Goal: Communication & Community: Answer question/provide support

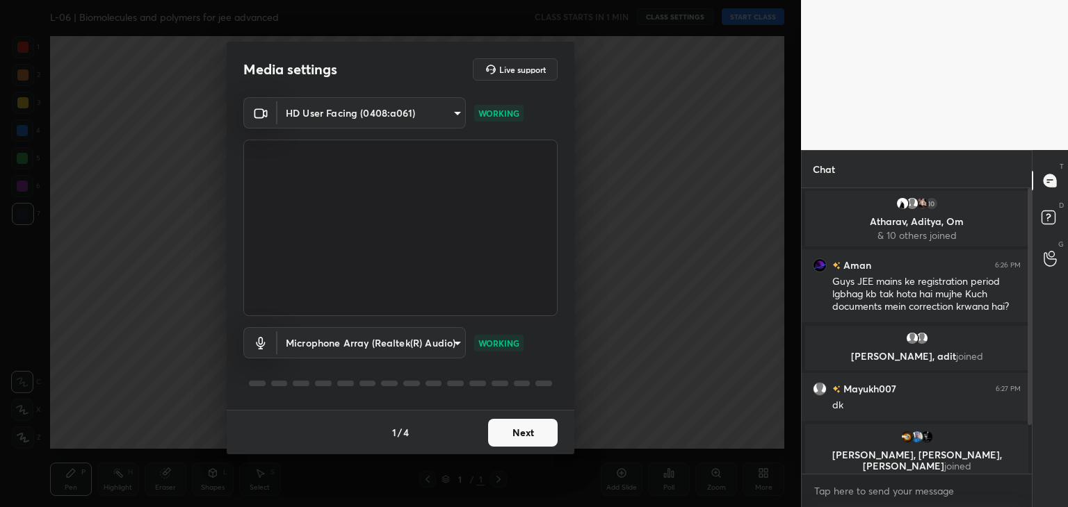
click at [542, 437] on button "Next" at bounding box center [523, 433] width 70 height 28
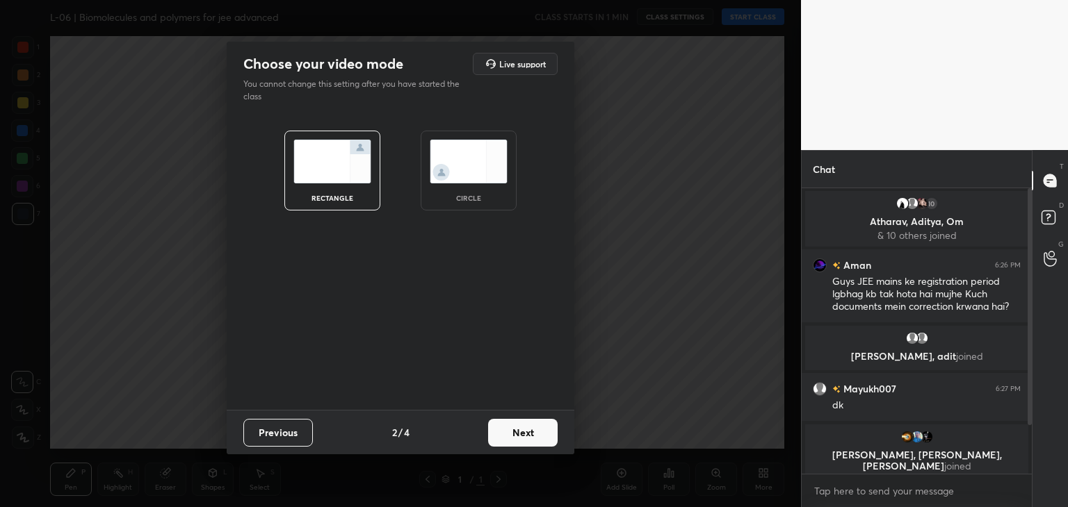
click at [542, 437] on button "Next" at bounding box center [523, 433] width 70 height 28
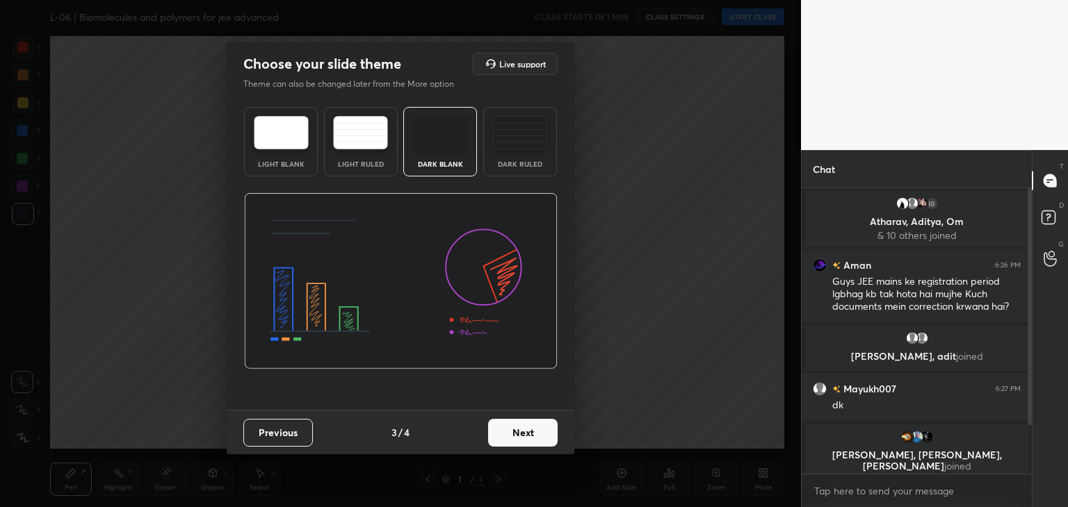
click at [542, 437] on button "Next" at bounding box center [523, 433] width 70 height 28
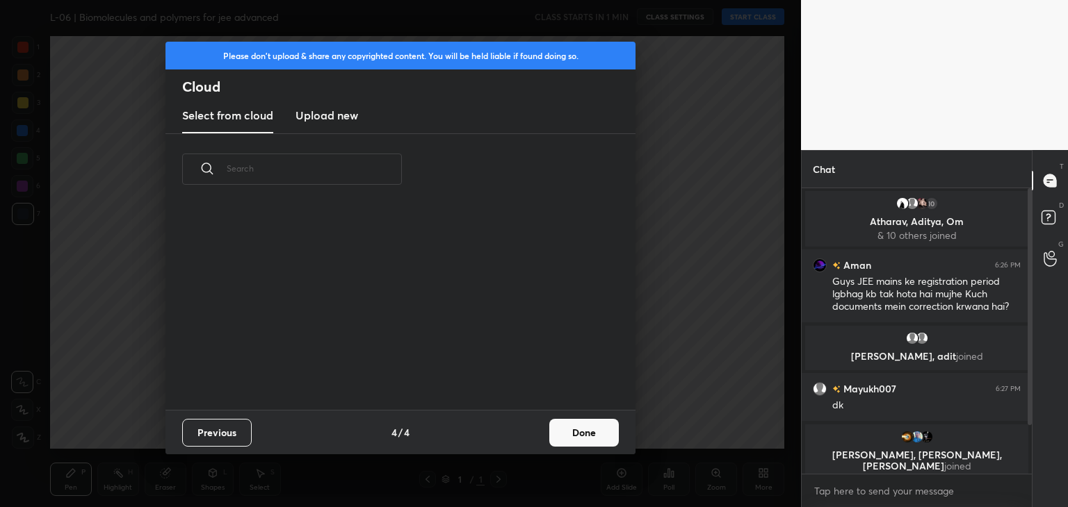
scroll to position [206, 446]
click at [596, 434] on button "Done" at bounding box center [584, 433] width 70 height 28
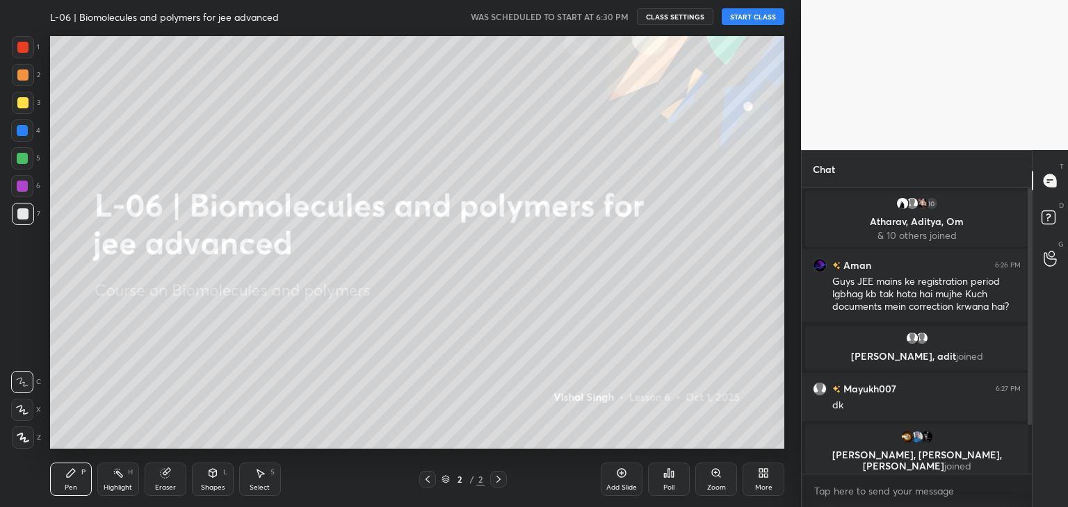
click at [758, 17] on button "START CLASS" at bounding box center [753, 16] width 63 height 17
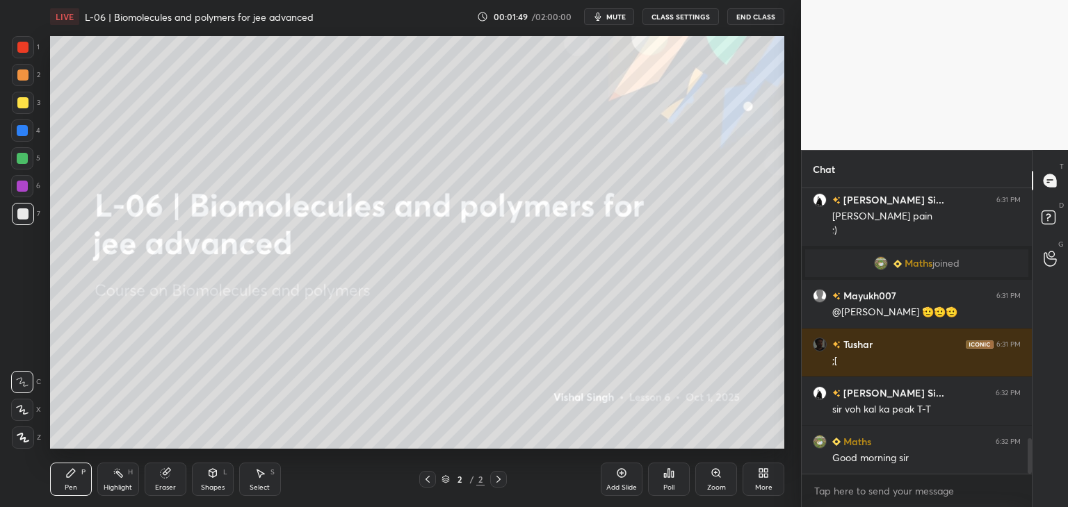
scroll to position [2064, 0]
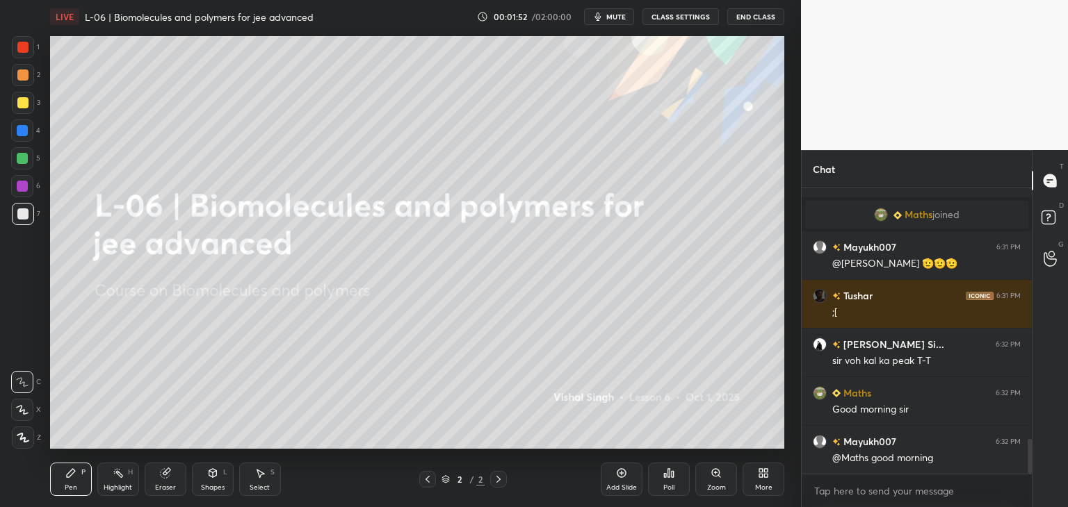
click at [21, 441] on icon at bounding box center [23, 438] width 13 height 10
click at [22, 76] on div at bounding box center [22, 75] width 11 height 11
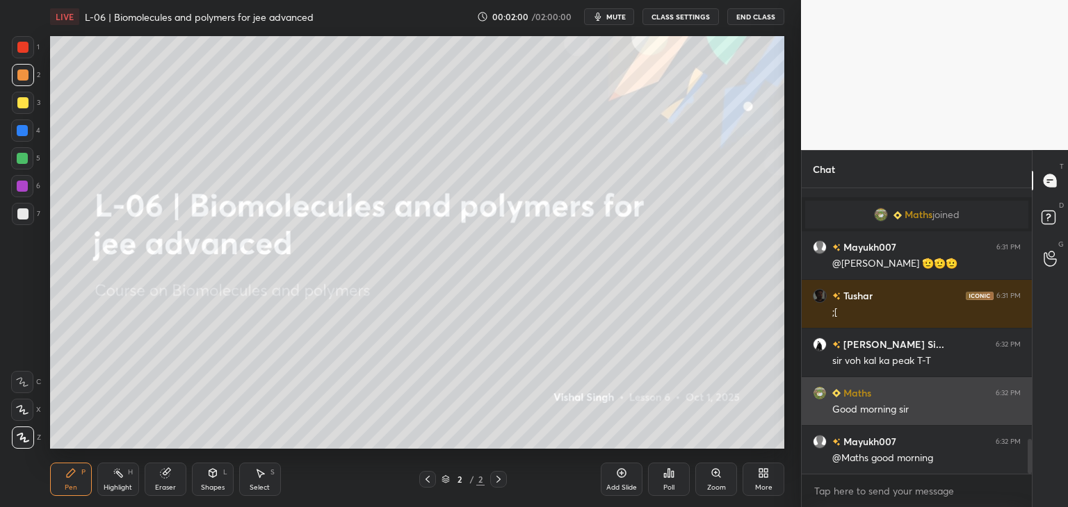
scroll to position [2113, 0]
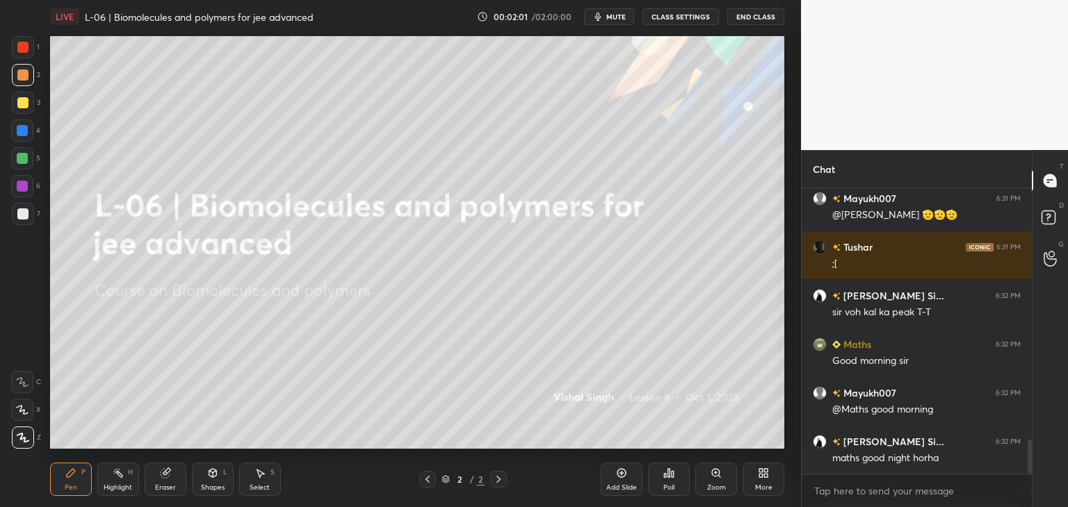
click at [27, 46] on div at bounding box center [22, 47] width 11 height 11
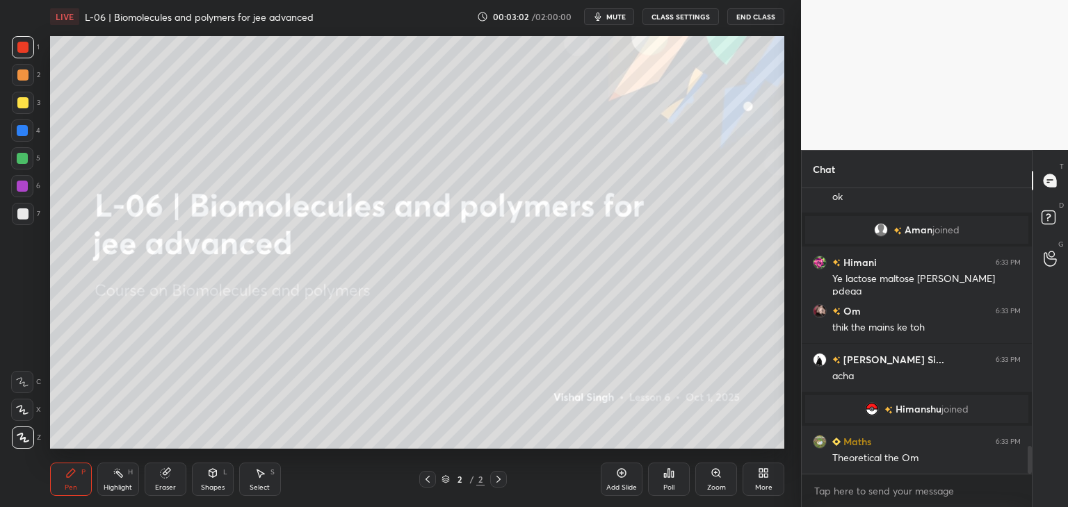
scroll to position [2712, 0]
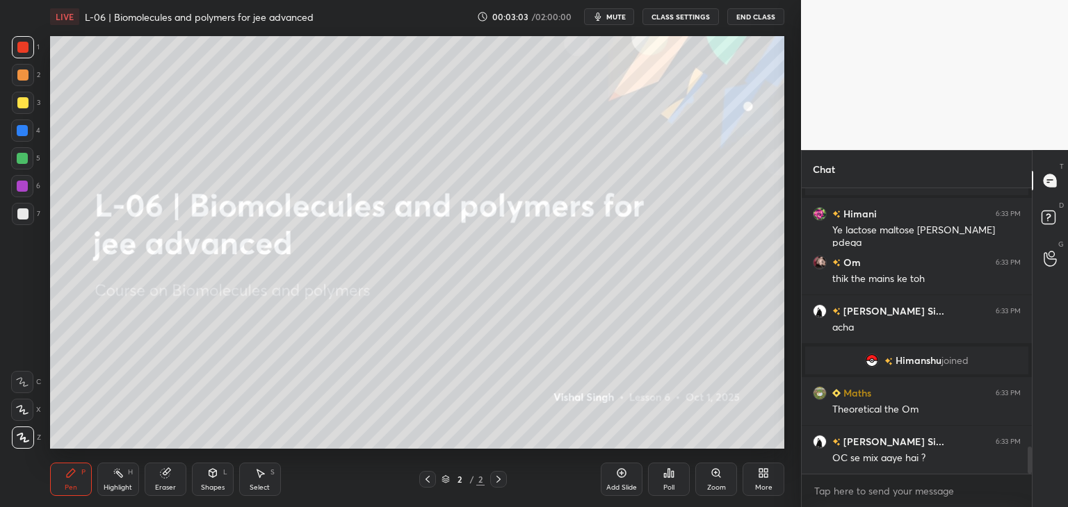
click at [124, 475] on div "Highlight H" at bounding box center [118, 479] width 42 height 33
click at [170, 476] on icon at bounding box center [165, 473] width 11 height 11
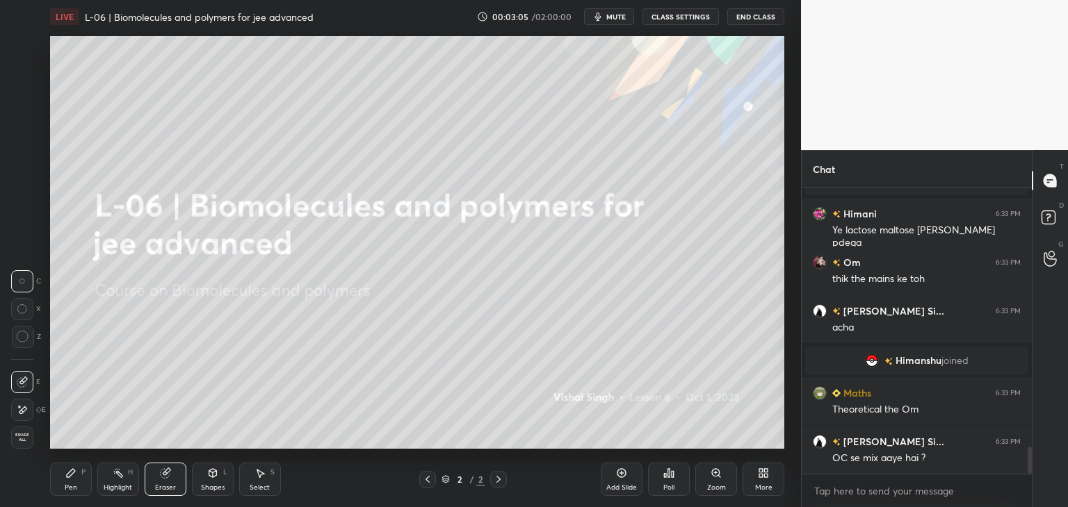
scroll to position [2761, 0]
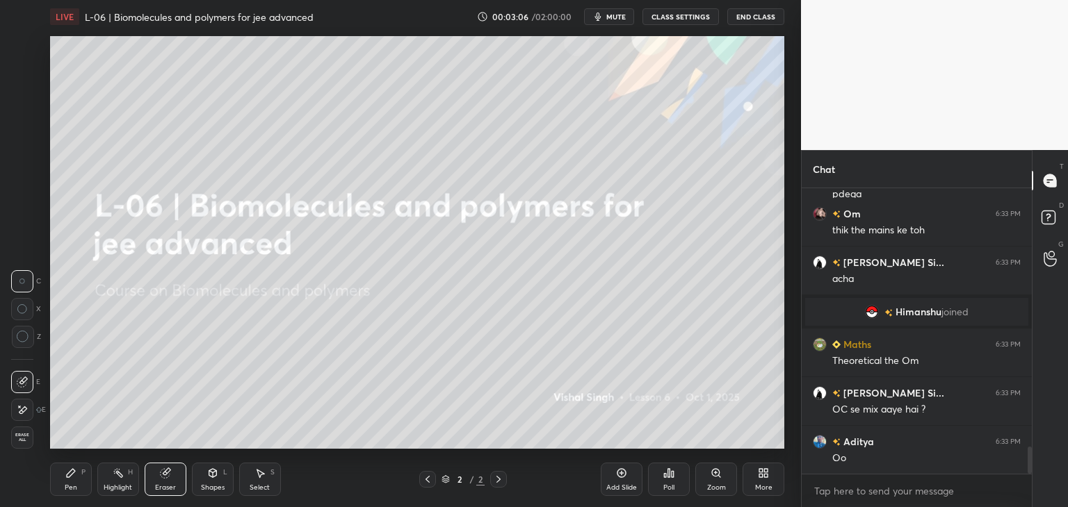
click at [63, 487] on div "Pen P" at bounding box center [71, 479] width 42 height 33
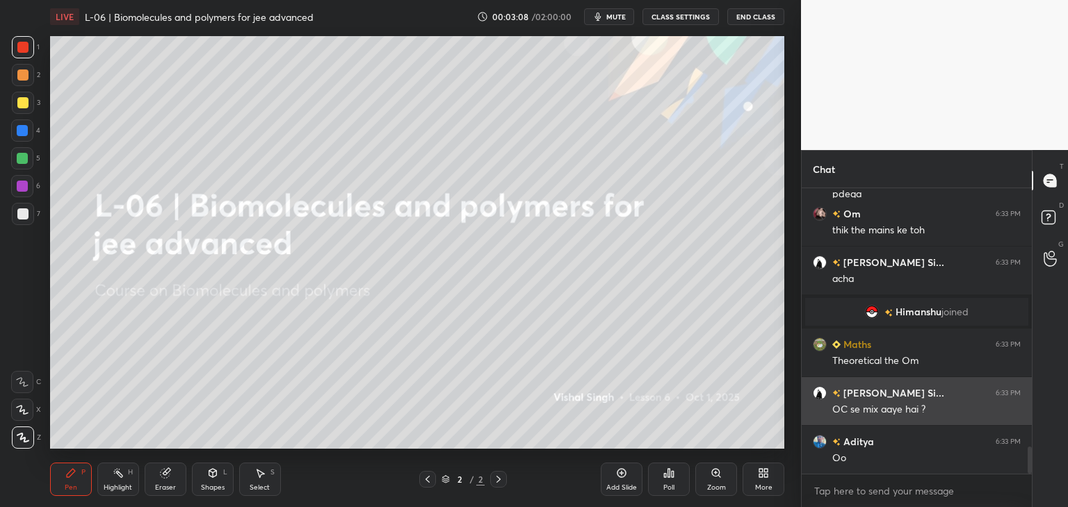
scroll to position [2810, 0]
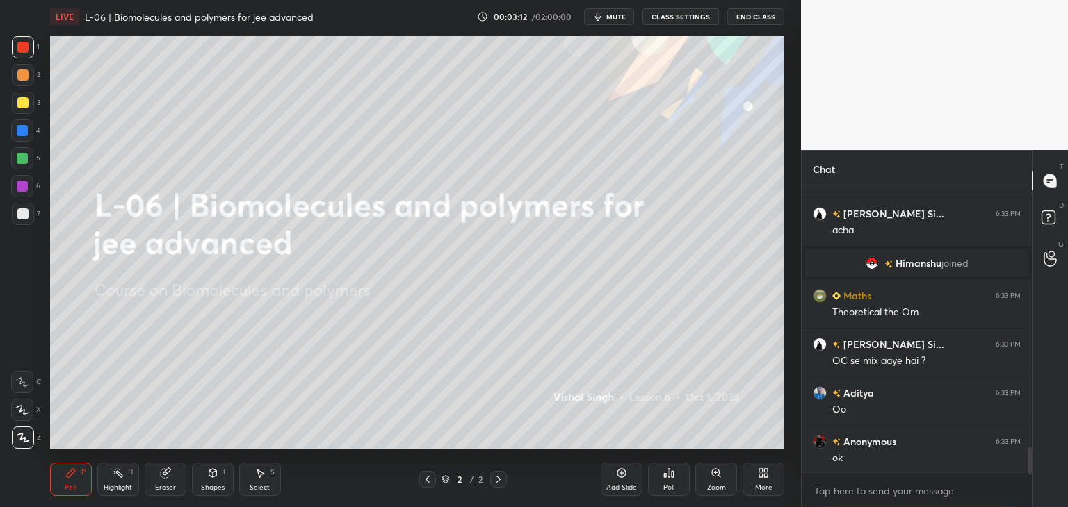
click at [20, 82] on div at bounding box center [23, 75] width 22 height 22
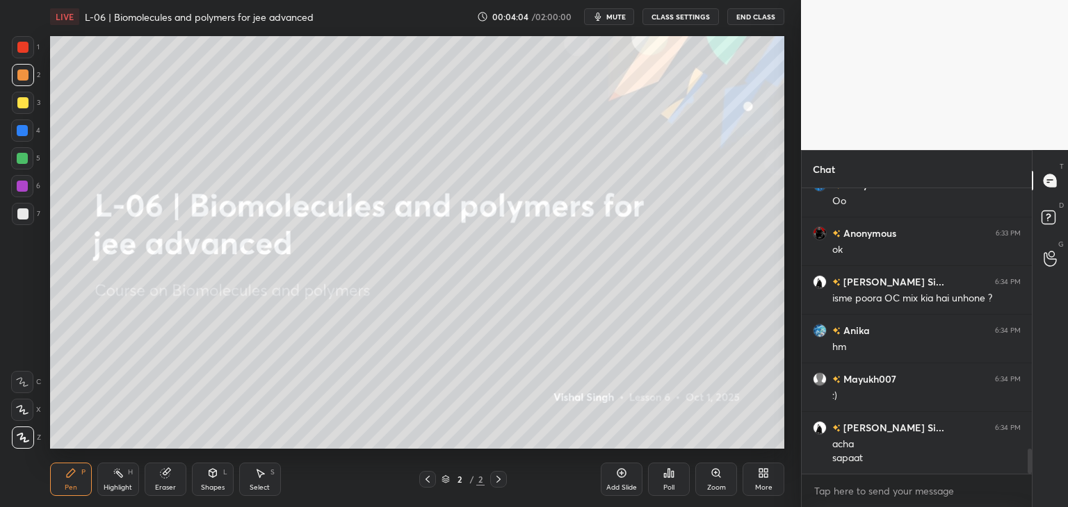
scroll to position [3067, 0]
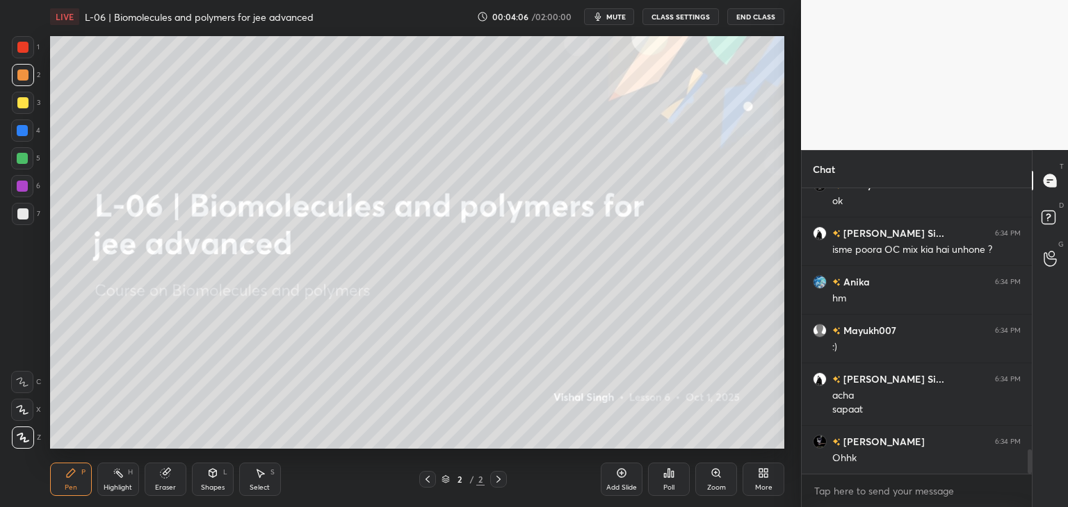
click at [761, 481] on div "More" at bounding box center [763, 479] width 42 height 33
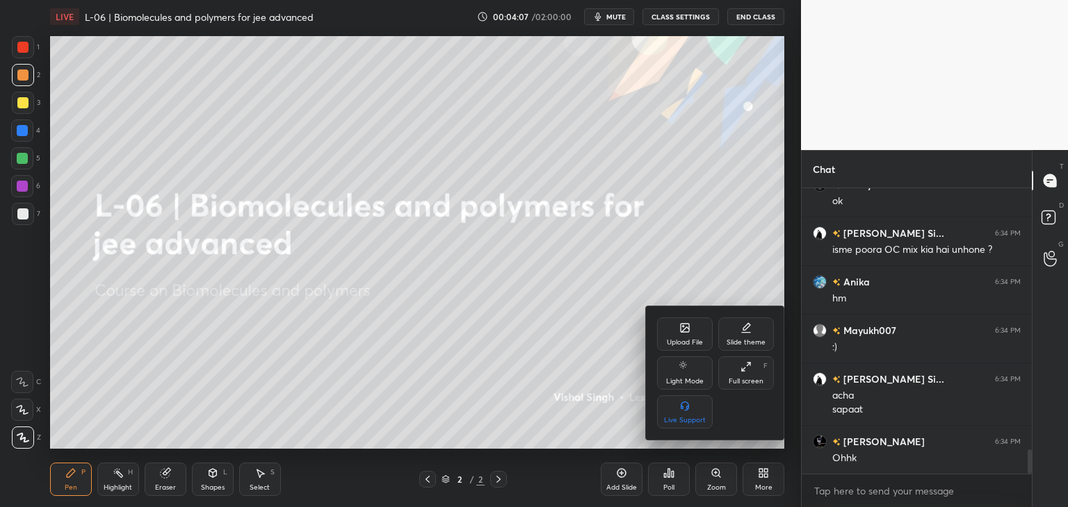
click at [680, 337] on div "Upload File" at bounding box center [685, 334] width 56 height 33
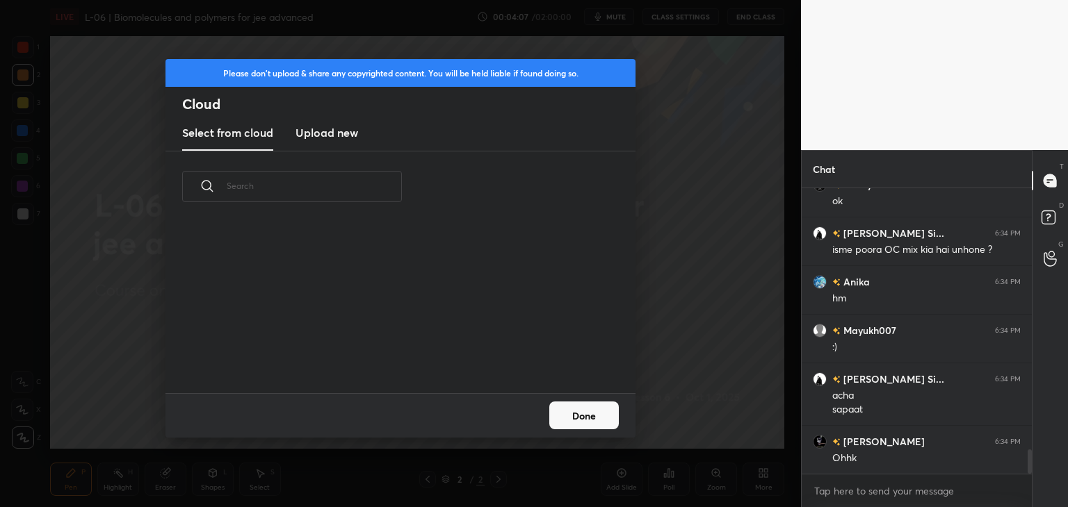
scroll to position [171, 446]
click at [339, 140] on h3 "Upload new" at bounding box center [326, 132] width 63 height 17
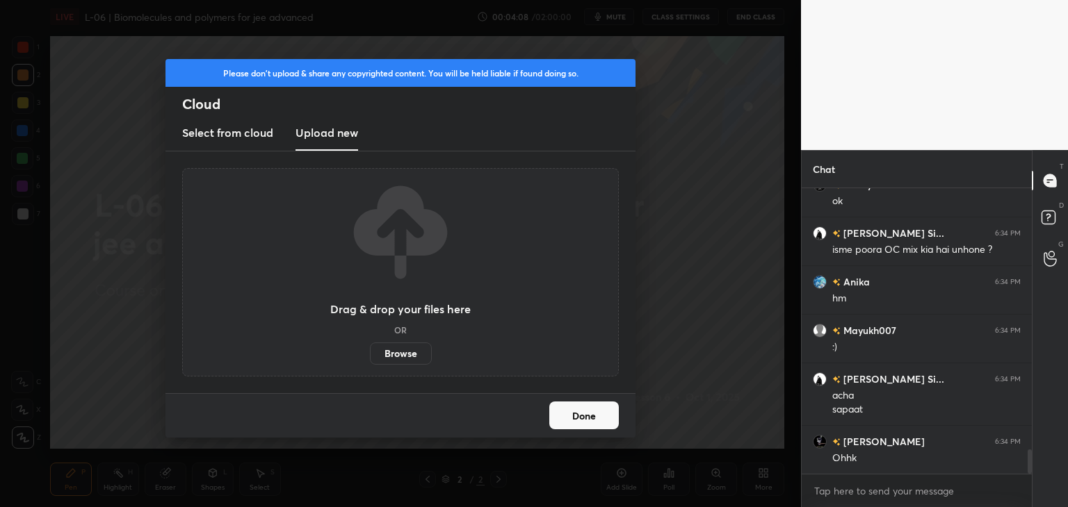
click at [402, 345] on label "Browse" at bounding box center [401, 354] width 62 height 22
click at [370, 345] on input "Browse" at bounding box center [370, 354] width 0 height 22
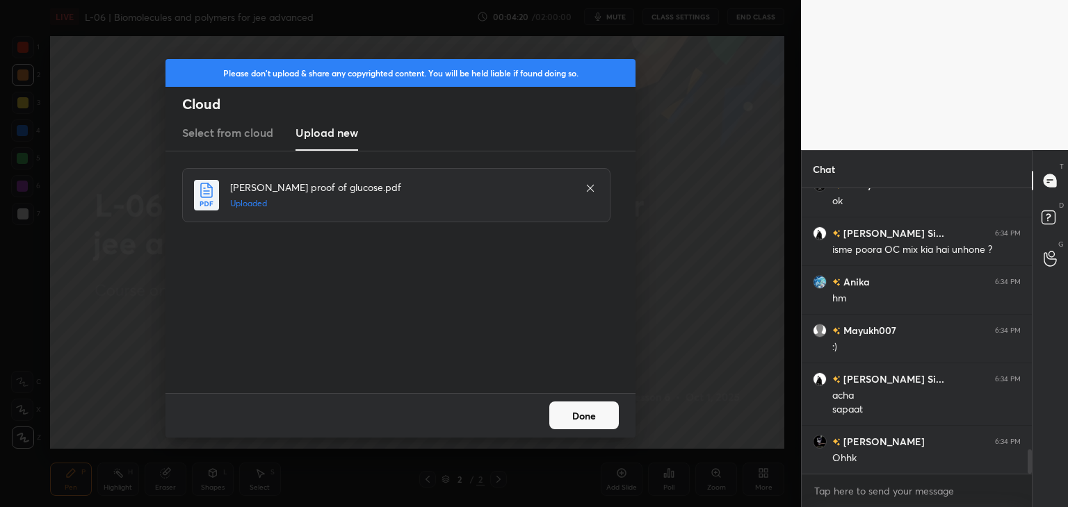
click at [593, 415] on button "Done" at bounding box center [584, 416] width 70 height 28
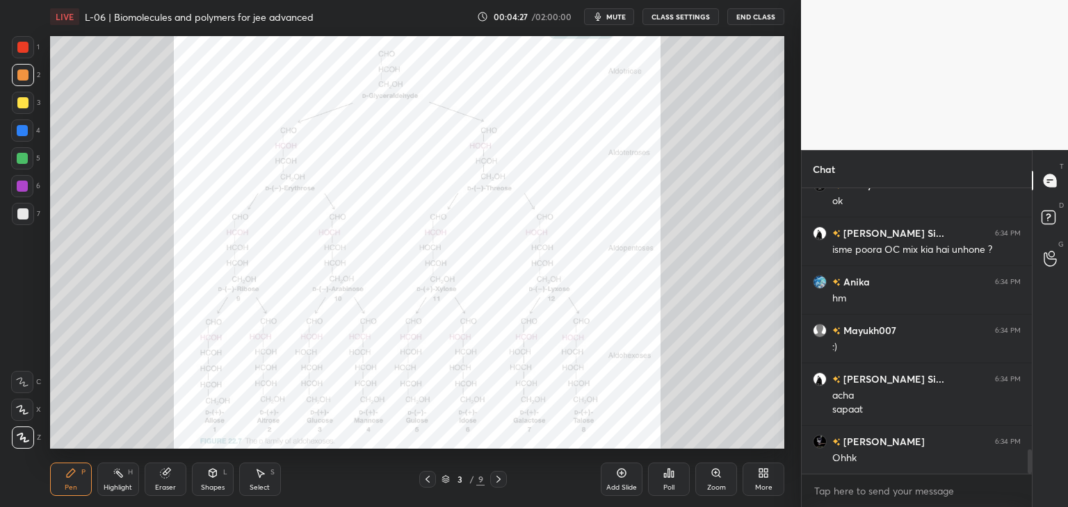
click at [504, 480] on div at bounding box center [498, 479] width 17 height 17
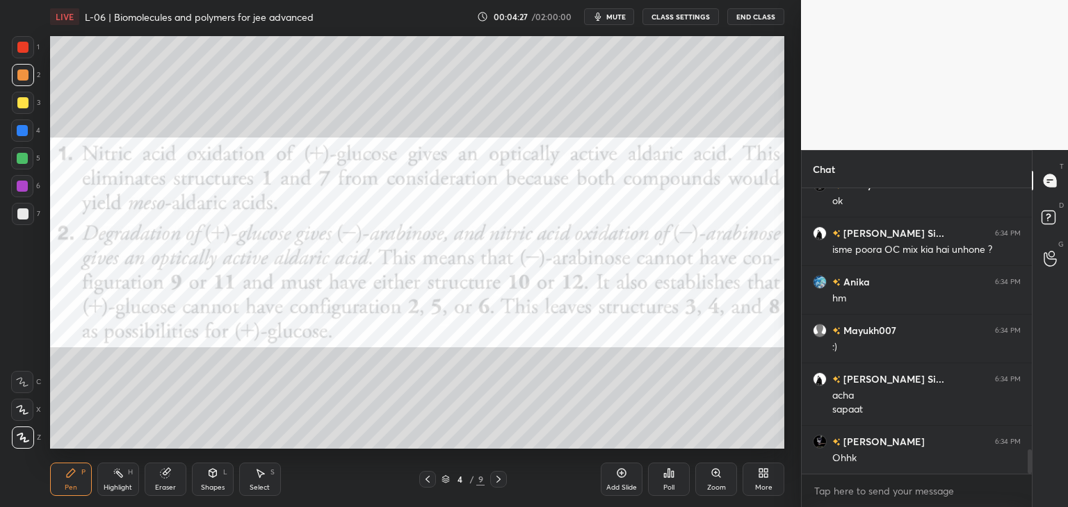
click at [502, 475] on icon at bounding box center [498, 479] width 11 height 11
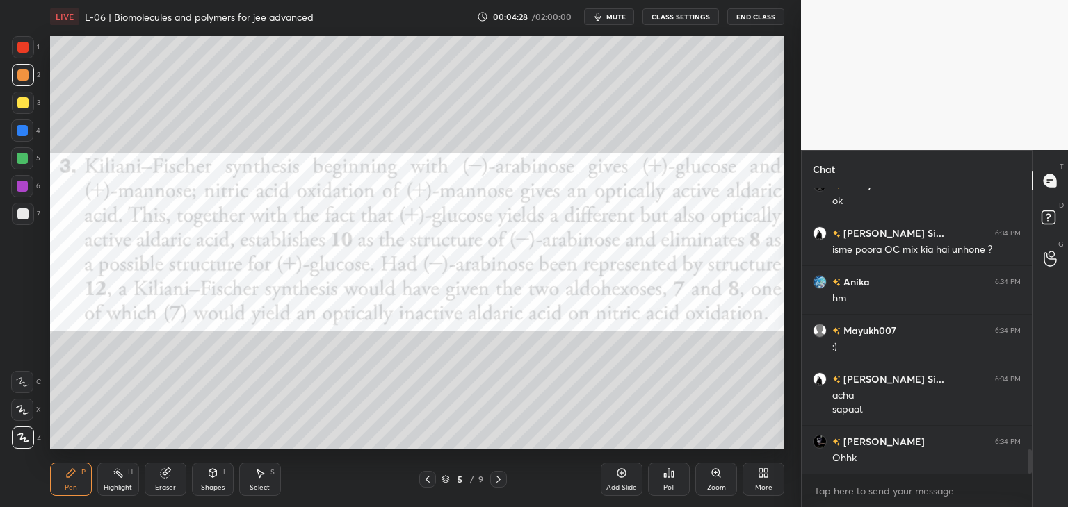
click at [500, 480] on icon at bounding box center [498, 479] width 11 height 11
click at [500, 479] on icon at bounding box center [498, 479] width 11 height 11
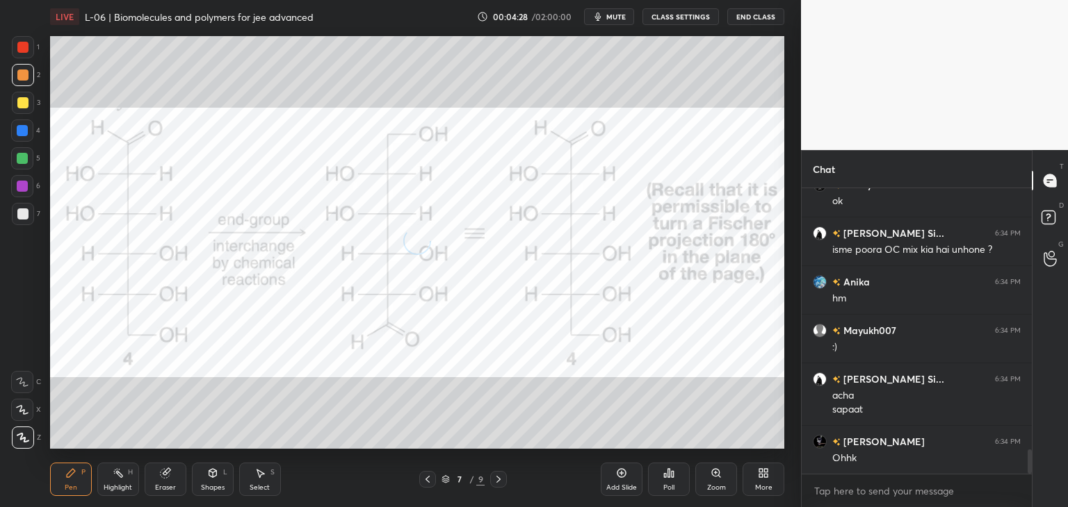
click at [498, 480] on icon at bounding box center [498, 479] width 11 height 11
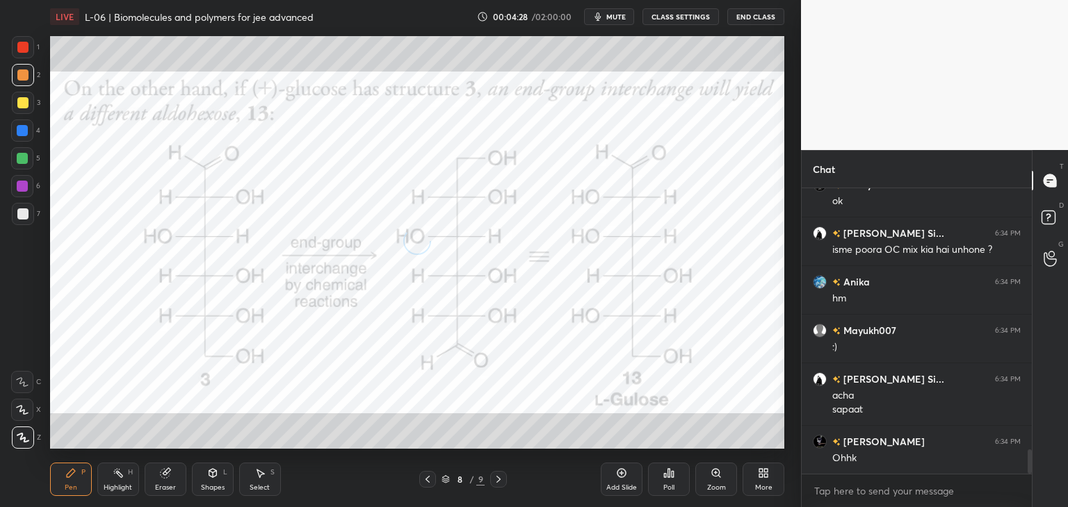
click at [498, 479] on icon at bounding box center [498, 479] width 4 height 7
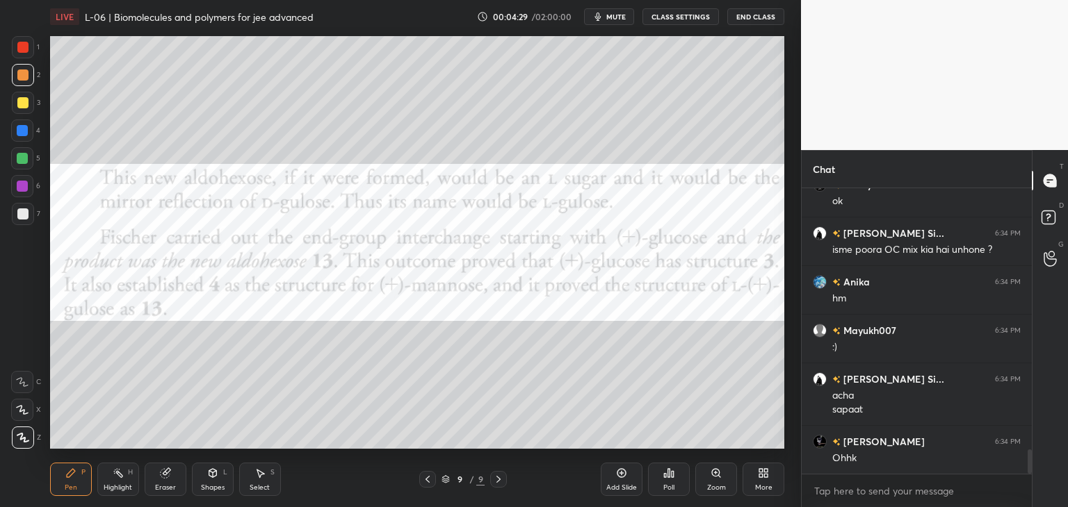
click at [498, 477] on icon at bounding box center [498, 479] width 11 height 11
click at [498, 475] on icon at bounding box center [498, 479] width 11 height 11
click at [500, 477] on icon at bounding box center [498, 479] width 11 height 11
click at [756, 482] on div "More" at bounding box center [763, 479] width 42 height 33
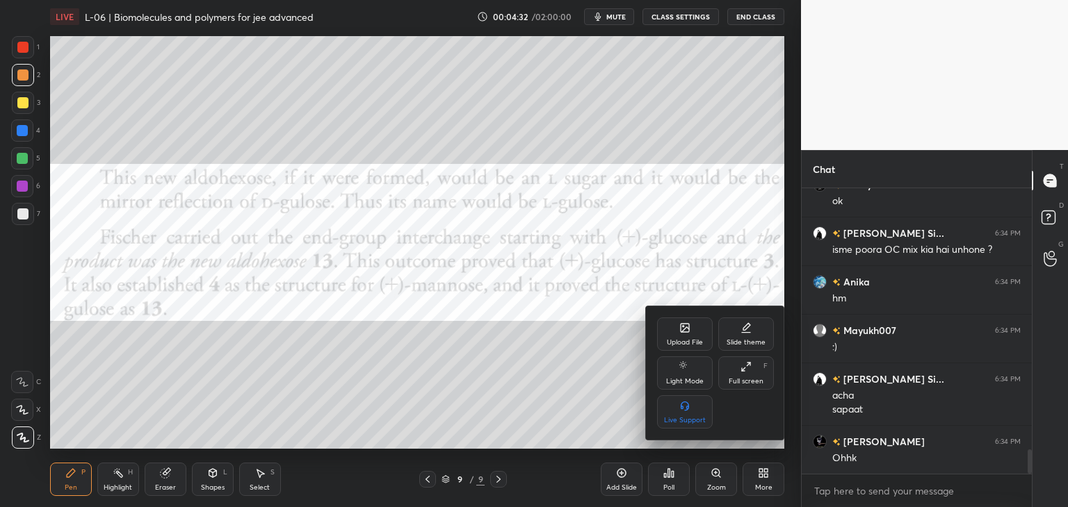
click at [676, 337] on div "Upload File" at bounding box center [685, 334] width 56 height 33
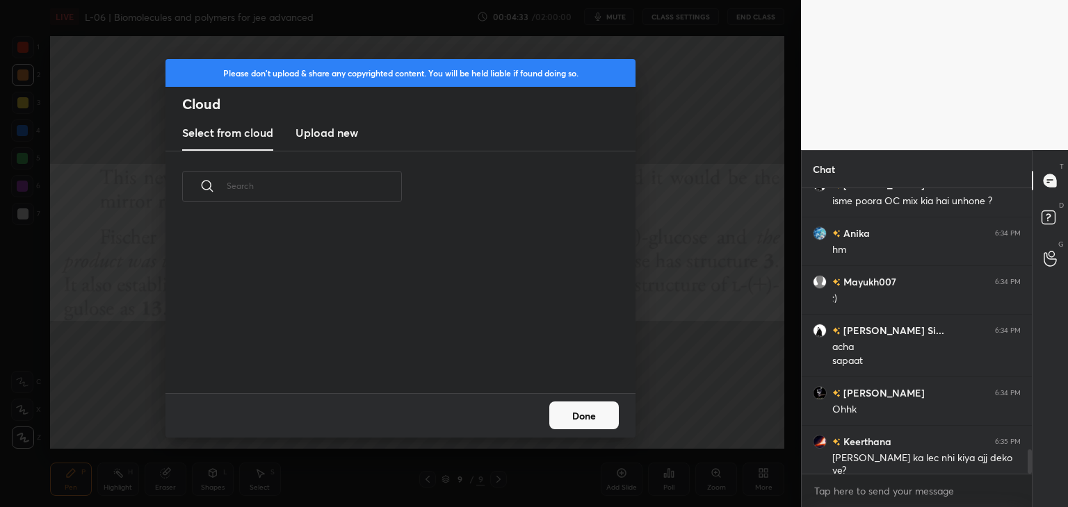
click at [333, 129] on h3 "Upload new" at bounding box center [326, 132] width 63 height 17
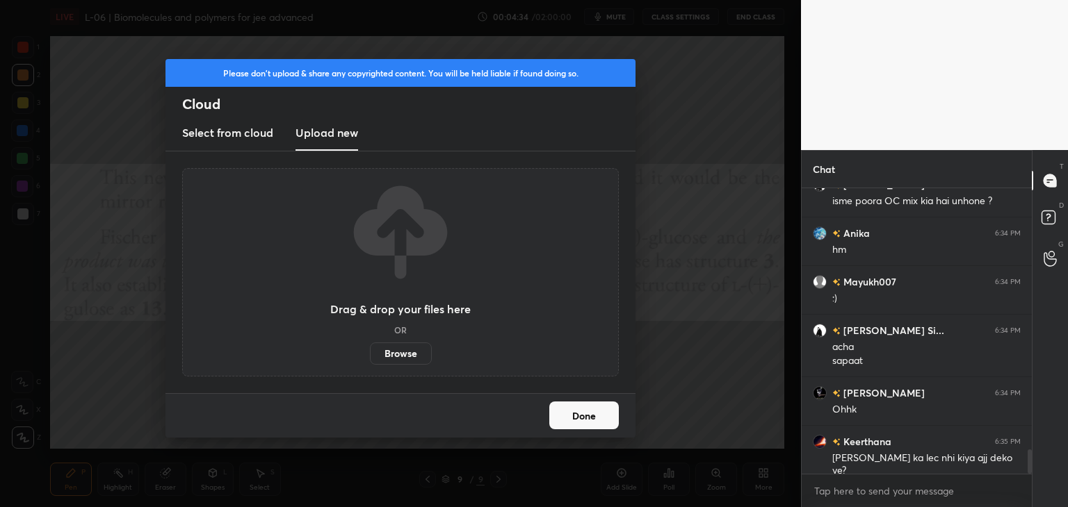
click at [408, 353] on label "Browse" at bounding box center [401, 354] width 62 height 22
click at [370, 353] on input "Browse" at bounding box center [370, 354] width 0 height 22
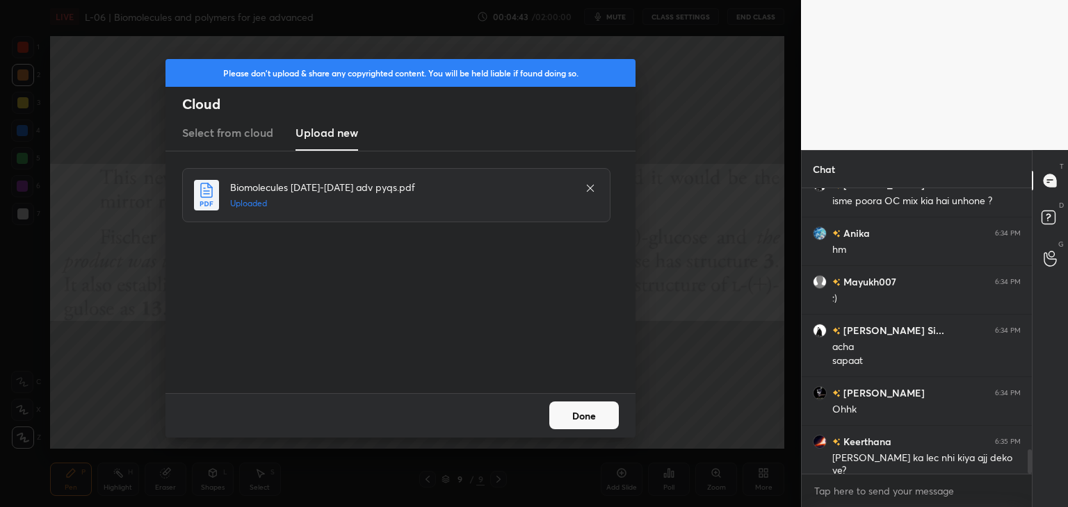
click at [592, 416] on button "Done" at bounding box center [584, 416] width 70 height 28
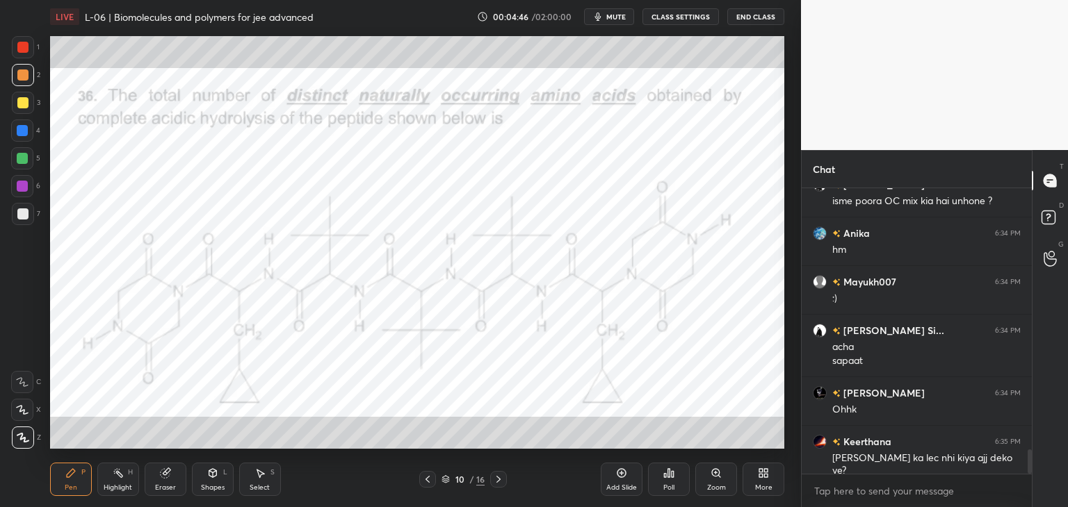
click at [430, 478] on icon at bounding box center [427, 479] width 11 height 11
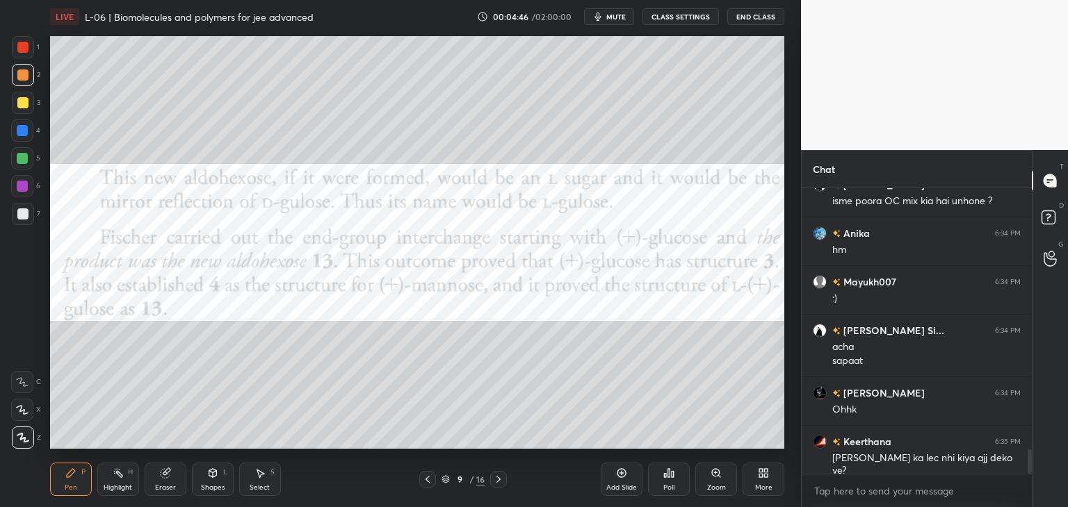
click at [432, 478] on icon at bounding box center [427, 479] width 11 height 11
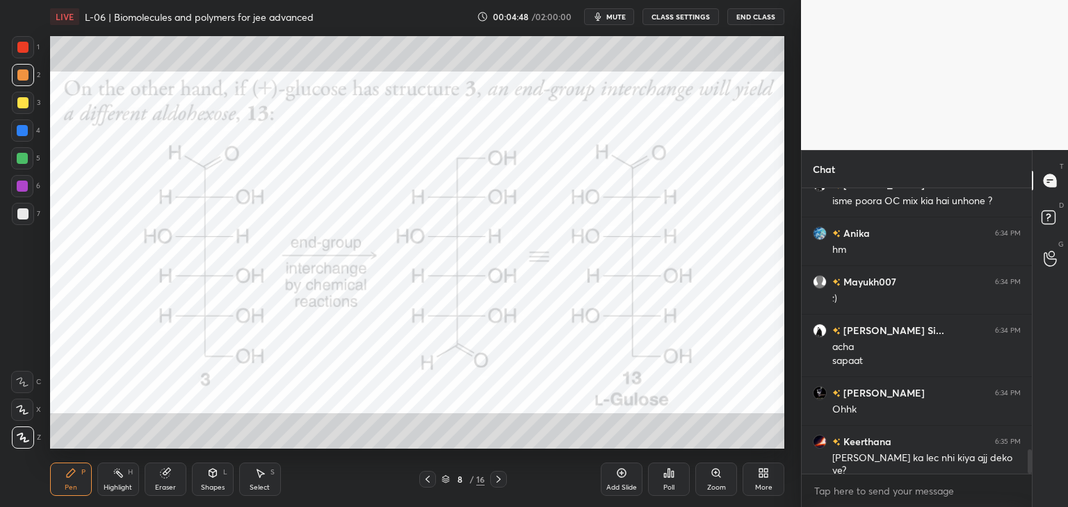
click at [499, 480] on icon at bounding box center [498, 479] width 4 height 7
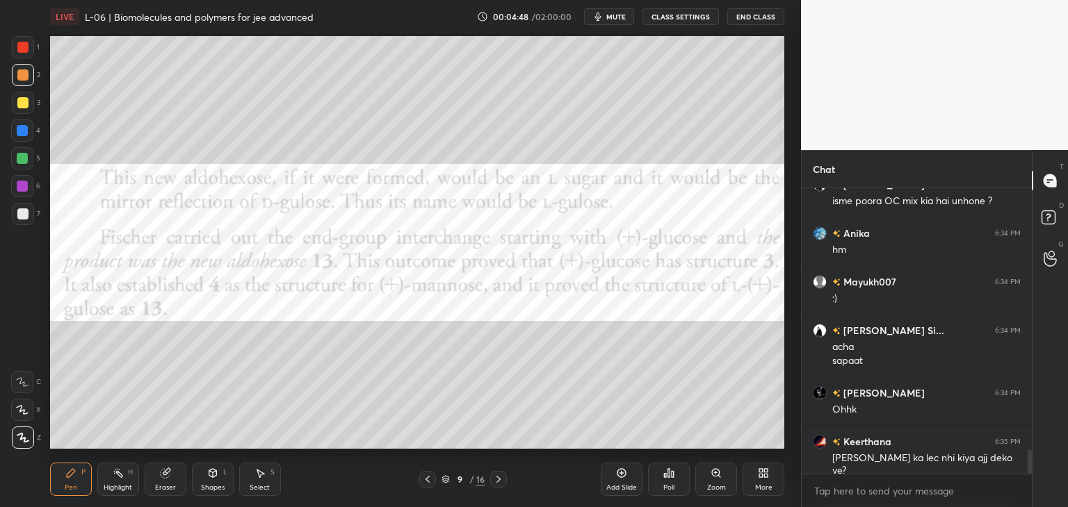
click at [498, 479] on icon at bounding box center [498, 479] width 4 height 7
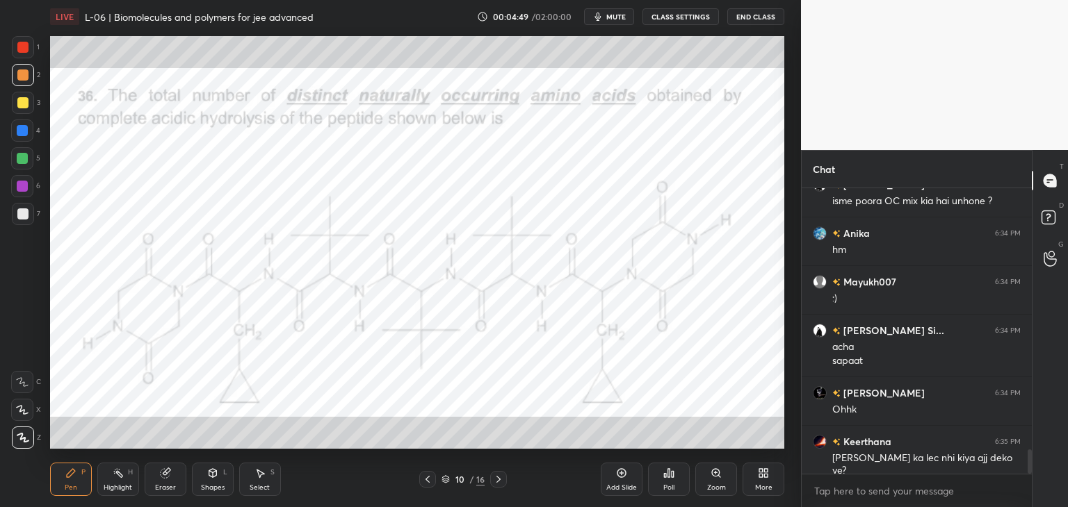
click at [498, 479] on icon at bounding box center [498, 479] width 4 height 7
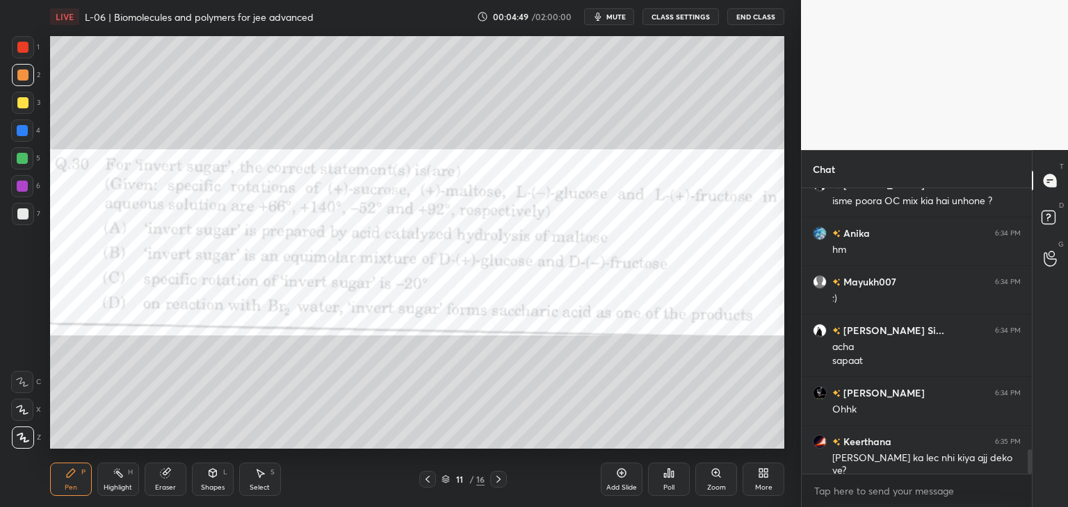
click at [498, 478] on icon at bounding box center [498, 479] width 11 height 11
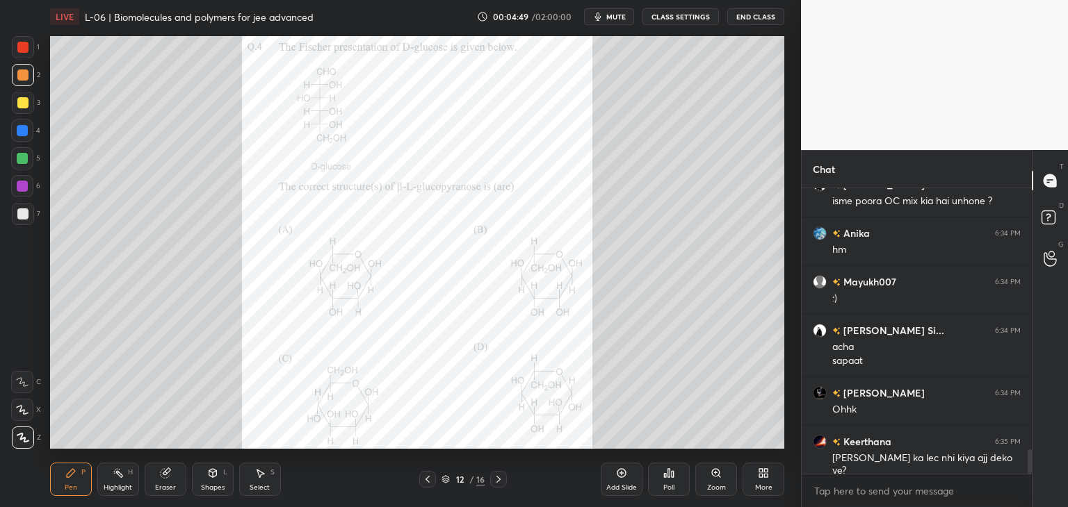
click at [498, 476] on icon at bounding box center [498, 479] width 11 height 11
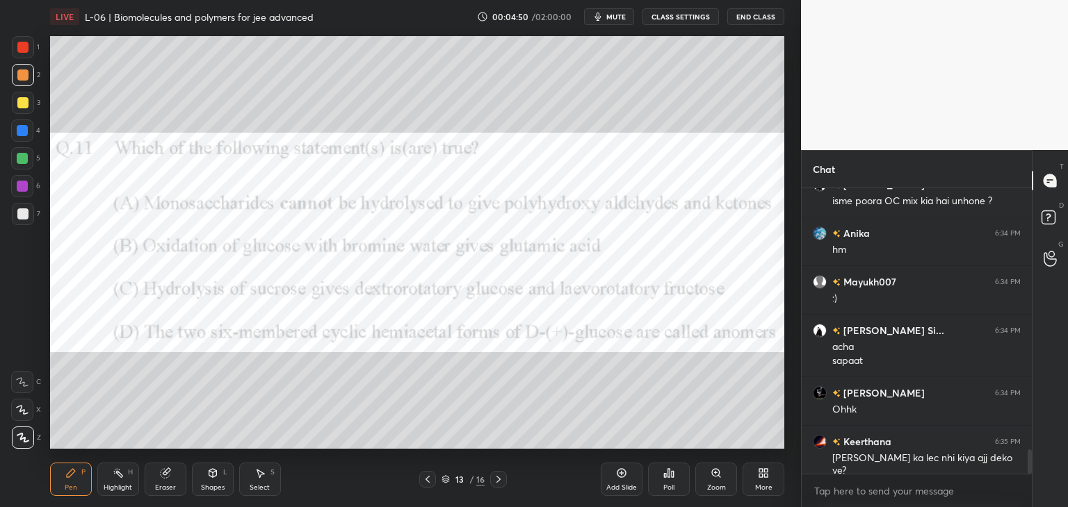
click at [427, 478] on icon at bounding box center [427, 479] width 11 height 11
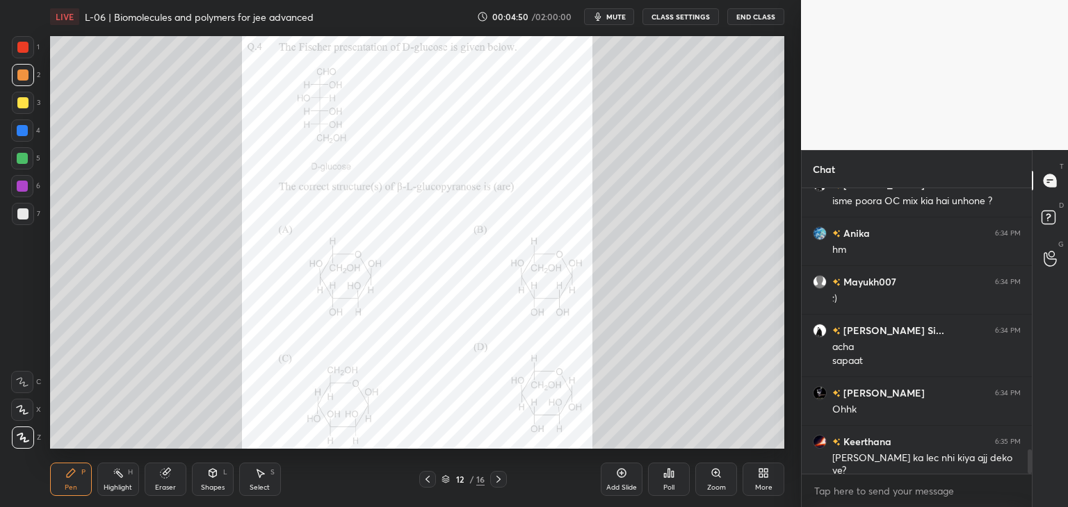
click at [428, 476] on icon at bounding box center [427, 479] width 11 height 11
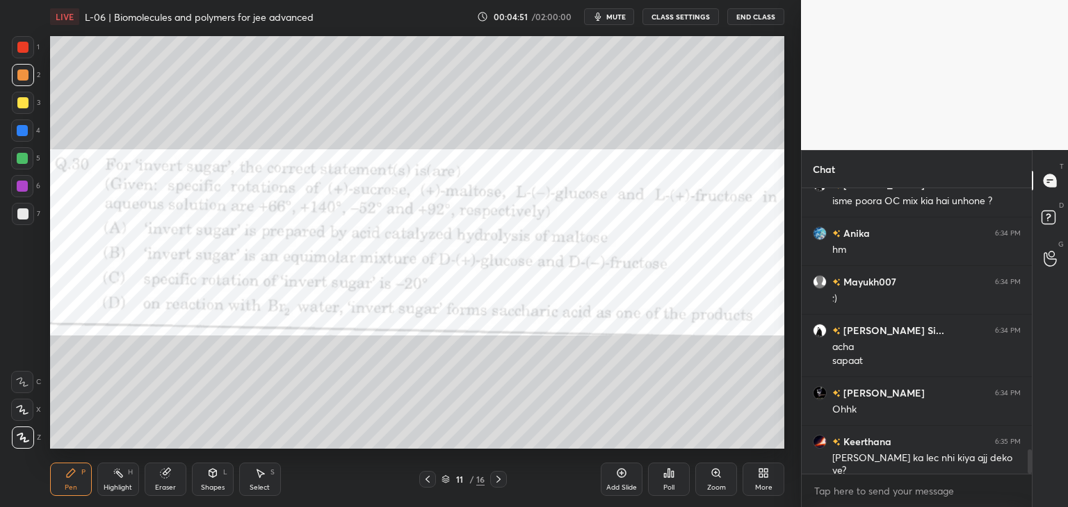
click at [428, 476] on icon at bounding box center [427, 479] width 11 height 11
click at [430, 475] on icon at bounding box center [427, 479] width 11 height 11
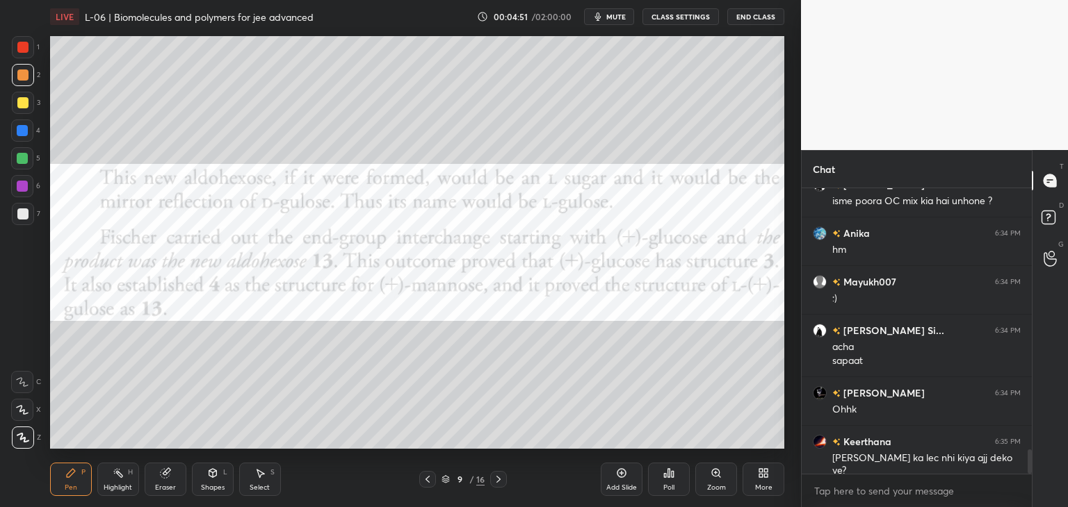
click at [430, 475] on icon at bounding box center [427, 479] width 11 height 11
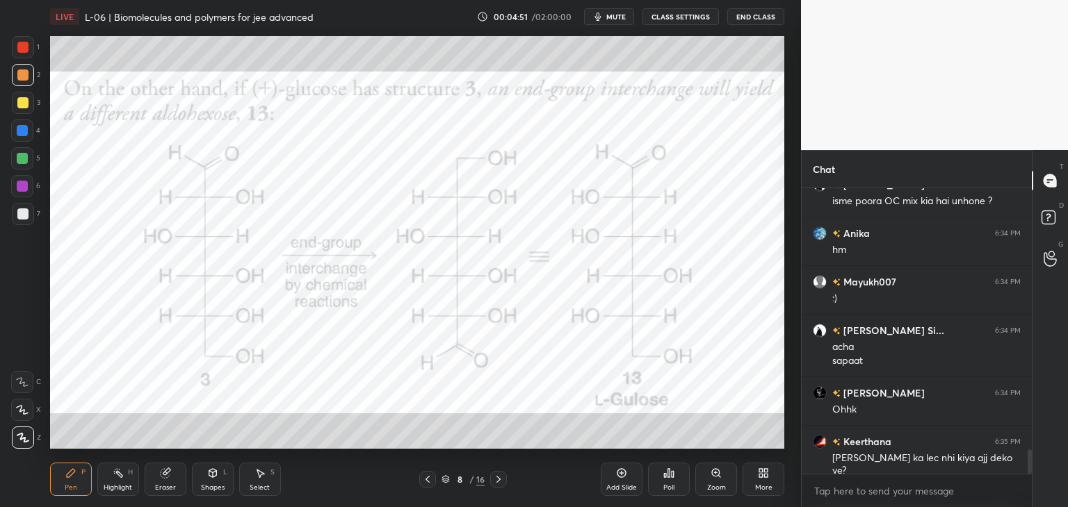
click at [430, 475] on icon at bounding box center [427, 479] width 11 height 11
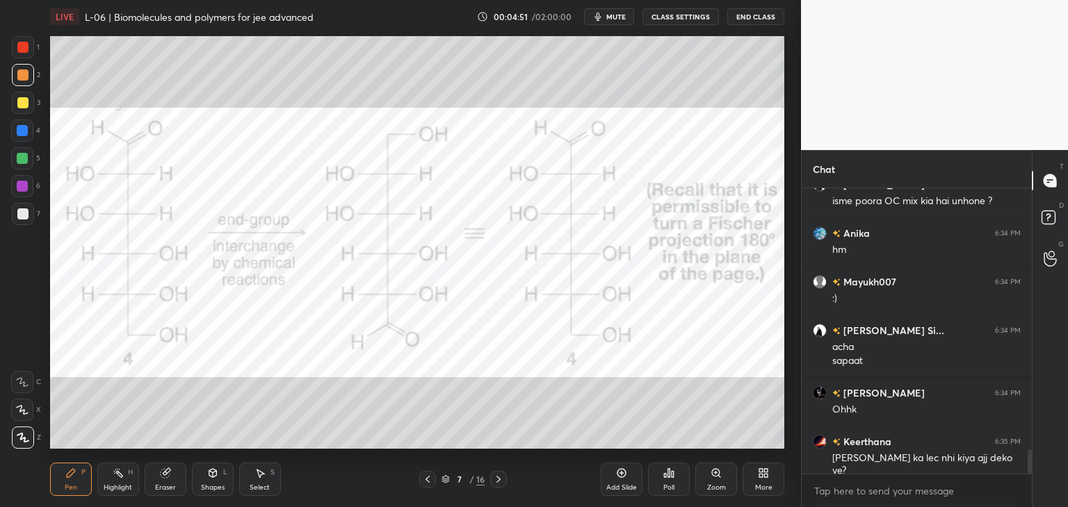
click at [430, 475] on icon at bounding box center [427, 479] width 11 height 11
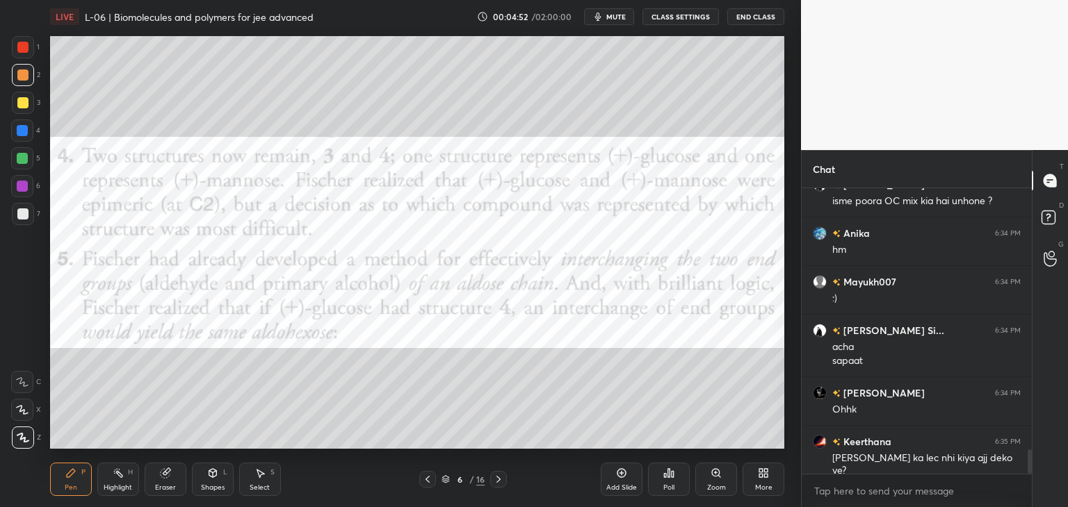
click at [431, 476] on icon at bounding box center [427, 479] width 11 height 11
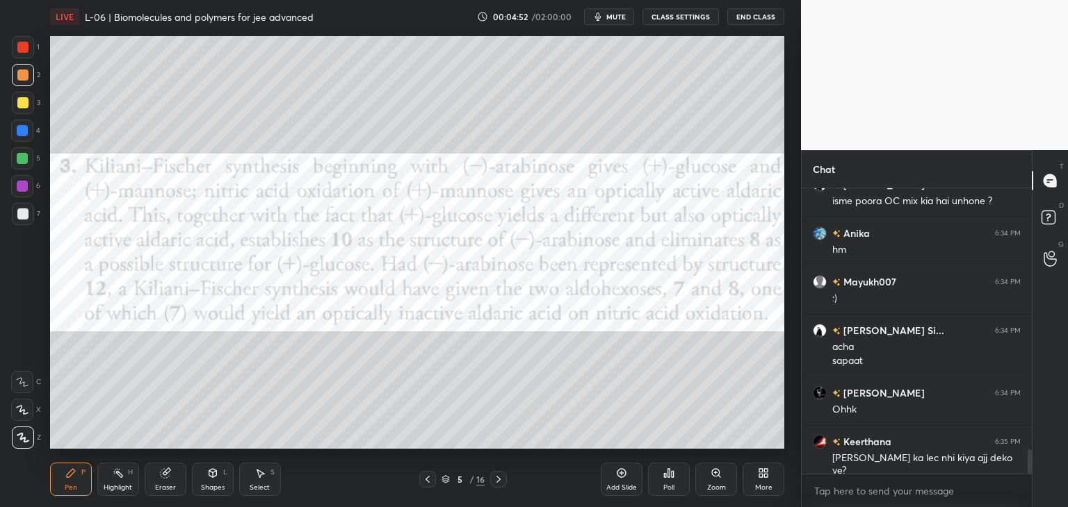
click at [431, 476] on icon at bounding box center [427, 479] width 11 height 11
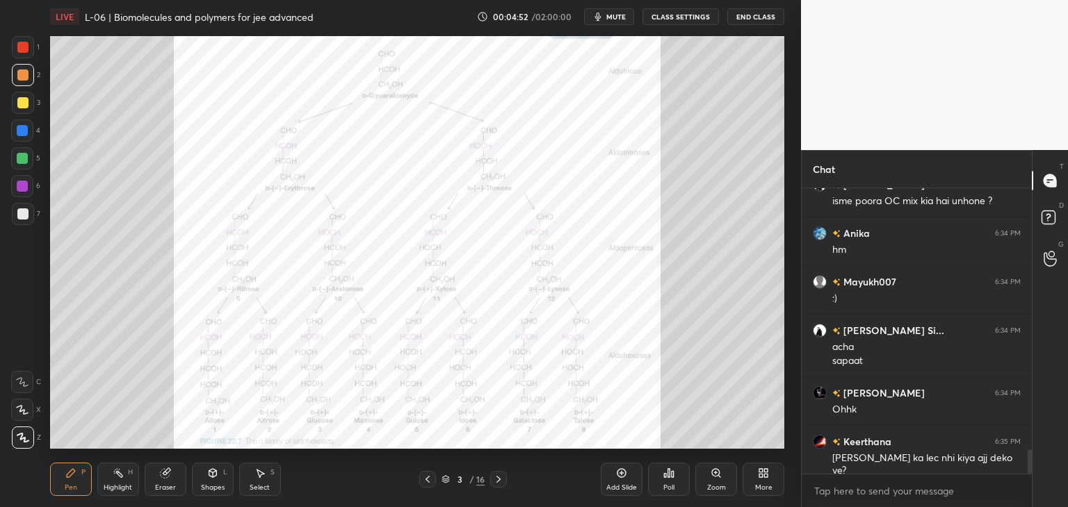
click at [429, 477] on icon at bounding box center [427, 479] width 4 height 7
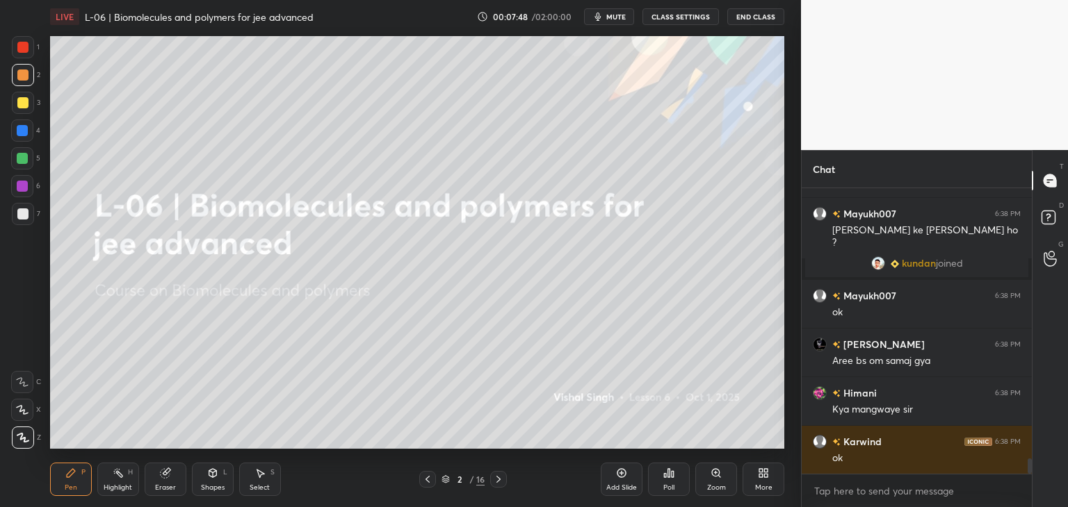
scroll to position [4980, 0]
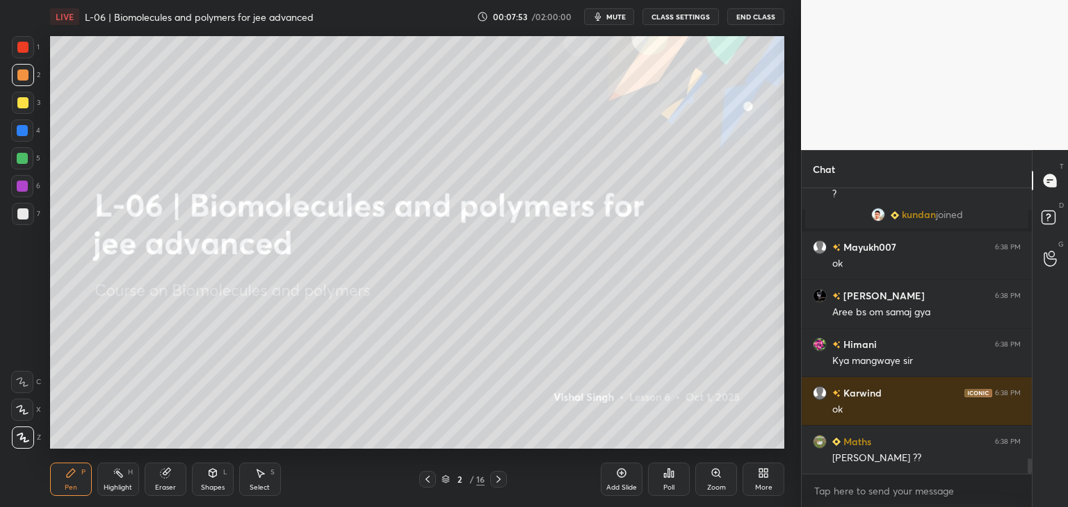
click at [496, 481] on icon at bounding box center [498, 479] width 11 height 11
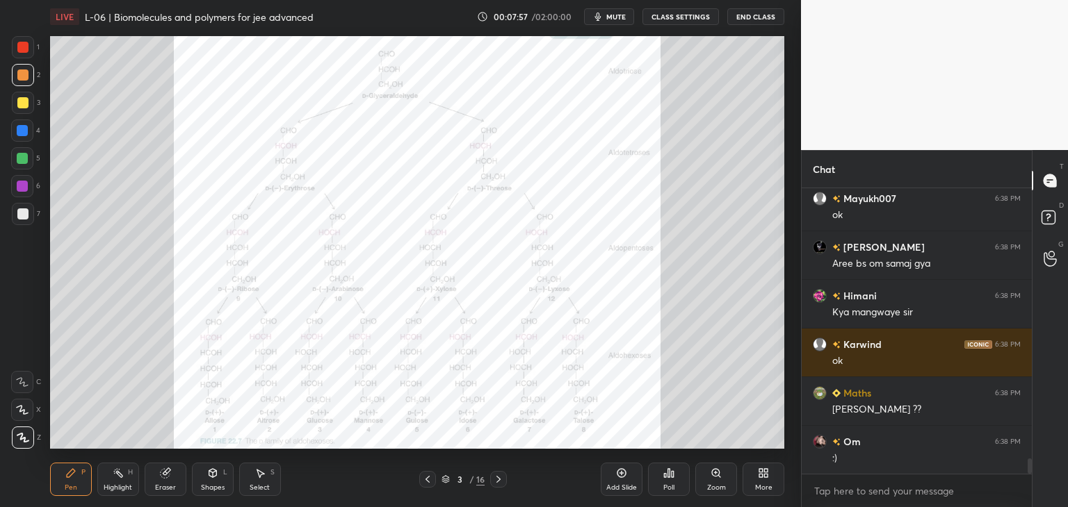
scroll to position [5077, 0]
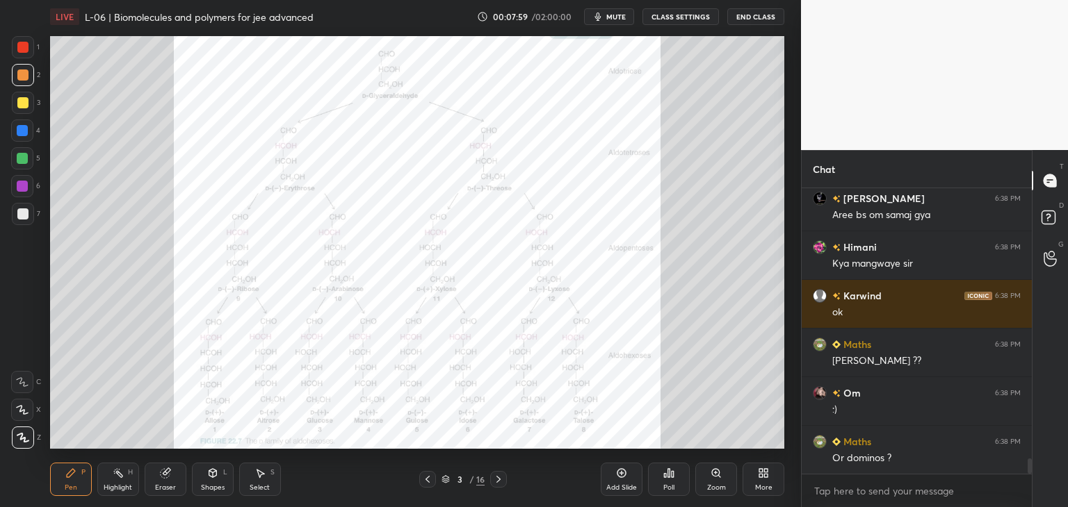
click at [715, 479] on icon at bounding box center [715, 473] width 11 height 11
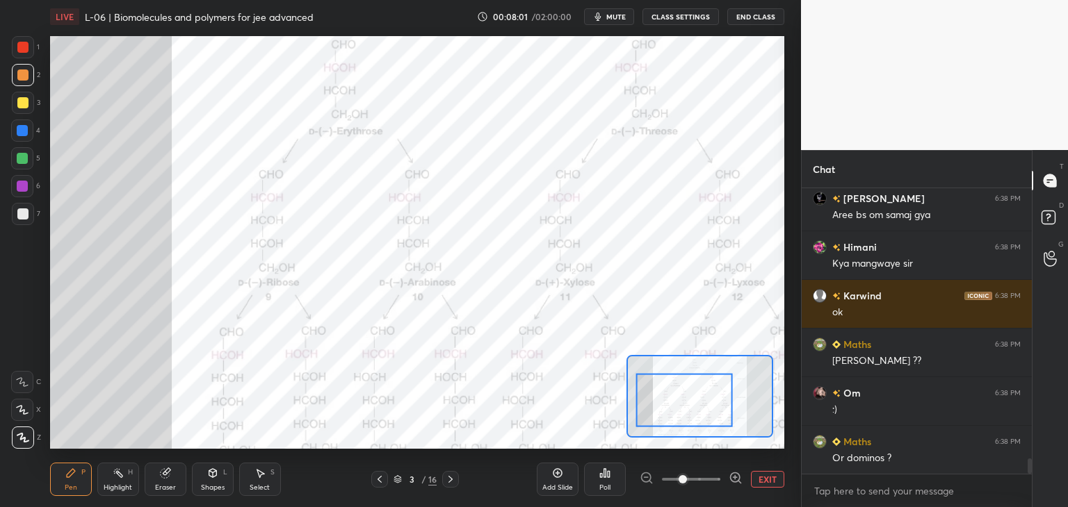
click at [718, 410] on div at bounding box center [684, 401] width 96 height 54
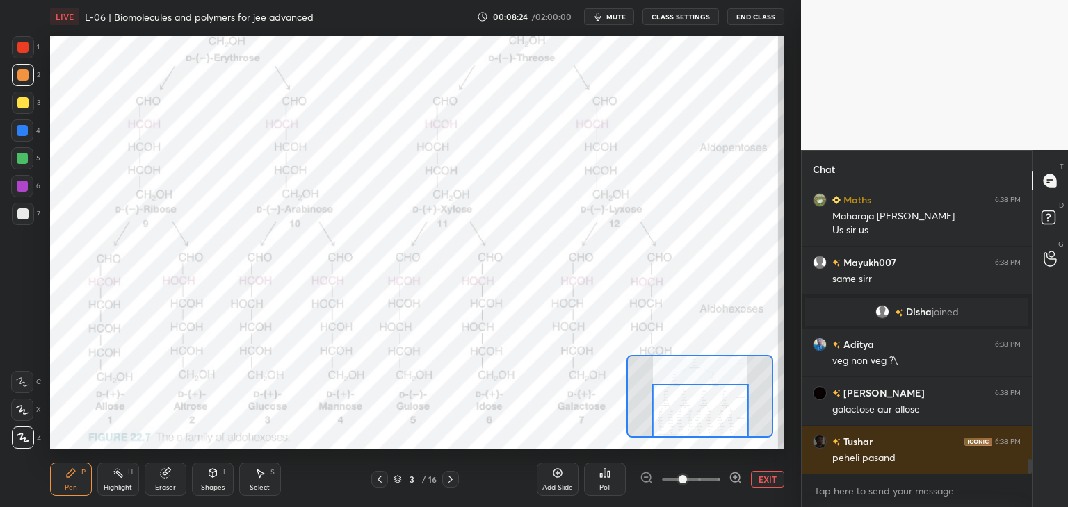
scroll to position [5426, 0]
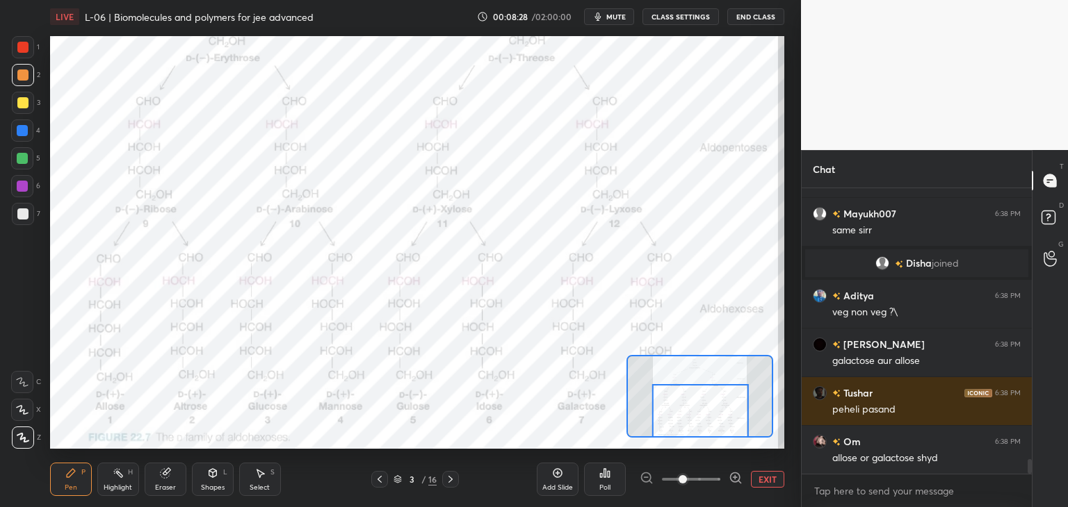
click at [25, 45] on div at bounding box center [22, 47] width 11 height 11
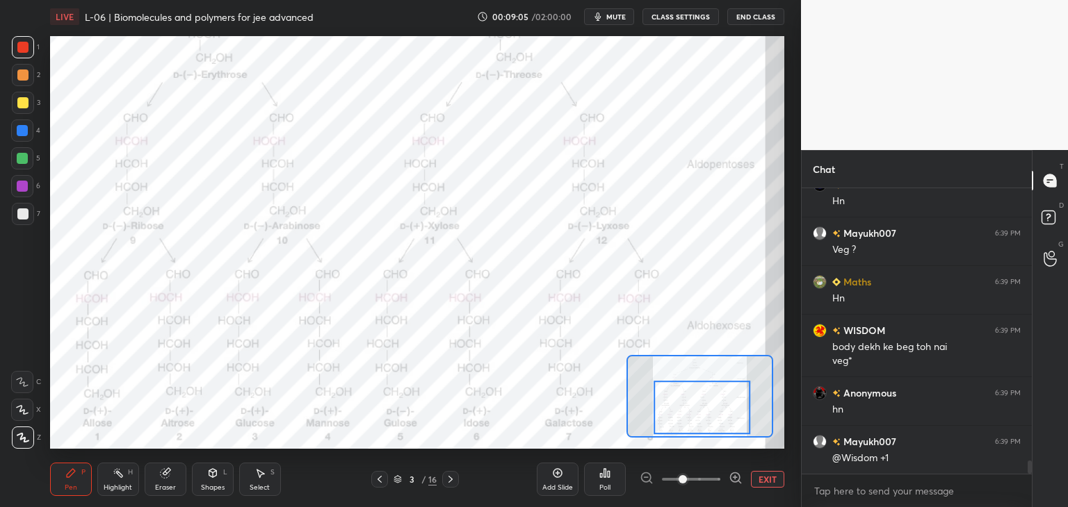
scroll to position [5829, 0]
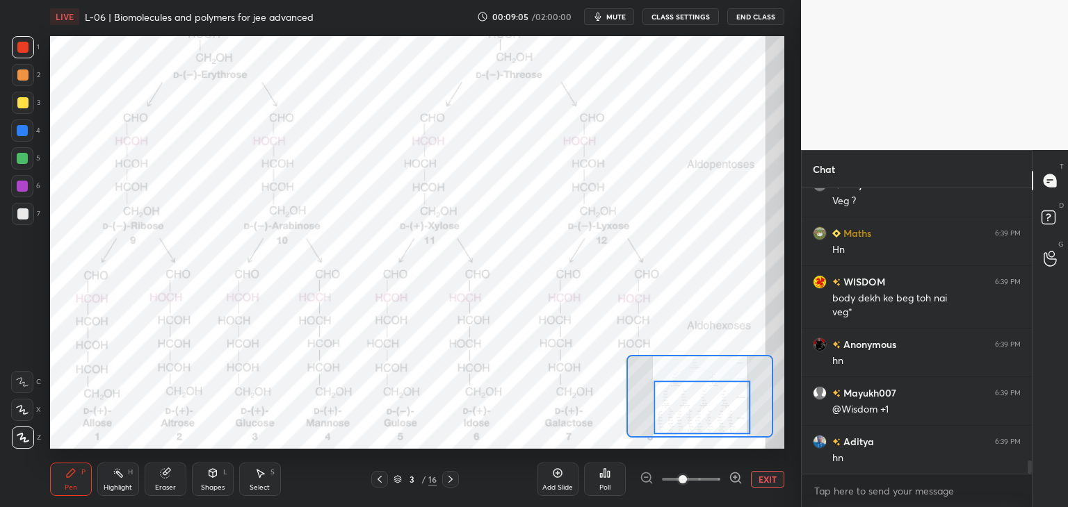
click at [168, 474] on icon at bounding box center [165, 473] width 9 height 9
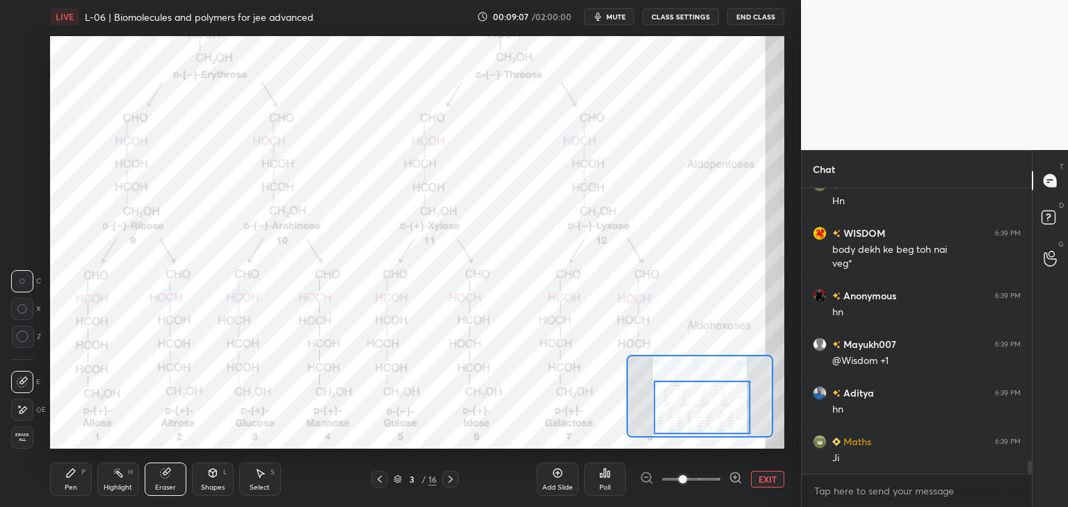
scroll to position [5926, 0]
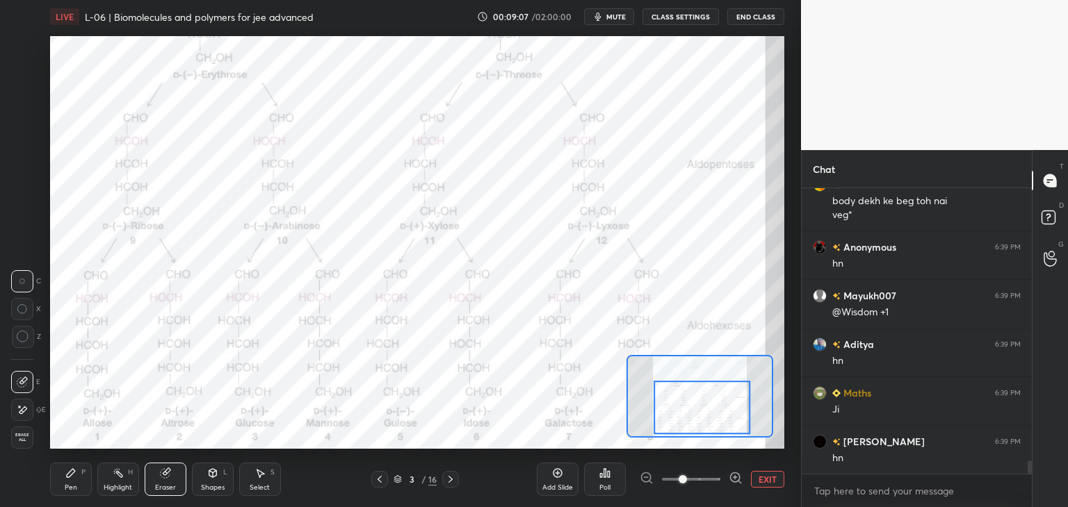
click at [23, 405] on icon at bounding box center [22, 411] width 11 height 12
click at [78, 475] on div "Pen P" at bounding box center [71, 479] width 42 height 33
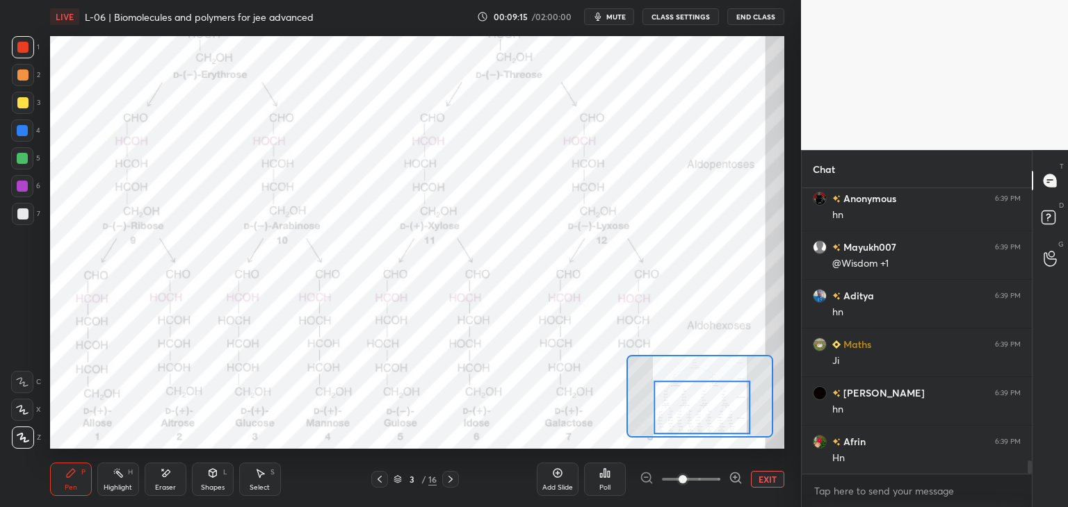
scroll to position [6024, 0]
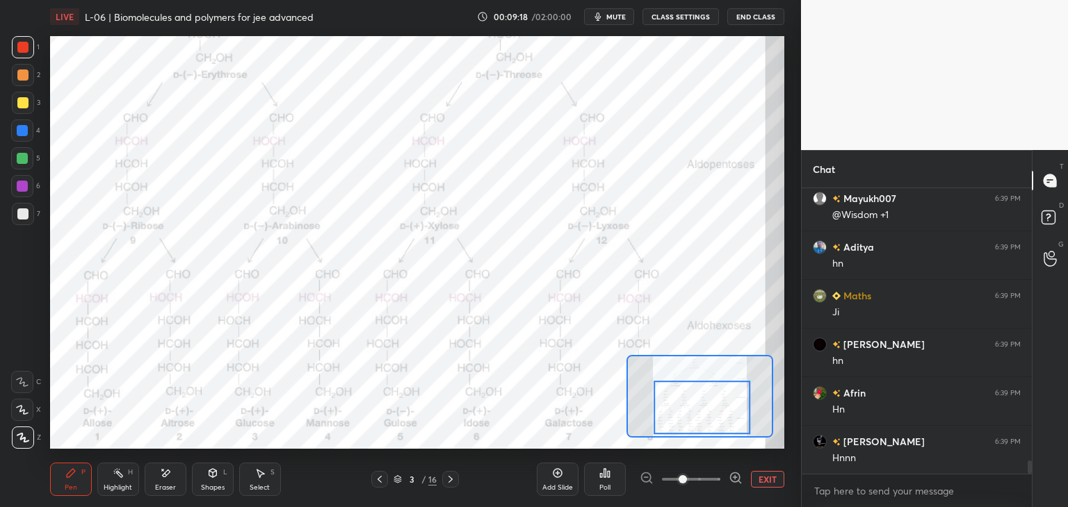
click at [31, 407] on div at bounding box center [22, 410] width 22 height 22
click at [173, 479] on div "Eraser" at bounding box center [166, 479] width 42 height 33
click at [455, 480] on icon at bounding box center [450, 479] width 11 height 11
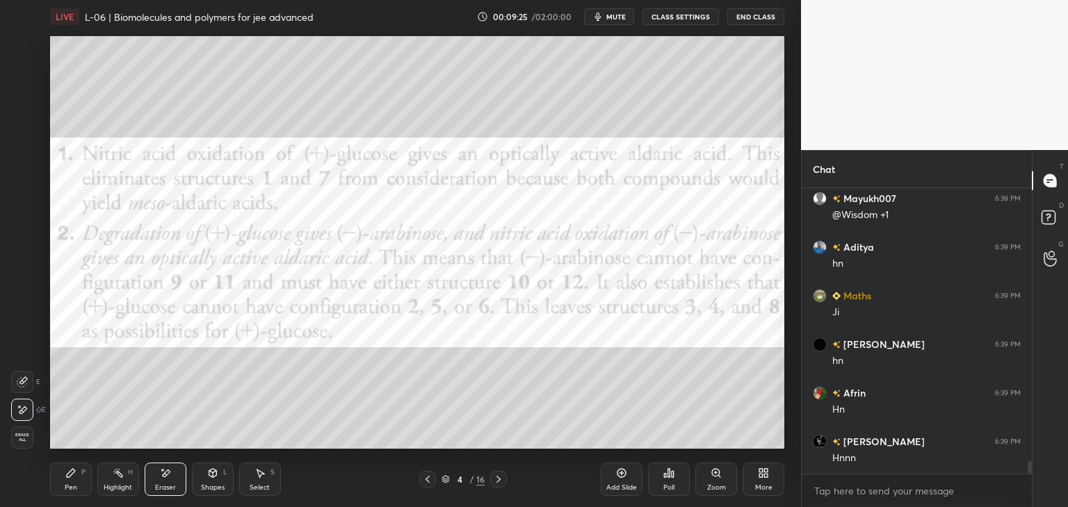
click at [67, 484] on div "Pen" at bounding box center [71, 487] width 13 height 7
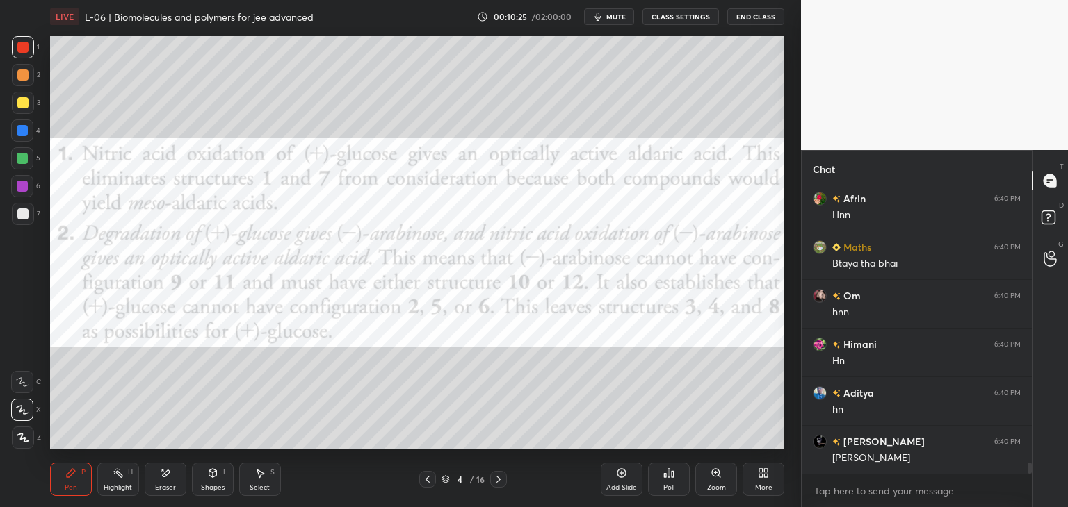
scroll to position [6899, 0]
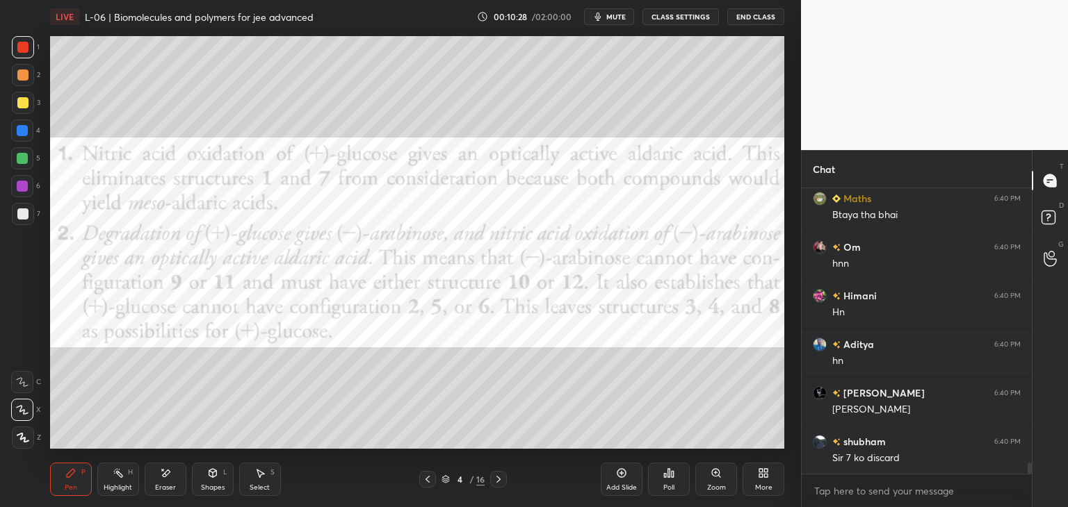
click at [118, 479] on div "Highlight H" at bounding box center [118, 479] width 42 height 33
click at [19, 437] on icon at bounding box center [22, 437] width 11 height 11
click at [72, 482] on div "Pen P" at bounding box center [71, 479] width 42 height 33
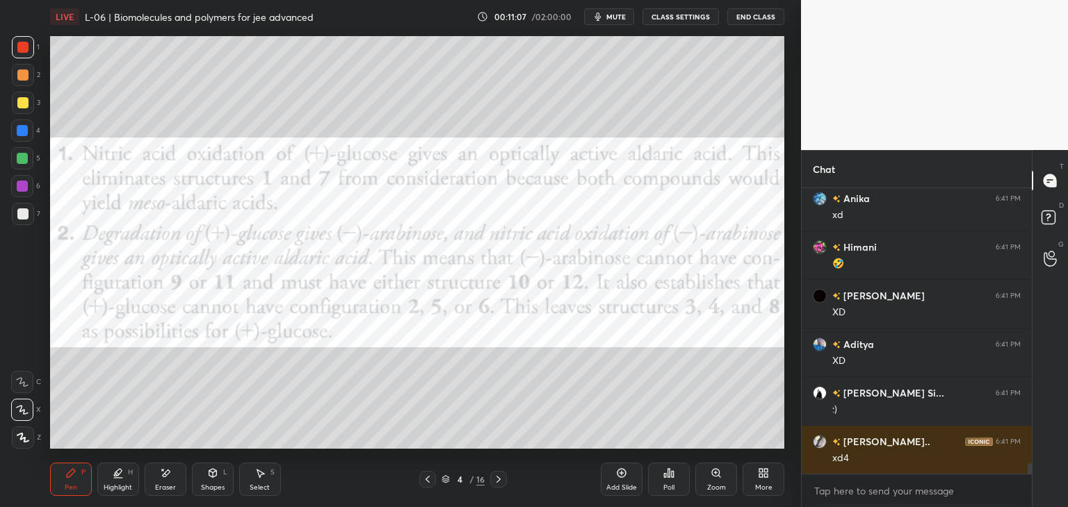
scroll to position [7678, 0]
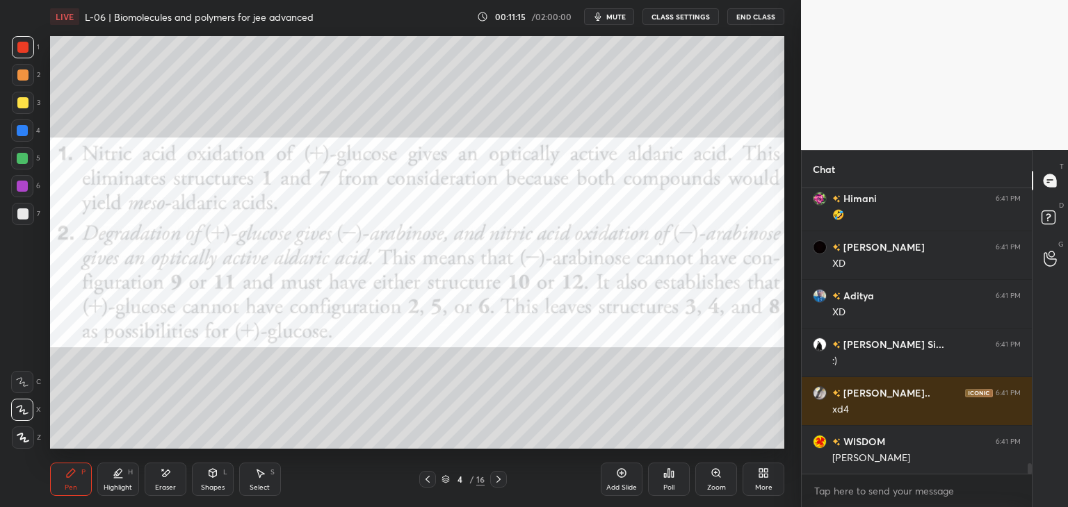
click at [430, 480] on icon at bounding box center [427, 479] width 11 height 11
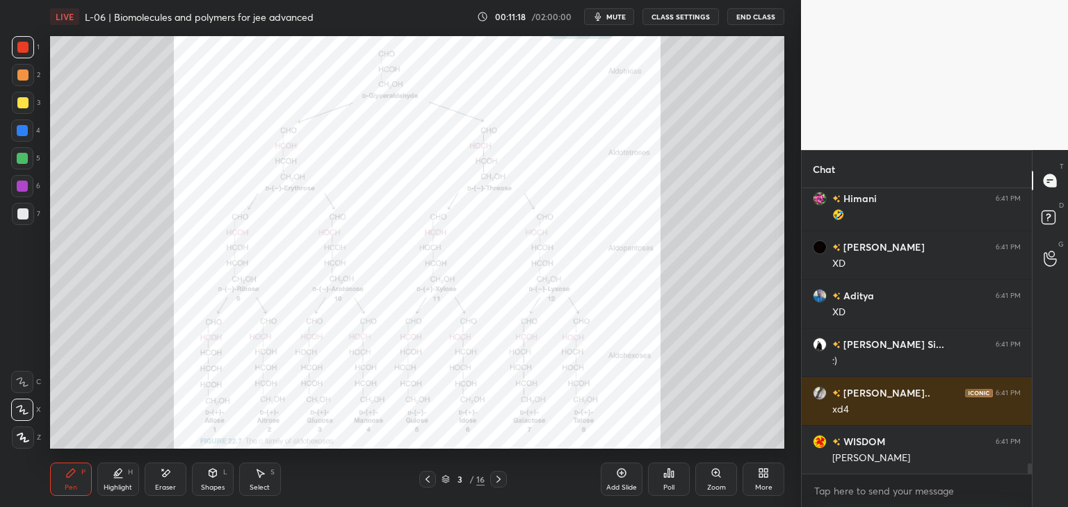
click at [709, 480] on div "Zoom" at bounding box center [716, 479] width 42 height 33
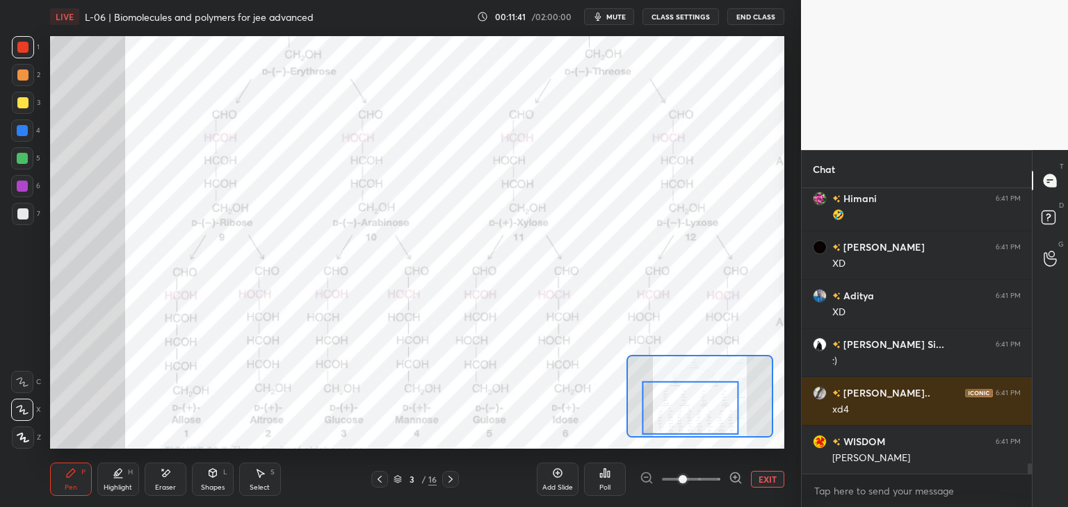
click at [217, 482] on div "Shapes L" at bounding box center [213, 479] width 42 height 33
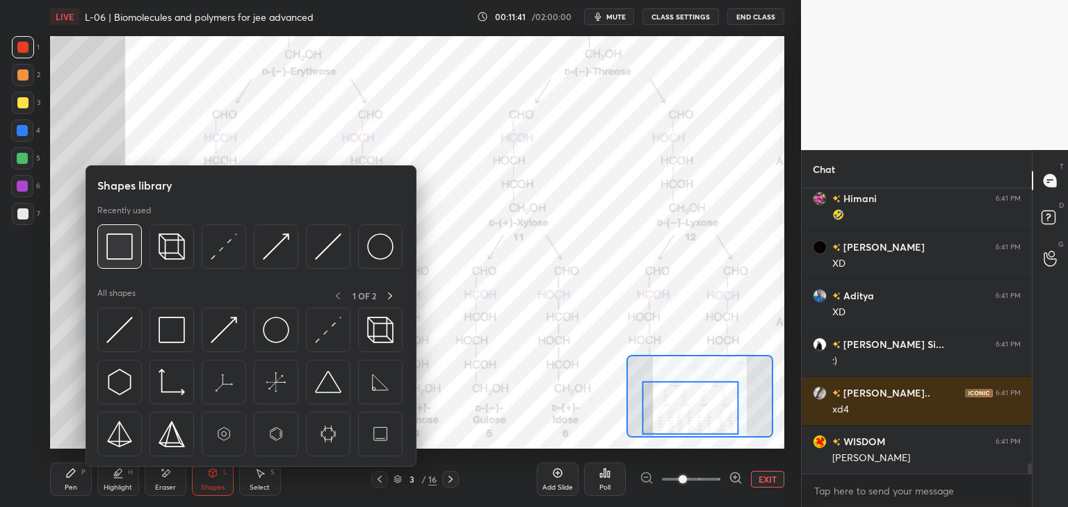
click at [123, 251] on img at bounding box center [119, 247] width 26 height 26
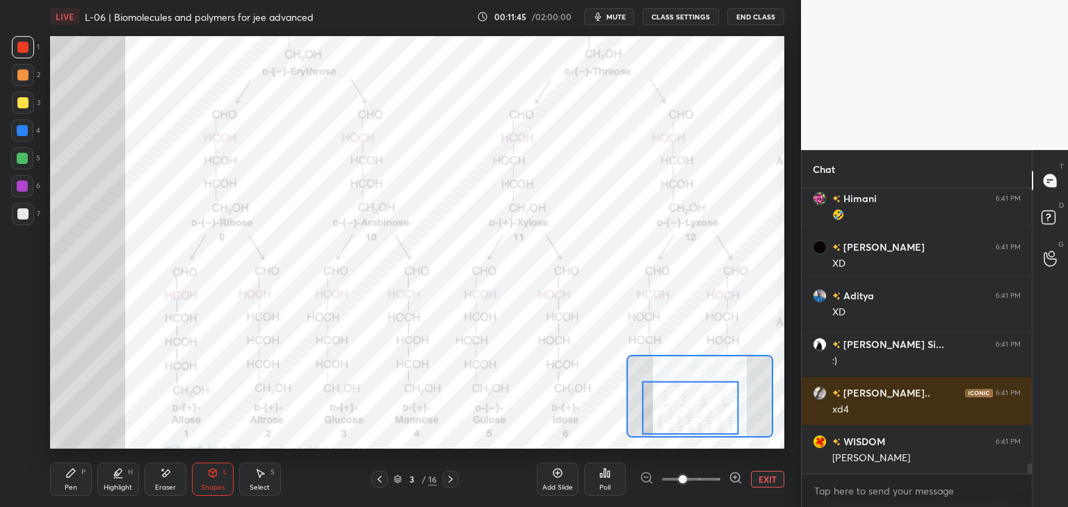
scroll to position [7727, 0]
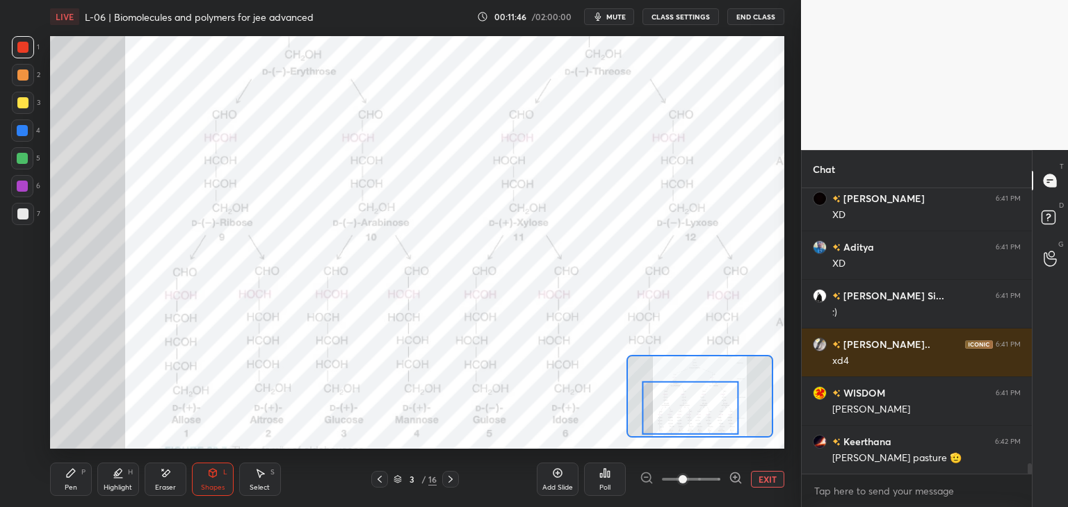
click at [24, 50] on div at bounding box center [22, 47] width 11 height 11
click at [70, 484] on div "Pen" at bounding box center [71, 487] width 13 height 7
click at [164, 484] on div "Eraser" at bounding box center [165, 487] width 21 height 7
click at [204, 486] on div "Shapes" at bounding box center [213, 487] width 24 height 7
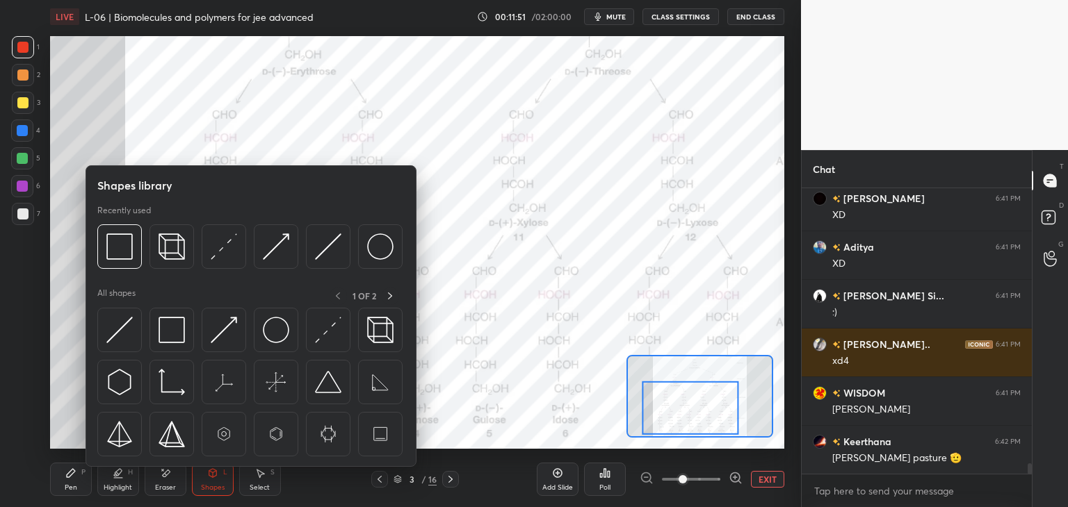
scroll to position [7775, 0]
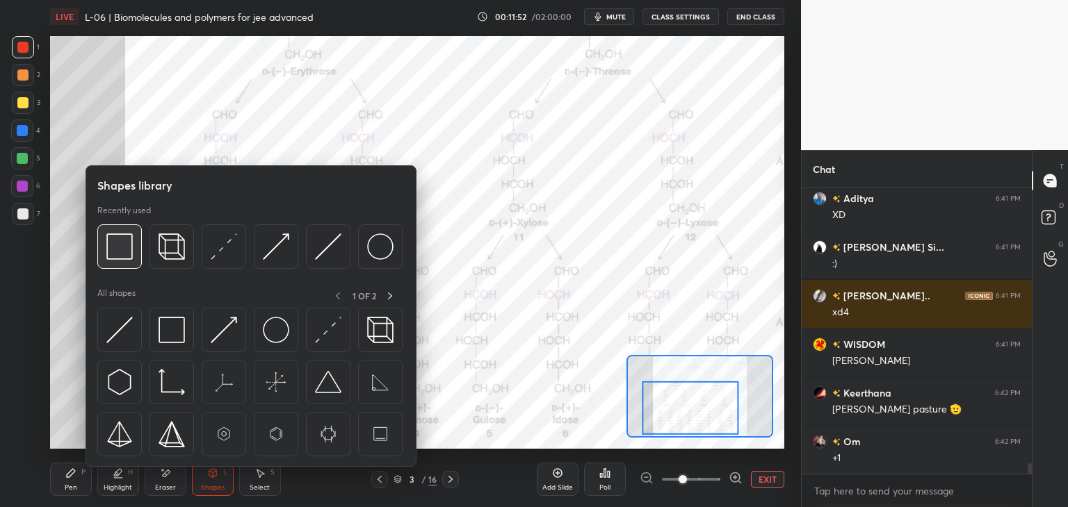
click at [111, 266] on div at bounding box center [119, 247] width 44 height 44
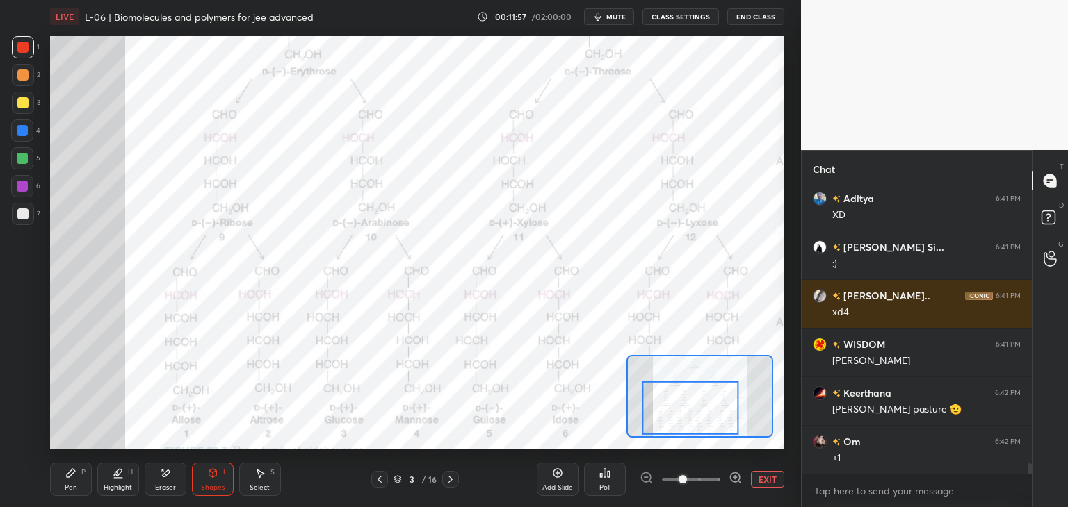
click at [22, 57] on div at bounding box center [23, 47] width 22 height 22
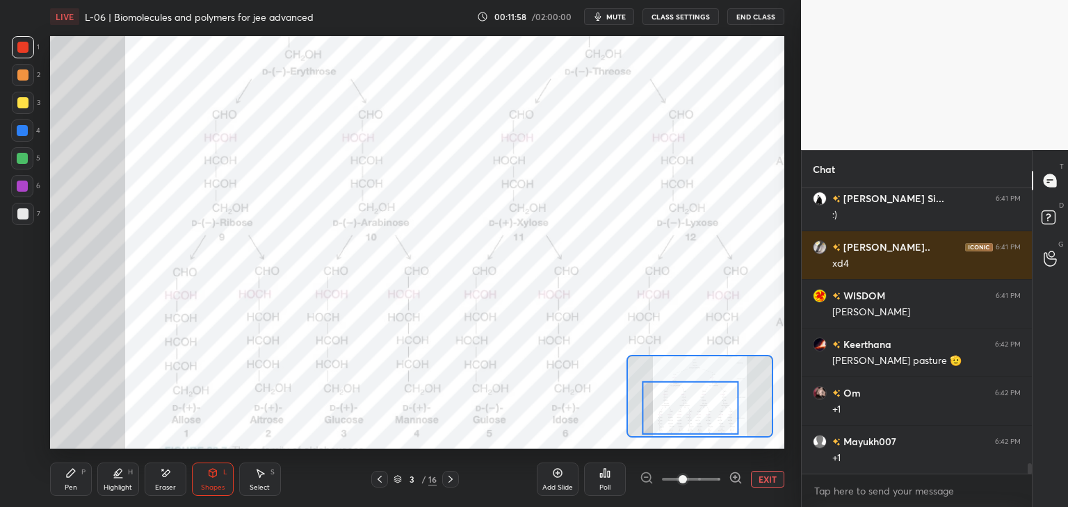
click at [84, 481] on div "Pen P" at bounding box center [71, 479] width 42 height 33
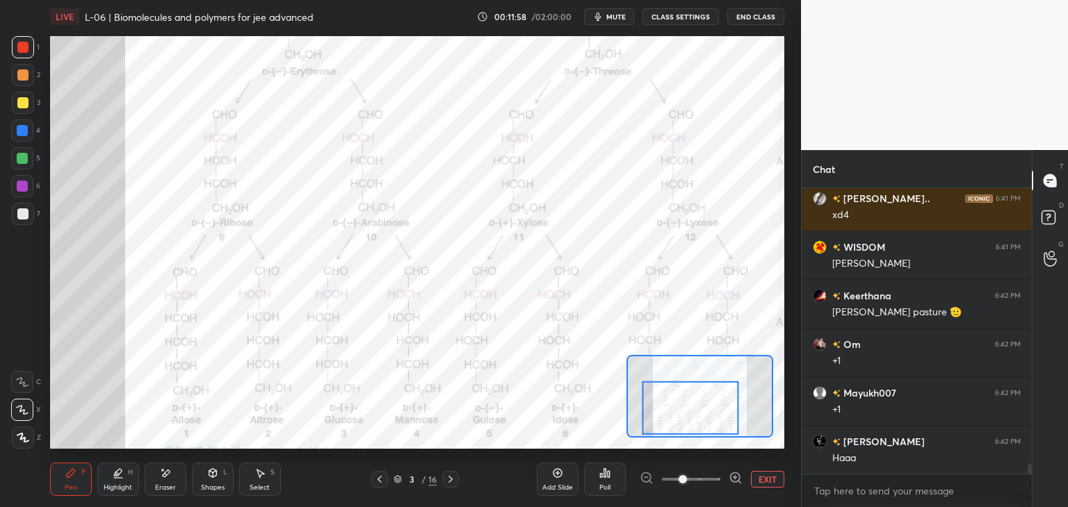
scroll to position [7921, 0]
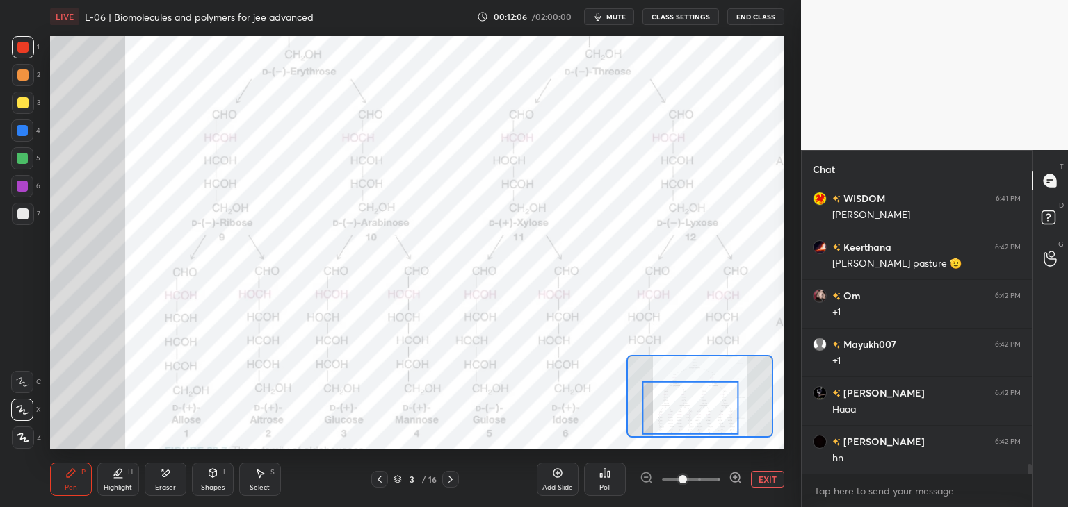
click at [71, 480] on div "Pen P" at bounding box center [71, 479] width 42 height 33
click at [20, 42] on div at bounding box center [22, 47] width 11 height 11
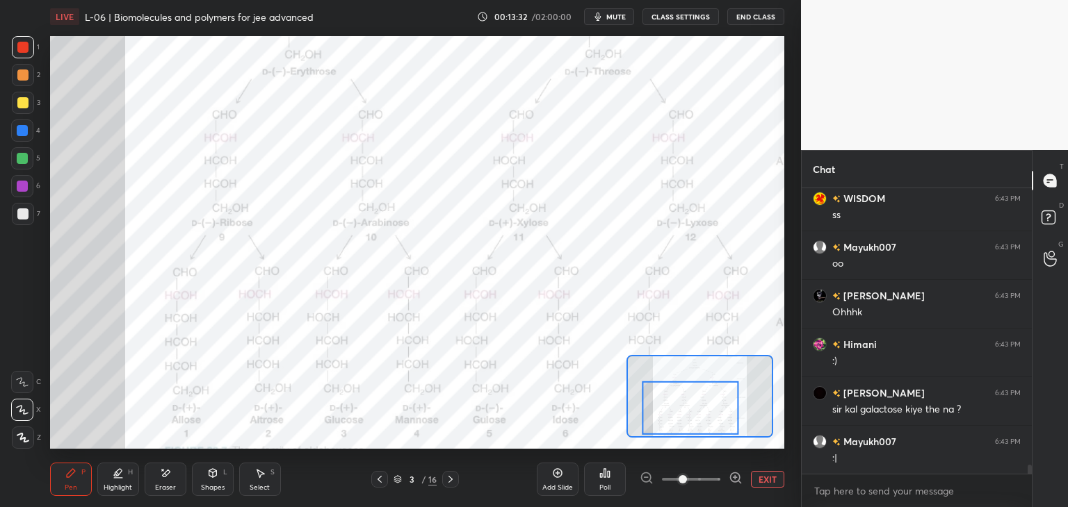
scroll to position [8602, 0]
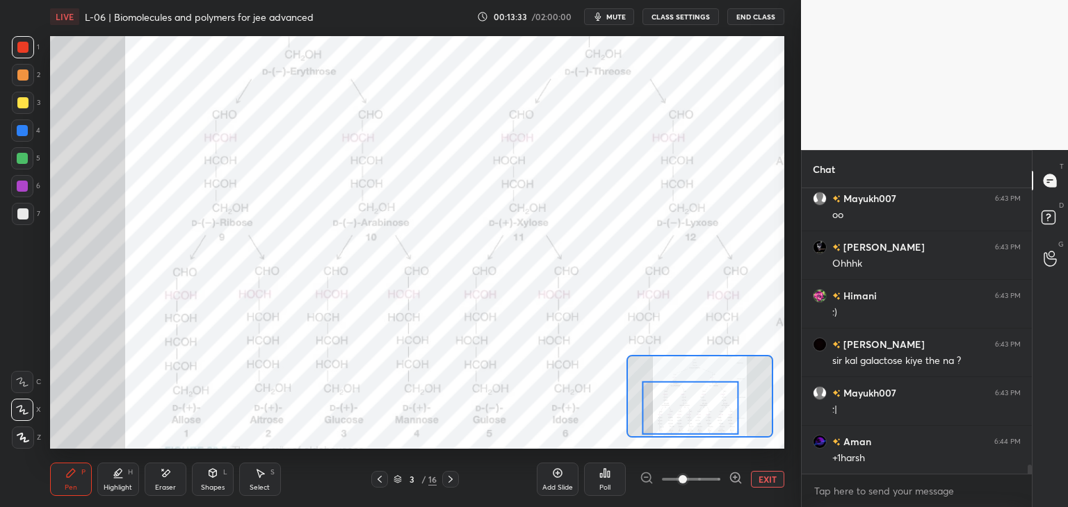
click at [448, 479] on icon at bounding box center [450, 479] width 11 height 11
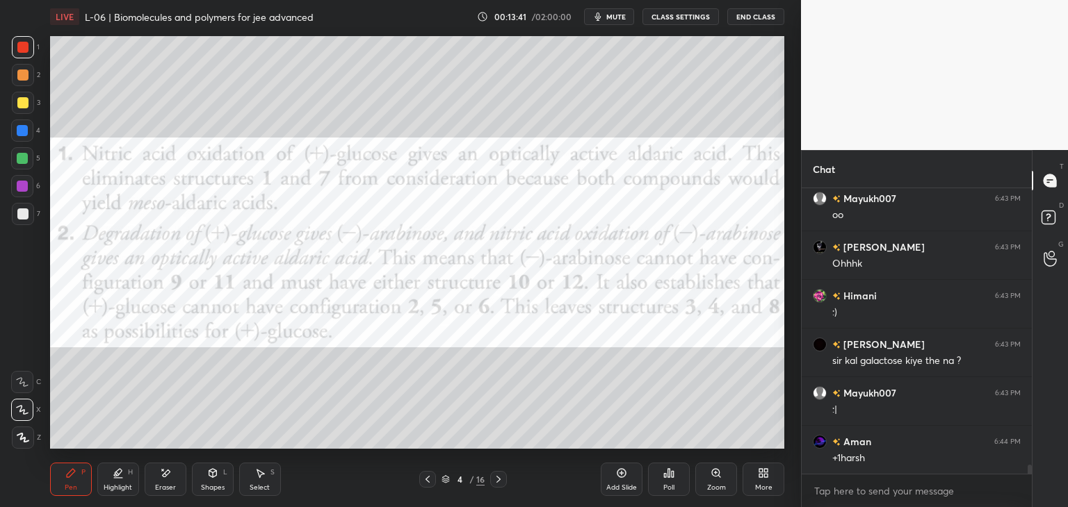
scroll to position [8651, 0]
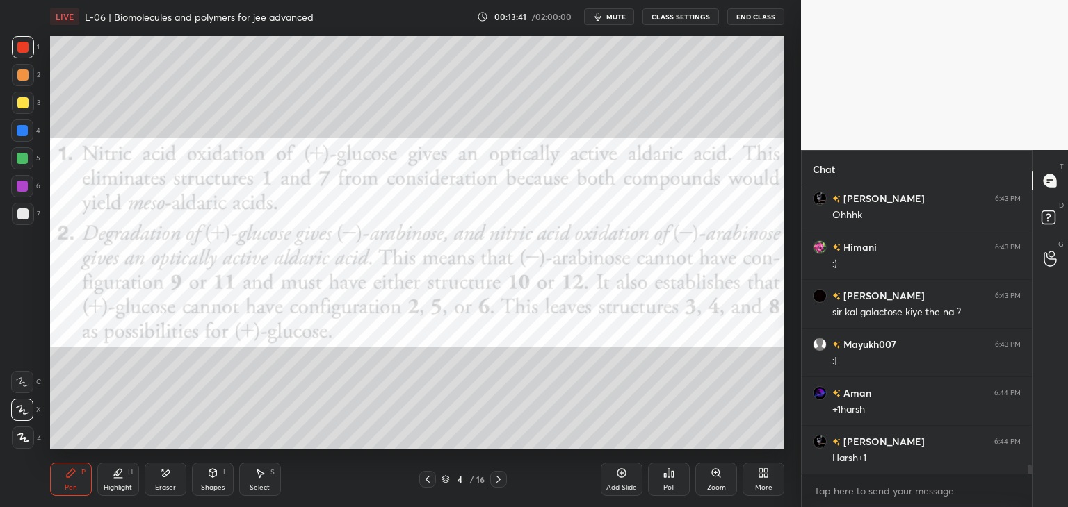
click at [500, 479] on icon at bounding box center [498, 479] width 11 height 11
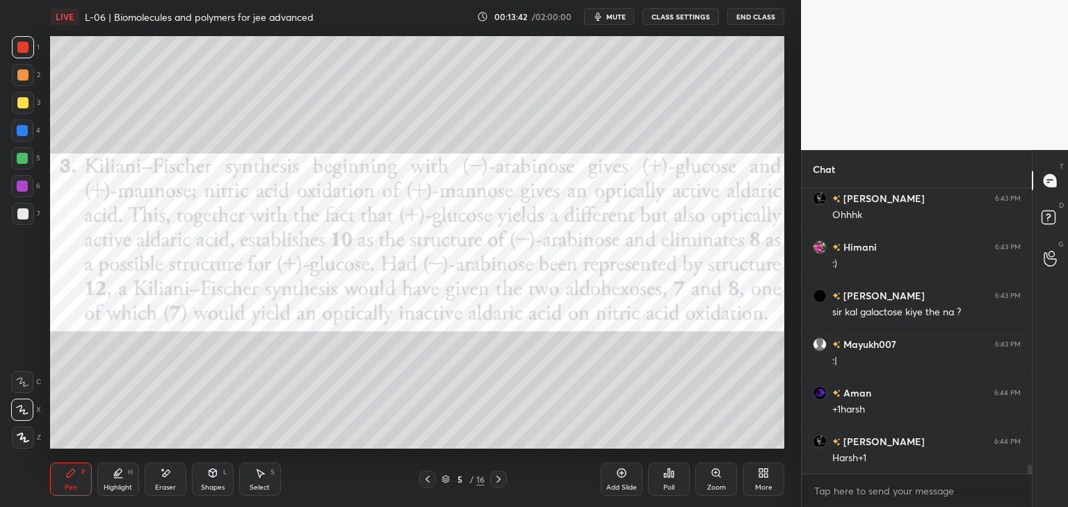
click at [423, 477] on icon at bounding box center [427, 479] width 11 height 11
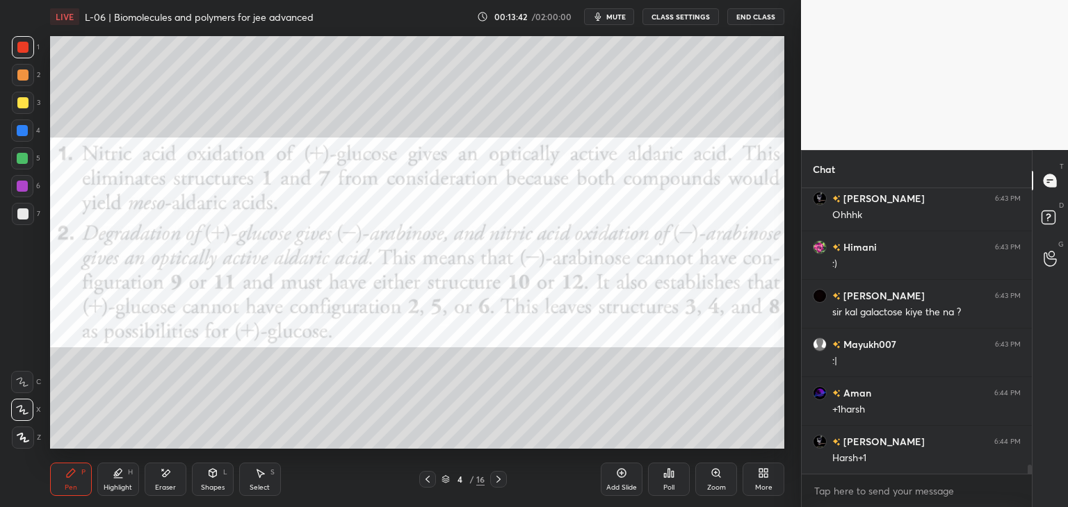
click at [425, 479] on icon at bounding box center [427, 479] width 11 height 11
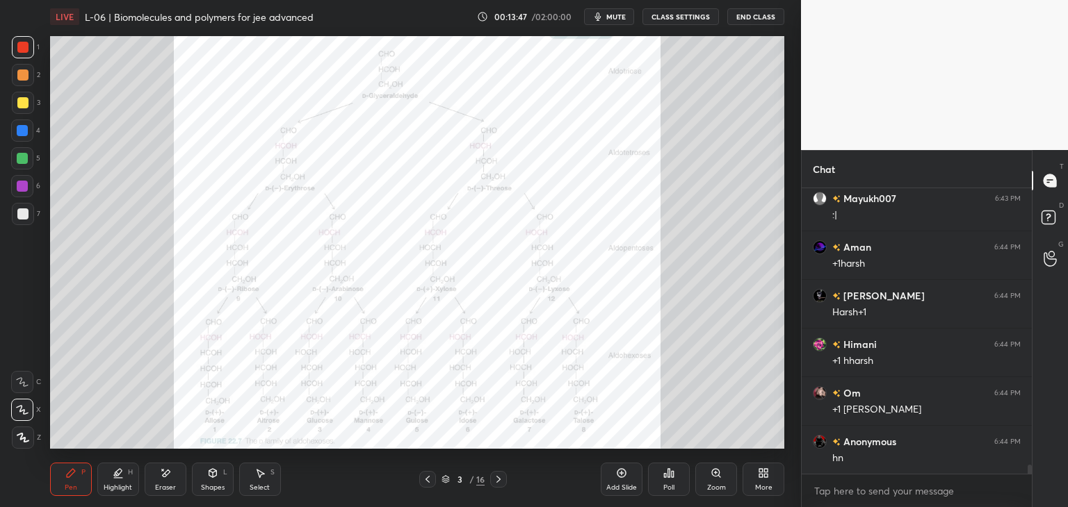
scroll to position [8846, 0]
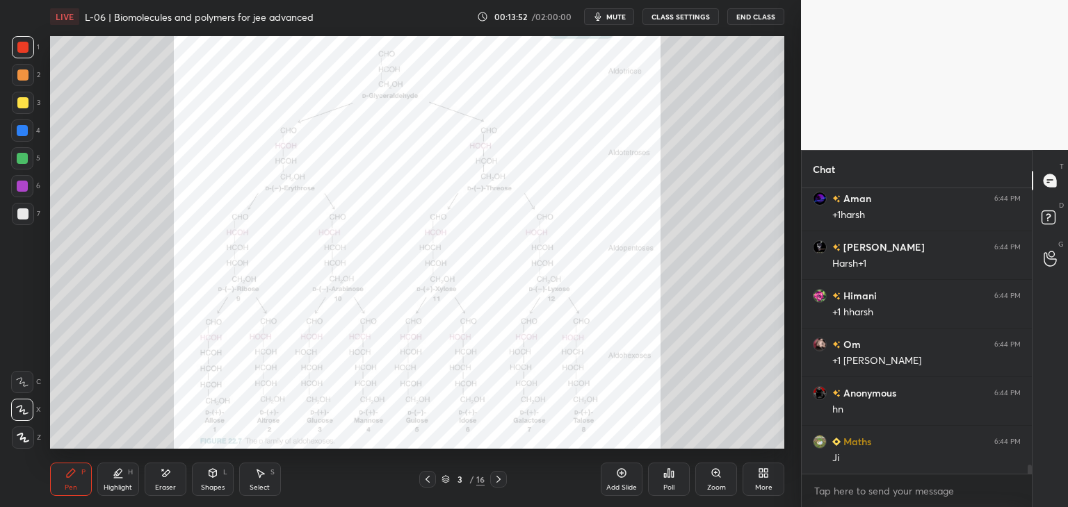
click at [177, 482] on div "Eraser" at bounding box center [166, 479] width 42 height 33
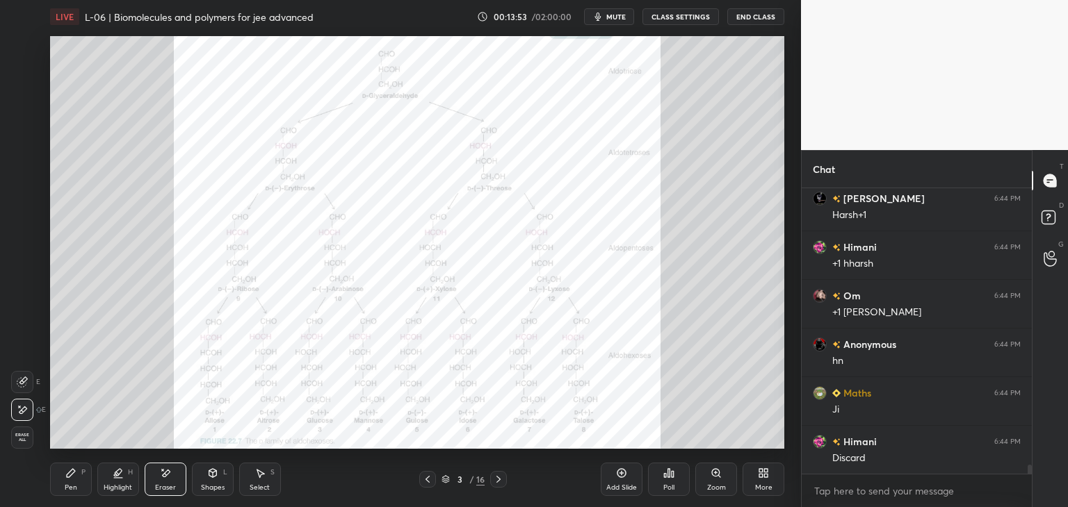
scroll to position [8943, 0]
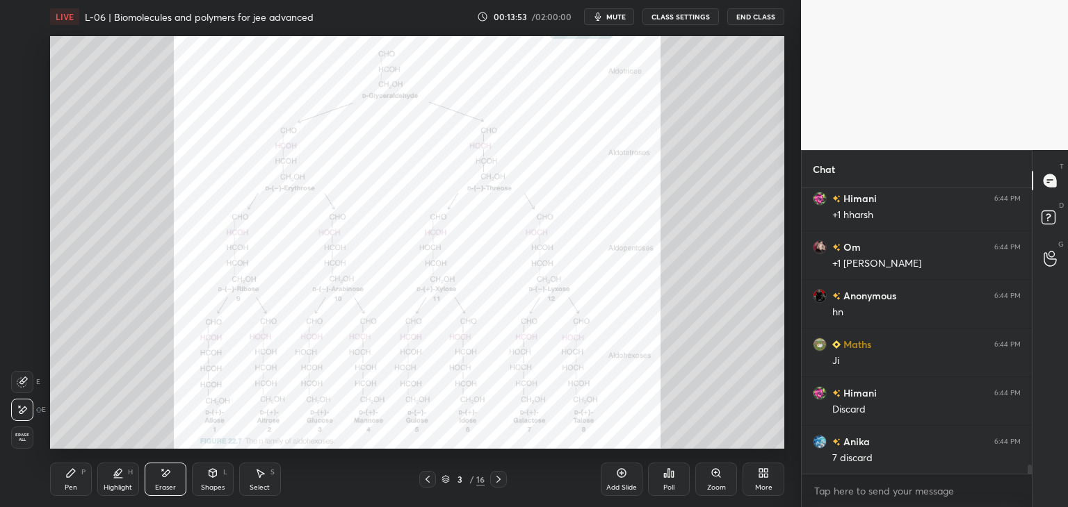
click at [83, 476] on div "P" at bounding box center [83, 472] width 4 height 7
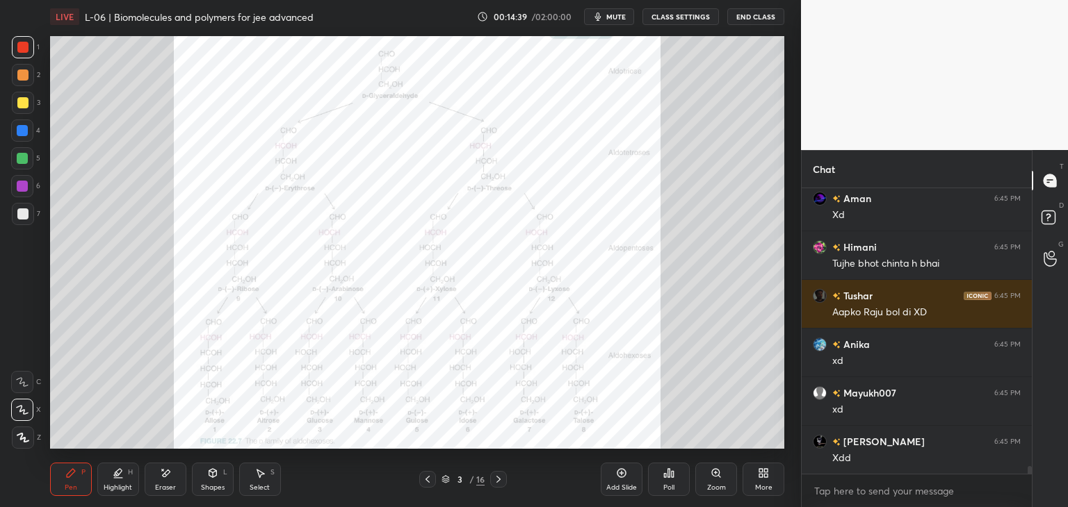
scroll to position [10319, 0]
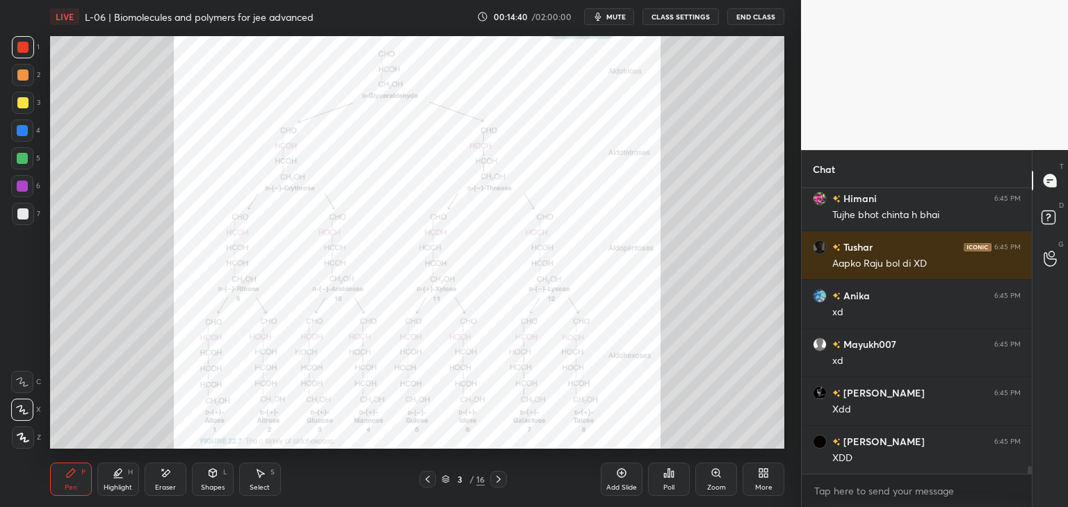
click at [22, 104] on div at bounding box center [22, 102] width 11 height 11
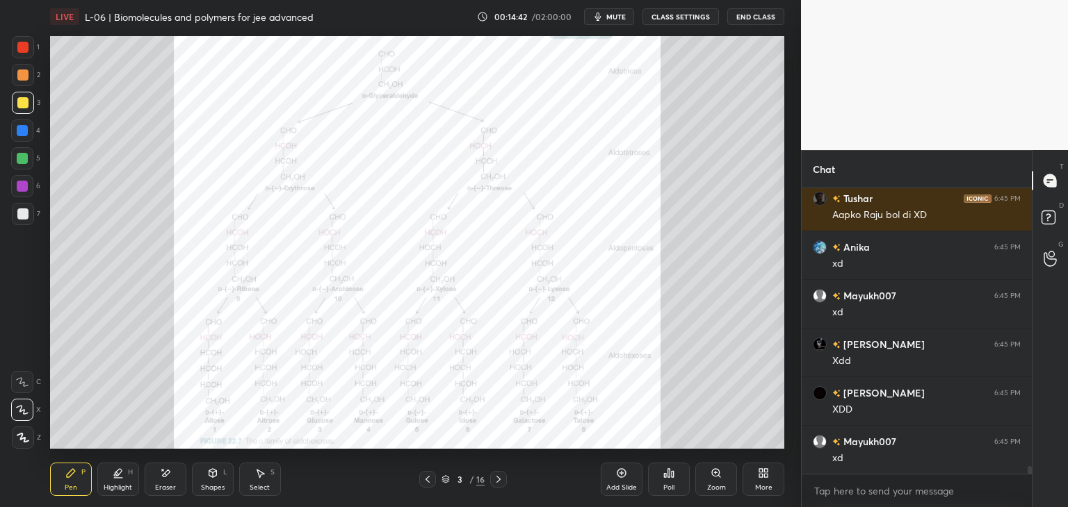
click at [156, 476] on div "Eraser" at bounding box center [166, 479] width 42 height 33
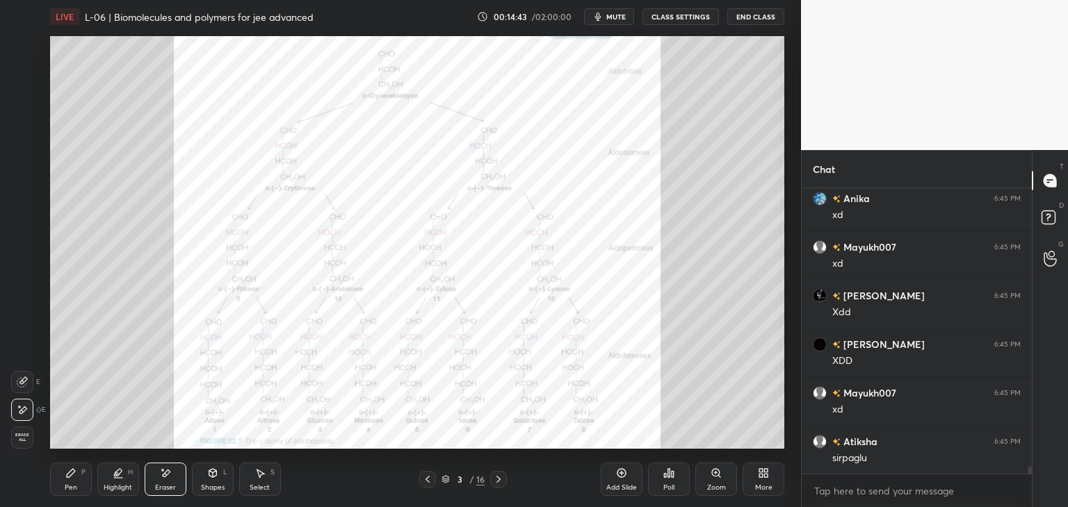
click at [74, 465] on div "Pen P" at bounding box center [71, 479] width 42 height 33
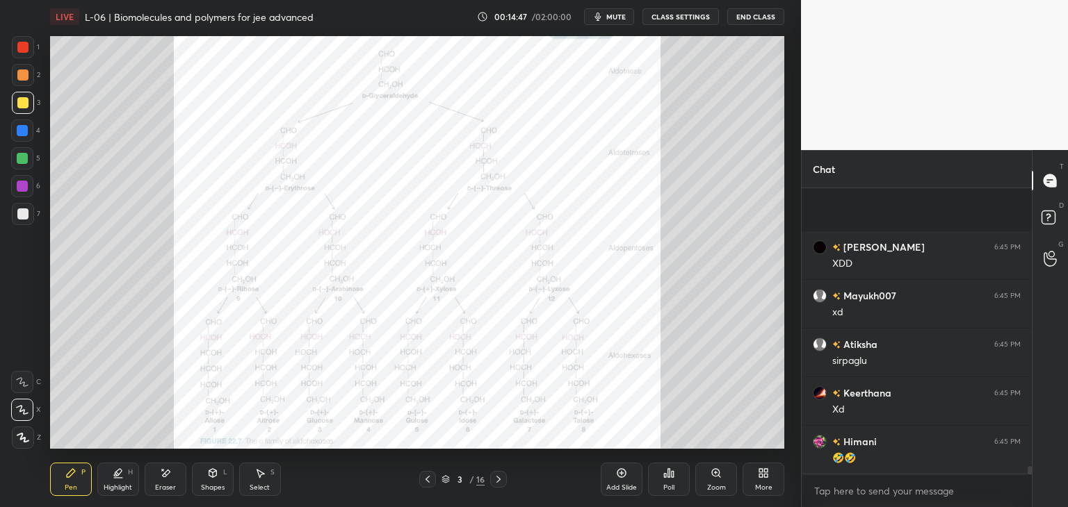
scroll to position [10611, 0]
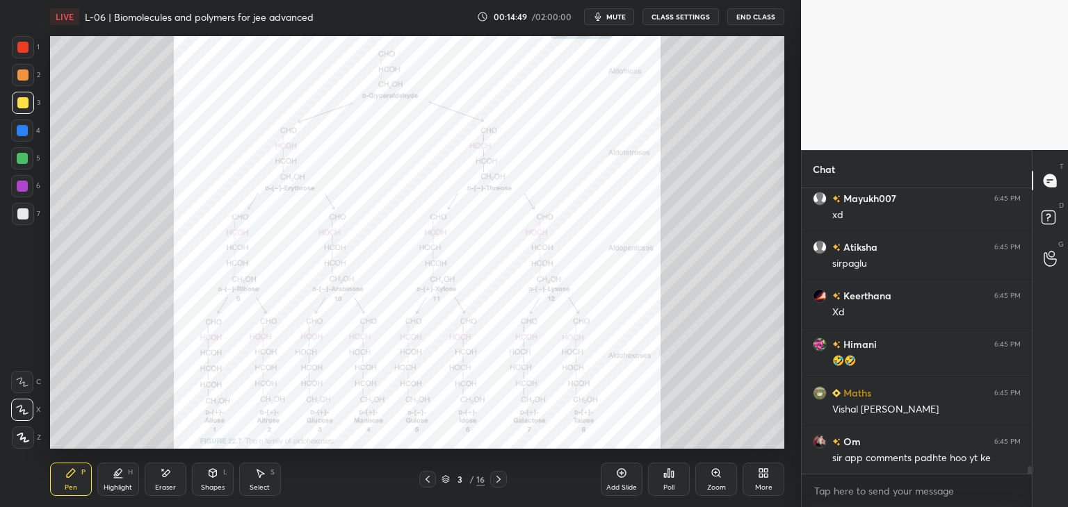
click at [501, 483] on icon at bounding box center [498, 479] width 11 height 11
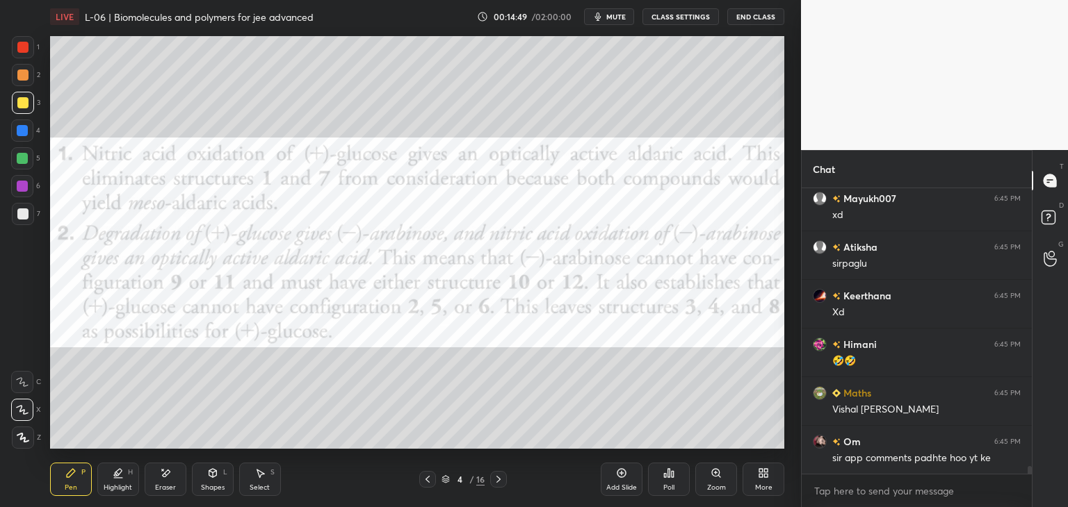
click at [501, 480] on icon at bounding box center [498, 479] width 11 height 11
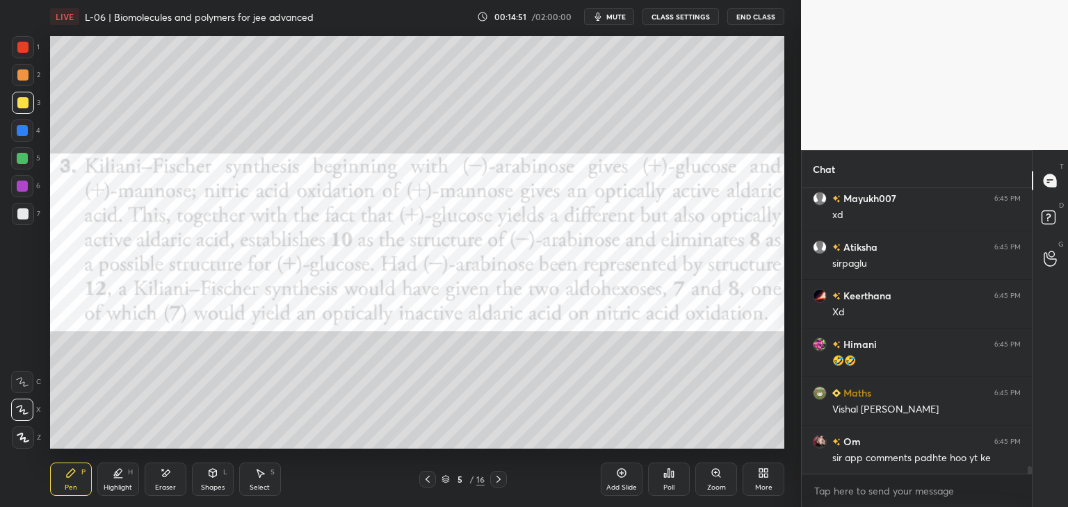
click at [28, 50] on div at bounding box center [22, 47] width 11 height 11
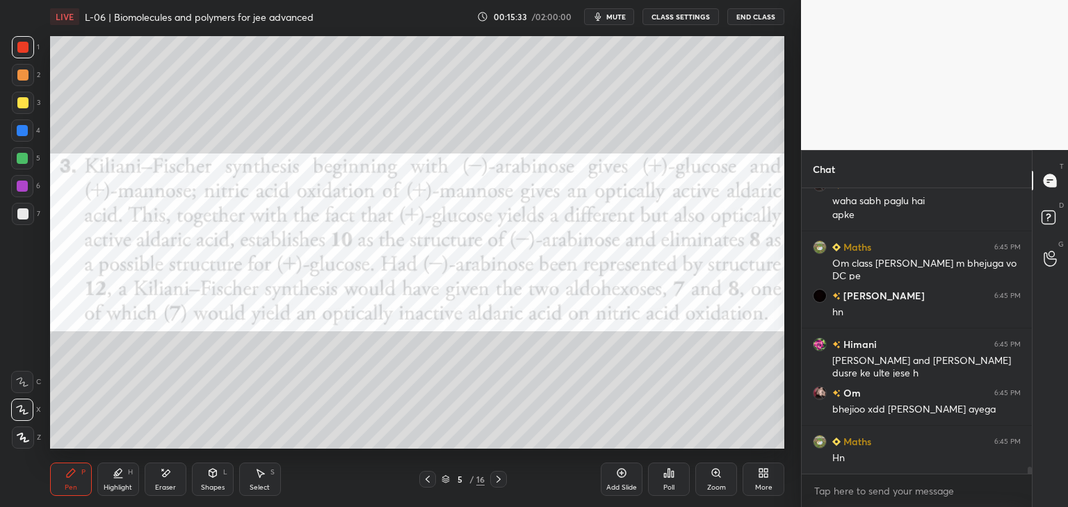
scroll to position [11160, 0]
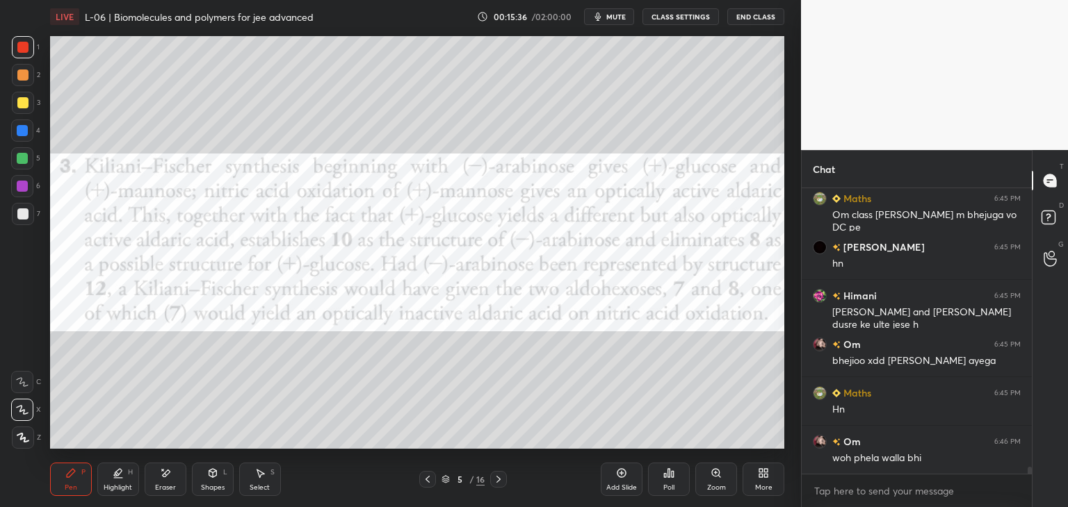
click at [427, 480] on icon at bounding box center [427, 479] width 11 height 11
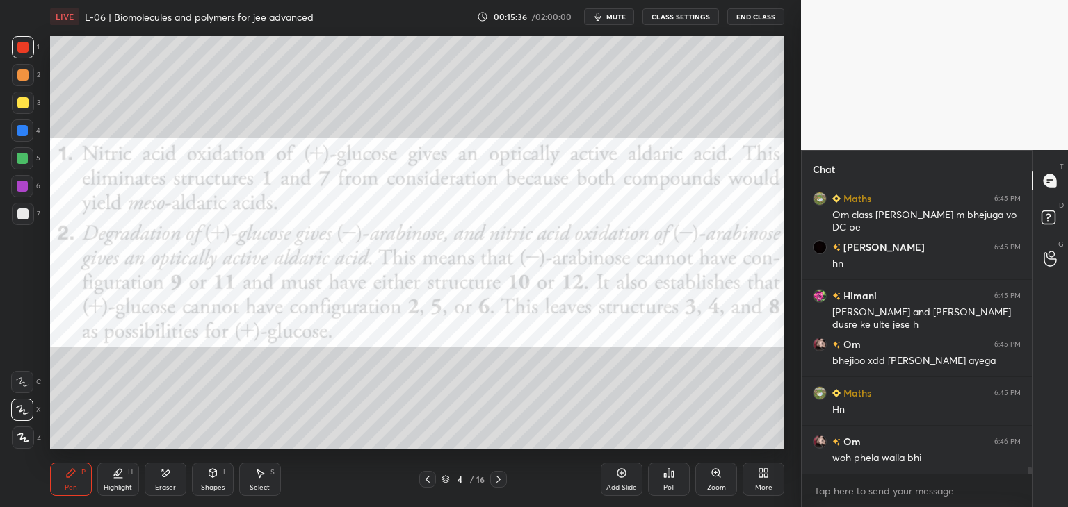
click at [427, 479] on icon at bounding box center [427, 479] width 4 height 7
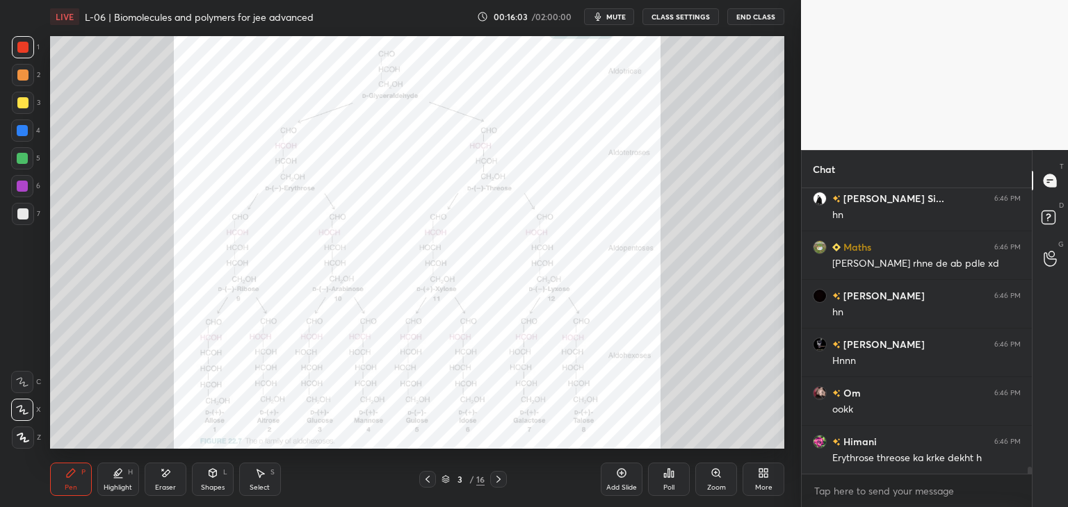
scroll to position [11466, 0]
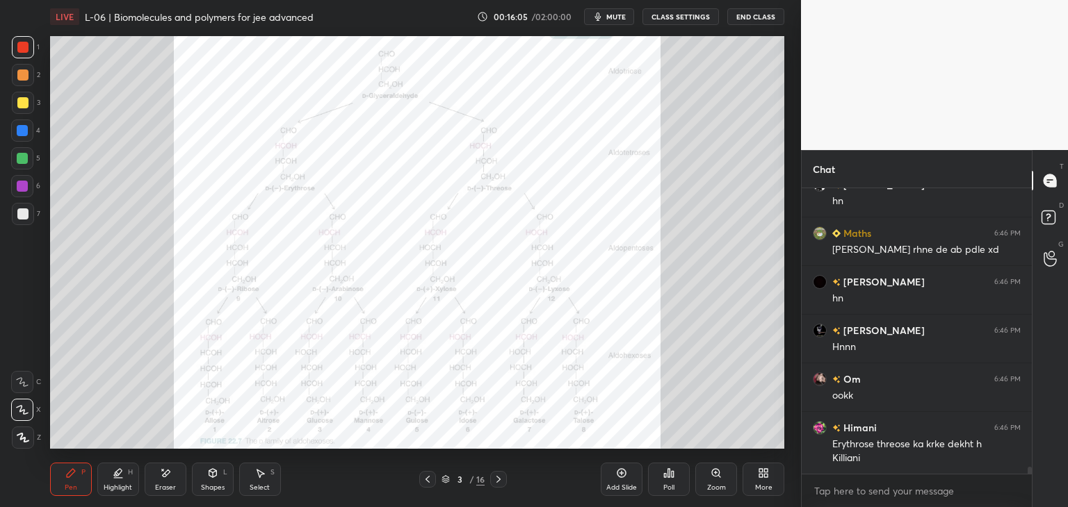
click at [498, 478] on icon at bounding box center [498, 479] width 4 height 7
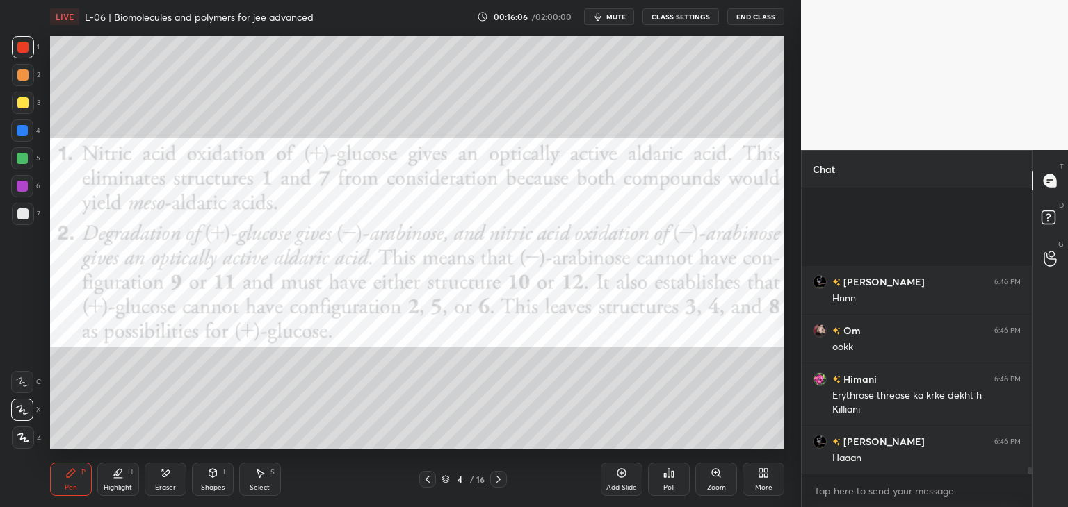
scroll to position [11661, 0]
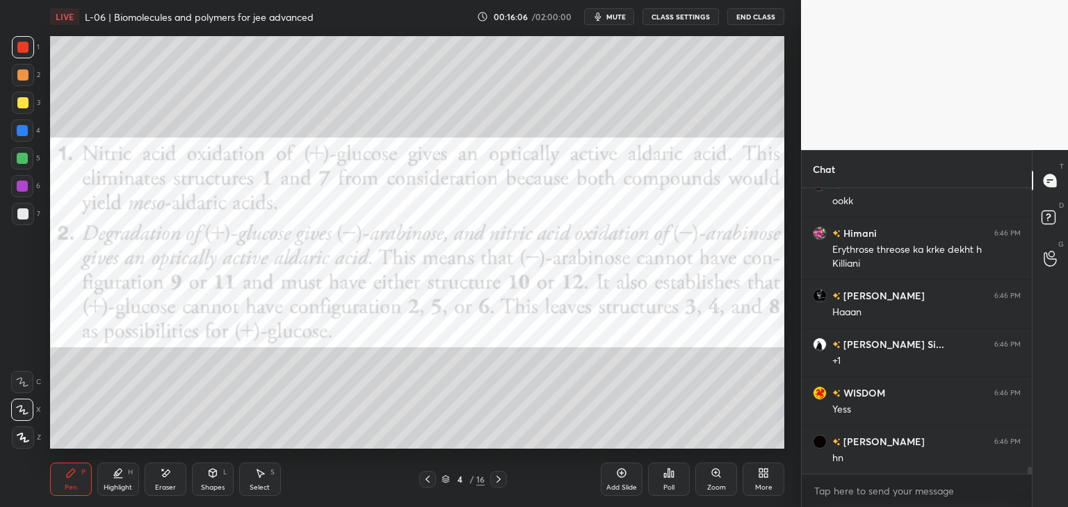
click at [503, 480] on icon at bounding box center [498, 479] width 11 height 11
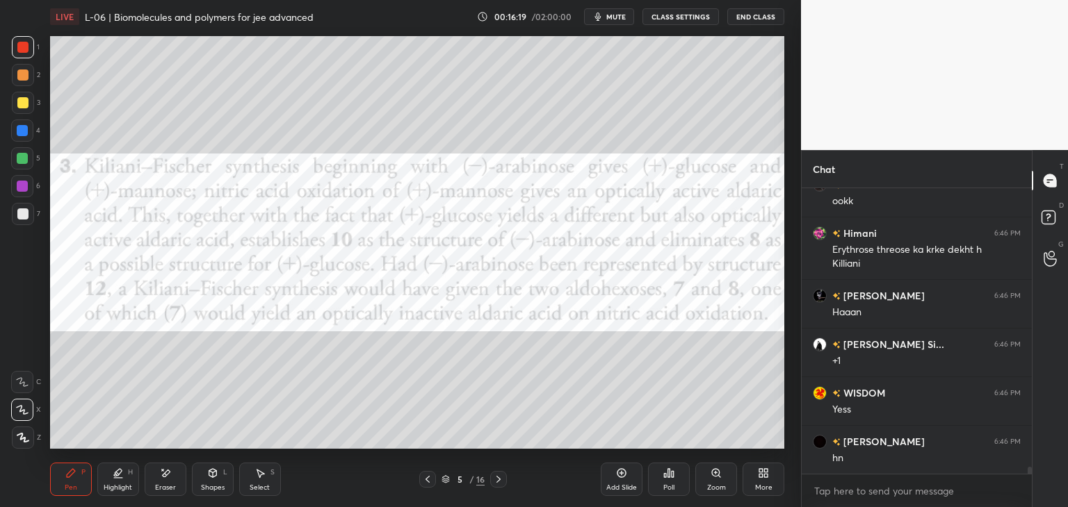
click at [26, 74] on div at bounding box center [22, 75] width 11 height 11
click at [161, 478] on icon at bounding box center [165, 474] width 11 height 12
click at [113, 475] on icon at bounding box center [118, 473] width 11 height 11
click at [18, 128] on div at bounding box center [22, 130] width 11 height 11
click at [71, 481] on div "Pen P" at bounding box center [71, 479] width 42 height 33
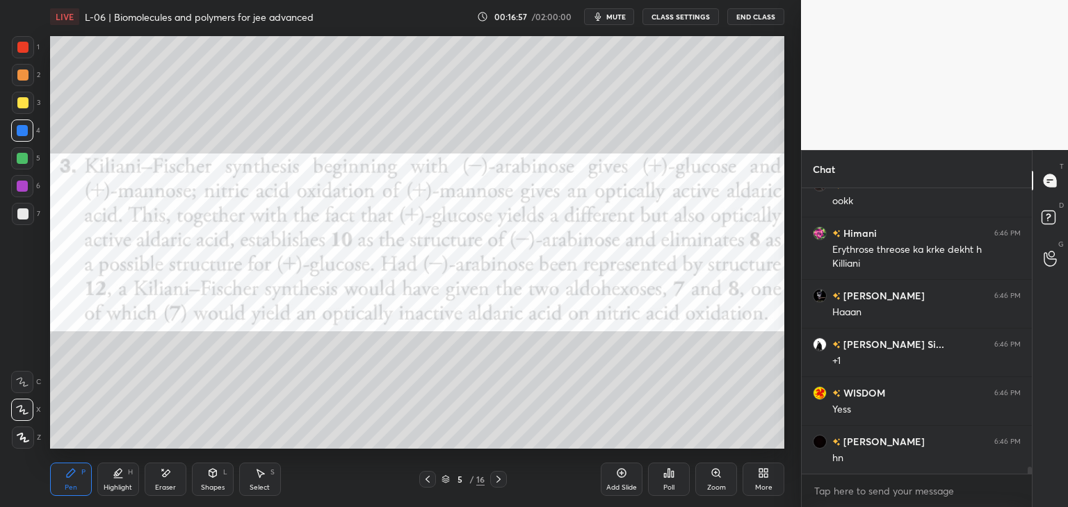
scroll to position [11709, 0]
click at [28, 60] on div "1" at bounding box center [26, 50] width 28 height 28
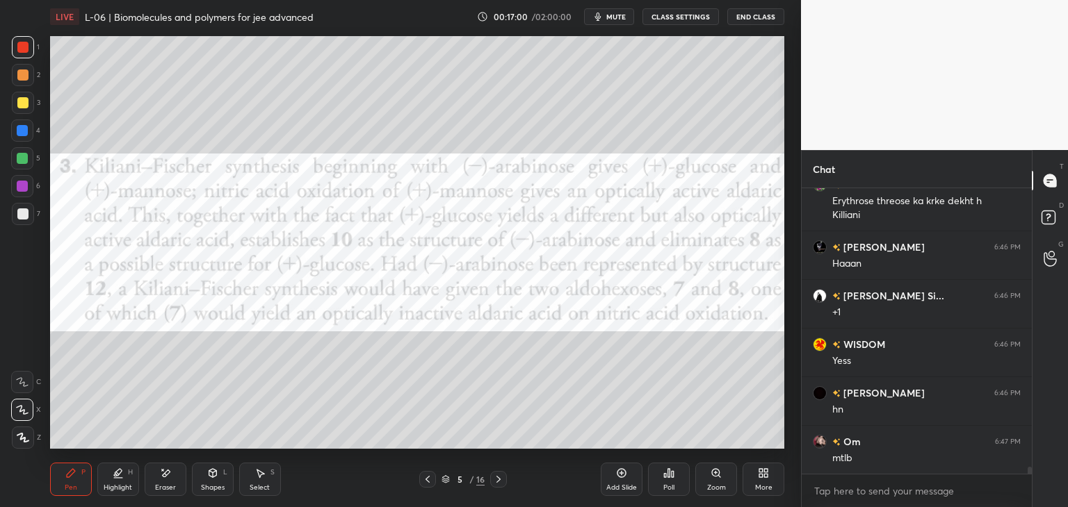
click at [24, 184] on div at bounding box center [22, 186] width 11 height 11
click at [176, 470] on div "Eraser" at bounding box center [166, 479] width 42 height 33
click at [67, 481] on div "Pen P" at bounding box center [71, 479] width 42 height 33
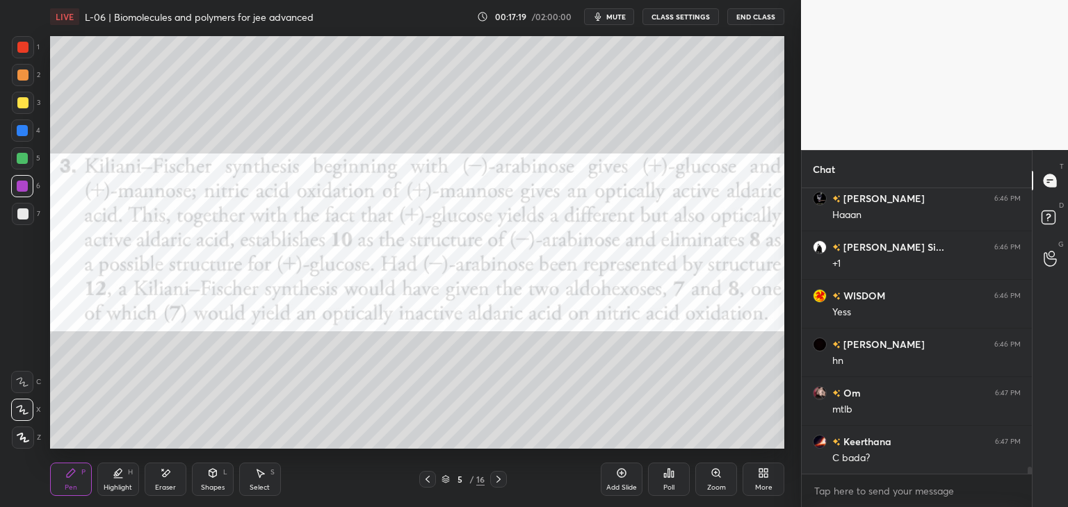
scroll to position [11807, 0]
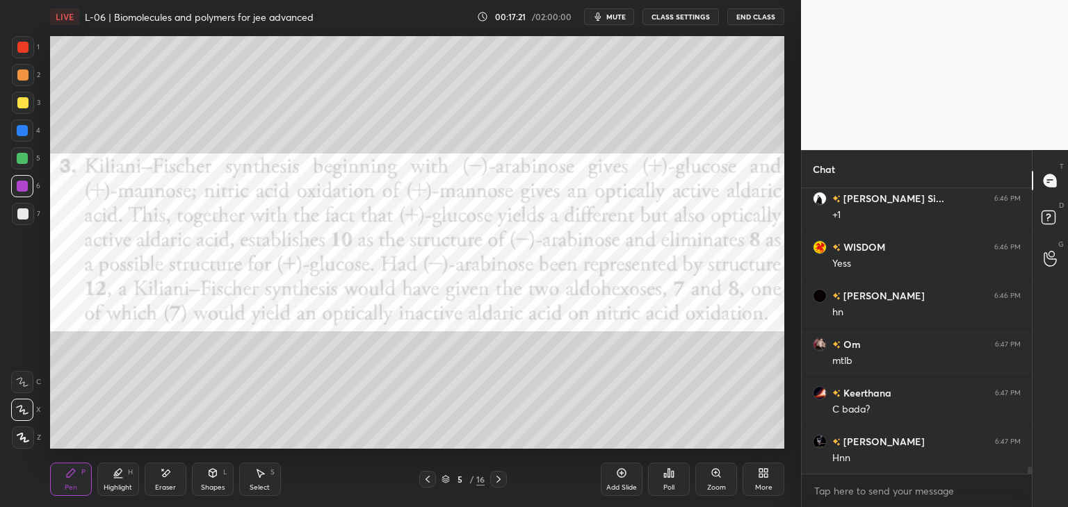
click at [16, 55] on div at bounding box center [23, 47] width 22 height 22
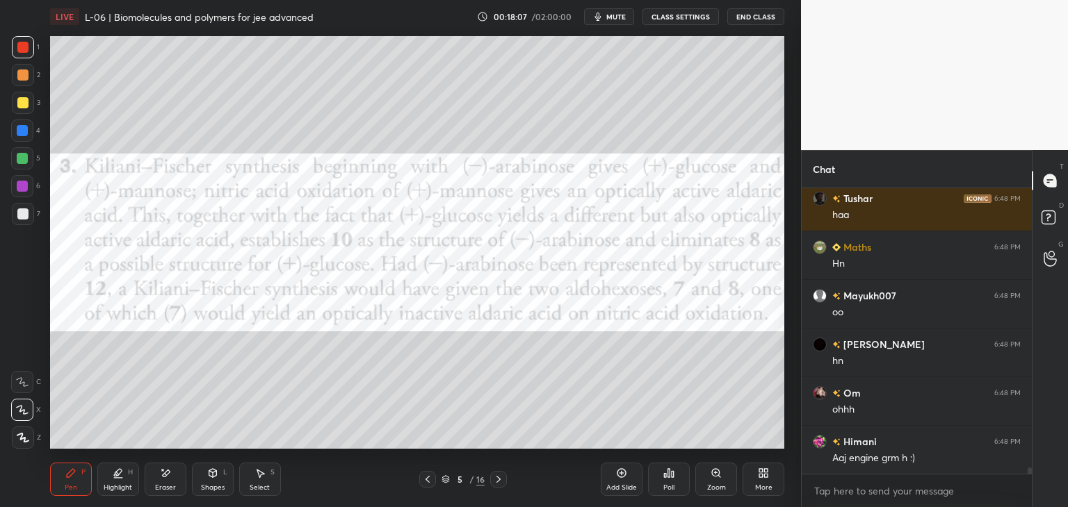
scroll to position [12599, 0]
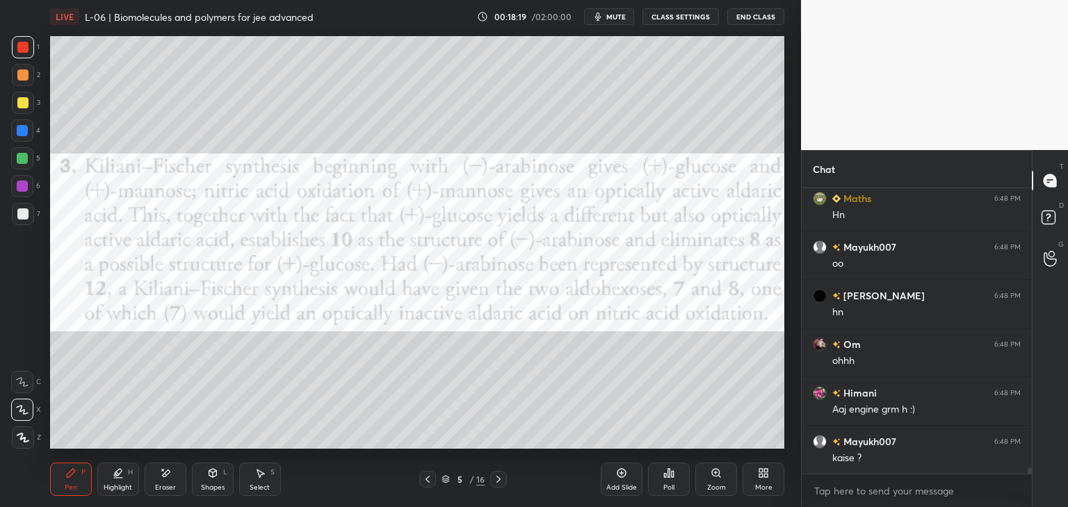
click at [498, 482] on icon at bounding box center [498, 479] width 11 height 11
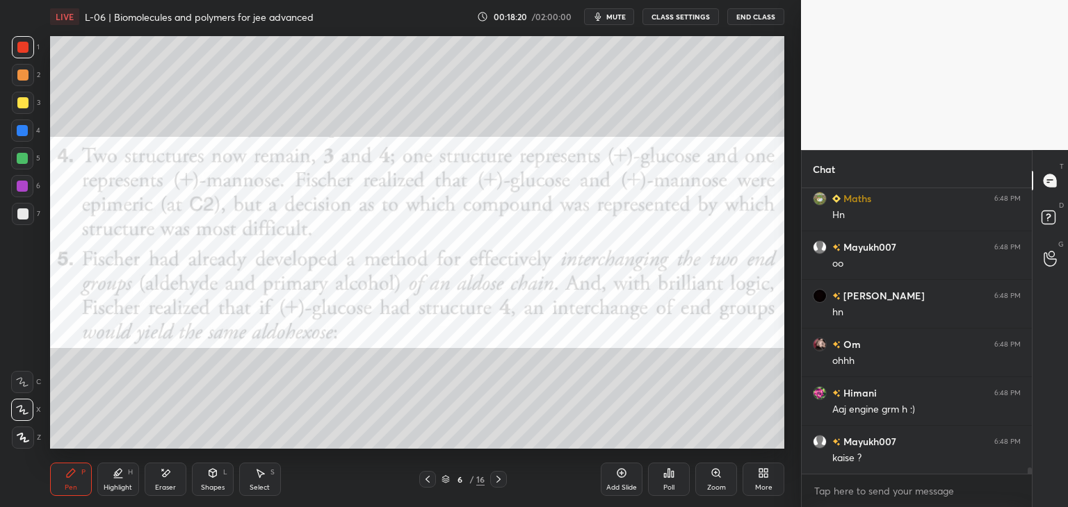
click at [503, 475] on icon at bounding box center [498, 479] width 11 height 11
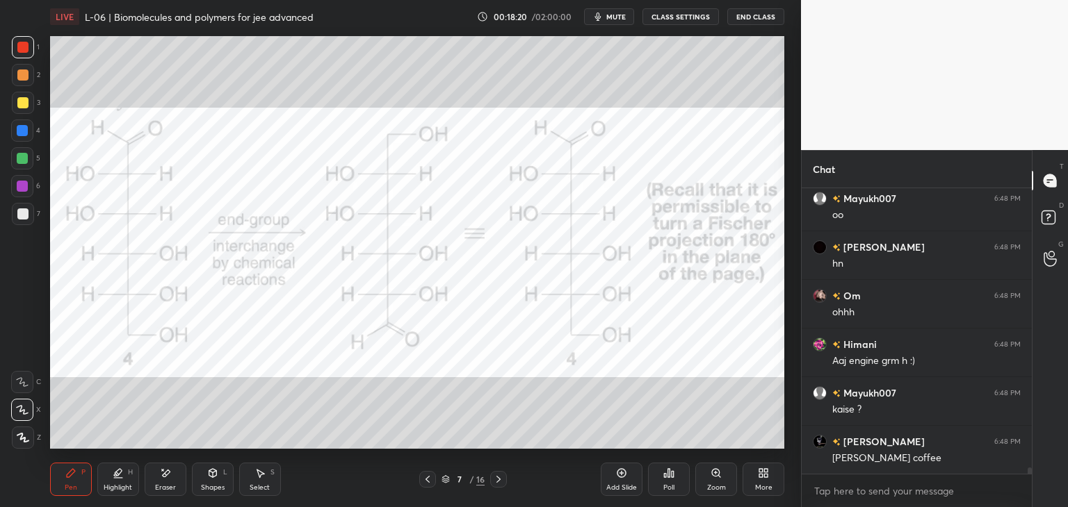
click at [423, 482] on icon at bounding box center [427, 479] width 11 height 11
click at [422, 482] on icon at bounding box center [427, 479] width 11 height 11
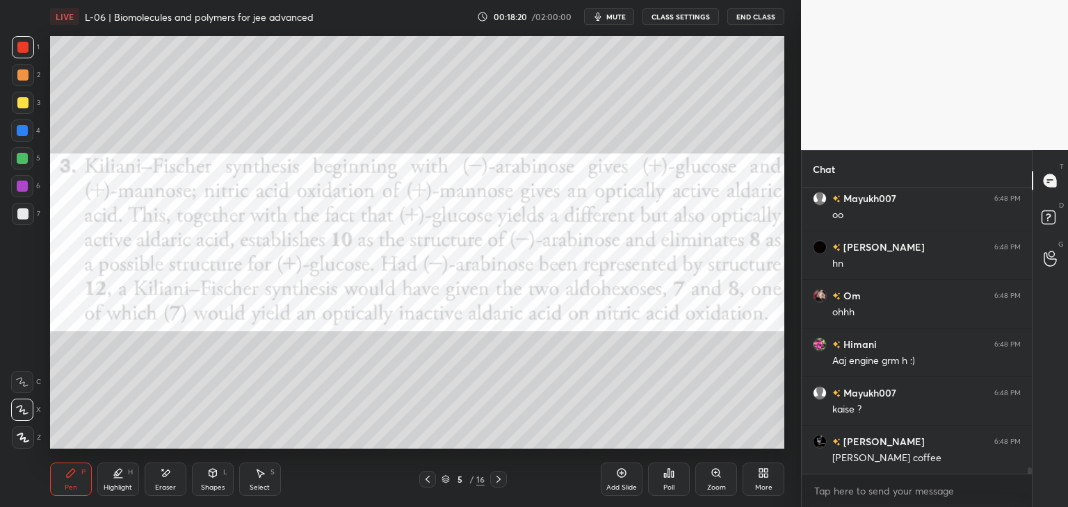
click at [423, 482] on icon at bounding box center [427, 479] width 11 height 11
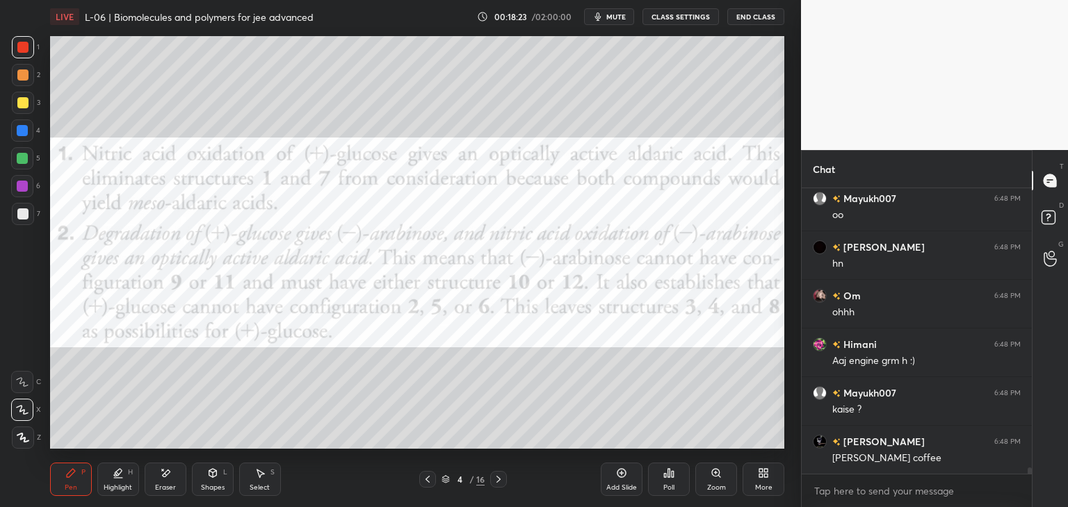
click at [427, 477] on icon at bounding box center [427, 479] width 11 height 11
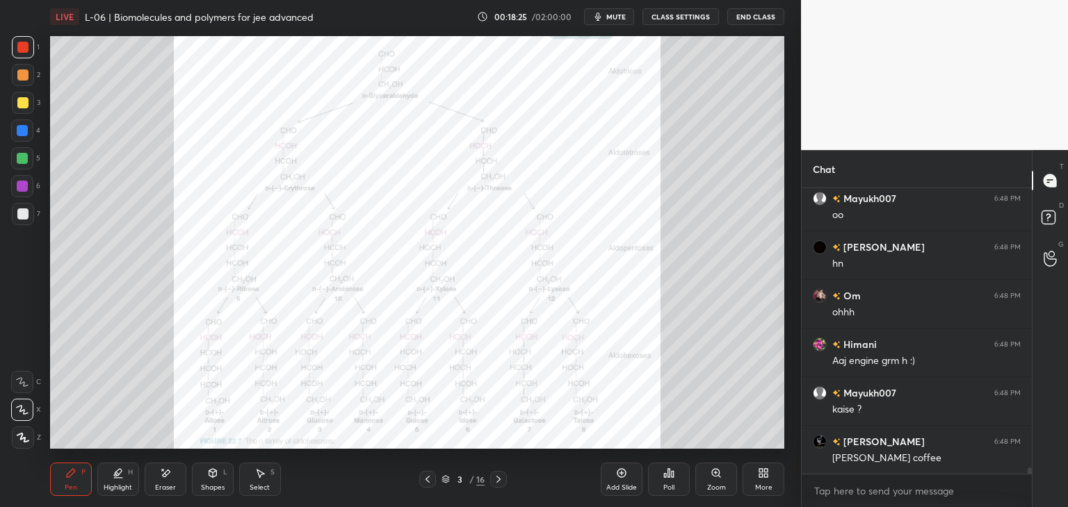
scroll to position [12697, 0]
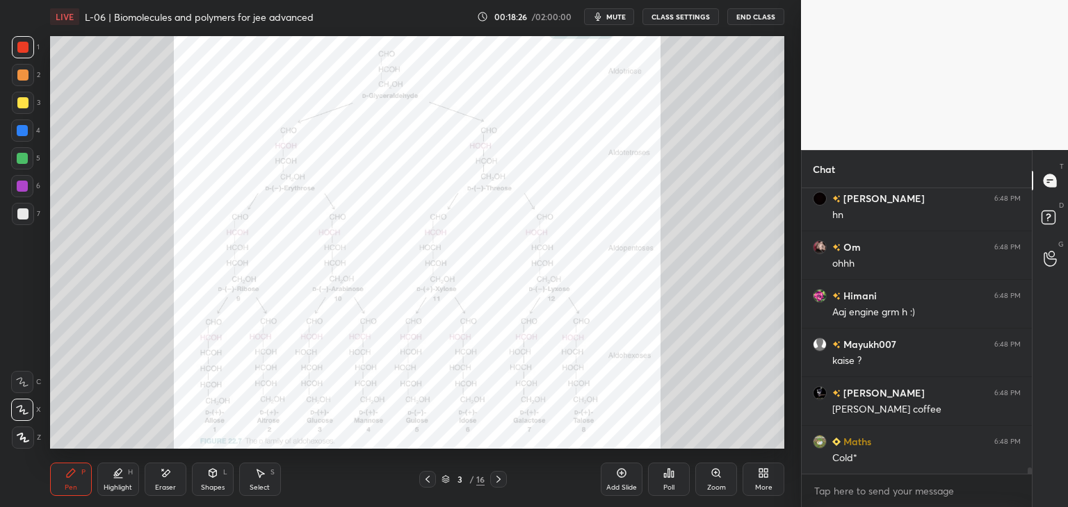
click at [165, 484] on div "Eraser" at bounding box center [165, 487] width 21 height 7
click at [712, 475] on icon at bounding box center [716, 473] width 8 height 8
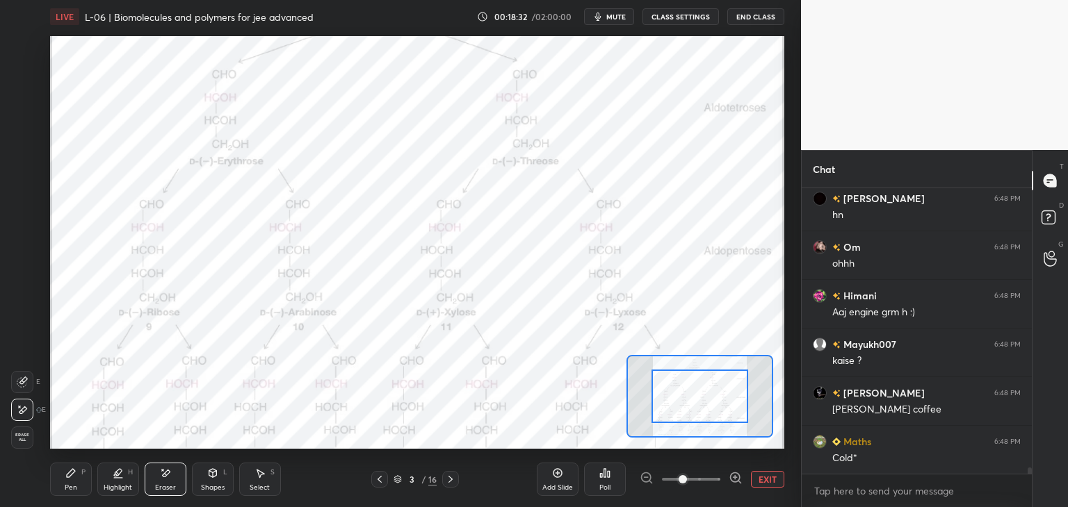
scroll to position [12745, 0]
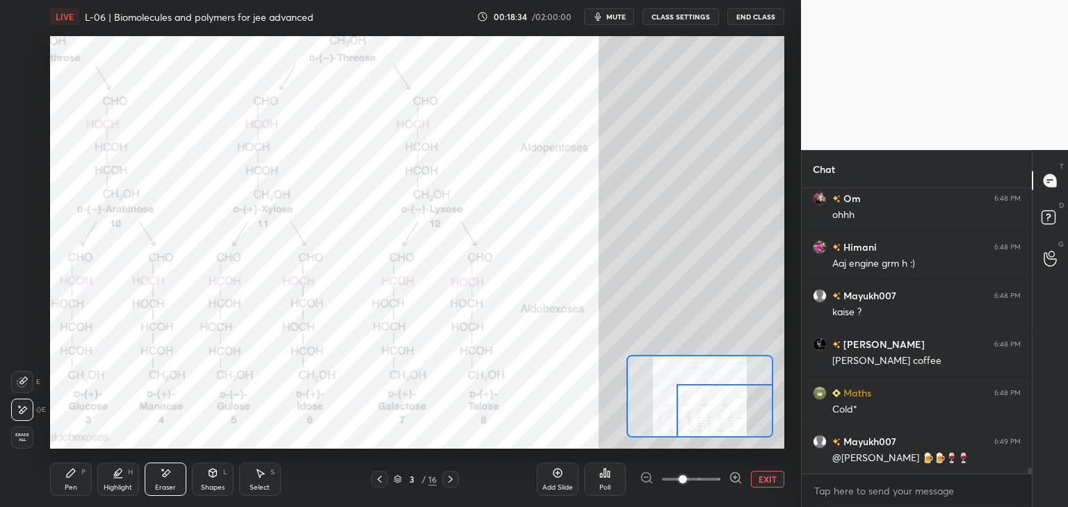
click at [76, 473] on div "Pen P" at bounding box center [71, 479] width 42 height 33
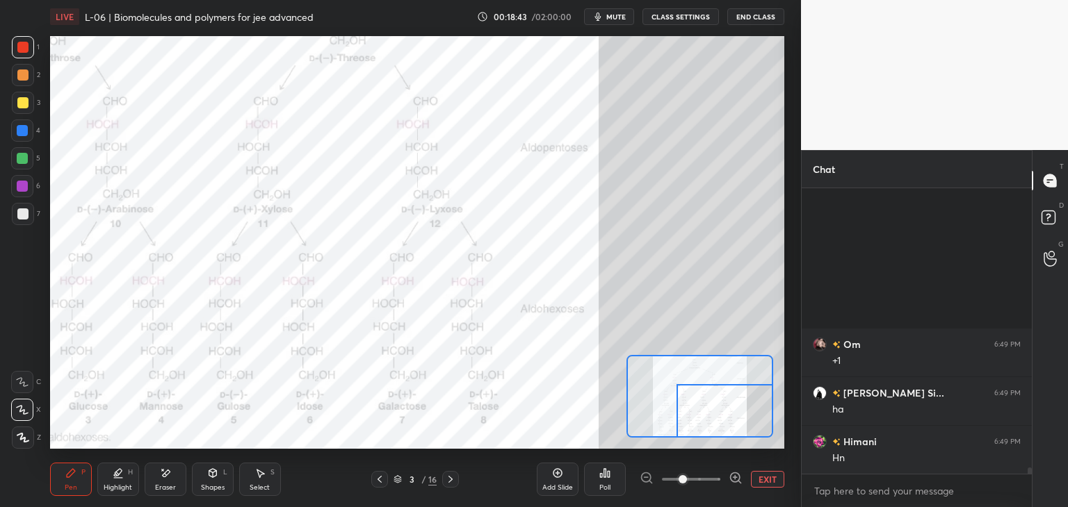
scroll to position [13086, 0]
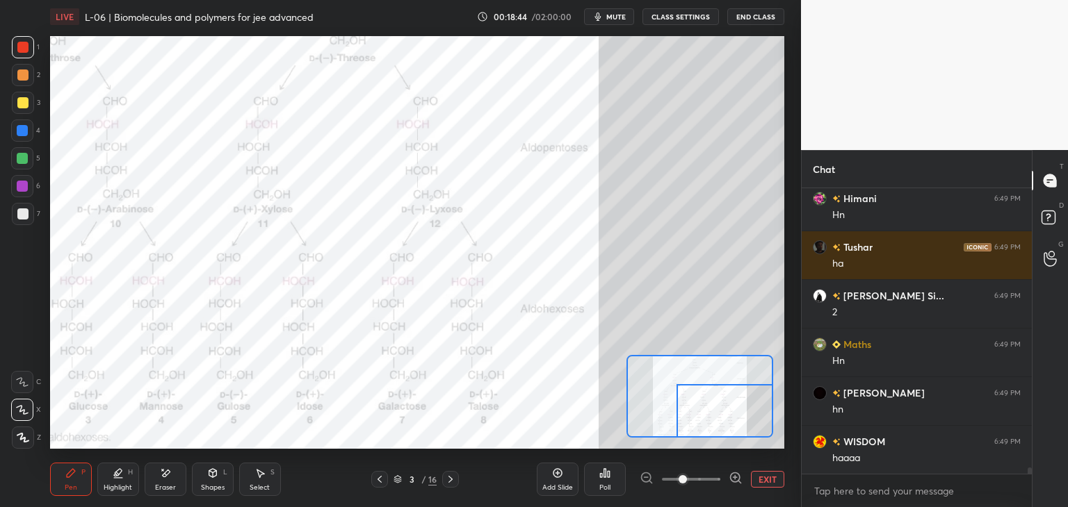
click at [19, 136] on div at bounding box center [22, 130] width 11 height 11
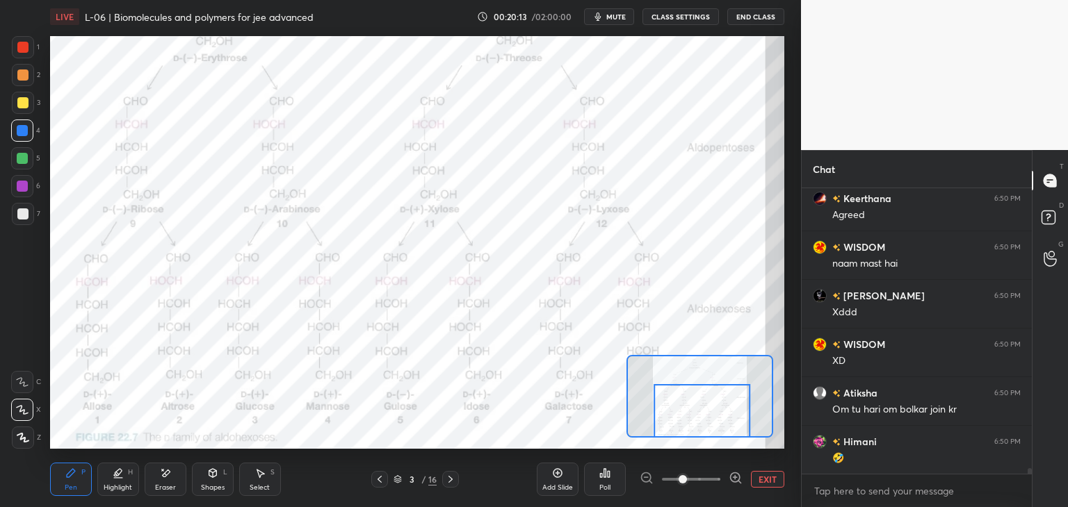
scroll to position [14594, 0]
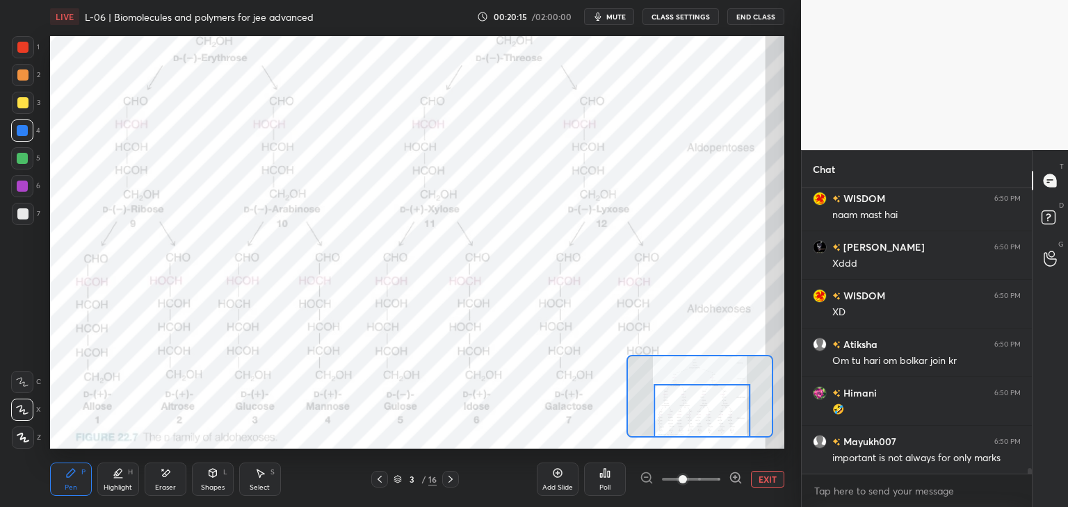
click at [772, 478] on button "EXIT" at bounding box center [767, 479] width 33 height 17
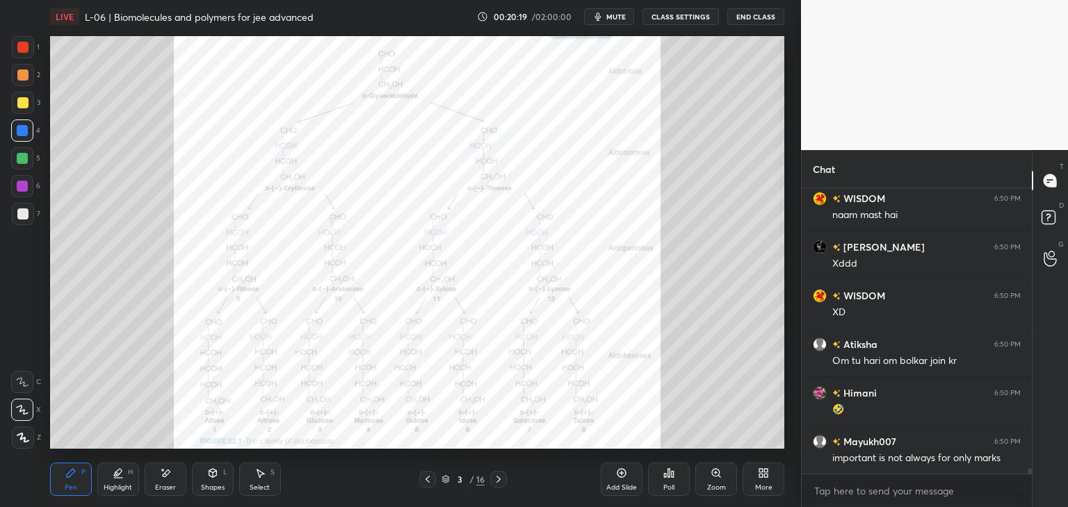
scroll to position [14643, 0]
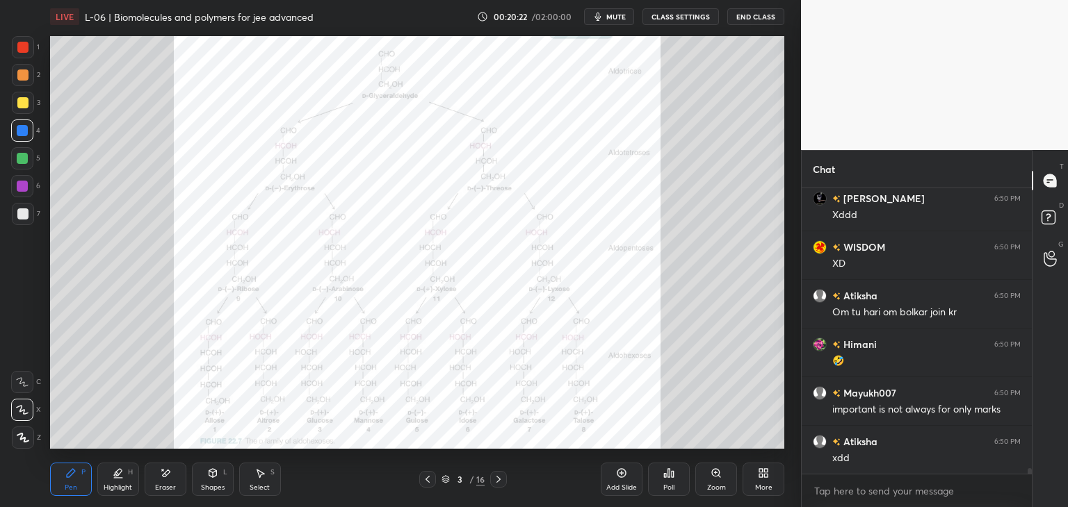
click at [15, 54] on div at bounding box center [23, 47] width 22 height 22
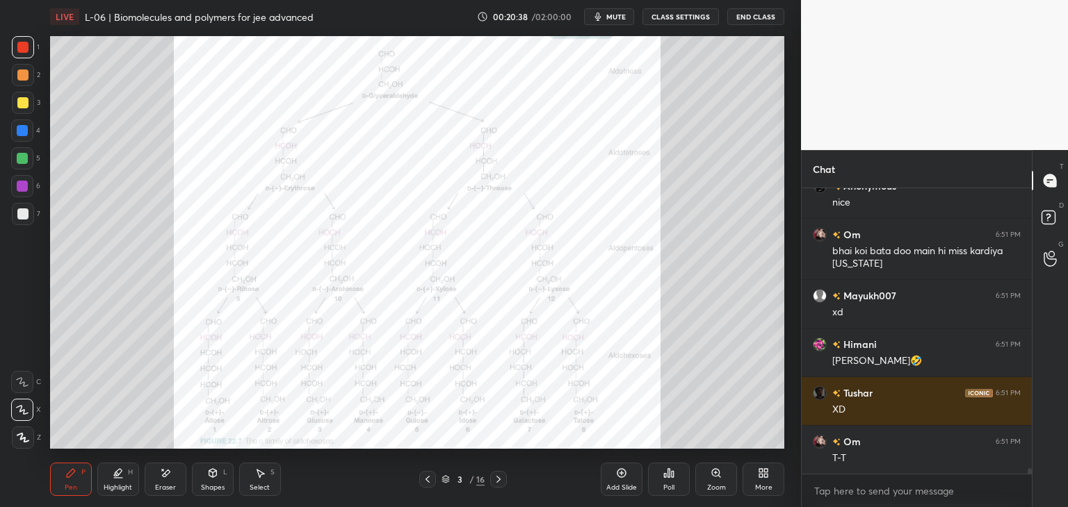
scroll to position [15302, 0]
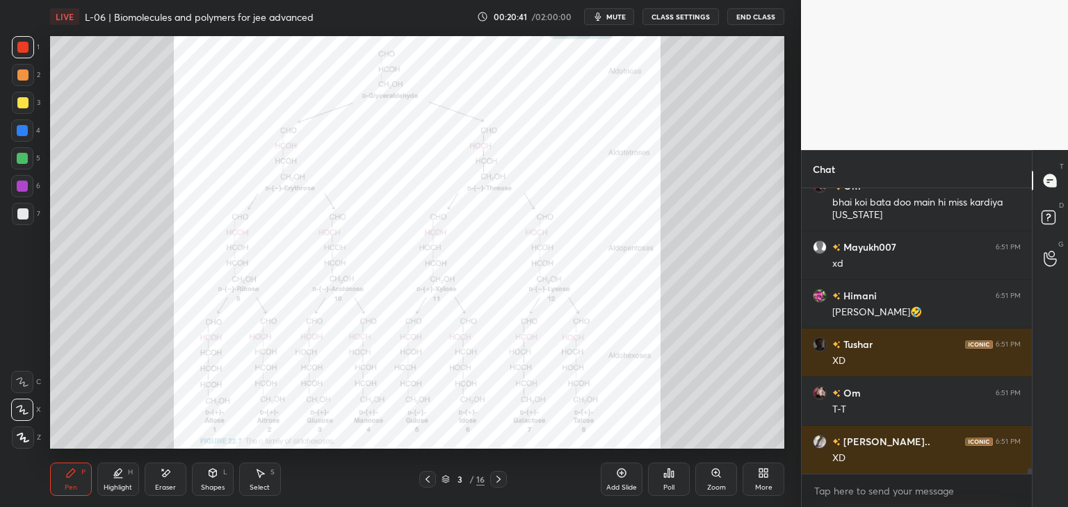
click at [496, 481] on icon at bounding box center [498, 479] width 11 height 11
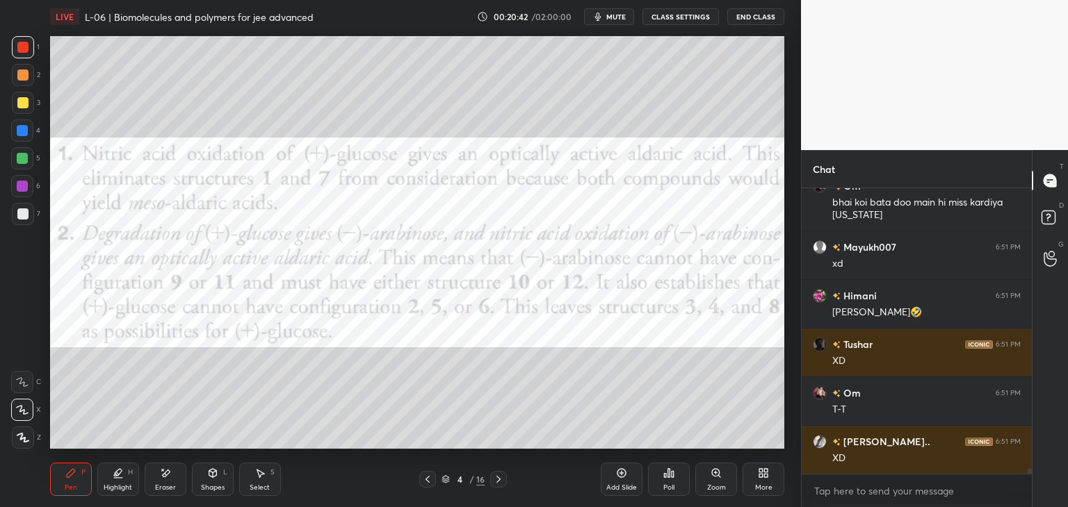
click at [499, 479] on icon at bounding box center [498, 479] width 4 height 7
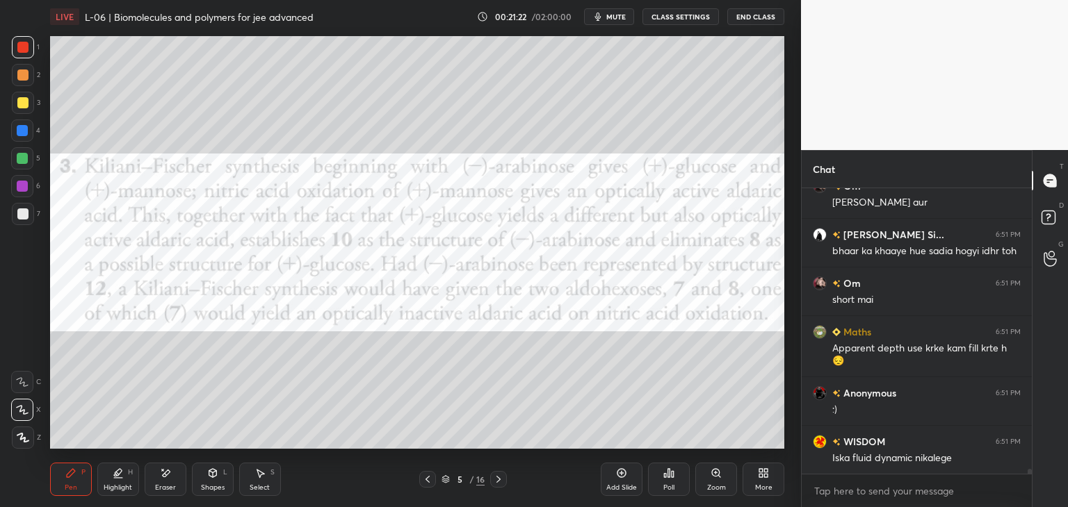
scroll to position [16204, 0]
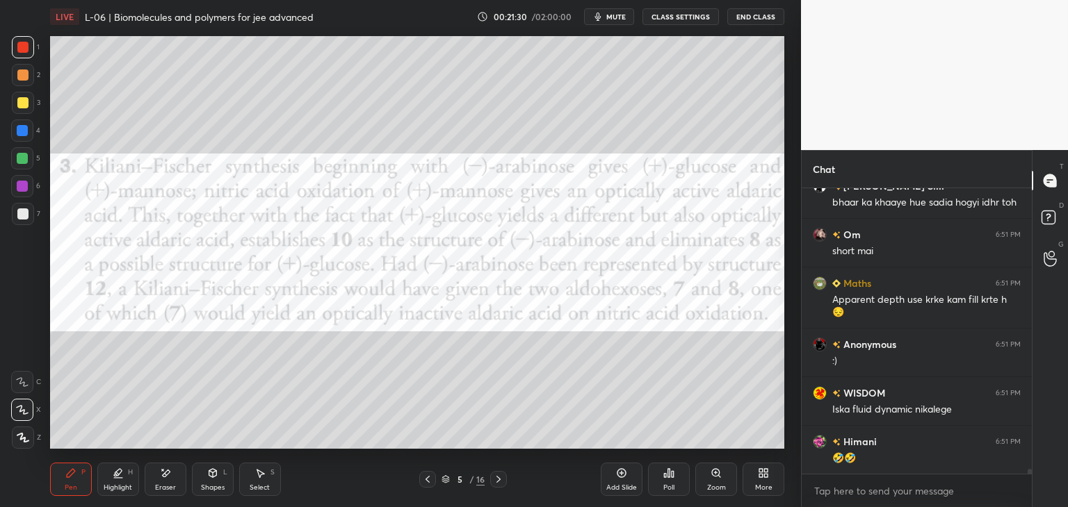
click at [430, 480] on icon at bounding box center [427, 479] width 11 height 11
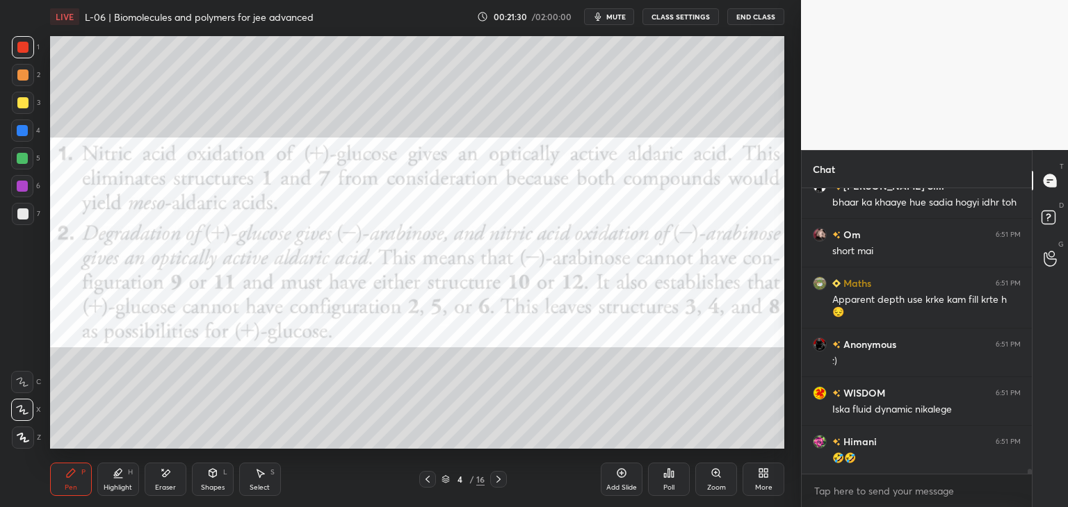
click at [430, 478] on icon at bounding box center [427, 479] width 11 height 11
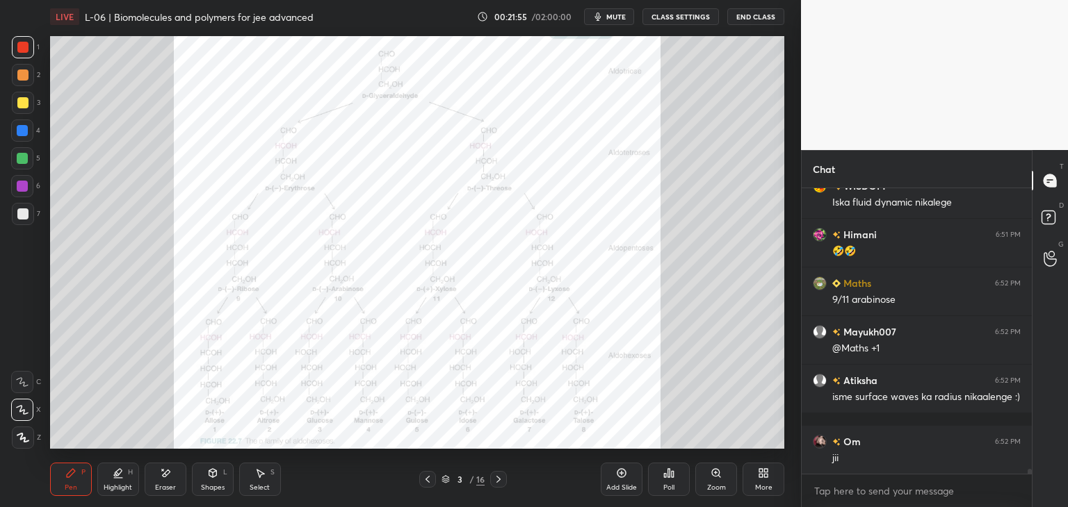
scroll to position [16460, 0]
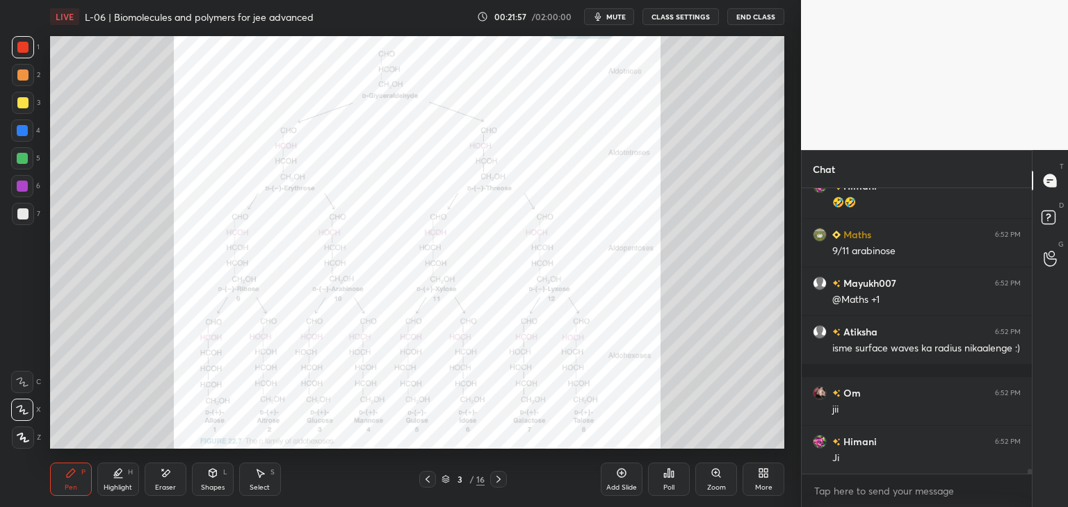
click at [25, 84] on div at bounding box center [23, 75] width 22 height 22
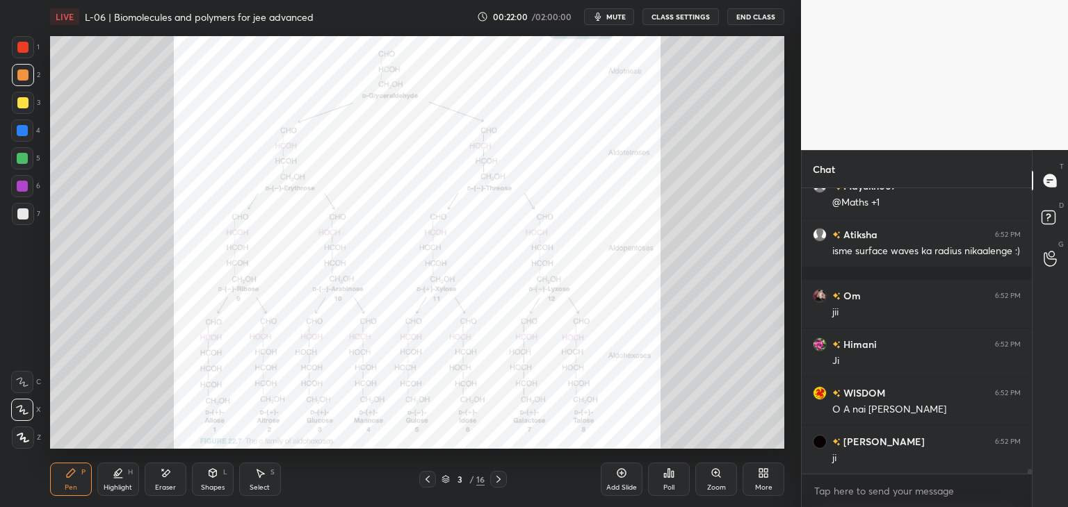
scroll to position [16606, 0]
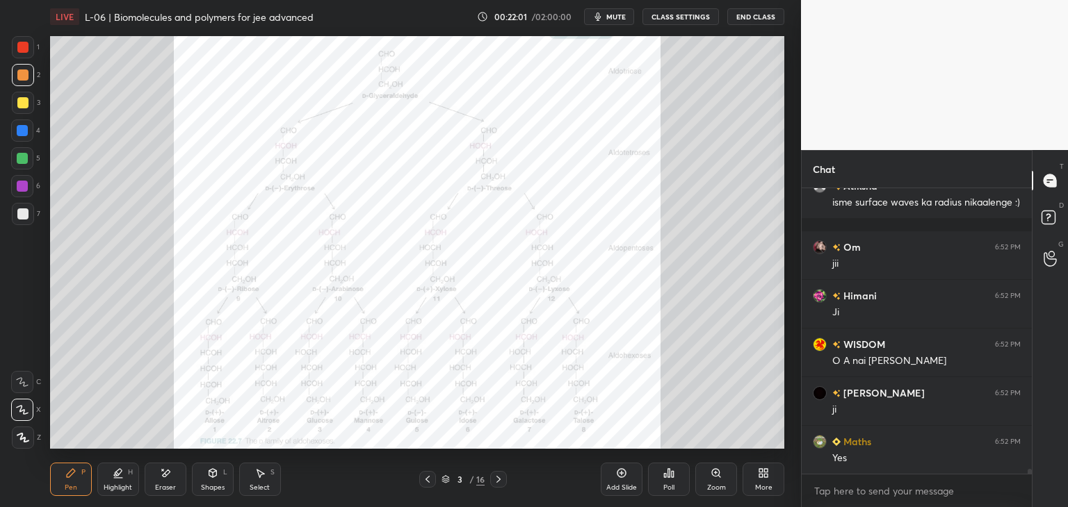
click at [500, 481] on icon at bounding box center [498, 479] width 11 height 11
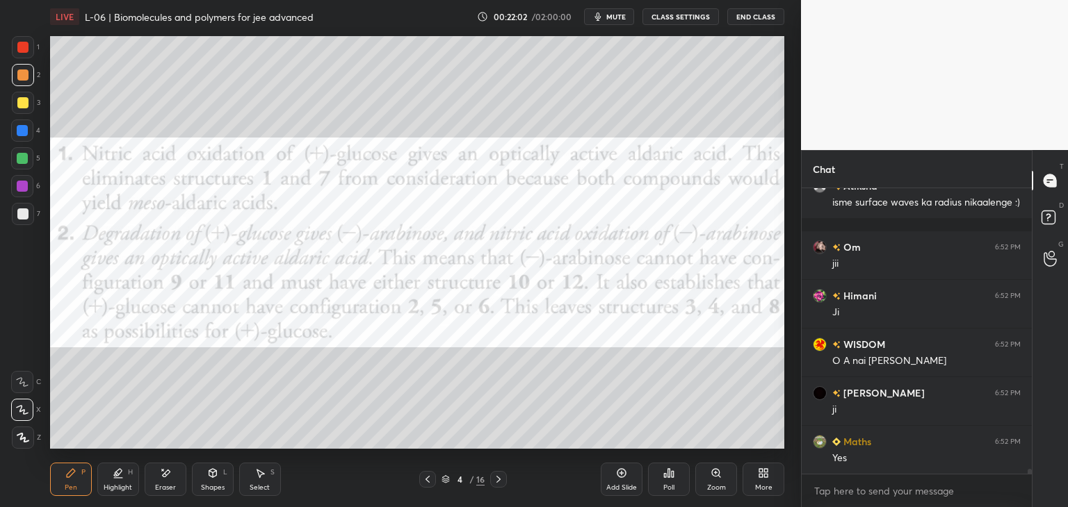
click at [499, 478] on icon at bounding box center [498, 479] width 11 height 11
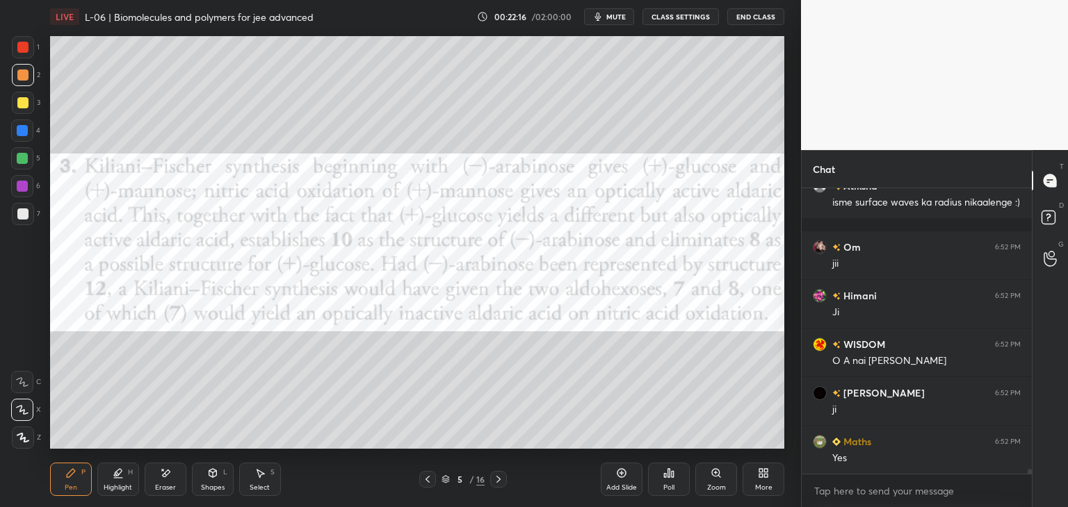
click at [426, 480] on icon at bounding box center [427, 479] width 4 height 7
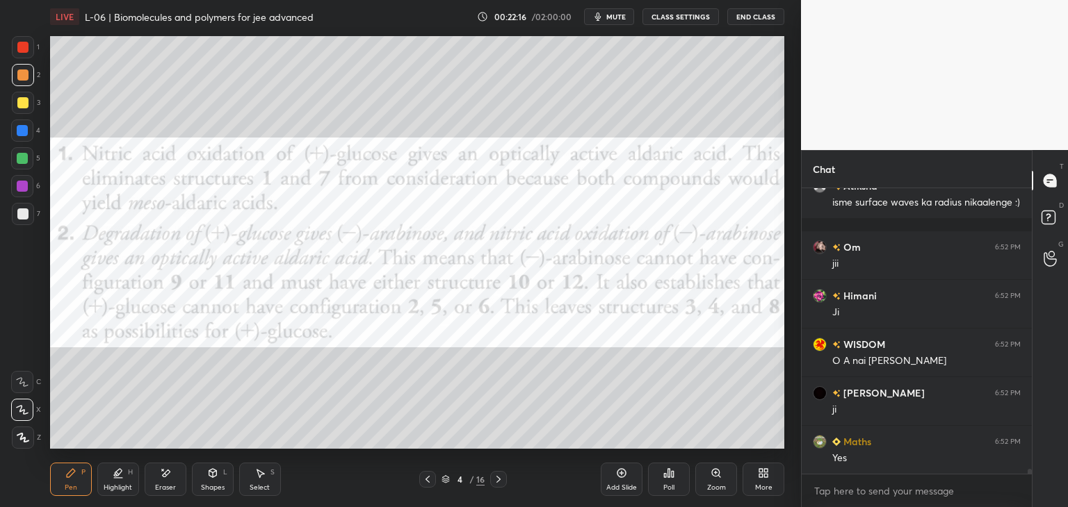
click at [427, 479] on icon at bounding box center [427, 479] width 4 height 7
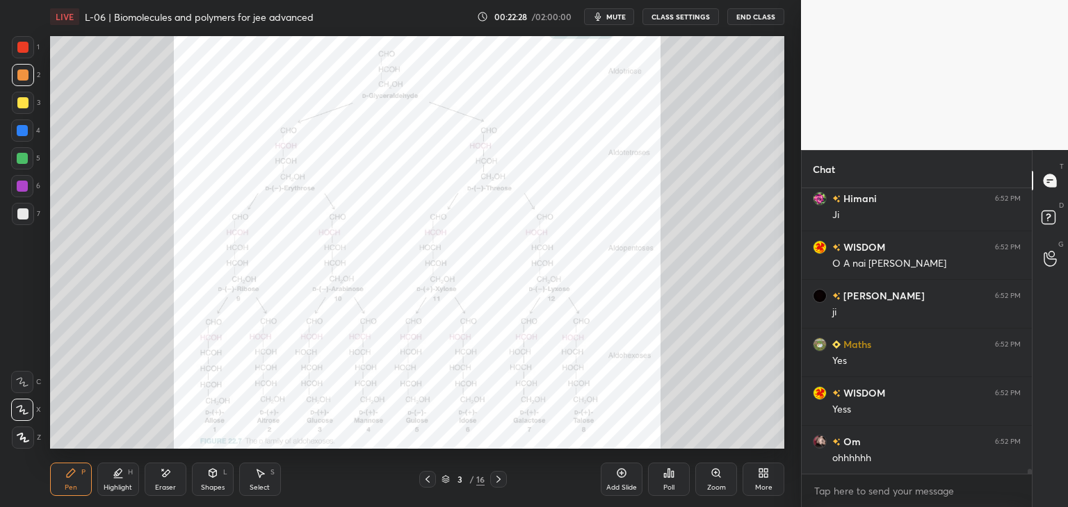
scroll to position [16717, 0]
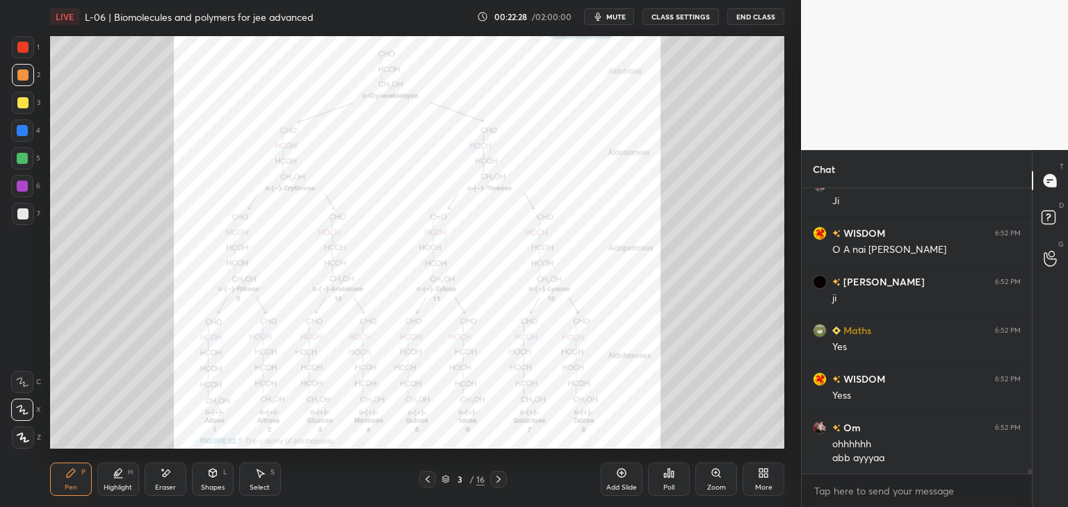
click at [531, 455] on div "Pen P Highlight H Eraser Shapes L Select S 3 / 16 Add Slide Poll Zoom More" at bounding box center [417, 480] width 734 height 56
click at [496, 479] on icon at bounding box center [498, 479] width 11 height 11
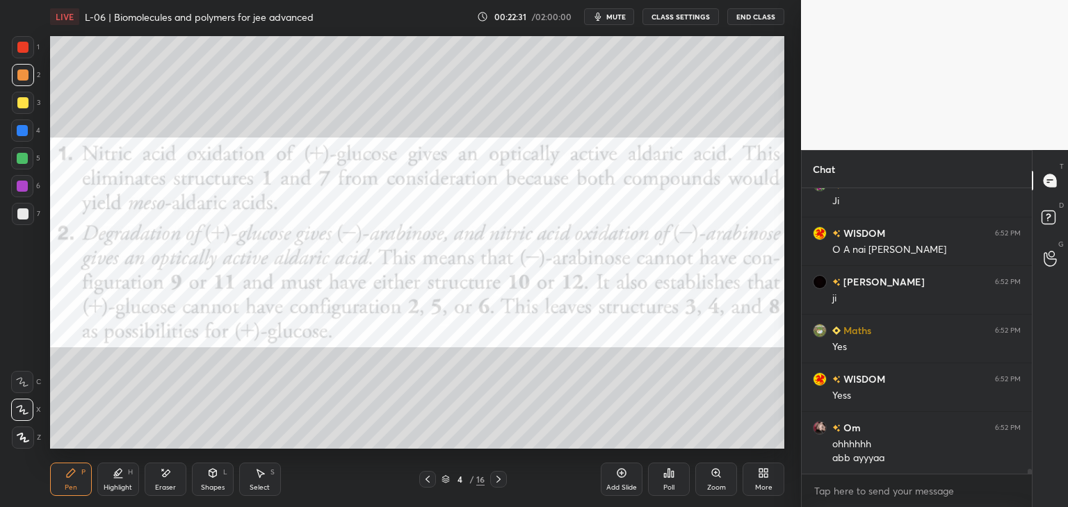
click at [495, 479] on icon at bounding box center [498, 479] width 11 height 11
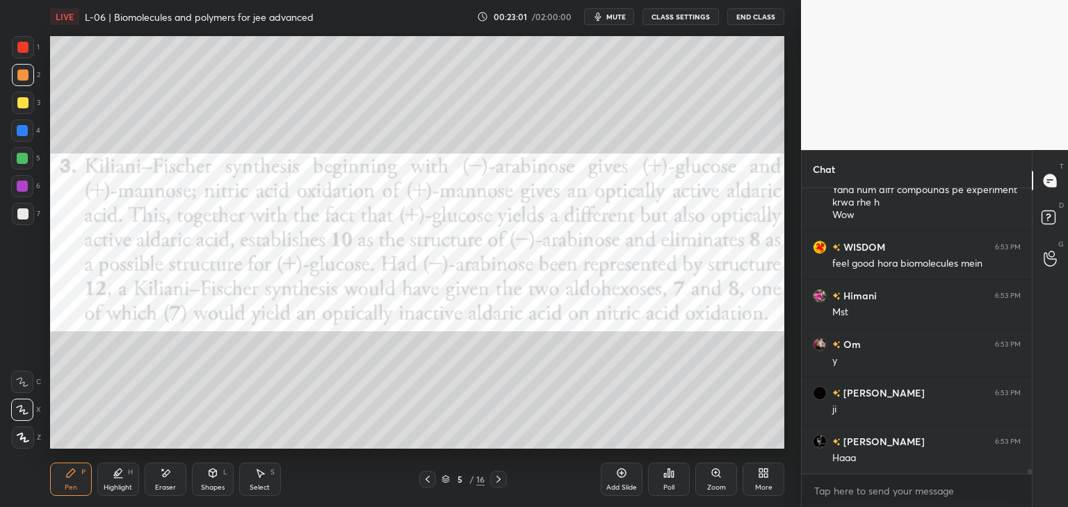
scroll to position [17131, 0]
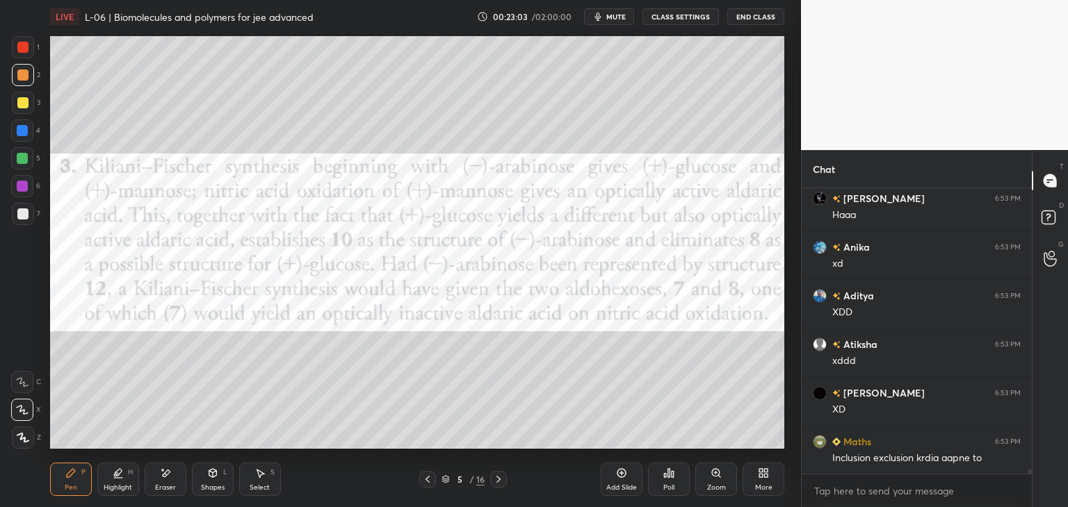
click at [496, 482] on icon at bounding box center [498, 479] width 11 height 11
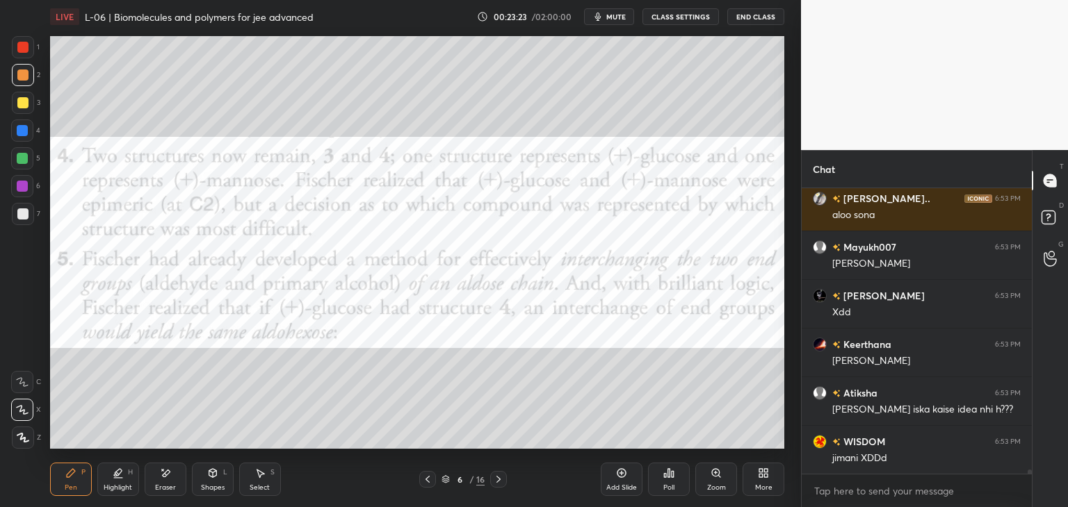
scroll to position [18007, 0]
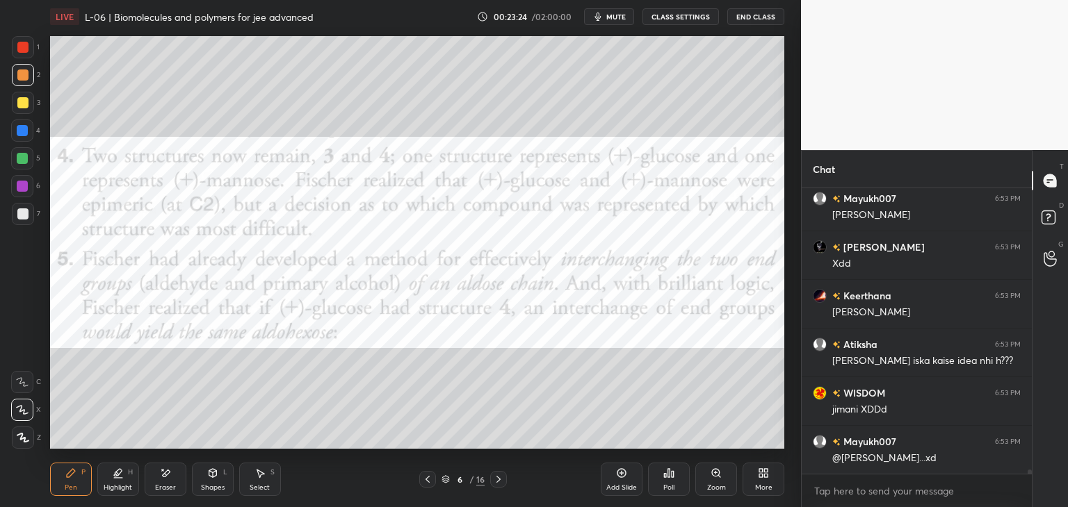
click at [425, 482] on icon at bounding box center [427, 479] width 11 height 11
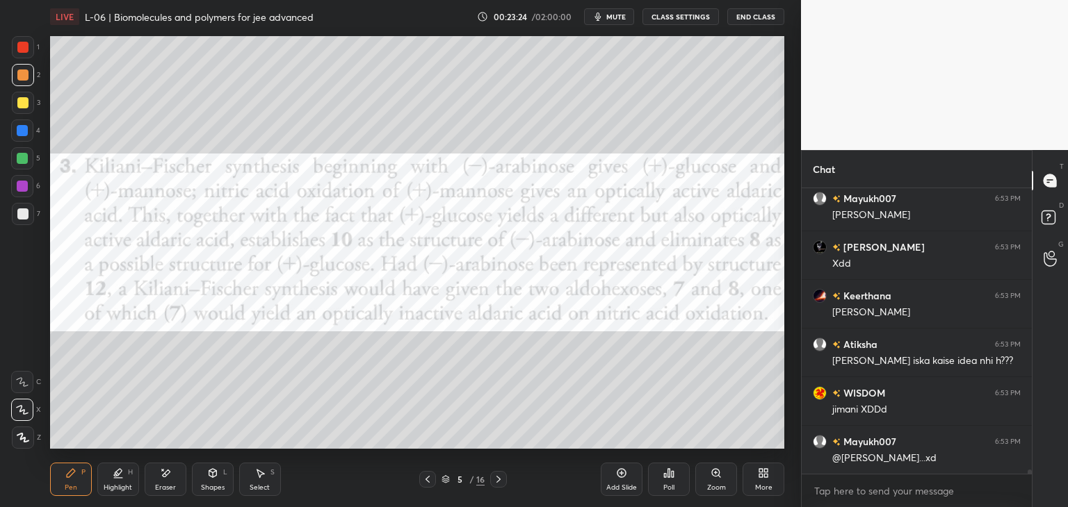
click at [425, 480] on icon at bounding box center [427, 479] width 4 height 7
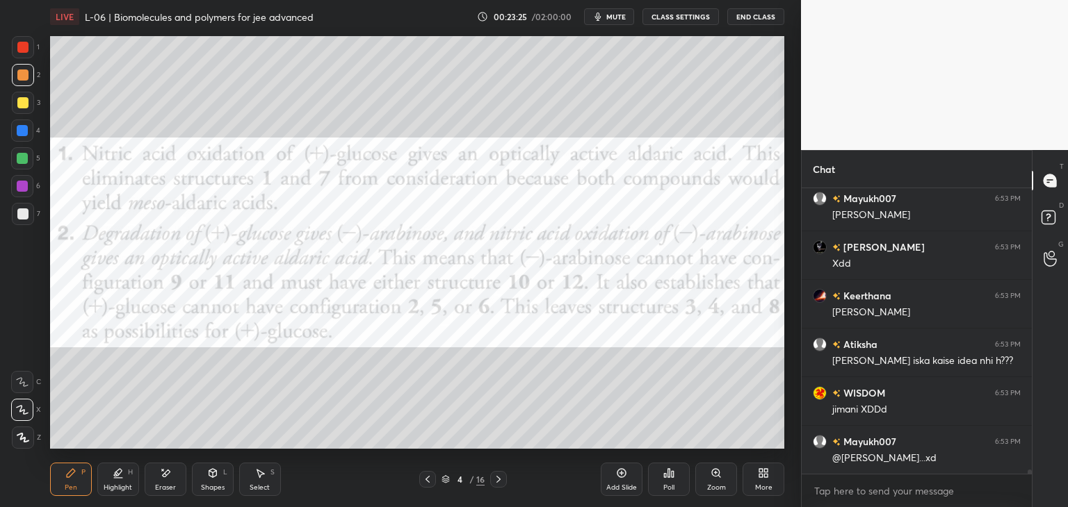
click at [428, 476] on icon at bounding box center [427, 479] width 11 height 11
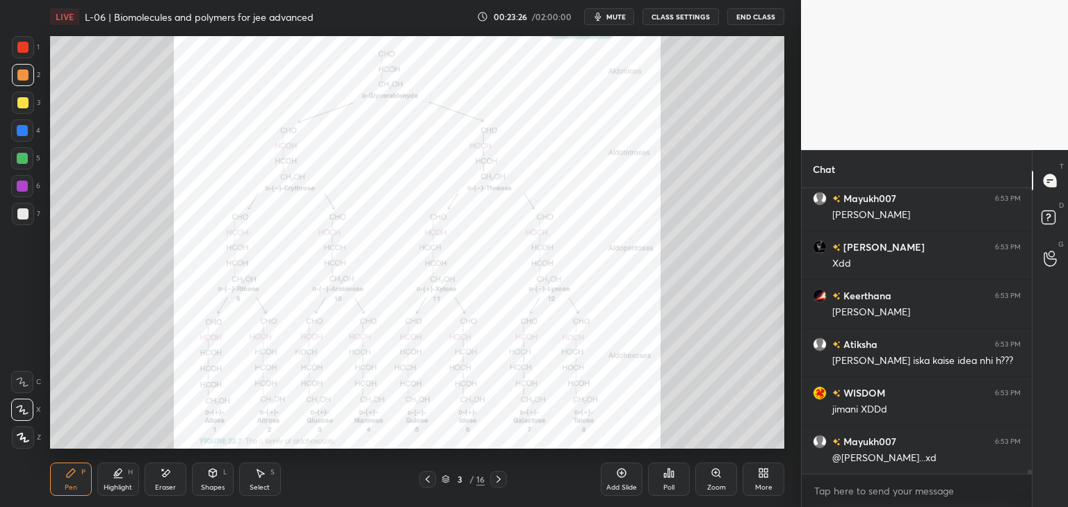
scroll to position [18056, 0]
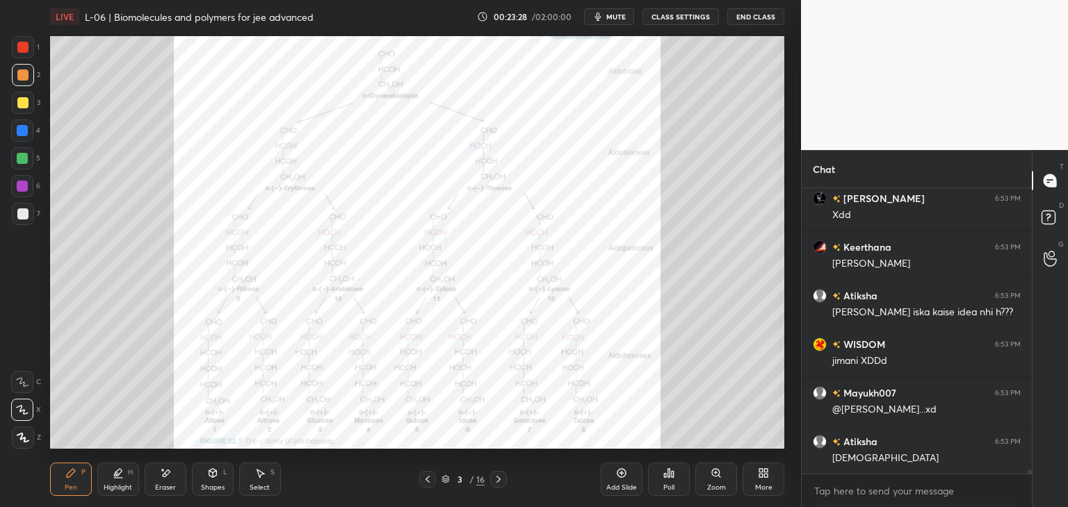
click at [725, 484] on div "Zoom" at bounding box center [716, 479] width 42 height 33
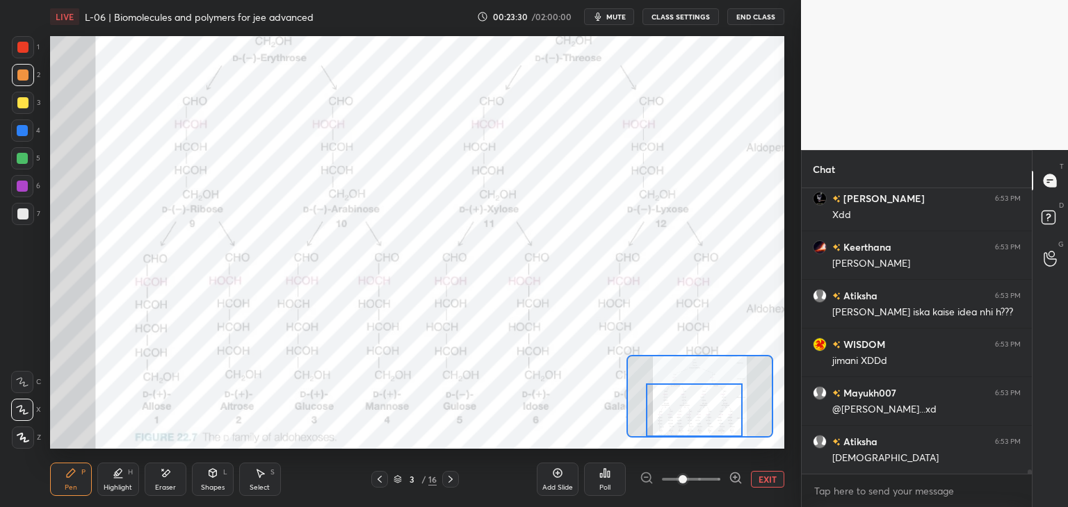
scroll to position [18104, 0]
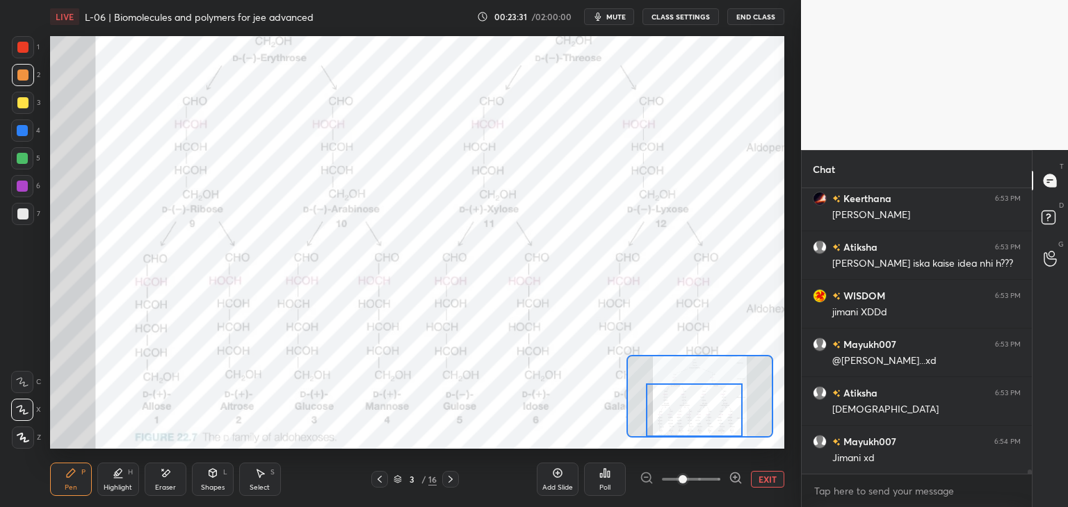
click at [19, 133] on div at bounding box center [22, 130] width 11 height 11
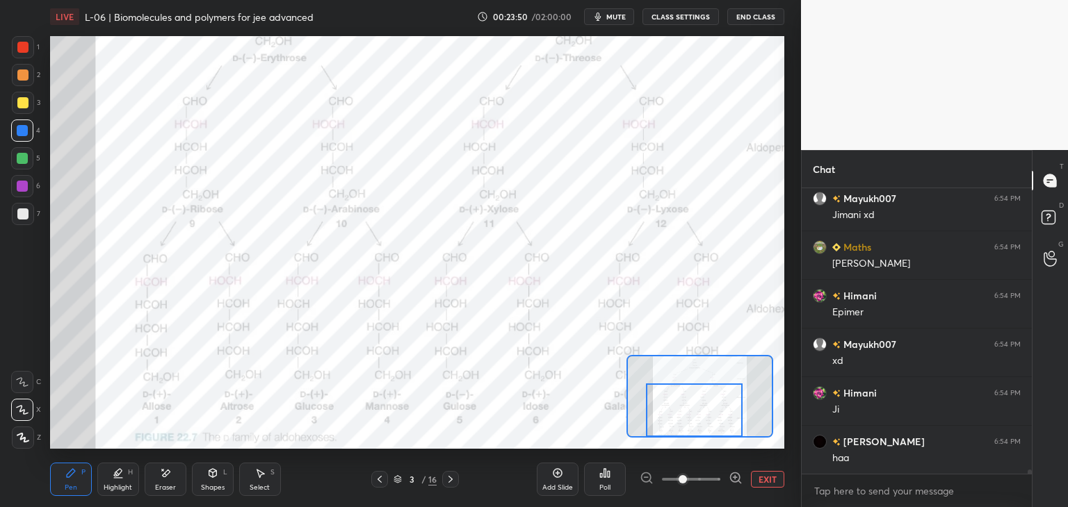
scroll to position [18396, 0]
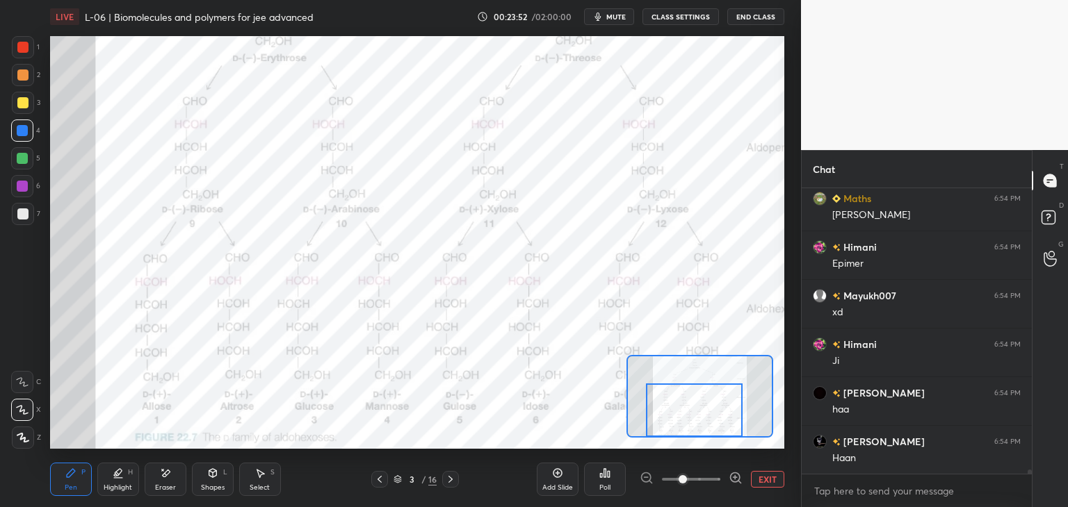
click at [455, 482] on icon at bounding box center [450, 479] width 11 height 11
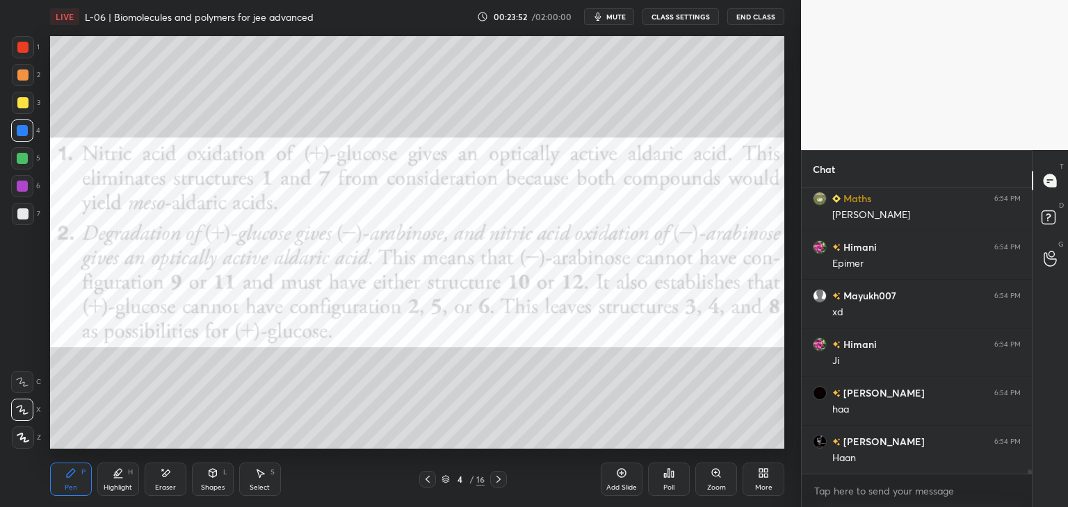
click at [455, 482] on div "4" at bounding box center [460, 479] width 14 height 8
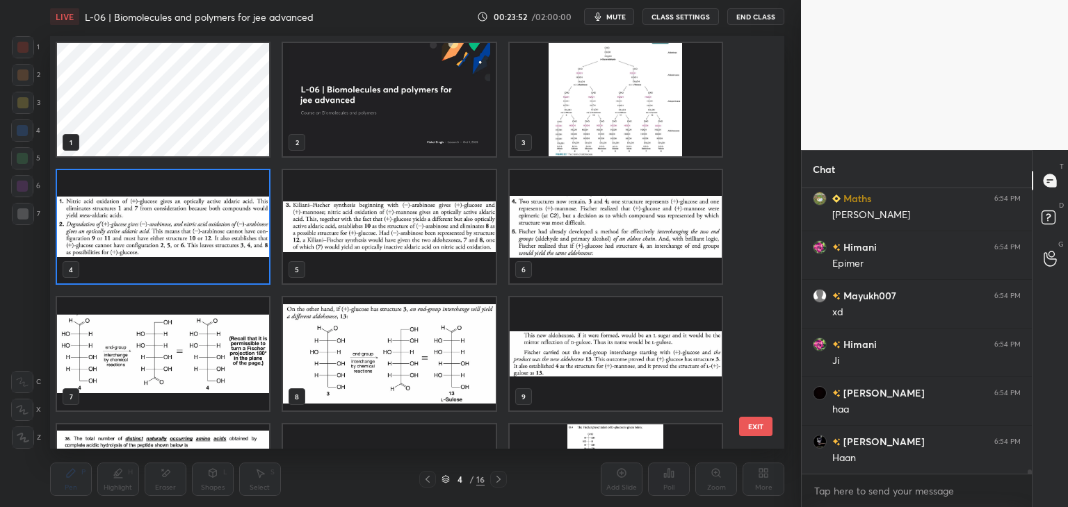
scroll to position [409, 727]
click at [753, 427] on button "EXIT" at bounding box center [755, 426] width 33 height 19
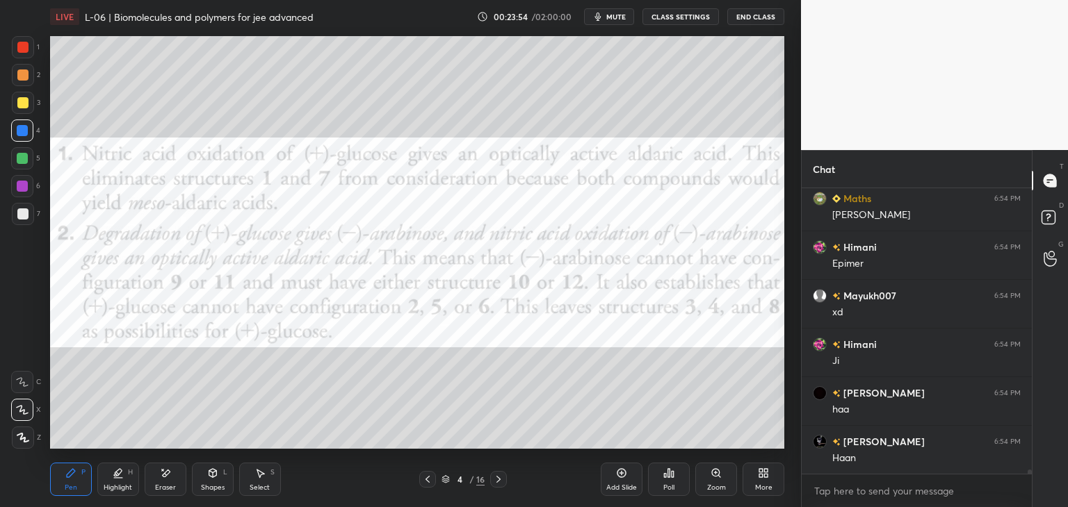
click at [500, 485] on div at bounding box center [498, 479] width 17 height 17
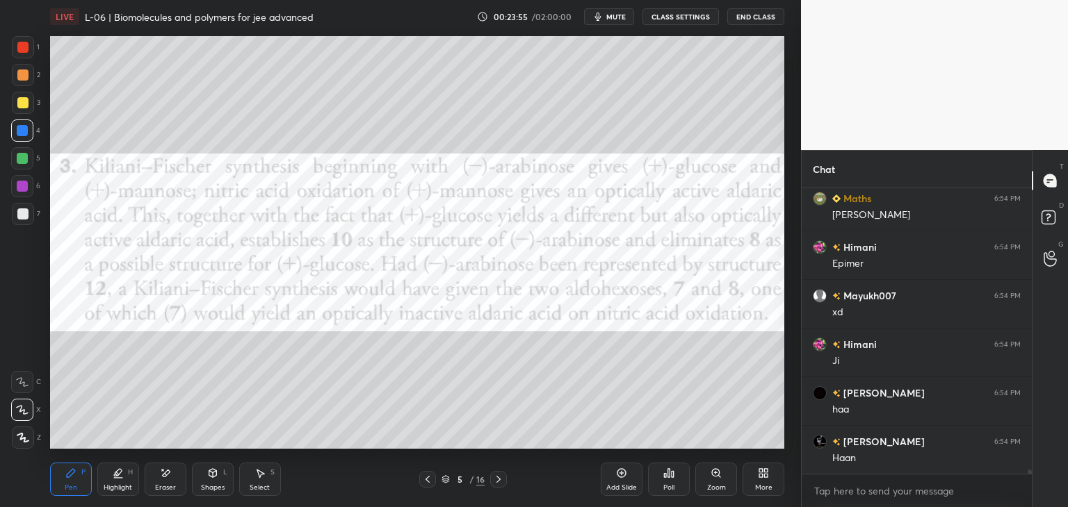
click at [500, 482] on icon at bounding box center [498, 479] width 11 height 11
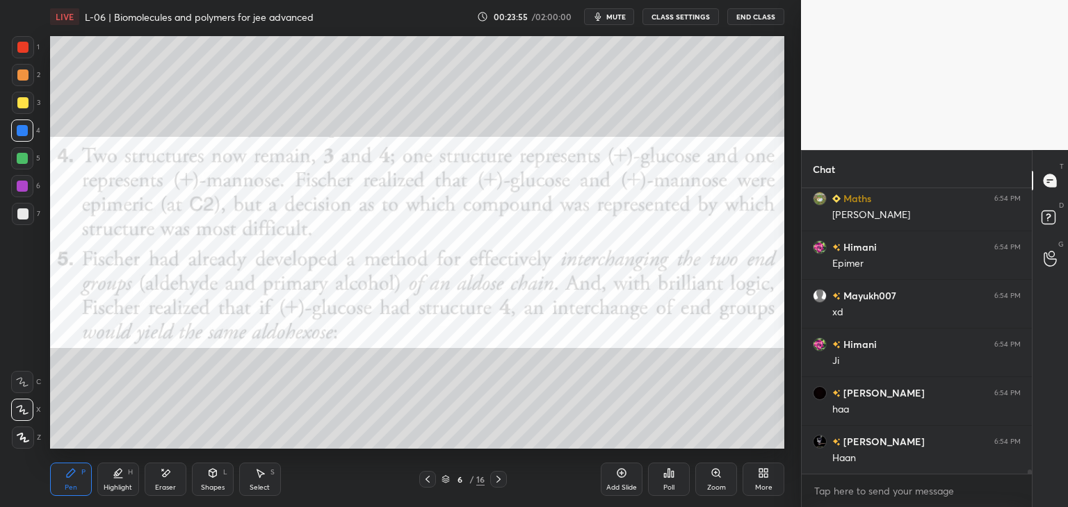
click at [500, 482] on icon at bounding box center [498, 479] width 11 height 11
click at [501, 482] on icon at bounding box center [498, 479] width 11 height 11
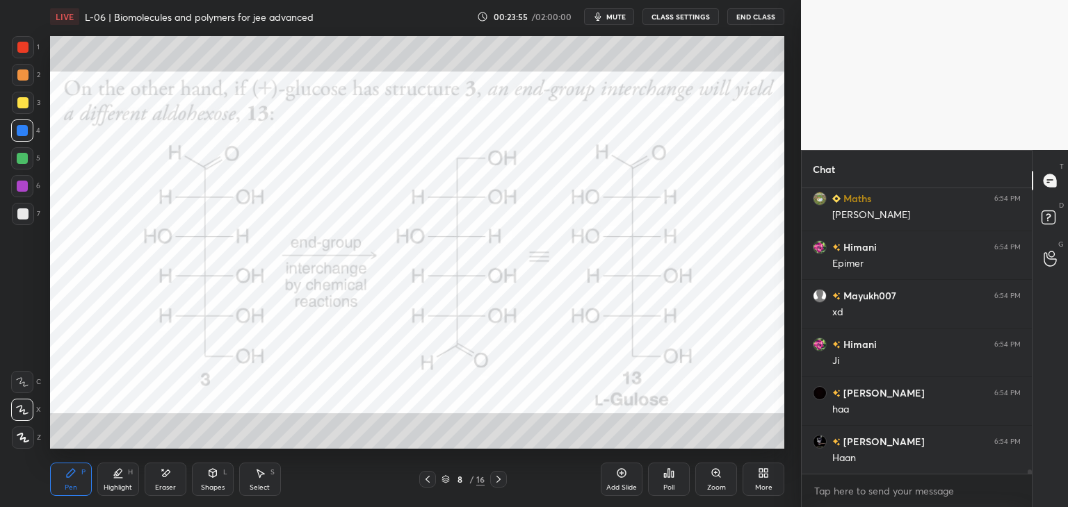
click at [503, 480] on icon at bounding box center [498, 479] width 11 height 11
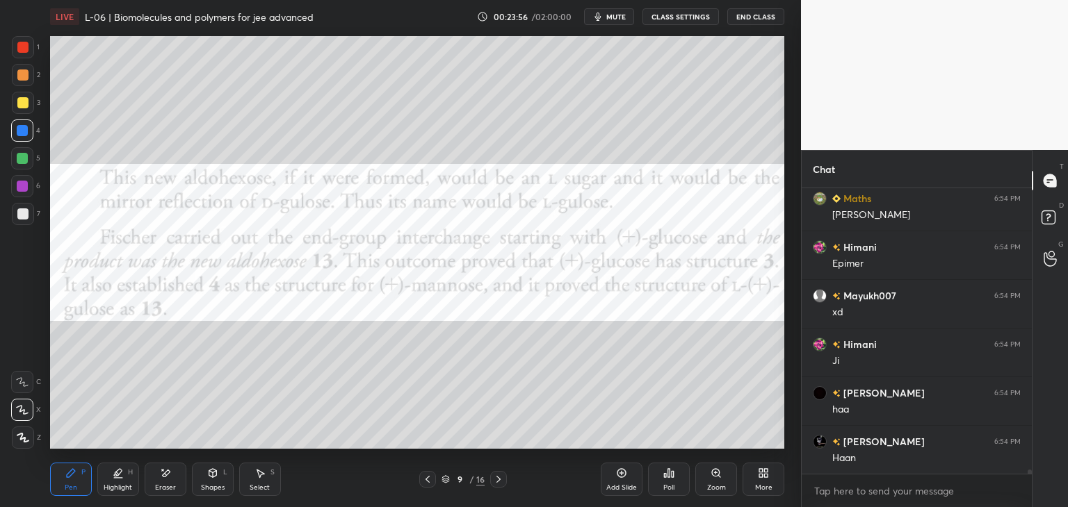
click at [428, 486] on div at bounding box center [427, 479] width 17 height 17
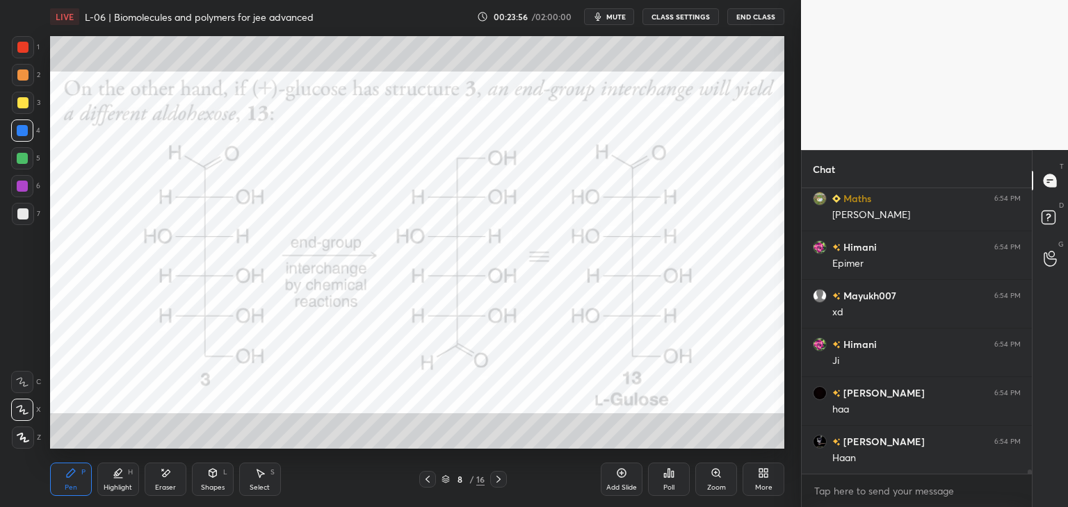
click at [425, 482] on icon at bounding box center [427, 479] width 11 height 11
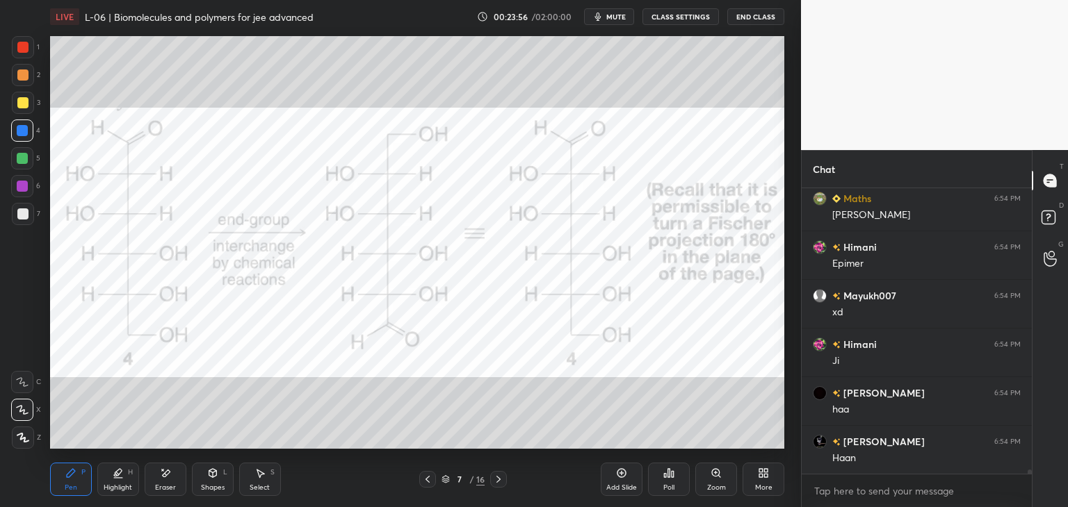
click at [426, 479] on icon at bounding box center [427, 479] width 4 height 7
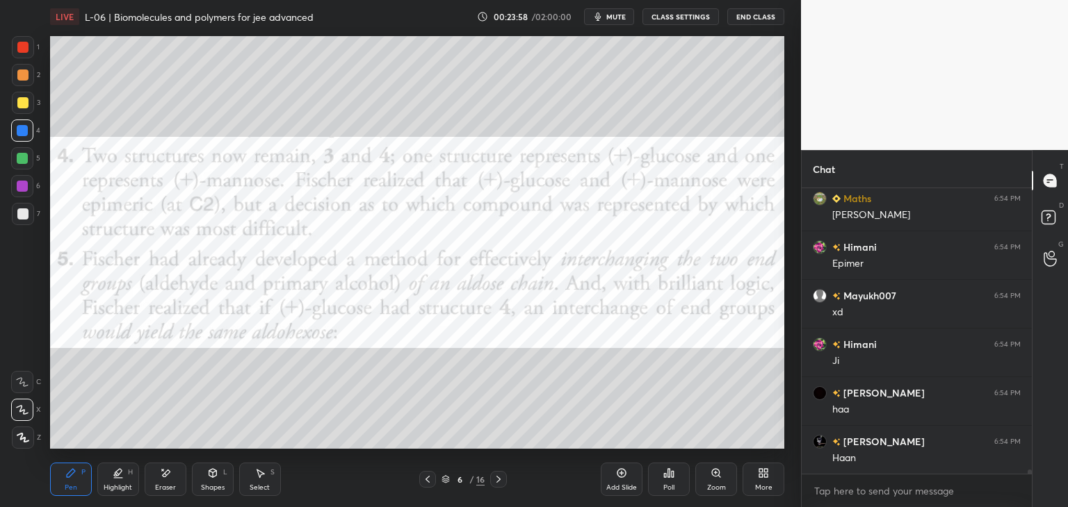
click at [425, 482] on icon at bounding box center [427, 479] width 11 height 11
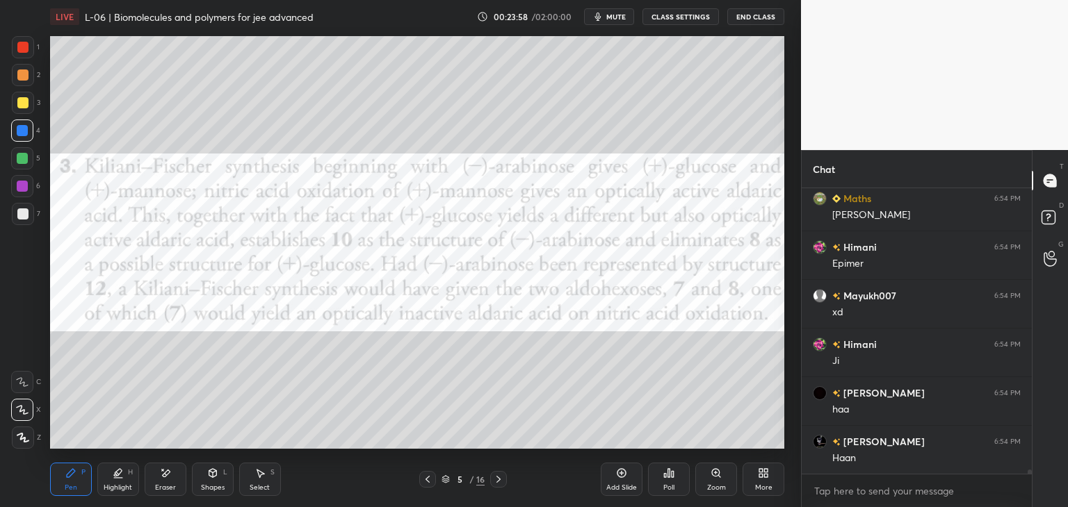
click at [616, 479] on icon at bounding box center [621, 473] width 11 height 11
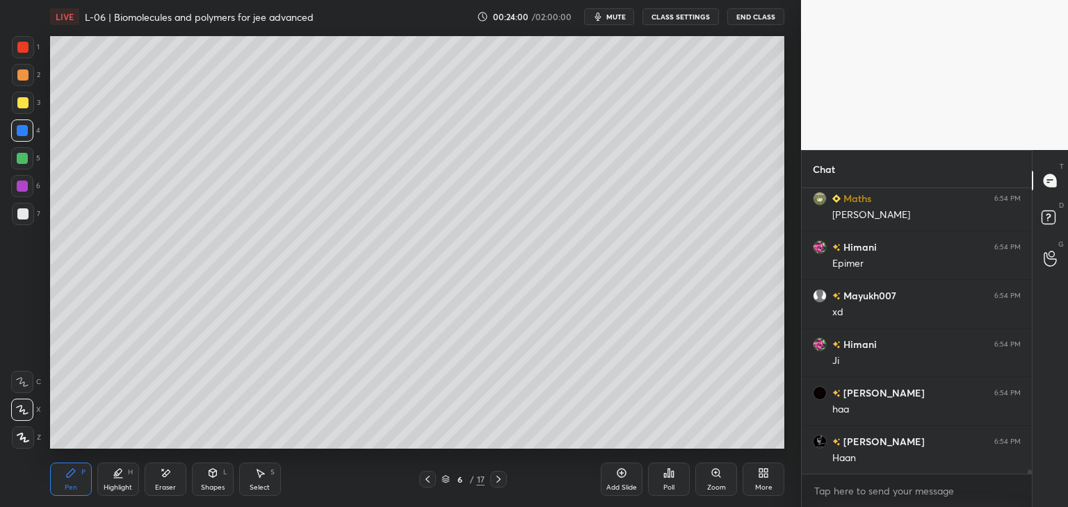
click at [217, 482] on div "Shapes L" at bounding box center [213, 479] width 42 height 33
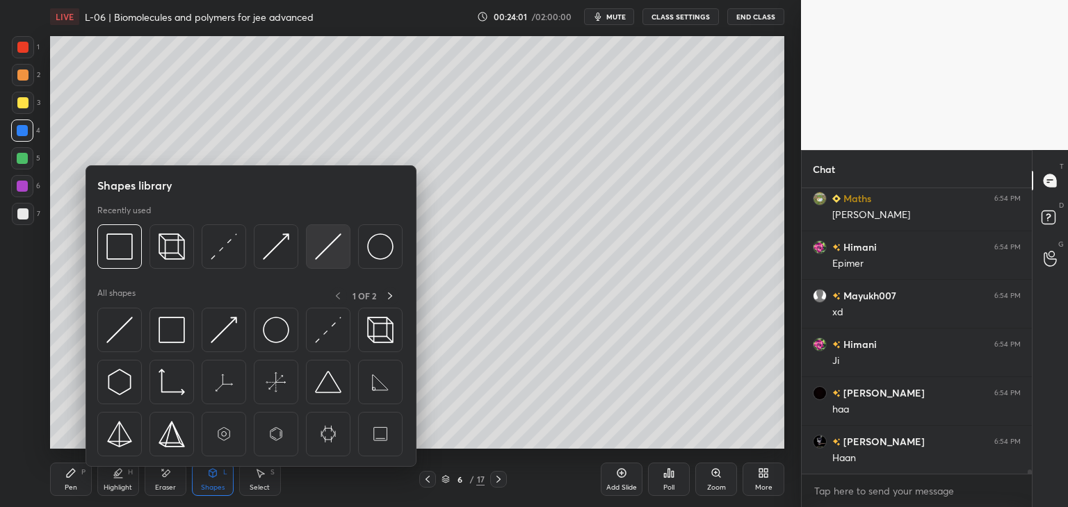
click at [325, 254] on img at bounding box center [328, 247] width 26 height 26
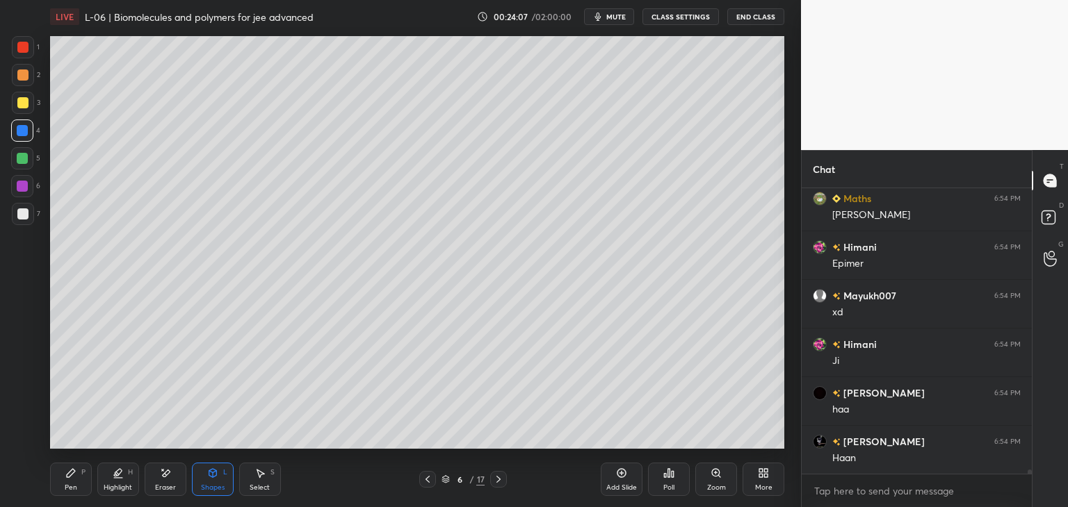
click at [71, 480] on div "Pen P" at bounding box center [71, 479] width 42 height 33
click at [220, 482] on div "Shapes L" at bounding box center [213, 479] width 42 height 33
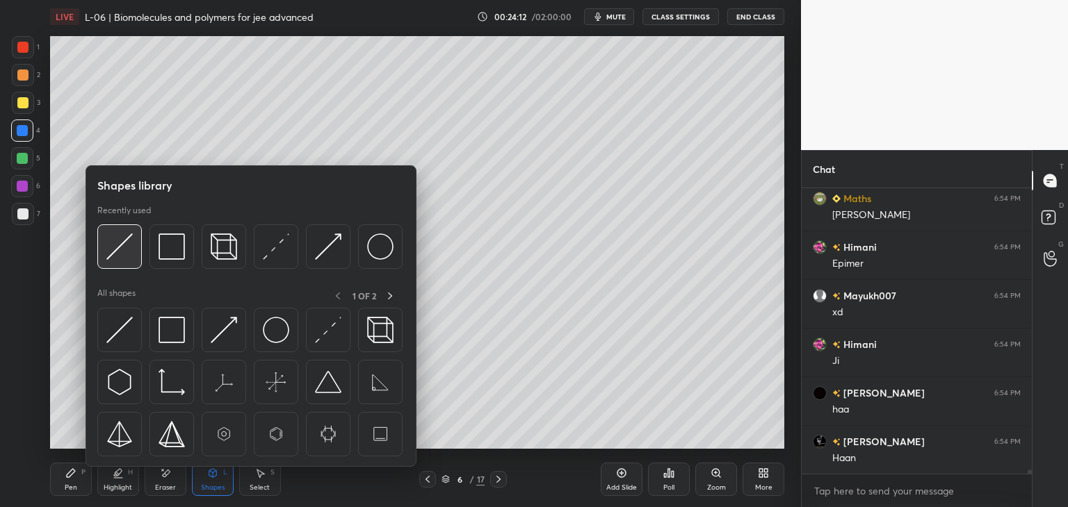
click at [123, 254] on img at bounding box center [119, 247] width 26 height 26
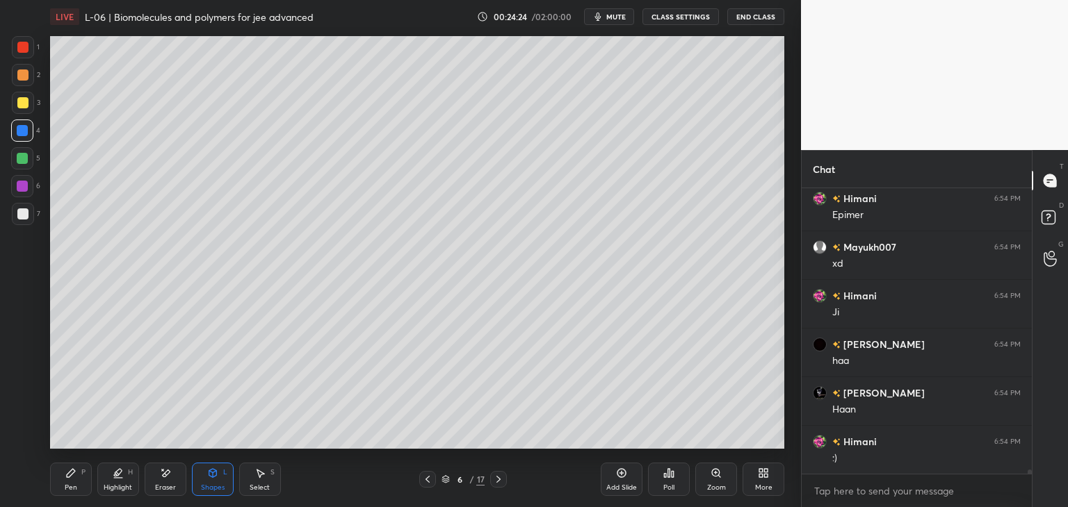
scroll to position [18494, 0]
click at [24, 47] on div at bounding box center [22, 47] width 11 height 11
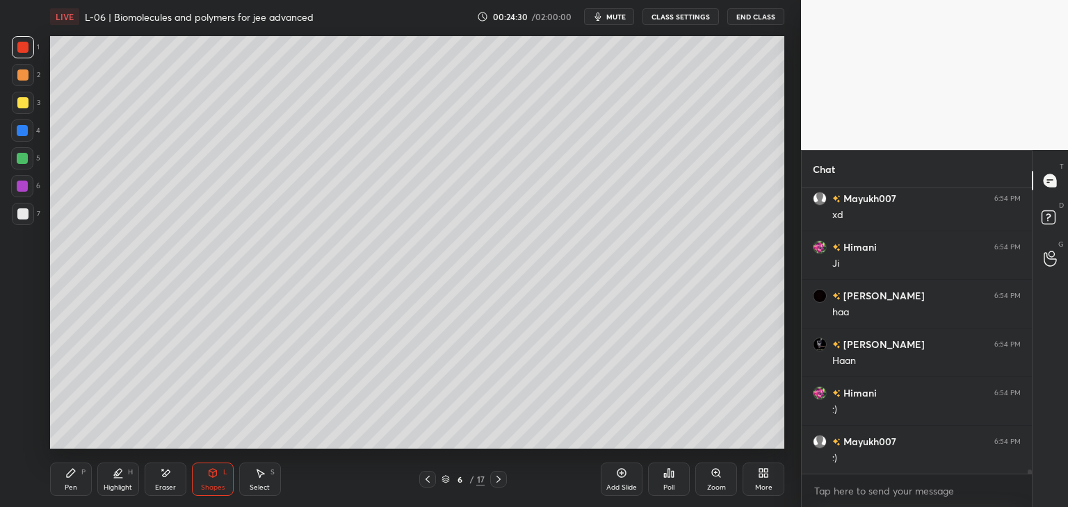
click at [74, 471] on icon at bounding box center [71, 473] width 8 height 8
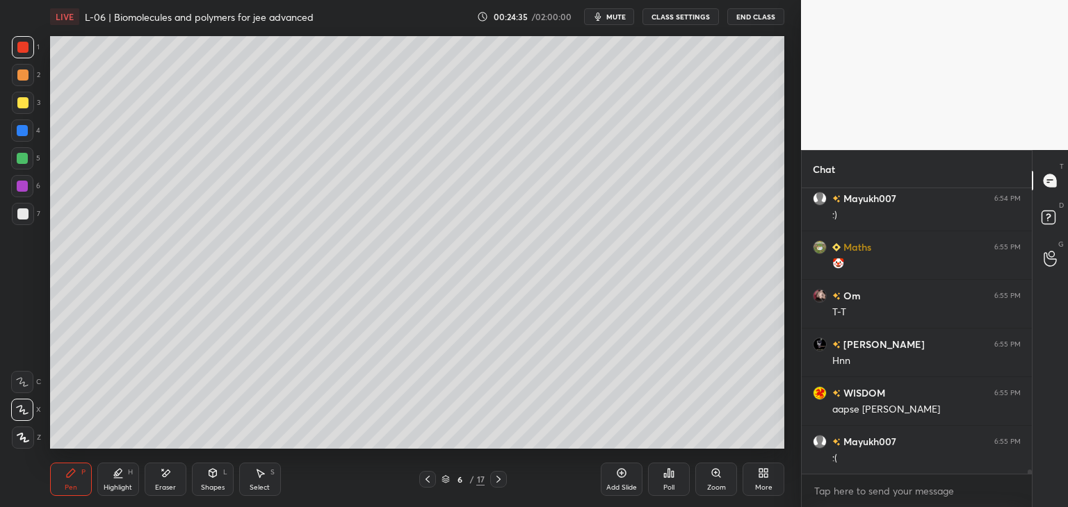
scroll to position [18786, 0]
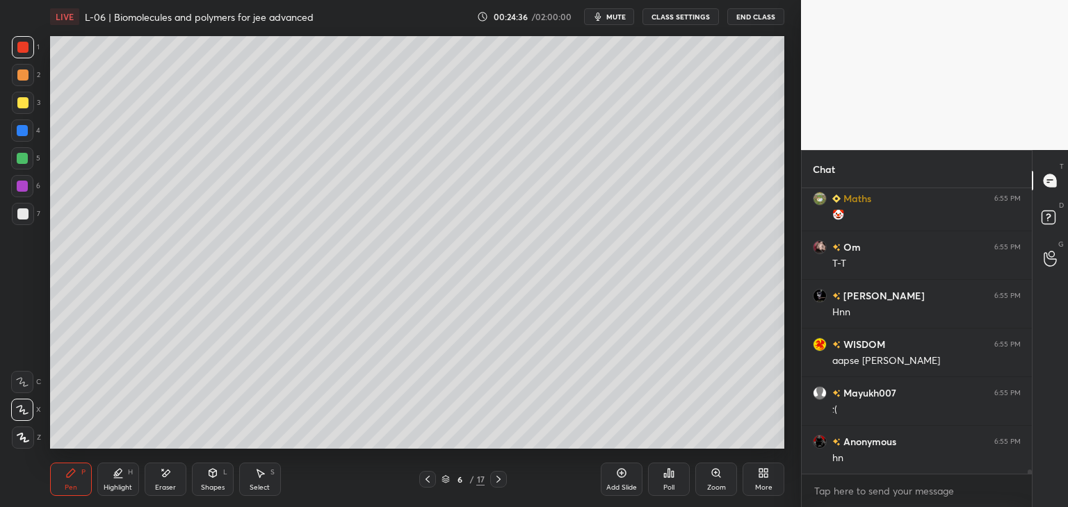
click at [21, 133] on div at bounding box center [22, 130] width 11 height 11
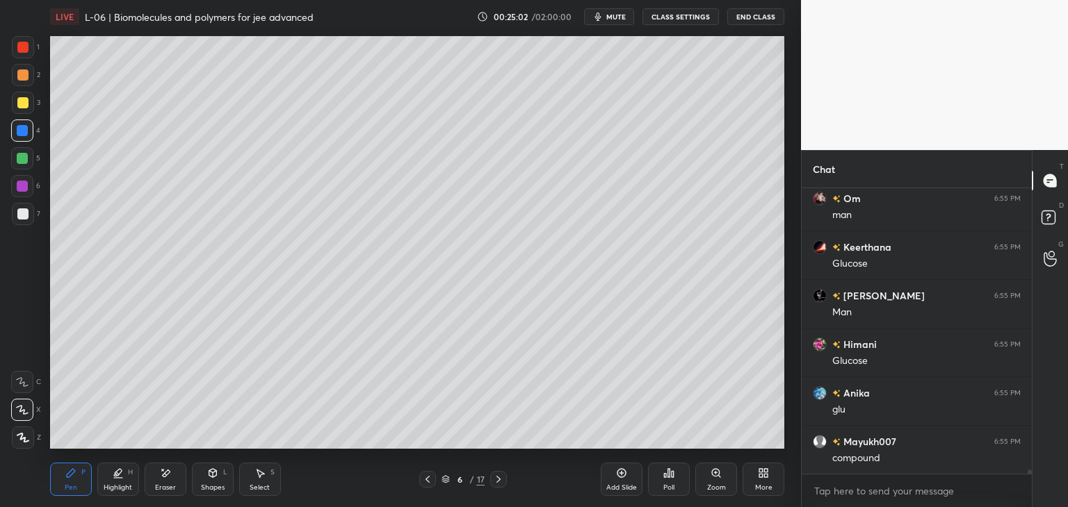
scroll to position [19126, 0]
click at [429, 471] on div "Pen P Highlight H Eraser Shapes L Select S 6 / 17 Add Slide Poll Zoom More" at bounding box center [417, 480] width 734 height 56
click at [427, 482] on icon at bounding box center [427, 479] width 4 height 7
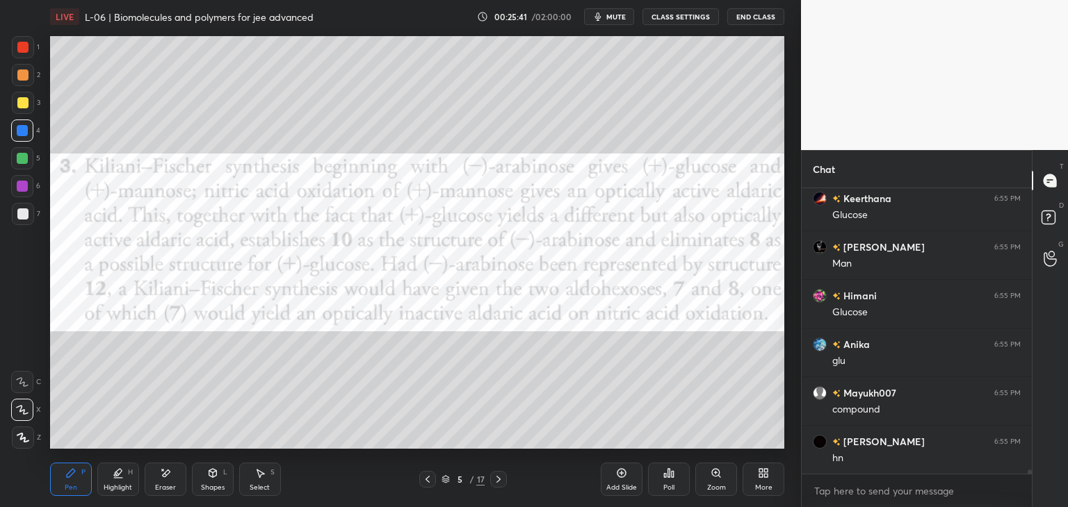
click at [501, 482] on icon at bounding box center [498, 479] width 11 height 11
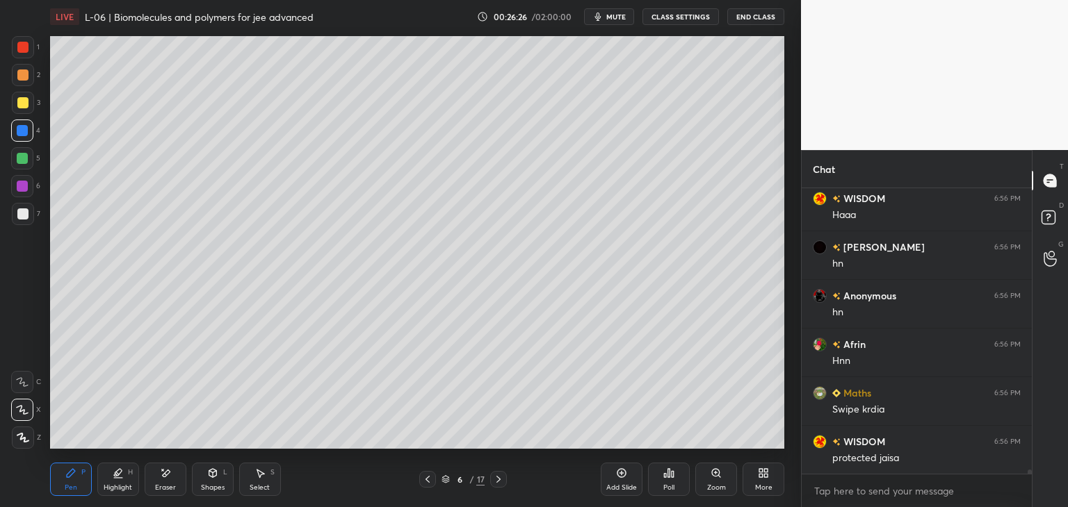
scroll to position [19821, 0]
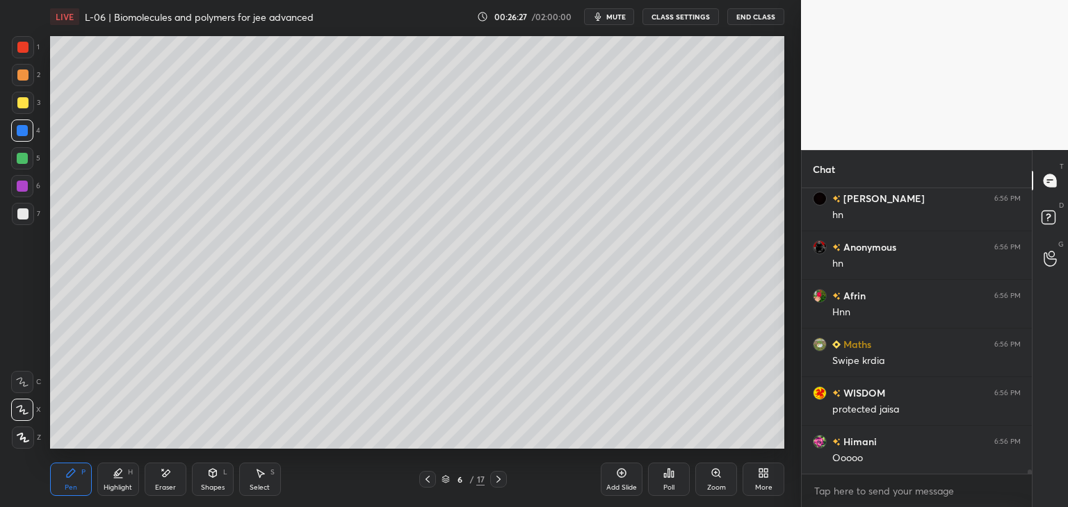
click at [500, 481] on icon at bounding box center [498, 479] width 11 height 11
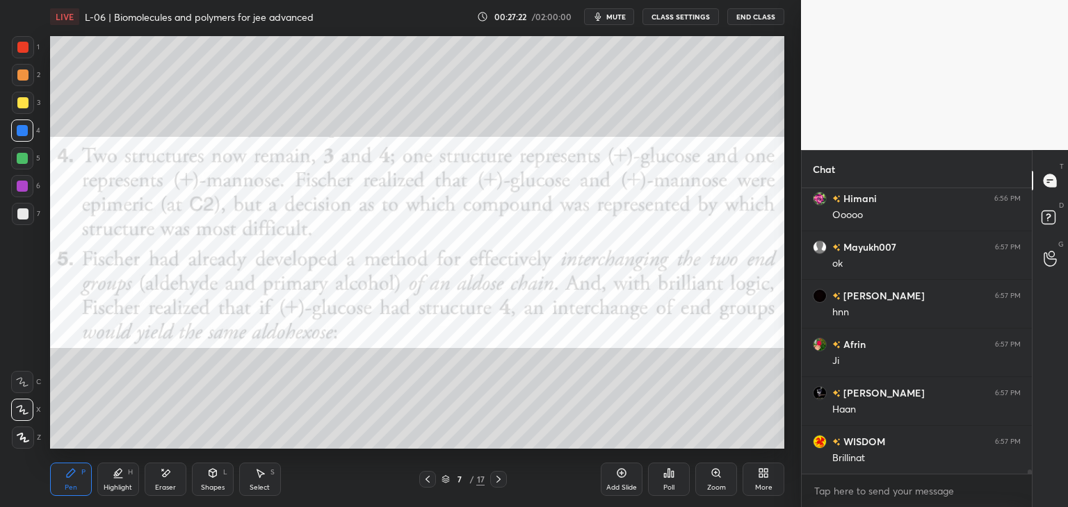
scroll to position [20113, 0]
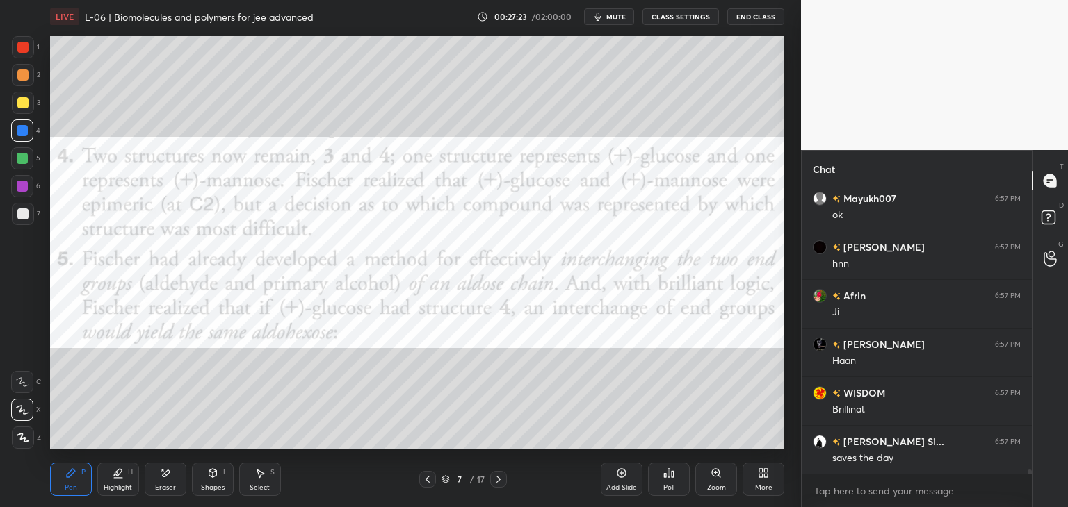
click at [425, 477] on icon at bounding box center [427, 479] width 11 height 11
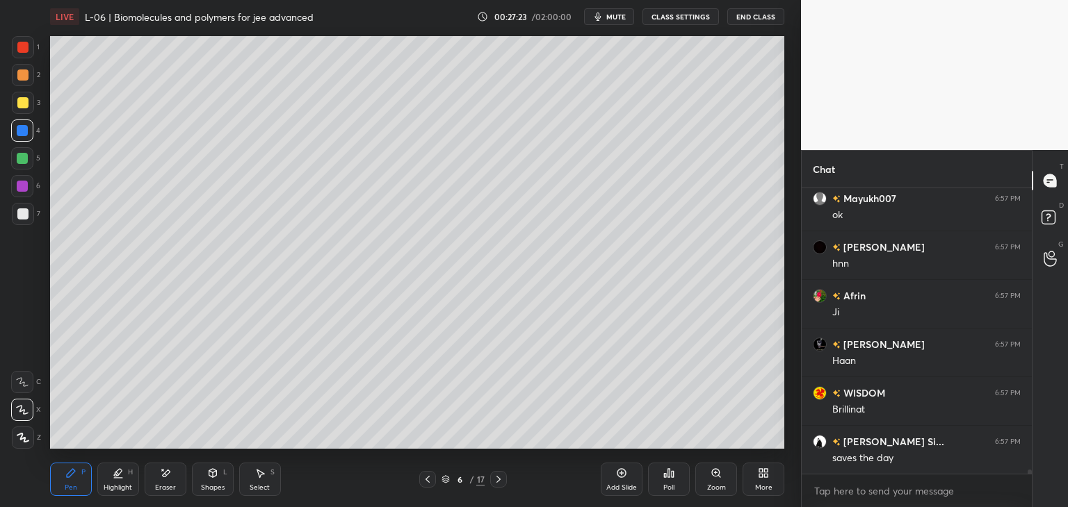
click at [430, 478] on icon at bounding box center [427, 479] width 11 height 11
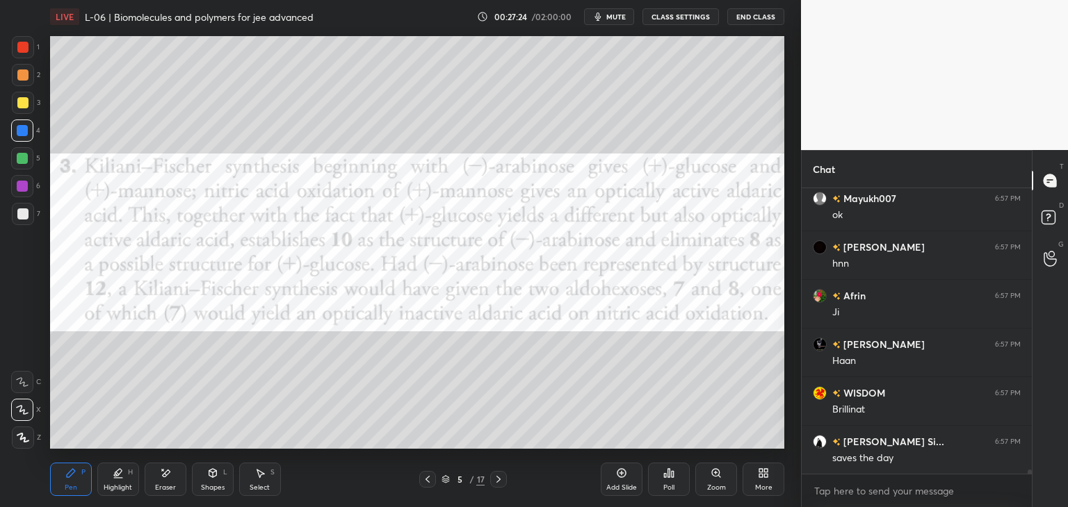
scroll to position [20162, 0]
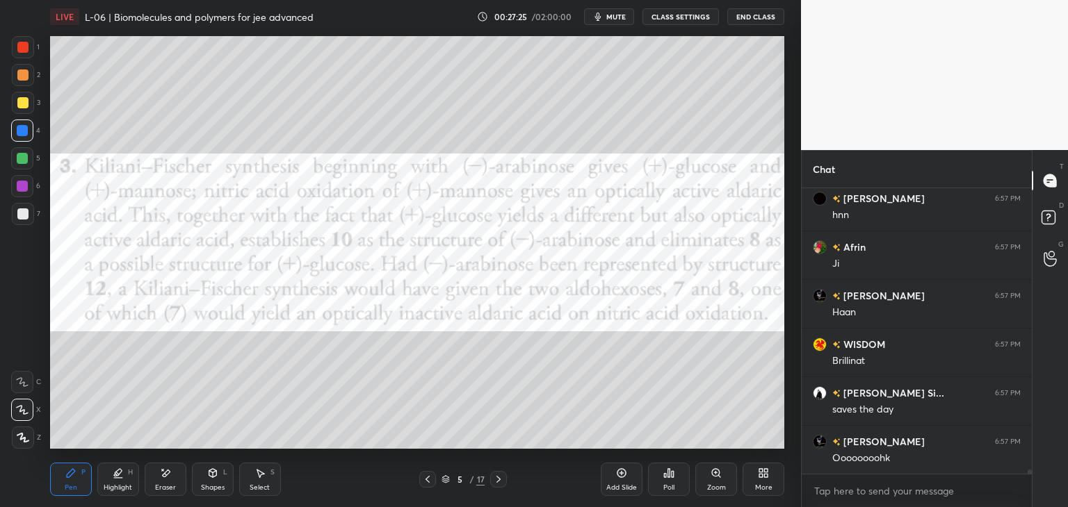
click at [429, 478] on icon at bounding box center [427, 479] width 11 height 11
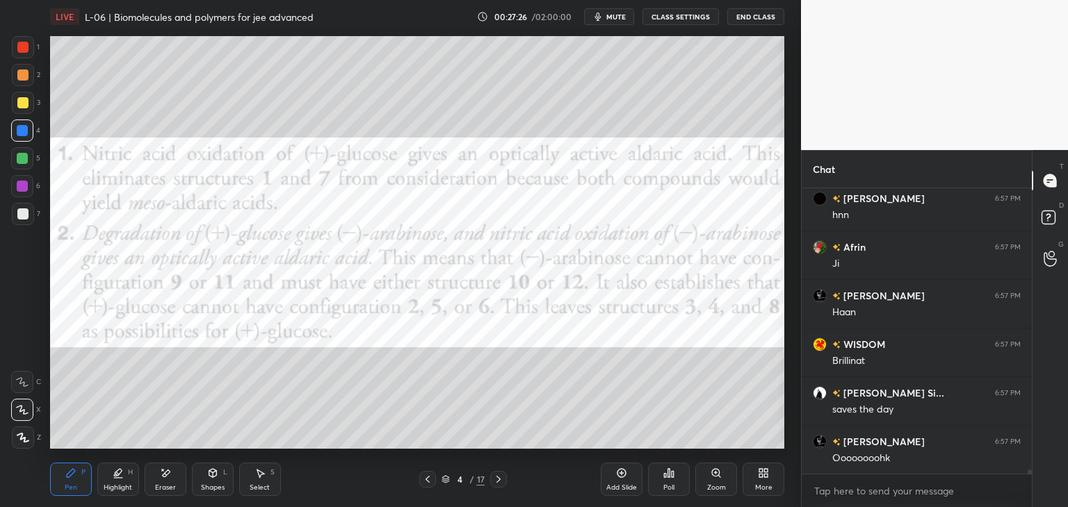
click at [427, 480] on icon at bounding box center [427, 479] width 11 height 11
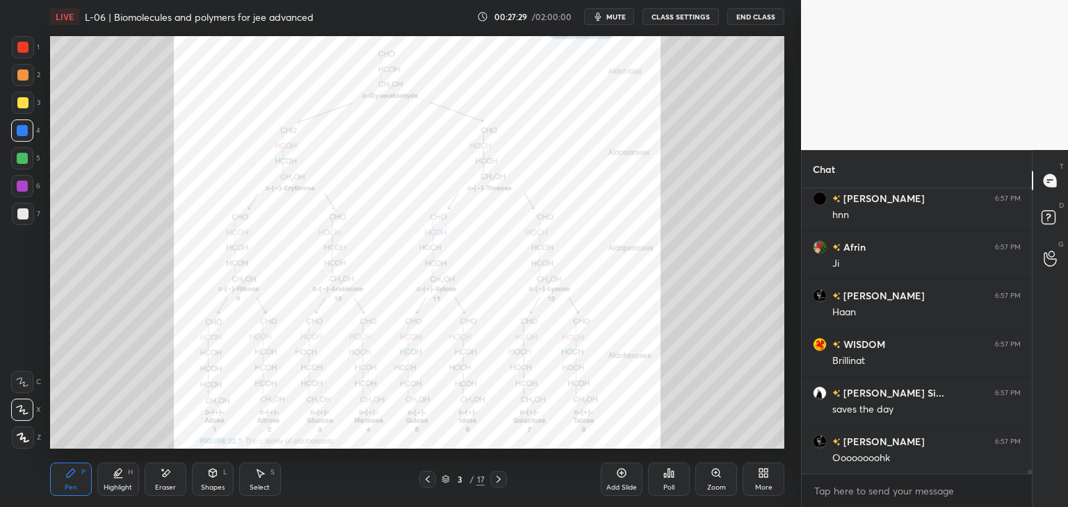
click at [497, 479] on icon at bounding box center [498, 479] width 11 height 11
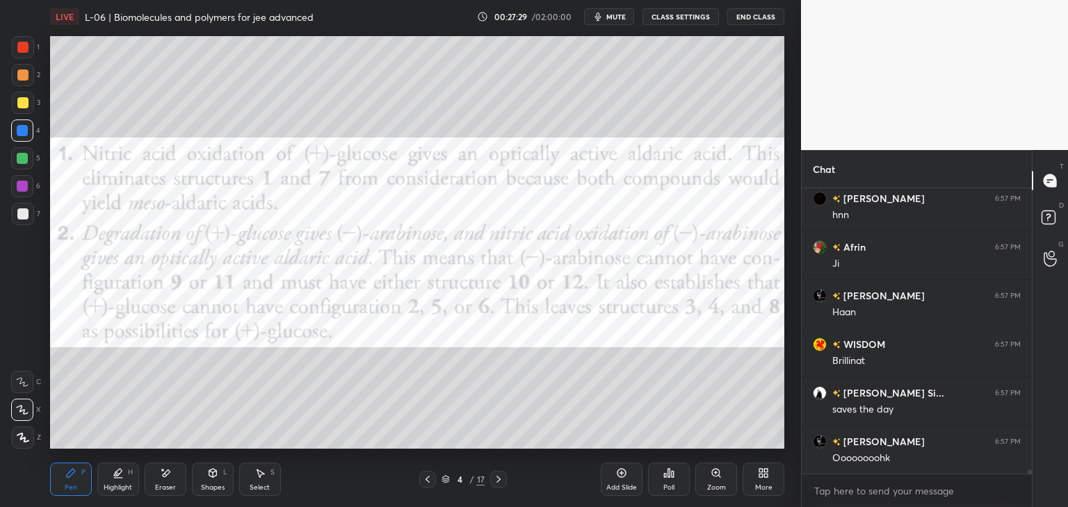
click at [496, 480] on icon at bounding box center [498, 479] width 11 height 11
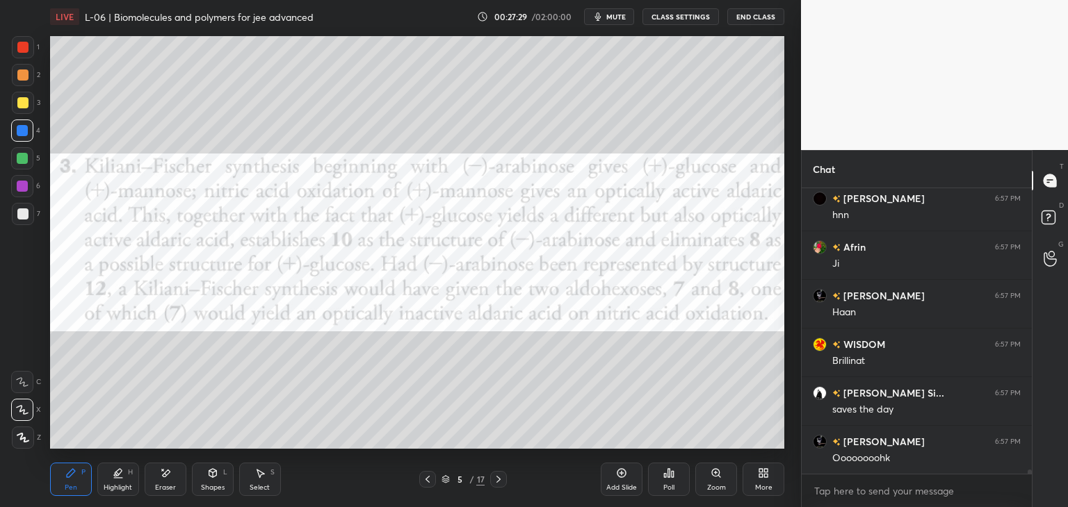
scroll to position [20210, 0]
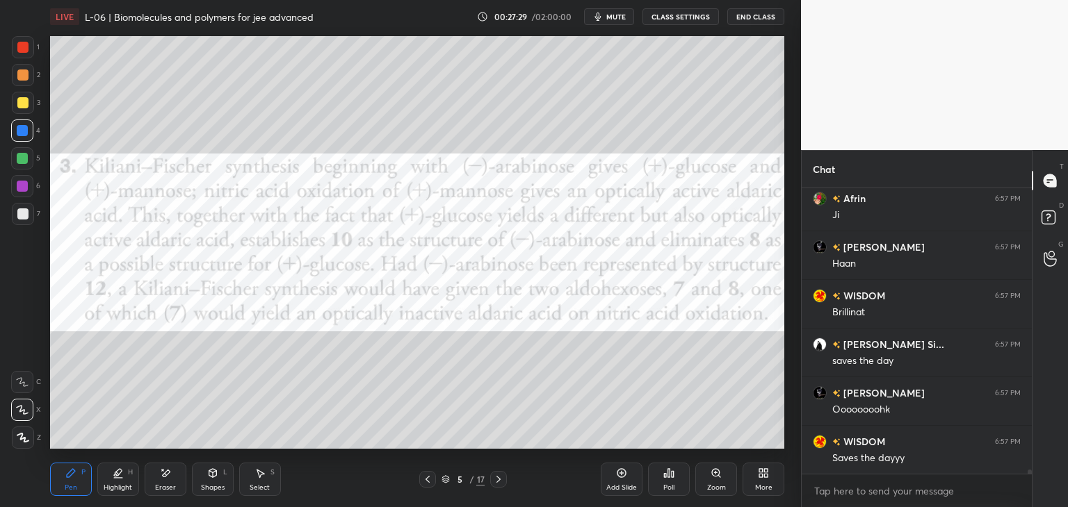
click at [496, 480] on icon at bounding box center [498, 479] width 11 height 11
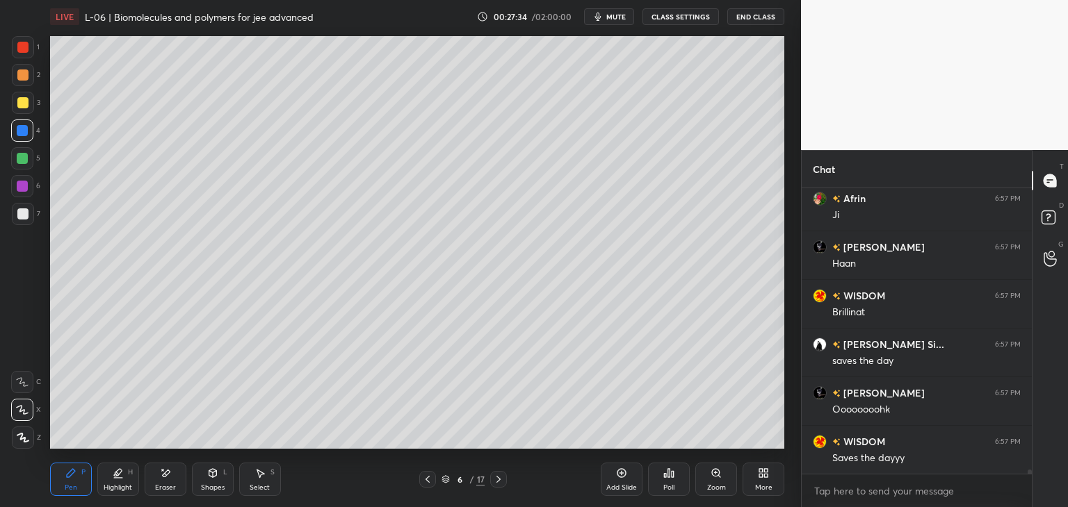
click at [19, 52] on div at bounding box center [22, 47] width 11 height 11
click at [266, 476] on div "Select S" at bounding box center [260, 479] width 42 height 33
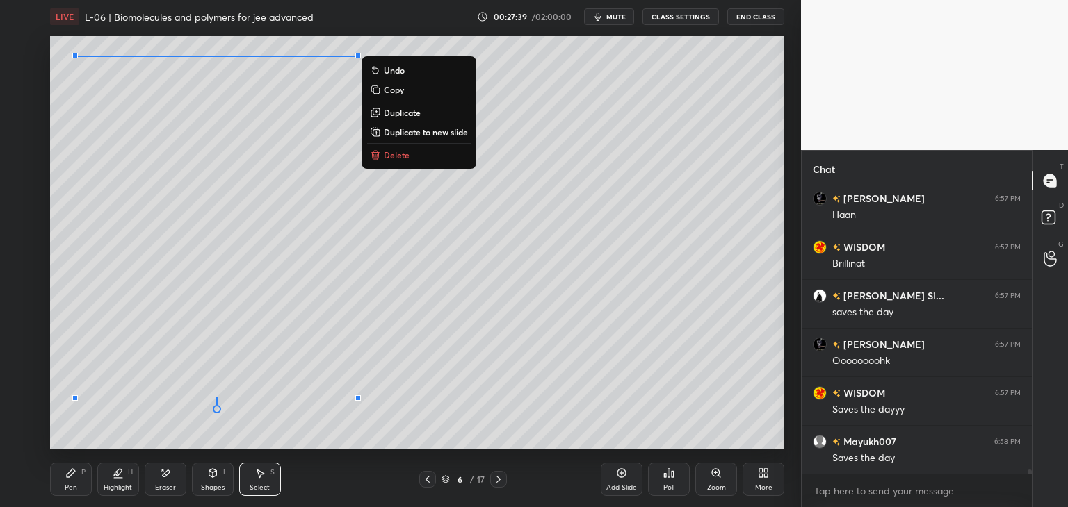
scroll to position [20308, 0]
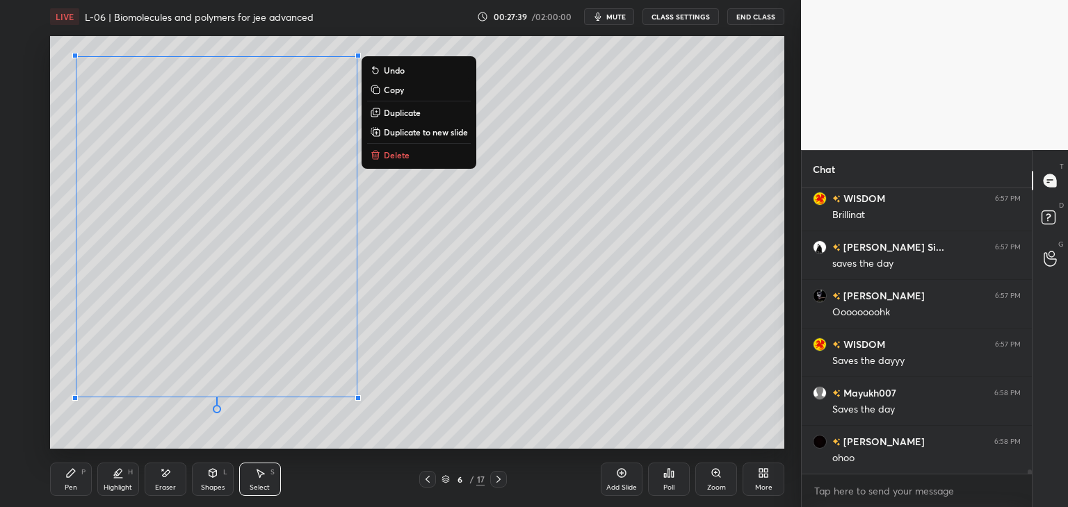
click at [396, 90] on p "Copy" at bounding box center [394, 89] width 20 height 11
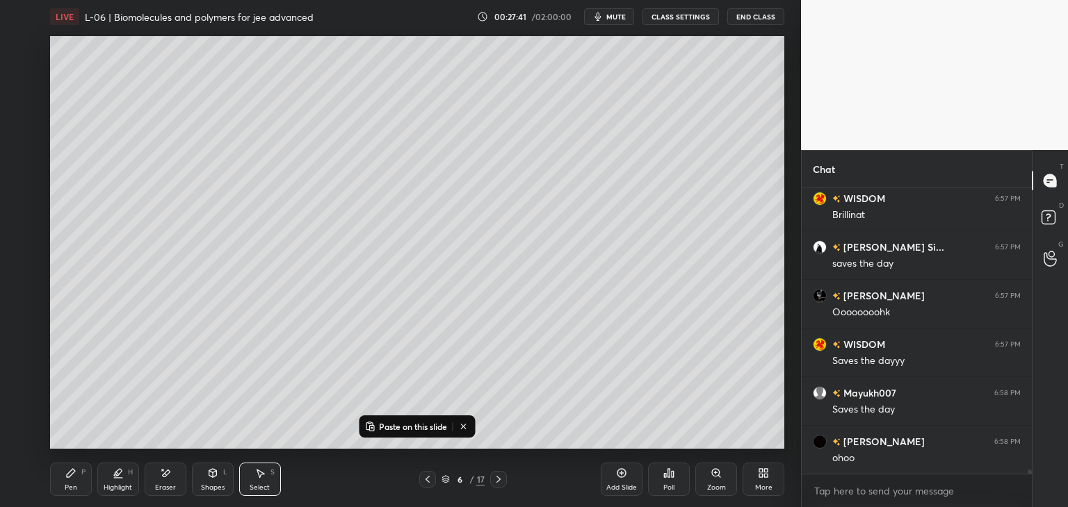
click at [623, 485] on div "Add Slide" at bounding box center [621, 487] width 31 height 7
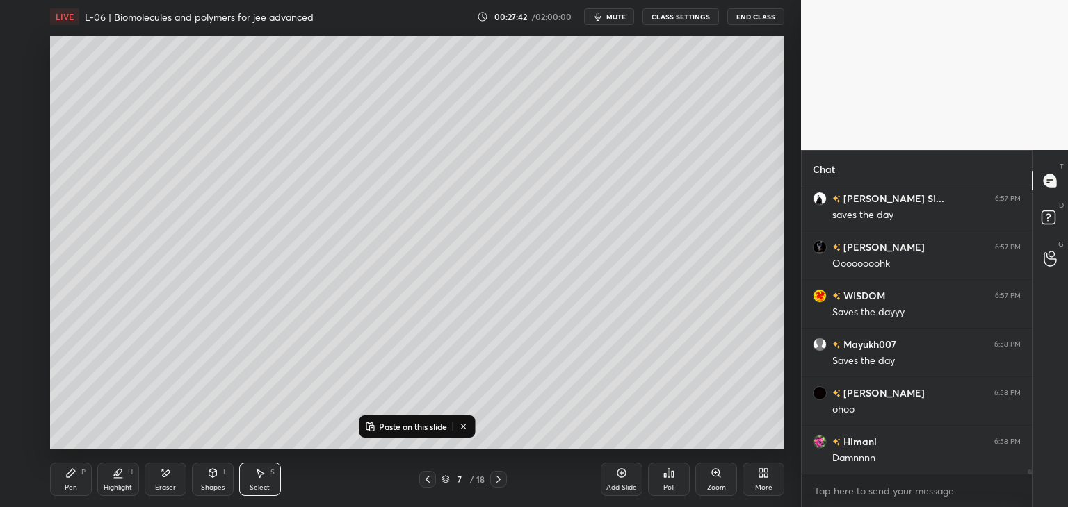
click at [409, 423] on p "Paste on this slide" at bounding box center [413, 426] width 68 height 11
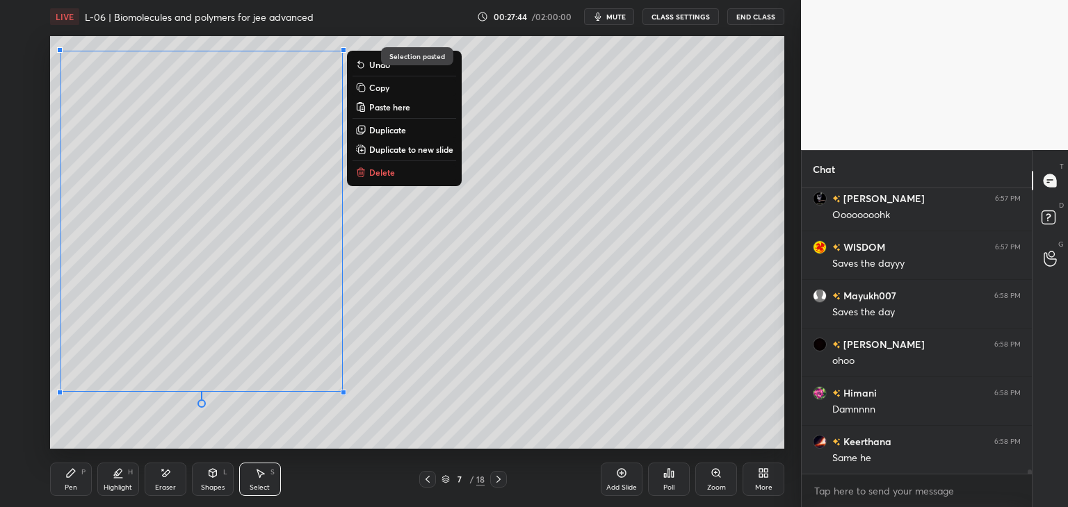
click at [562, 329] on div "0 ° Undo Copy Paste here Duplicate Duplicate to new slide Delete" at bounding box center [417, 242] width 734 height 413
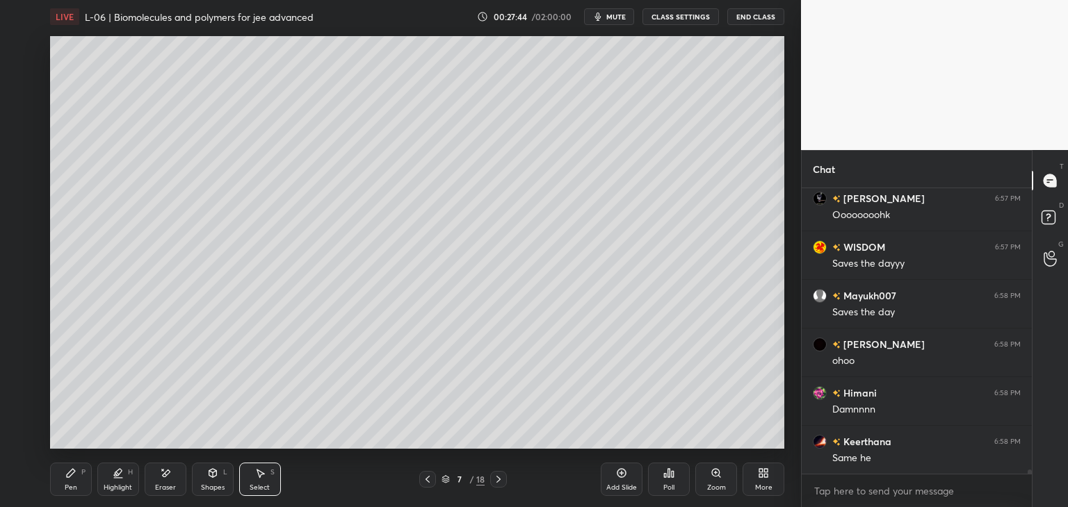
click at [79, 475] on div "Pen P" at bounding box center [71, 479] width 42 height 33
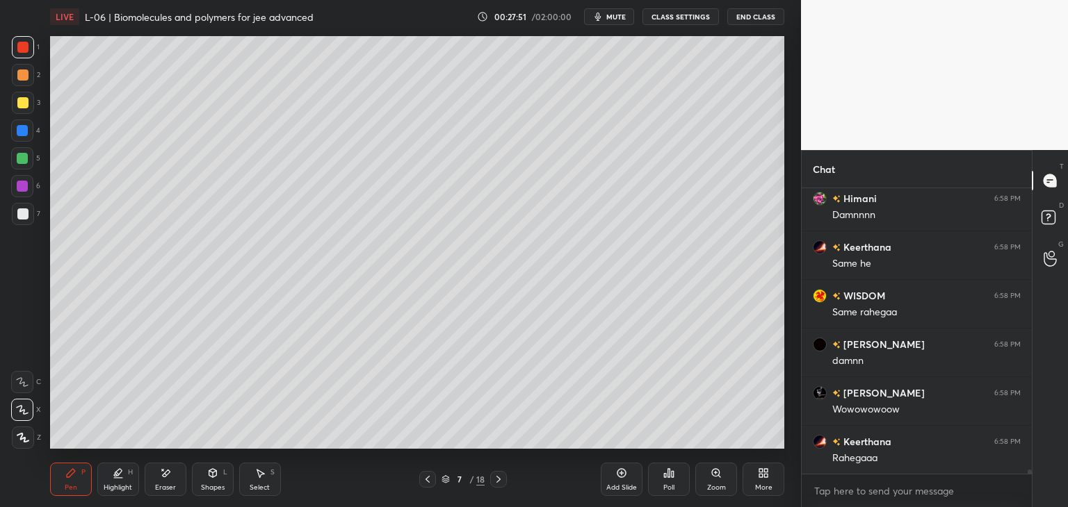
scroll to position [20648, 0]
click at [174, 471] on div "Eraser" at bounding box center [166, 479] width 42 height 33
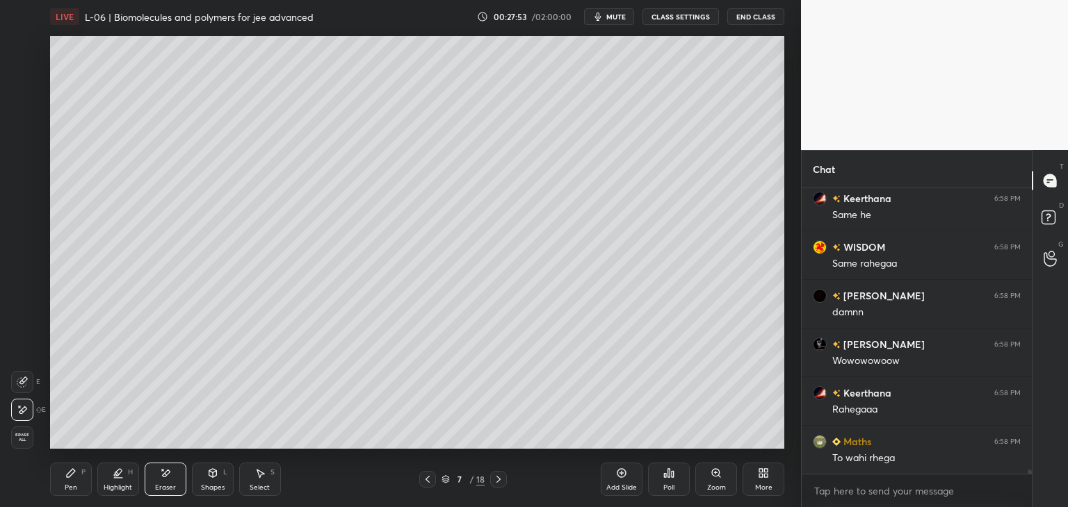
click at [70, 479] on div "Pen P" at bounding box center [71, 479] width 42 height 33
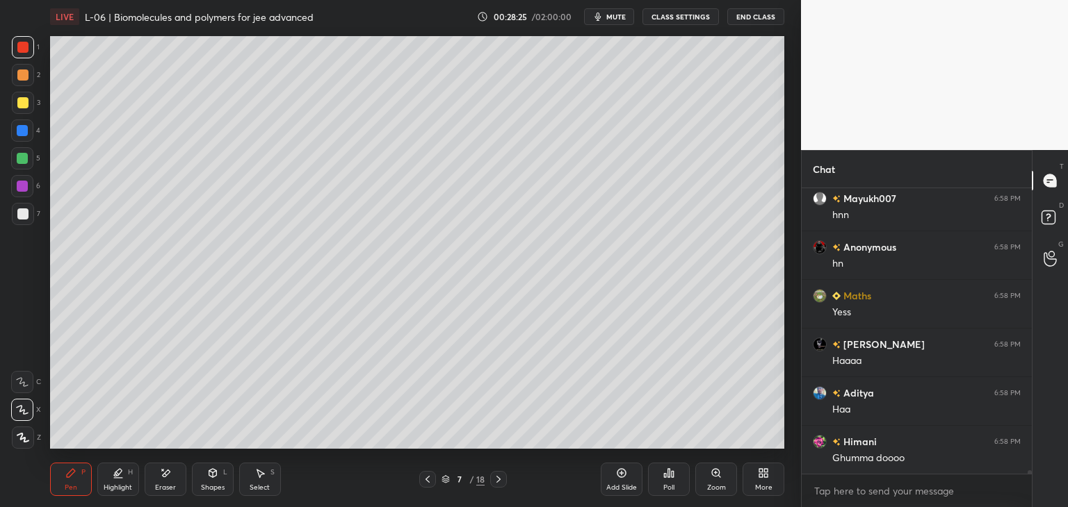
scroll to position [21476, 0]
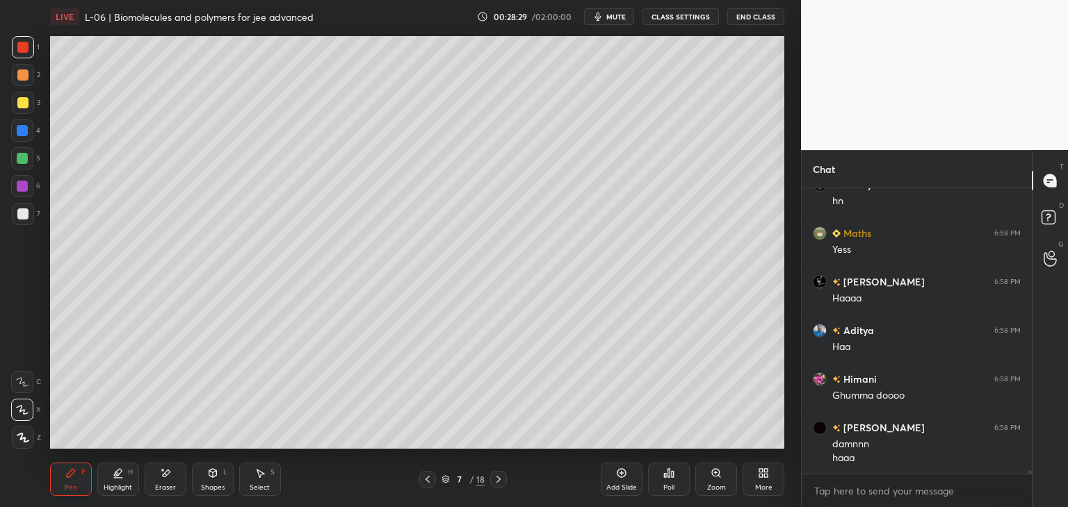
click at [15, 83] on div at bounding box center [23, 75] width 22 height 22
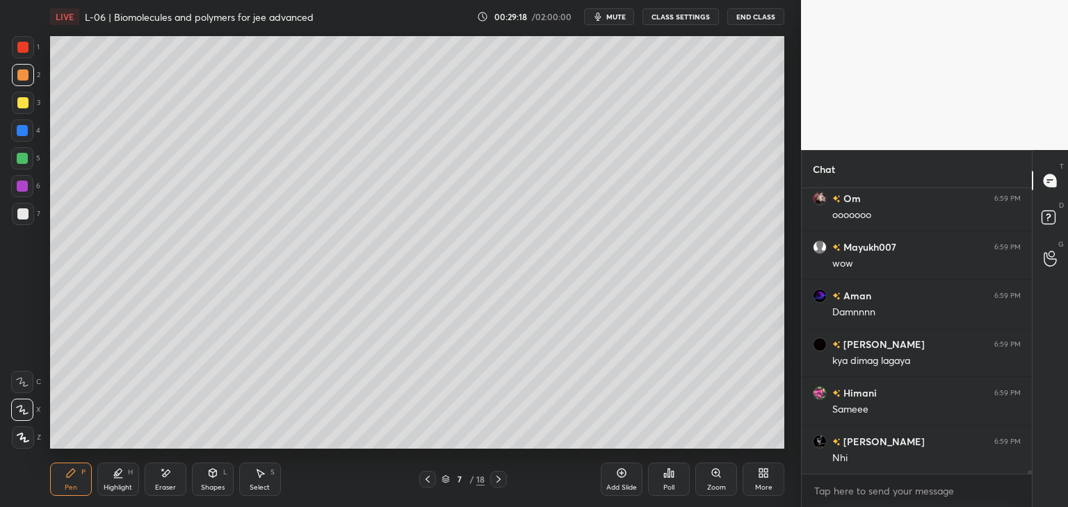
scroll to position [22268, 0]
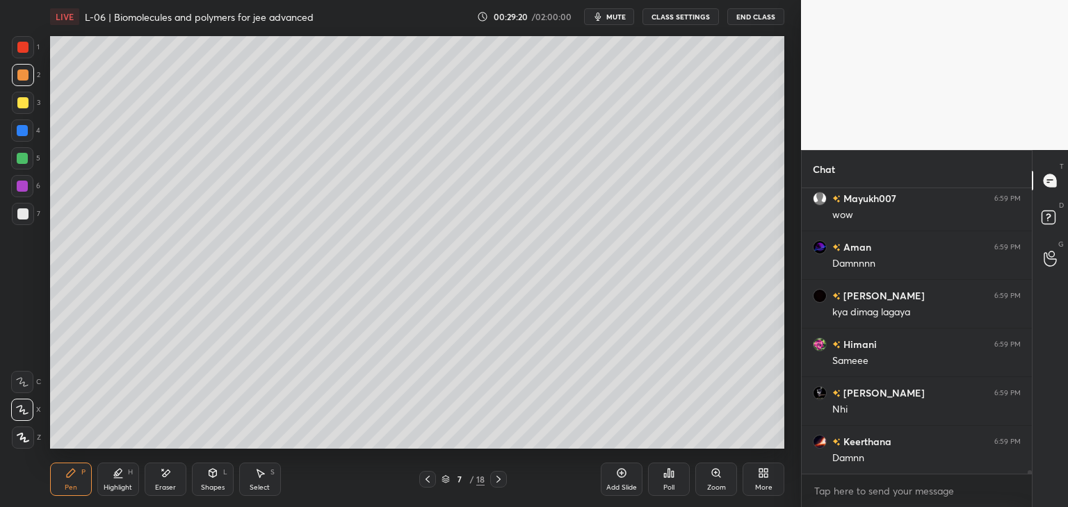
click at [427, 483] on icon at bounding box center [427, 479] width 11 height 11
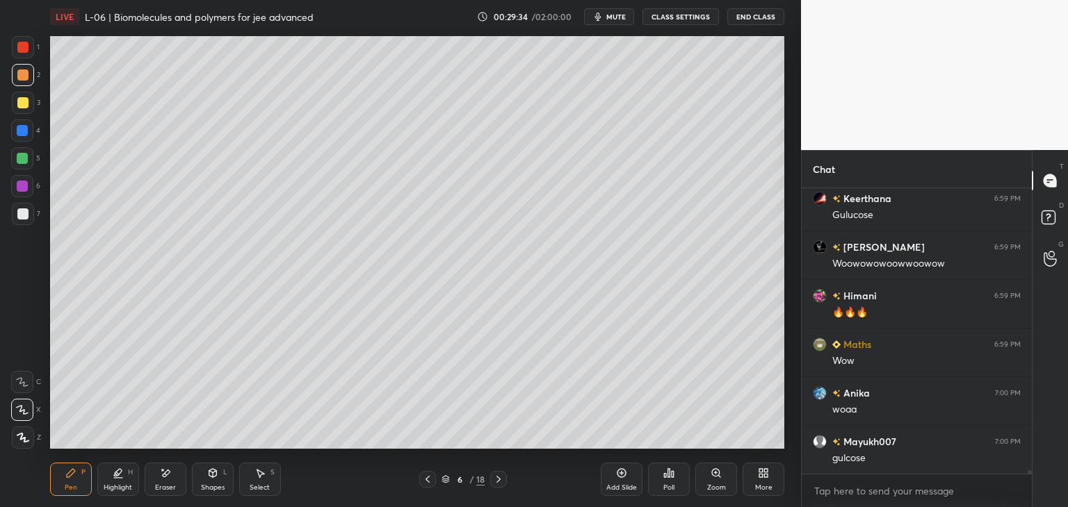
click at [427, 482] on icon at bounding box center [427, 479] width 4 height 7
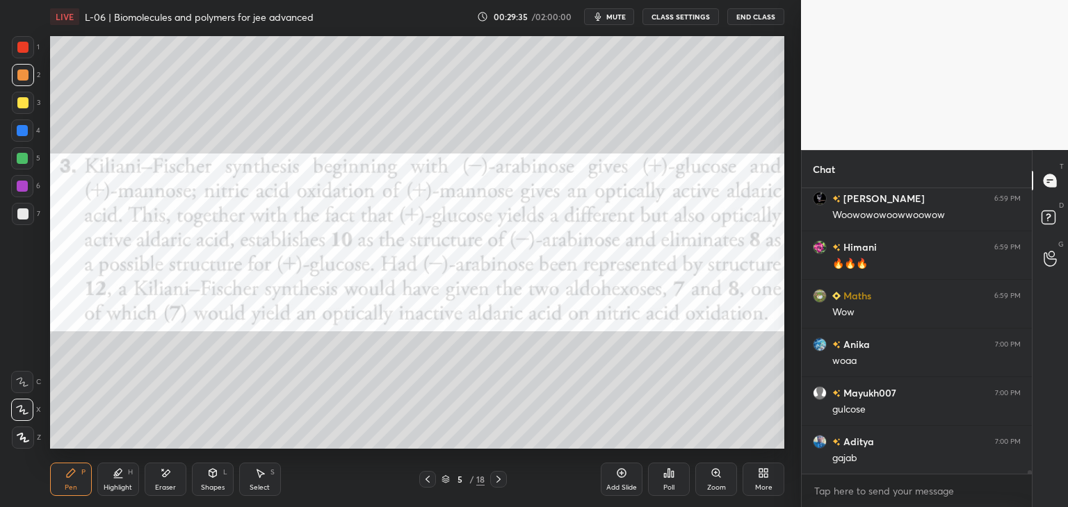
click at [498, 479] on icon at bounding box center [498, 479] width 11 height 11
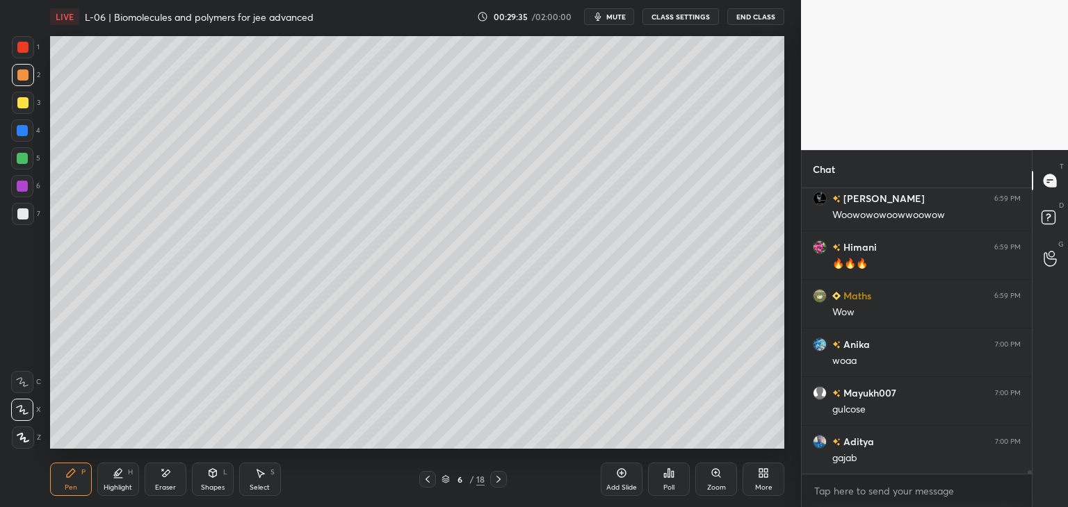
click at [500, 480] on icon at bounding box center [498, 479] width 4 height 7
click at [499, 479] on icon at bounding box center [498, 479] width 4 height 7
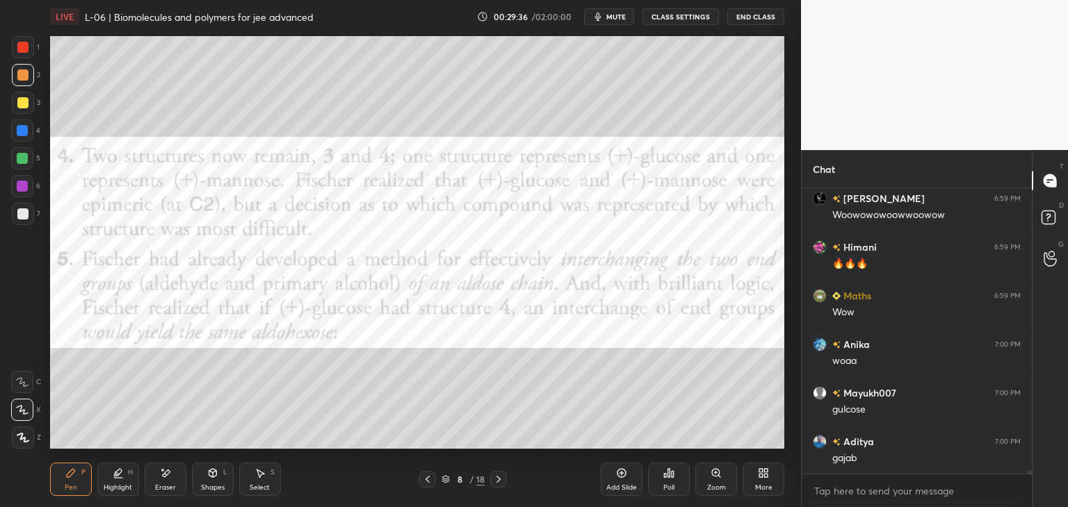
click at [501, 480] on icon at bounding box center [498, 479] width 11 height 11
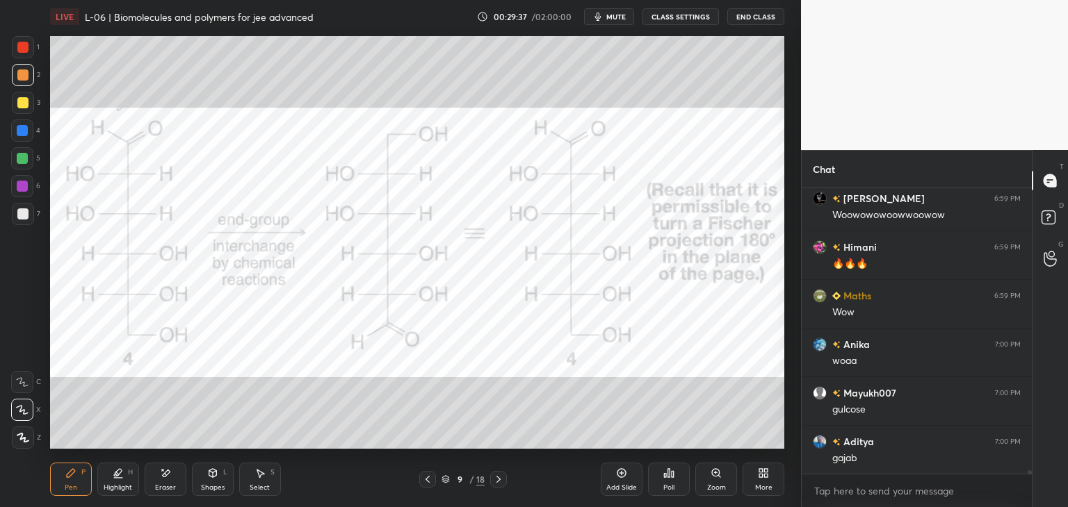
click at [427, 482] on icon at bounding box center [427, 479] width 11 height 11
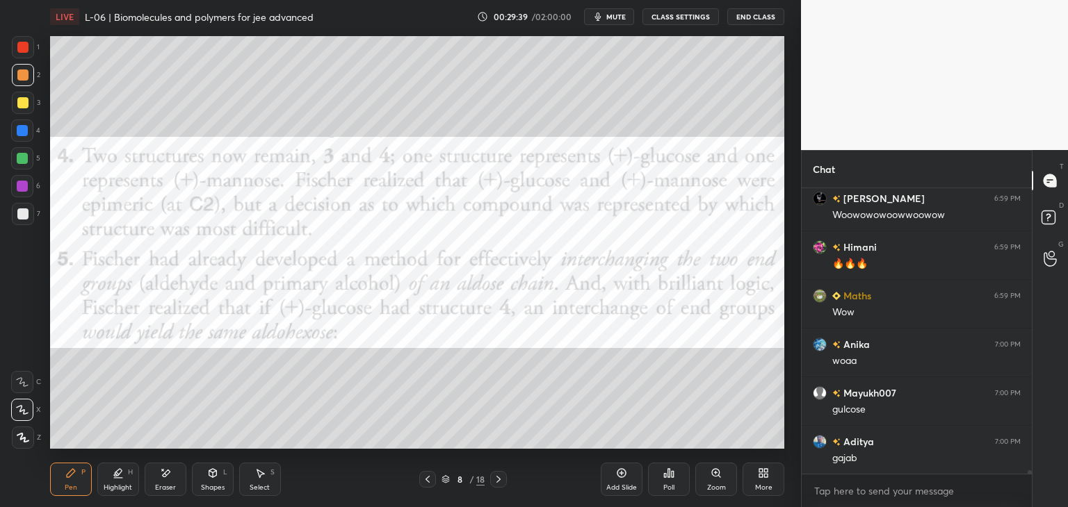
click at [500, 485] on div at bounding box center [498, 479] width 17 height 17
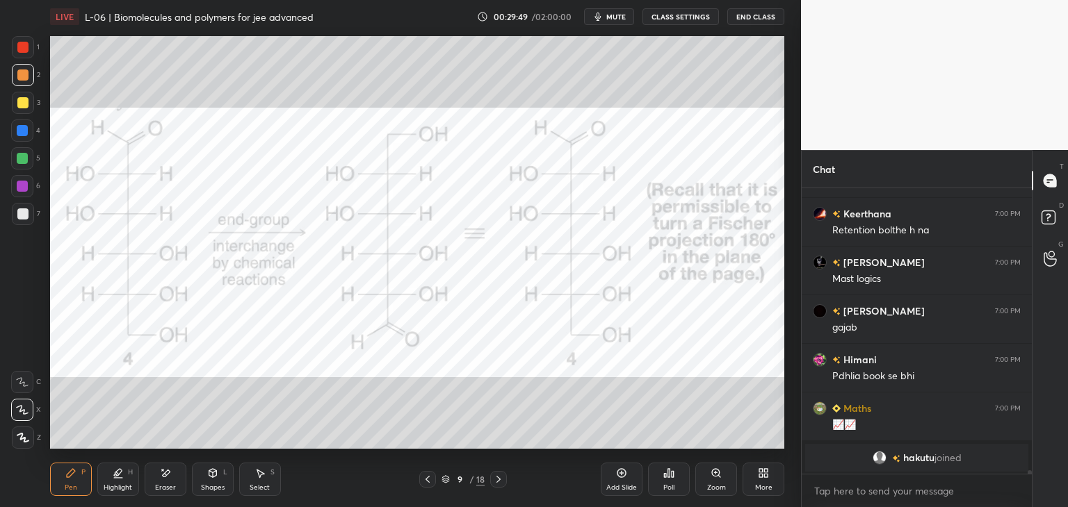
scroll to position [17792, 0]
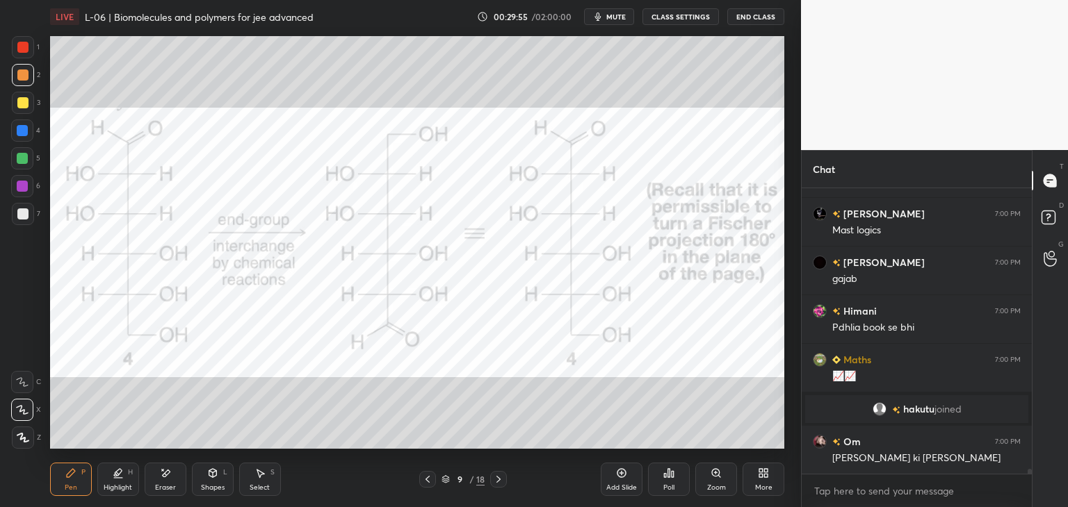
click at [500, 482] on icon at bounding box center [498, 479] width 11 height 11
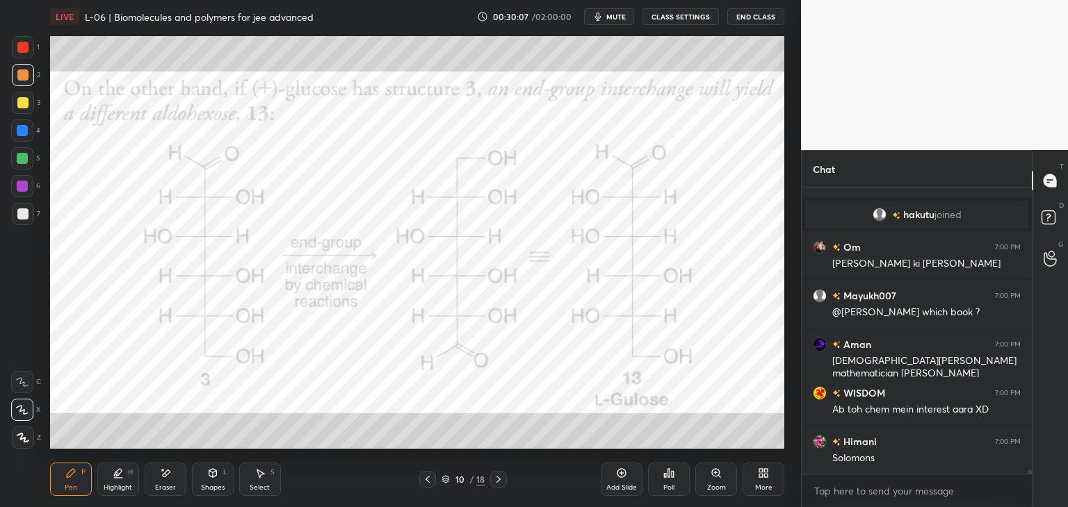
scroll to position [18035, 0]
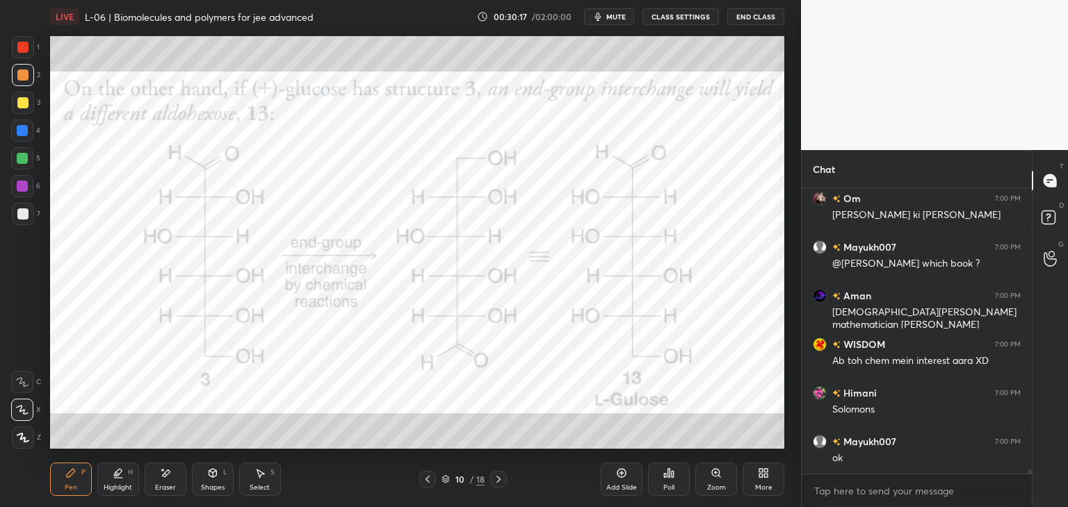
click at [264, 493] on div "Select S" at bounding box center [260, 479] width 42 height 33
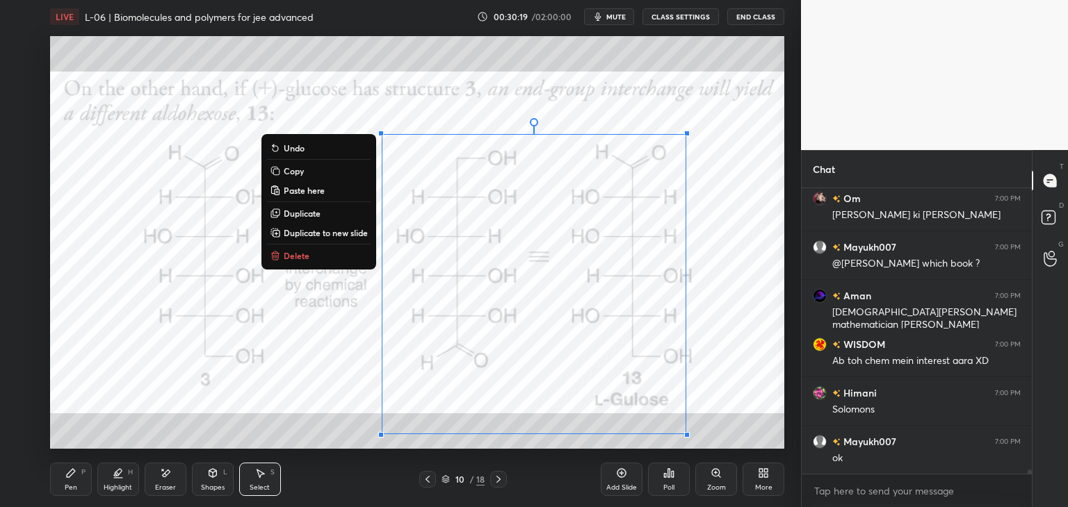
click at [295, 259] on p "Delete" at bounding box center [297, 255] width 26 height 11
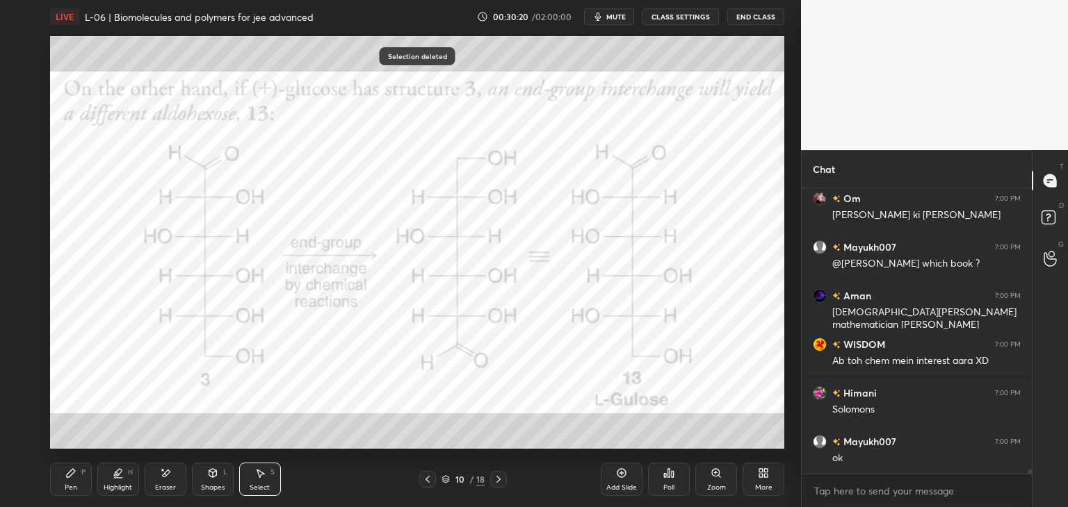
click at [77, 475] on div "Pen P" at bounding box center [71, 479] width 42 height 33
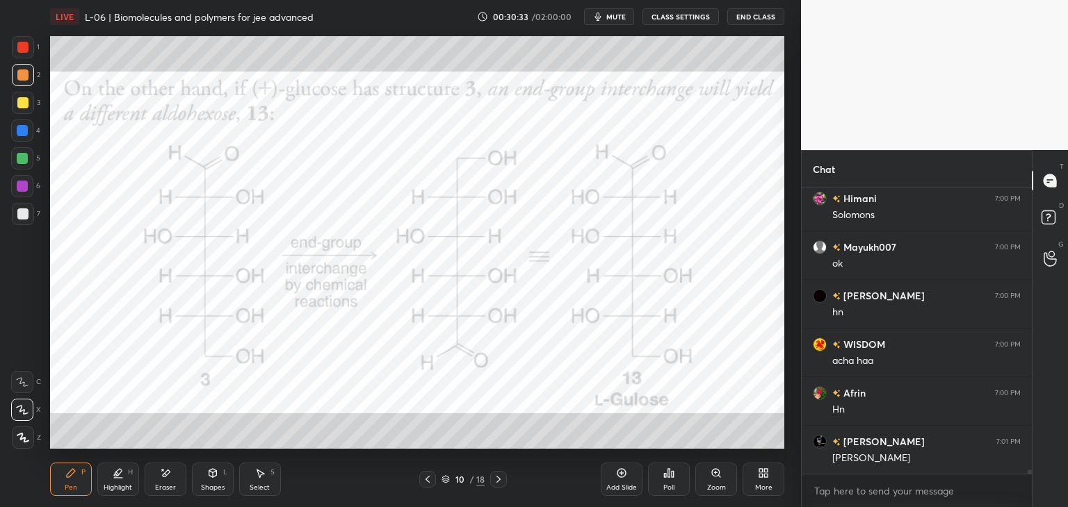
scroll to position [18278, 0]
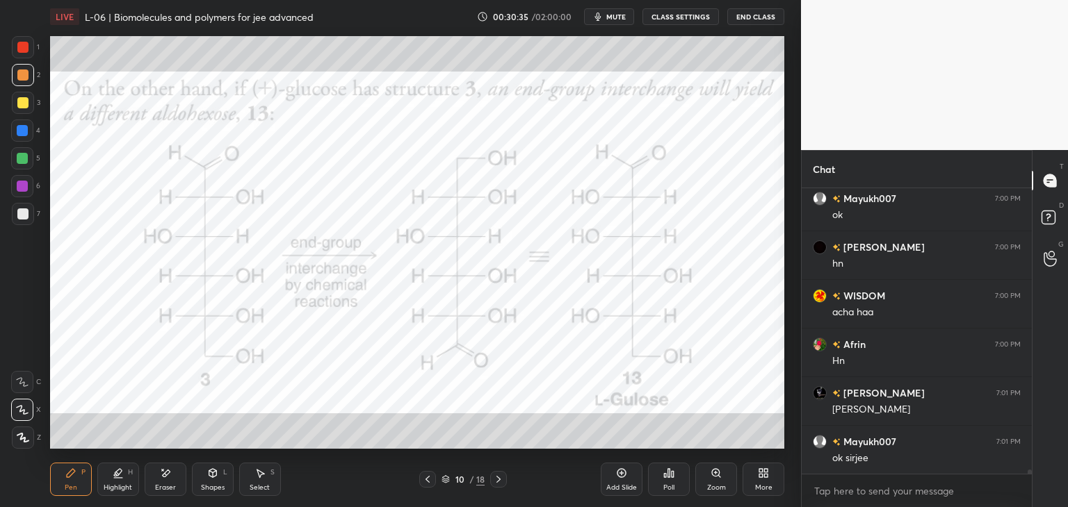
click at [270, 479] on div "Select S" at bounding box center [260, 479] width 42 height 33
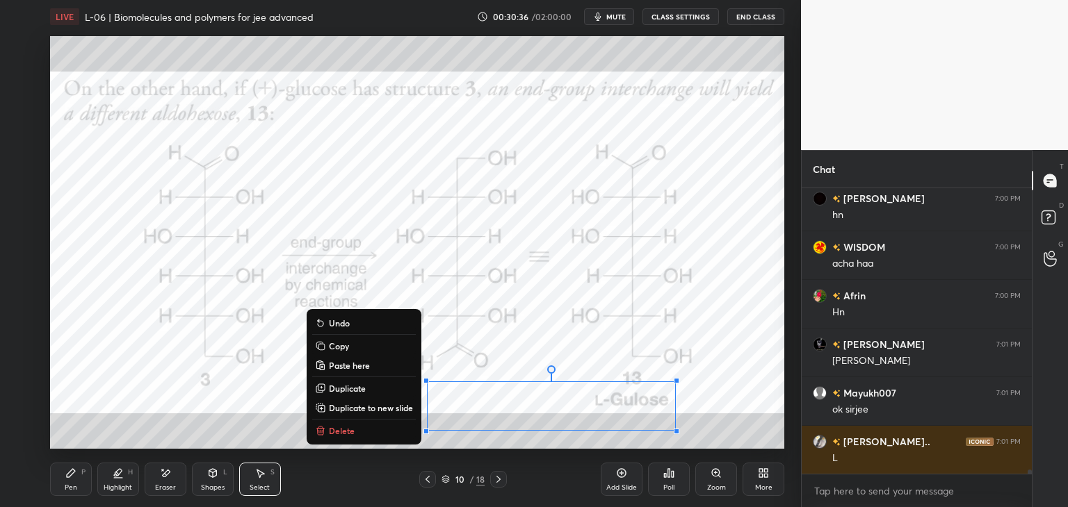
click at [373, 428] on button "Delete" at bounding box center [364, 431] width 104 height 17
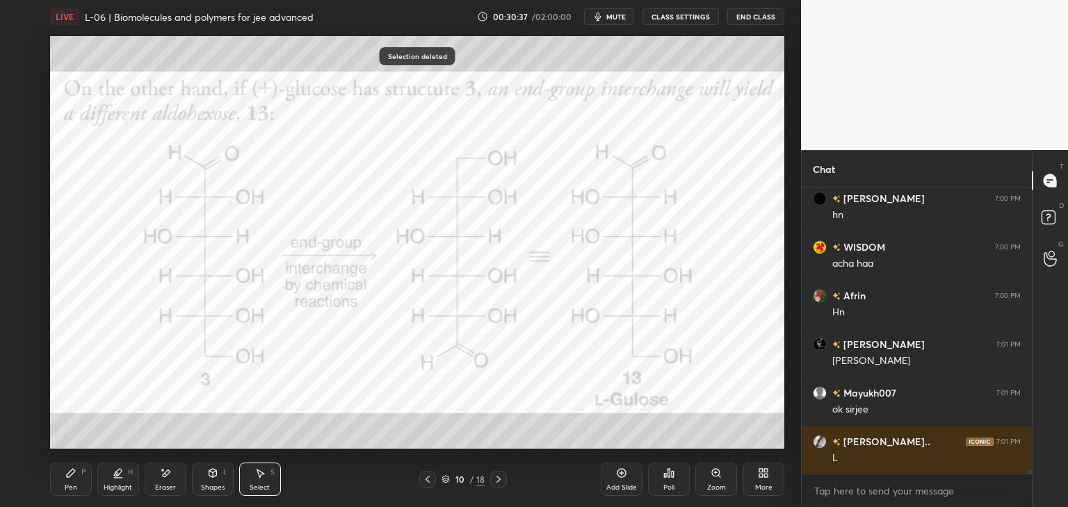
click at [85, 476] on div "P" at bounding box center [83, 472] width 4 height 7
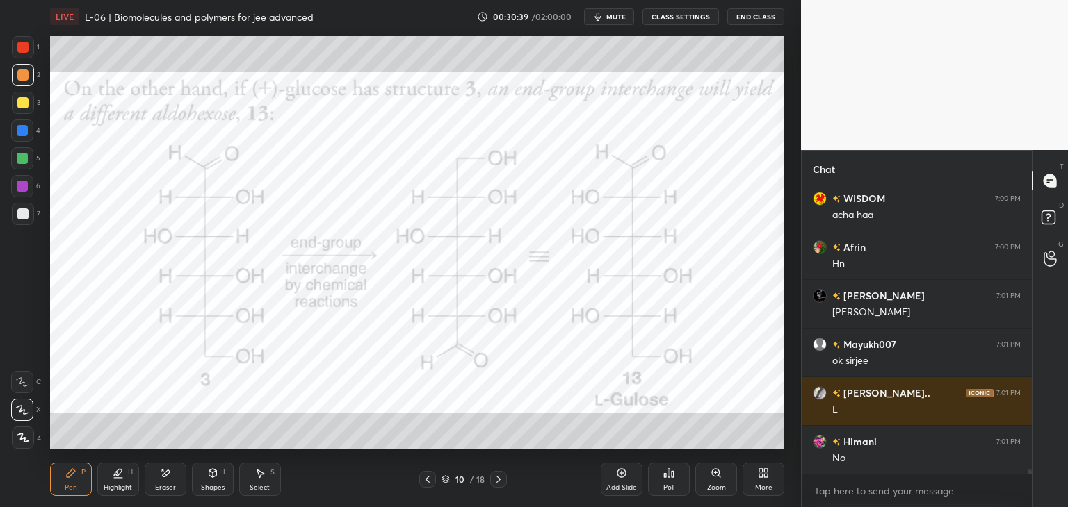
scroll to position [18424, 0]
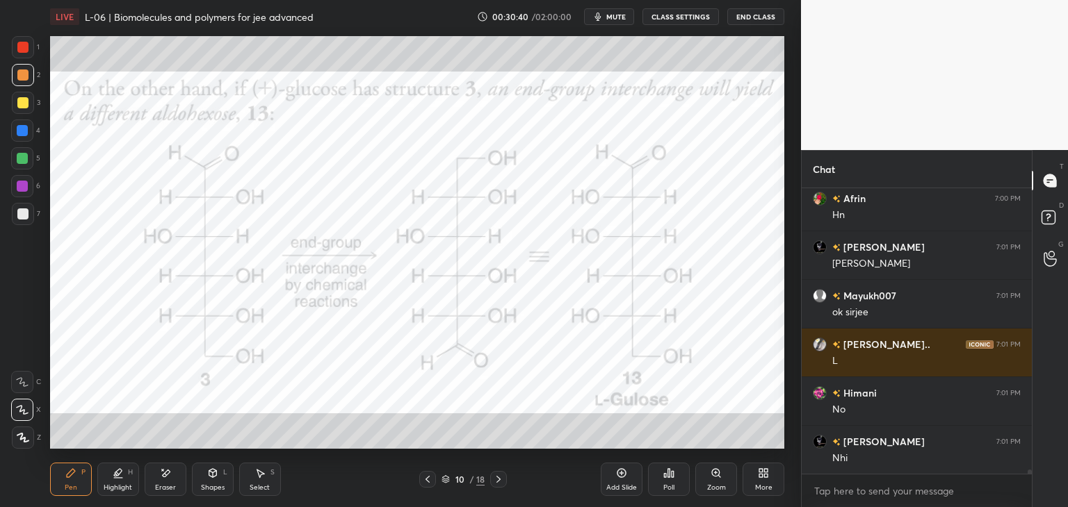
click at [67, 468] on icon at bounding box center [70, 473] width 11 height 11
click at [28, 44] on div at bounding box center [22, 47] width 11 height 11
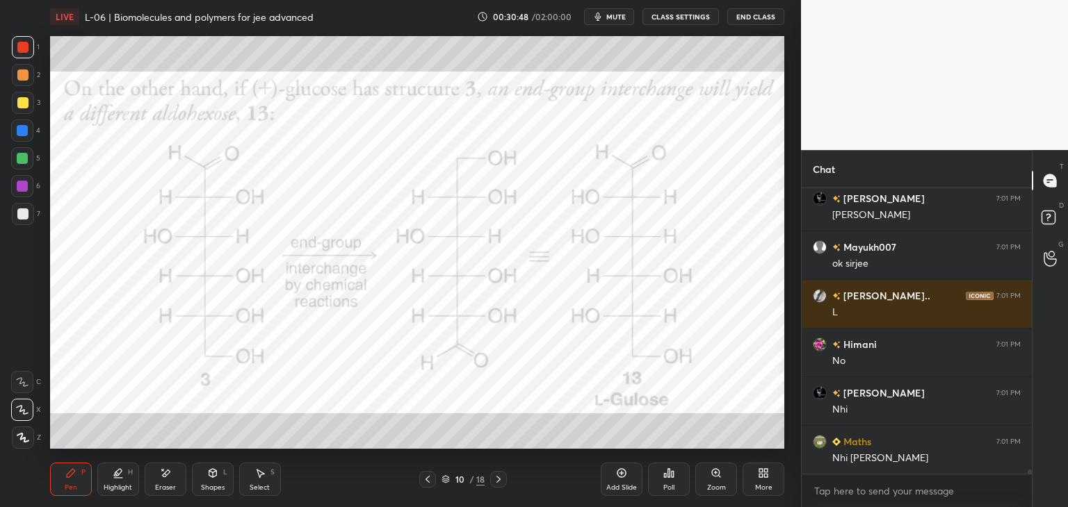
scroll to position [18487, 0]
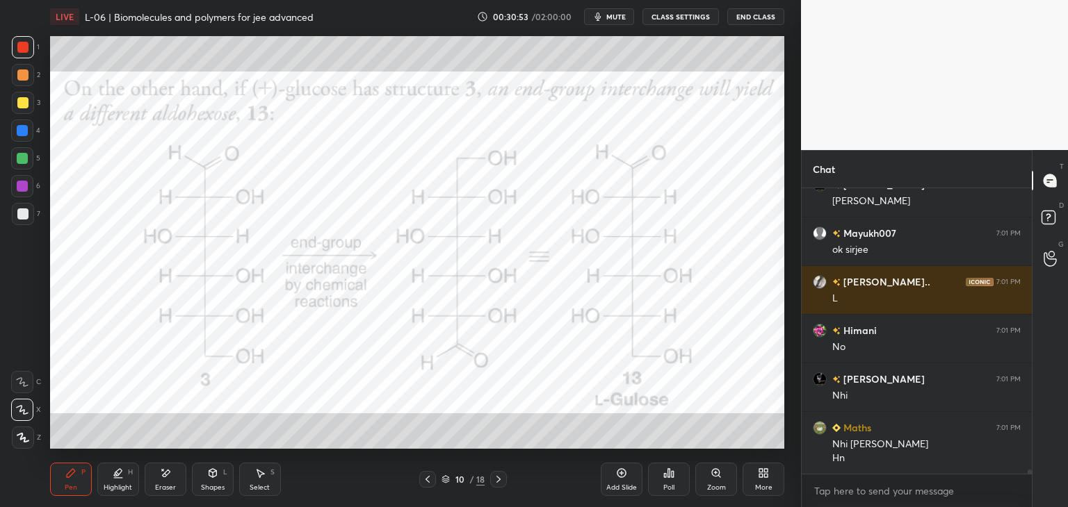
click at [172, 482] on div "Eraser" at bounding box center [166, 479] width 42 height 33
click at [67, 475] on icon at bounding box center [71, 473] width 8 height 8
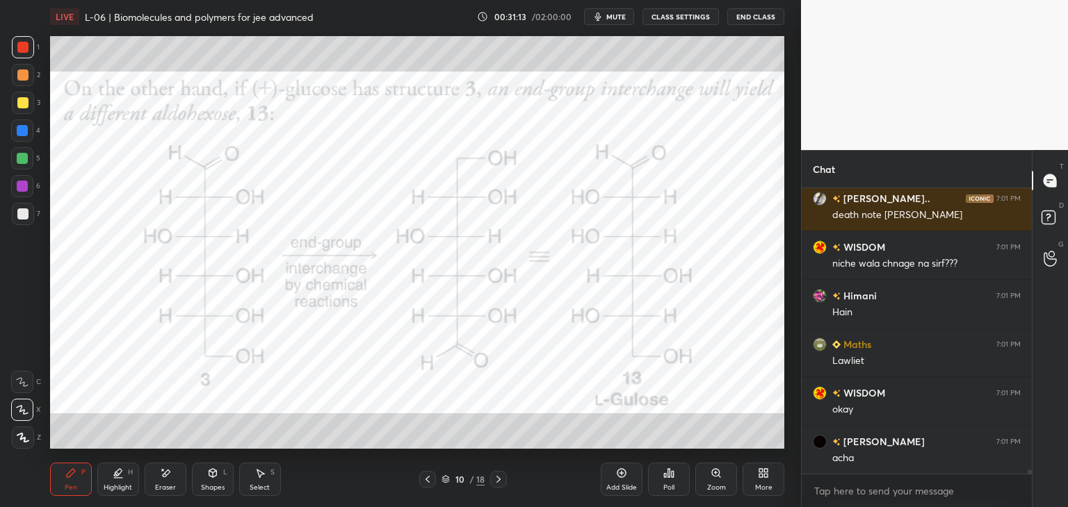
scroll to position [18827, 0]
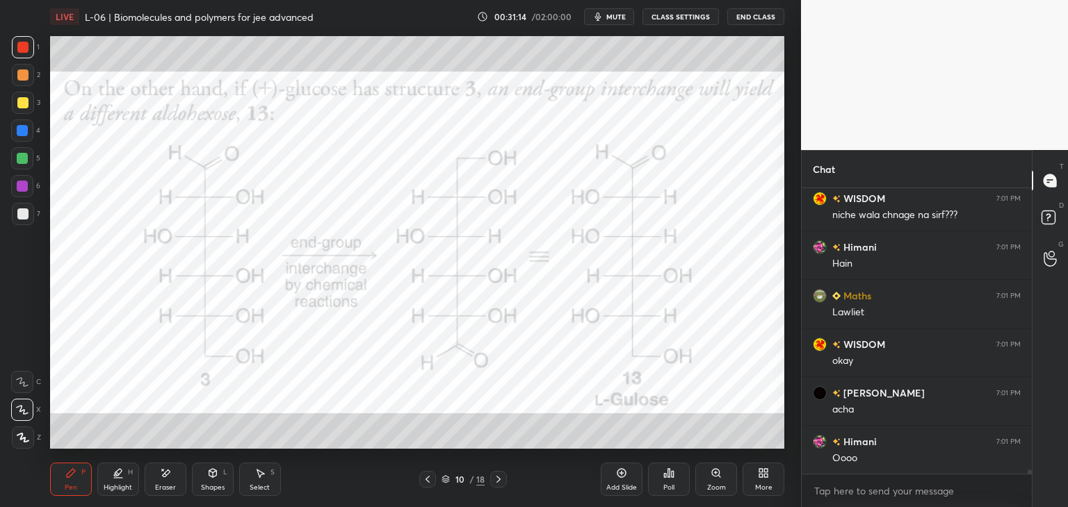
click at [423, 482] on icon at bounding box center [427, 479] width 11 height 11
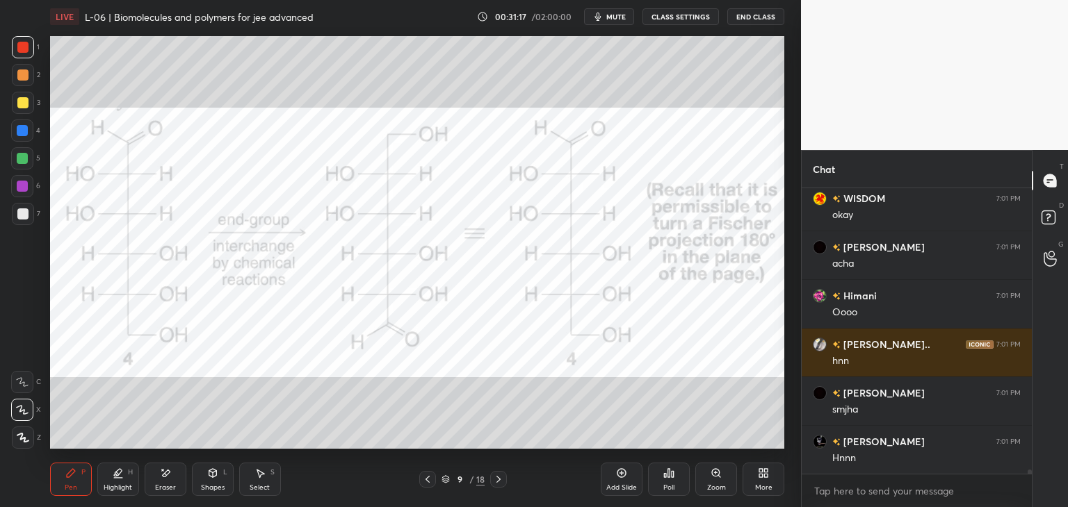
scroll to position [19071, 0]
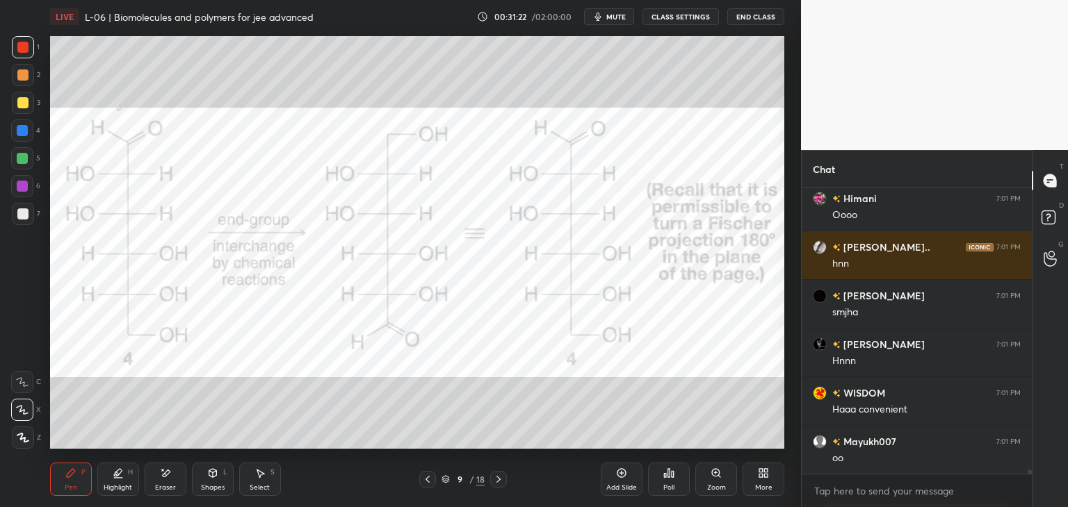
click at [428, 477] on icon at bounding box center [427, 479] width 11 height 11
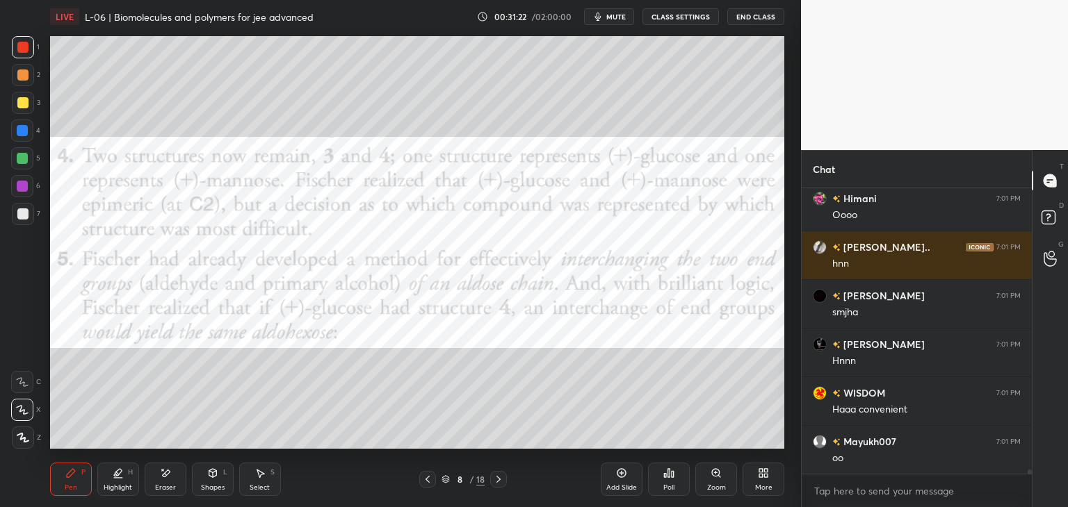
click at [430, 478] on icon at bounding box center [427, 479] width 11 height 11
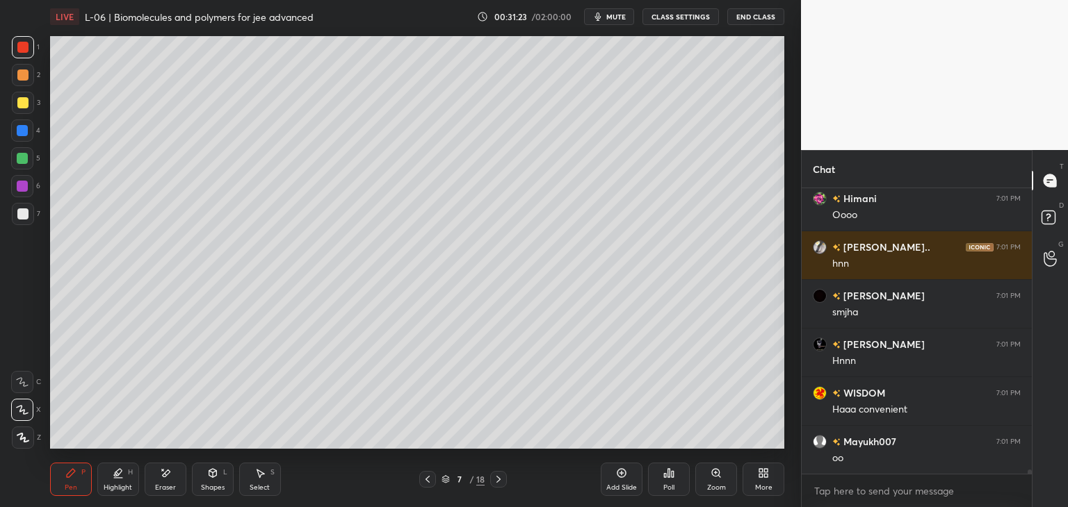
click at [425, 486] on div at bounding box center [427, 479] width 17 height 17
click at [428, 482] on icon at bounding box center [427, 479] width 4 height 7
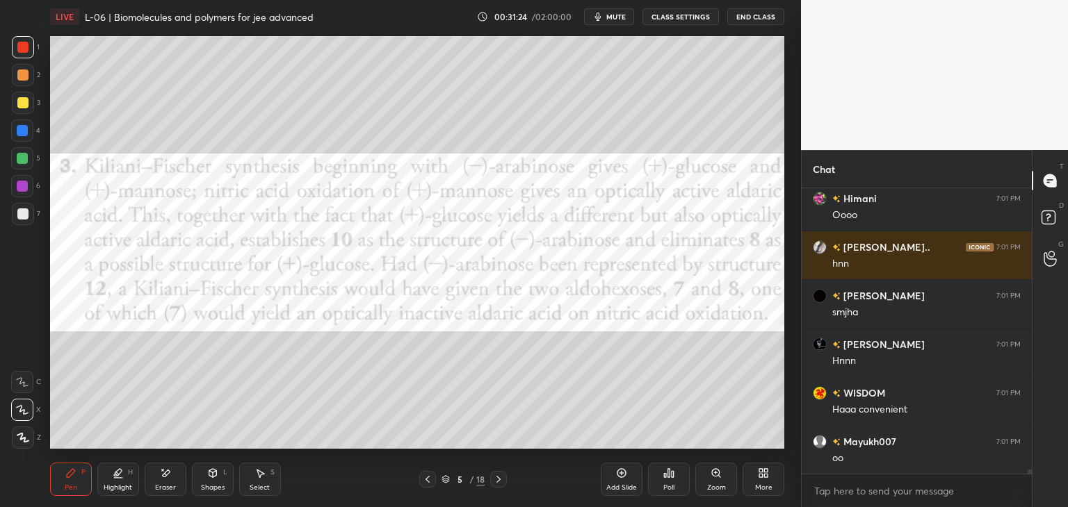
click at [428, 480] on icon at bounding box center [427, 479] width 11 height 11
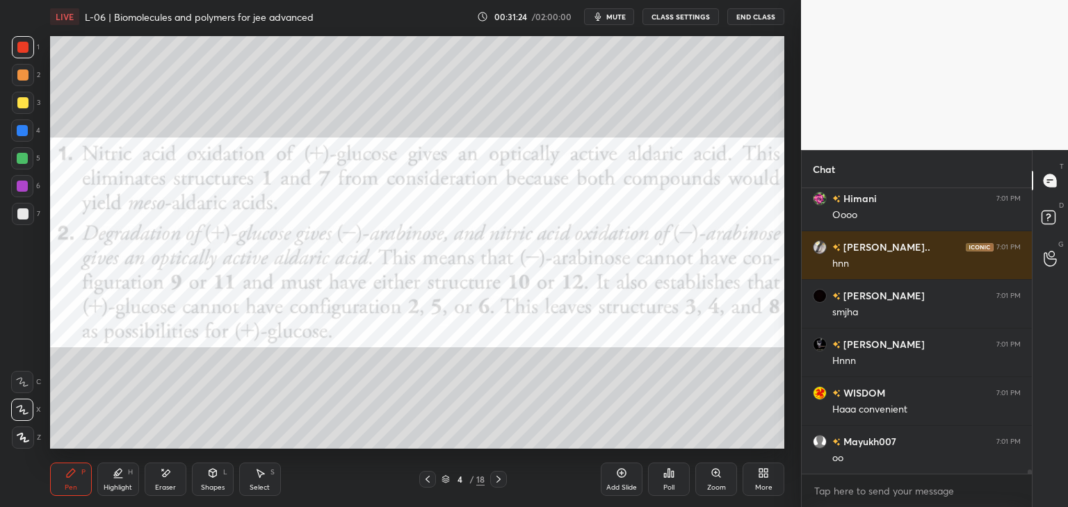
click at [427, 482] on icon at bounding box center [427, 479] width 11 height 11
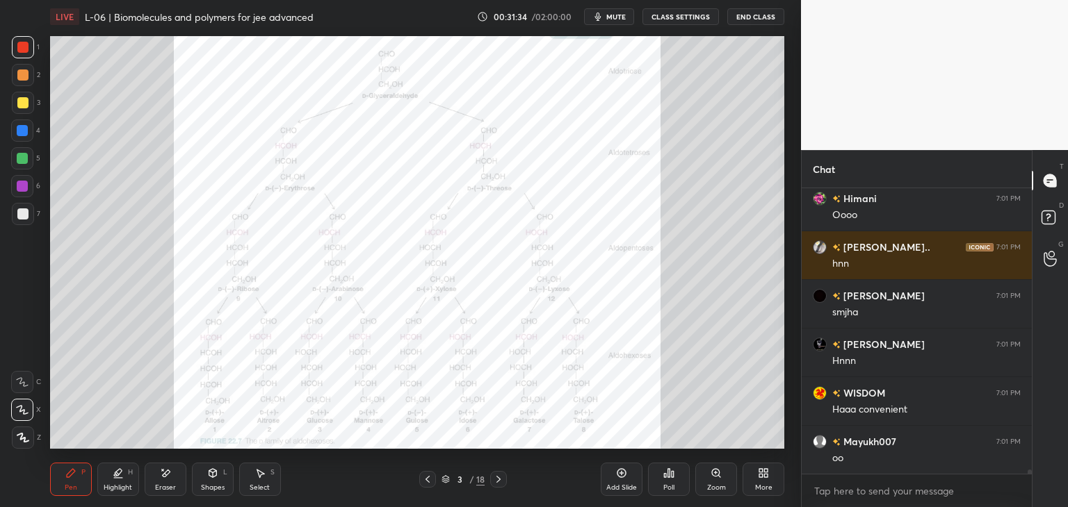
scroll to position [19119, 0]
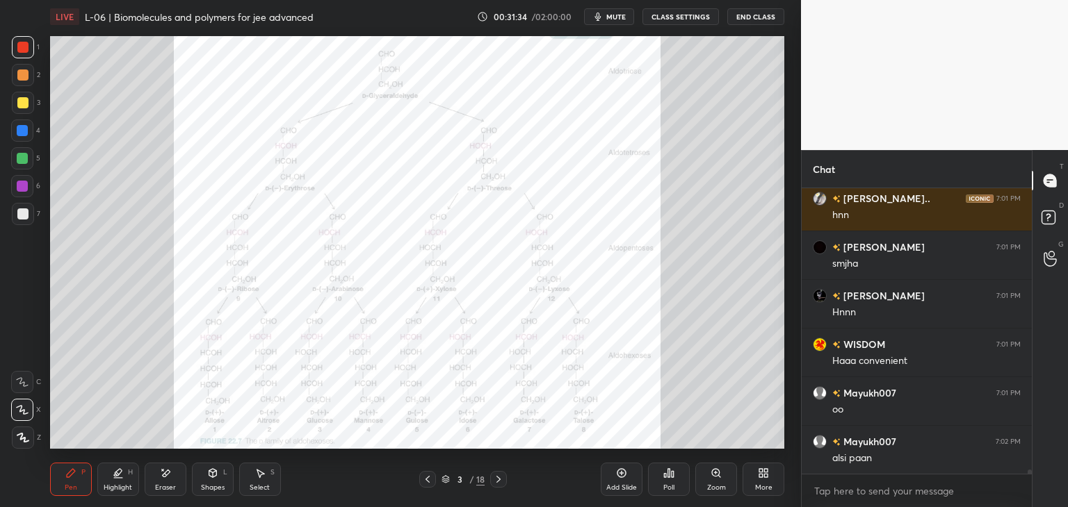
click at [180, 478] on div "Eraser" at bounding box center [166, 479] width 42 height 33
click at [58, 487] on div "Pen P" at bounding box center [71, 479] width 42 height 33
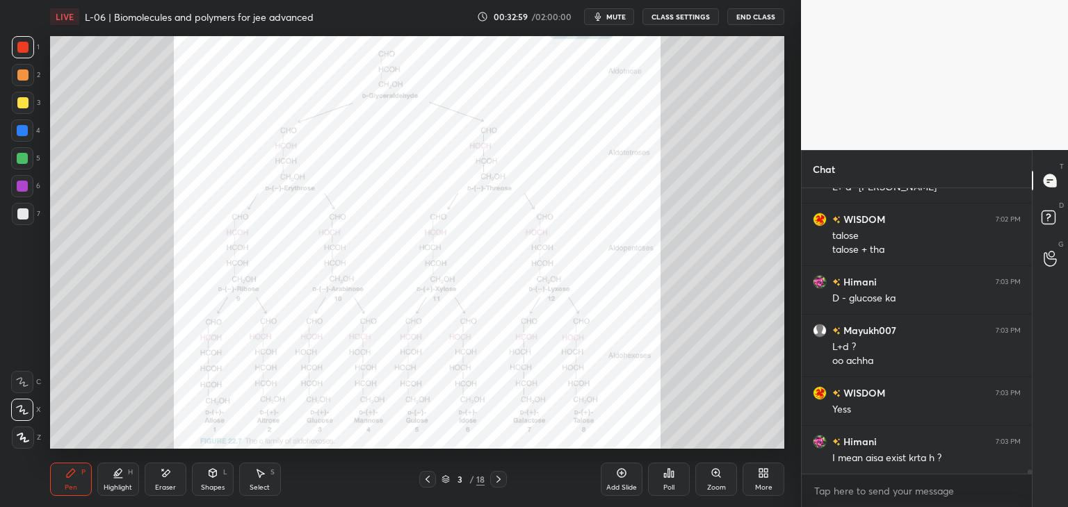
scroll to position [19501, 0]
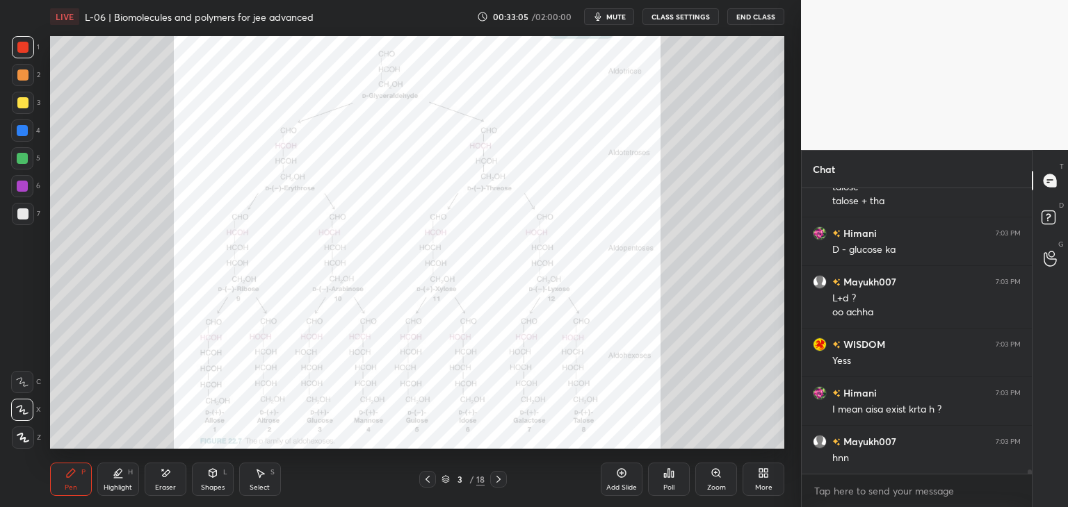
click at [262, 484] on div "Select" at bounding box center [260, 487] width 20 height 7
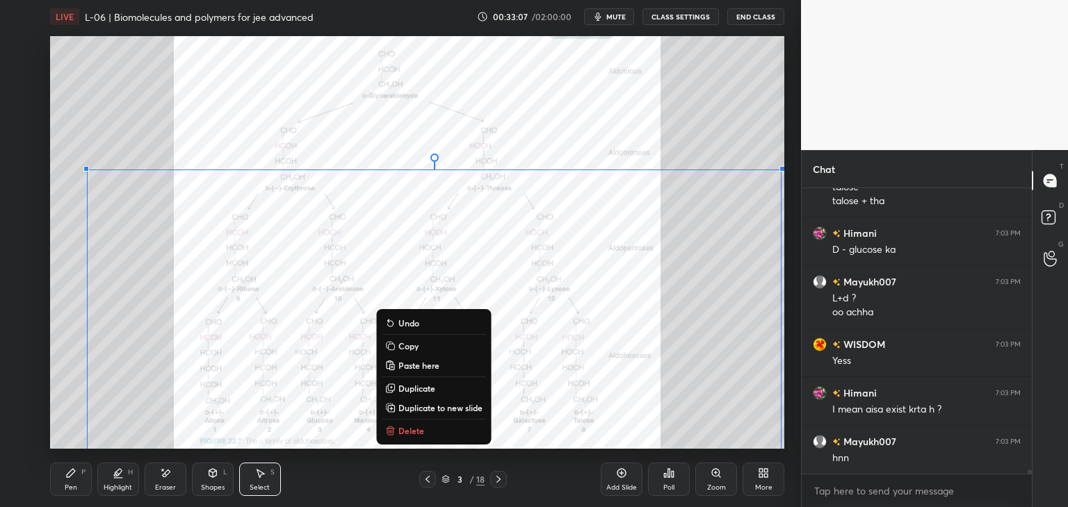
click at [413, 430] on p "Delete" at bounding box center [411, 430] width 26 height 11
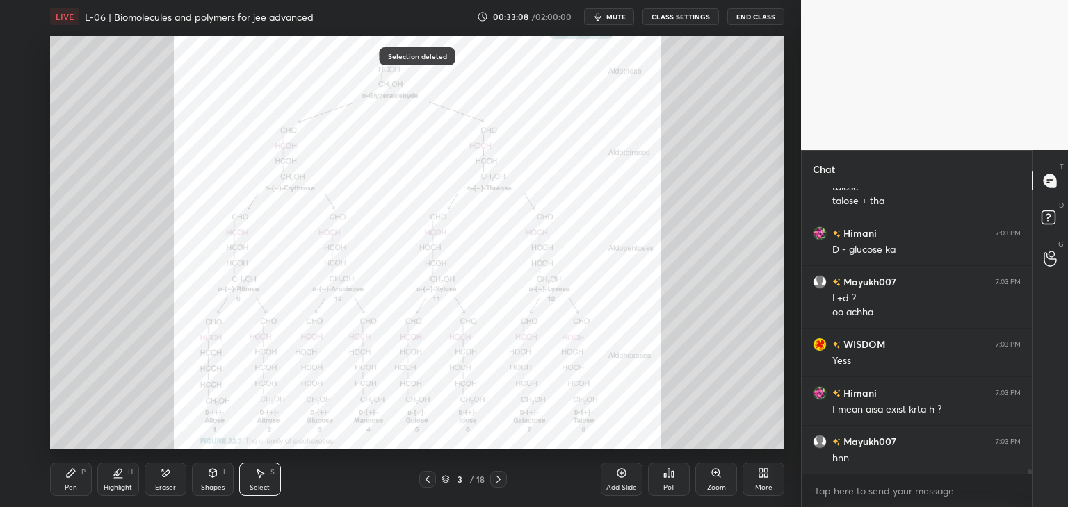
click at [66, 471] on icon at bounding box center [70, 473] width 11 height 11
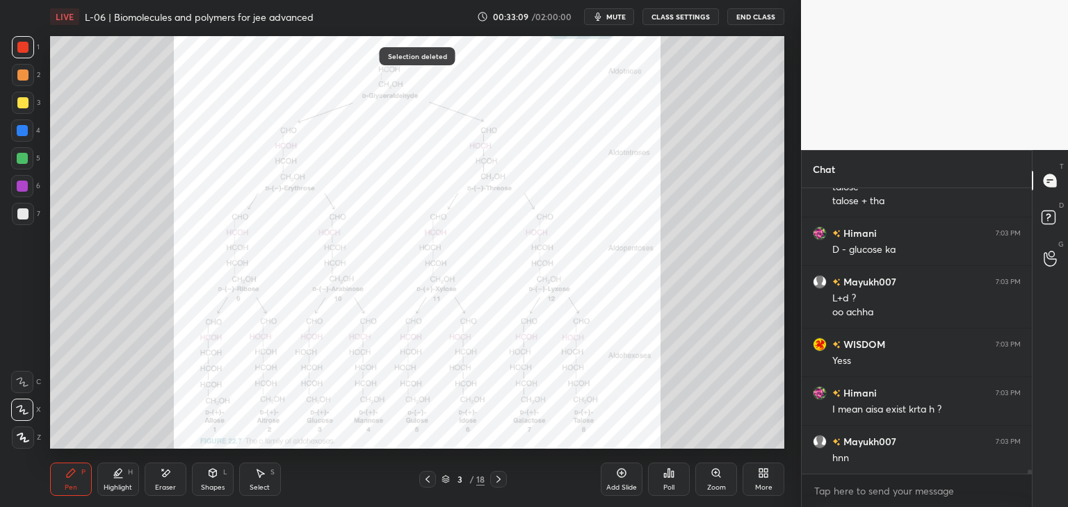
click at [712, 476] on icon at bounding box center [715, 473] width 11 height 11
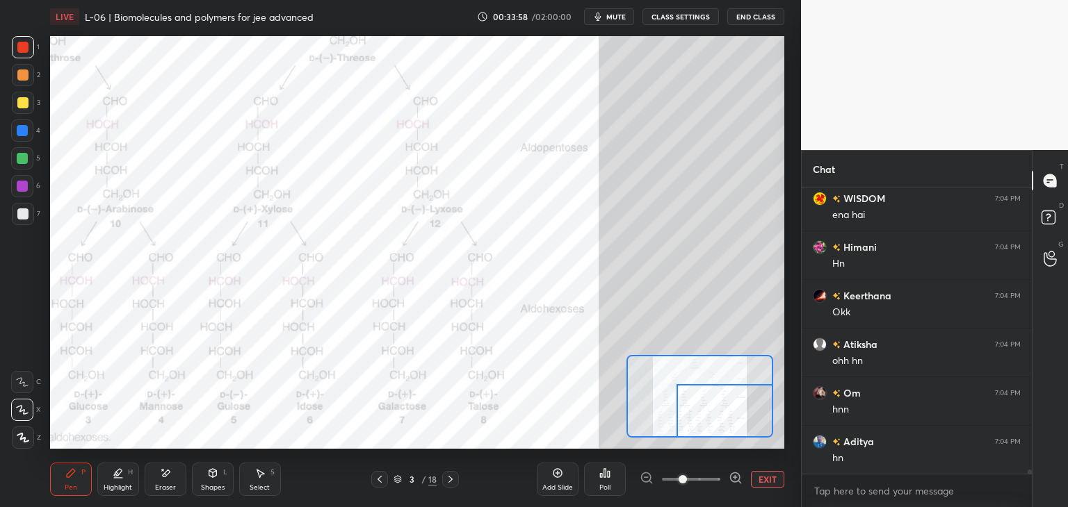
scroll to position [20329, 0]
click at [769, 477] on button "EXIT" at bounding box center [767, 479] width 33 height 17
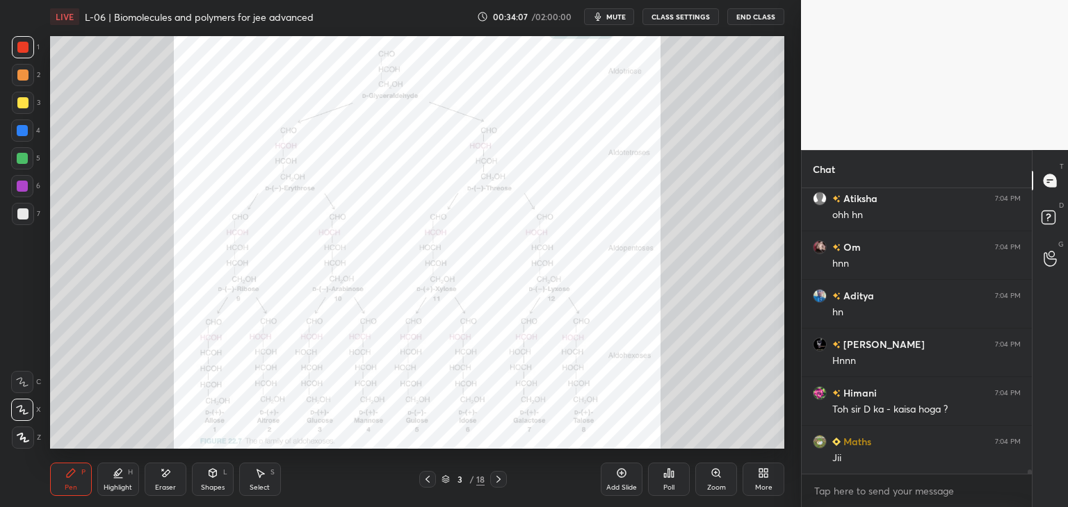
scroll to position [20475, 0]
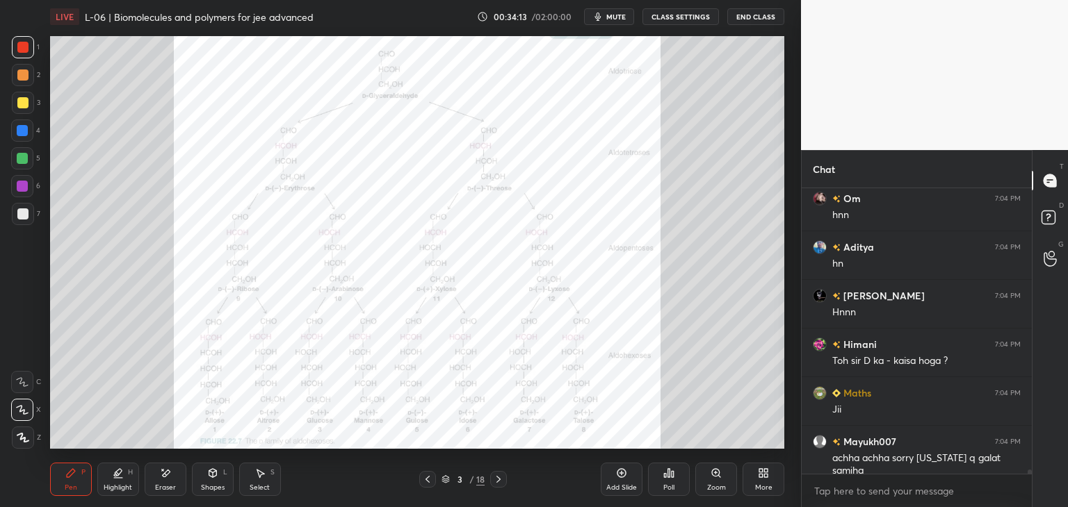
click at [713, 480] on div "Zoom" at bounding box center [716, 479] width 42 height 33
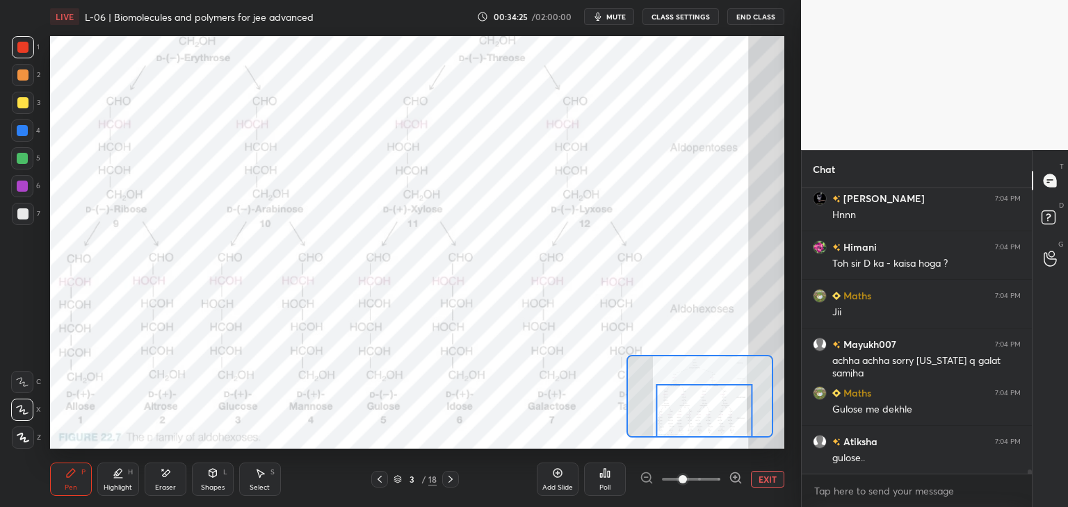
scroll to position [20621, 0]
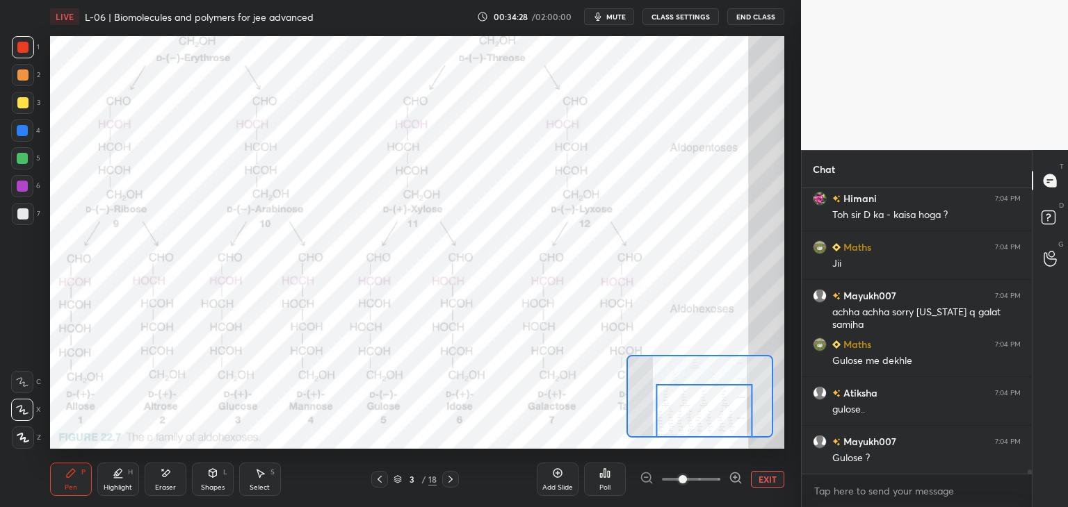
click at [177, 478] on div "Eraser" at bounding box center [166, 479] width 42 height 33
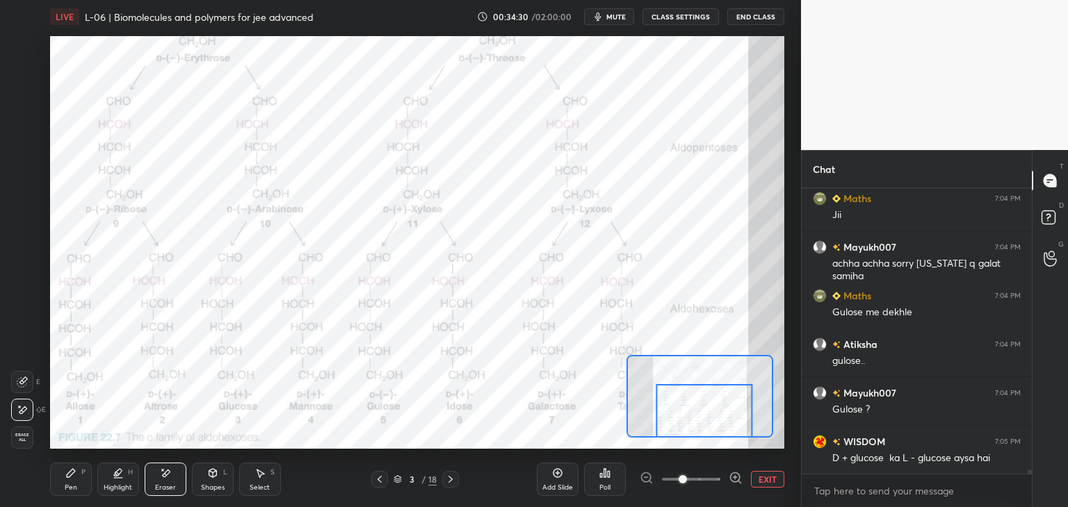
click at [75, 475] on icon at bounding box center [70, 473] width 11 height 11
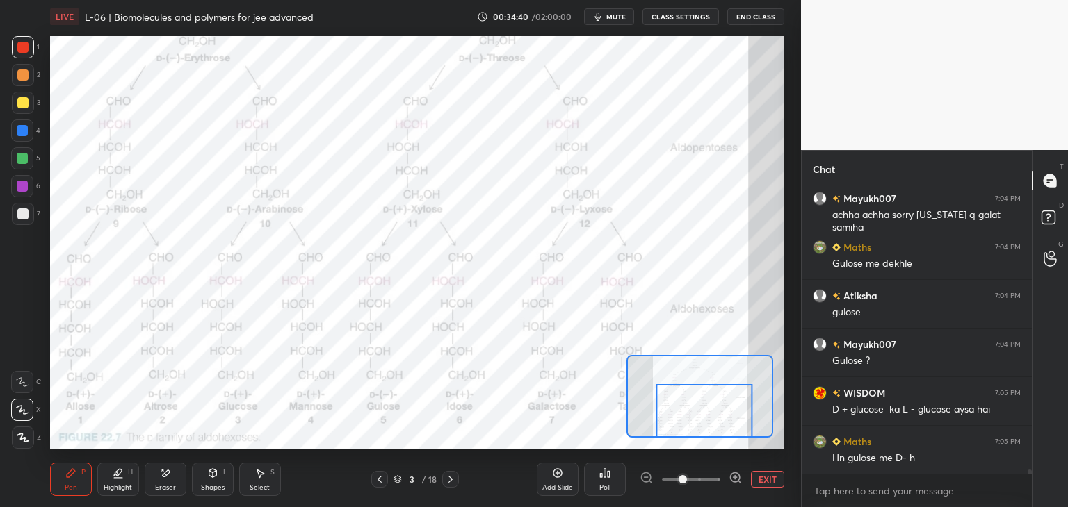
scroll to position [20767, 0]
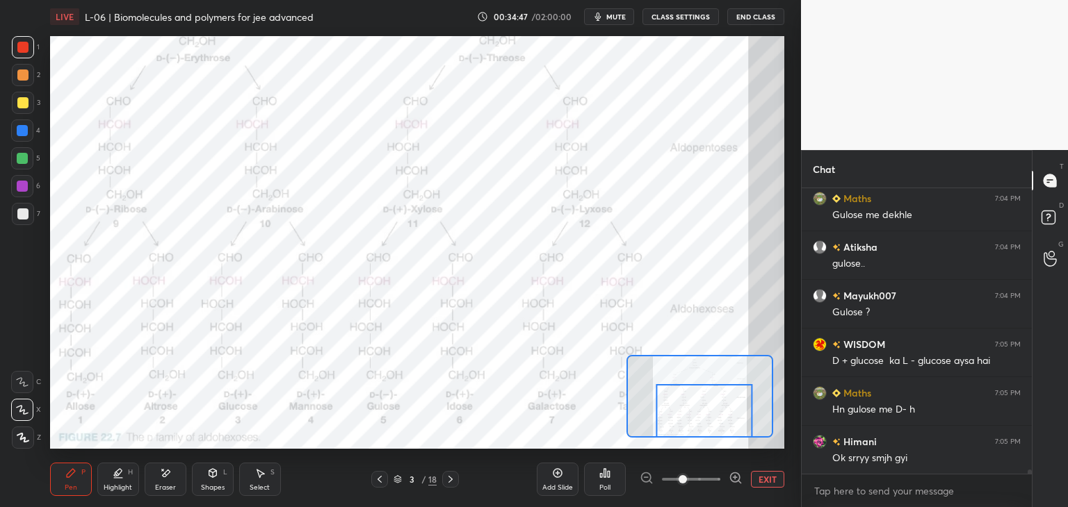
click at [449, 479] on icon at bounding box center [450, 479] width 11 height 11
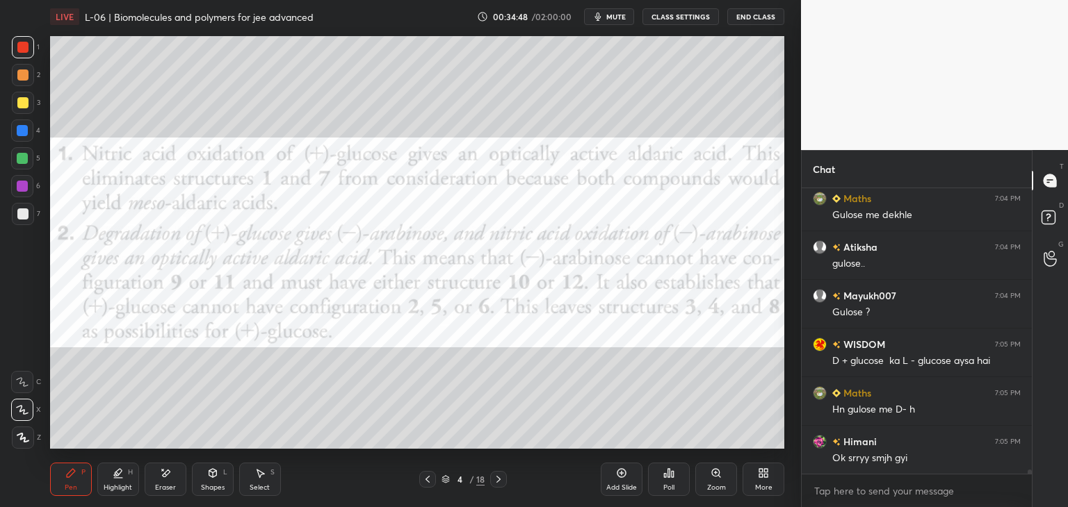
click at [500, 481] on icon at bounding box center [498, 479] width 11 height 11
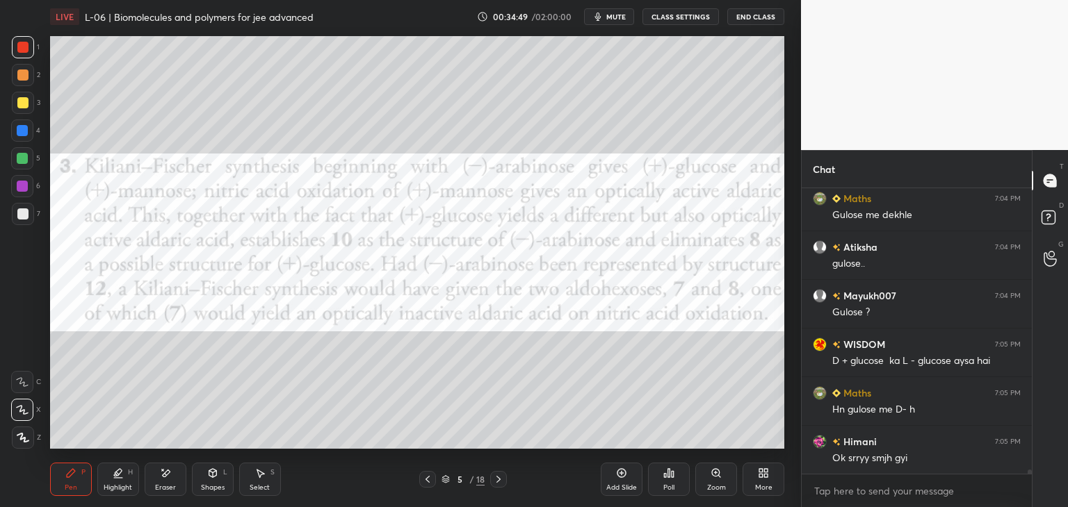
click at [496, 480] on icon at bounding box center [498, 479] width 11 height 11
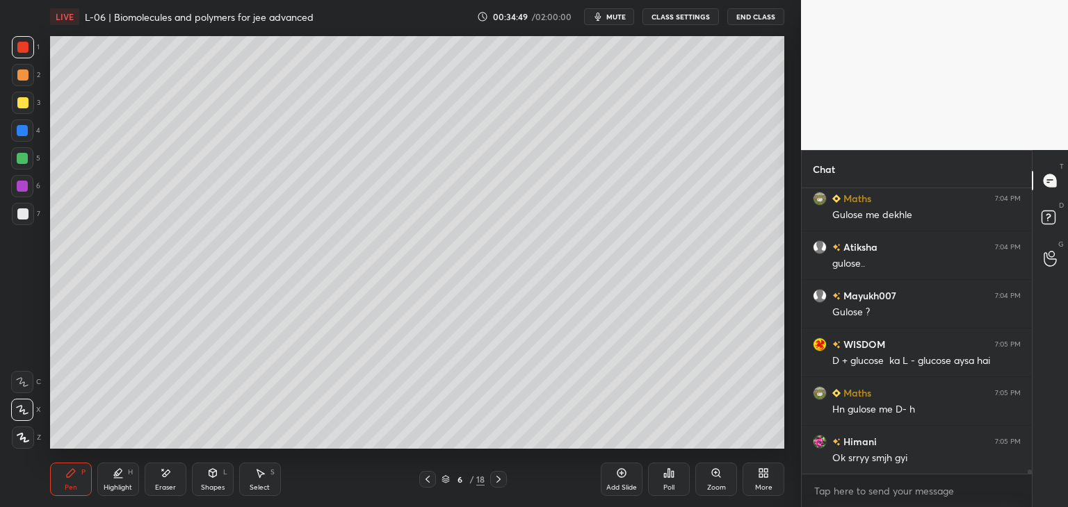
click at [498, 479] on icon at bounding box center [498, 479] width 11 height 11
click at [498, 478] on icon at bounding box center [498, 479] width 4 height 7
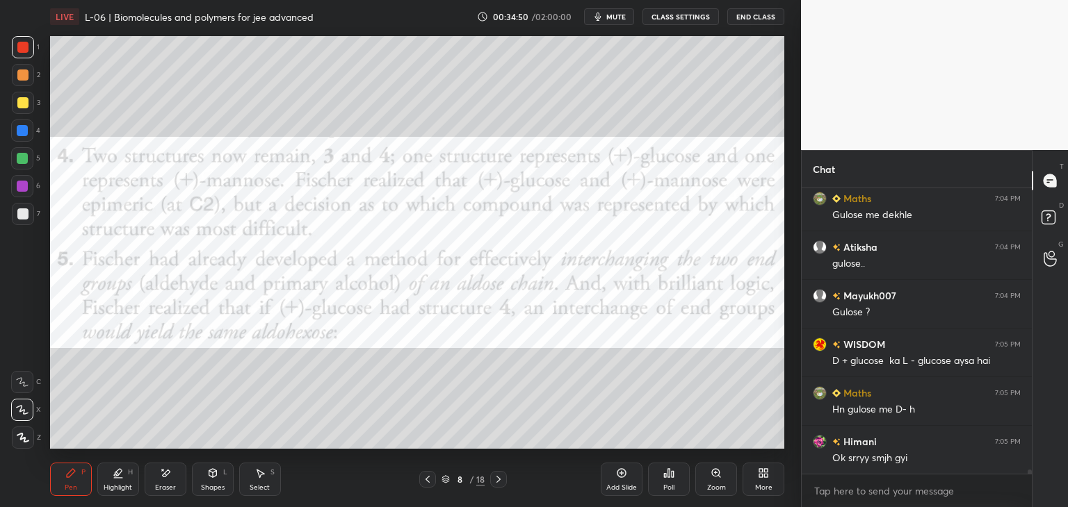
click at [497, 479] on icon at bounding box center [498, 479] width 11 height 11
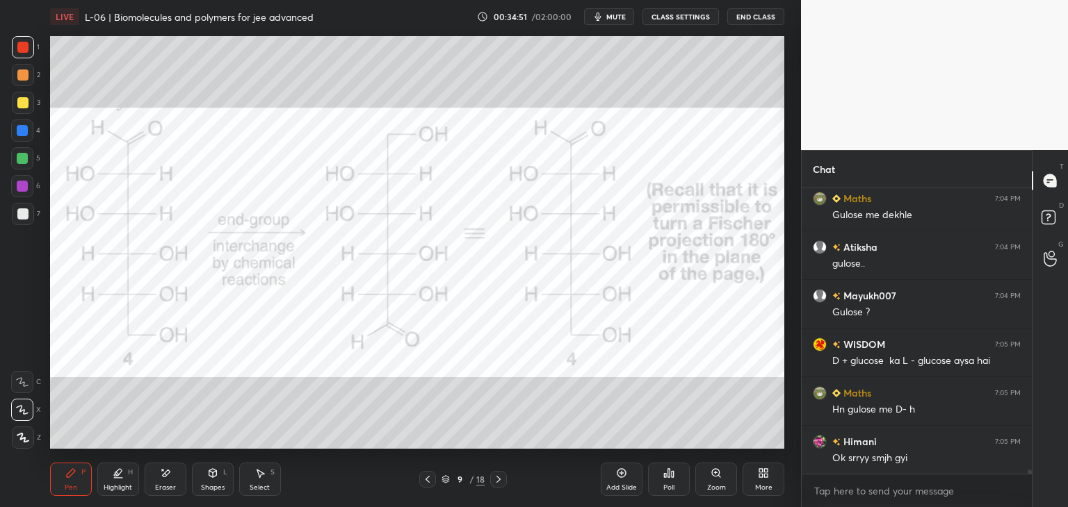
click at [495, 478] on icon at bounding box center [498, 479] width 11 height 11
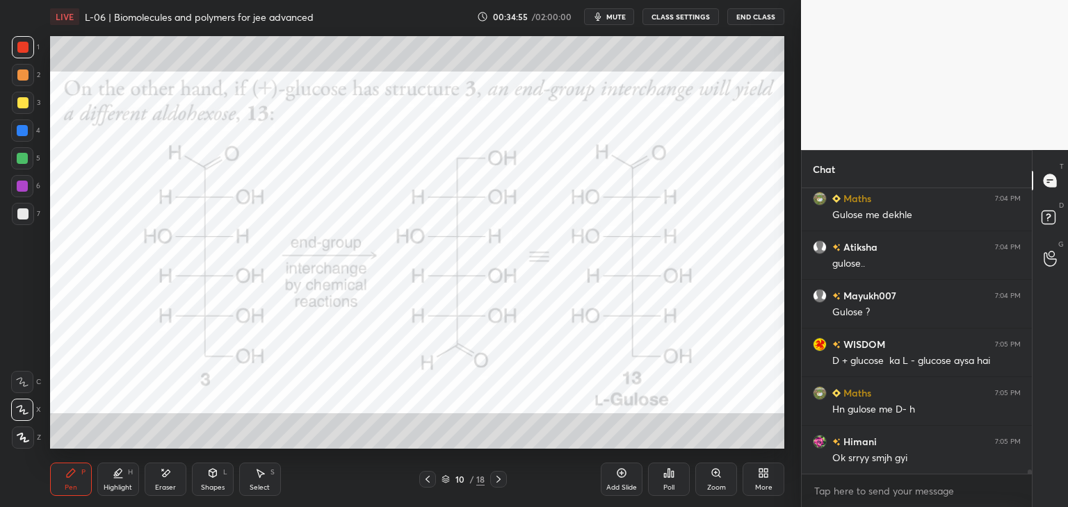
scroll to position [20815, 0]
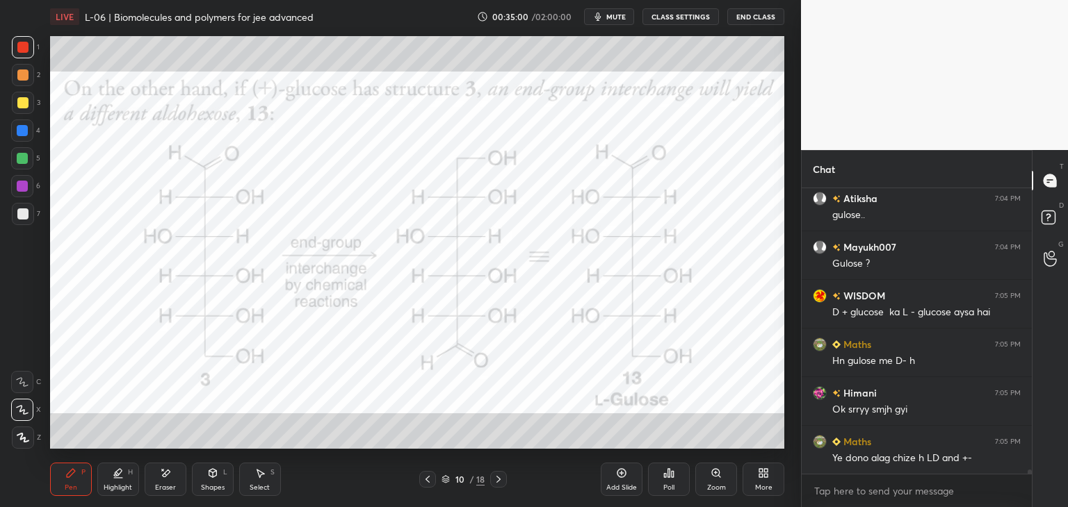
click at [612, 479] on div "Add Slide" at bounding box center [622, 479] width 42 height 33
click at [611, 482] on div "Add Slide" at bounding box center [622, 479] width 42 height 33
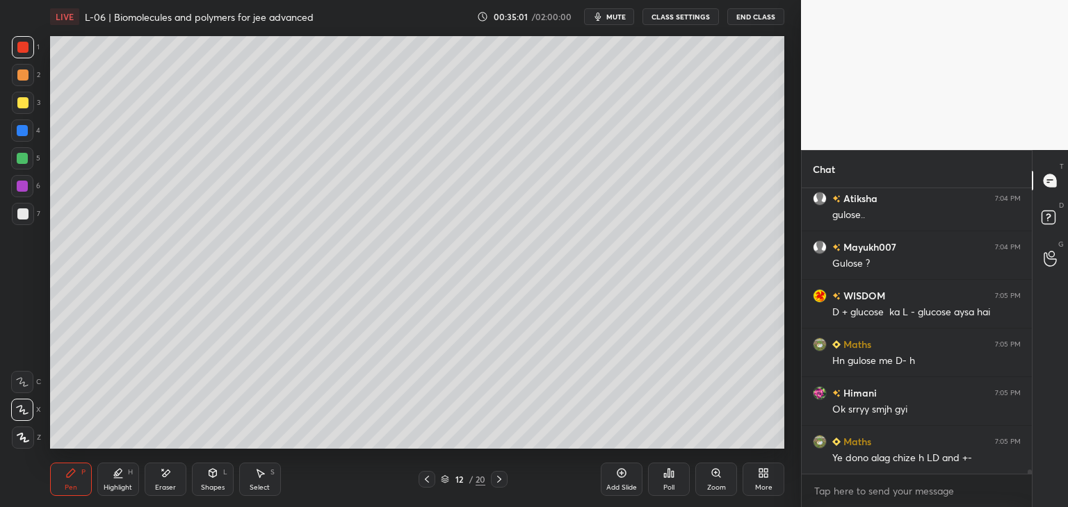
click at [428, 482] on icon at bounding box center [426, 479] width 11 height 11
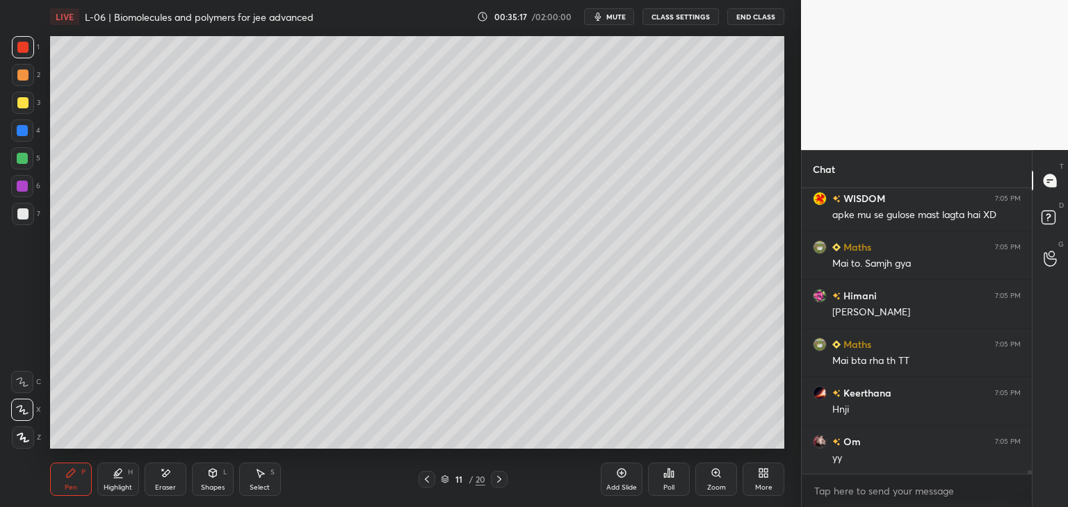
scroll to position [21156, 0]
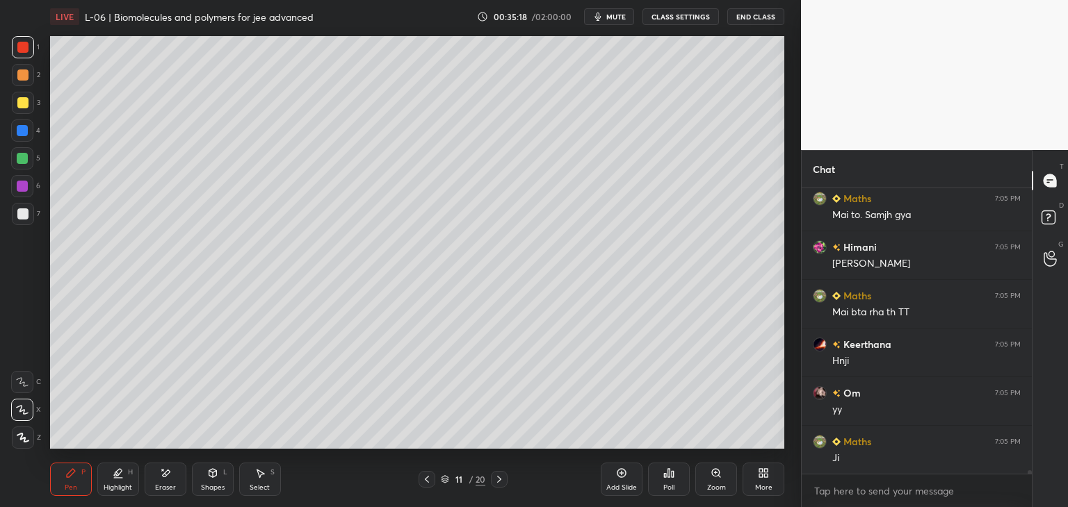
click at [425, 477] on icon at bounding box center [426, 479] width 11 height 11
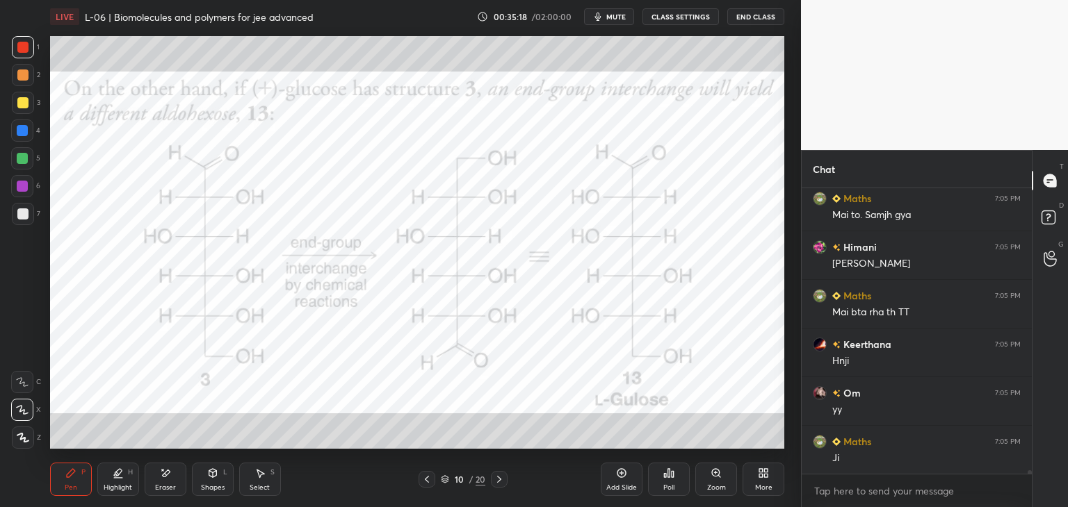
click at [425, 478] on icon at bounding box center [426, 479] width 11 height 11
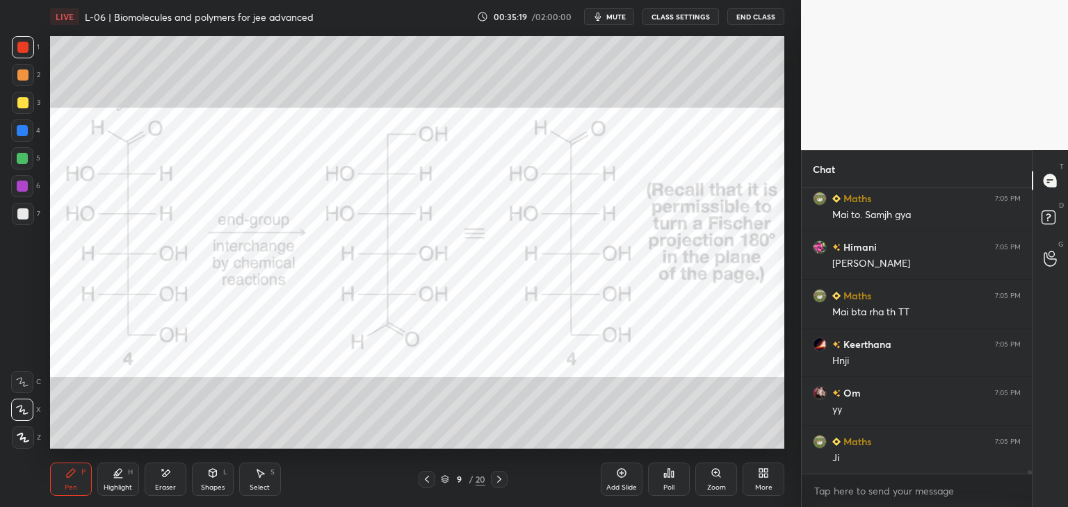
click at [425, 477] on icon at bounding box center [426, 479] width 11 height 11
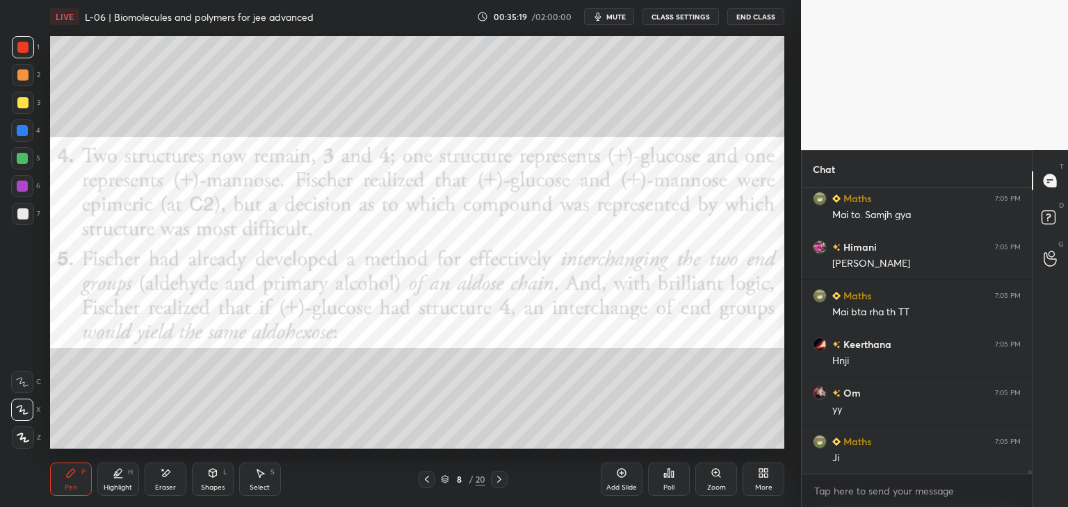
click at [425, 478] on icon at bounding box center [426, 479] width 11 height 11
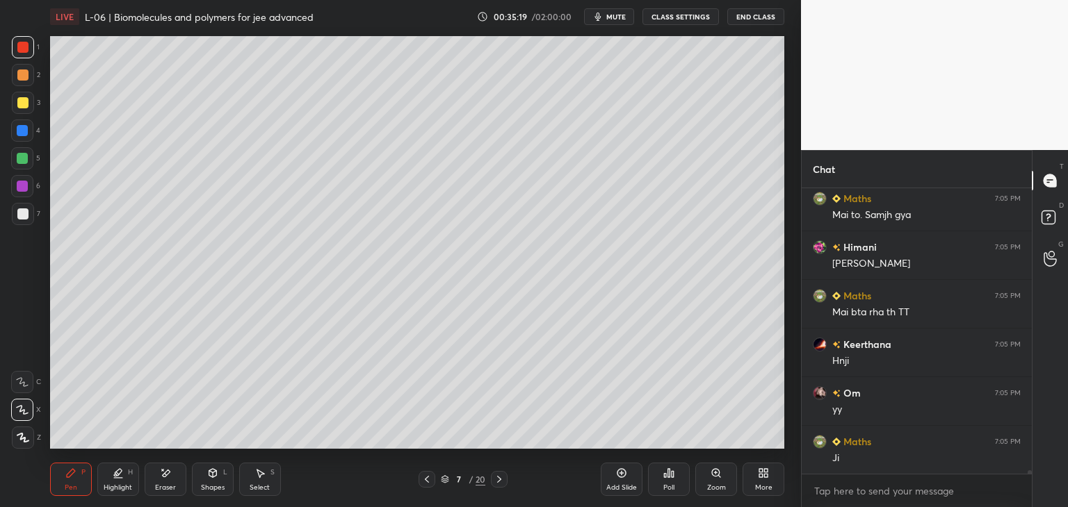
click at [426, 477] on icon at bounding box center [426, 479] width 11 height 11
click at [427, 477] on icon at bounding box center [426, 479] width 11 height 11
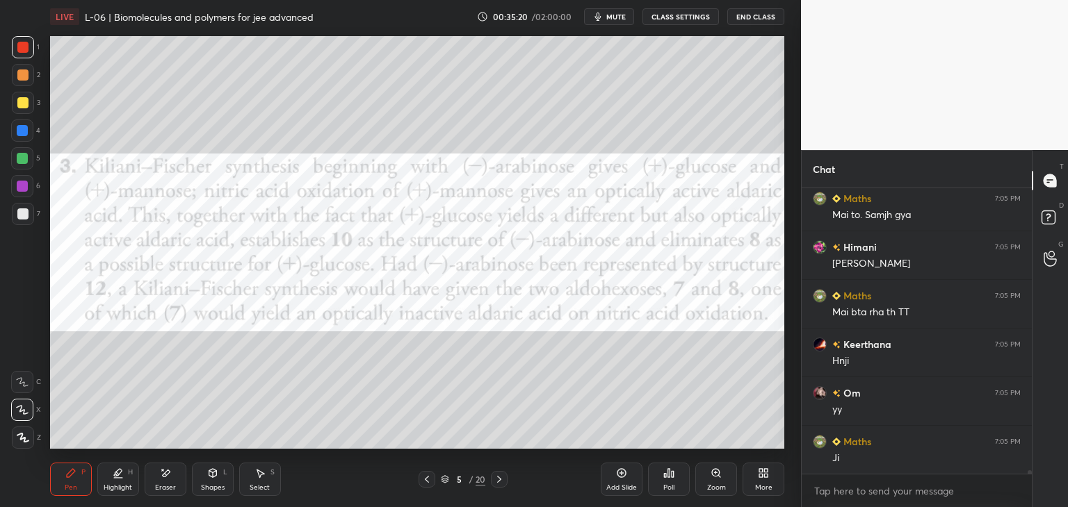
click at [427, 476] on icon at bounding box center [426, 479] width 11 height 11
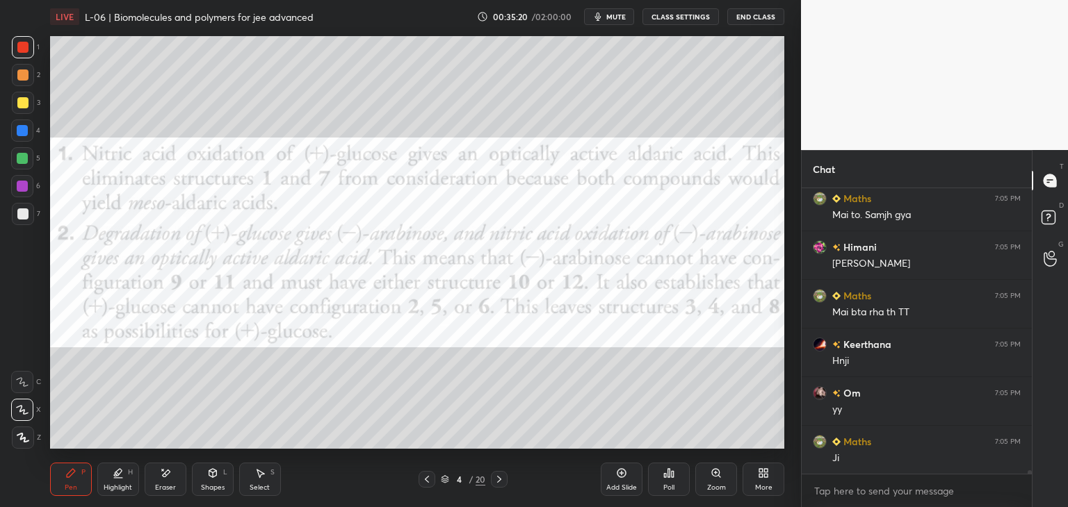
click at [426, 477] on icon at bounding box center [426, 479] width 11 height 11
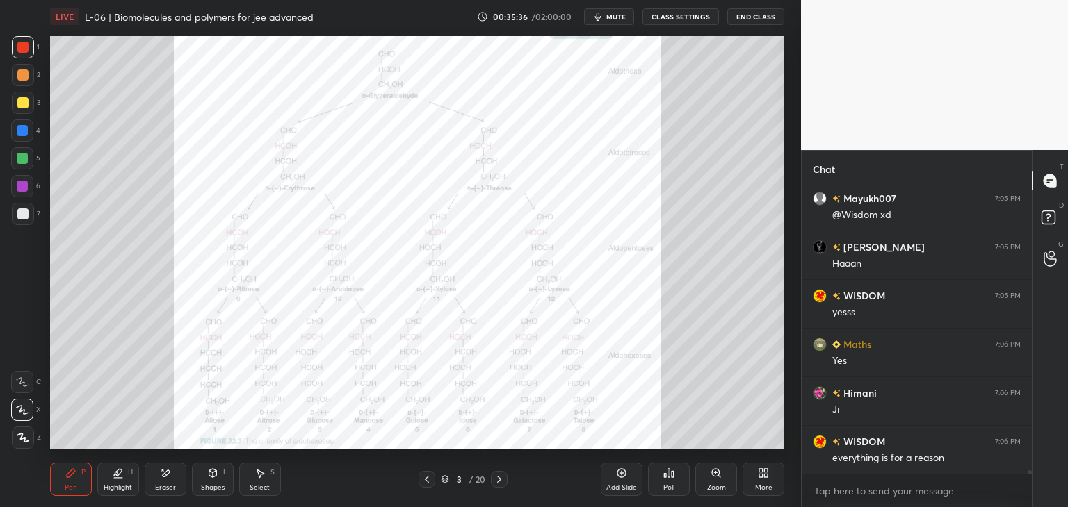
scroll to position [21496, 0]
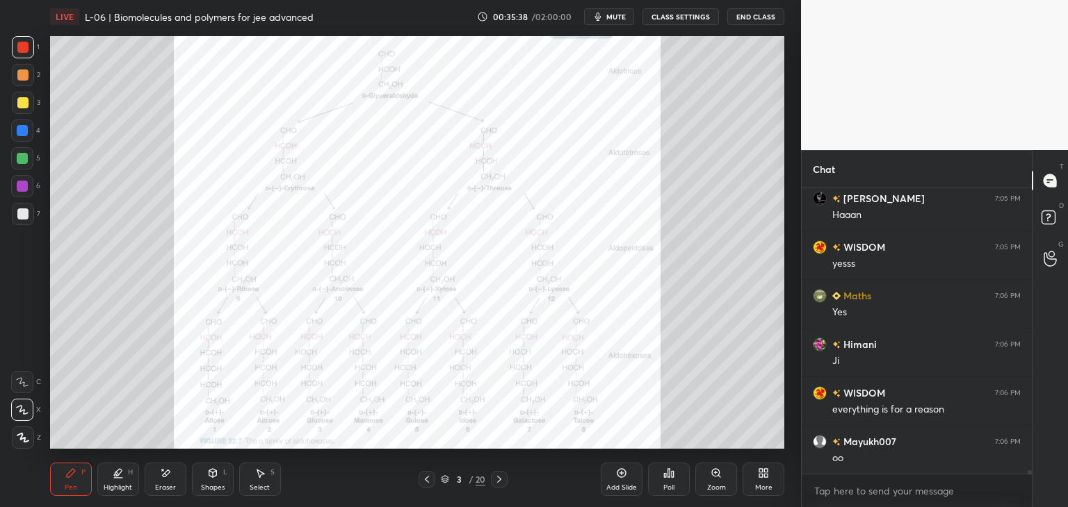
click at [500, 481] on icon at bounding box center [499, 479] width 4 height 7
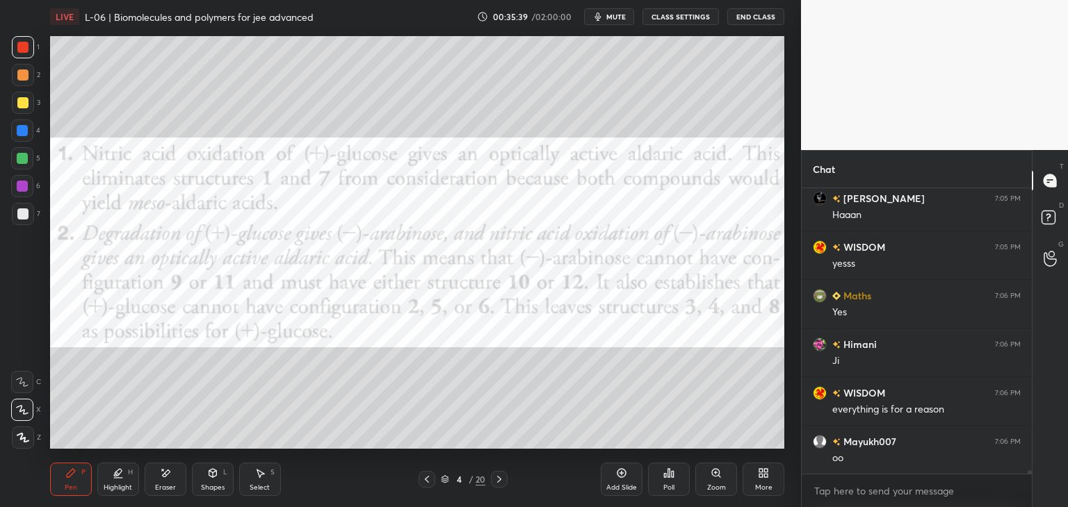
click at [499, 482] on icon at bounding box center [499, 479] width 11 height 11
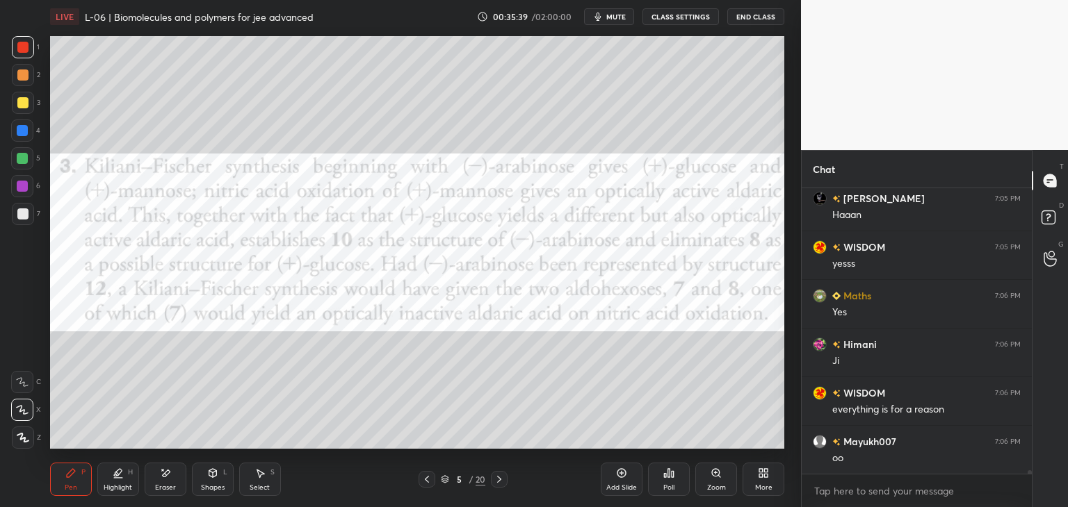
scroll to position [21545, 0]
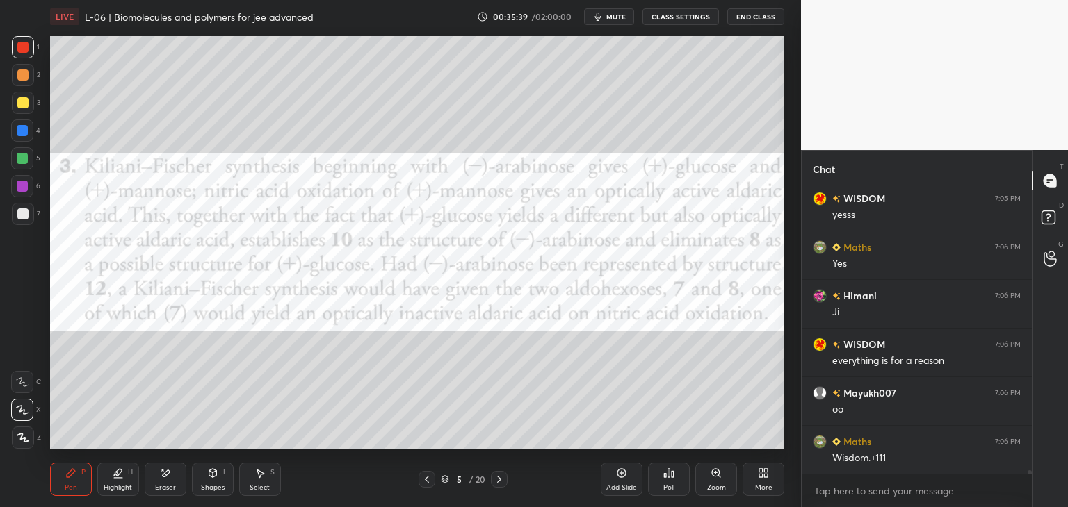
click at [500, 481] on icon at bounding box center [499, 479] width 11 height 11
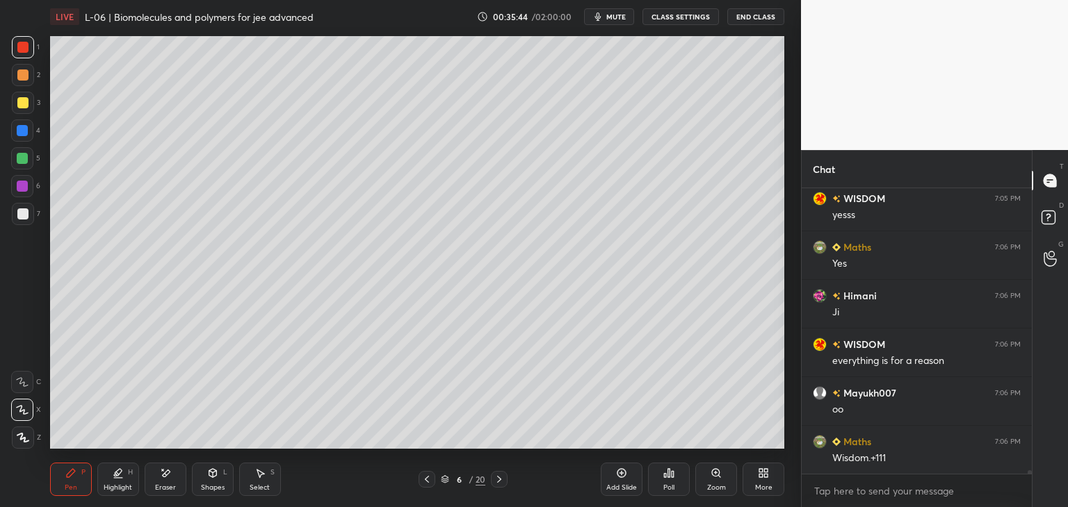
click at [498, 485] on div at bounding box center [499, 479] width 17 height 17
click at [498, 484] on icon at bounding box center [499, 479] width 11 height 11
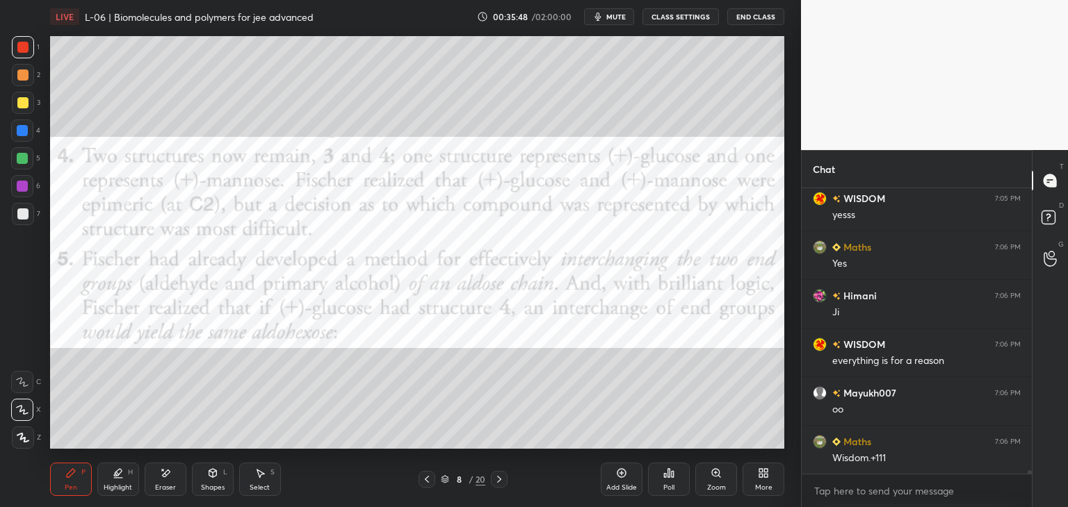
click at [502, 480] on icon at bounding box center [499, 479] width 11 height 11
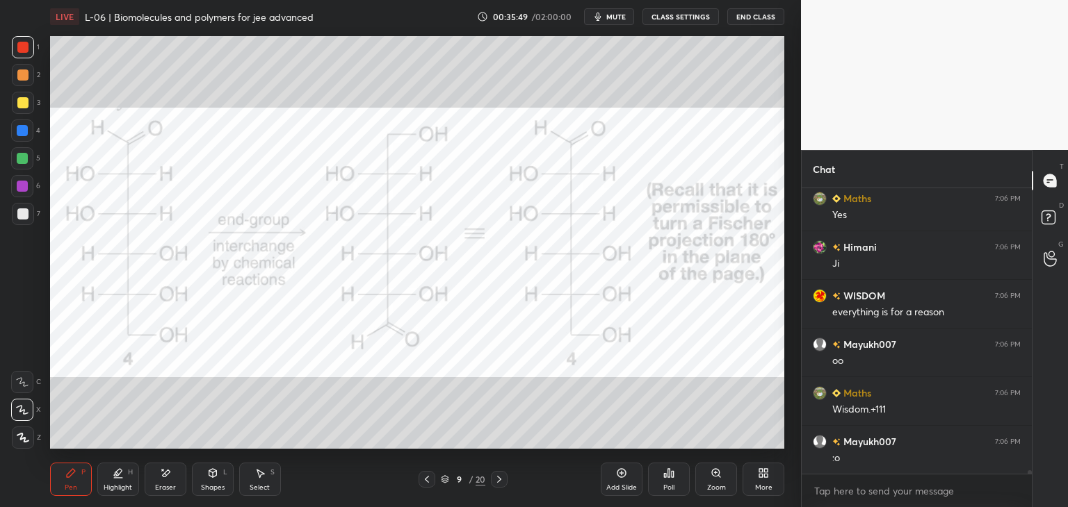
click at [494, 487] on div at bounding box center [499, 479] width 17 height 17
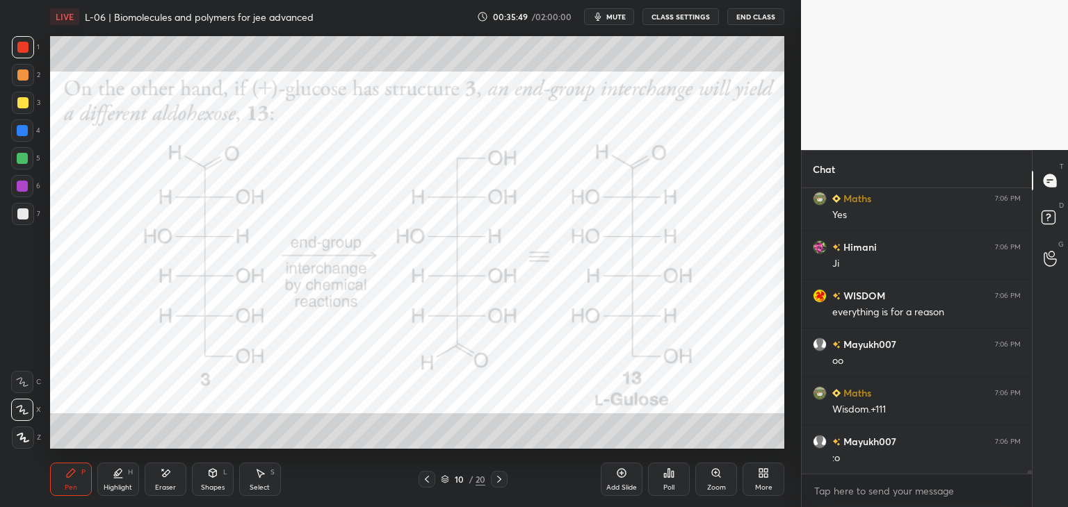
scroll to position [21642, 0]
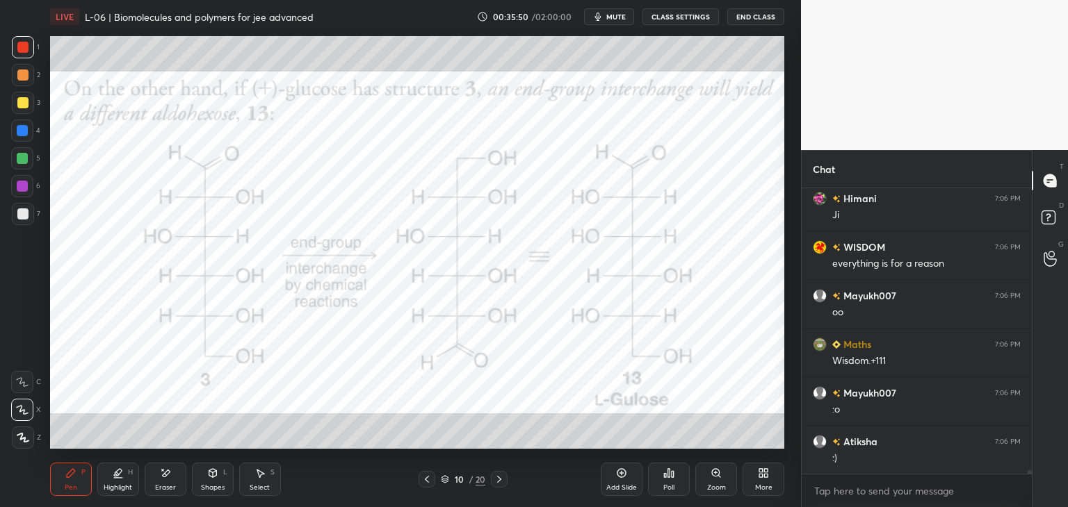
click at [503, 482] on icon at bounding box center [499, 479] width 11 height 11
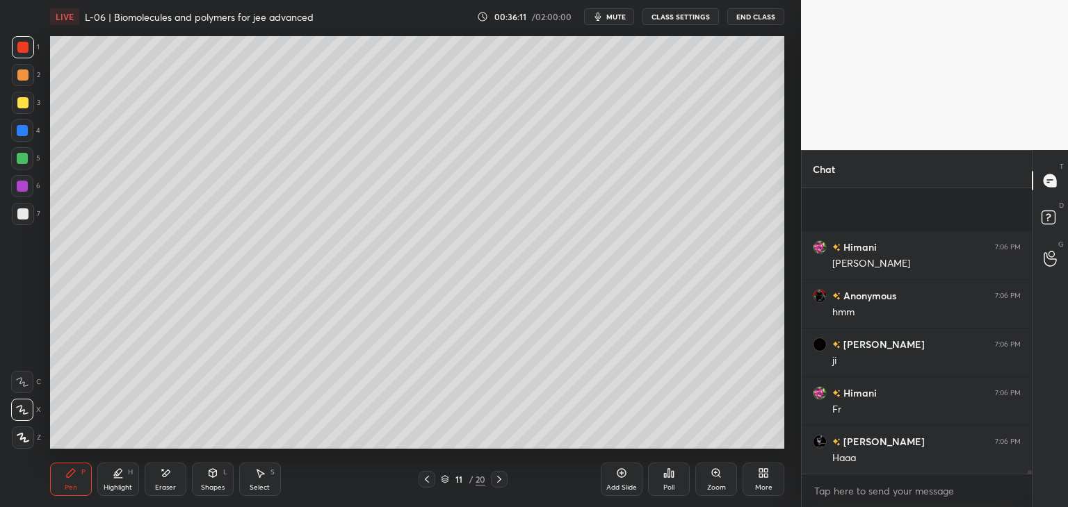
scroll to position [22080, 0]
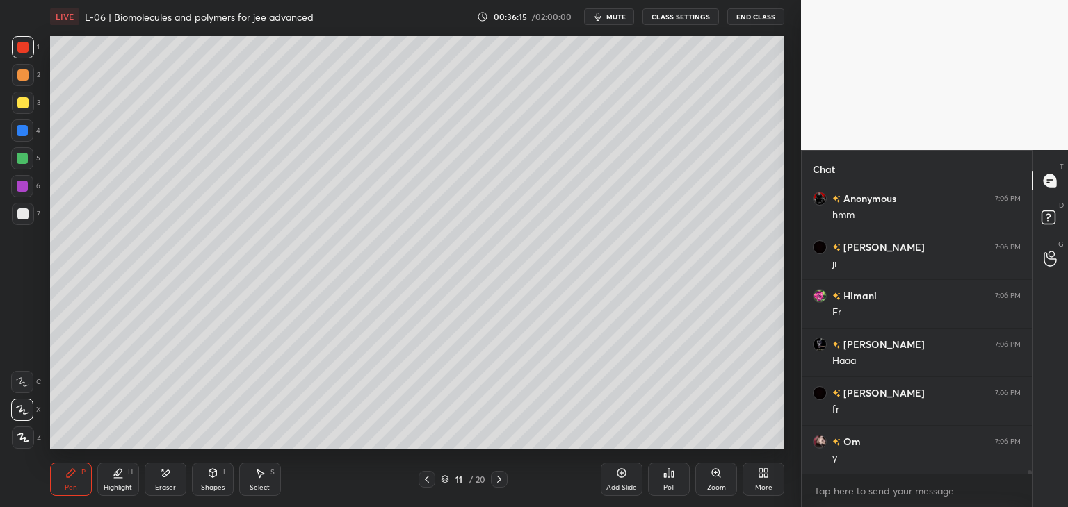
click at [16, 158] on div at bounding box center [22, 158] width 22 height 22
click at [503, 478] on icon at bounding box center [499, 479] width 11 height 11
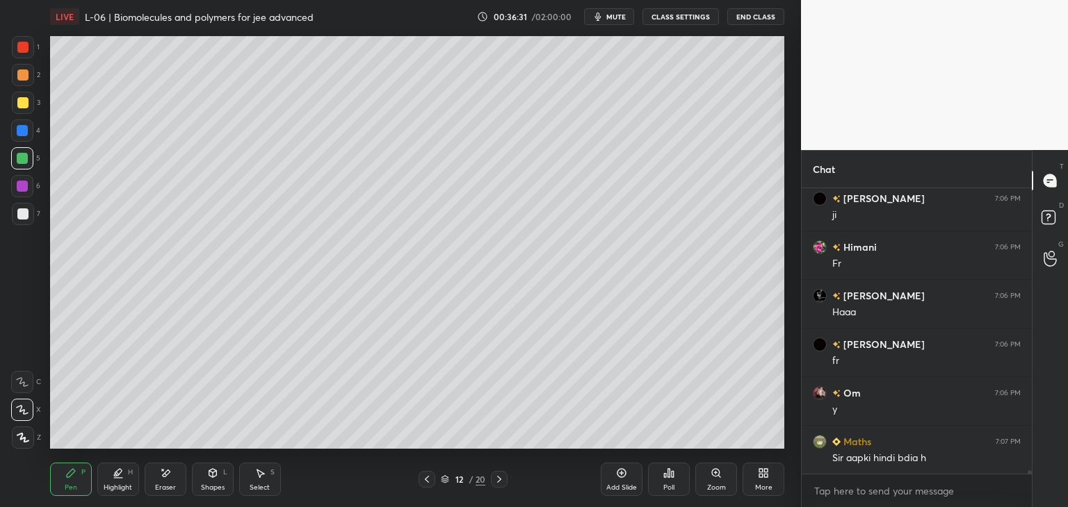
scroll to position [22226, 0]
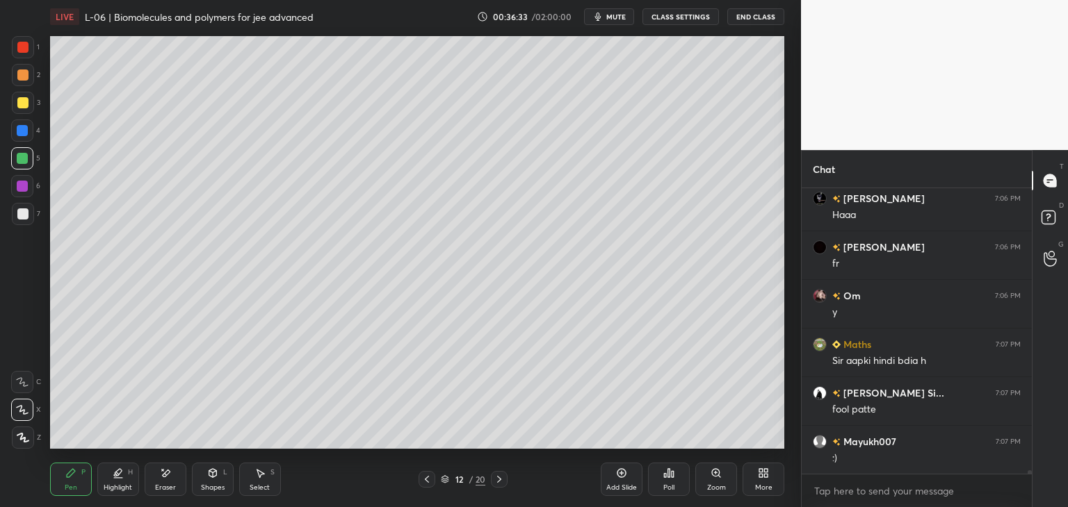
click at [21, 46] on div at bounding box center [22, 47] width 11 height 11
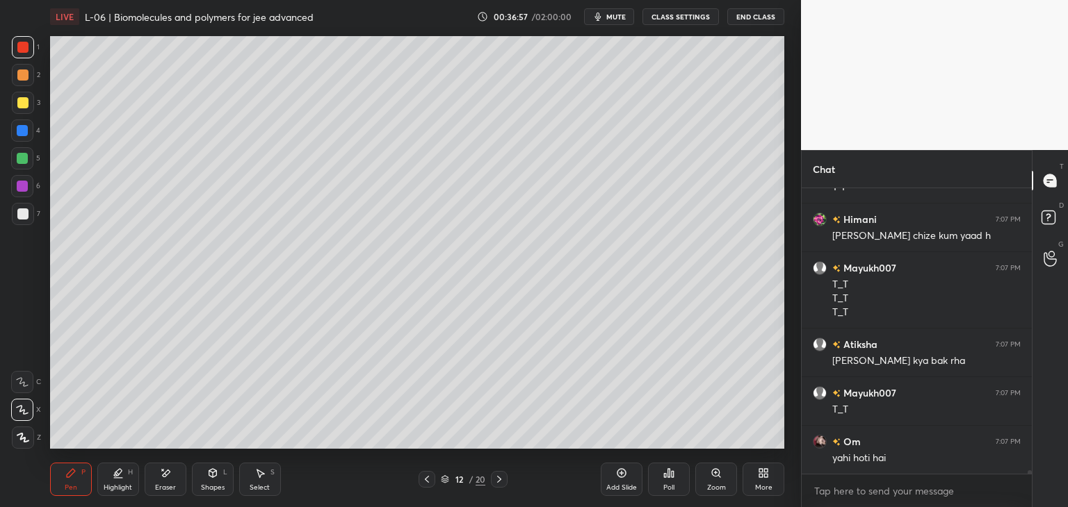
scroll to position [22588, 0]
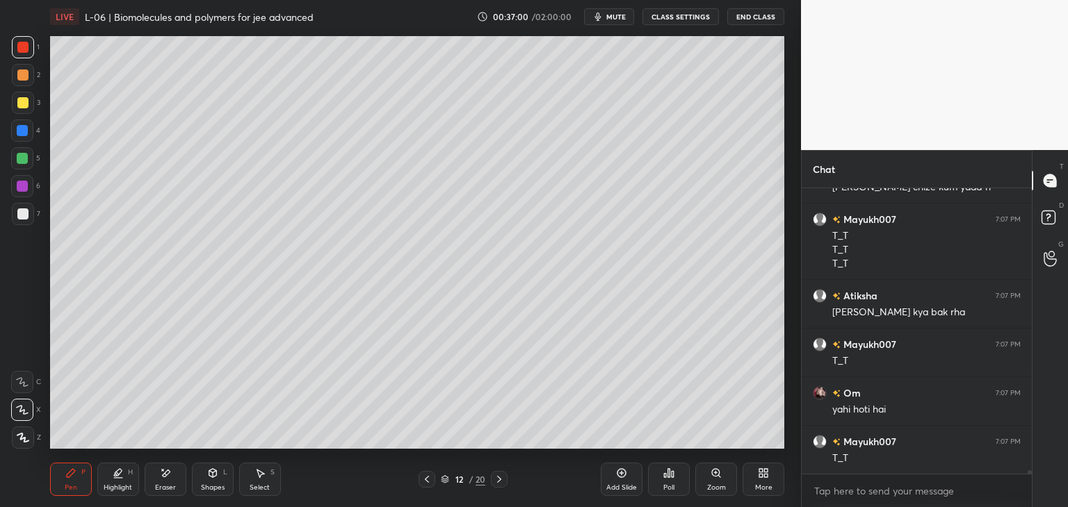
click at [28, 131] on div at bounding box center [22, 130] width 11 height 11
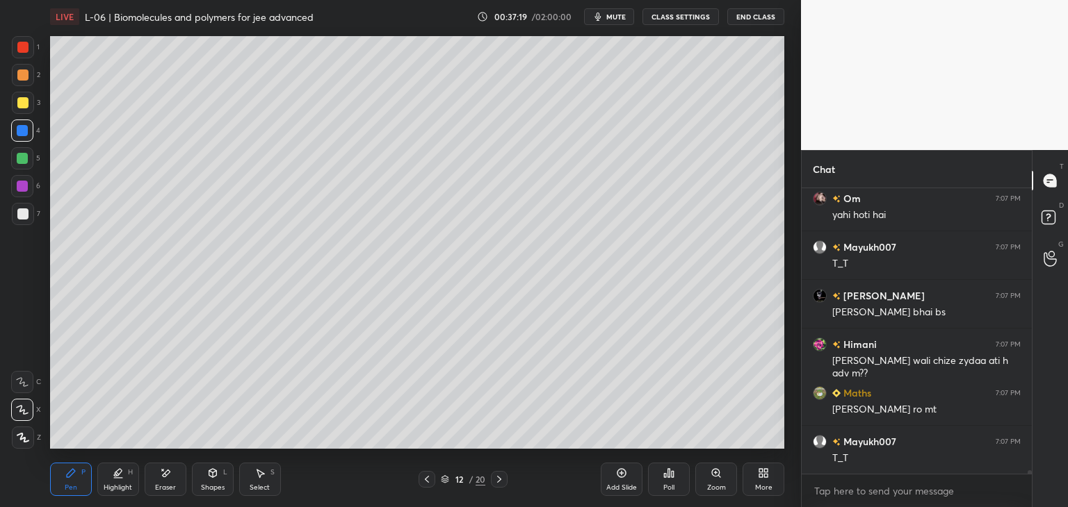
scroll to position [22831, 0]
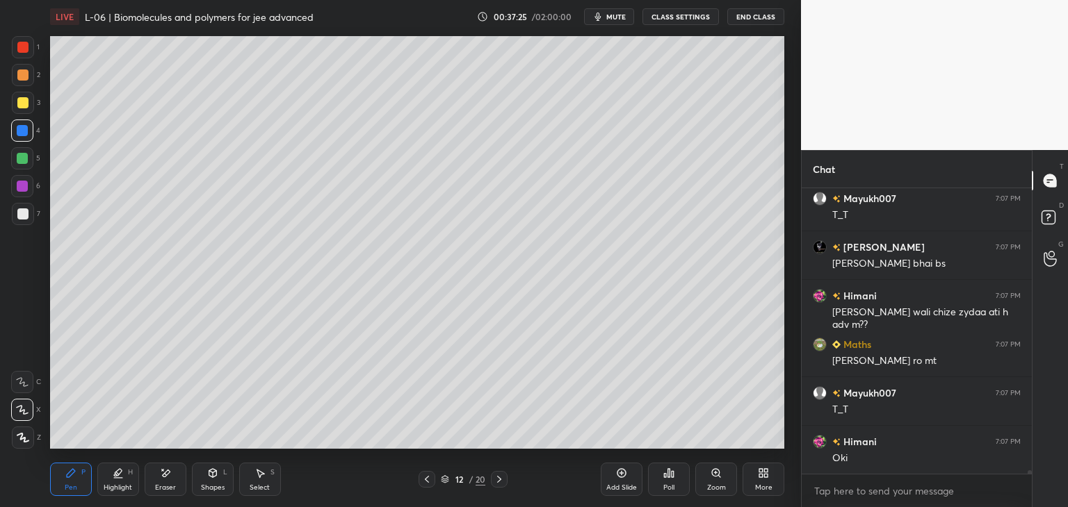
click at [496, 479] on icon at bounding box center [499, 479] width 11 height 11
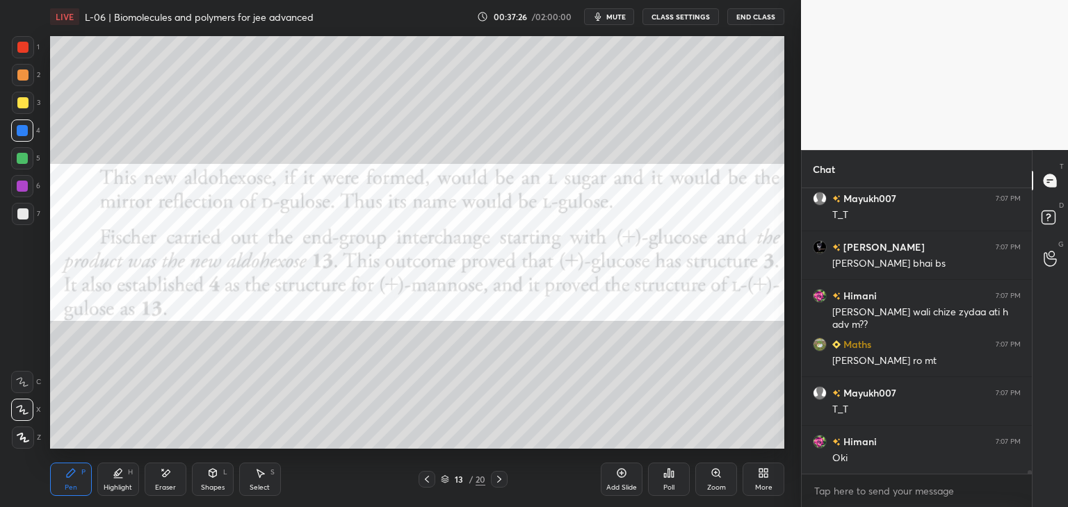
click at [497, 478] on icon at bounding box center [499, 479] width 11 height 11
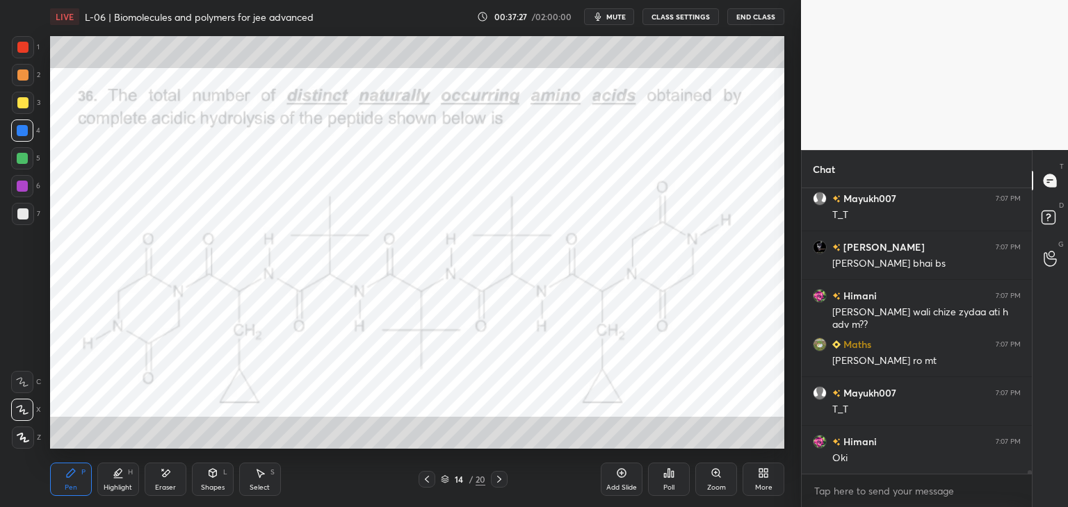
click at [498, 479] on icon at bounding box center [499, 479] width 11 height 11
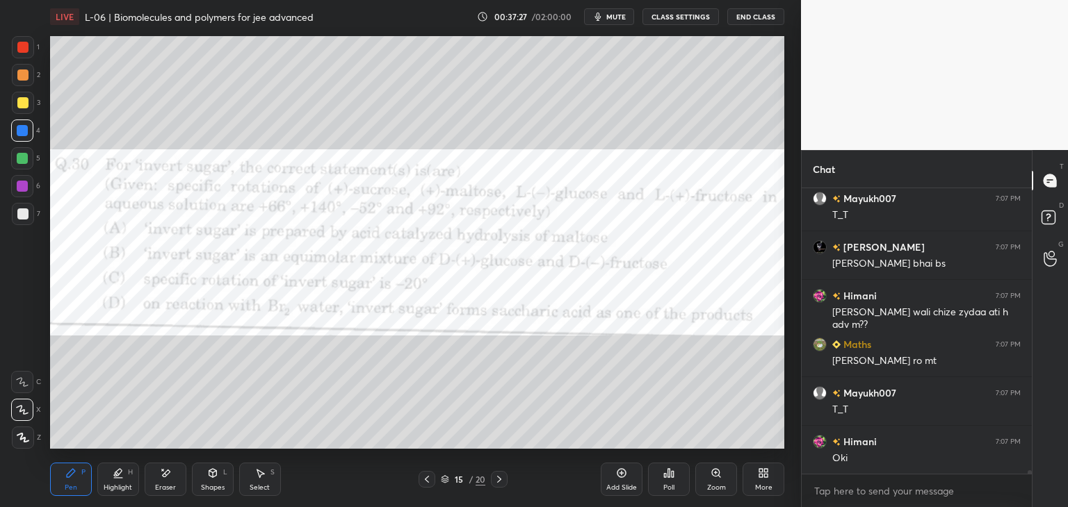
click at [427, 477] on icon at bounding box center [426, 479] width 11 height 11
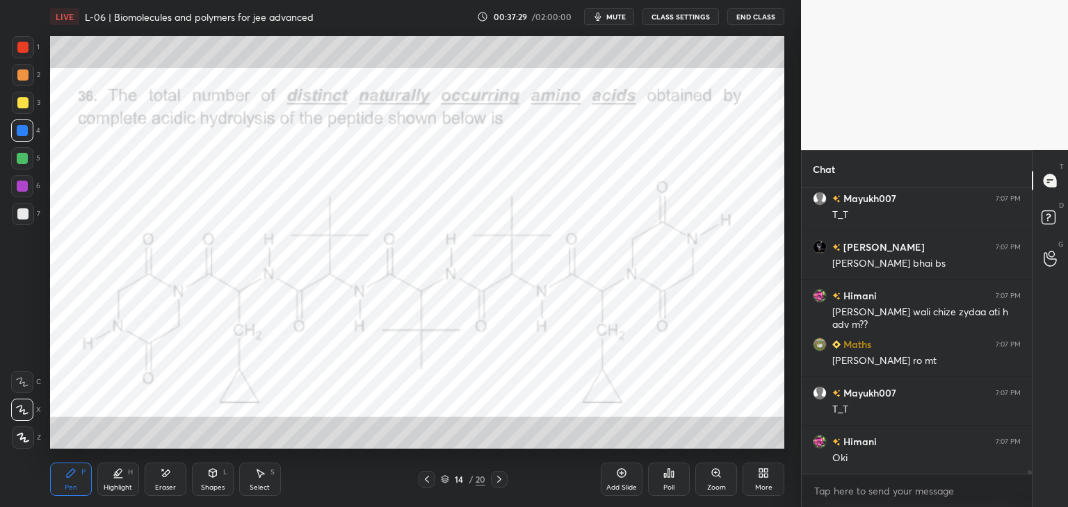
click at [22, 44] on div at bounding box center [22, 47] width 11 height 11
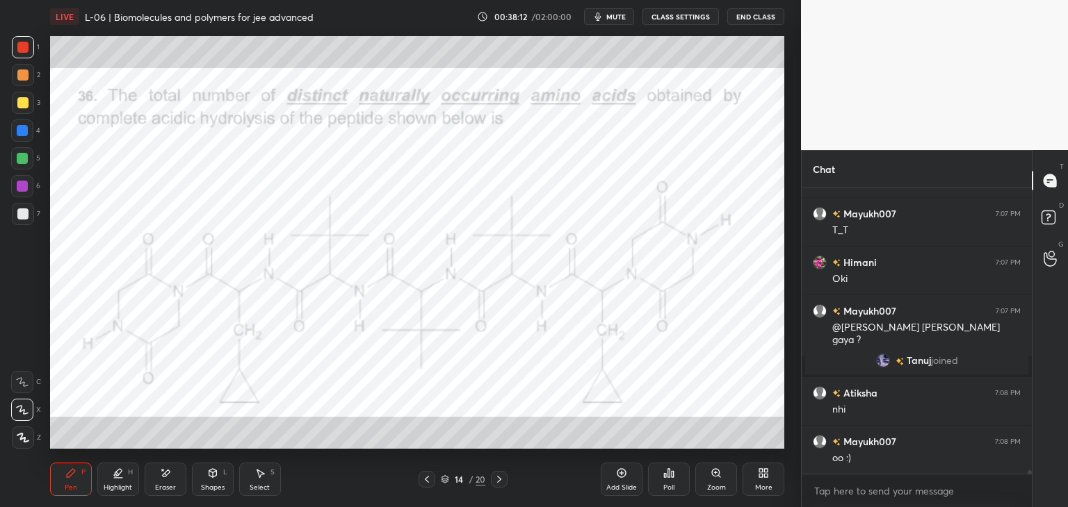
scroll to position [22032, 0]
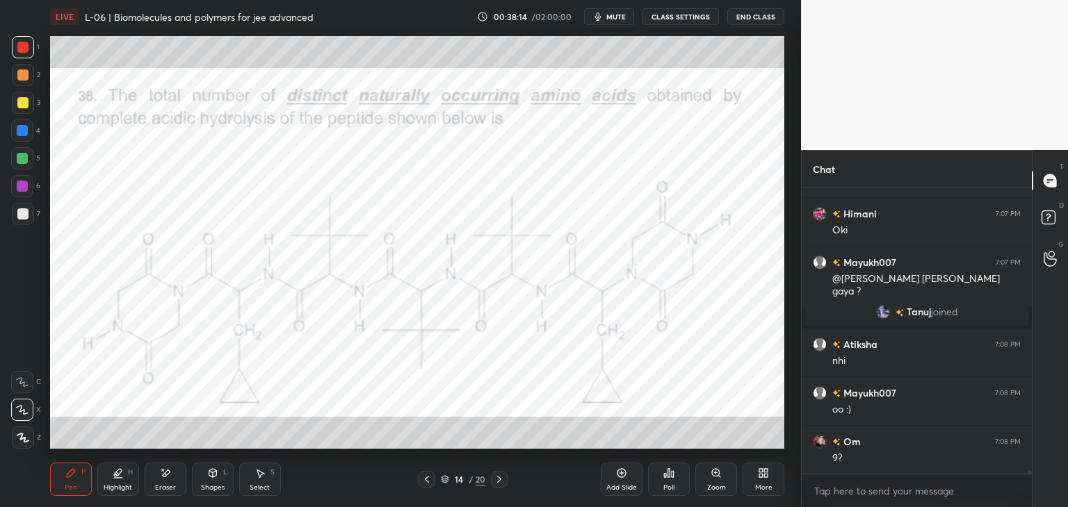
click at [206, 489] on div "Shapes" at bounding box center [213, 487] width 24 height 7
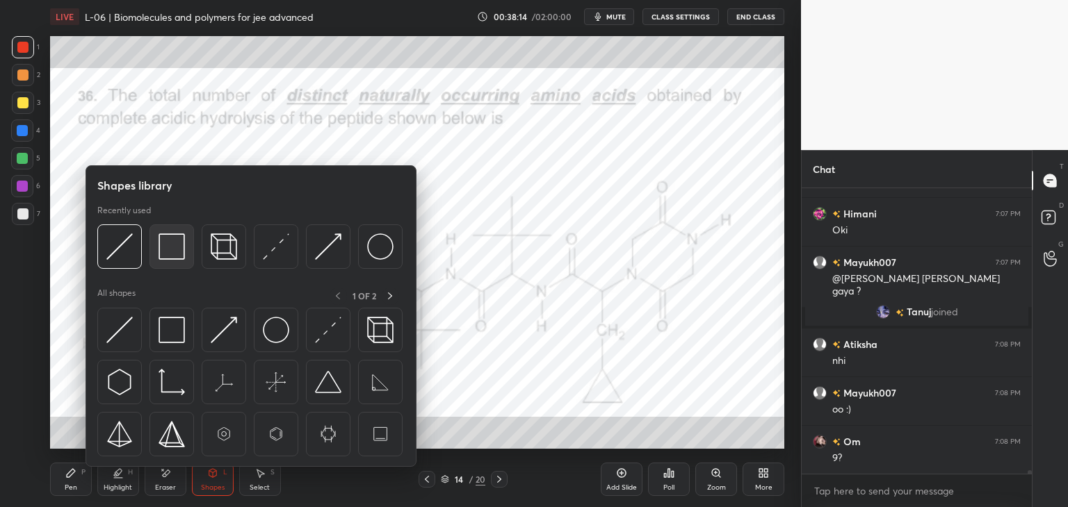
click at [164, 254] on img at bounding box center [171, 247] width 26 height 26
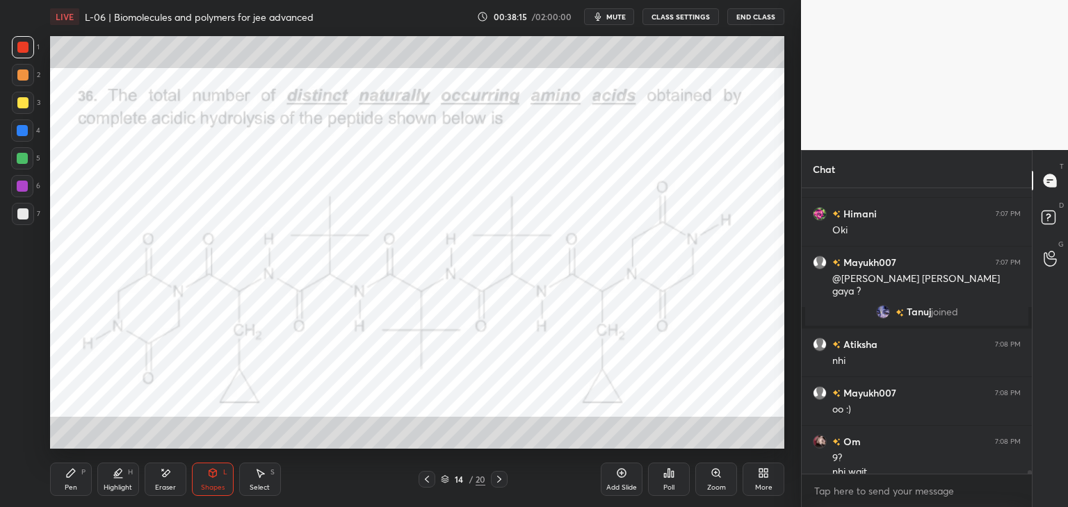
scroll to position [22045, 0]
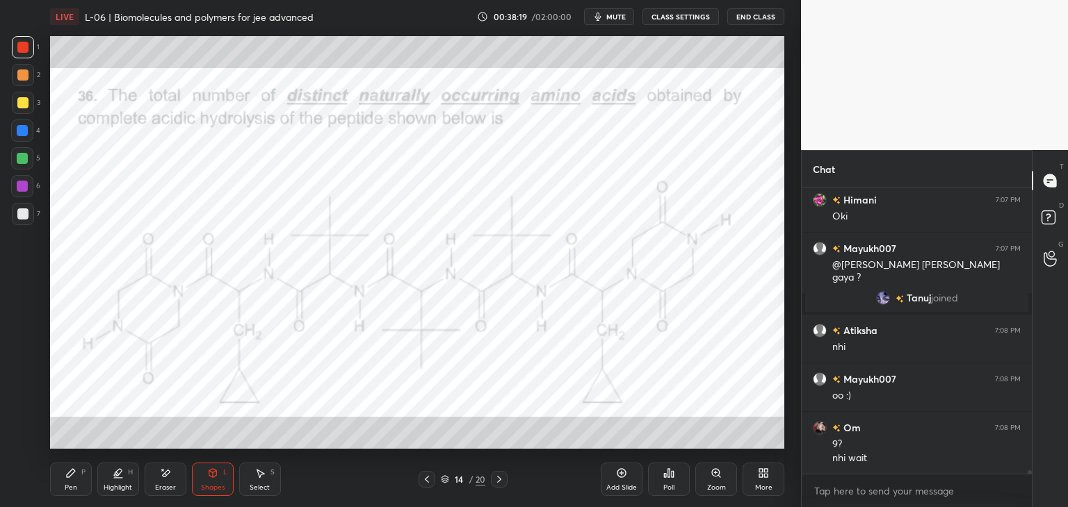
click at [67, 476] on icon at bounding box center [71, 473] width 8 height 8
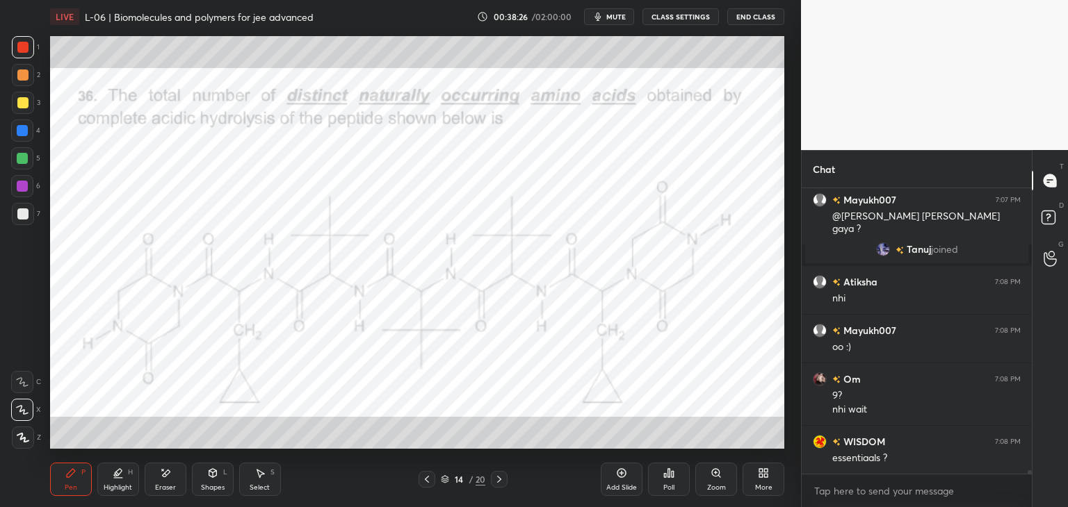
click at [171, 475] on div "Eraser" at bounding box center [166, 479] width 42 height 33
click at [68, 479] on div "Pen P" at bounding box center [71, 479] width 42 height 33
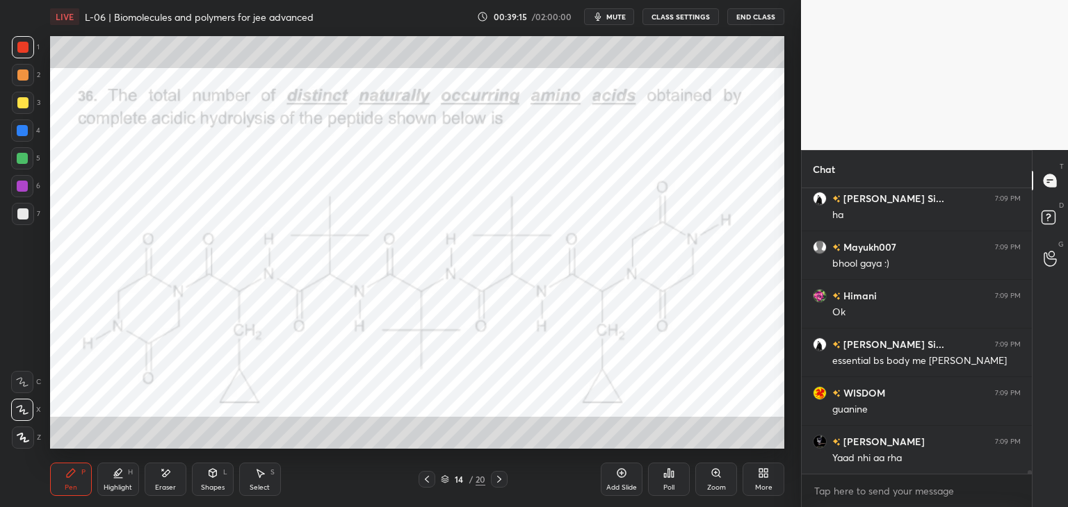
scroll to position [22824, 0]
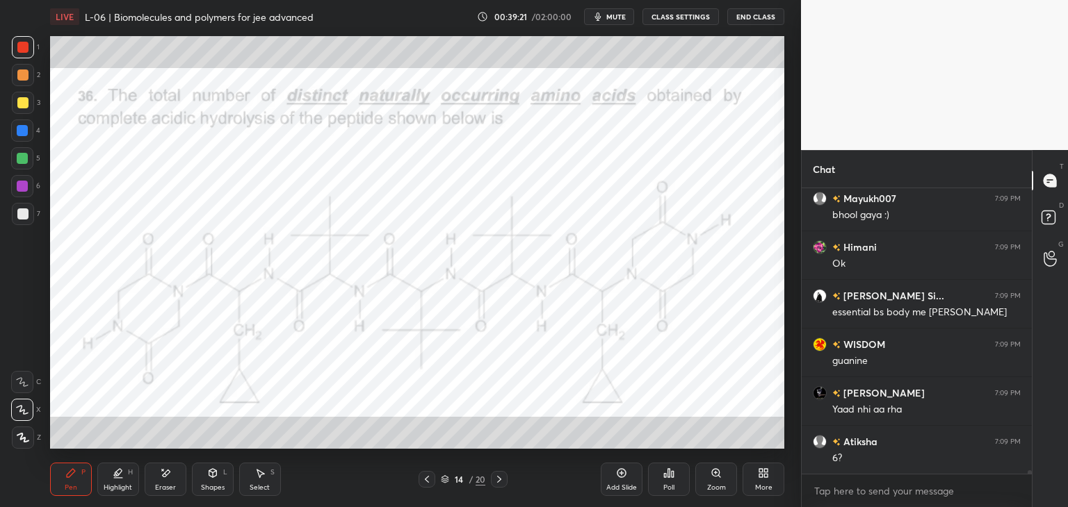
click at [167, 466] on div "Eraser" at bounding box center [166, 479] width 42 height 33
click at [78, 471] on div "Pen P" at bounding box center [71, 479] width 42 height 33
click at [162, 482] on div "Eraser" at bounding box center [166, 479] width 42 height 33
click at [70, 481] on div "Pen P" at bounding box center [71, 479] width 42 height 33
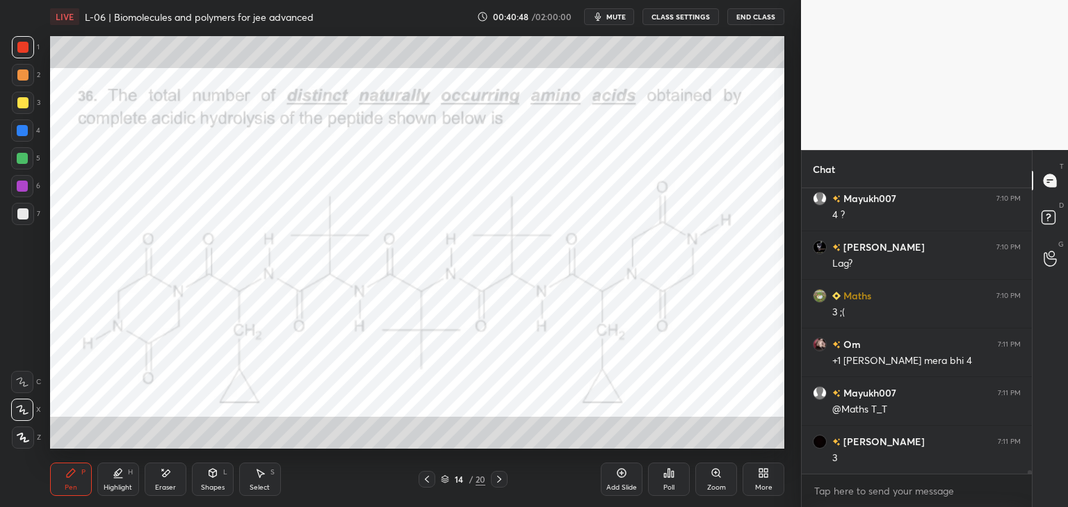
scroll to position [23547, 0]
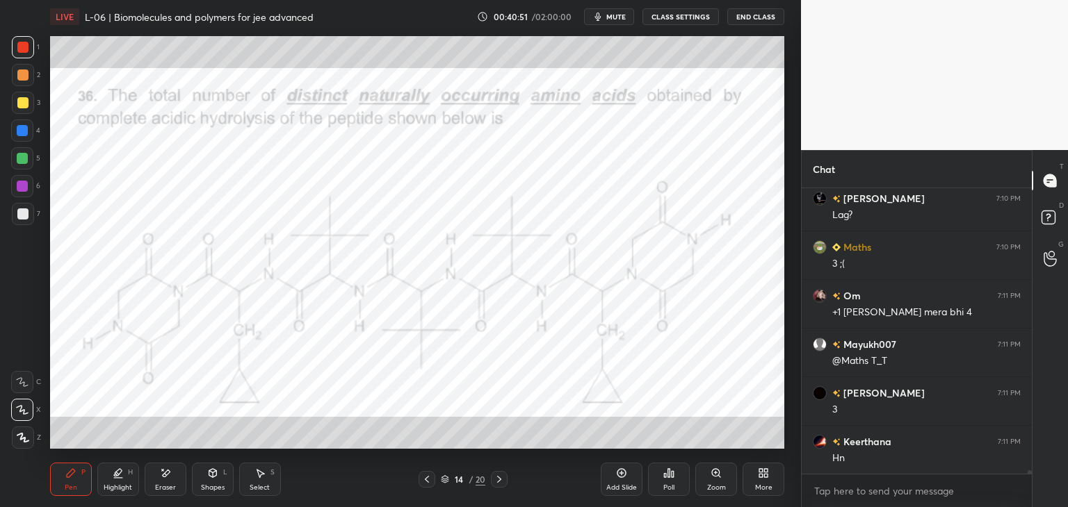
click at [166, 473] on icon at bounding box center [167, 473] width 8 height 7
click at [70, 477] on icon at bounding box center [70, 473] width 11 height 11
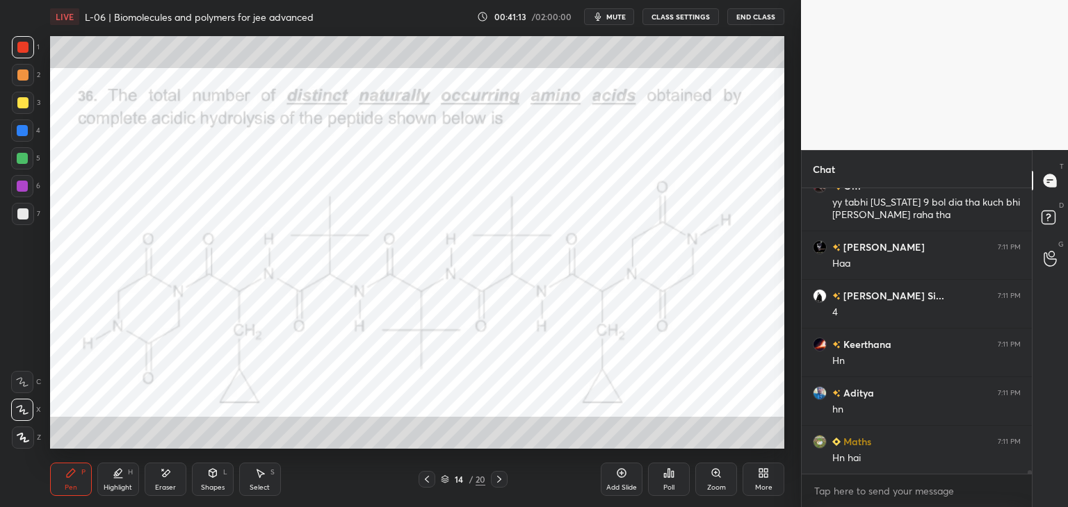
scroll to position [23976, 0]
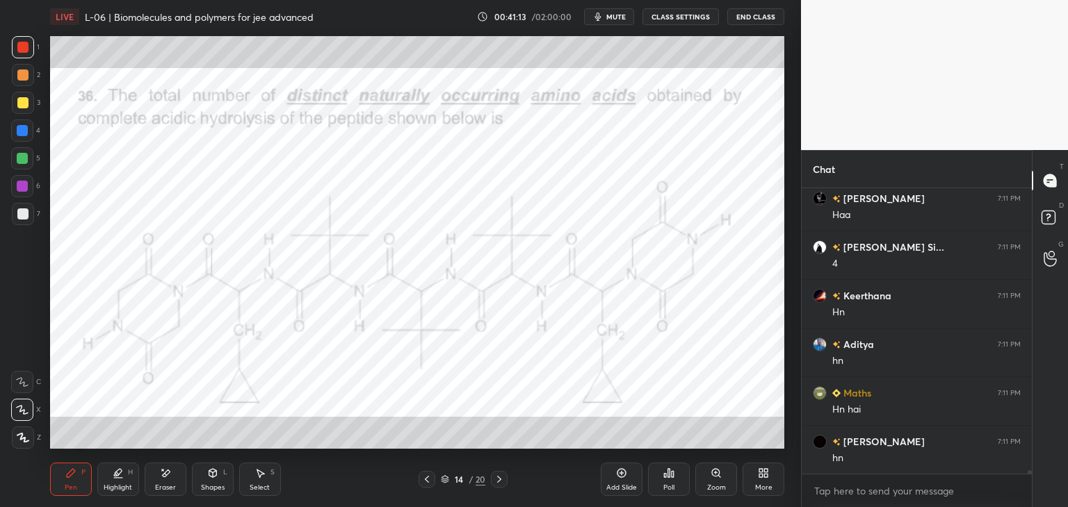
click at [164, 494] on div "Eraser" at bounding box center [166, 479] width 42 height 33
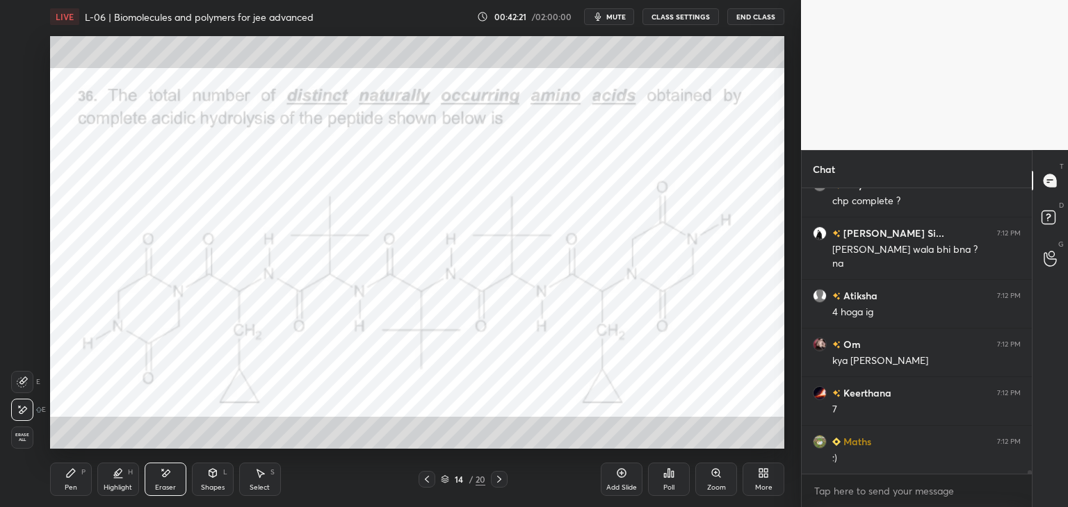
scroll to position [24380, 0]
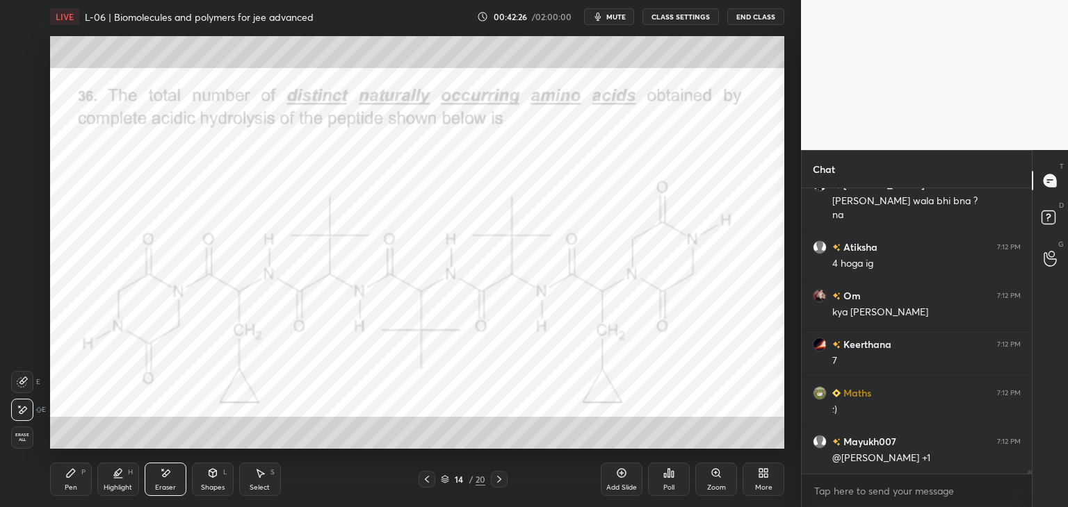
click at [617, 18] on span "mute" at bounding box center [615, 17] width 19 height 10
click at [79, 473] on div "Pen P" at bounding box center [71, 479] width 42 height 33
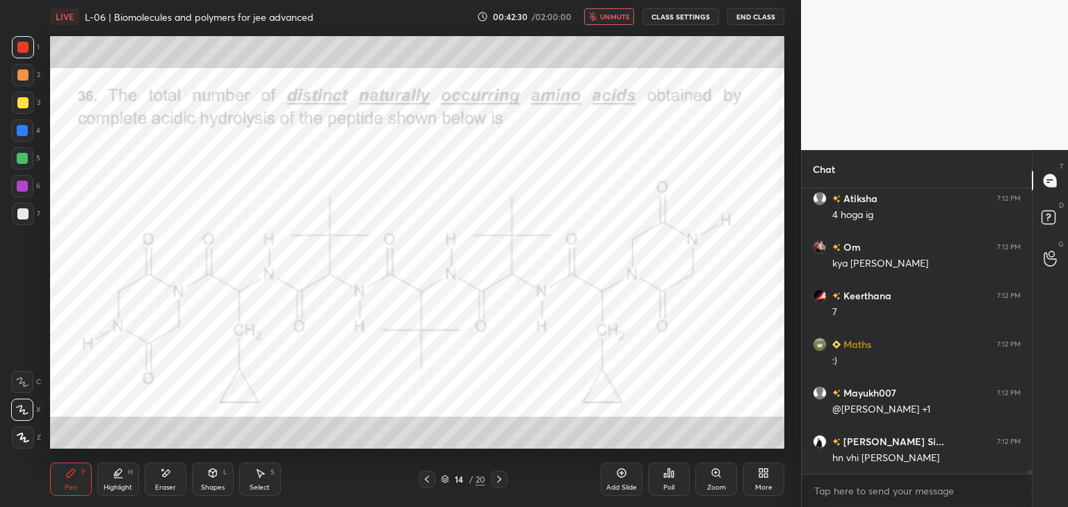
click at [29, 134] on div at bounding box center [22, 131] width 22 height 22
click at [167, 475] on icon at bounding box center [165, 474] width 11 height 12
click at [75, 481] on div "Pen P" at bounding box center [71, 479] width 42 height 33
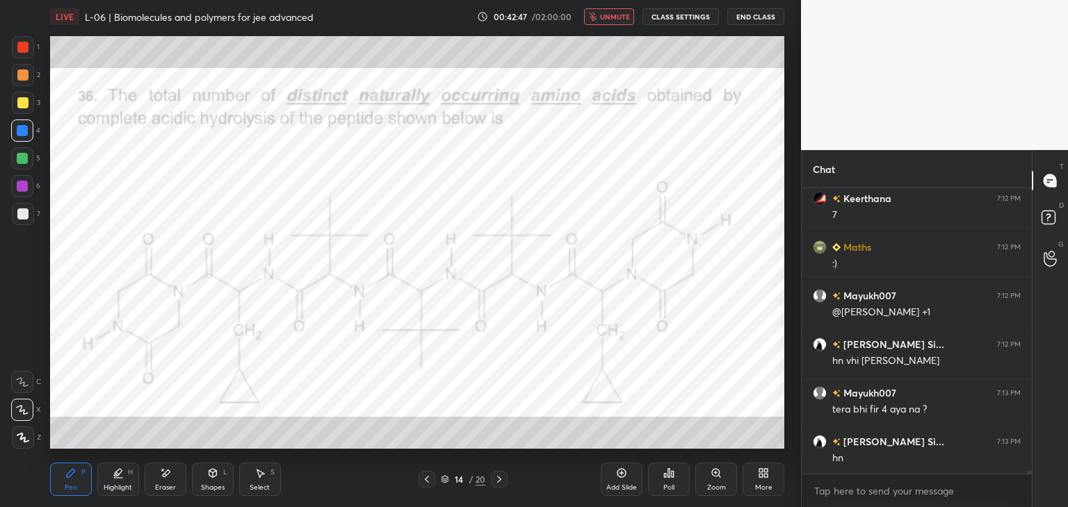
scroll to position [24574, 0]
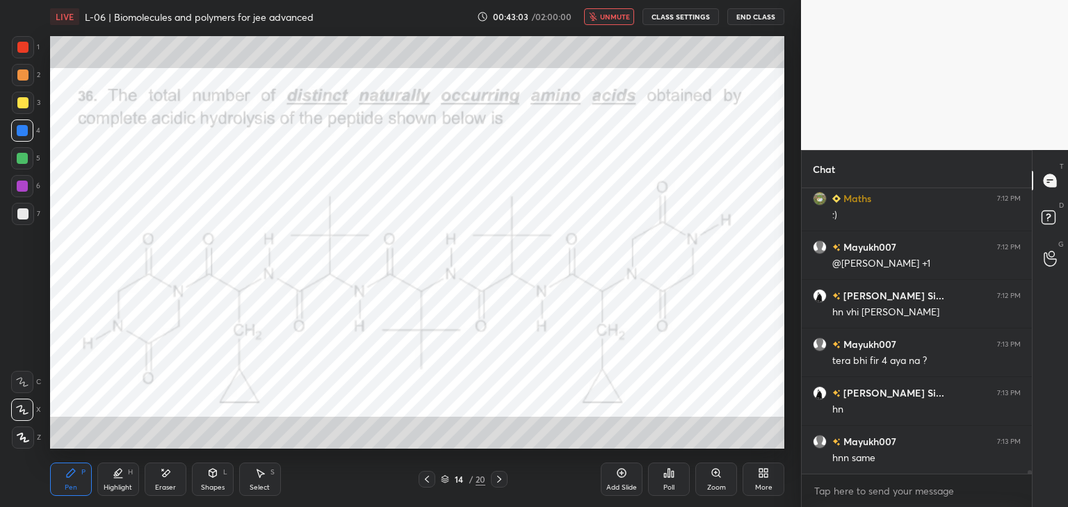
click at [617, 16] on span "unmute" at bounding box center [615, 17] width 30 height 10
click at [264, 487] on div "Select" at bounding box center [260, 487] width 20 height 7
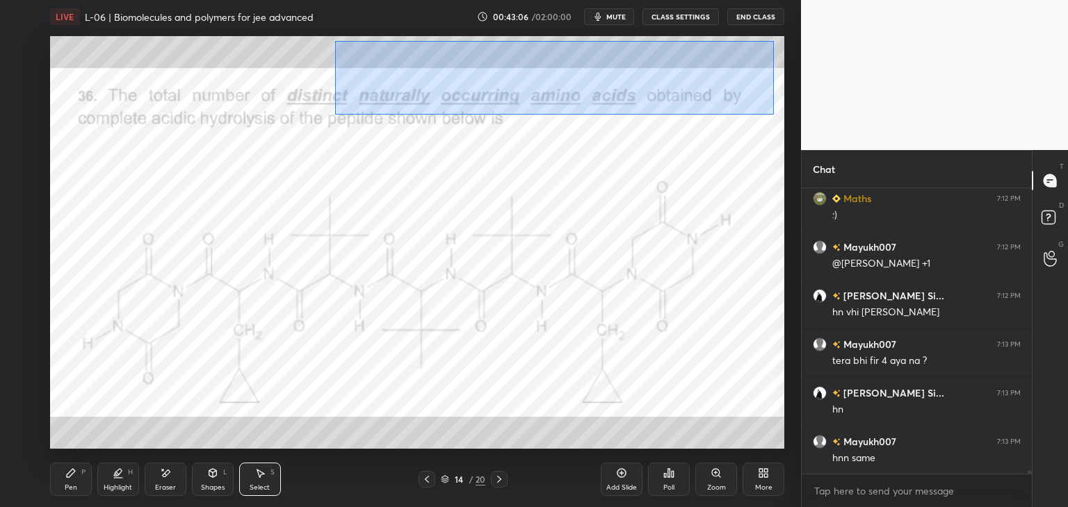
scroll to position [24623, 0]
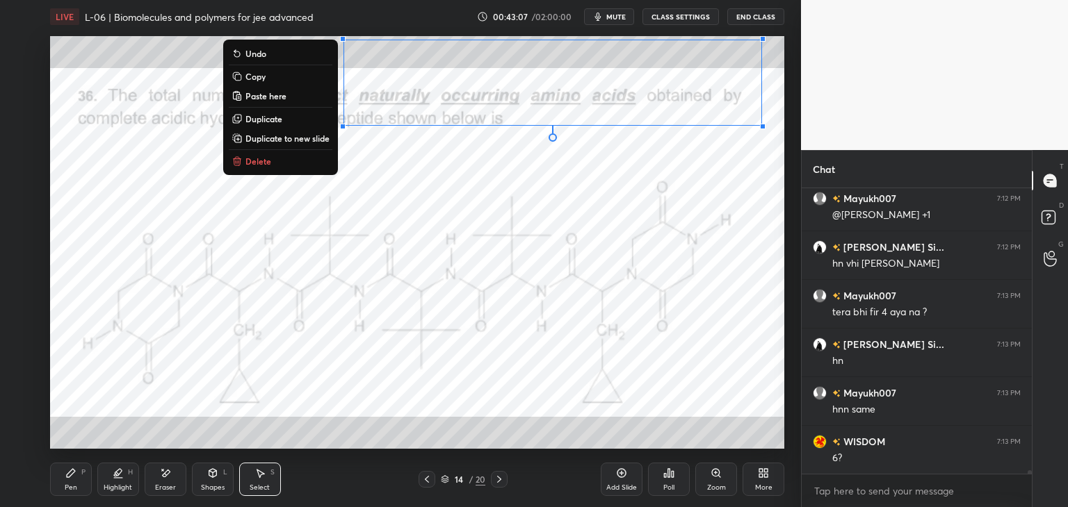
click at [268, 168] on button "Delete" at bounding box center [281, 161] width 104 height 17
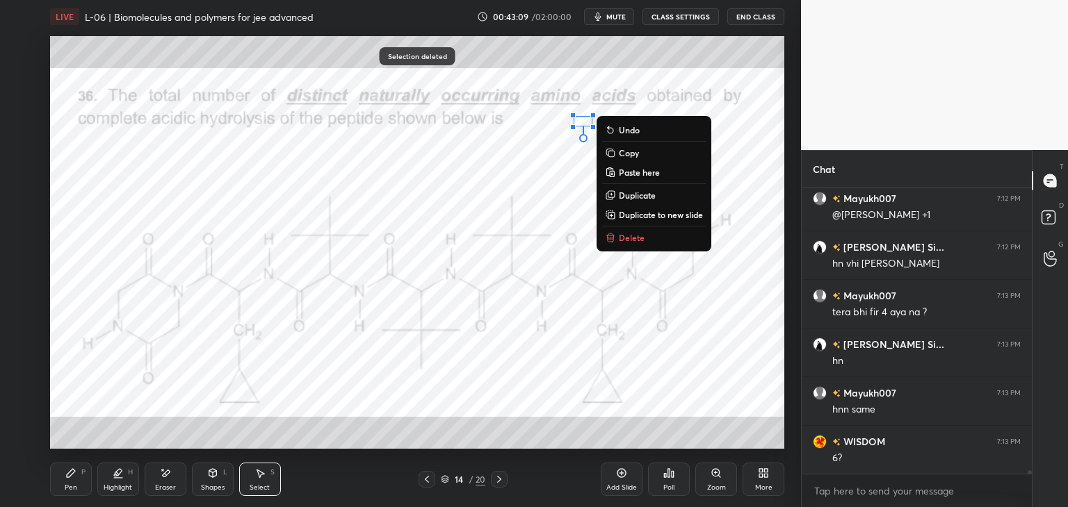
scroll to position [24672, 0]
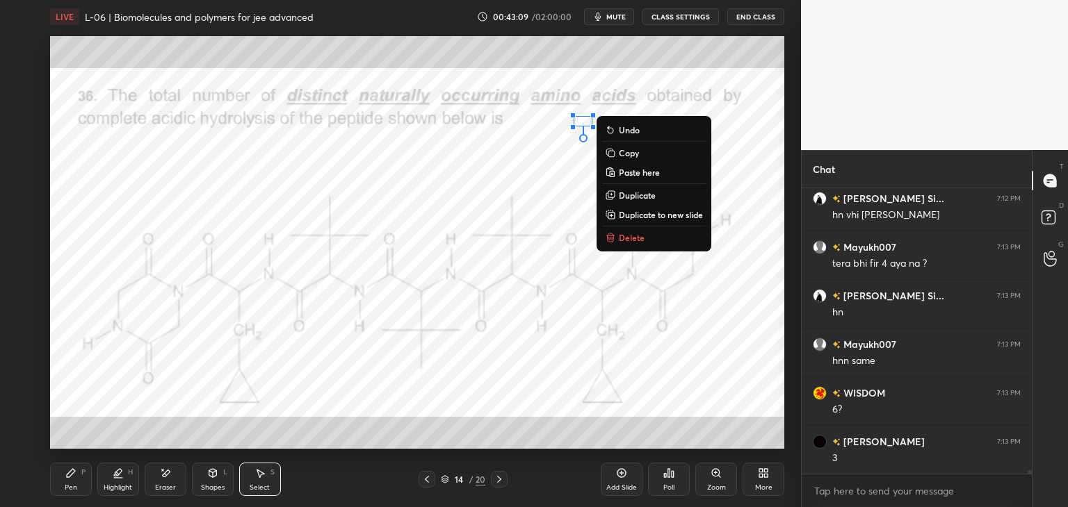
click at [630, 234] on p "Delete" at bounding box center [632, 237] width 26 height 11
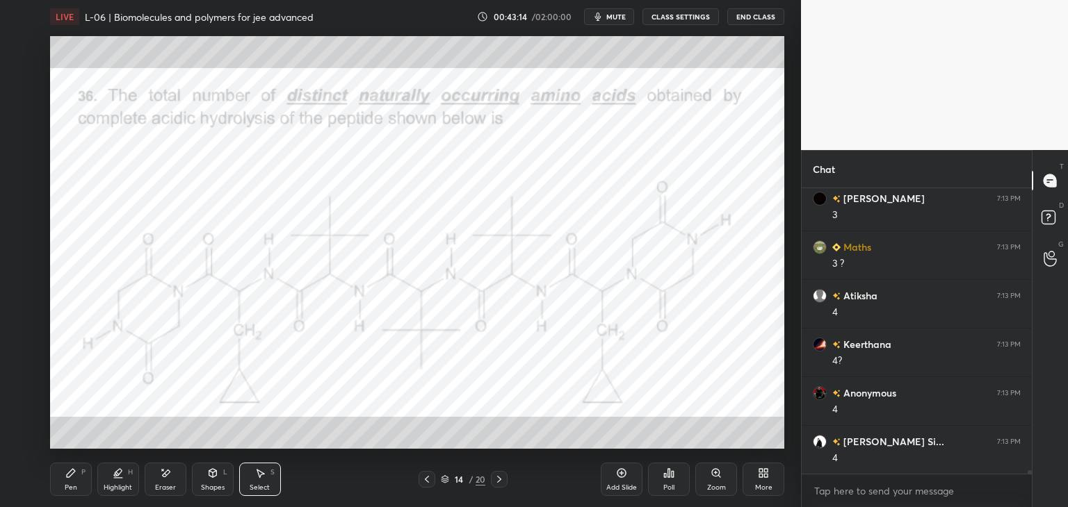
scroll to position [24963, 0]
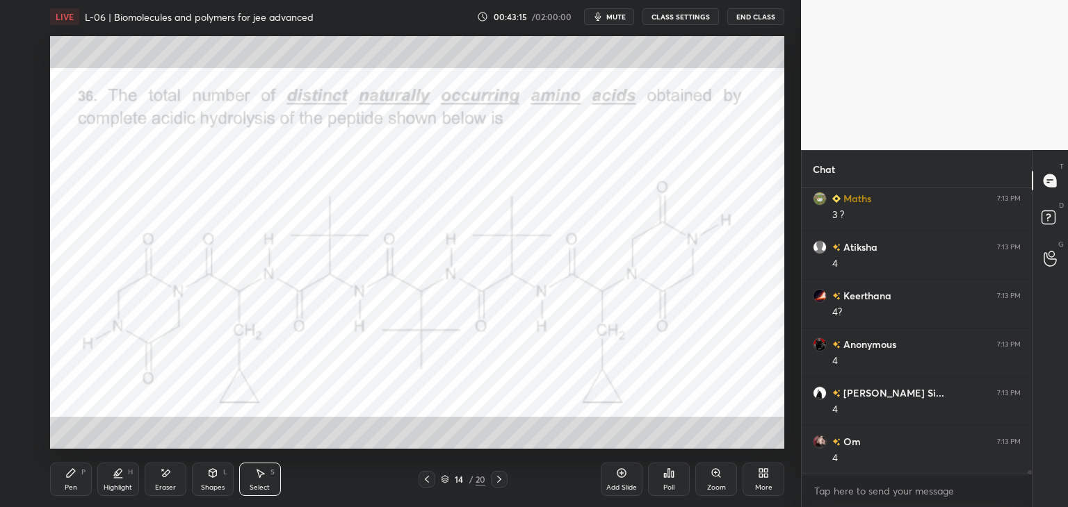
click at [78, 483] on div "Pen P" at bounding box center [71, 479] width 42 height 33
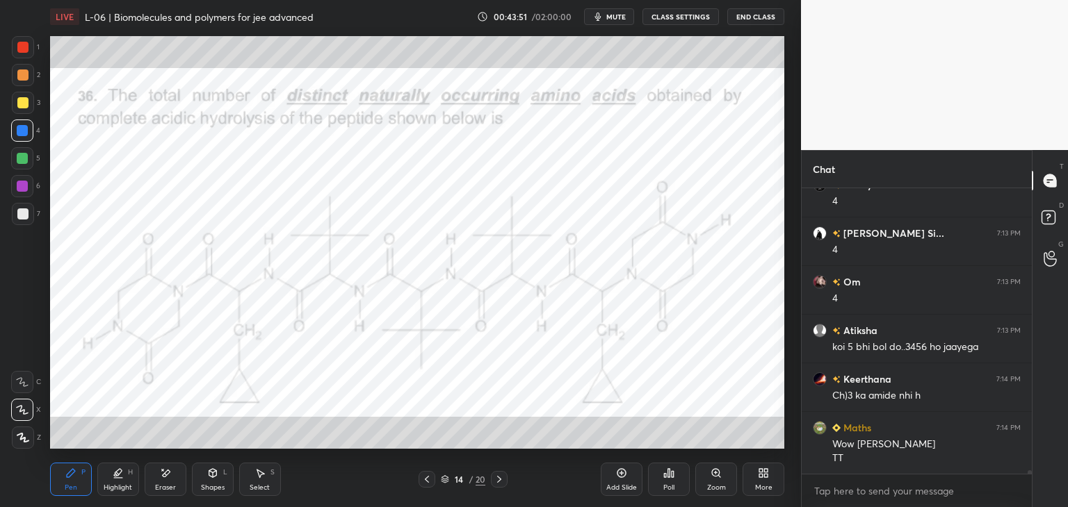
scroll to position [25172, 0]
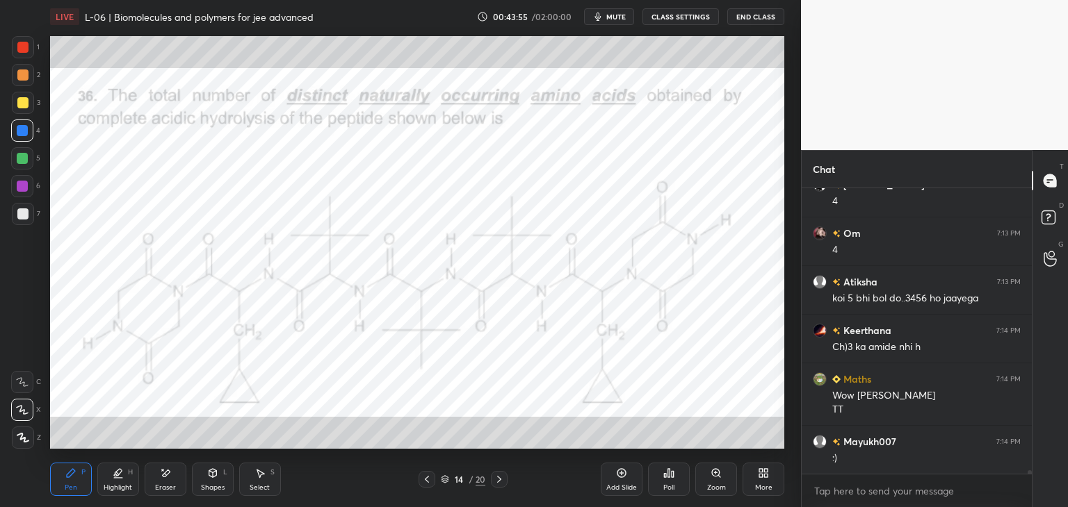
click at [271, 475] on div "S" at bounding box center [272, 472] width 4 height 7
click at [81, 476] on div "P" at bounding box center [83, 472] width 4 height 7
click at [22, 162] on div at bounding box center [22, 158] width 11 height 11
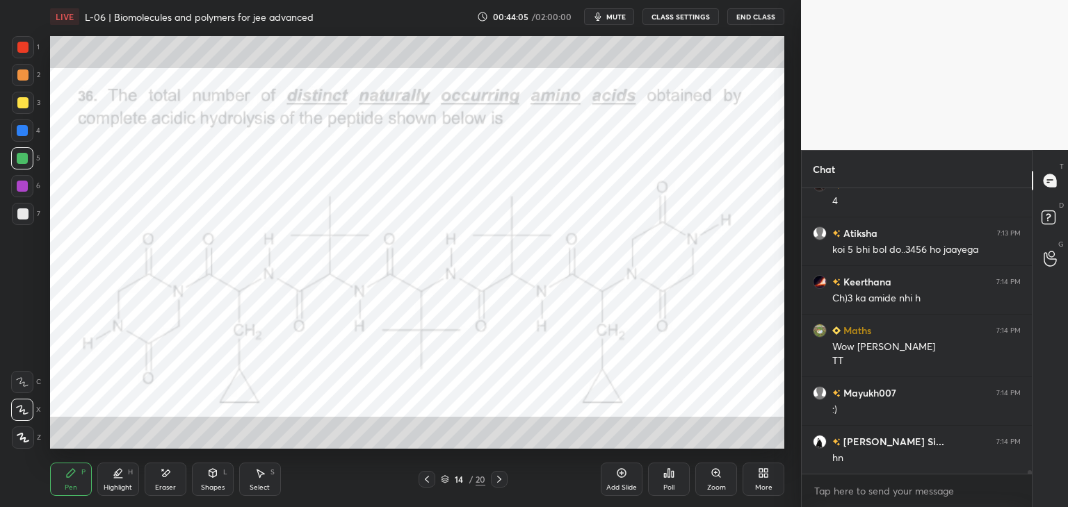
click at [263, 475] on icon at bounding box center [261, 474] width 8 height 8
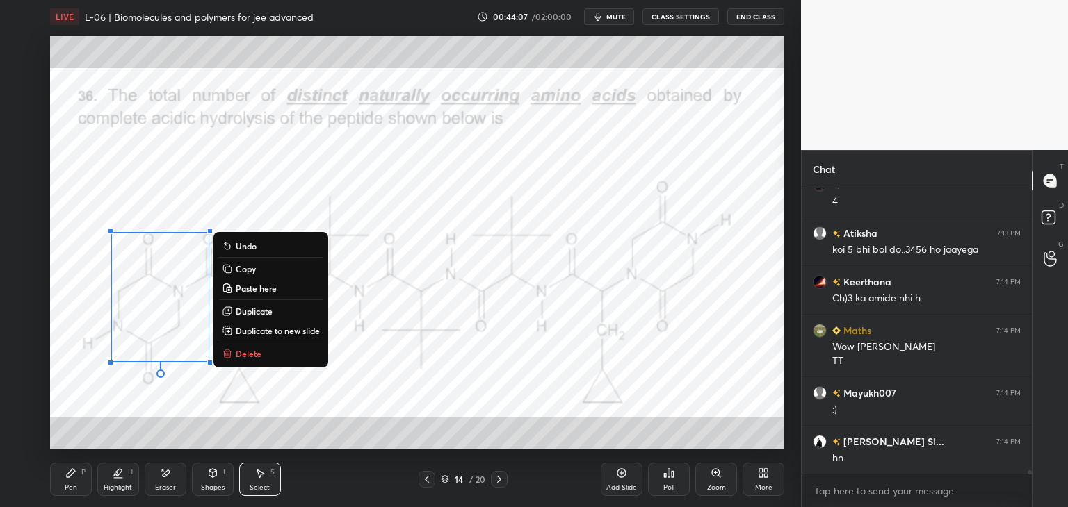
click at [249, 359] on p "Delete" at bounding box center [249, 353] width 26 height 11
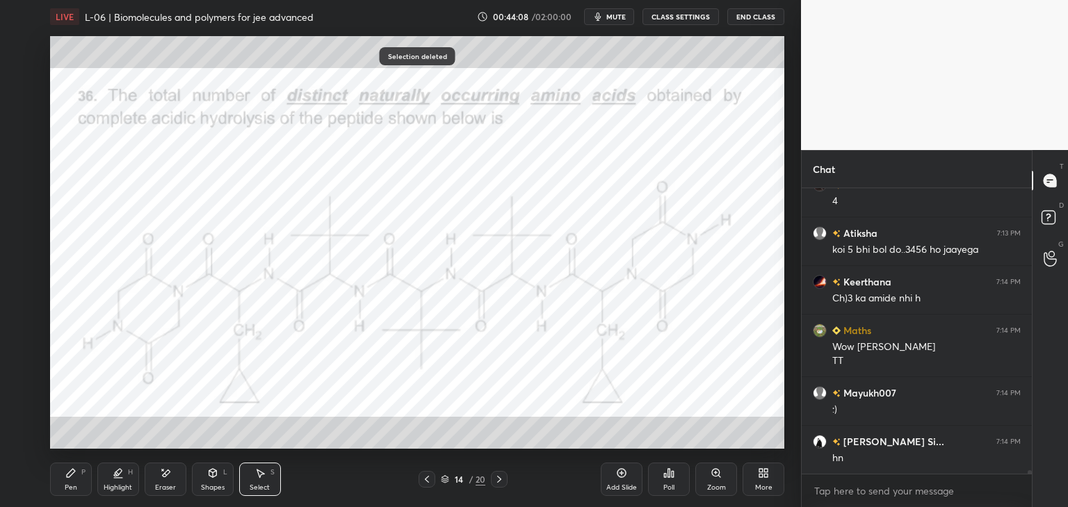
click at [83, 474] on div "P" at bounding box center [83, 472] width 4 height 7
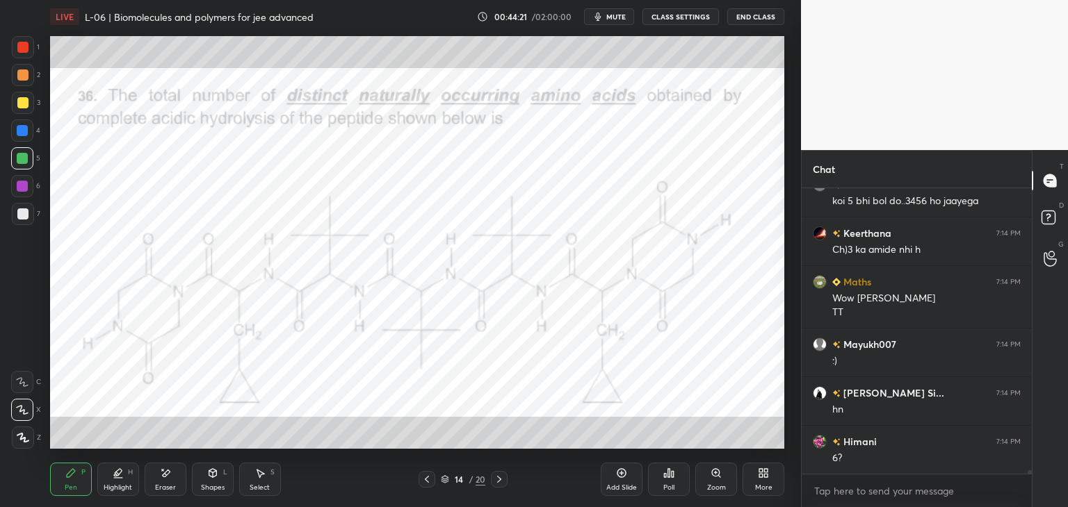
scroll to position [25318, 0]
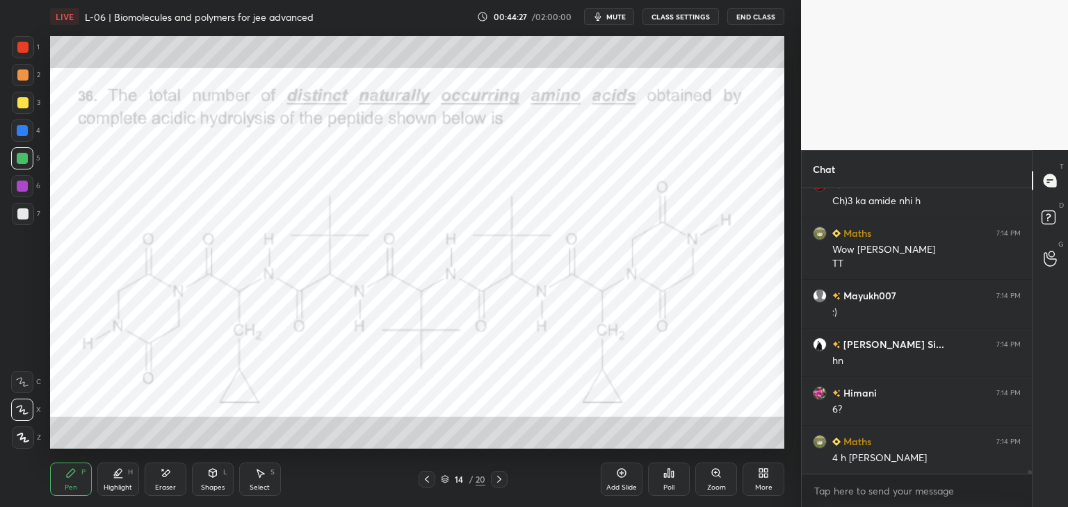
click at [25, 54] on div at bounding box center [23, 47] width 22 height 22
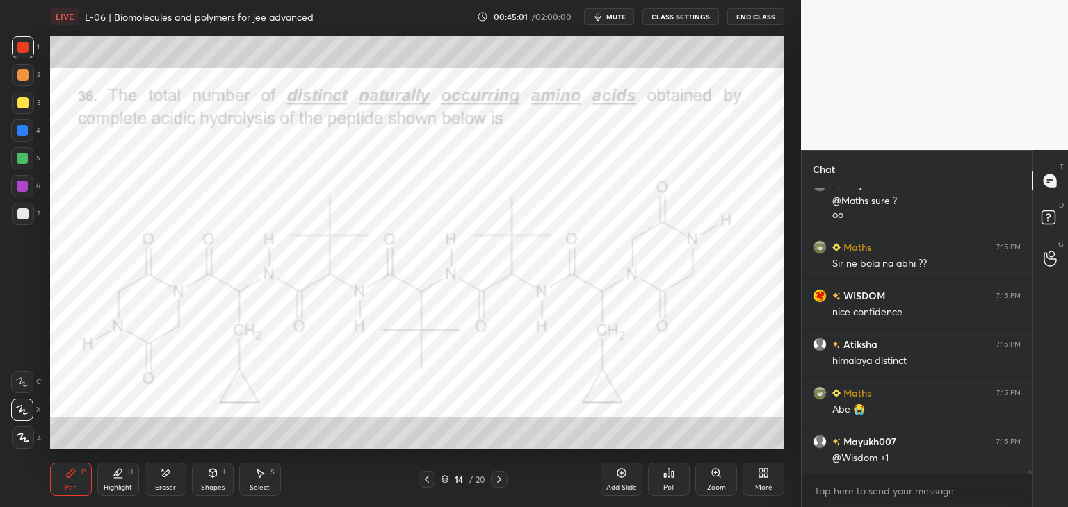
scroll to position [25770, 0]
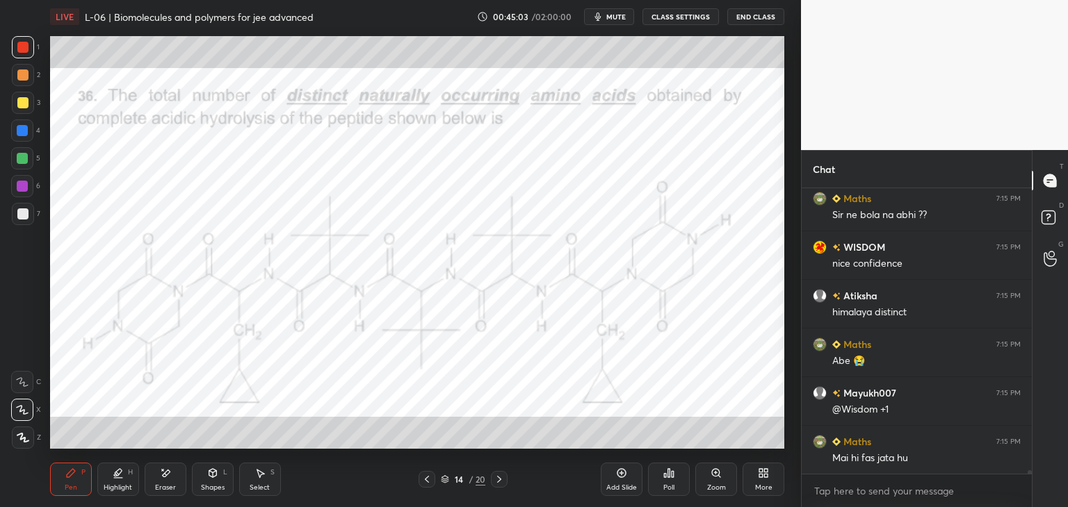
click at [176, 478] on div "Eraser" at bounding box center [166, 479] width 42 height 33
click at [73, 478] on icon at bounding box center [70, 473] width 11 height 11
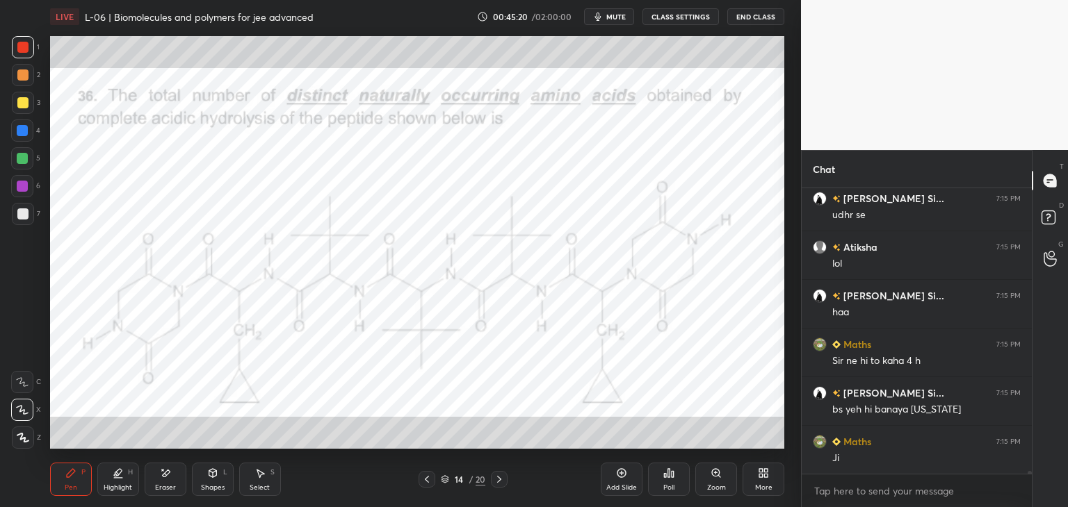
scroll to position [26110, 0]
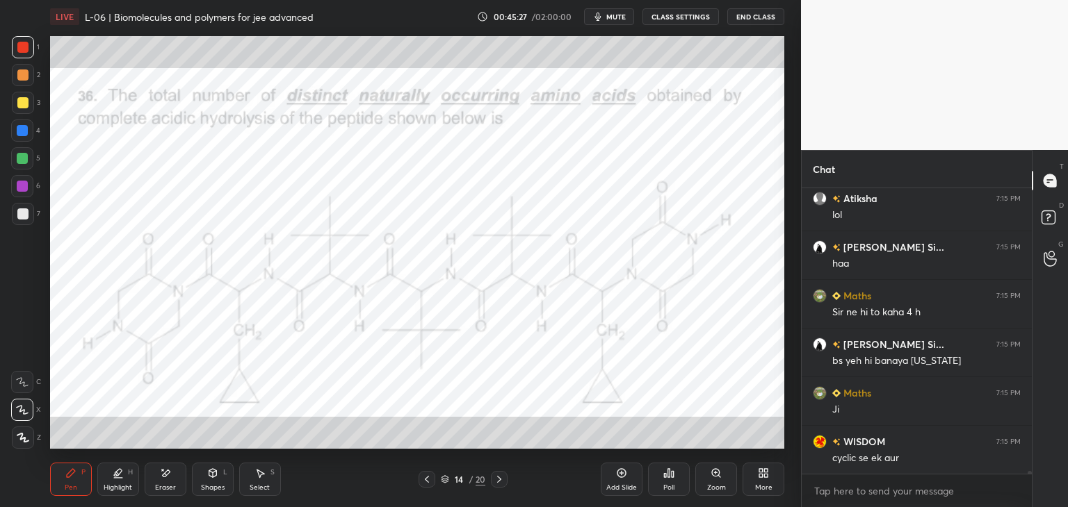
click at [212, 482] on div "Shapes L" at bounding box center [213, 479] width 42 height 33
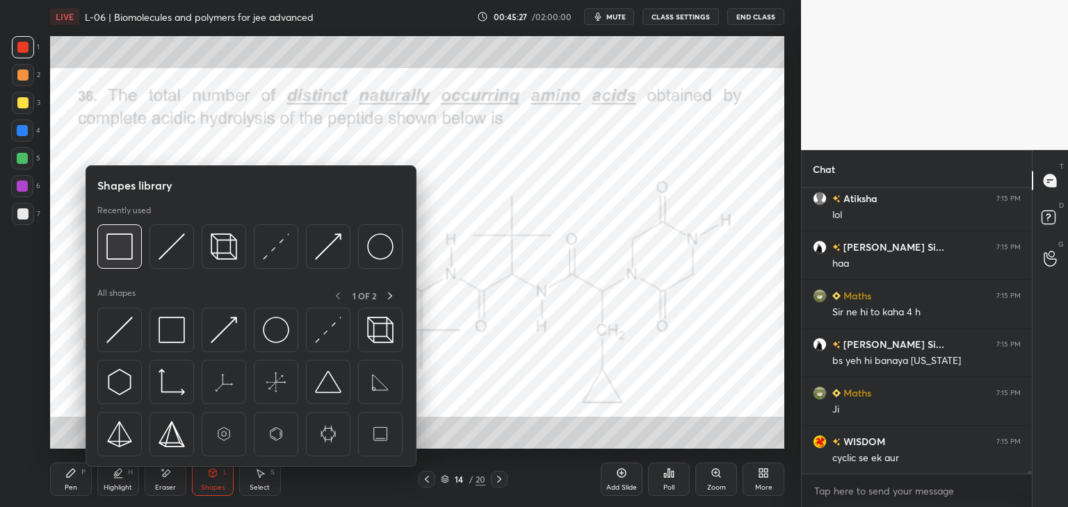
click at [118, 247] on img at bounding box center [119, 247] width 26 height 26
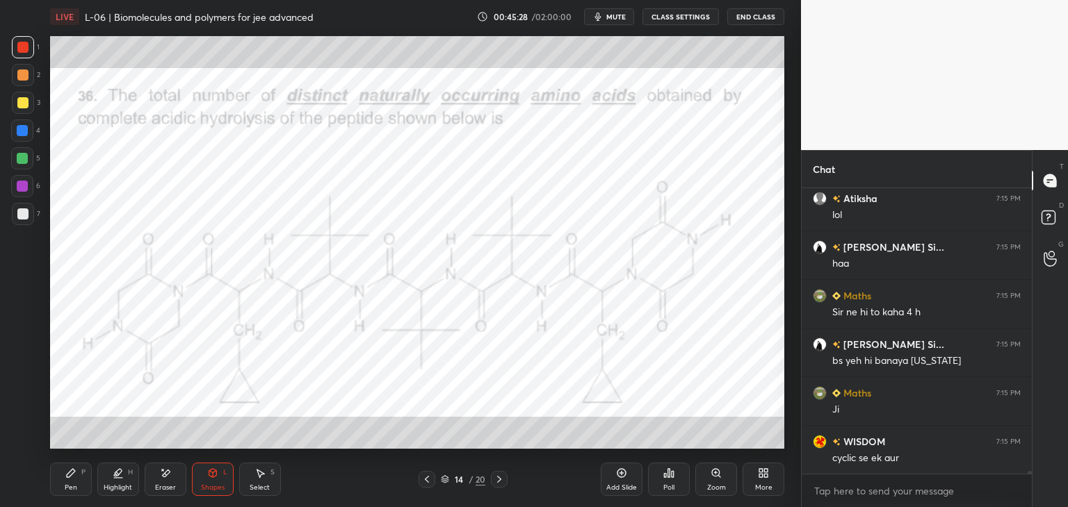
scroll to position [26159, 0]
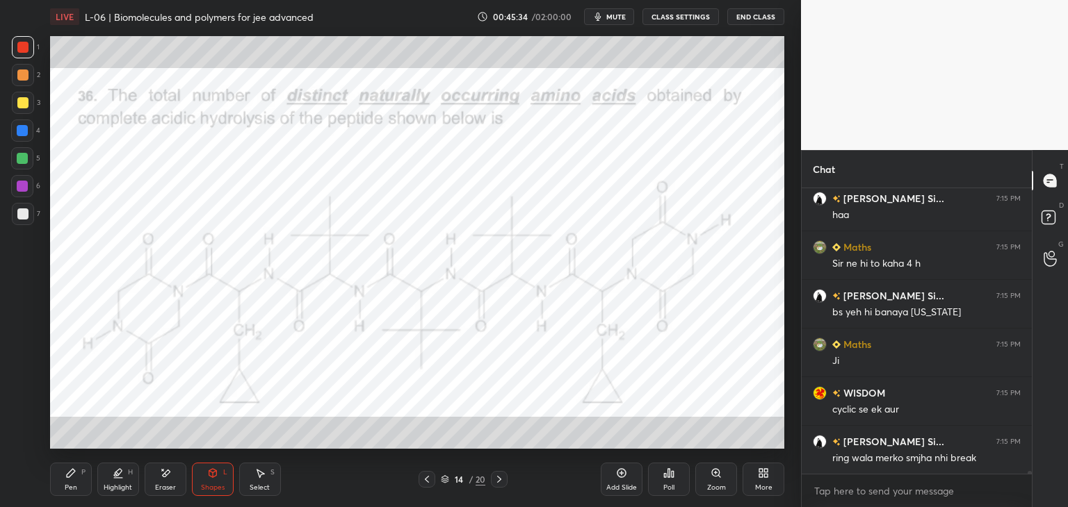
click at [178, 471] on div "Eraser" at bounding box center [166, 479] width 42 height 33
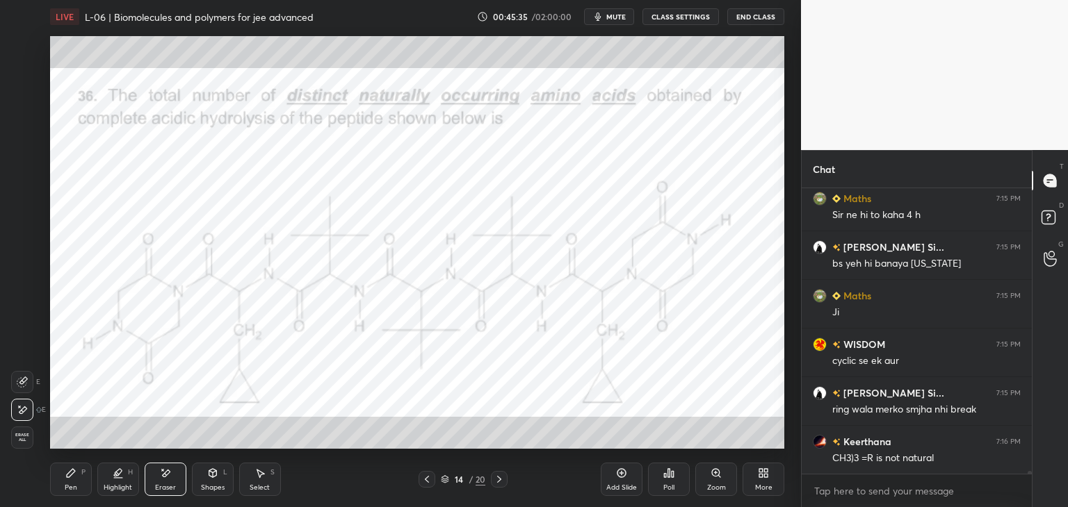
click at [76, 475] on icon at bounding box center [70, 473] width 11 height 11
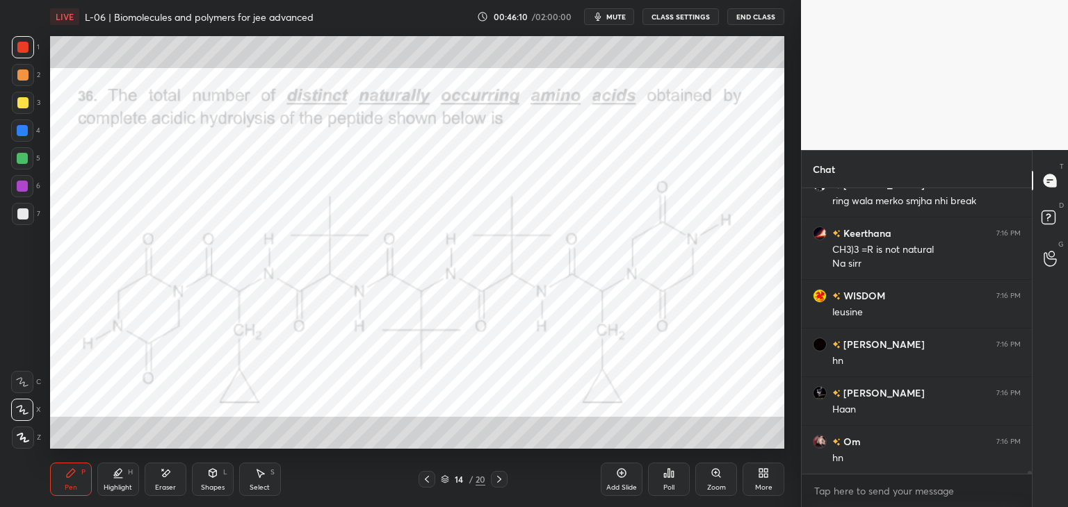
scroll to position [26465, 0]
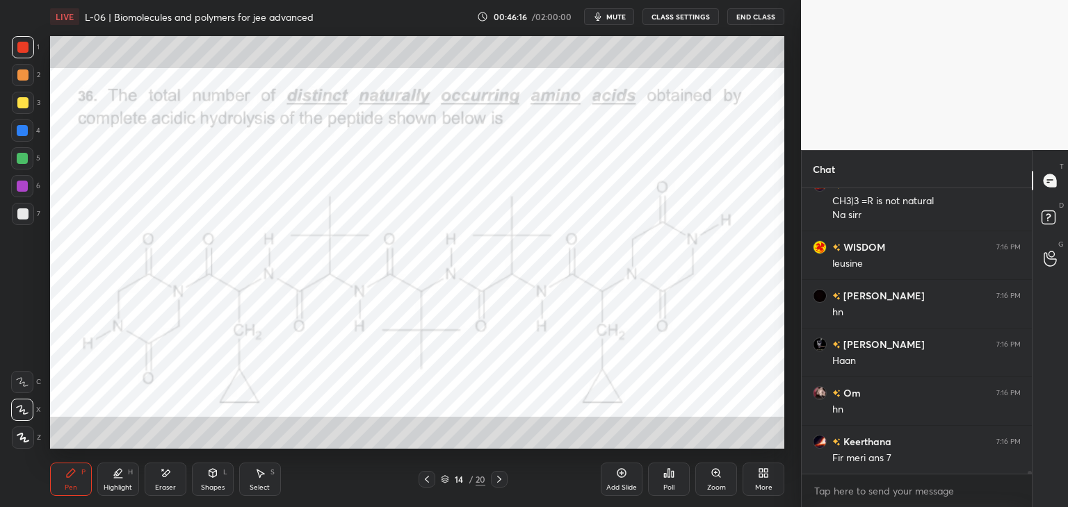
click at [25, 134] on div at bounding box center [22, 130] width 11 height 11
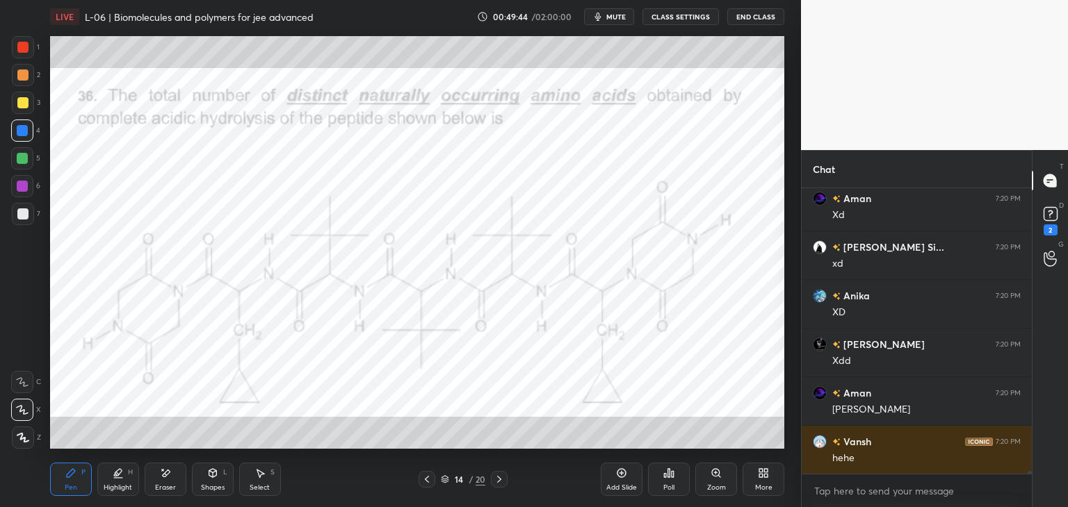
scroll to position [27082, 0]
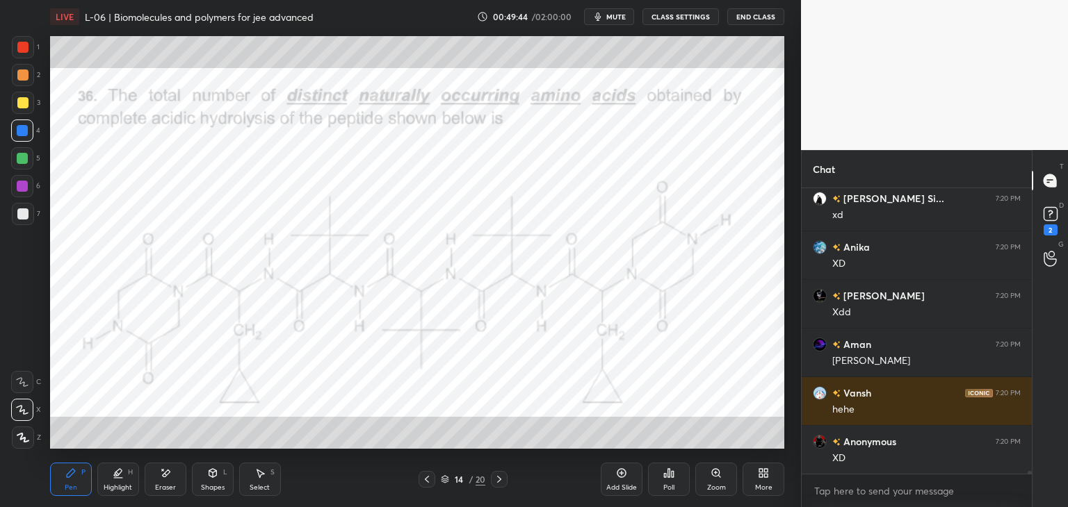
click at [715, 475] on icon at bounding box center [716, 473] width 8 height 8
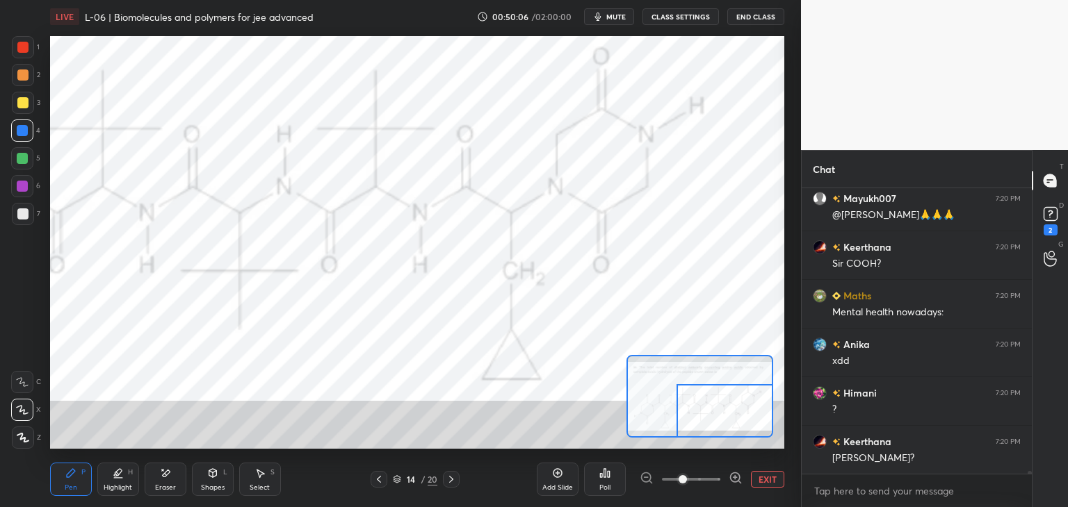
scroll to position [27715, 0]
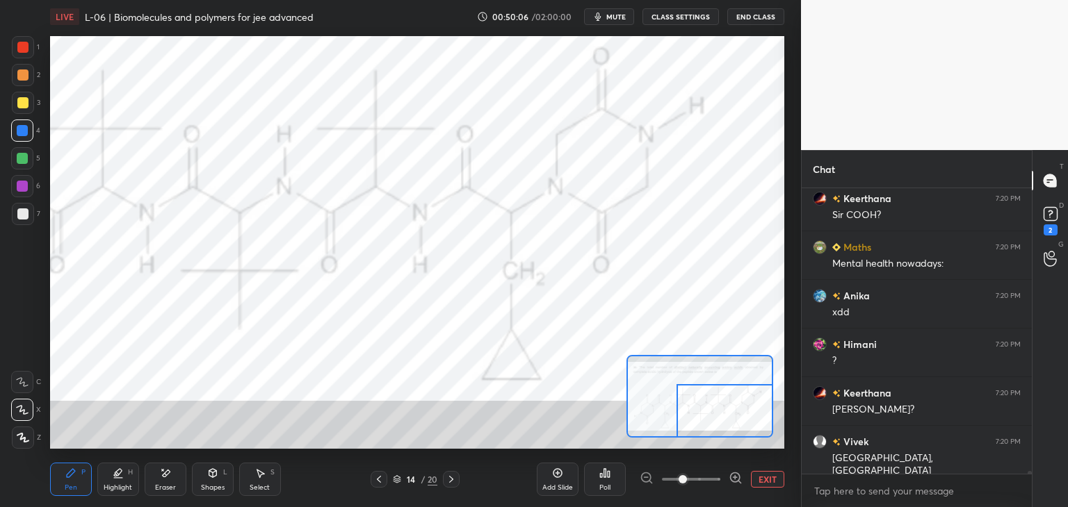
click at [65, 482] on div "Pen P" at bounding box center [71, 479] width 42 height 33
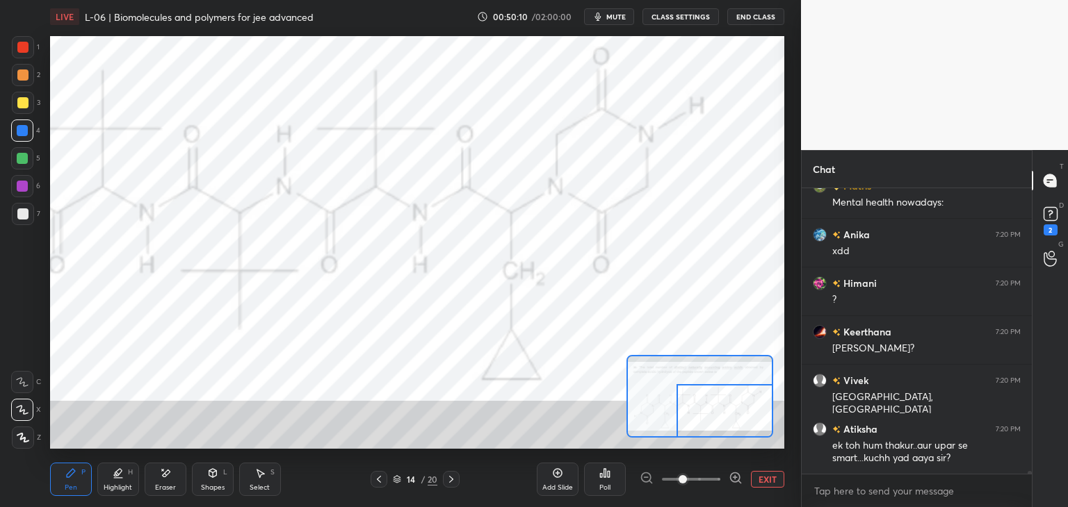
scroll to position [27824, 0]
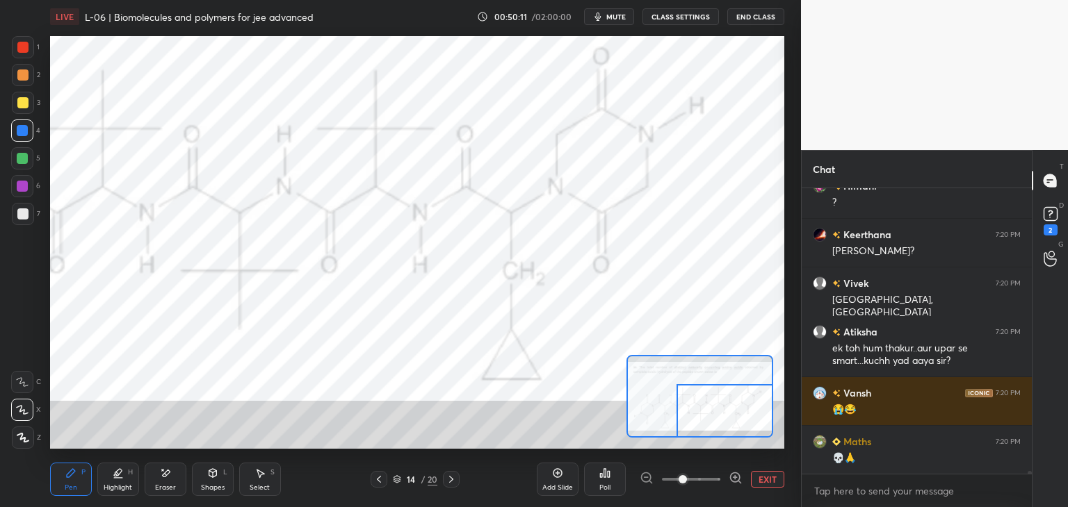
click at [20, 158] on div at bounding box center [22, 158] width 11 height 11
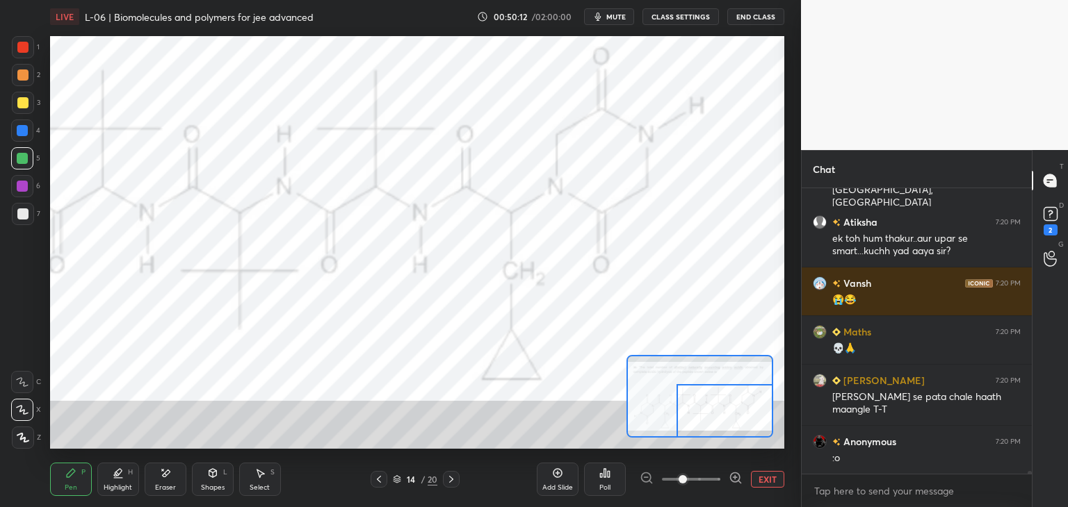
click at [22, 189] on div at bounding box center [22, 186] width 11 height 11
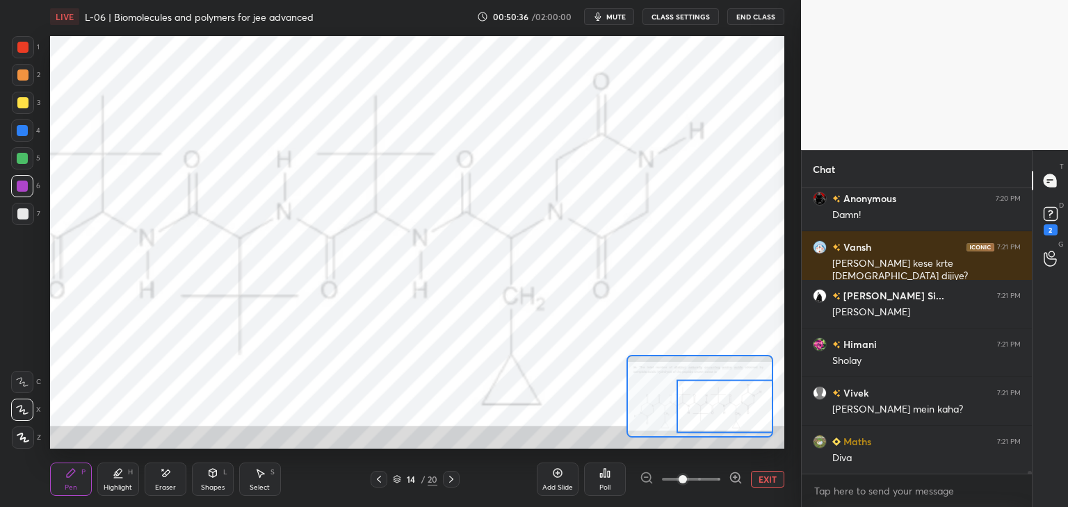
scroll to position [28956, 0]
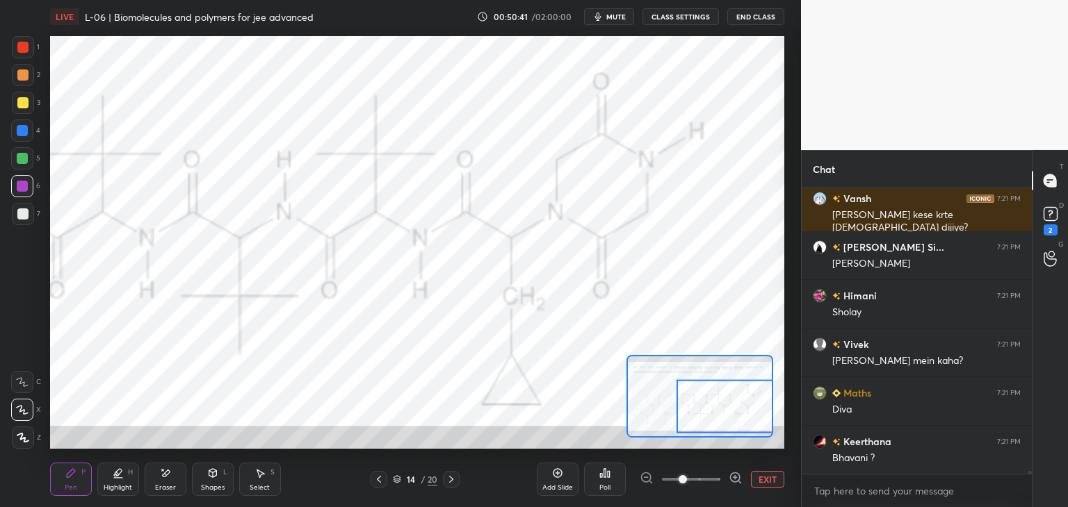
click at [761, 476] on button "EXIT" at bounding box center [767, 479] width 33 height 17
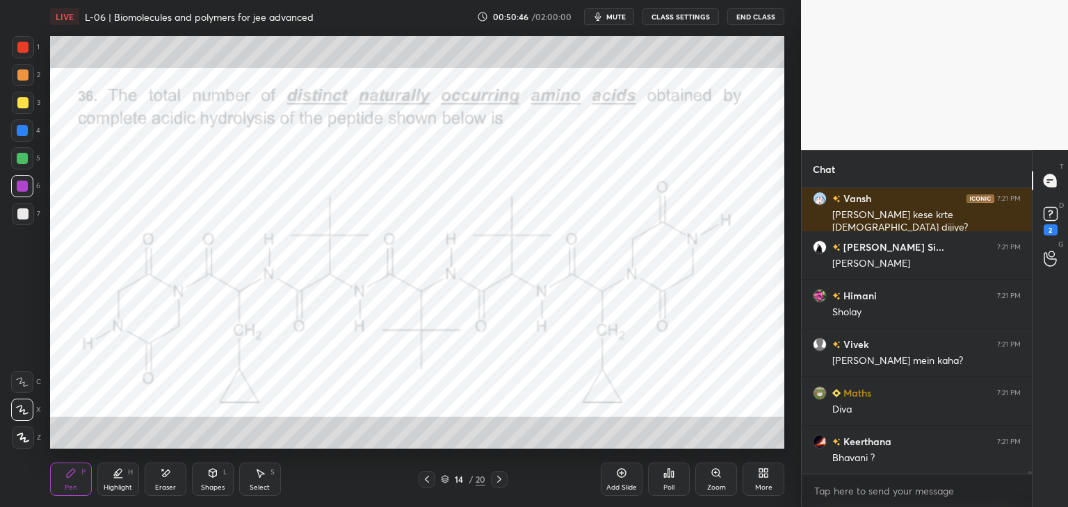
click at [170, 486] on div "Eraser" at bounding box center [165, 487] width 21 height 7
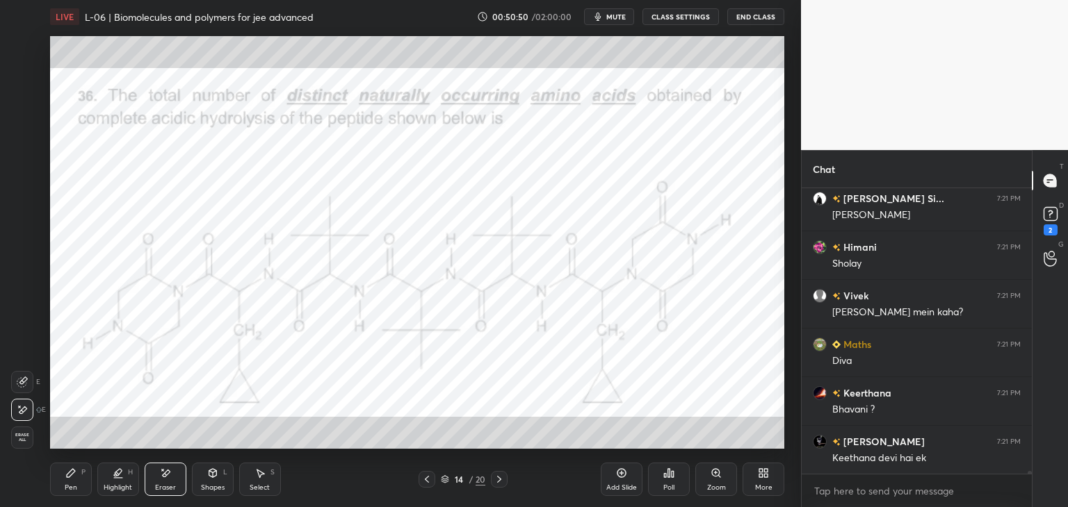
click at [72, 470] on icon at bounding box center [71, 473] width 8 height 8
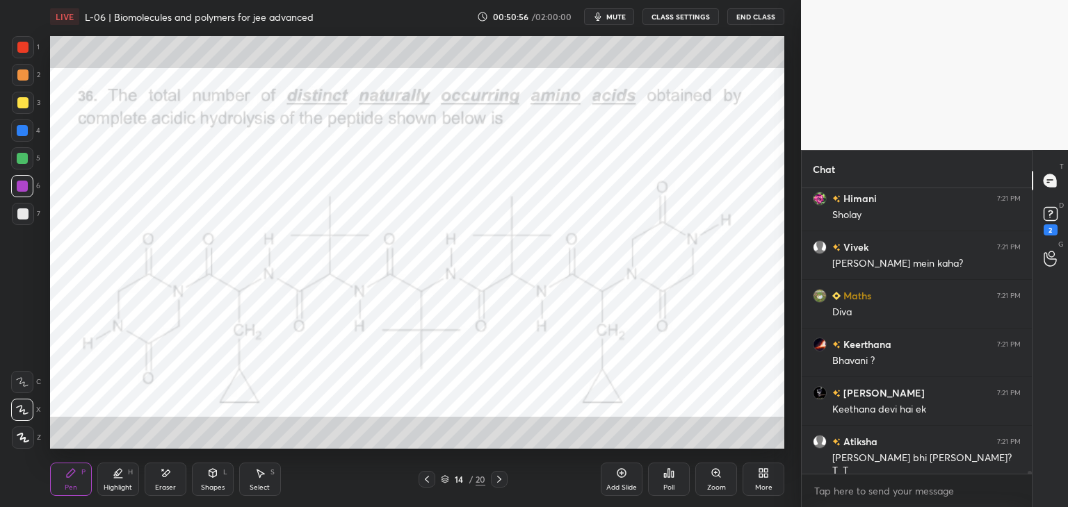
click at [177, 473] on div "Eraser" at bounding box center [166, 479] width 42 height 33
click at [83, 477] on div "Pen P" at bounding box center [71, 479] width 42 height 33
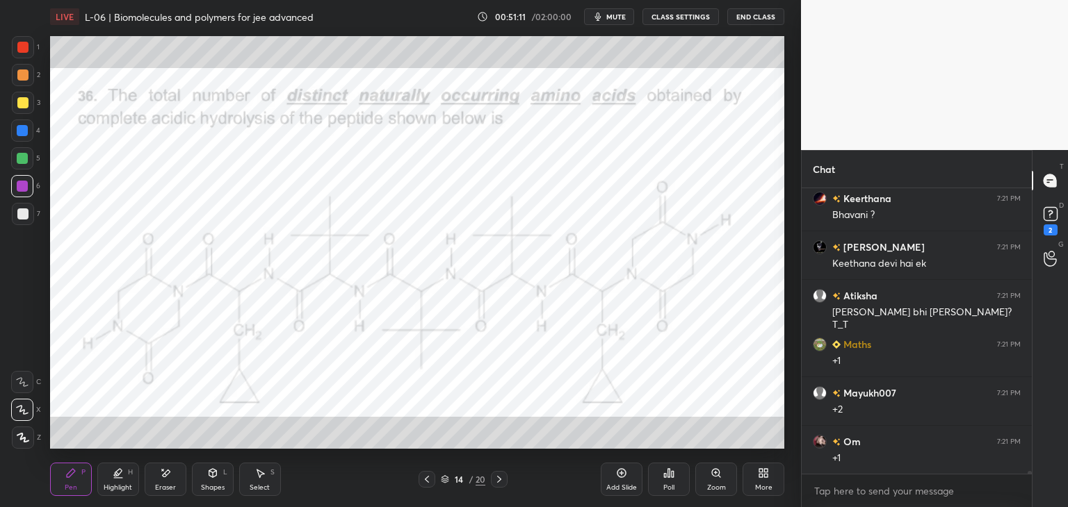
scroll to position [29248, 0]
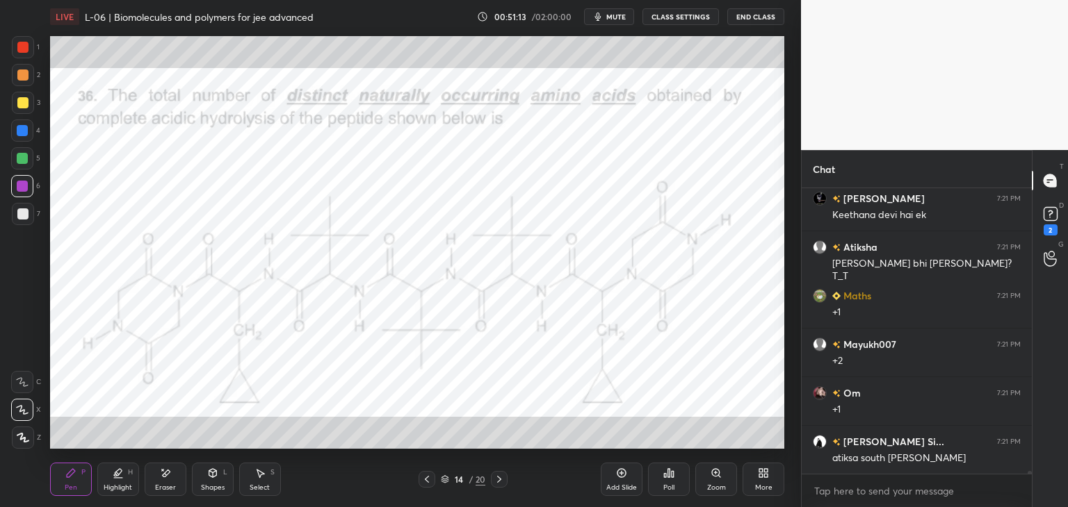
click at [175, 475] on div "Eraser" at bounding box center [166, 479] width 42 height 33
click at [78, 482] on div "Pen P" at bounding box center [71, 479] width 42 height 33
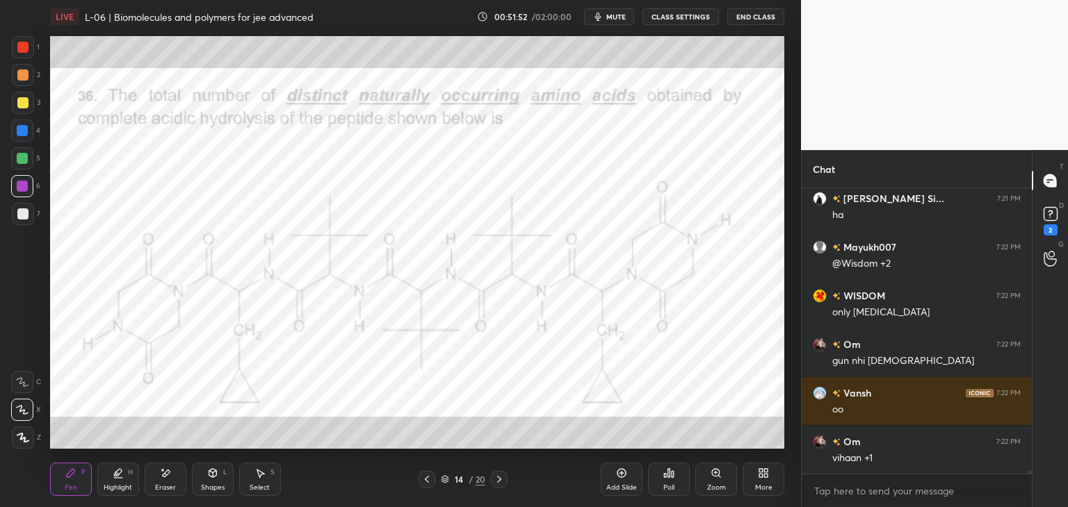
scroll to position [29832, 0]
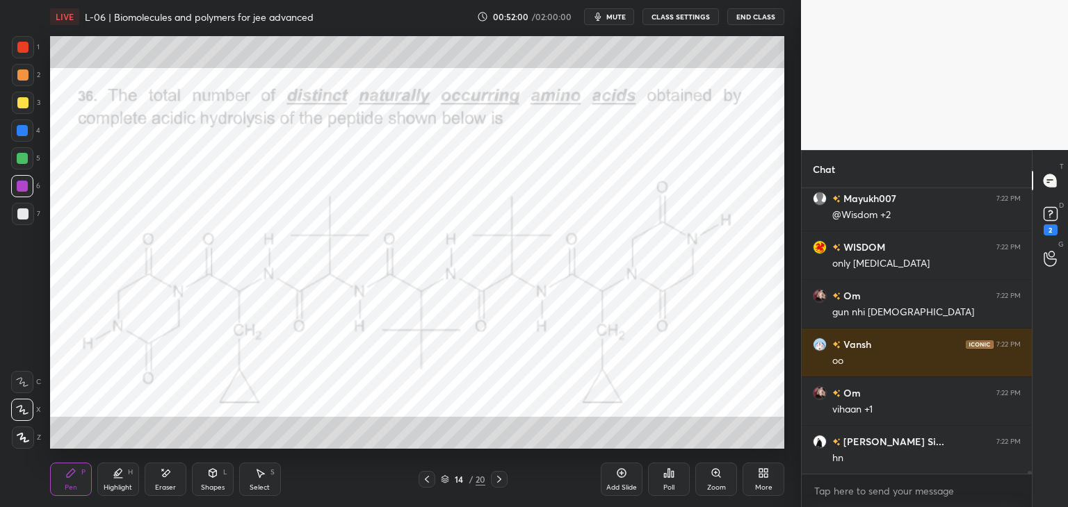
click at [121, 476] on icon at bounding box center [118, 473] width 11 height 11
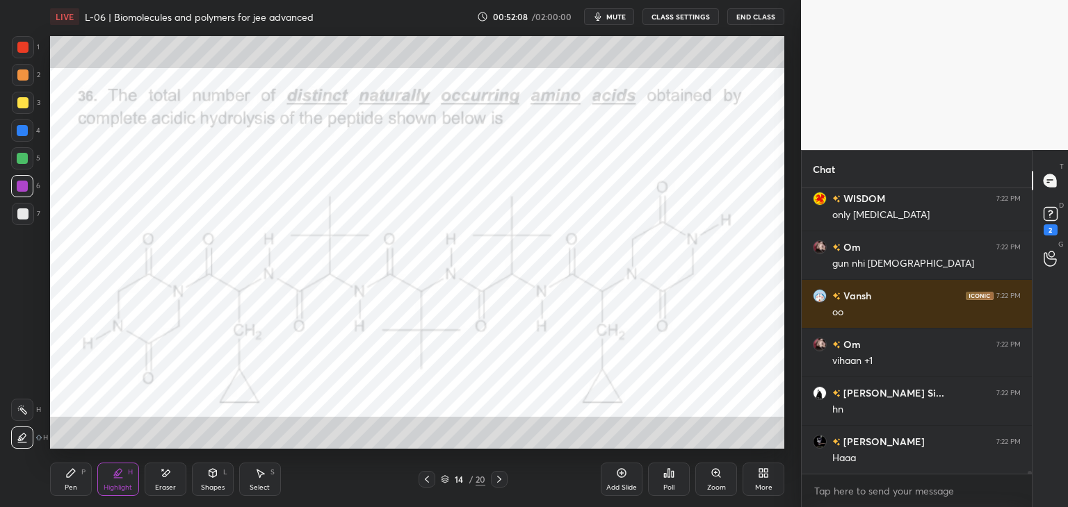
scroll to position [29929, 0]
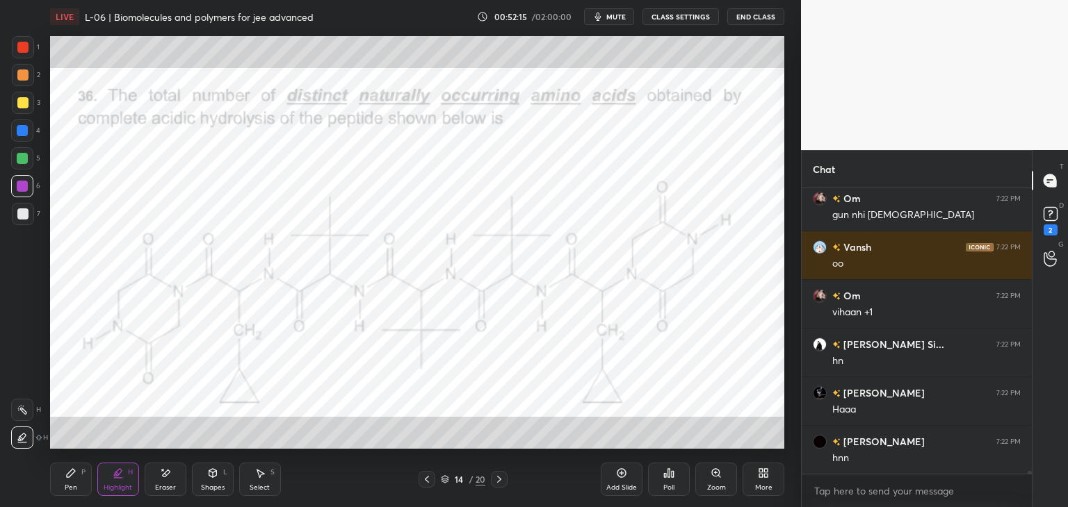
click at [74, 490] on div "Pen" at bounding box center [71, 487] width 13 height 7
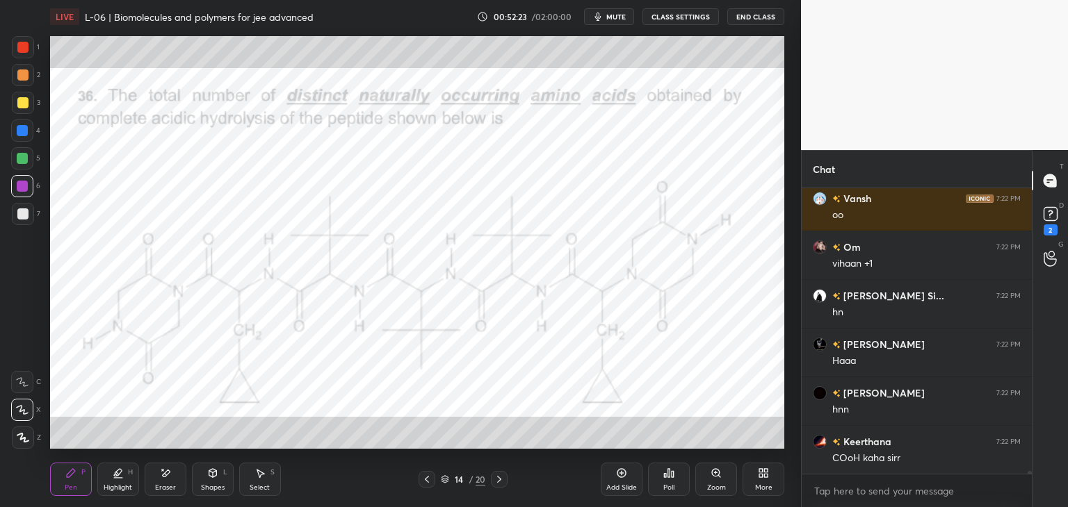
scroll to position [29992, 0]
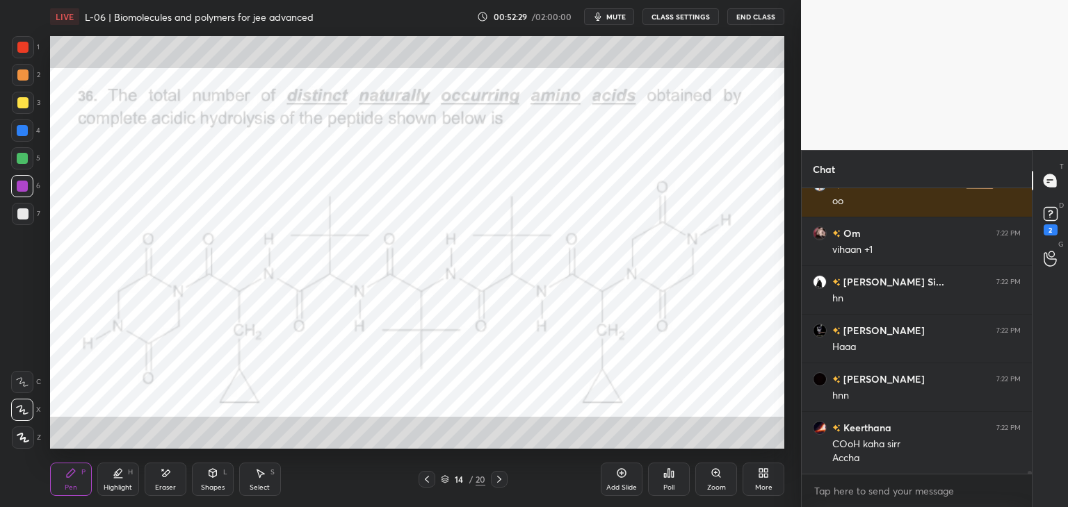
click at [25, 38] on div at bounding box center [23, 47] width 22 height 22
click at [211, 482] on div "Shapes L" at bounding box center [213, 479] width 42 height 33
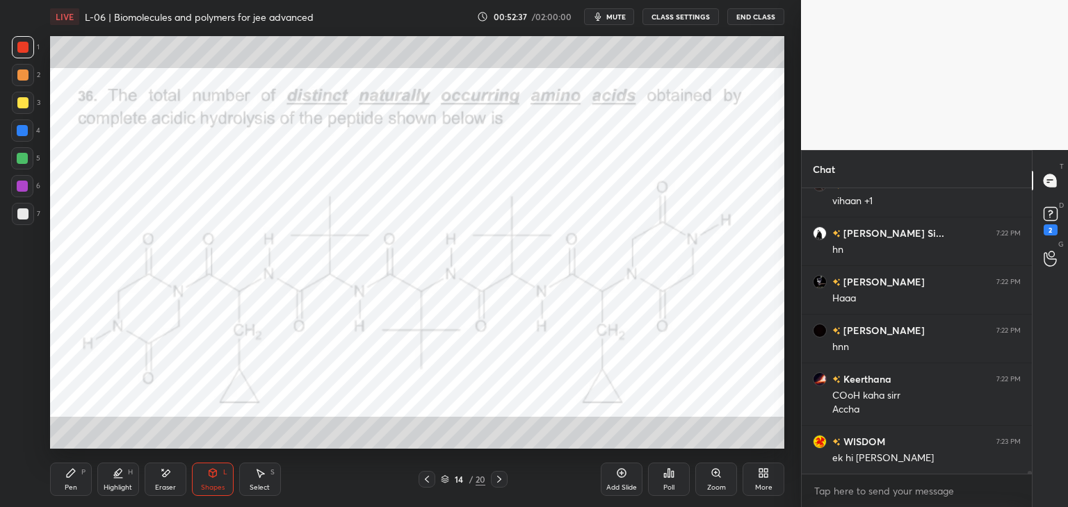
scroll to position [30089, 0]
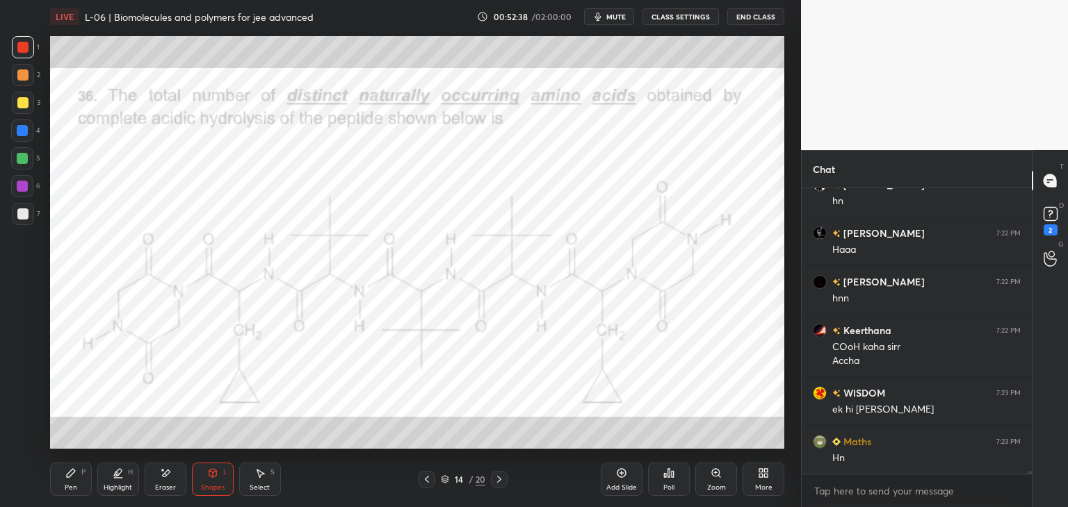
click at [67, 482] on div "Pen P" at bounding box center [71, 479] width 42 height 33
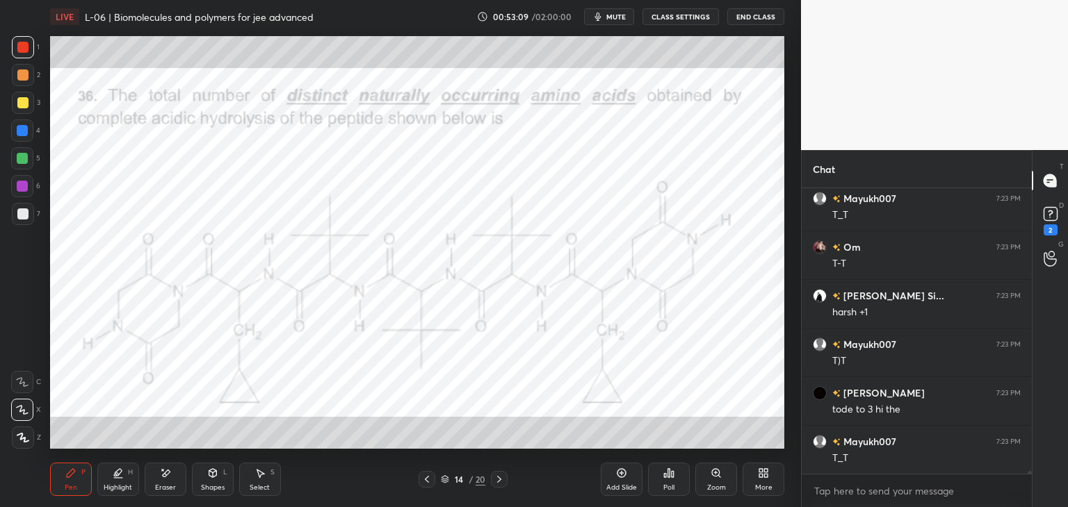
scroll to position [31173, 0]
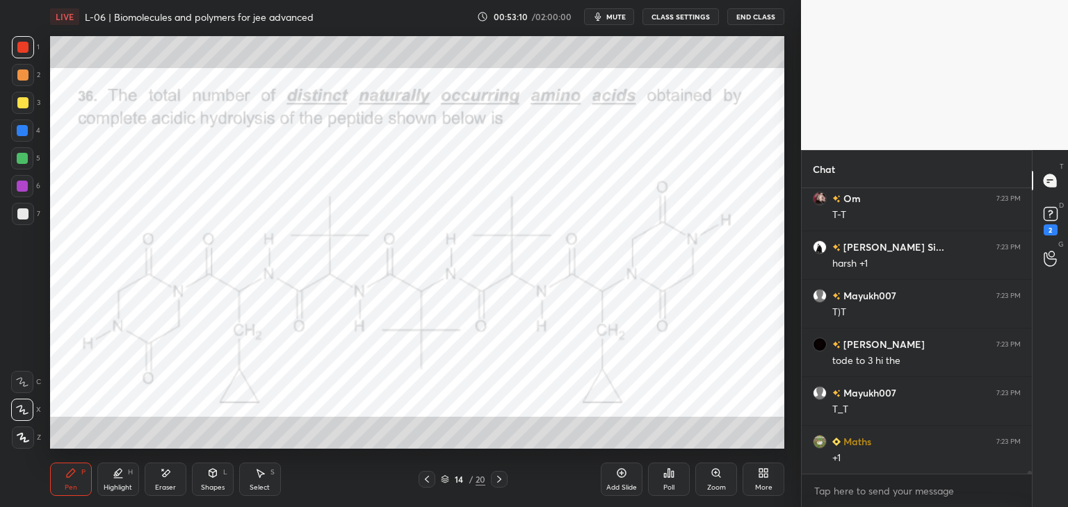
click at [500, 484] on icon at bounding box center [499, 479] width 11 height 11
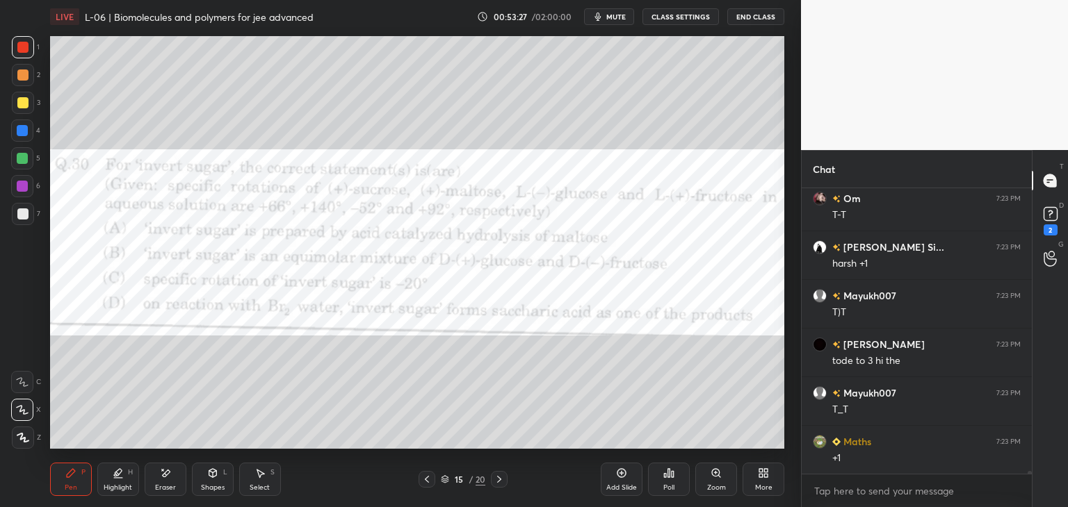
click at [418, 481] on div at bounding box center [426, 479] width 17 height 17
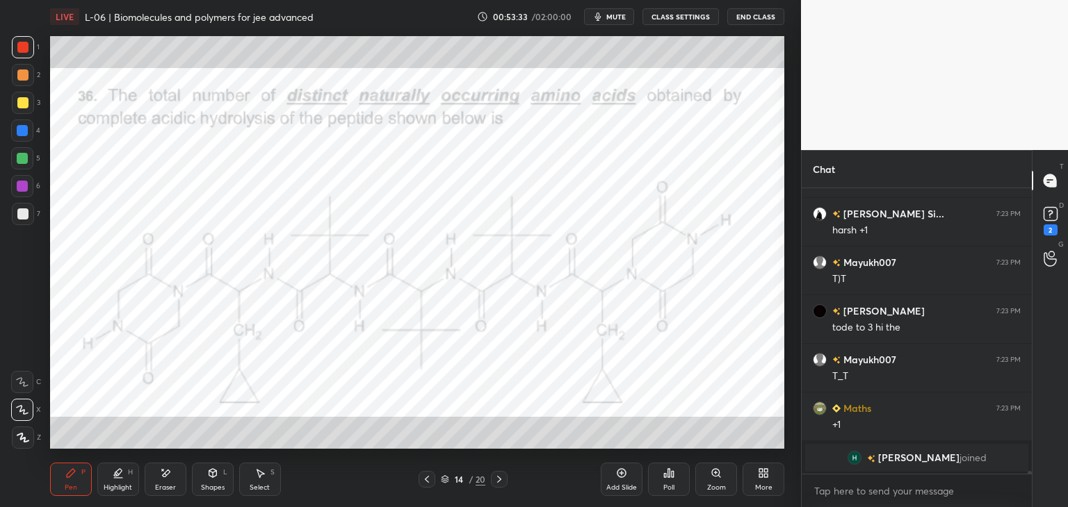
scroll to position [29775, 0]
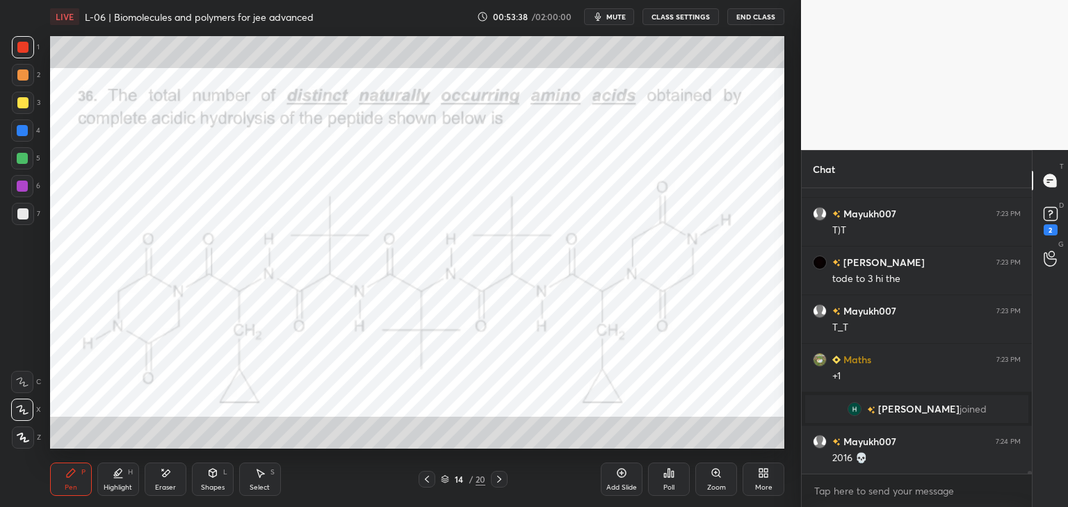
click at [171, 474] on div "Eraser" at bounding box center [166, 479] width 42 height 33
click at [67, 482] on div "Pen P" at bounding box center [71, 479] width 42 height 33
click at [22, 49] on div at bounding box center [22, 47] width 11 height 11
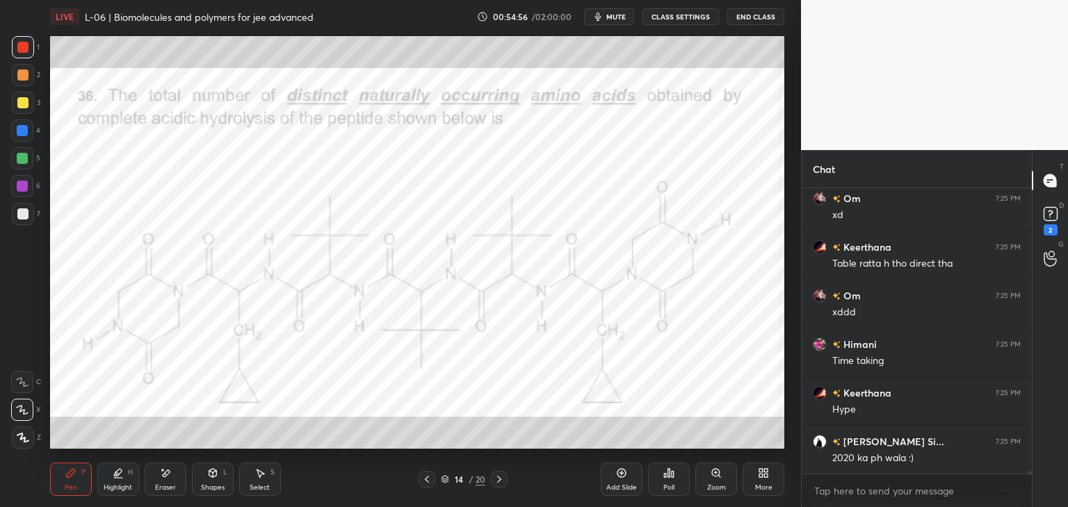
scroll to position [30748, 0]
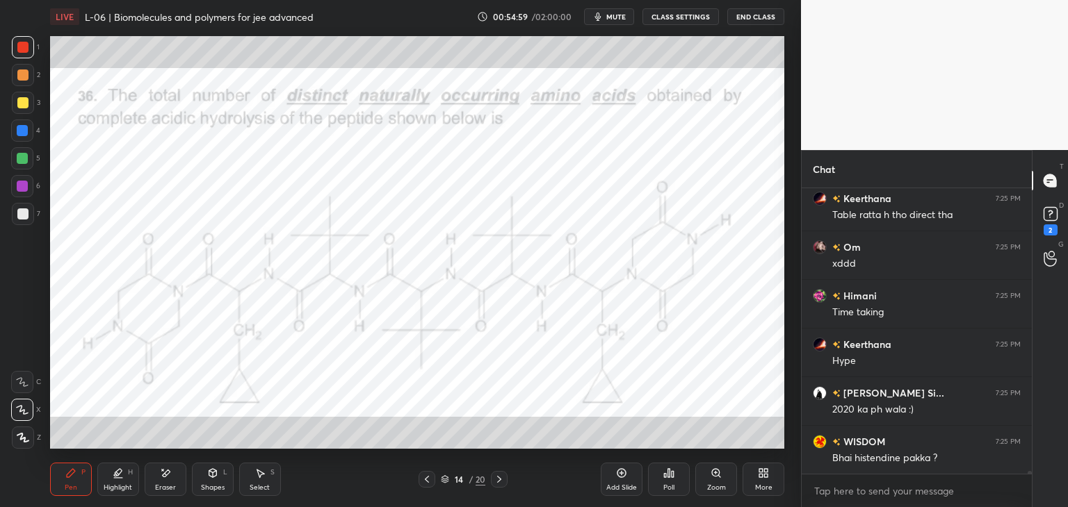
click at [492, 482] on div at bounding box center [499, 479] width 17 height 17
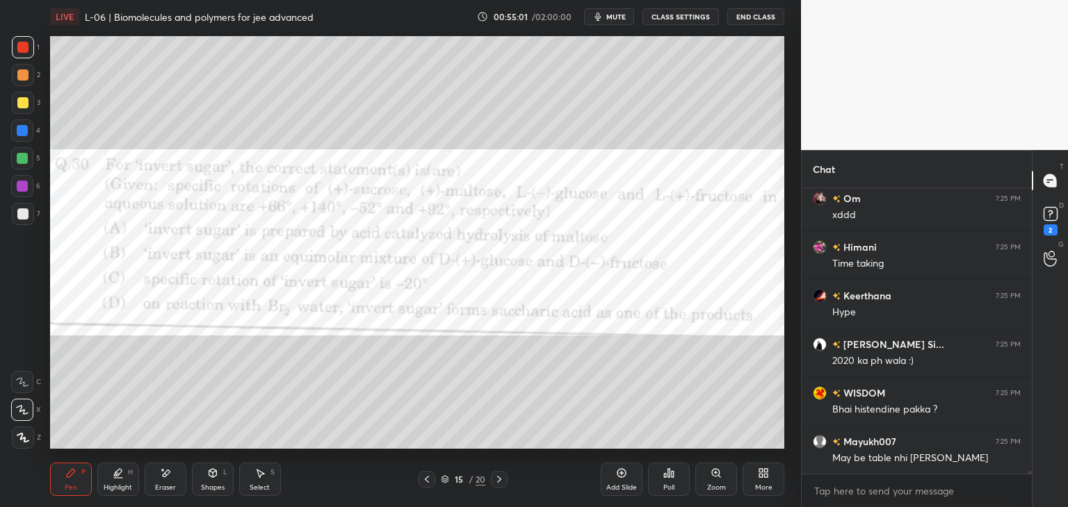
scroll to position [30845, 0]
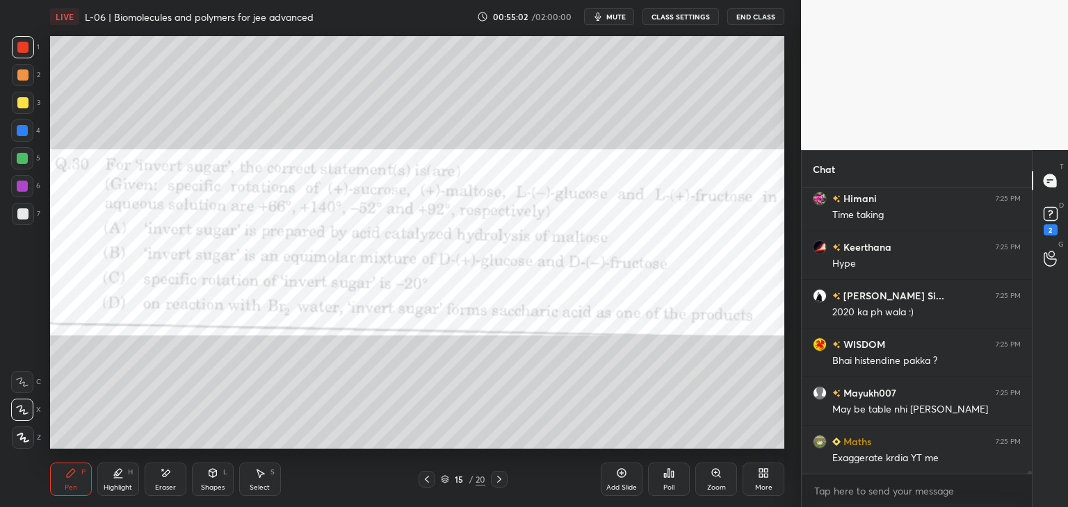
click at [164, 480] on div "Eraser" at bounding box center [166, 479] width 42 height 33
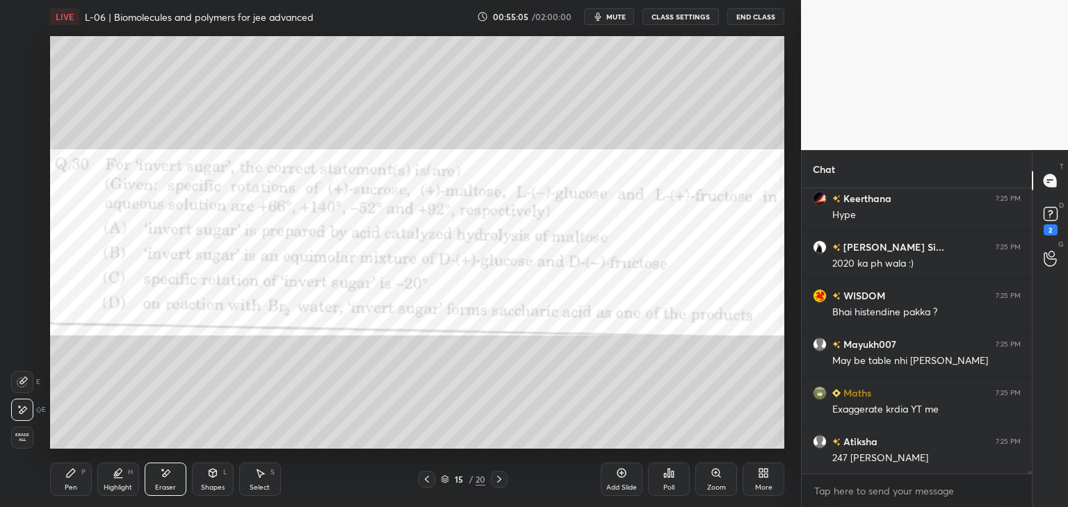
click at [78, 484] on div "Pen P" at bounding box center [71, 479] width 42 height 33
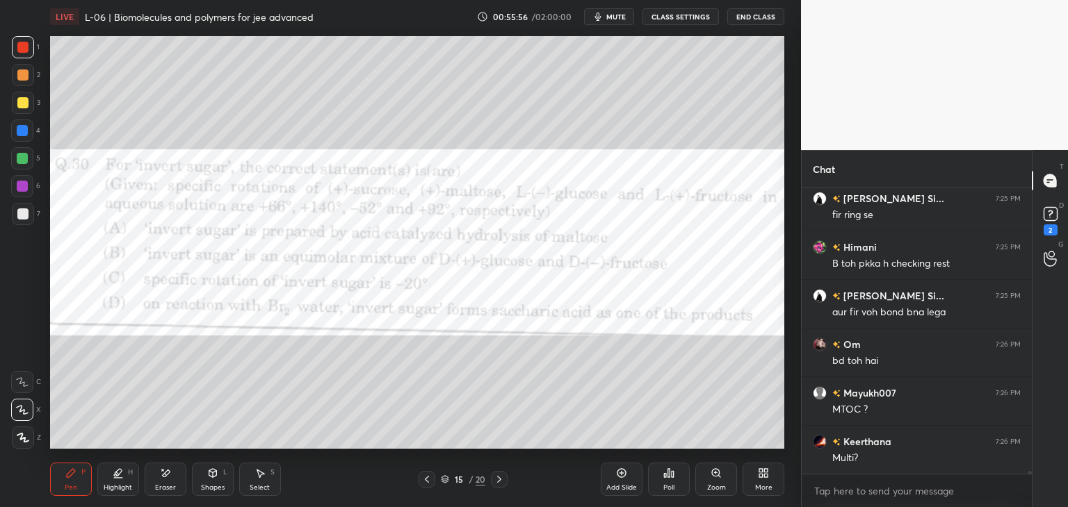
scroll to position [31394, 0]
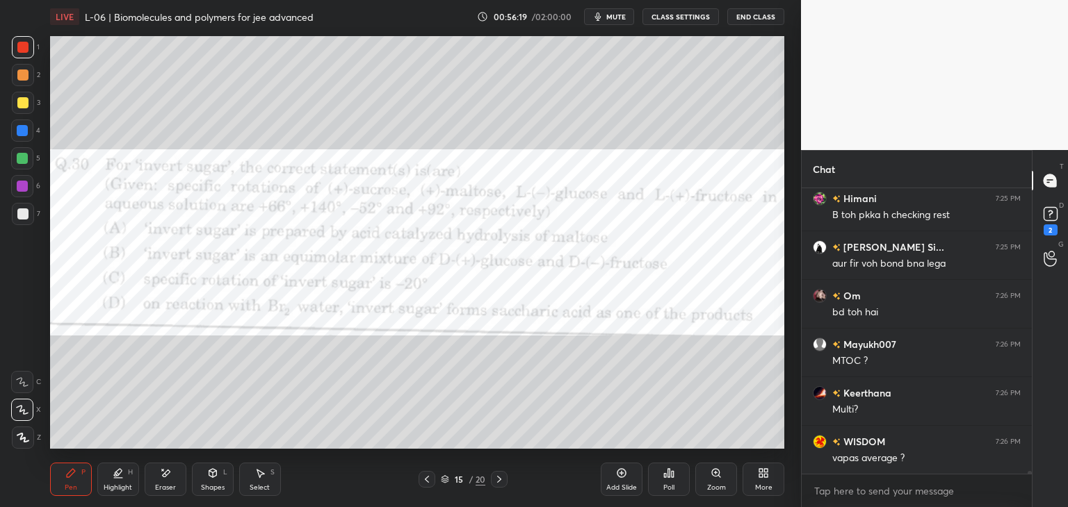
click at [209, 486] on div "Shapes" at bounding box center [213, 487] width 24 height 7
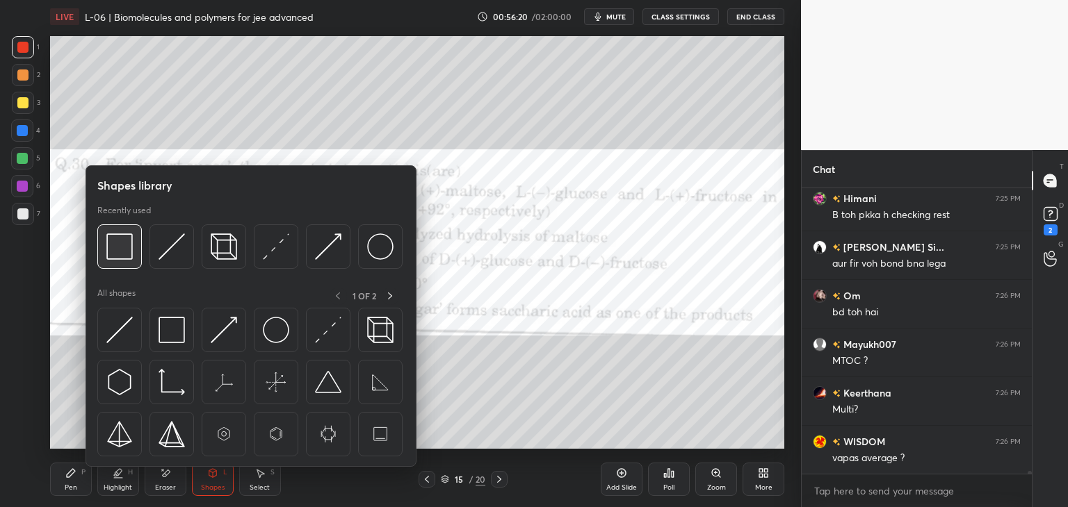
click at [112, 263] on div at bounding box center [119, 247] width 44 height 44
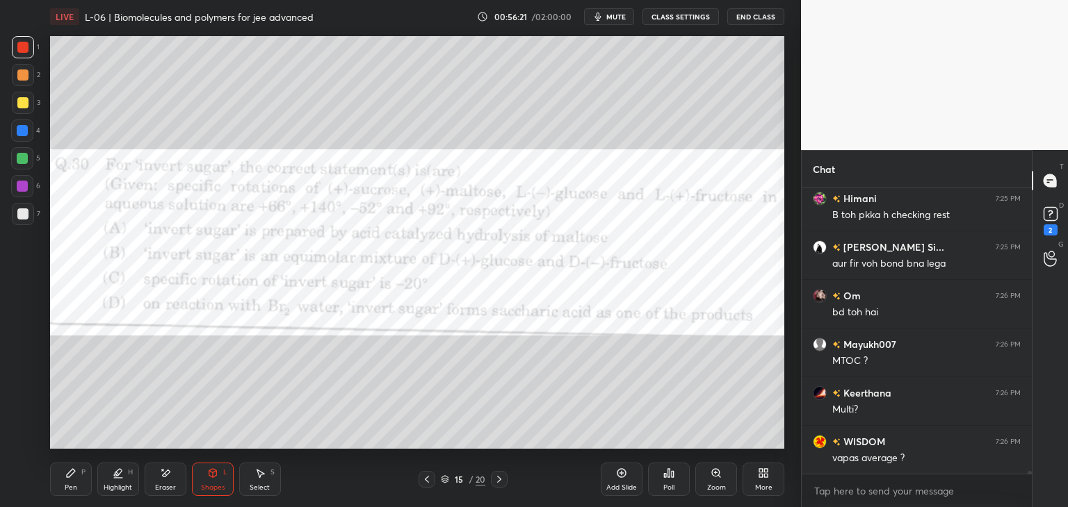
scroll to position [31443, 0]
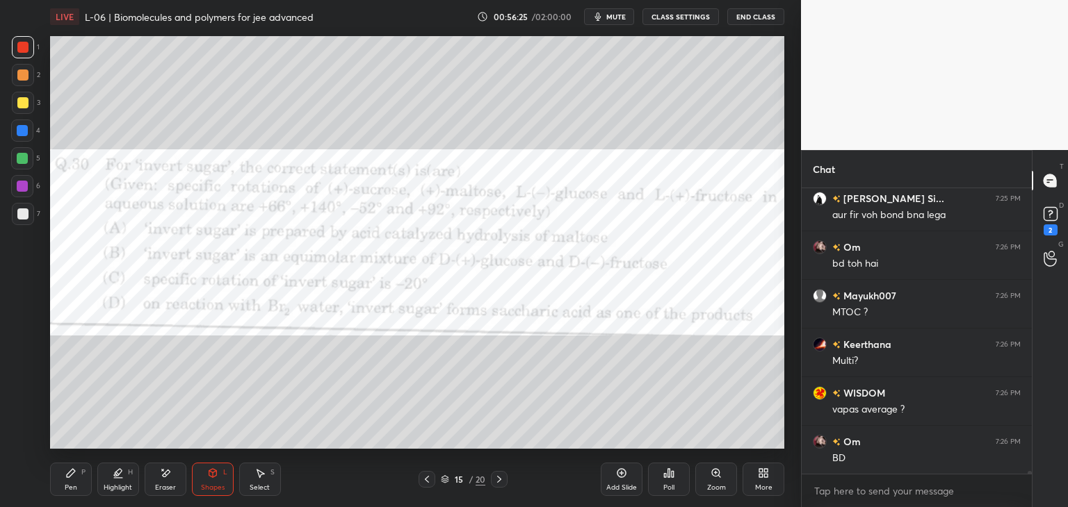
click at [70, 484] on div "Pen" at bounding box center [71, 487] width 13 height 7
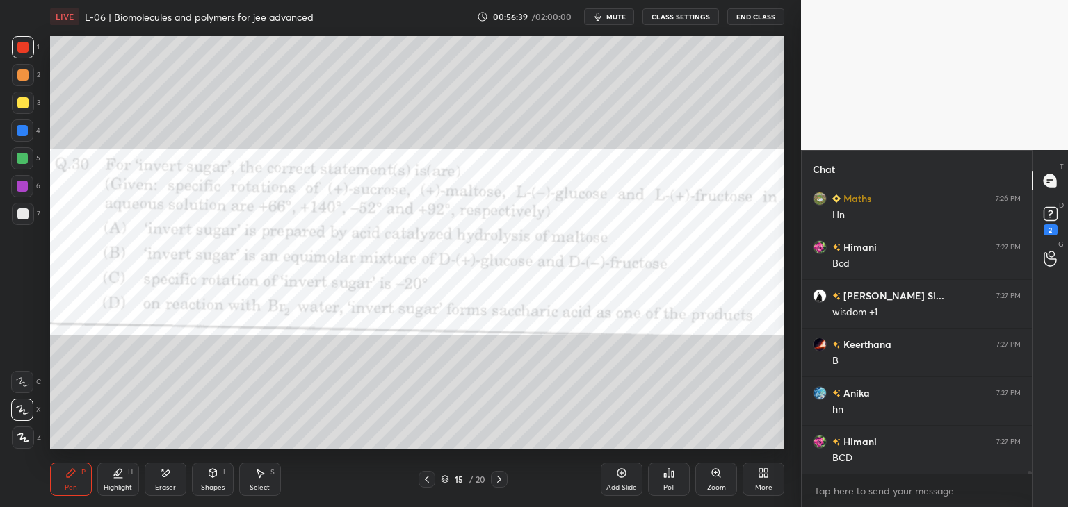
scroll to position [31881, 0]
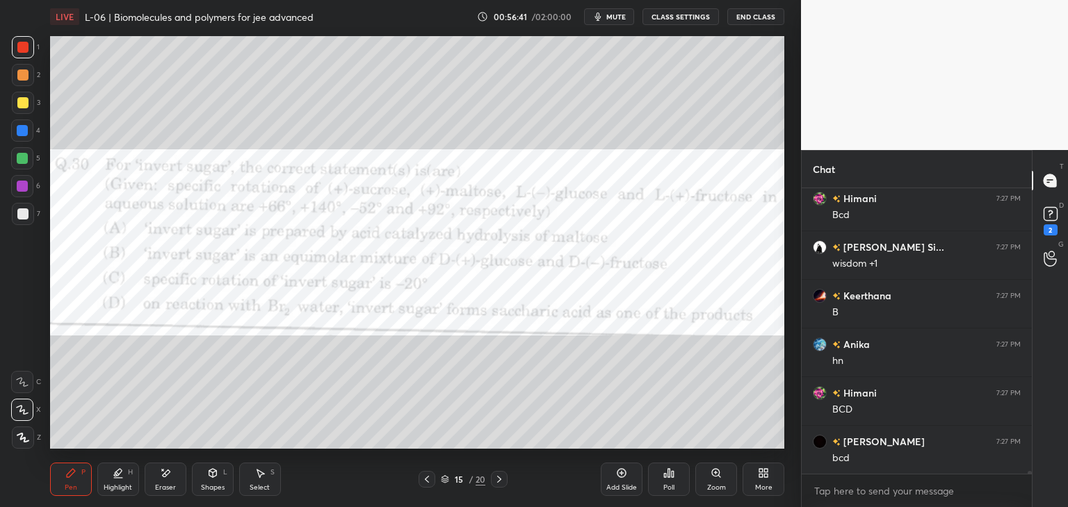
click at [168, 473] on icon at bounding box center [167, 473] width 8 height 7
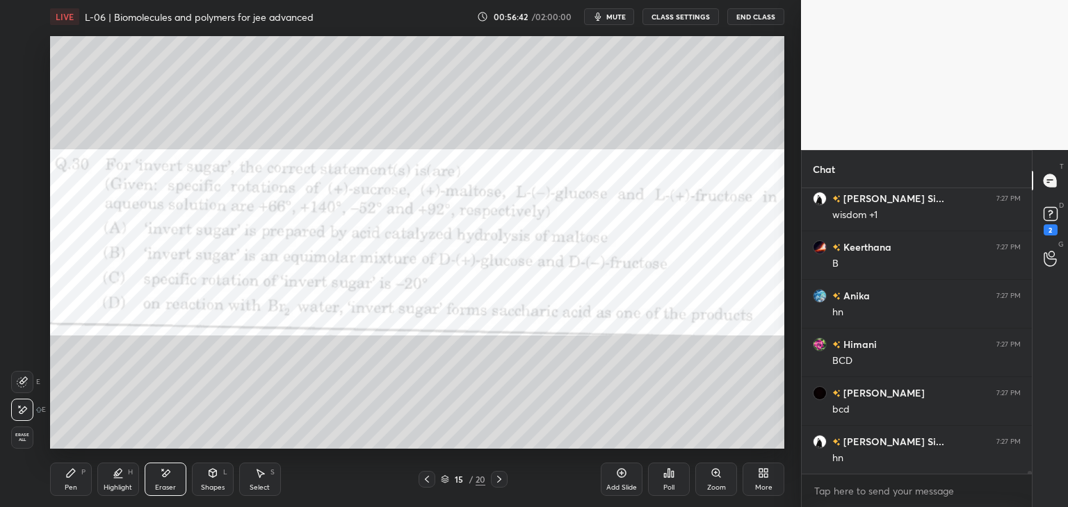
click at [75, 473] on icon at bounding box center [70, 473] width 11 height 11
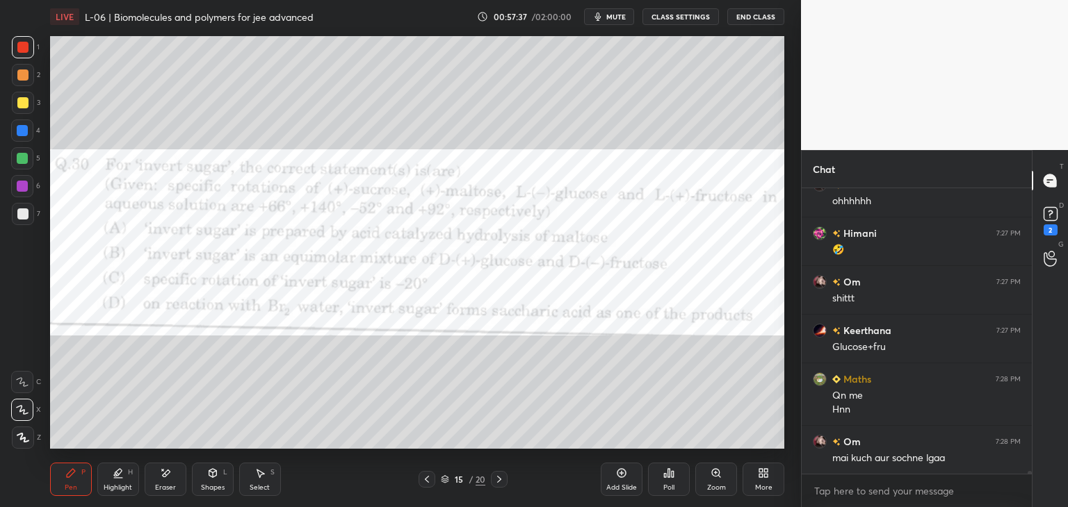
scroll to position [32819, 0]
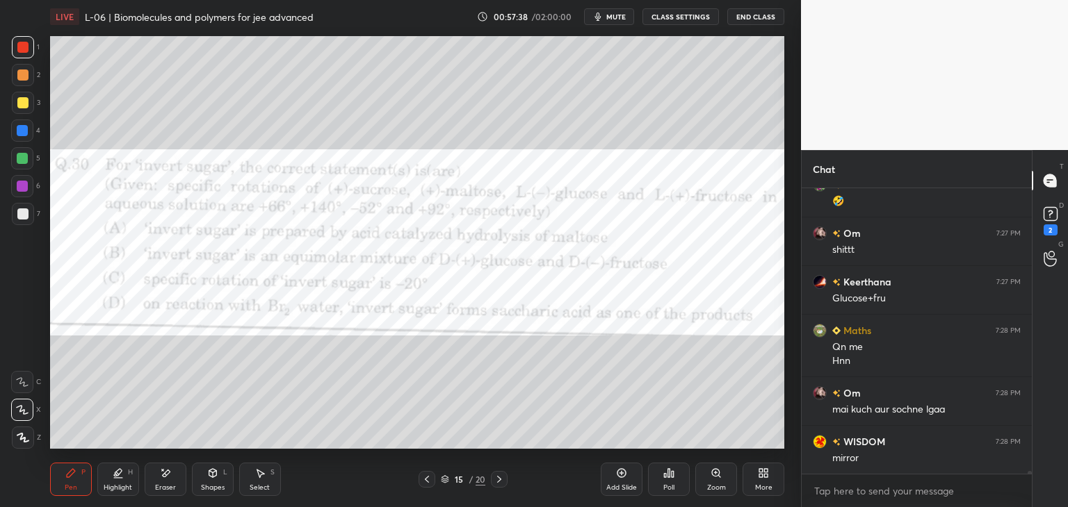
click at [168, 476] on icon at bounding box center [165, 474] width 11 height 12
click at [70, 479] on div "Pen P" at bounding box center [71, 479] width 42 height 33
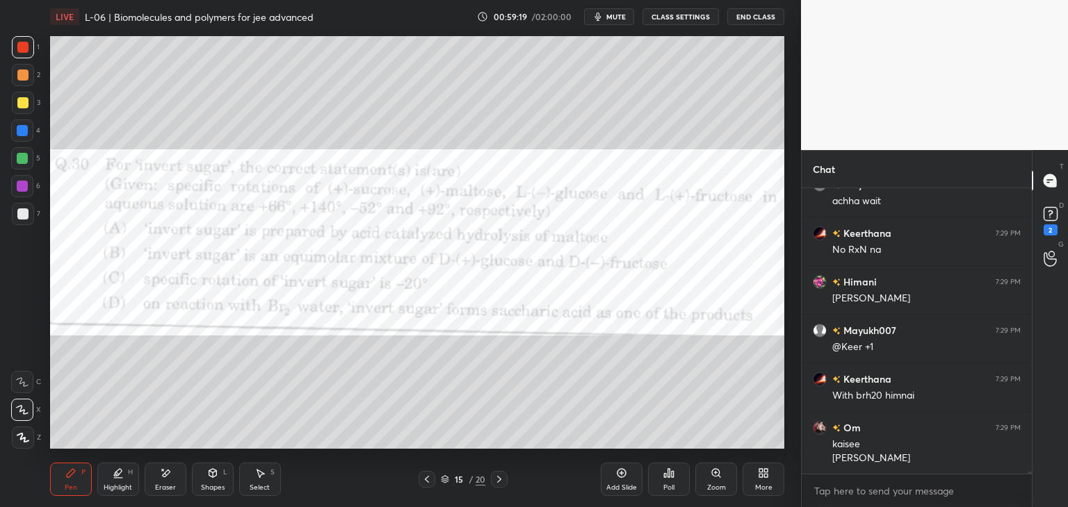
scroll to position [33709, 0]
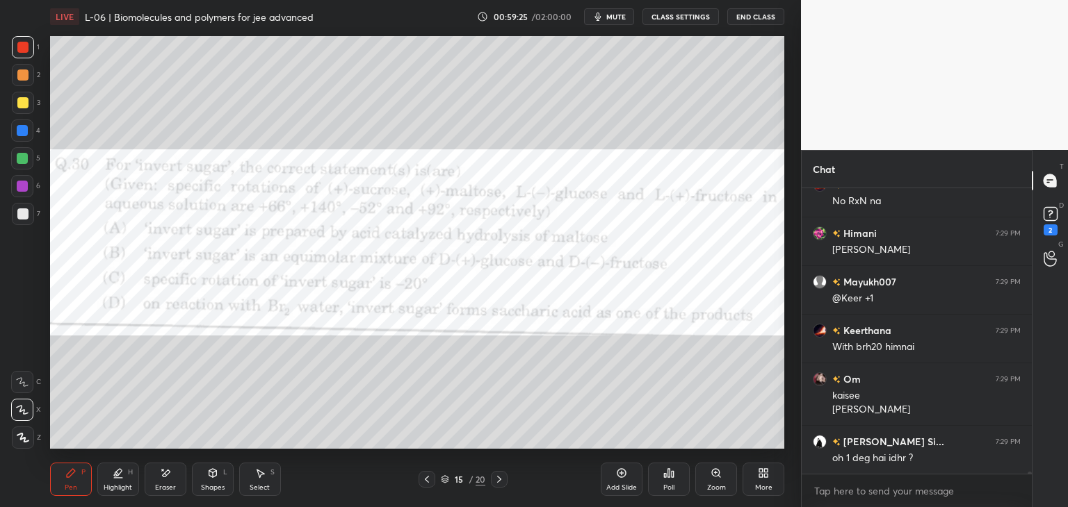
click at [212, 484] on div "Shapes" at bounding box center [213, 487] width 24 height 7
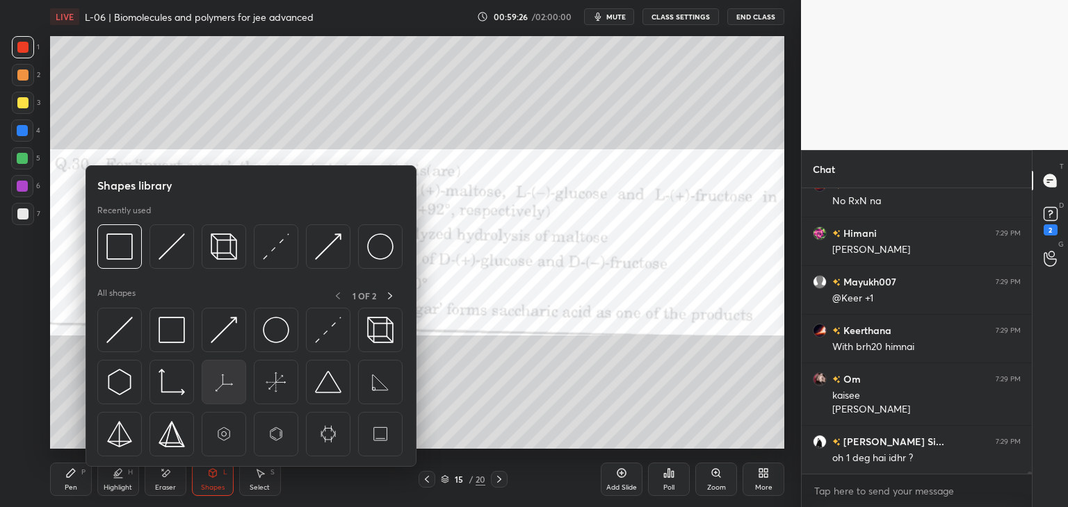
scroll to position [33758, 0]
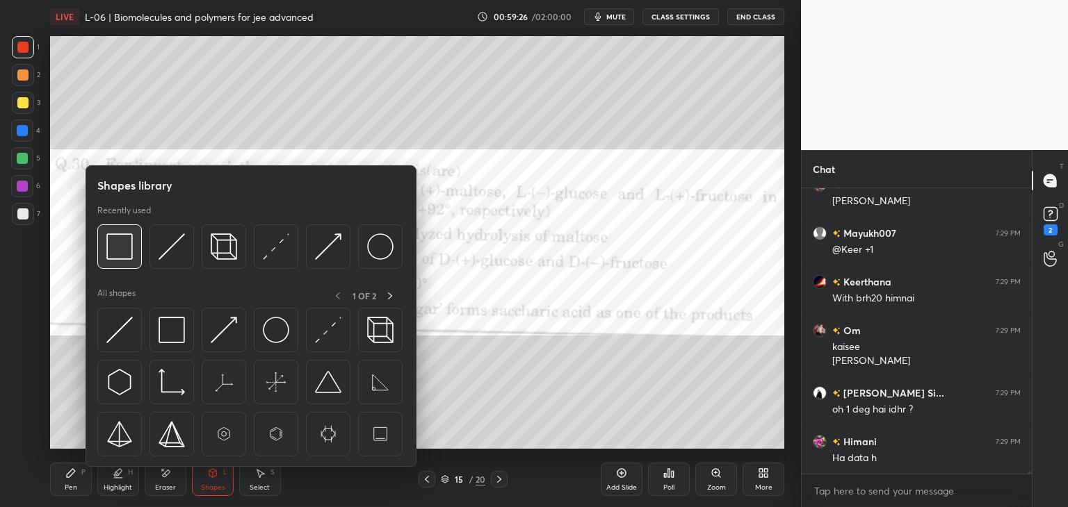
click at [120, 262] on div at bounding box center [119, 247] width 44 height 44
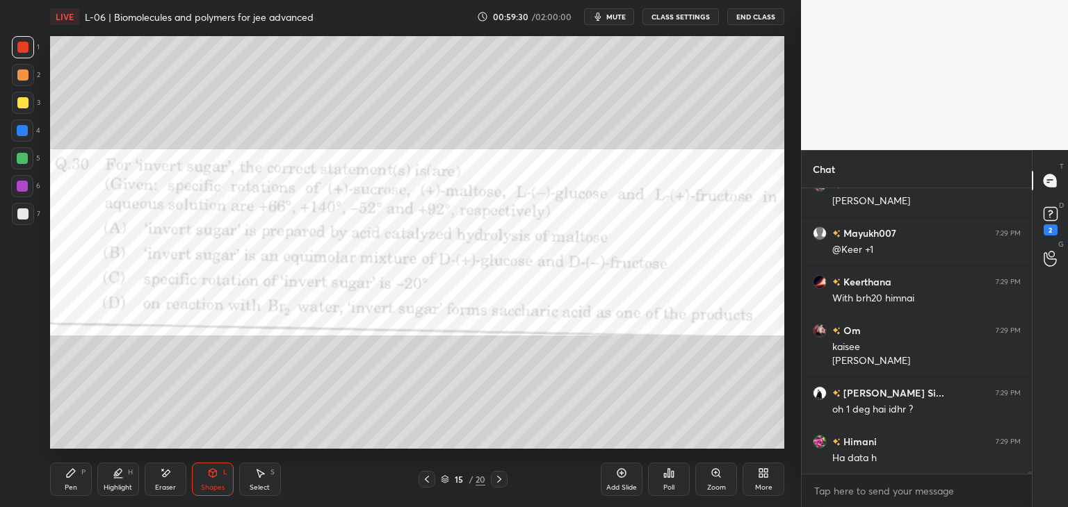
click at [81, 473] on div "P" at bounding box center [83, 472] width 4 height 7
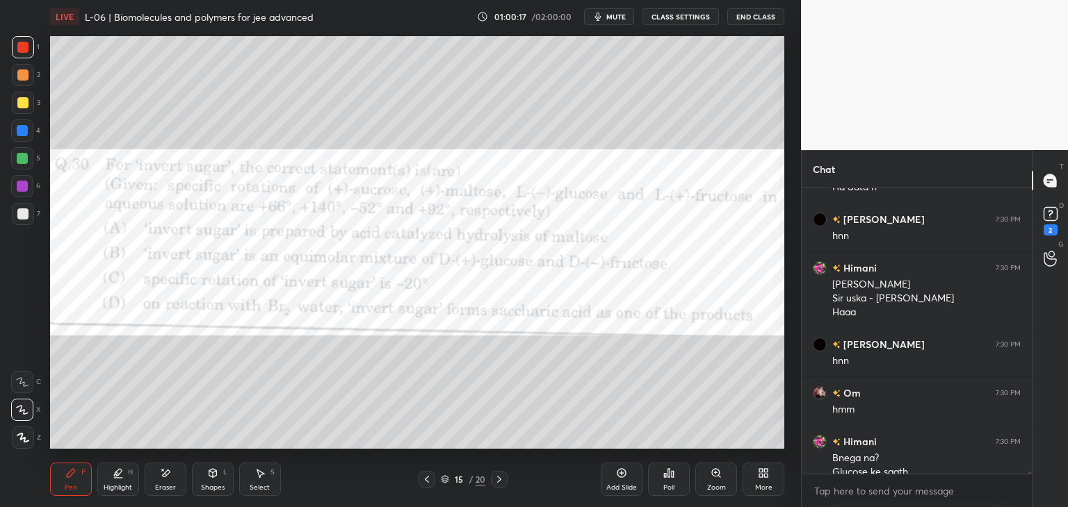
scroll to position [34043, 0]
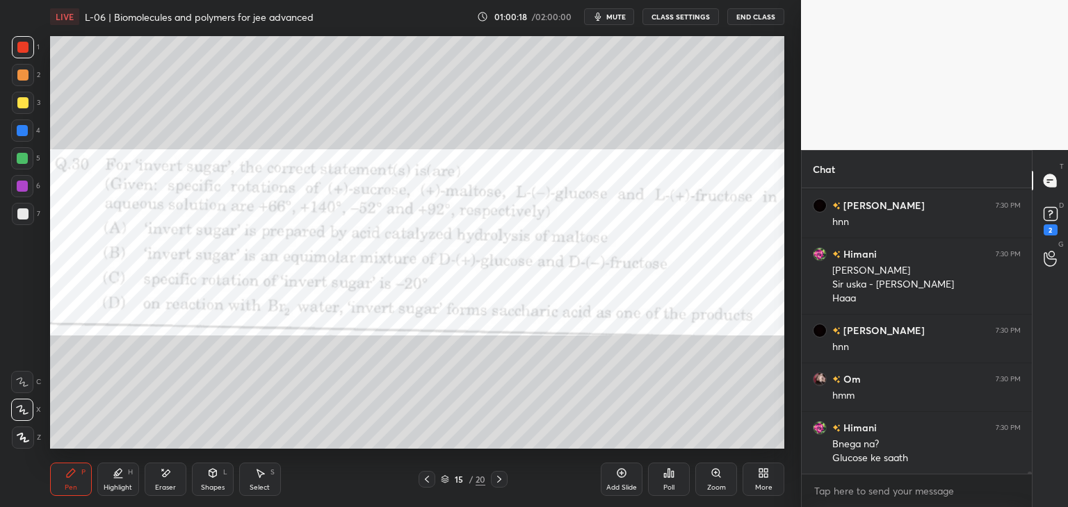
click at [623, 480] on div "Add Slide" at bounding box center [622, 479] width 42 height 33
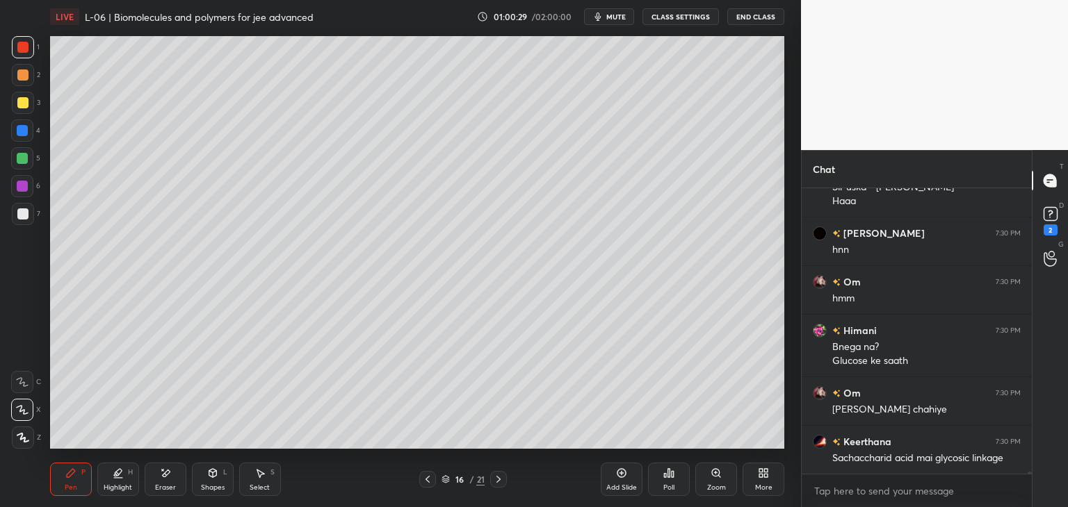
scroll to position [34189, 0]
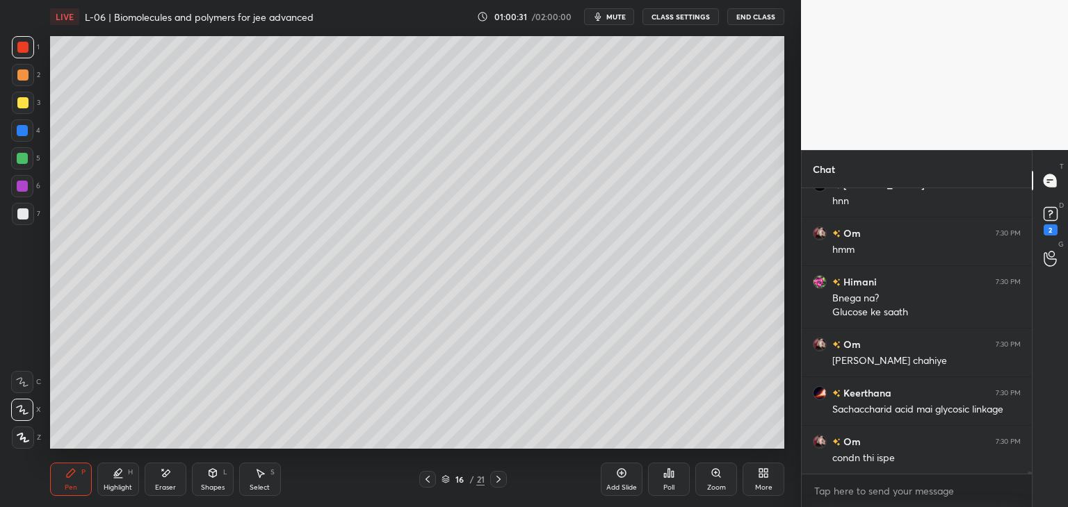
click at [269, 465] on div "Select S" at bounding box center [260, 479] width 42 height 33
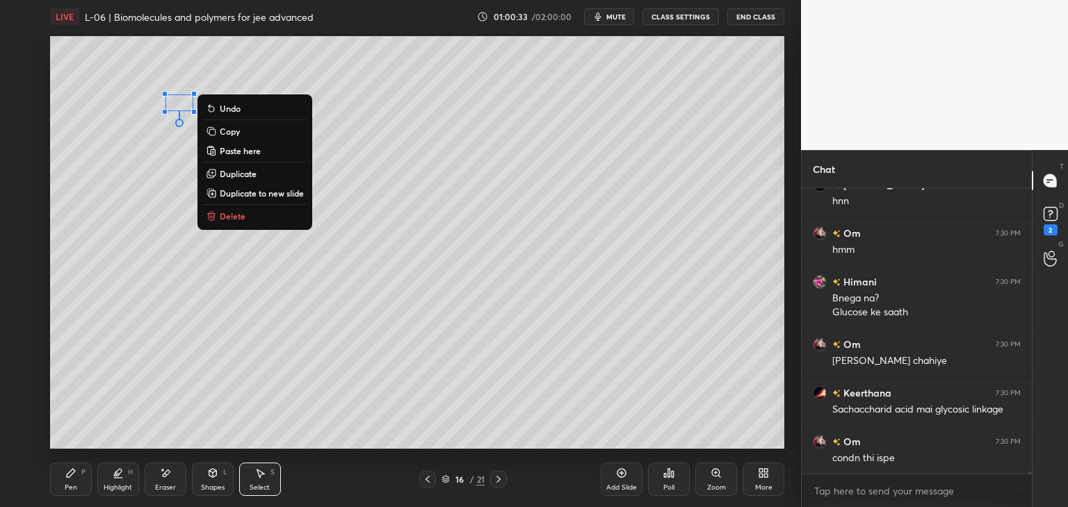
click at [243, 213] on p "Delete" at bounding box center [233, 216] width 26 height 11
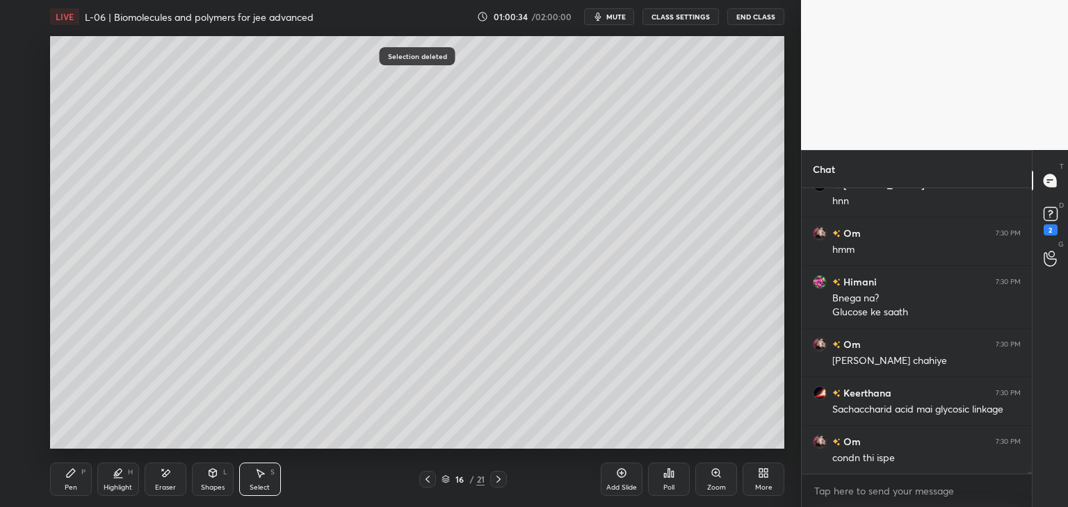
click at [78, 470] on div "Pen P" at bounding box center [71, 479] width 42 height 33
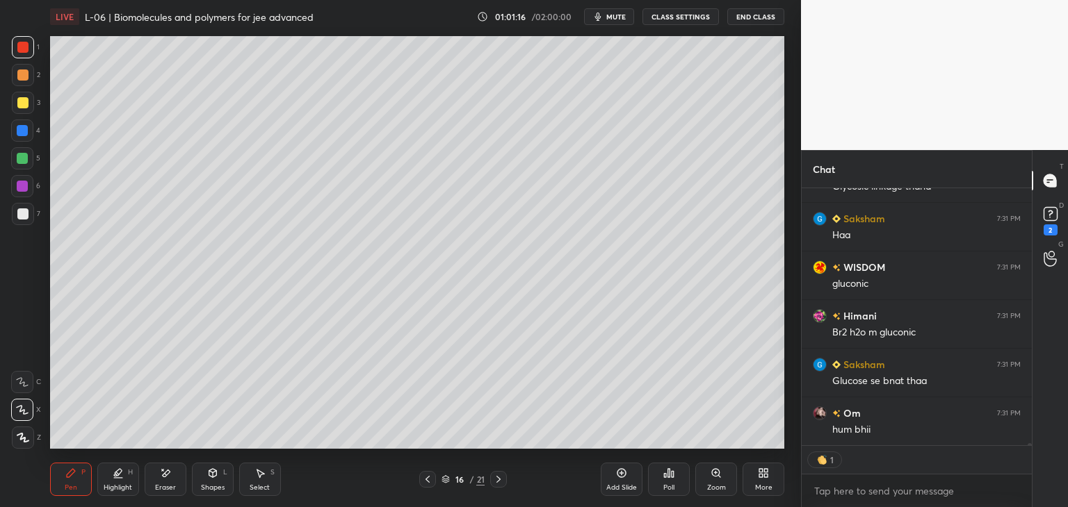
scroll to position [34654, 0]
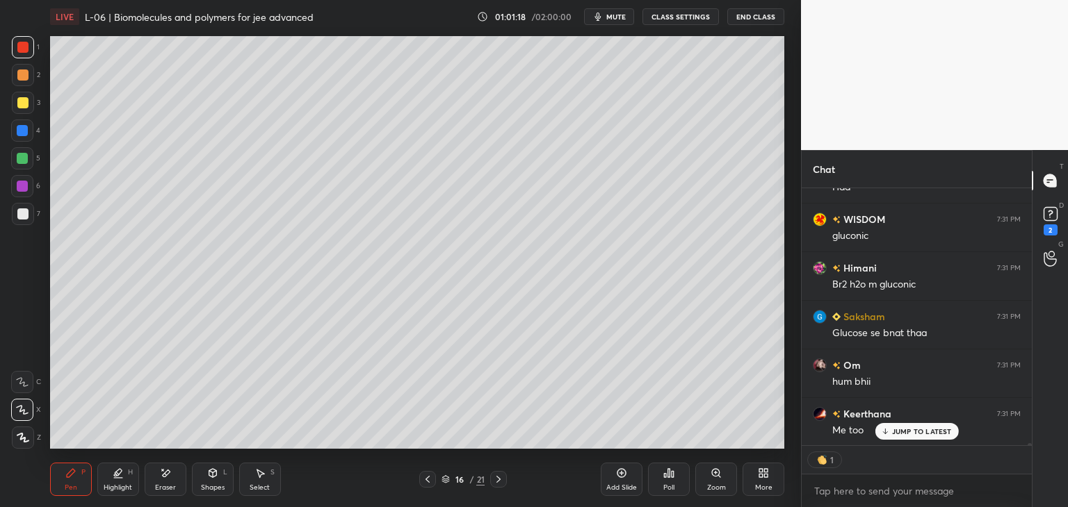
type textarea "x"
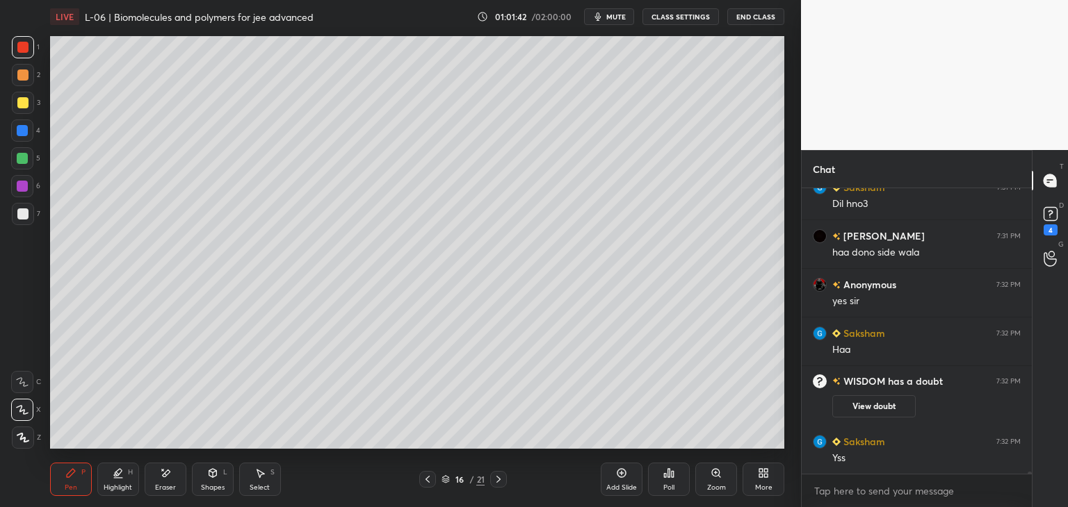
scroll to position [33406, 0]
click at [426, 482] on icon at bounding box center [427, 479] width 11 height 11
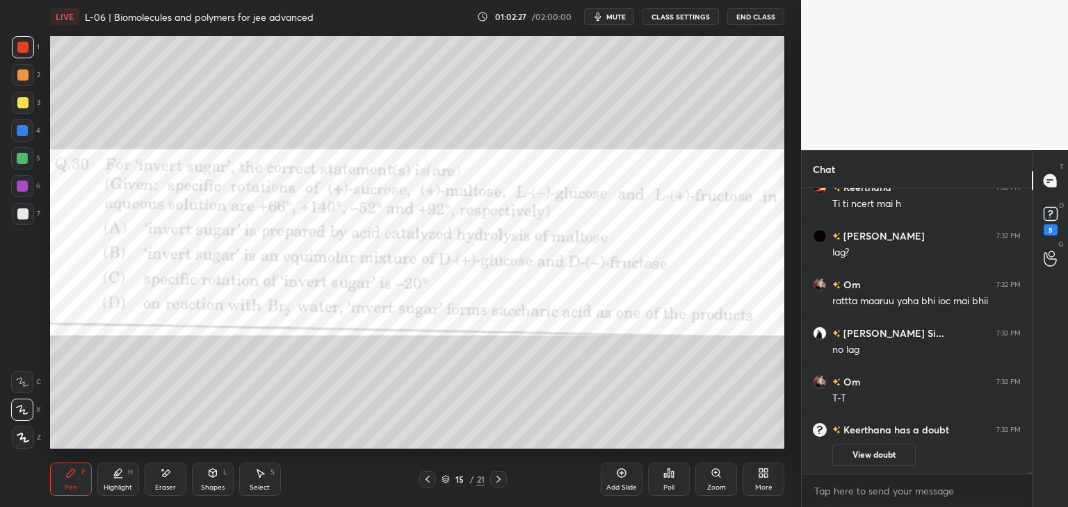
scroll to position [33806, 0]
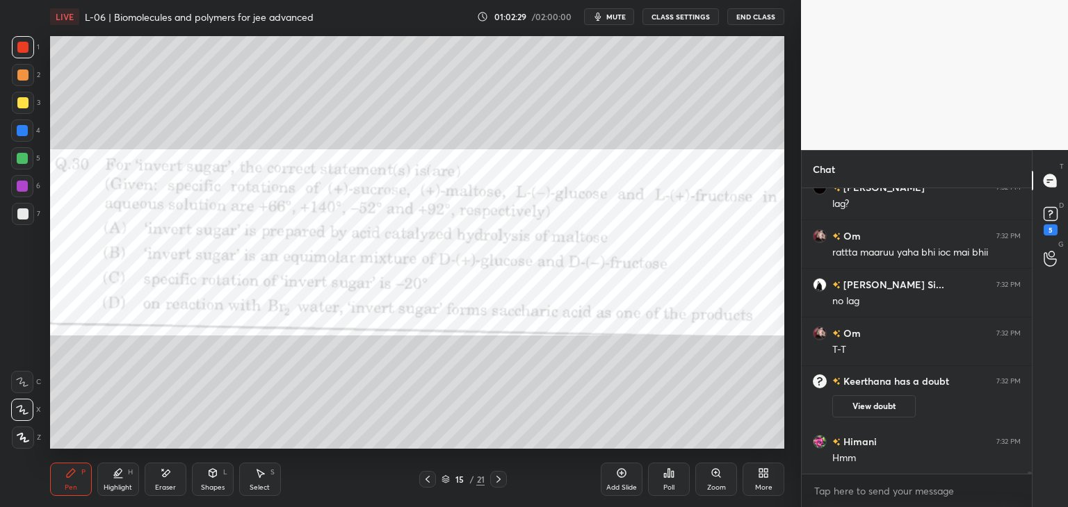
click at [496, 475] on icon at bounding box center [498, 479] width 11 height 11
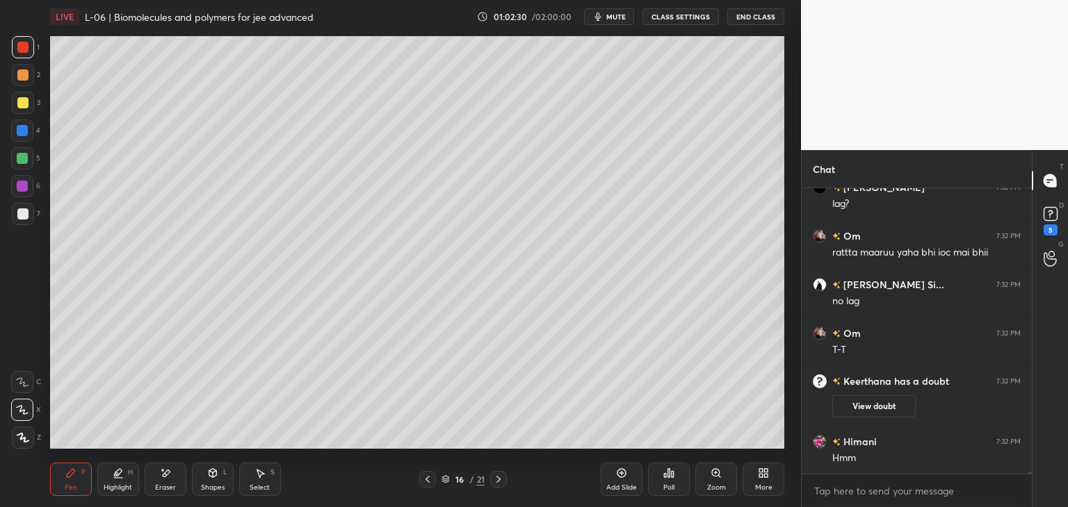
click at [503, 485] on div at bounding box center [498, 479] width 17 height 17
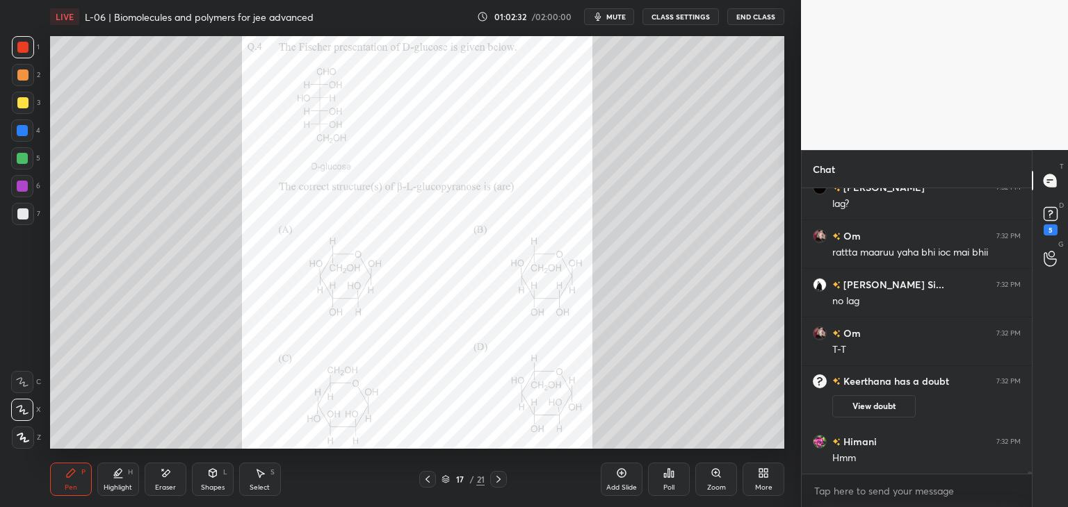
click at [426, 487] on div at bounding box center [427, 479] width 17 height 17
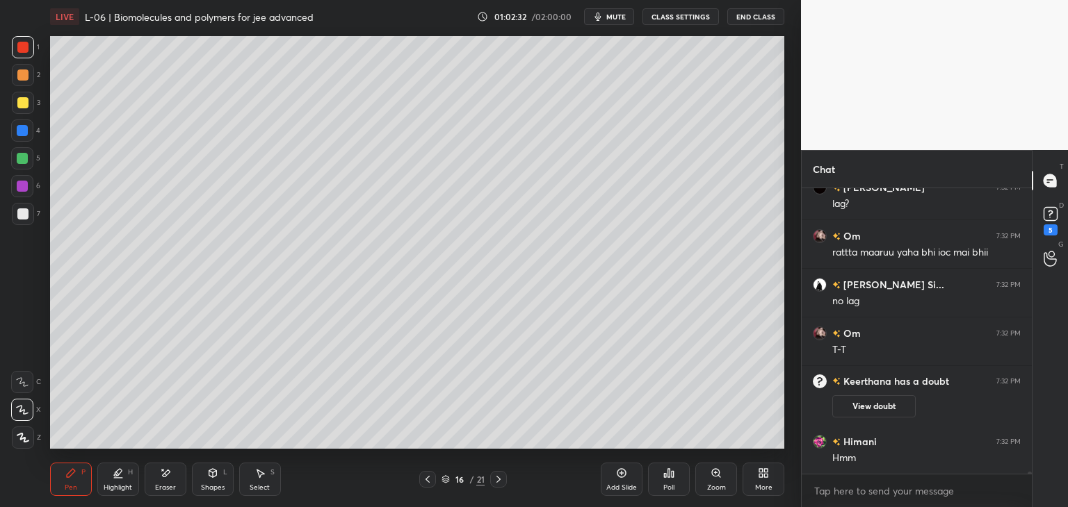
click at [428, 478] on icon at bounding box center [427, 479] width 4 height 7
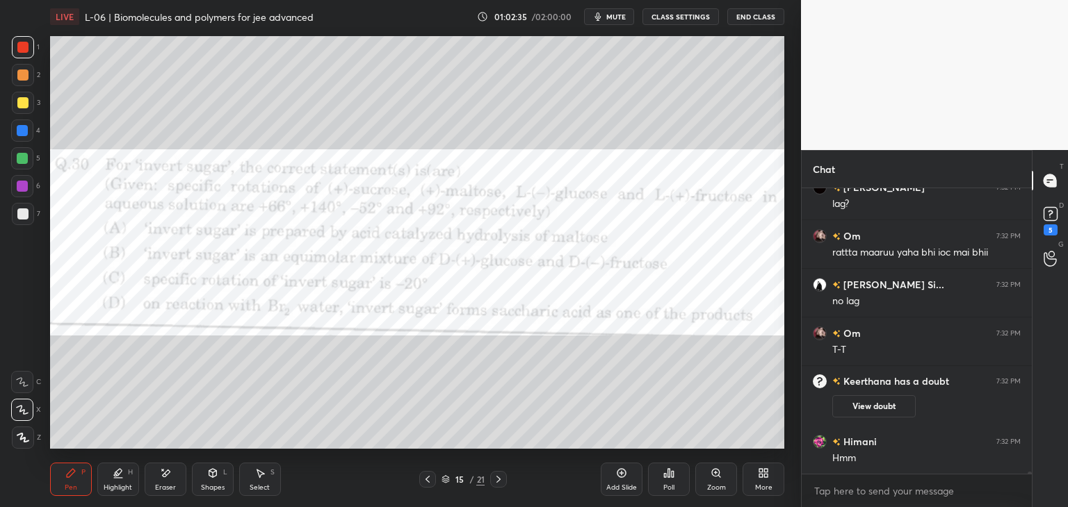
click at [503, 476] on icon at bounding box center [498, 479] width 11 height 11
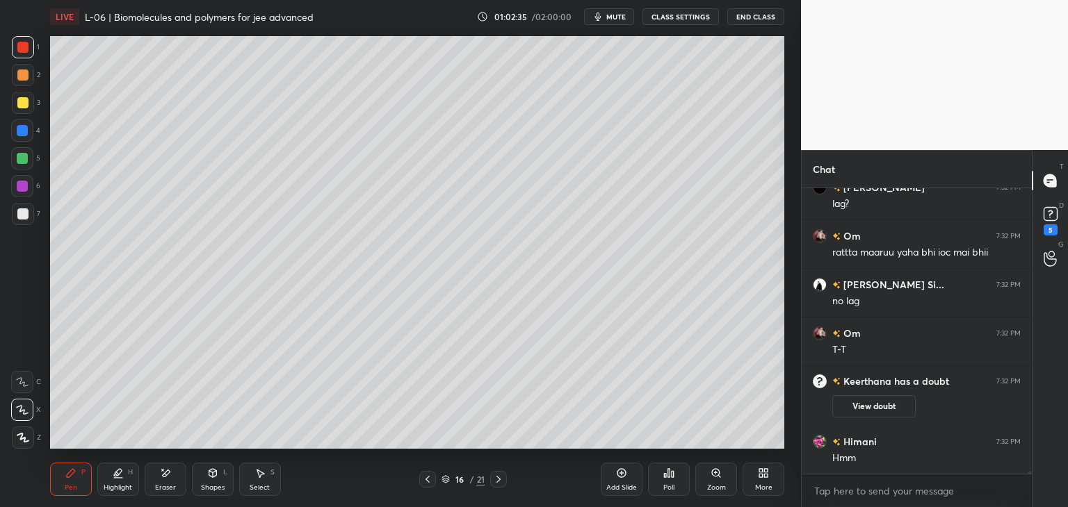
click at [503, 476] on icon at bounding box center [498, 479] width 11 height 11
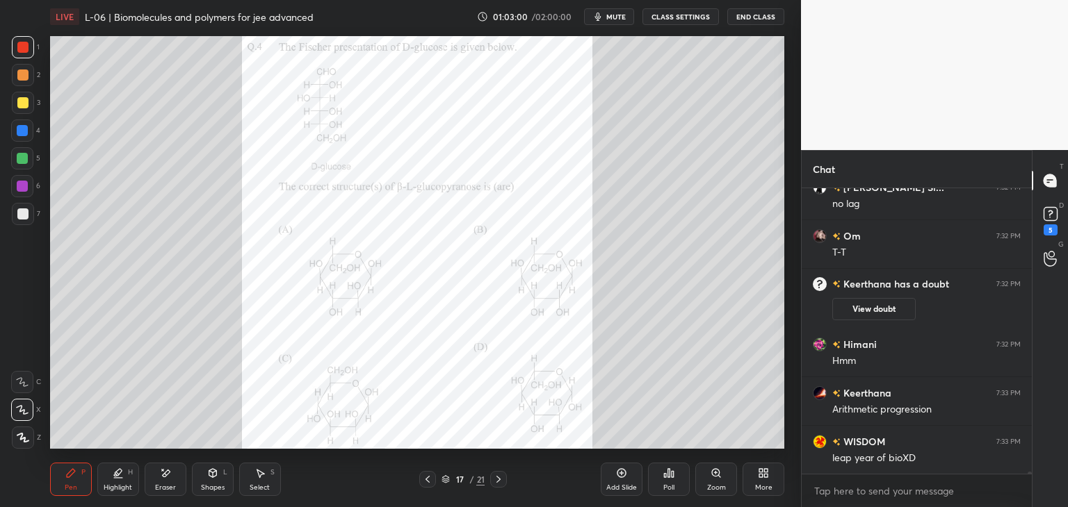
scroll to position [33952, 0]
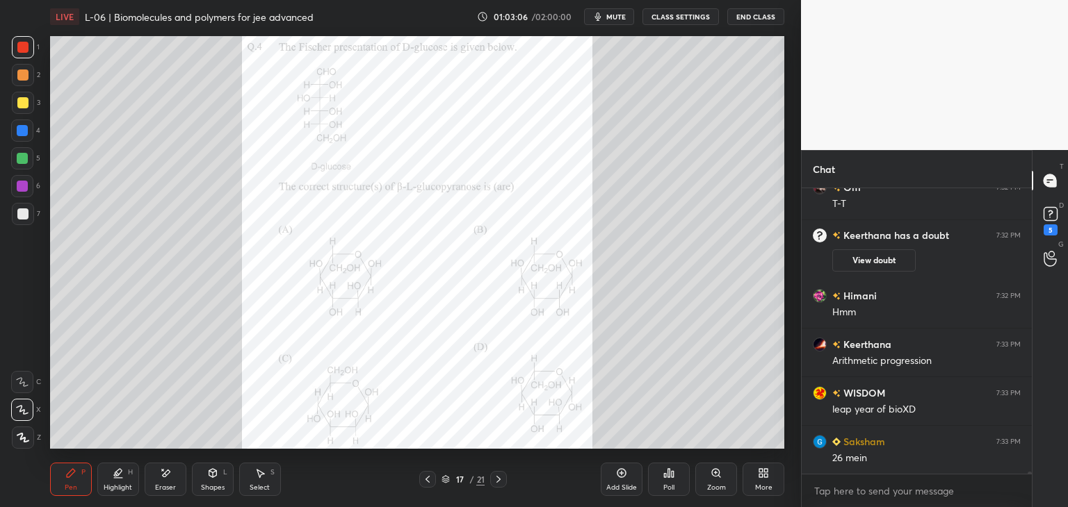
click at [673, 482] on div "Poll" at bounding box center [669, 479] width 42 height 33
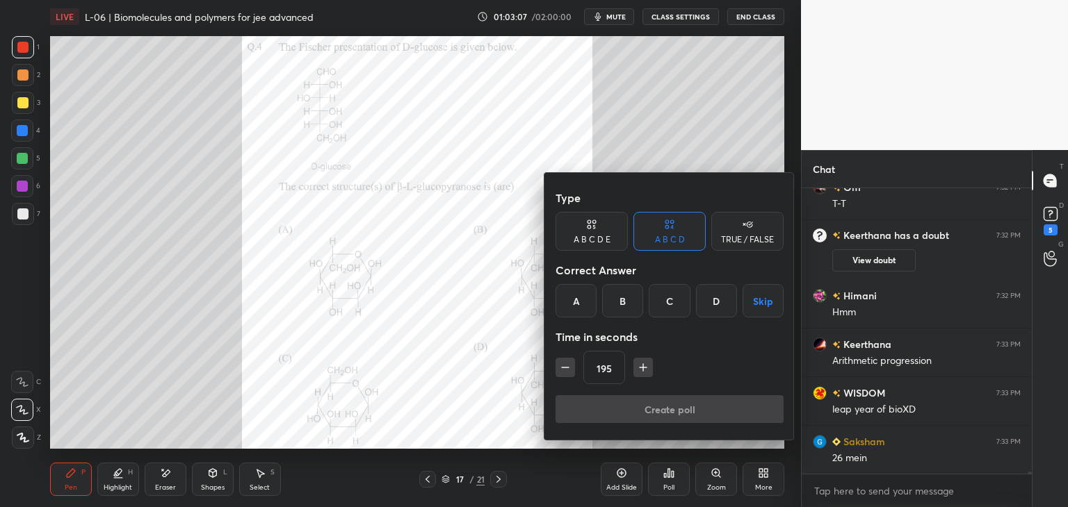
click at [701, 301] on div "D" at bounding box center [716, 300] width 41 height 33
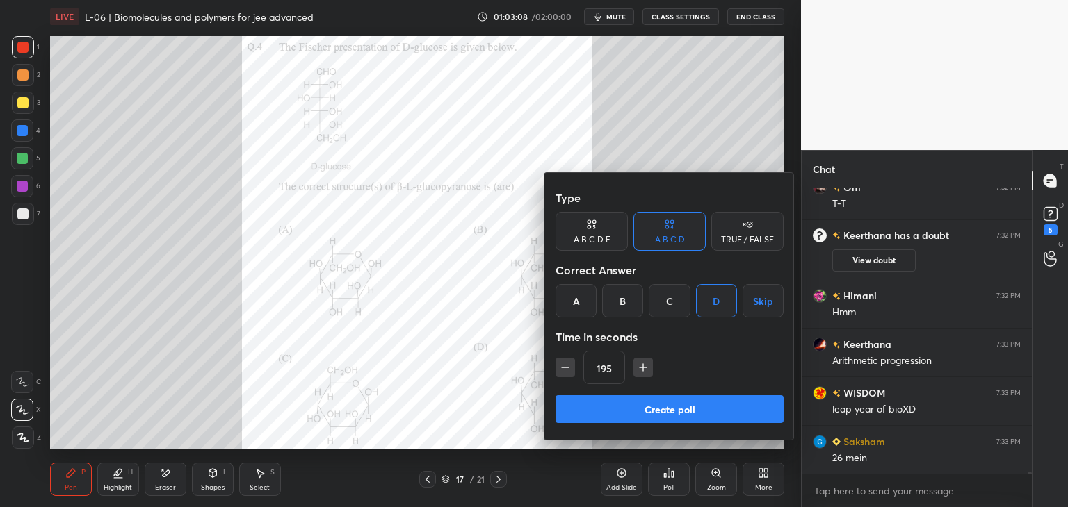
click at [560, 375] on button "button" at bounding box center [564, 367] width 19 height 19
click at [559, 370] on icon "button" at bounding box center [565, 368] width 14 height 14
click at [563, 367] on icon "button" at bounding box center [565, 368] width 14 height 14
type input "150"
click at [609, 412] on button "Create poll" at bounding box center [669, 410] width 228 height 28
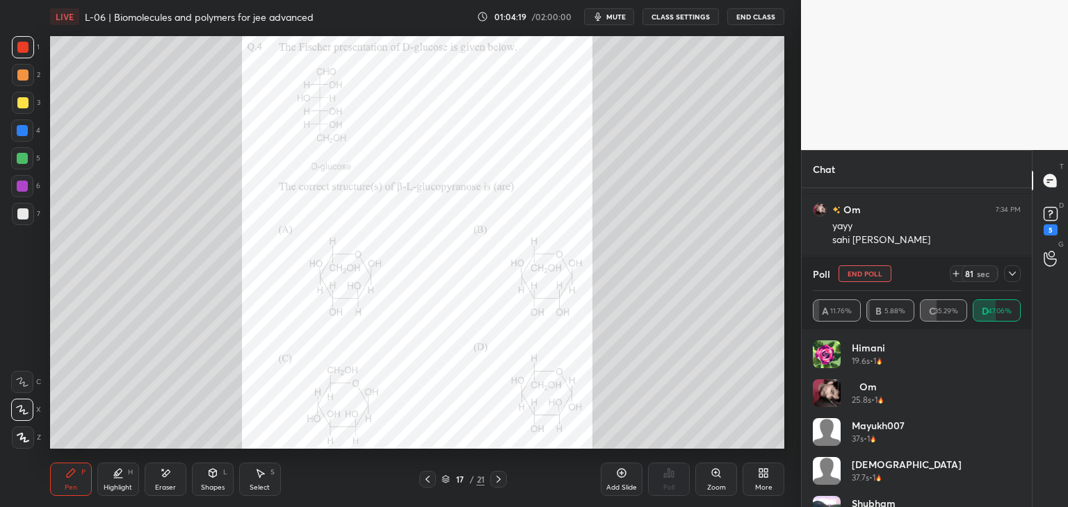
scroll to position [34331, 0]
click at [1012, 268] on div at bounding box center [1012, 274] width 17 height 17
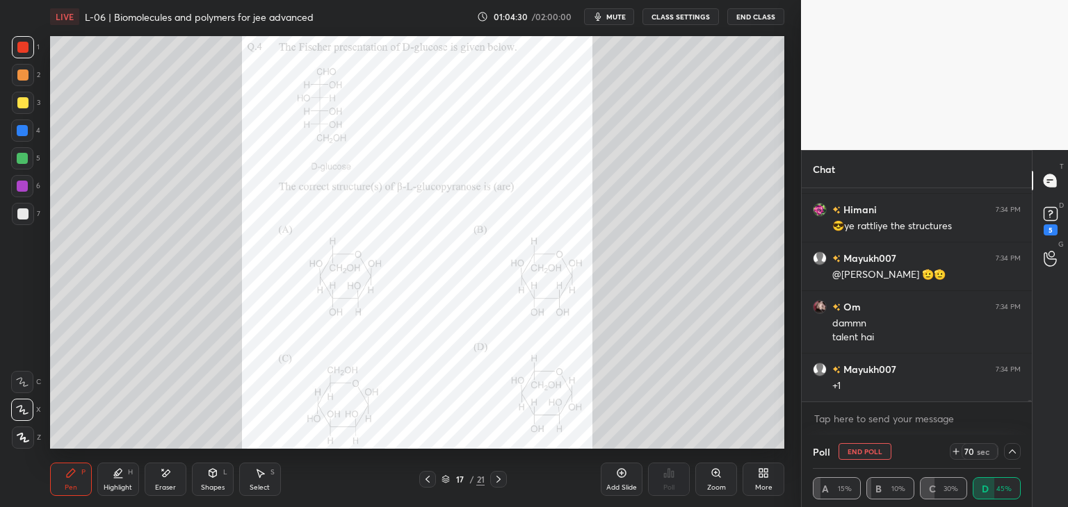
scroll to position [34442, 0]
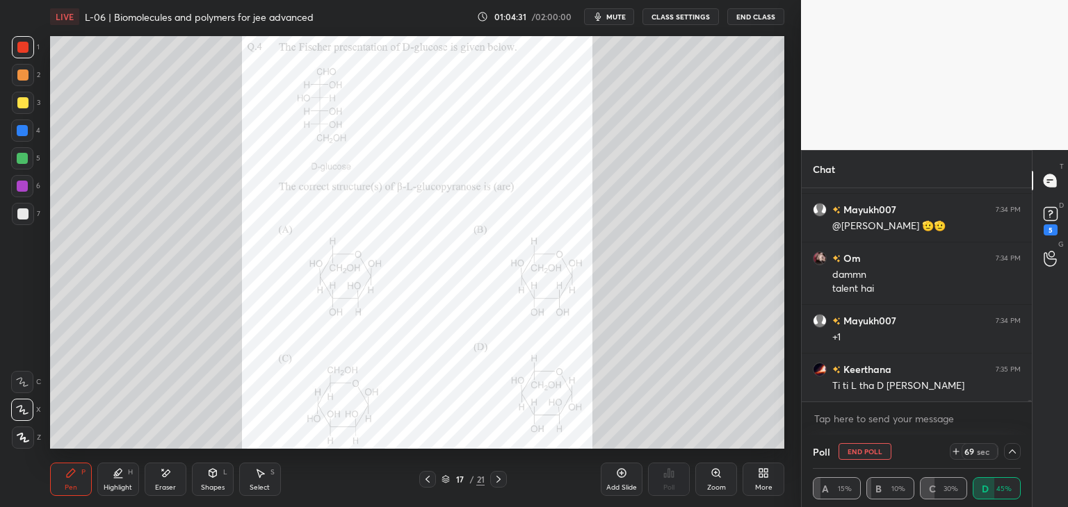
click at [715, 474] on icon at bounding box center [715, 472] width 0 height 3
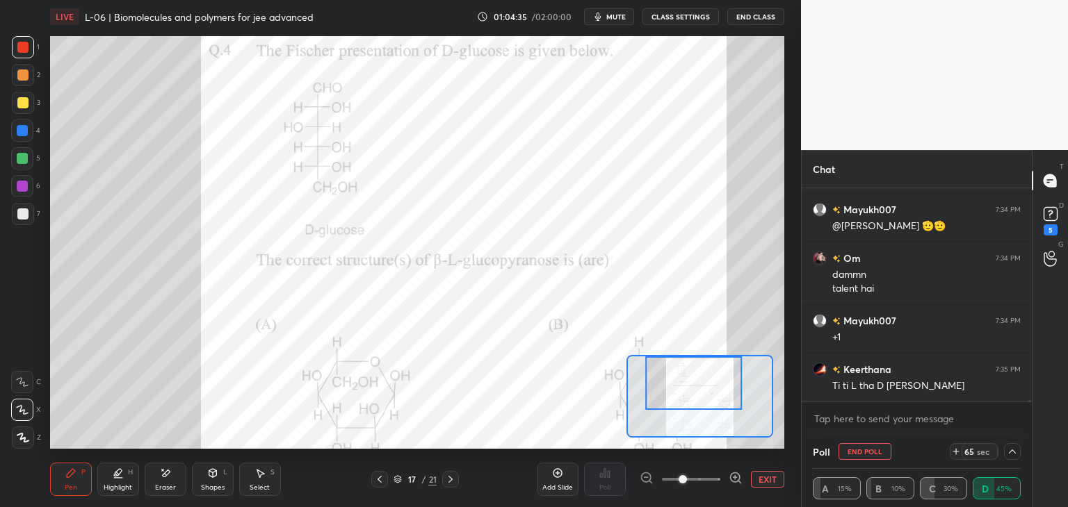
scroll to position [34490, 0]
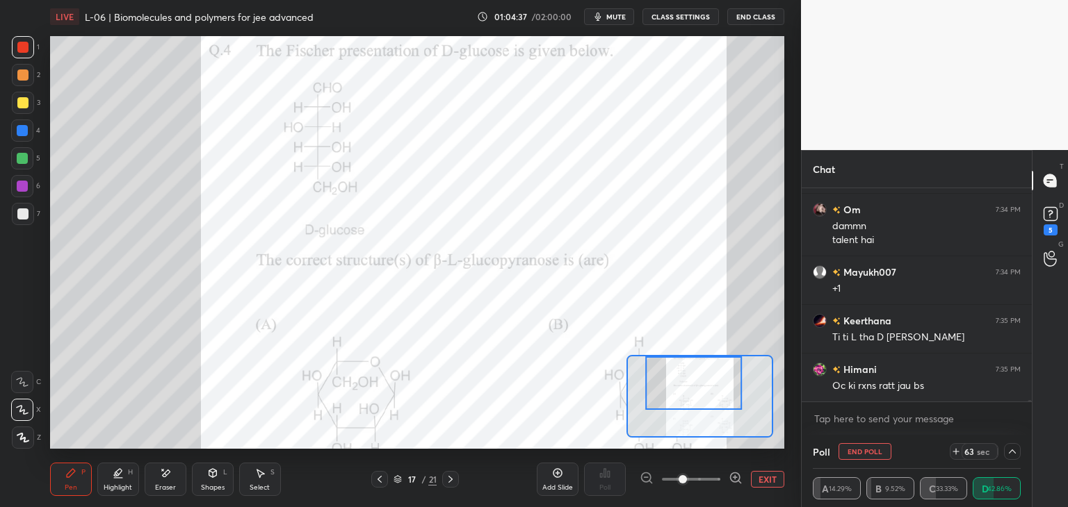
click at [209, 480] on div "Shapes L" at bounding box center [213, 479] width 42 height 33
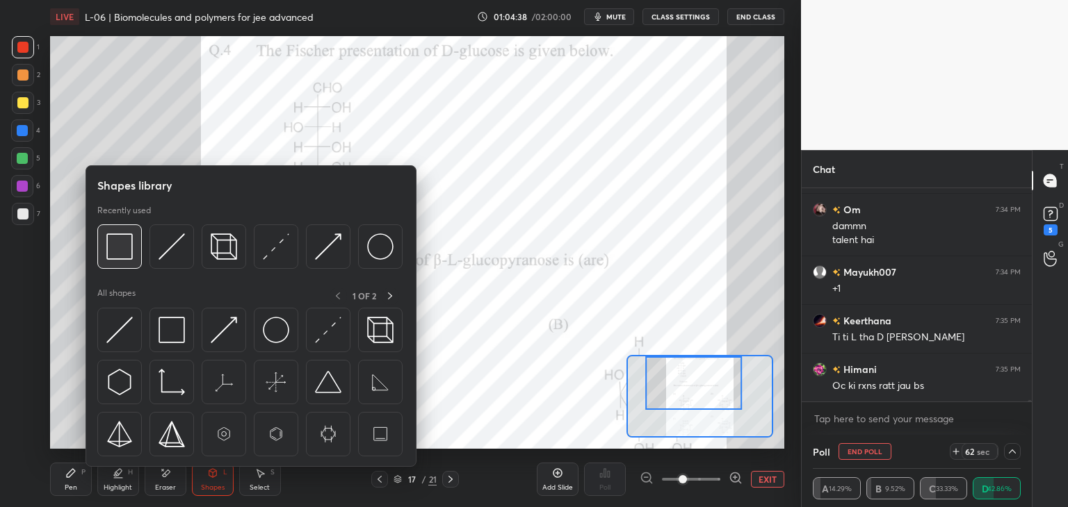
click at [125, 244] on img at bounding box center [119, 247] width 26 height 26
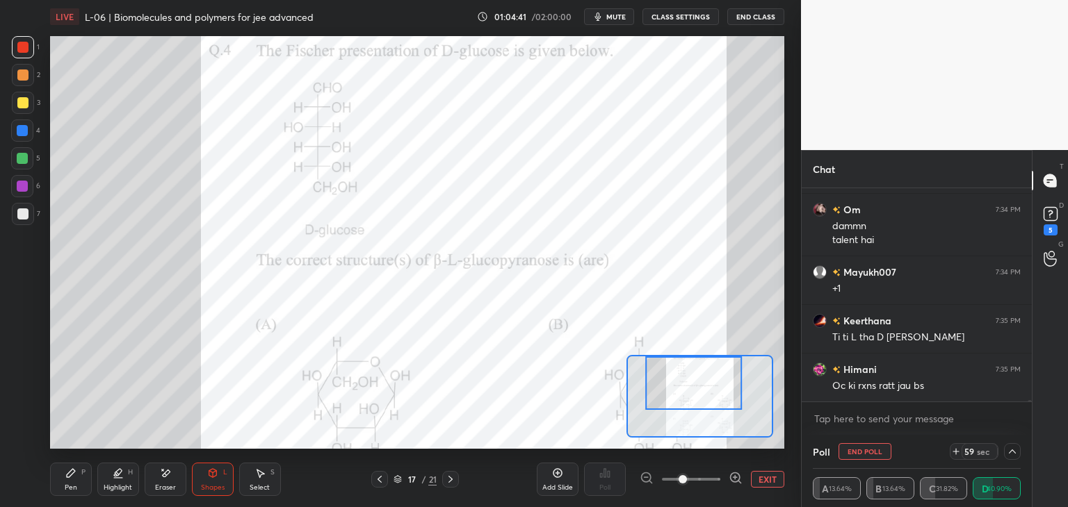
scroll to position [34539, 0]
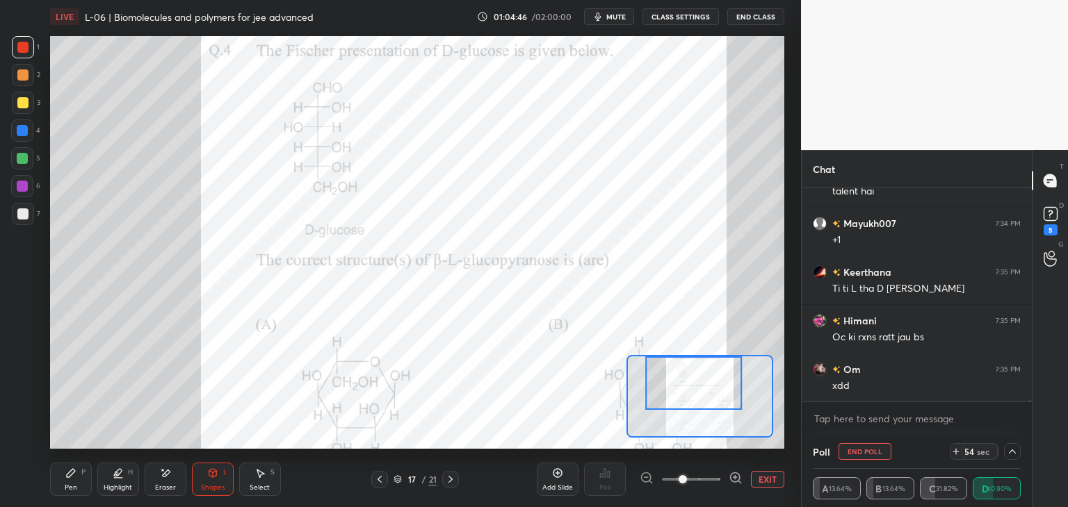
click at [62, 485] on div "Pen P" at bounding box center [71, 479] width 42 height 33
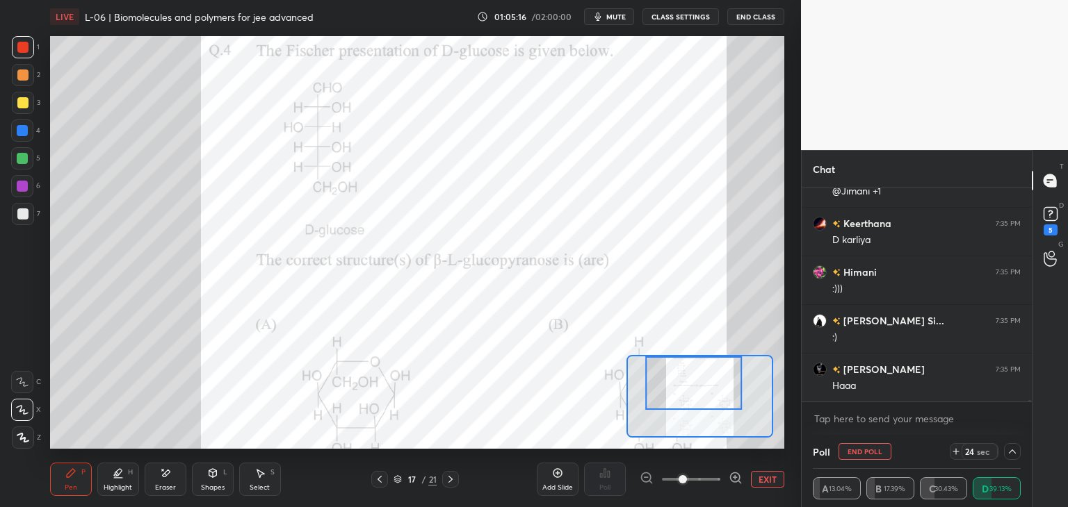
scroll to position [34928, 0]
click at [29, 131] on div at bounding box center [22, 131] width 22 height 22
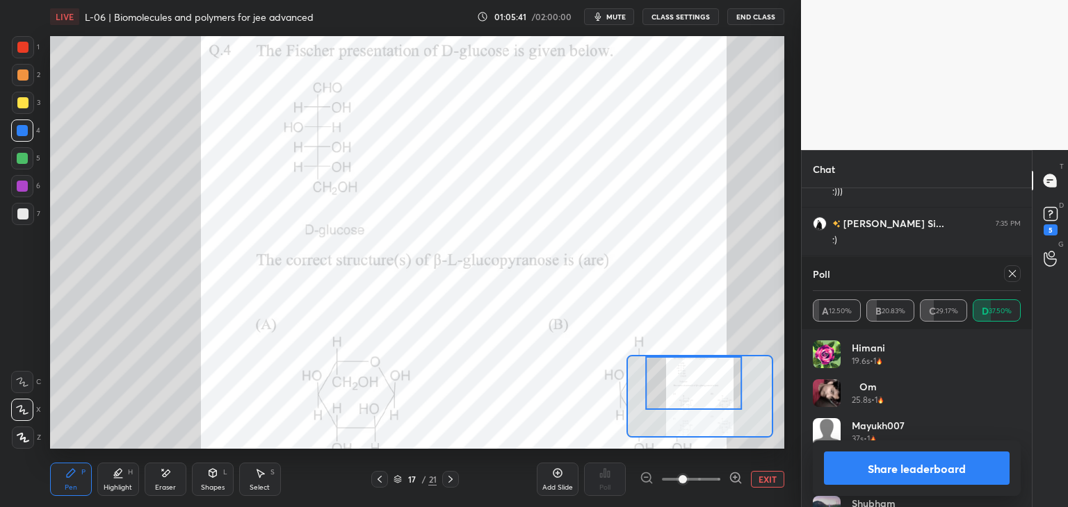
scroll to position [35026, 0]
click at [1009, 273] on icon at bounding box center [1011, 273] width 11 height 11
type textarea "x"
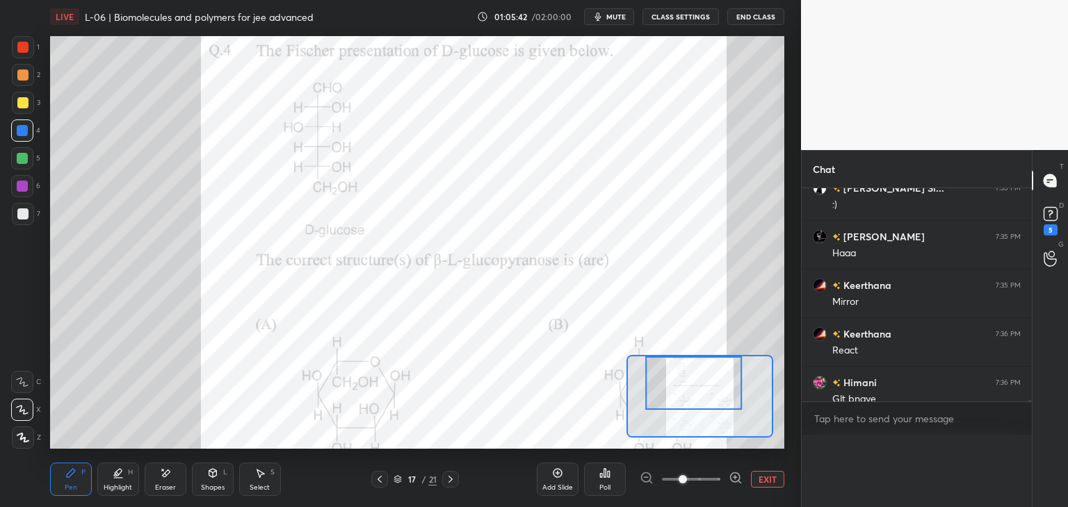
scroll to position [252, 226]
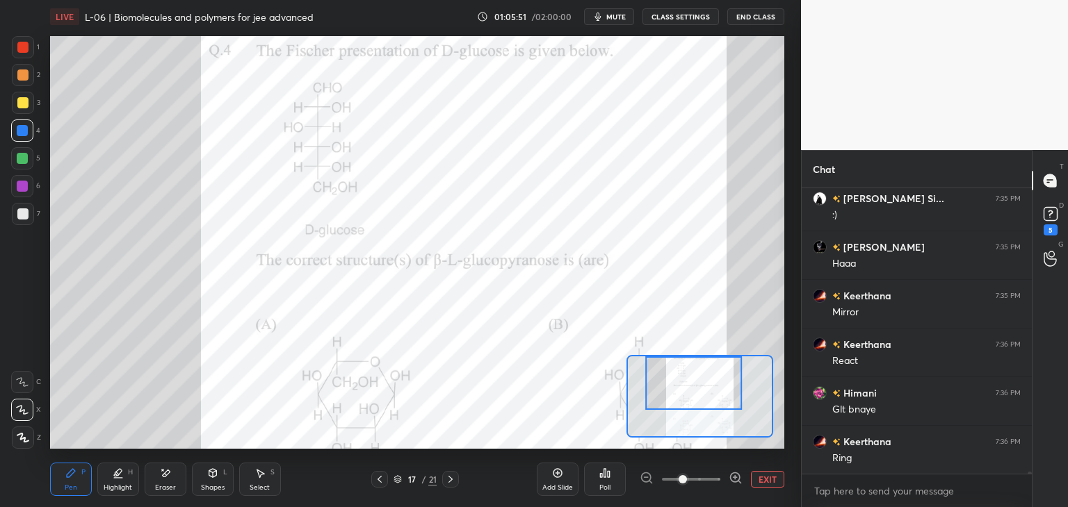
click at [174, 478] on div "Eraser" at bounding box center [166, 479] width 42 height 33
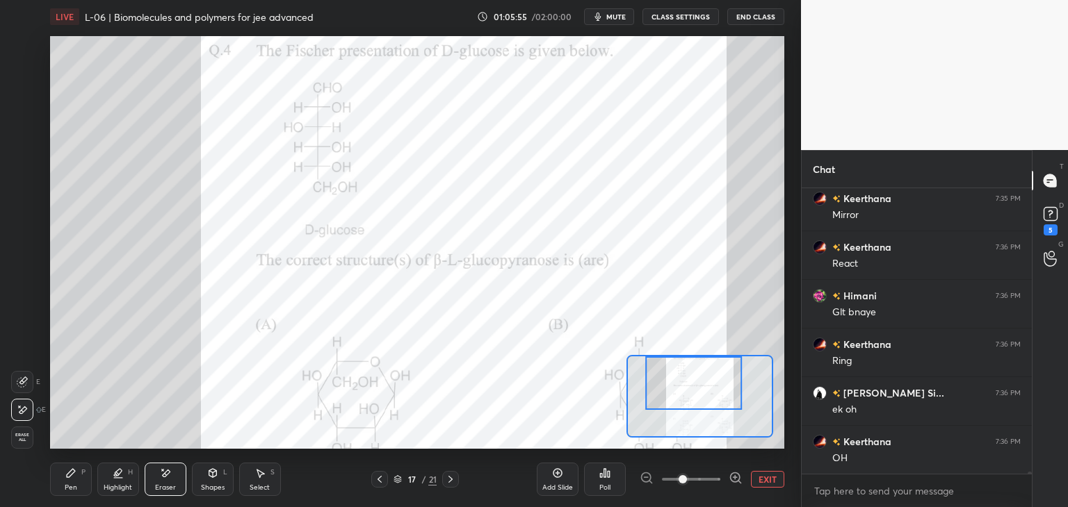
click at [77, 472] on div "Pen P" at bounding box center [71, 479] width 42 height 33
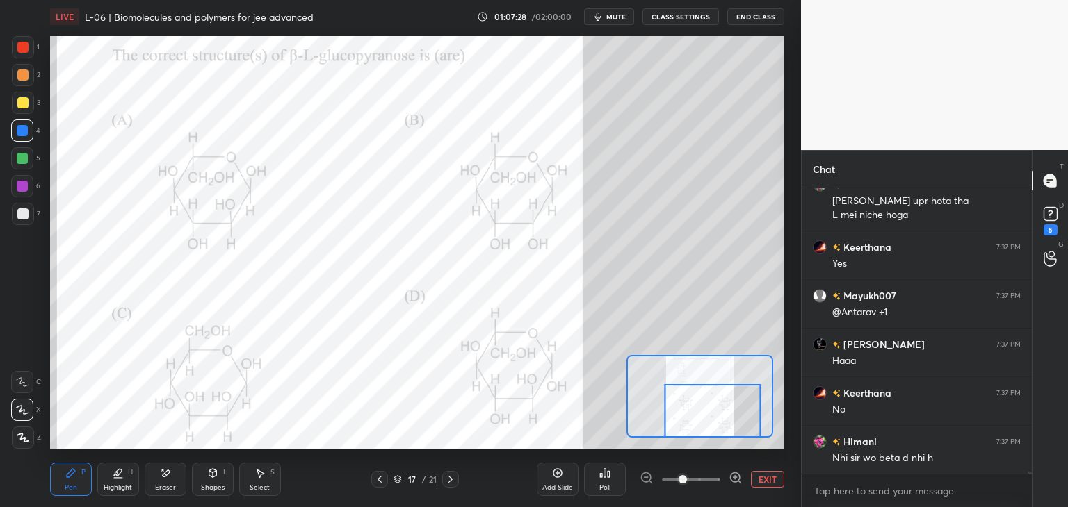
scroll to position [35794, 0]
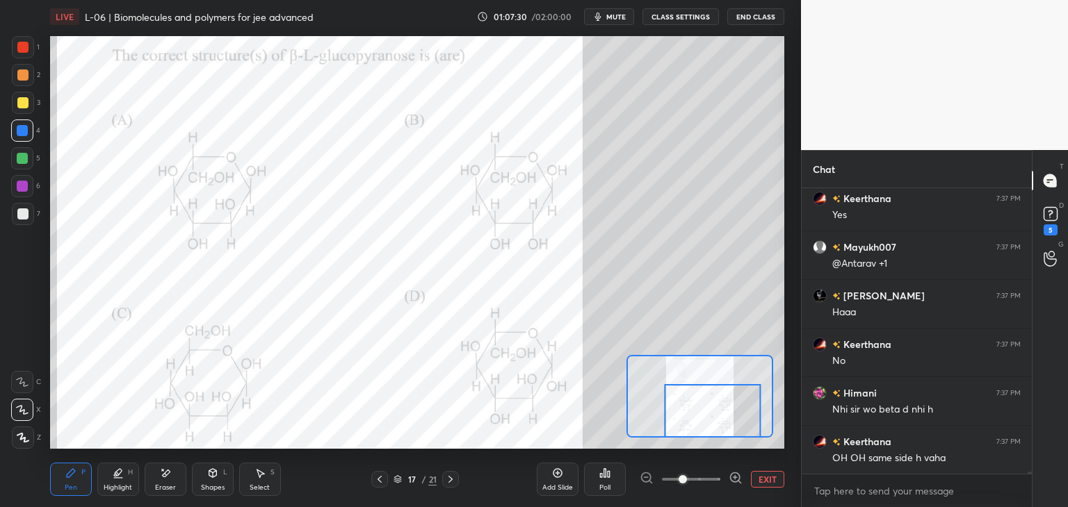
click at [170, 484] on div "Eraser" at bounding box center [165, 487] width 21 height 7
click at [70, 475] on icon at bounding box center [71, 473] width 8 height 8
click at [17, 54] on div at bounding box center [23, 47] width 22 height 22
click at [770, 485] on button "EXIT" at bounding box center [767, 479] width 33 height 17
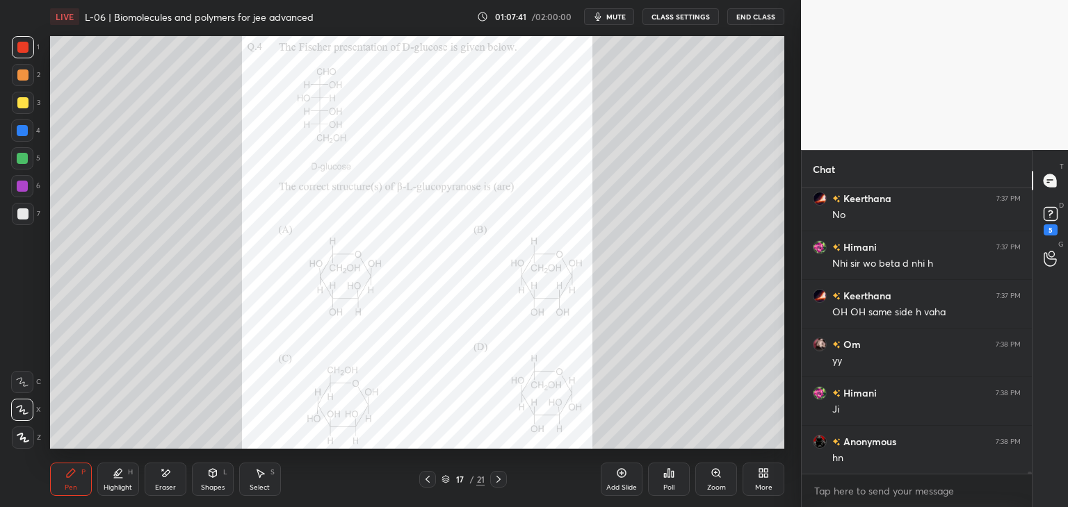
scroll to position [35989, 0]
click at [501, 478] on icon at bounding box center [498, 479] width 11 height 11
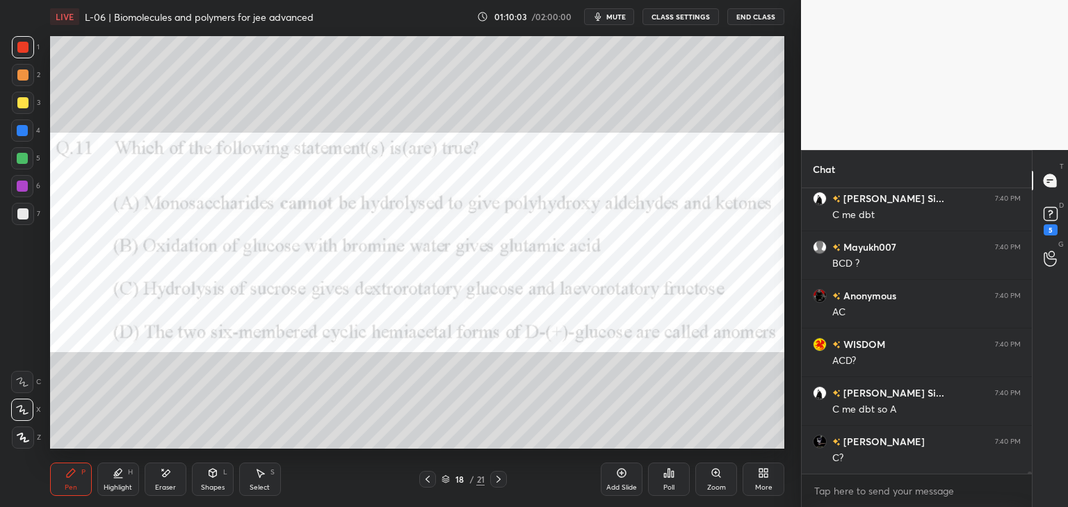
scroll to position [37546, 0]
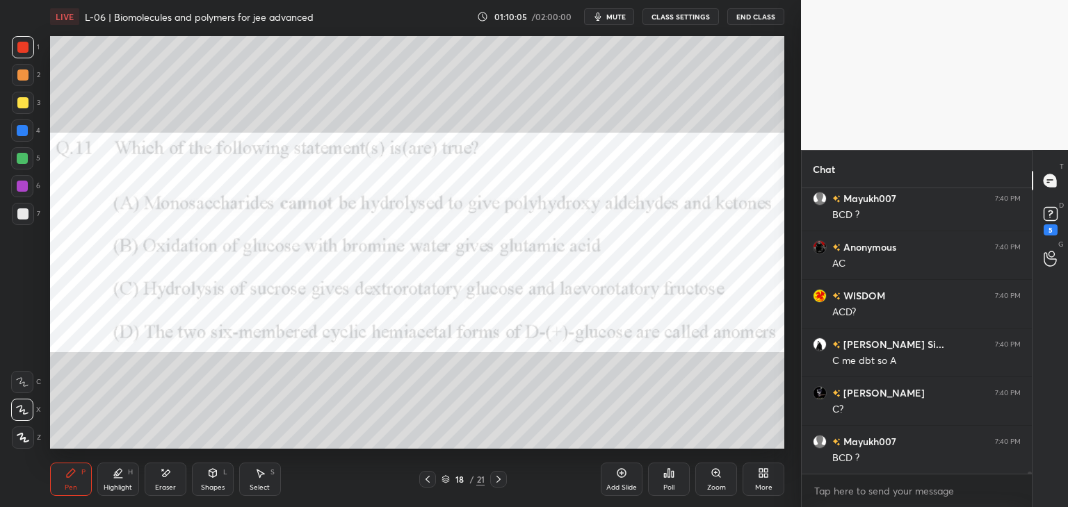
click at [165, 471] on icon at bounding box center [165, 474] width 11 height 12
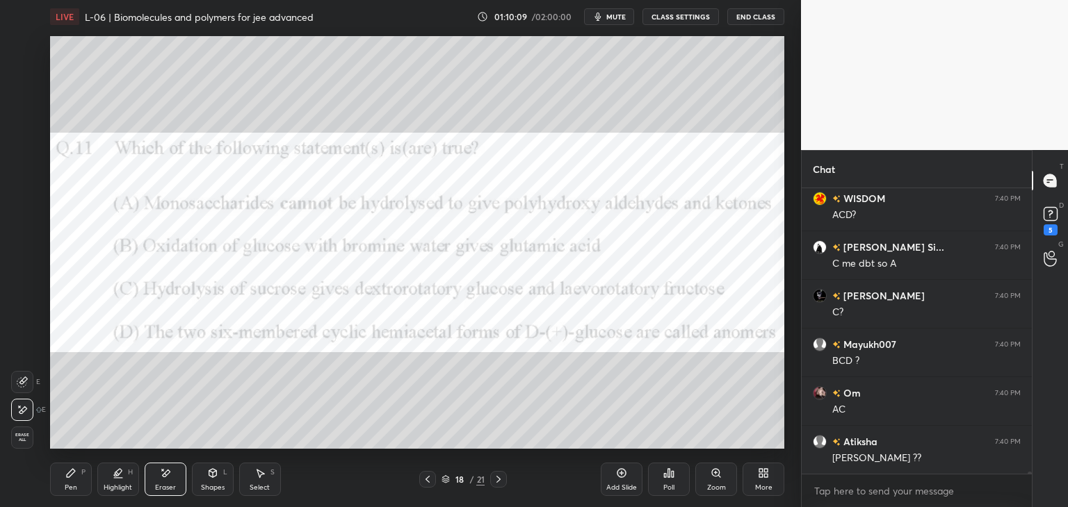
scroll to position [37692, 0]
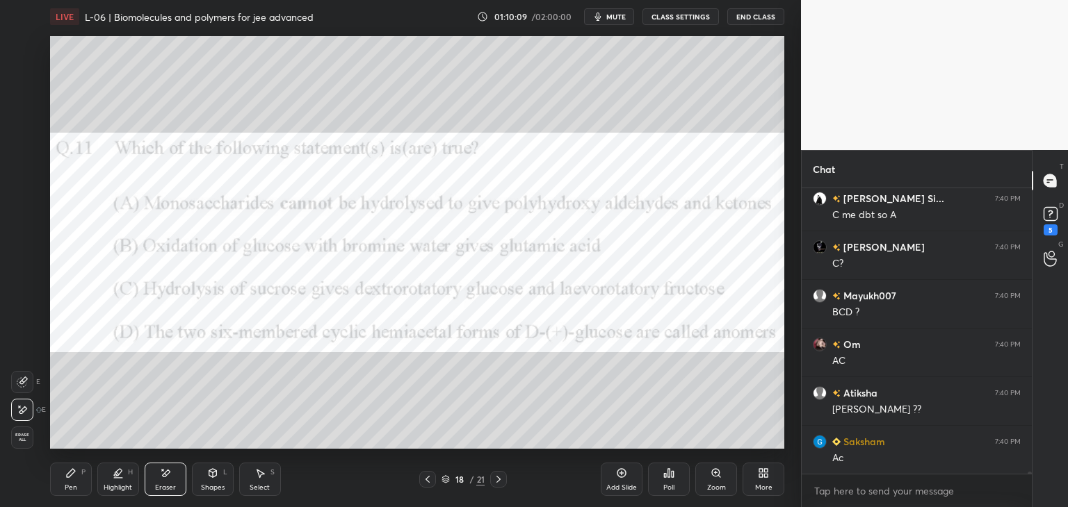
click at [75, 473] on icon at bounding box center [70, 473] width 11 height 11
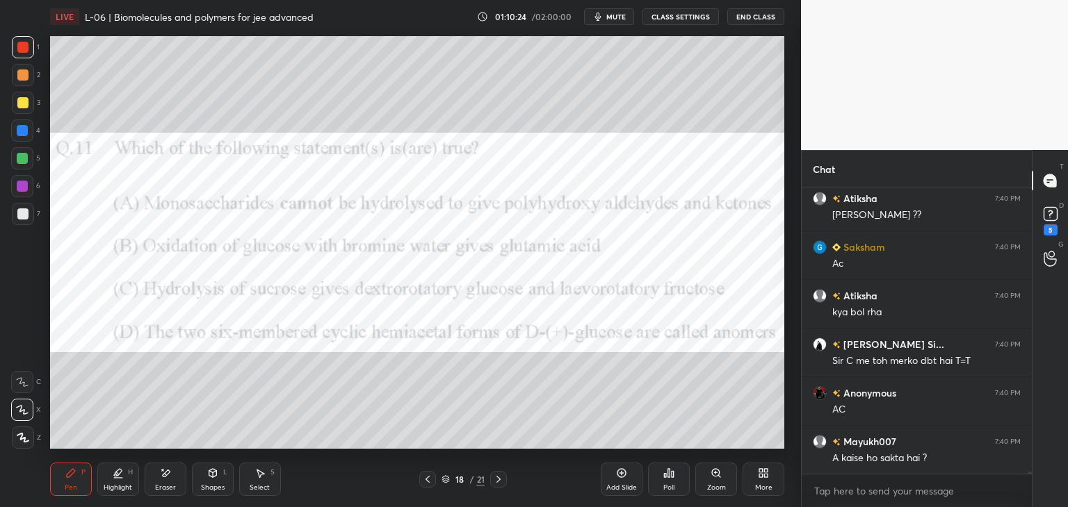
scroll to position [37935, 0]
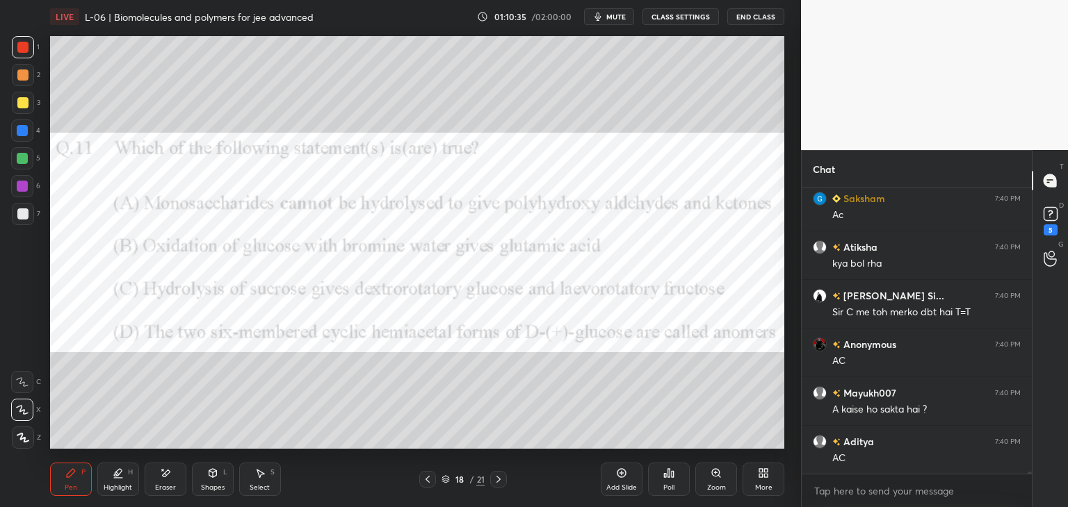
click at [165, 472] on icon at bounding box center [165, 474] width 11 height 12
click at [78, 472] on div "Pen P" at bounding box center [71, 479] width 42 height 33
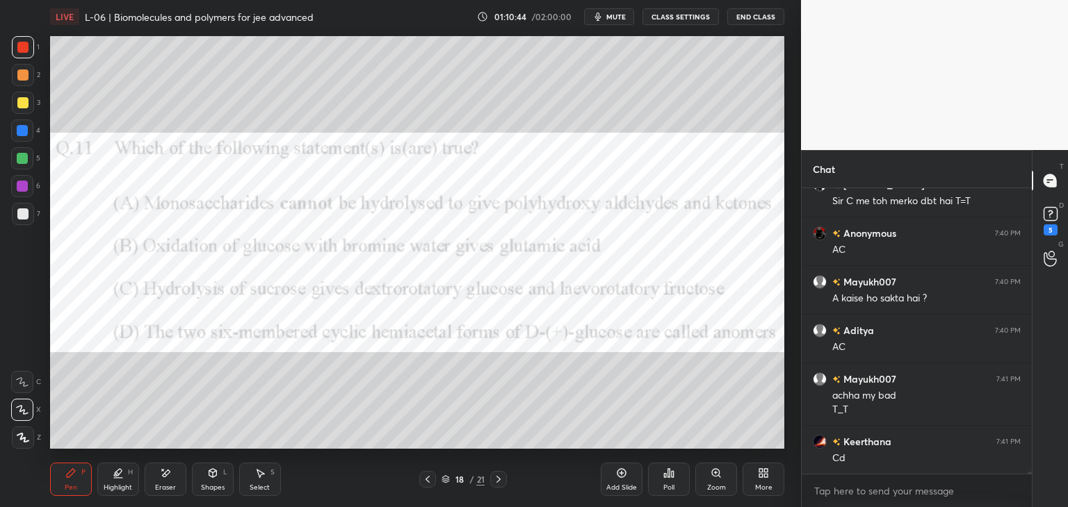
scroll to position [38095, 0]
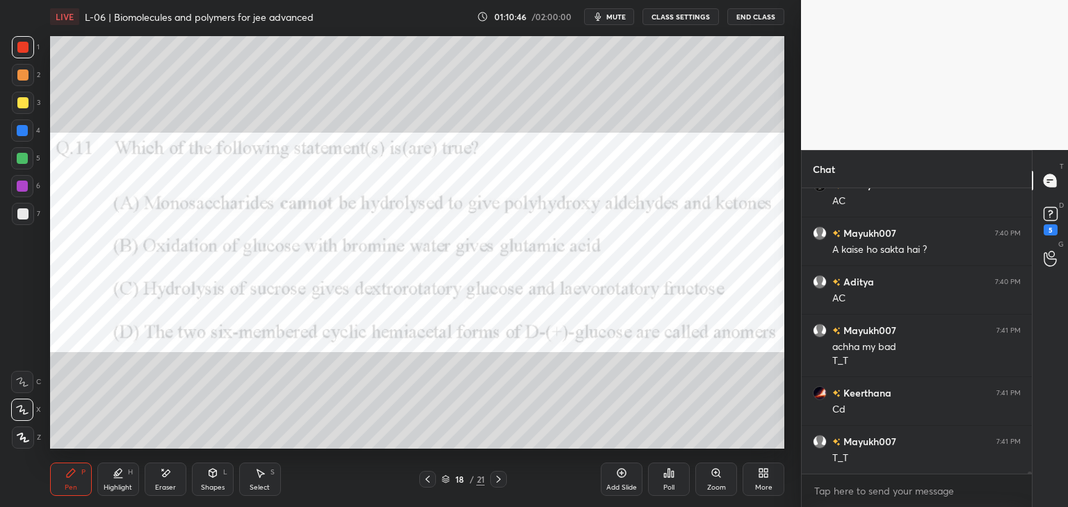
click at [163, 475] on icon at bounding box center [167, 473] width 8 height 7
click at [78, 484] on div "Pen P" at bounding box center [71, 479] width 42 height 33
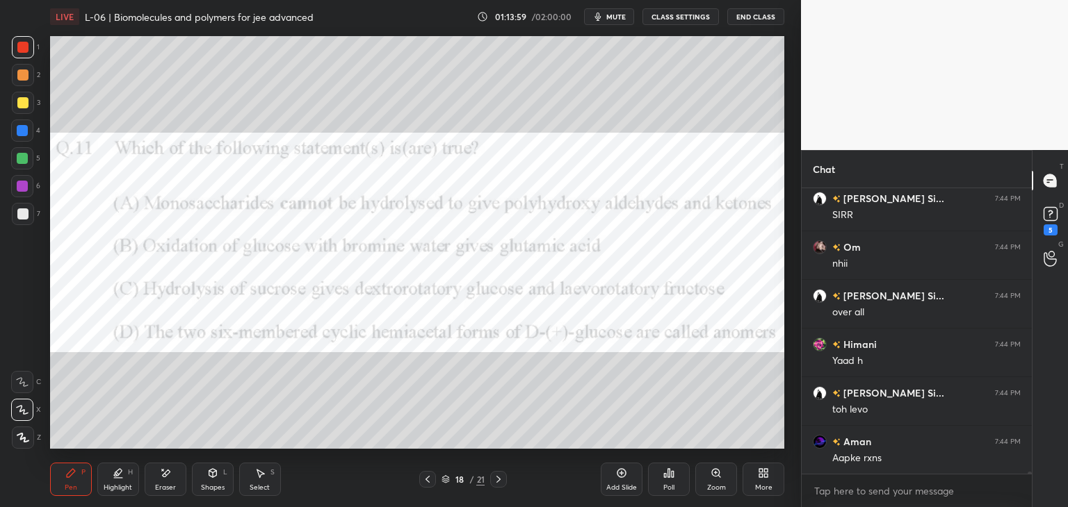
scroll to position [41726, 0]
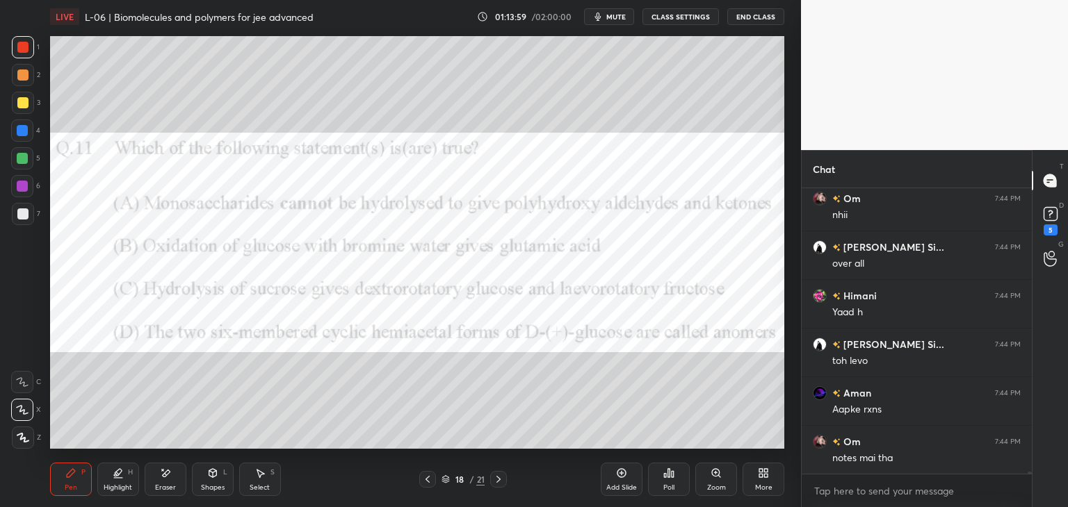
click at [218, 482] on div "Shapes L" at bounding box center [213, 479] width 42 height 33
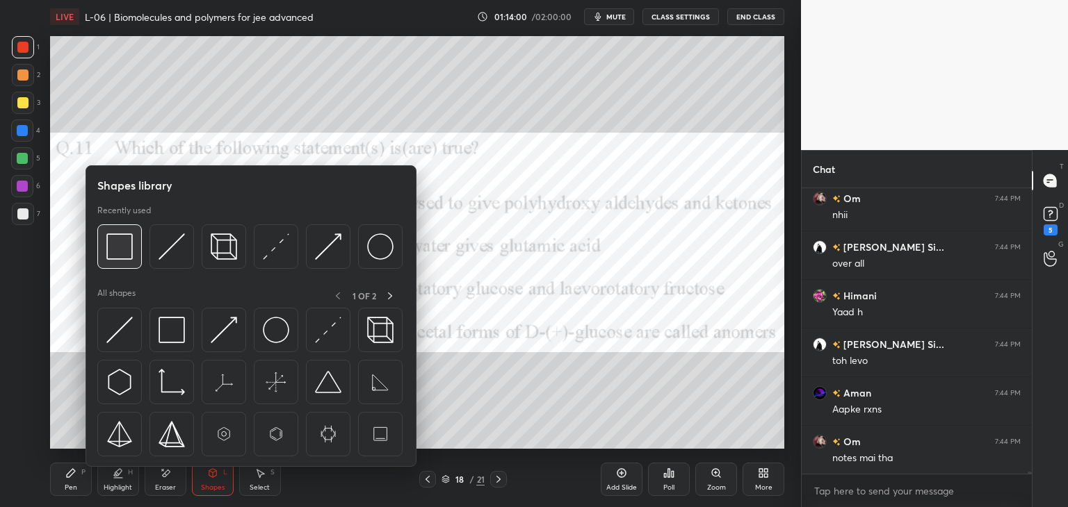
click at [131, 258] on img at bounding box center [119, 247] width 26 height 26
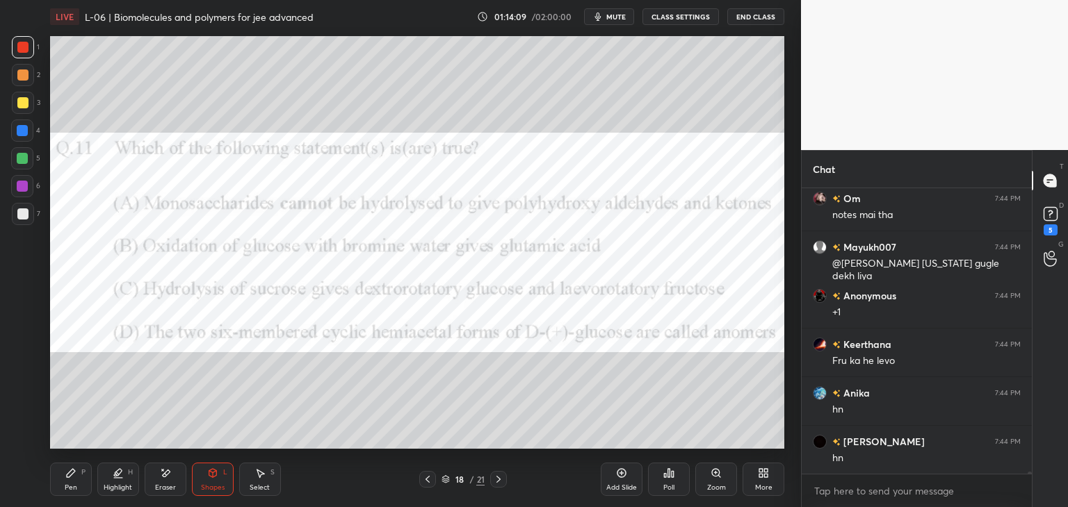
scroll to position [42018, 0]
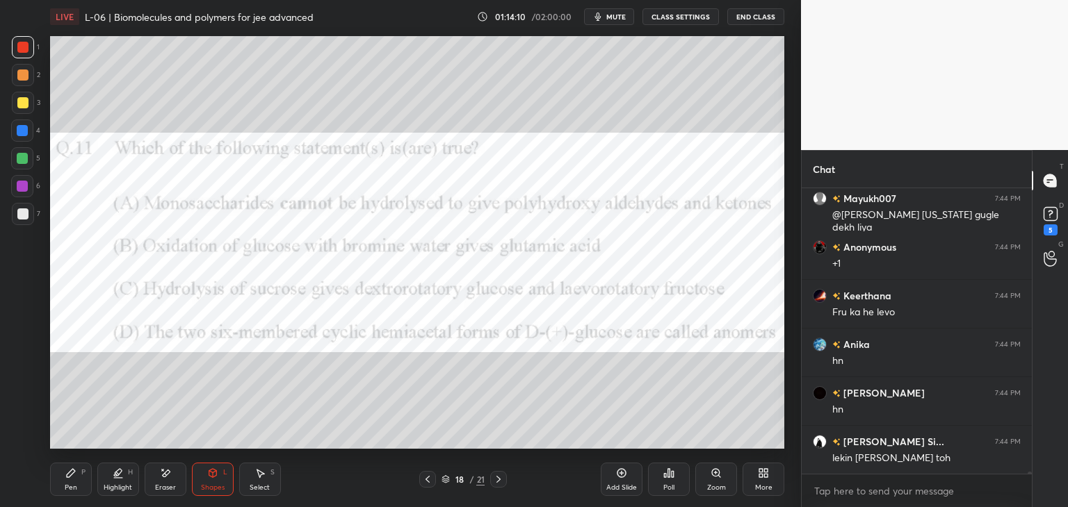
click at [70, 479] on div "Pen P" at bounding box center [71, 479] width 42 height 33
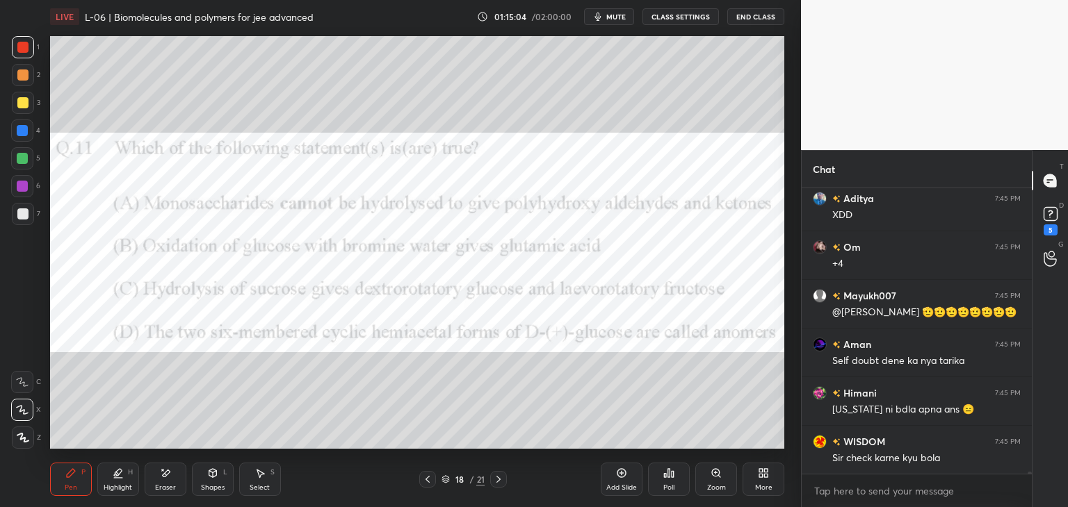
scroll to position [42908, 0]
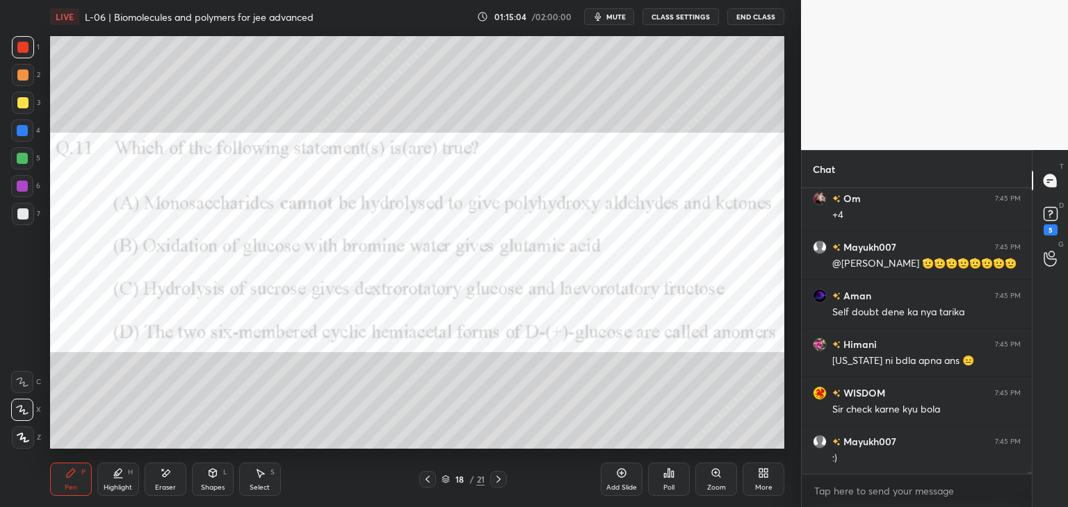
click at [19, 104] on div at bounding box center [22, 102] width 11 height 11
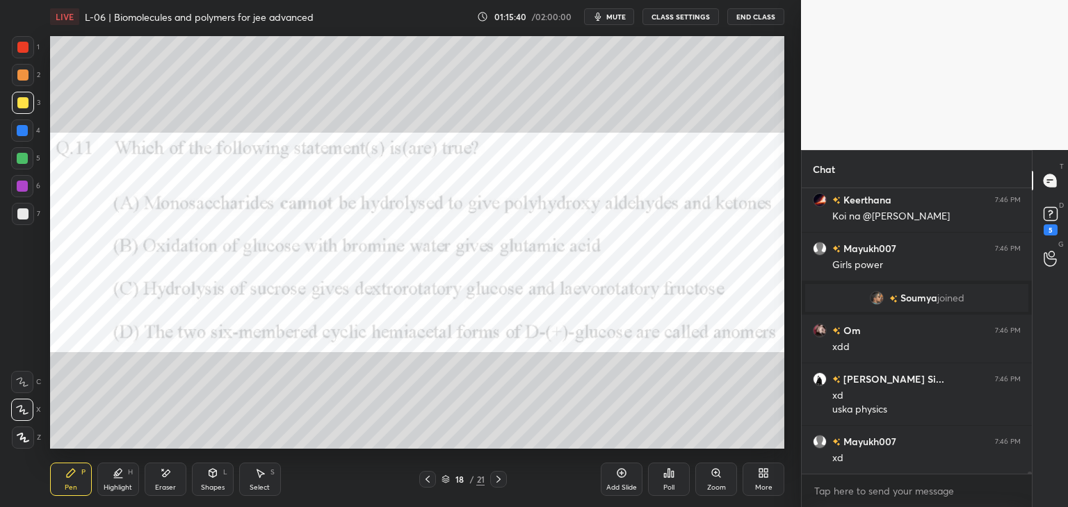
scroll to position [40695, 0]
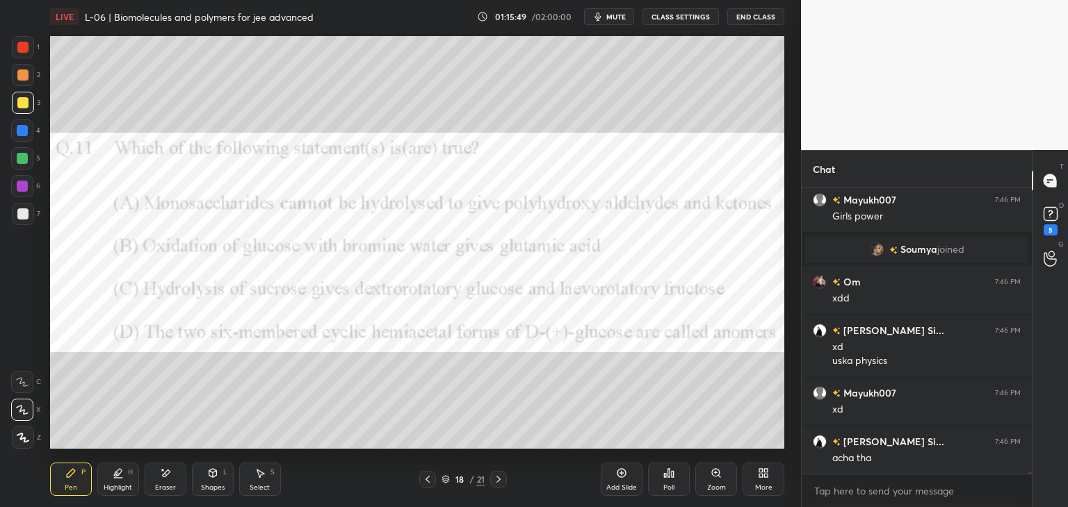
click at [491, 476] on div at bounding box center [498, 479] width 17 height 17
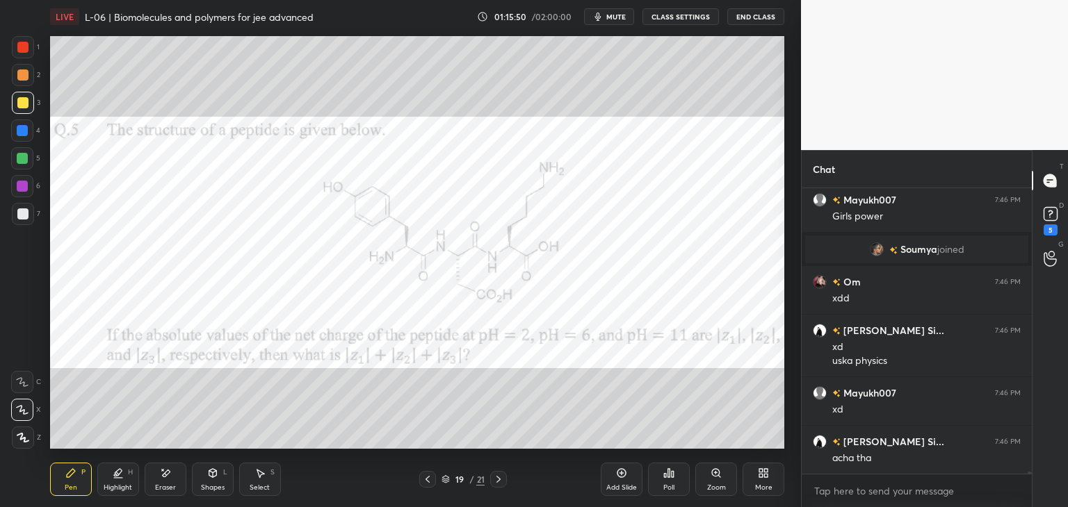
scroll to position [40743, 0]
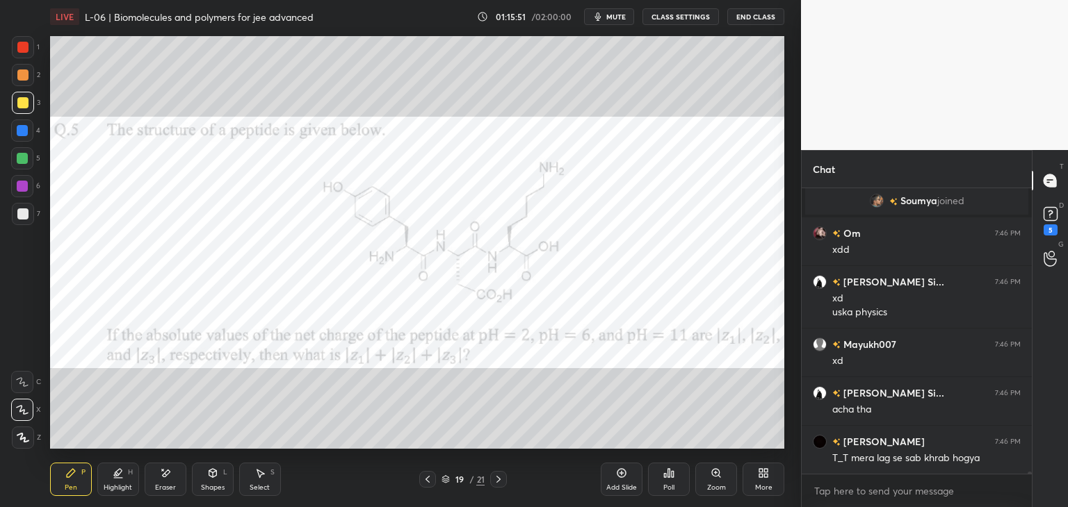
click at [26, 51] on div at bounding box center [22, 47] width 11 height 11
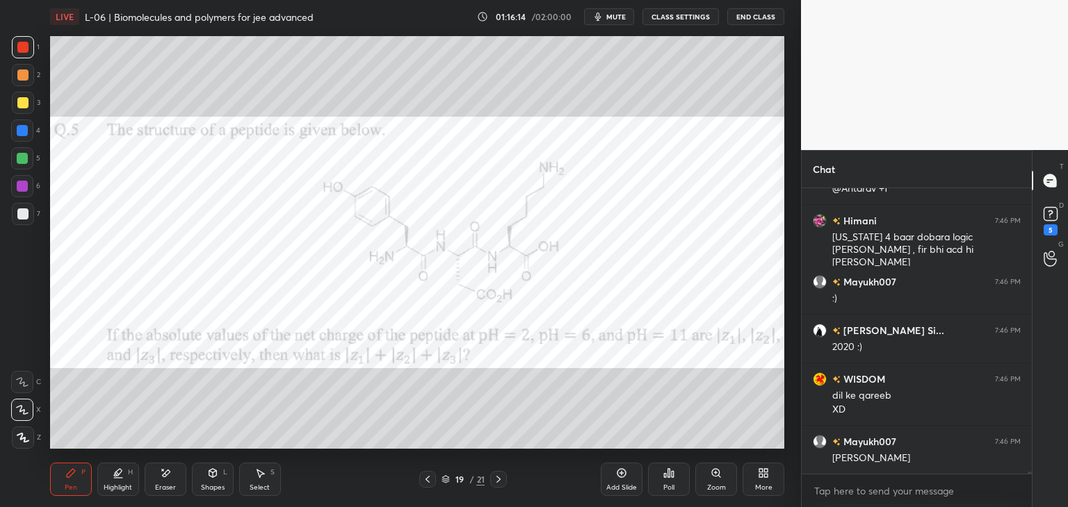
scroll to position [41159, 0]
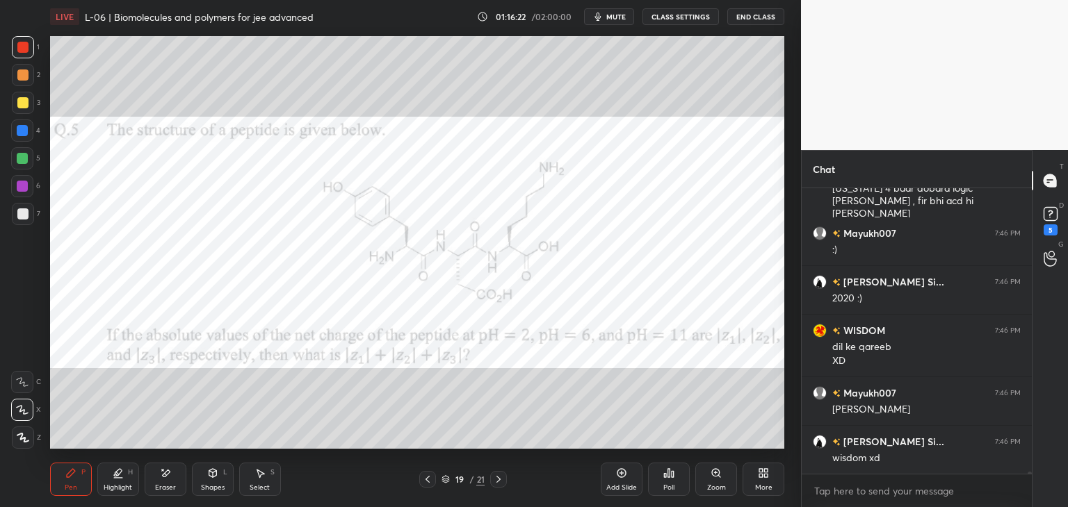
click at [267, 480] on div "Select S" at bounding box center [260, 479] width 42 height 33
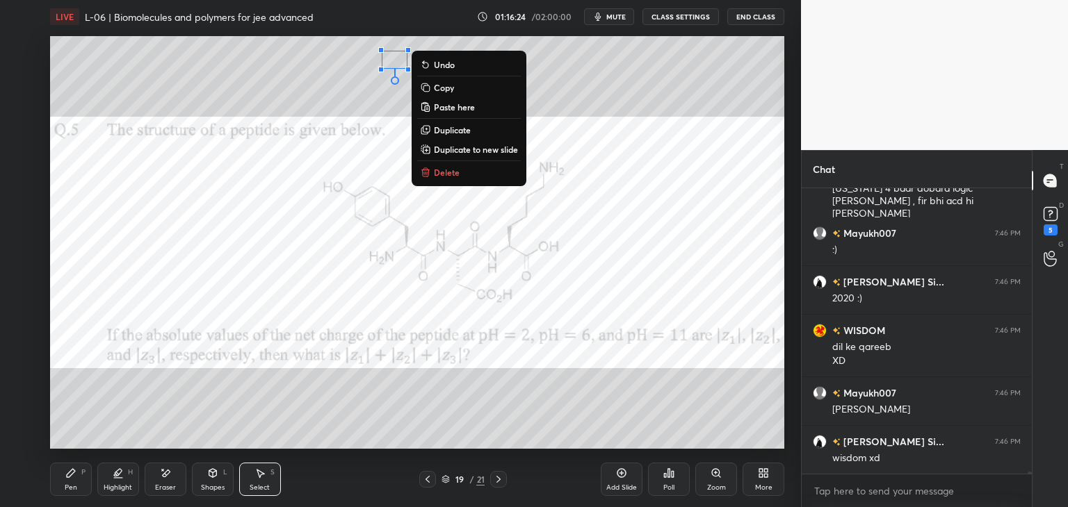
click at [443, 173] on p "Delete" at bounding box center [447, 172] width 26 height 11
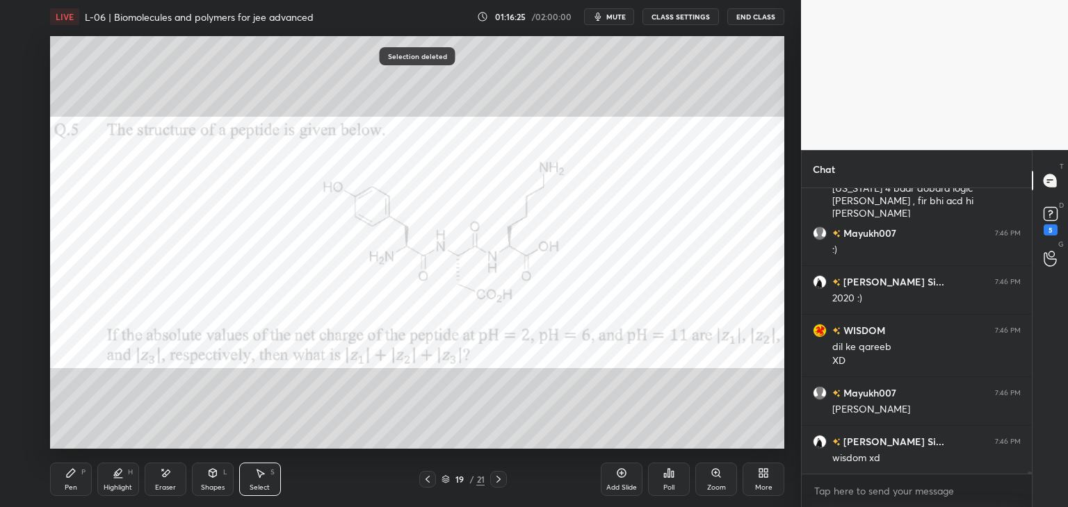
click at [75, 468] on icon at bounding box center [70, 473] width 11 height 11
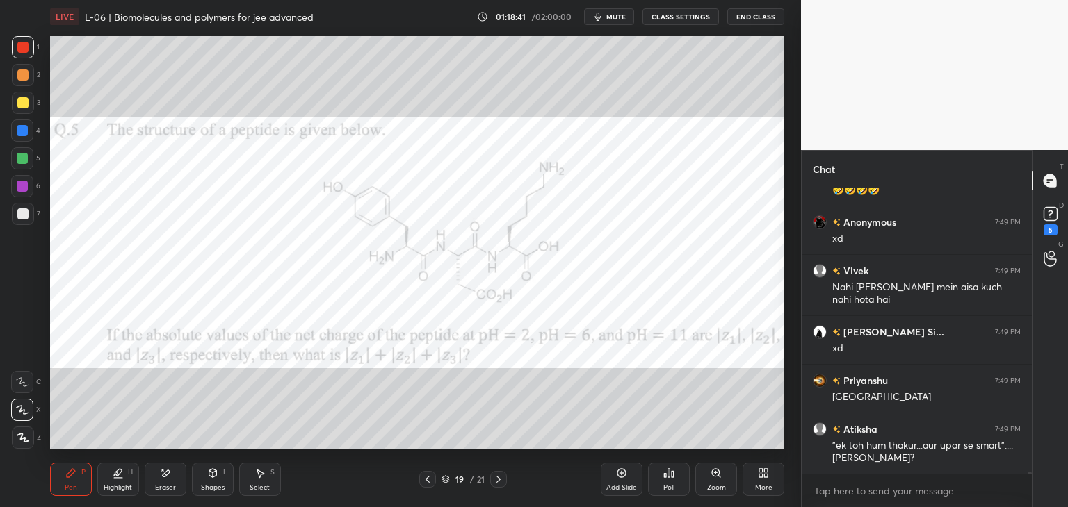
scroll to position [43727, 0]
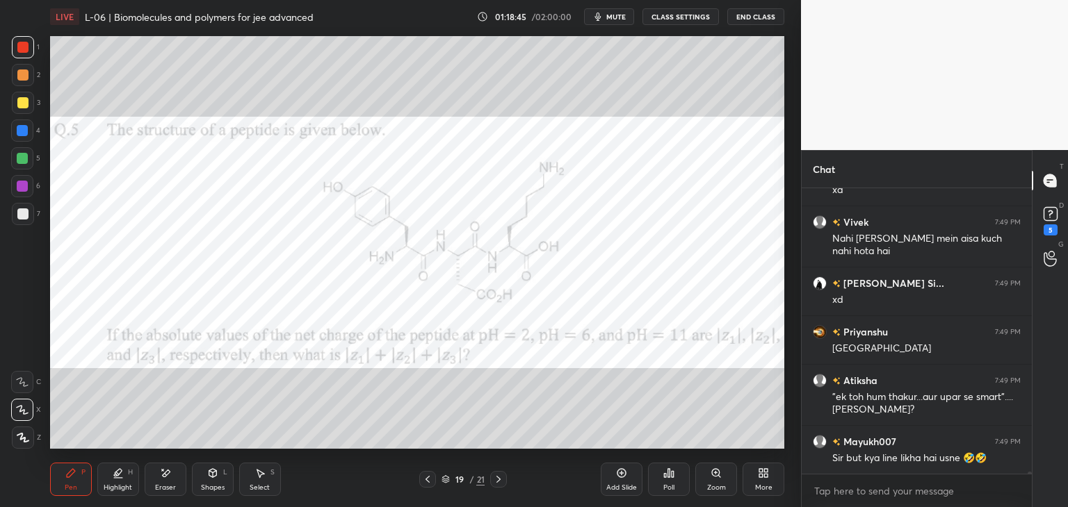
click at [174, 475] on div "Eraser" at bounding box center [166, 479] width 42 height 33
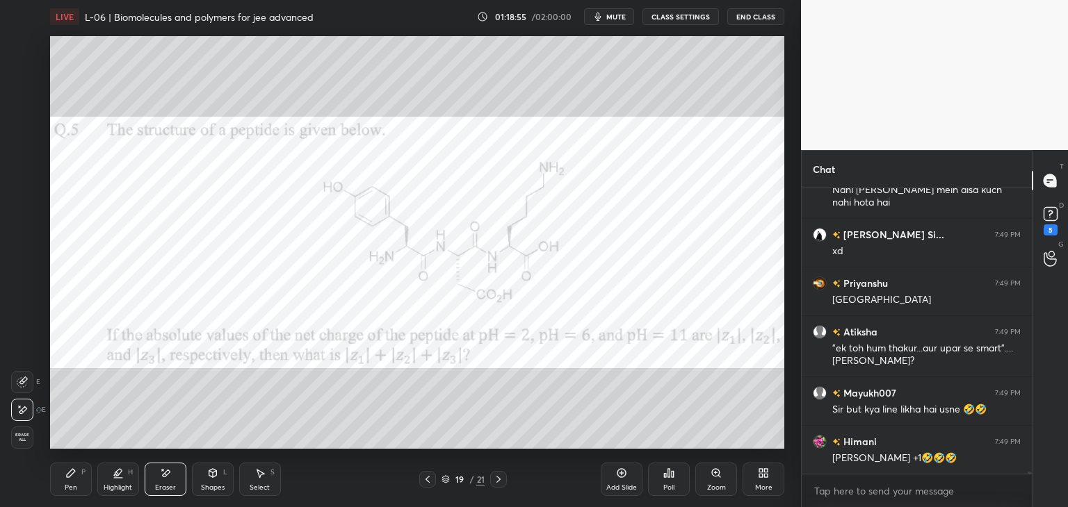
click at [82, 479] on div "Pen P" at bounding box center [71, 479] width 42 height 33
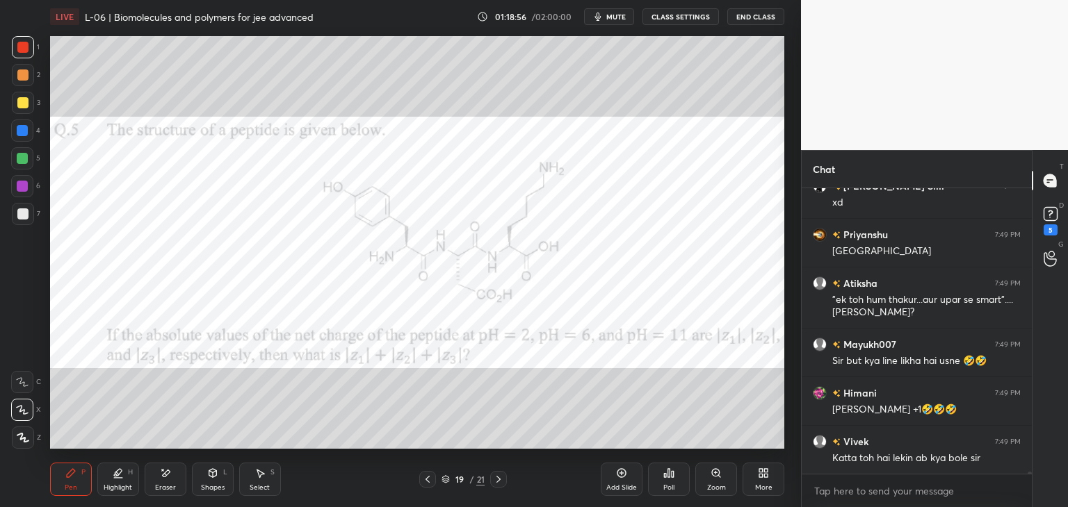
click at [28, 136] on div at bounding box center [22, 131] width 22 height 22
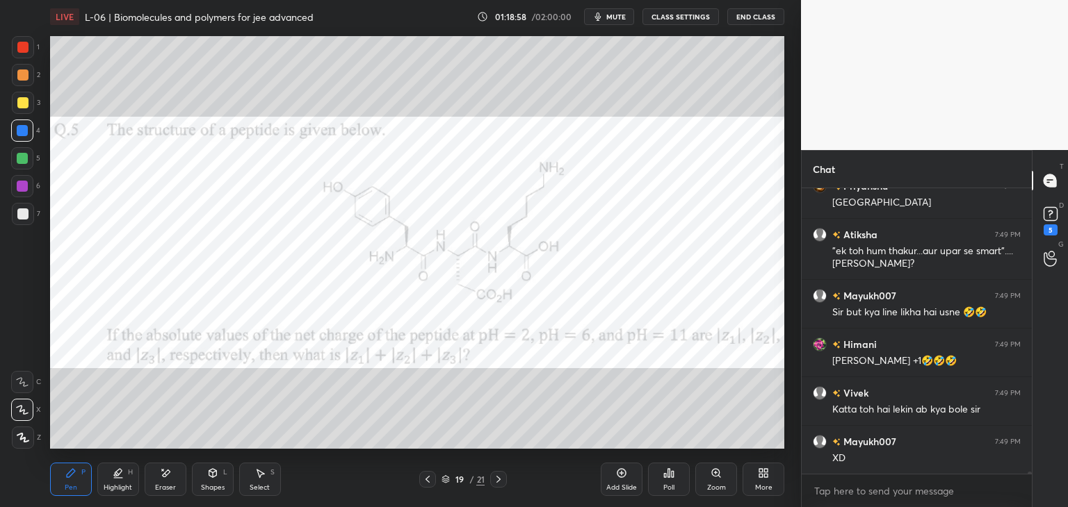
scroll to position [43921, 0]
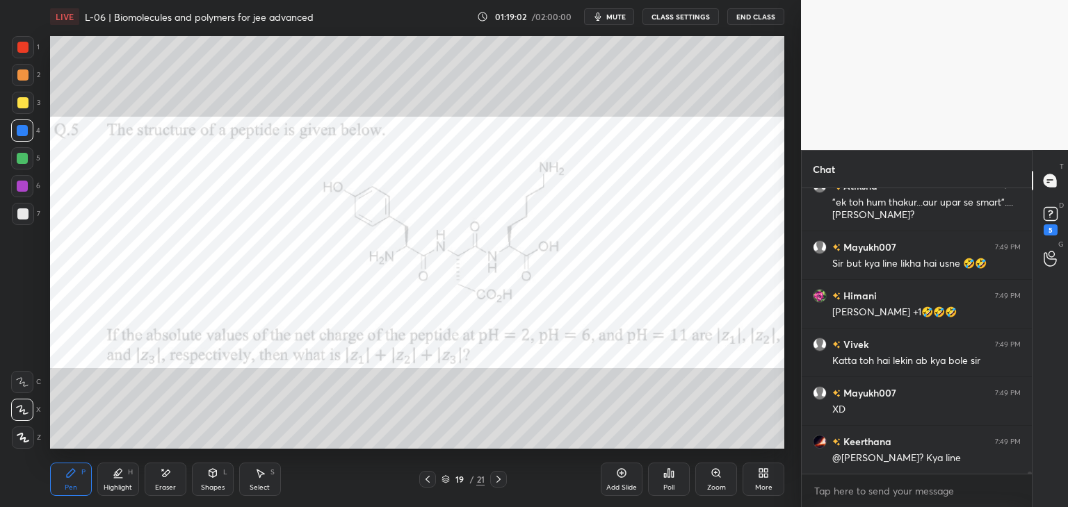
click at [81, 479] on div "Pen P" at bounding box center [71, 479] width 42 height 33
click at [22, 104] on div at bounding box center [22, 102] width 11 height 11
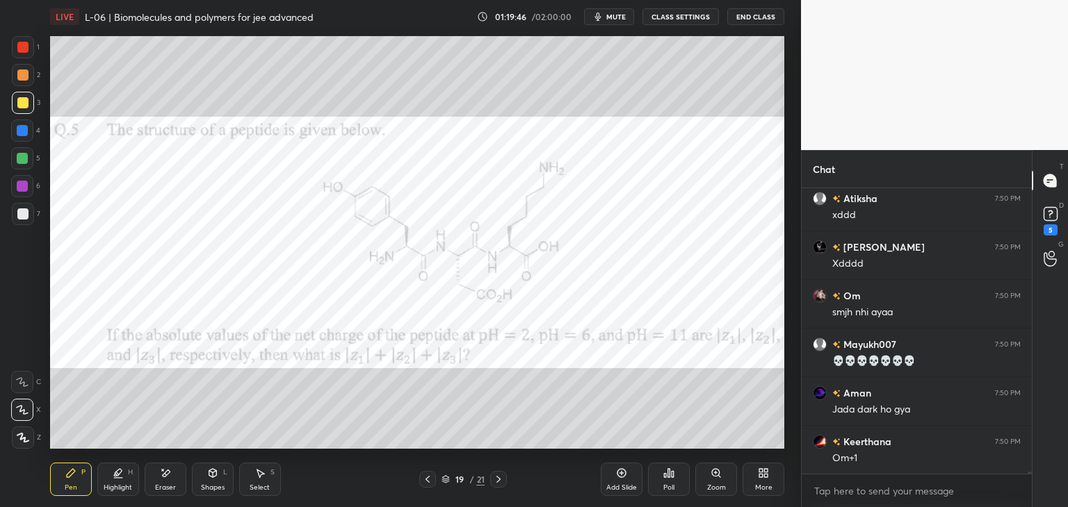
scroll to position [45624, 0]
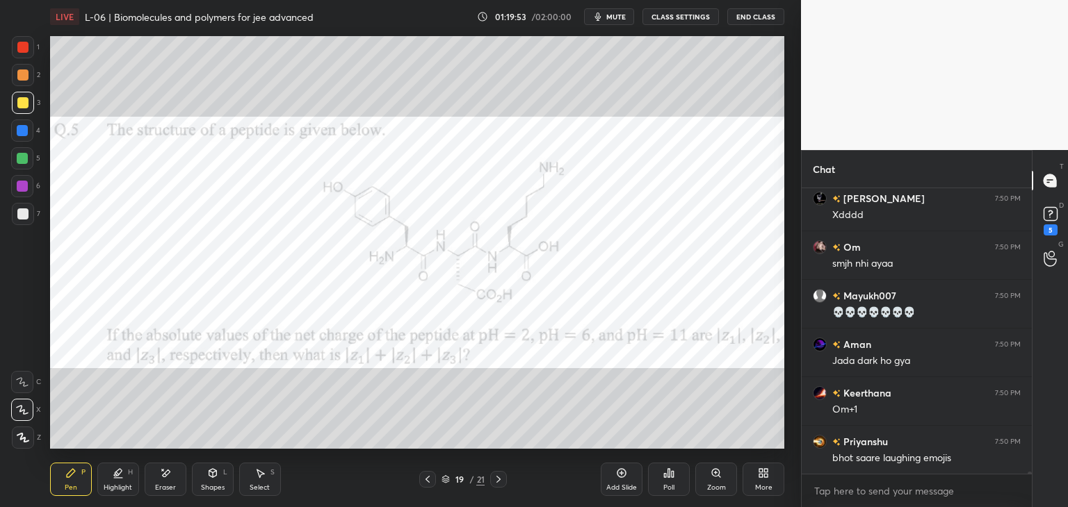
click at [163, 473] on icon at bounding box center [165, 474] width 11 height 12
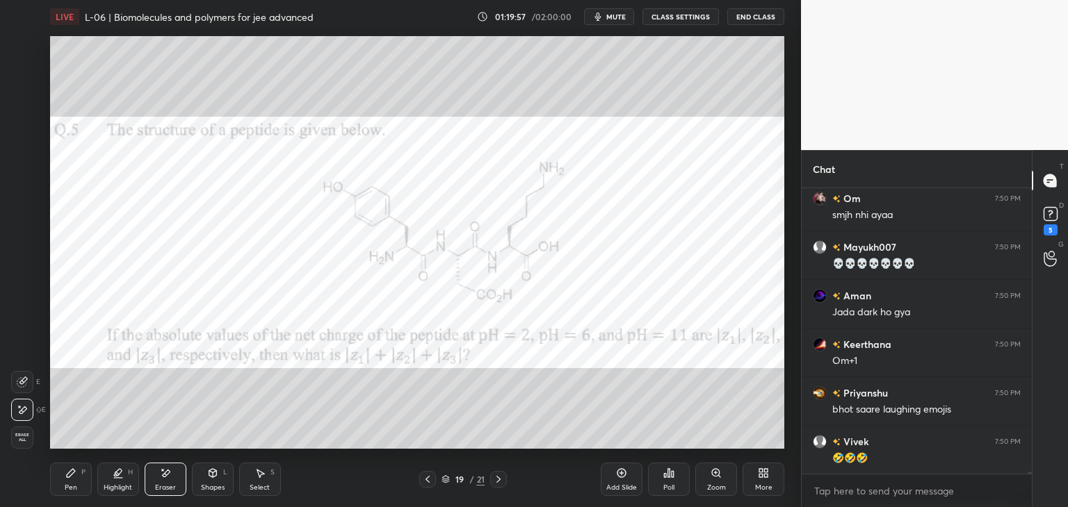
click at [164, 477] on icon at bounding box center [167, 473] width 8 height 7
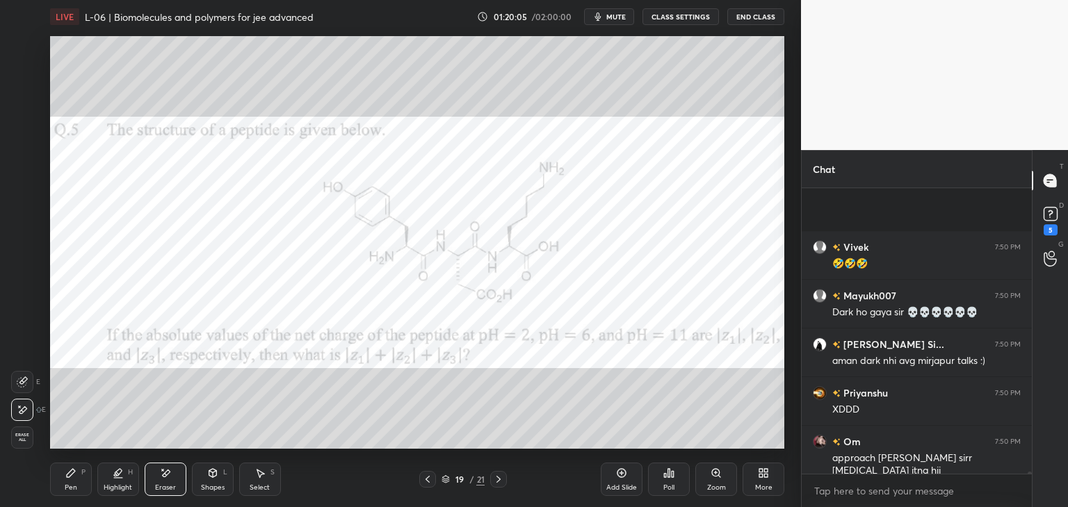
scroll to position [45977, 0]
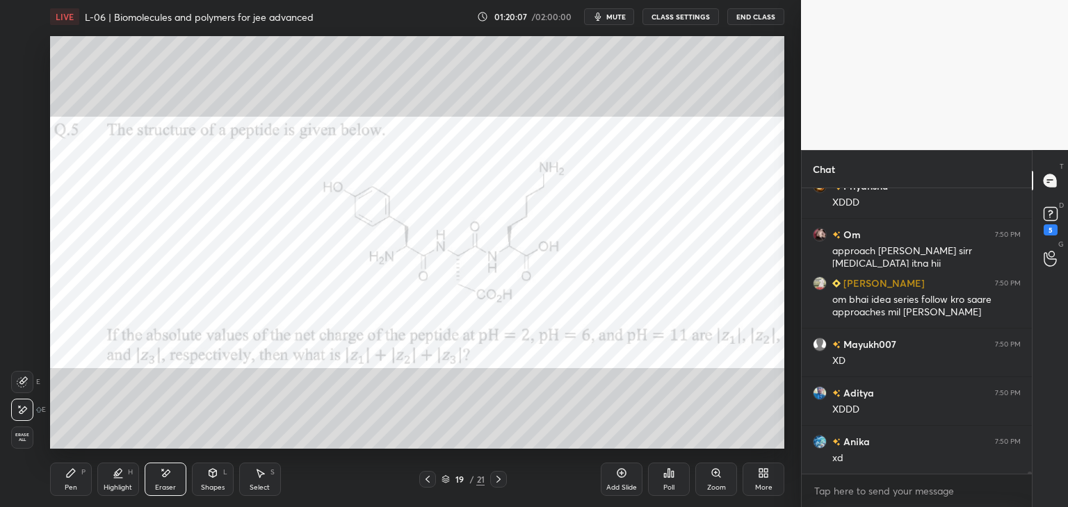
click at [64, 475] on div "Pen P" at bounding box center [71, 479] width 42 height 33
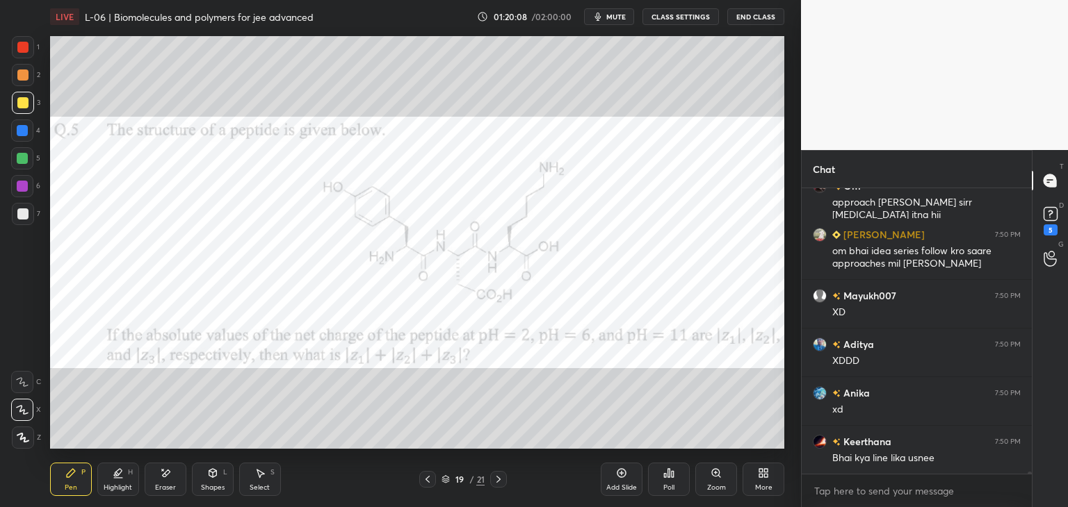
click at [21, 80] on div at bounding box center [22, 75] width 11 height 11
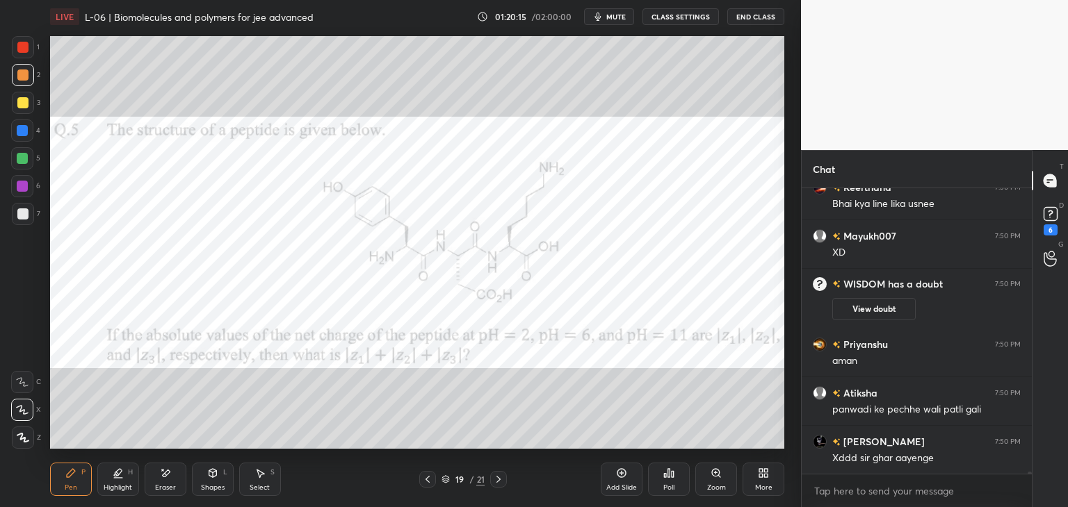
scroll to position [44724, 0]
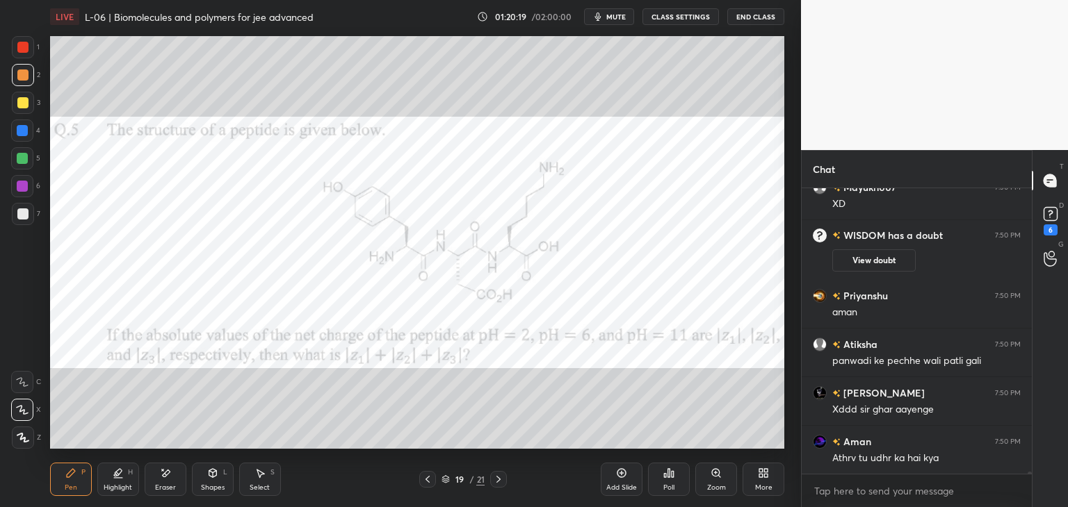
click at [163, 477] on icon at bounding box center [167, 473] width 8 height 7
click at [74, 478] on icon at bounding box center [70, 473] width 11 height 11
click at [20, 47] on div at bounding box center [22, 47] width 11 height 11
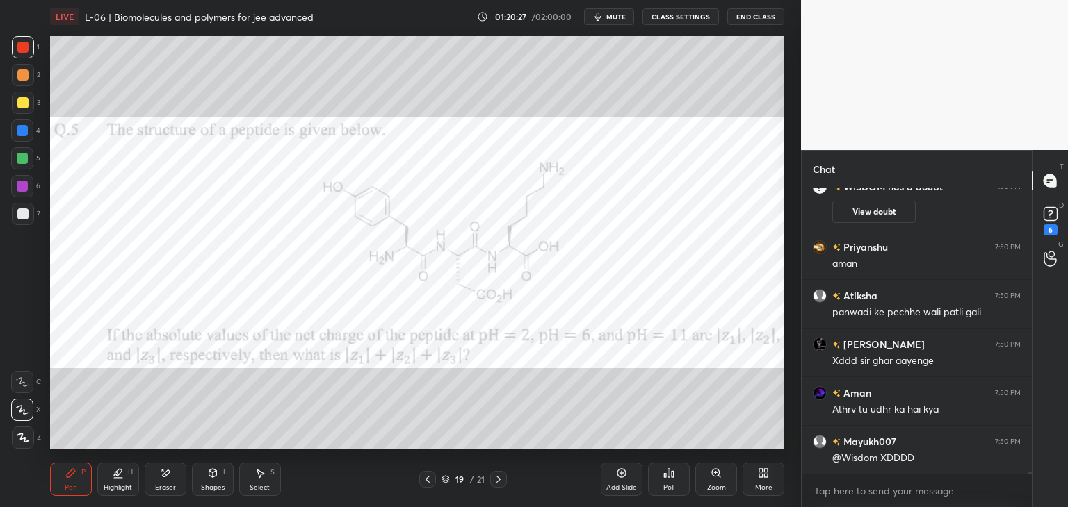
scroll to position [44842, 0]
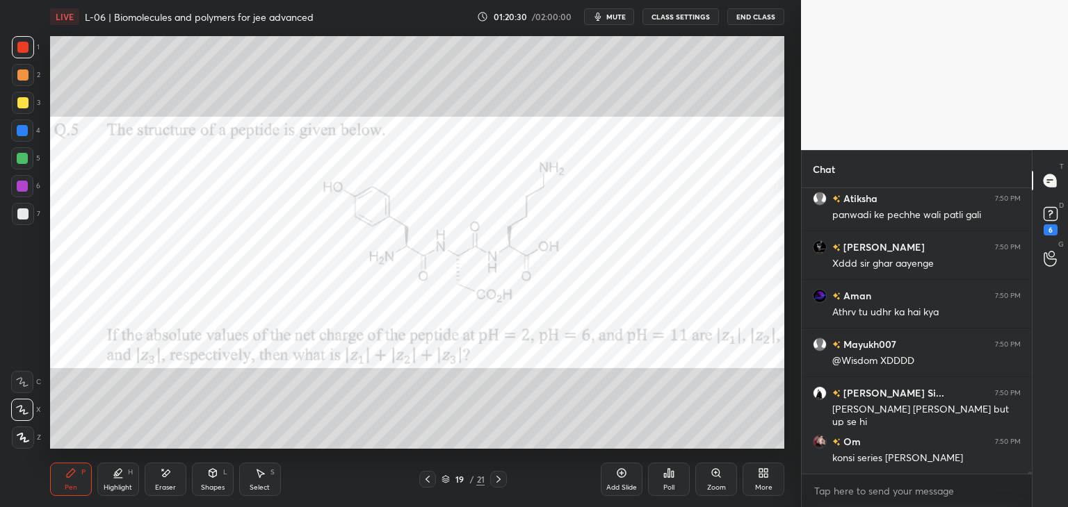
click at [619, 477] on icon at bounding box center [621, 473] width 9 height 9
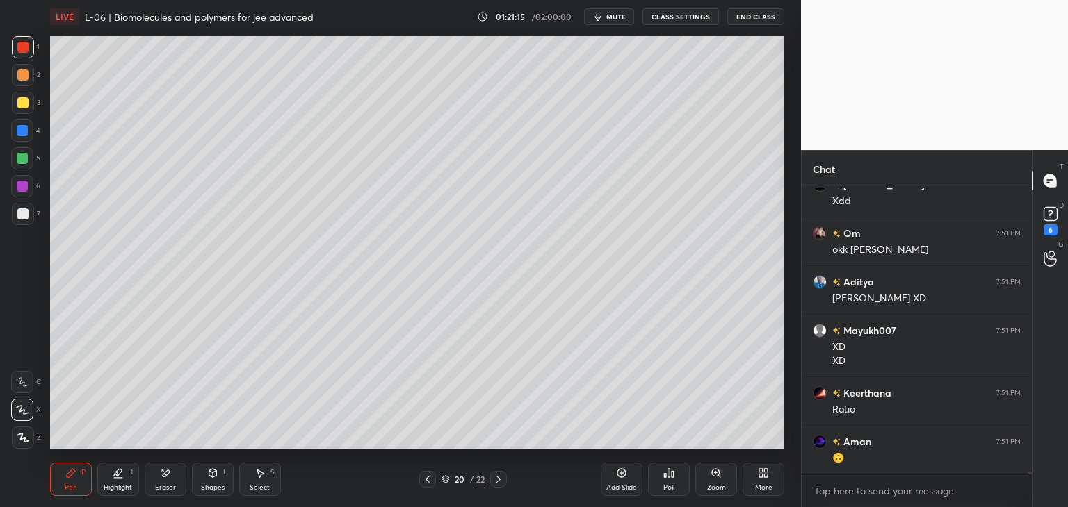
scroll to position [45362, 0]
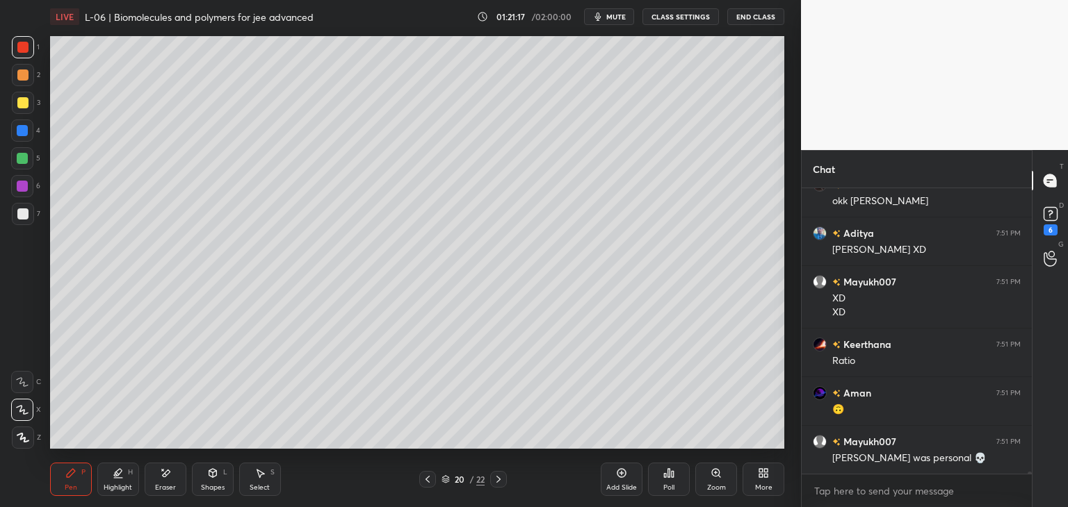
click at [20, 77] on div at bounding box center [22, 75] width 11 height 11
click at [24, 51] on div at bounding box center [22, 47] width 11 height 11
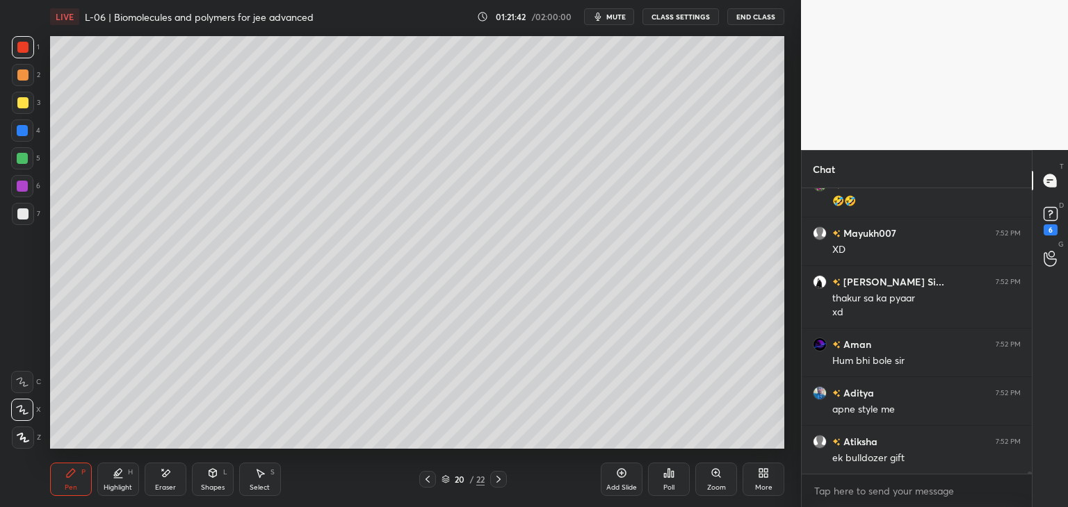
scroll to position [46300, 0]
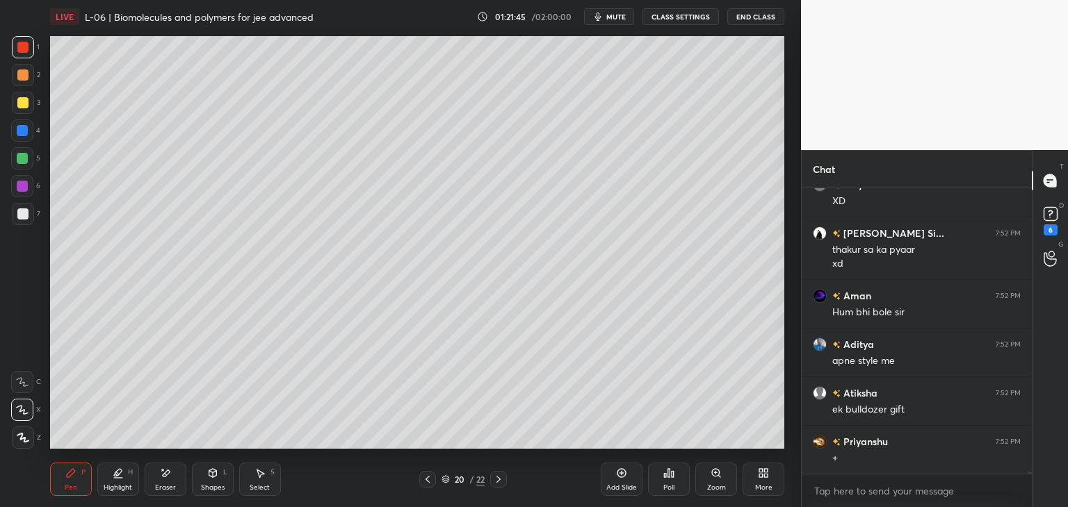
click at [269, 476] on div "Select S" at bounding box center [260, 479] width 42 height 33
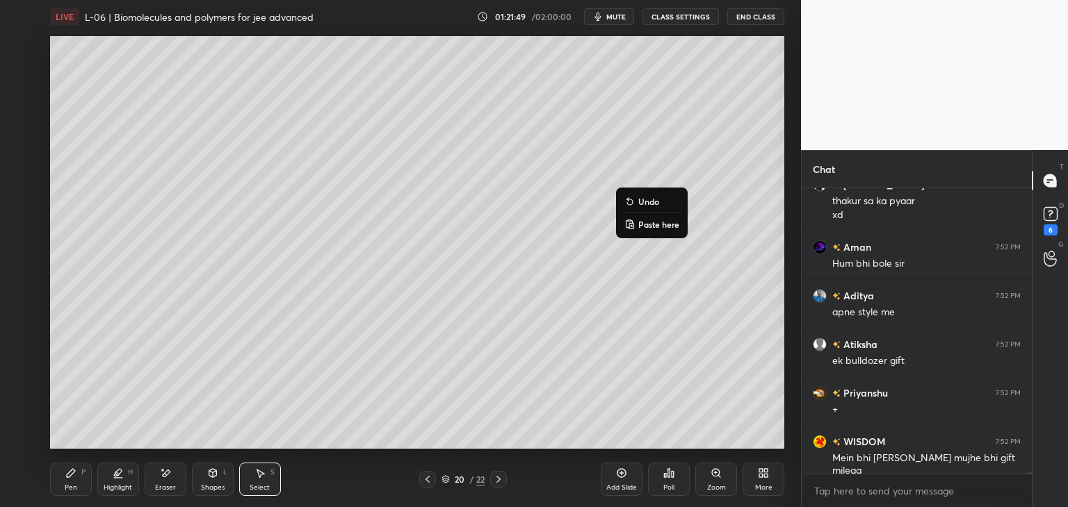
scroll to position [46397, 0]
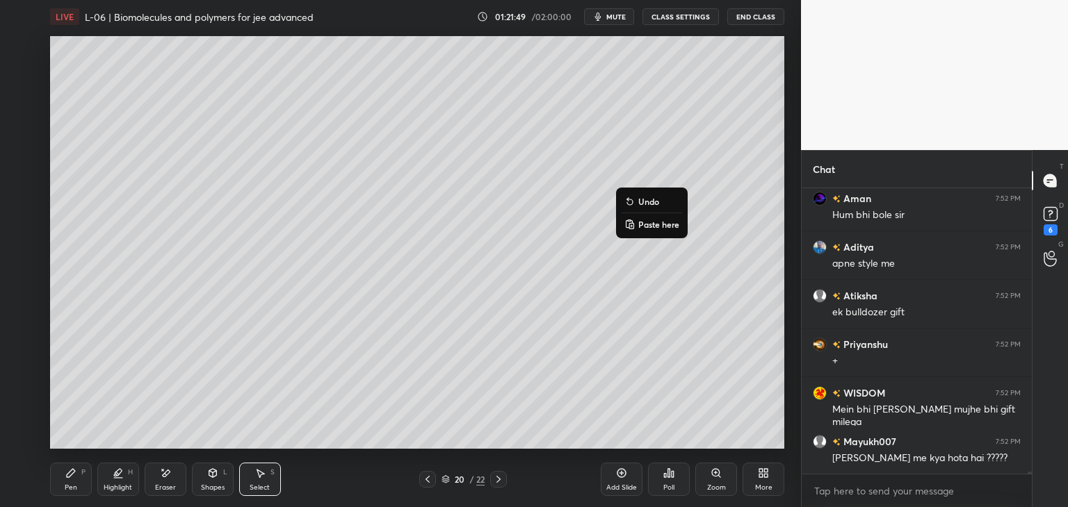
click at [473, 385] on div "0 ° Undo Copy Paste here Duplicate Duplicate to new slide Delete" at bounding box center [417, 242] width 734 height 413
click at [210, 487] on div "Shapes" at bounding box center [213, 487] width 24 height 7
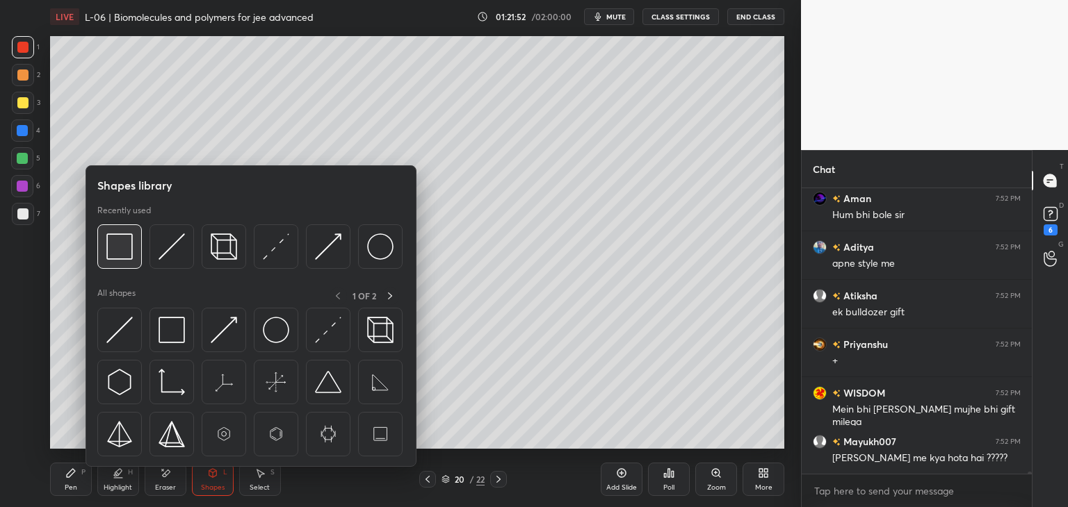
click at [120, 259] on img at bounding box center [119, 247] width 26 height 26
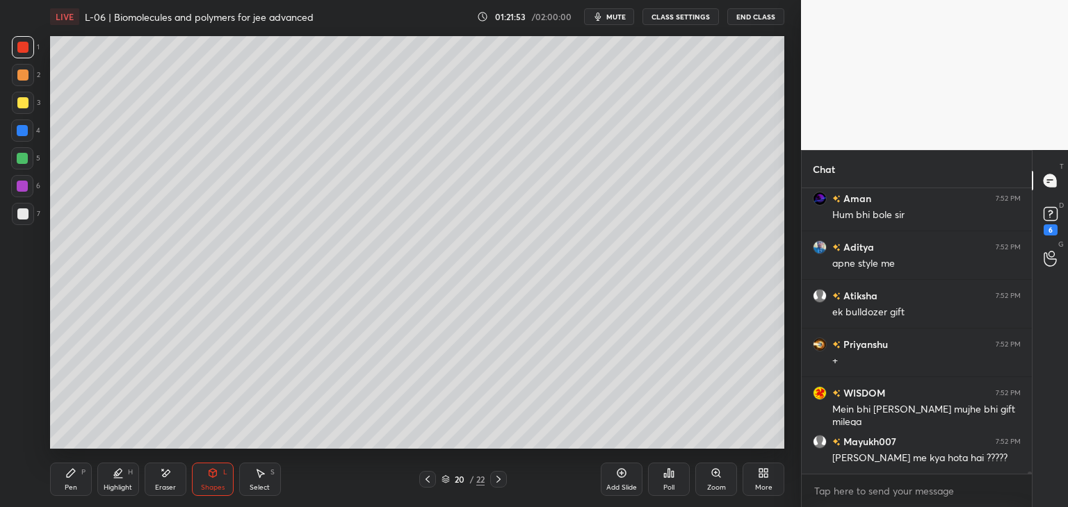
scroll to position [46446, 0]
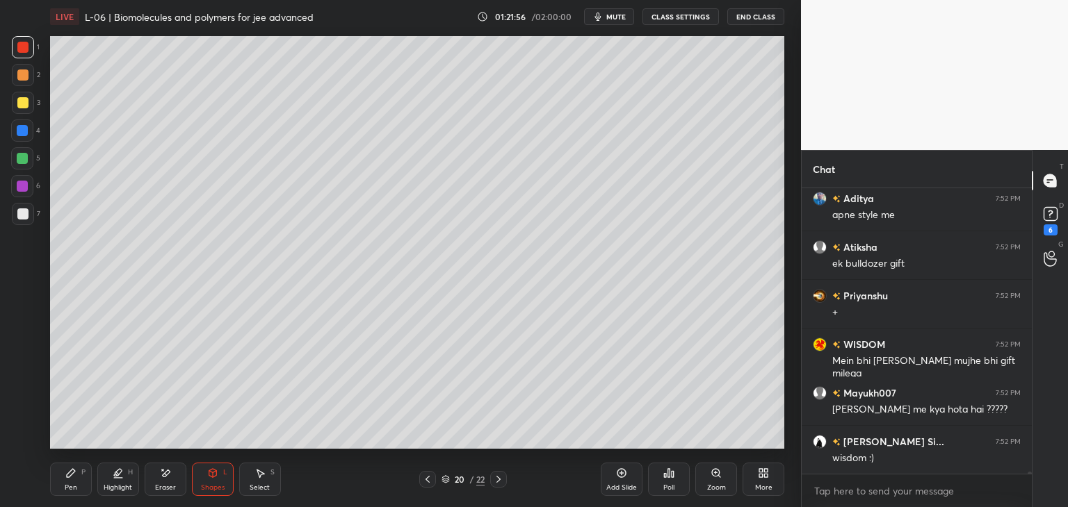
click at [19, 79] on div at bounding box center [22, 75] width 11 height 11
click at [85, 475] on div "Pen P" at bounding box center [71, 479] width 42 height 33
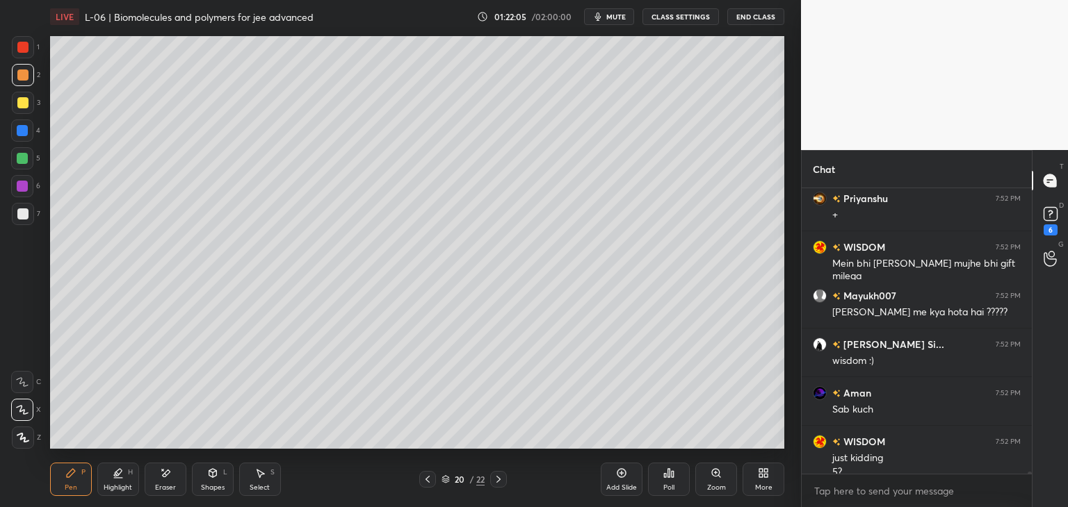
scroll to position [46557, 0]
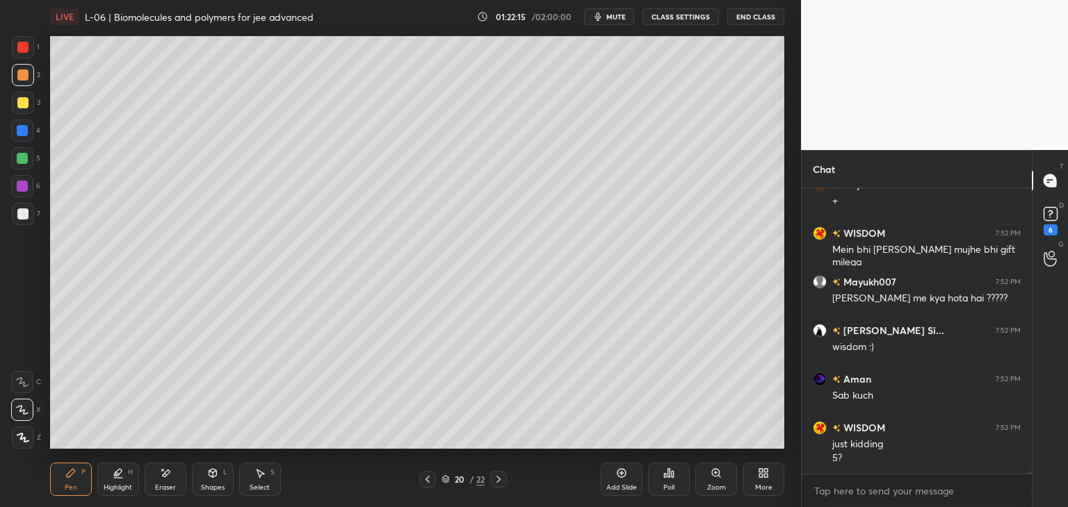
click at [22, 129] on div at bounding box center [22, 130] width 11 height 11
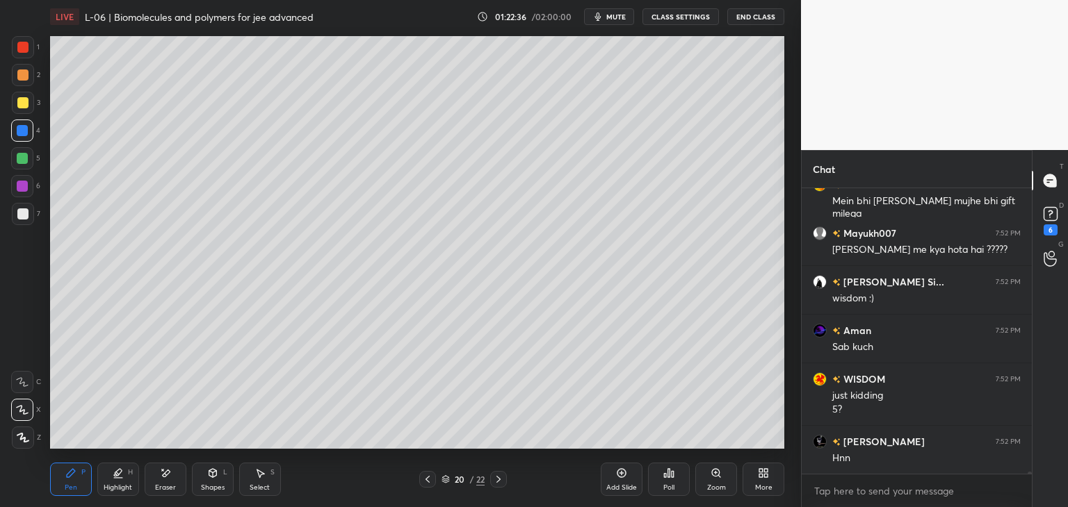
scroll to position [46654, 0]
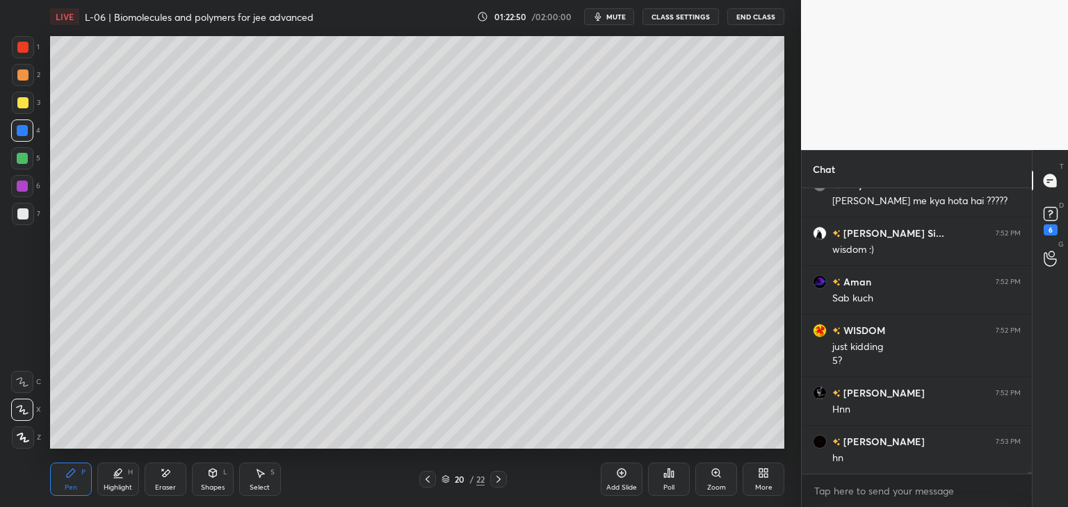
click at [264, 476] on icon at bounding box center [259, 473] width 11 height 11
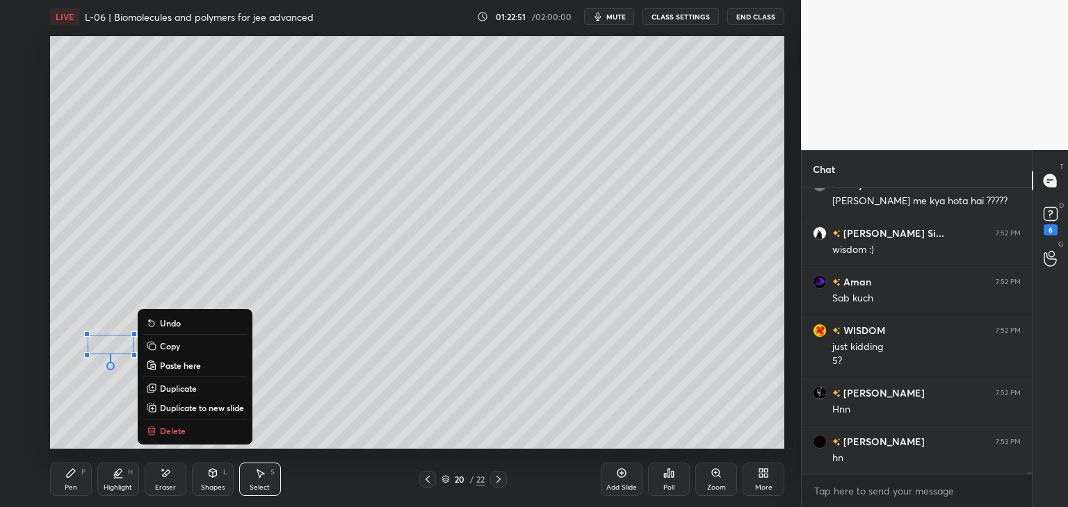
click at [188, 427] on button "Delete" at bounding box center [195, 431] width 104 height 17
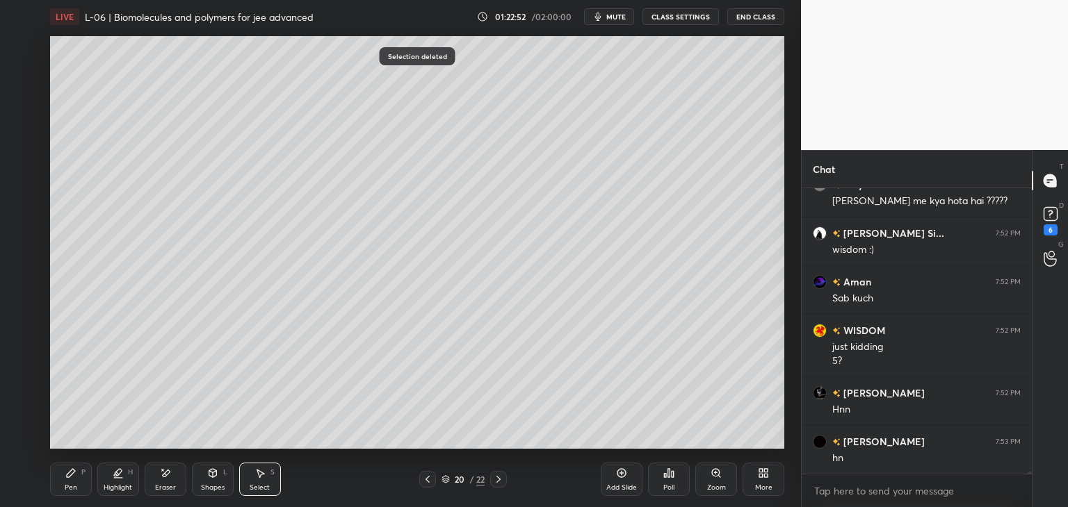
click at [70, 476] on icon at bounding box center [71, 473] width 8 height 8
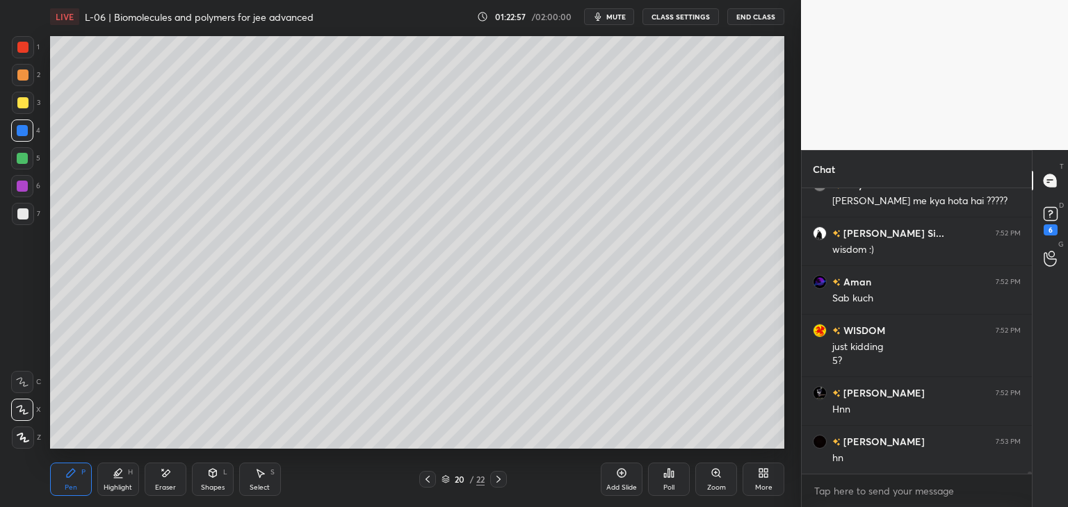
click at [161, 479] on icon at bounding box center [165, 474] width 11 height 12
click at [70, 471] on icon at bounding box center [71, 473] width 8 height 8
click at [171, 476] on div "Eraser" at bounding box center [166, 479] width 42 height 33
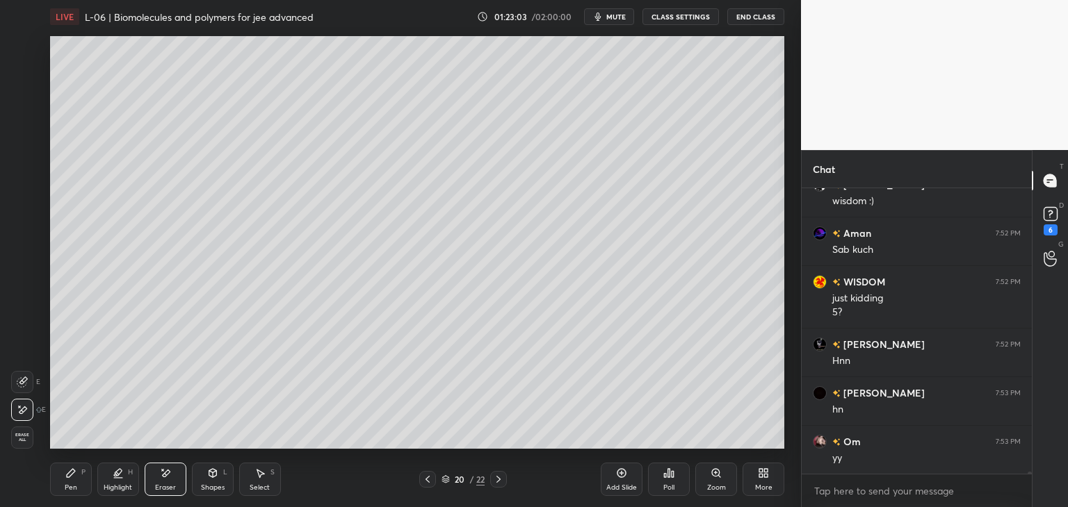
click at [70, 475] on icon at bounding box center [71, 473] width 8 height 8
click at [25, 76] on div at bounding box center [22, 75] width 11 height 11
click at [256, 475] on icon at bounding box center [259, 473] width 11 height 11
click at [218, 376] on div "0 ° Undo Copy Paste here Duplicate Duplicate to new slide Delete" at bounding box center [417, 242] width 734 height 413
click at [75, 475] on icon at bounding box center [70, 473] width 11 height 11
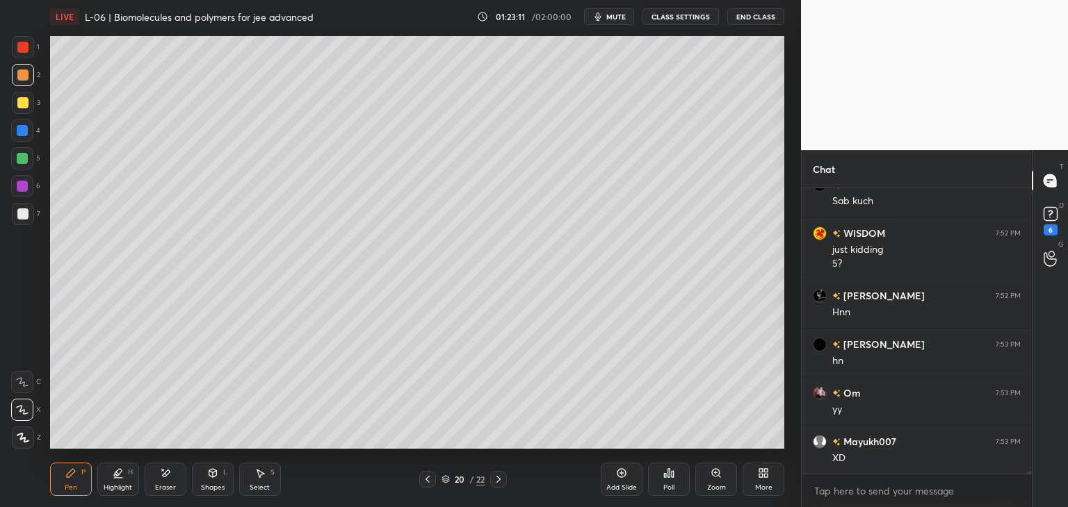
click at [212, 481] on div "Shapes L" at bounding box center [213, 479] width 42 height 33
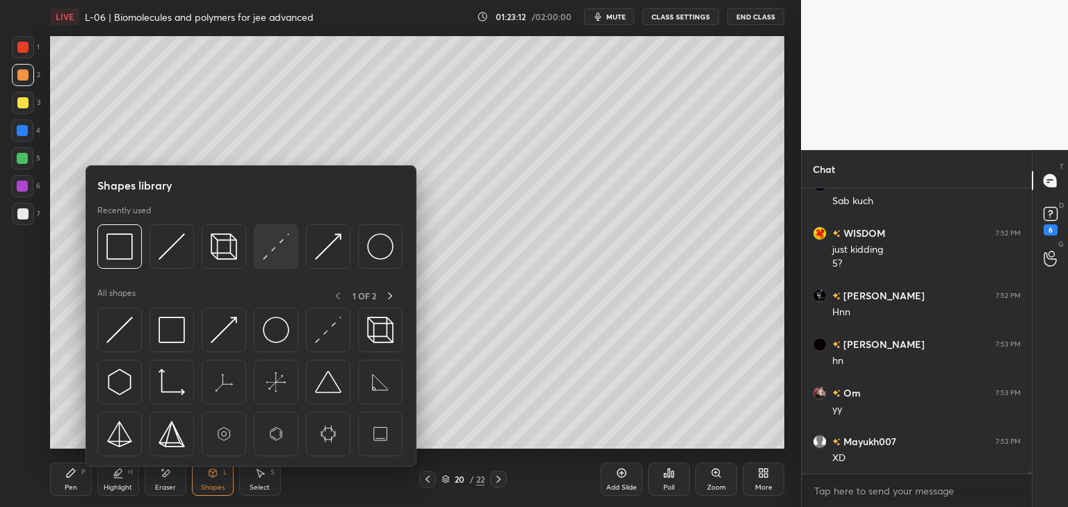
click at [280, 252] on img at bounding box center [276, 247] width 26 height 26
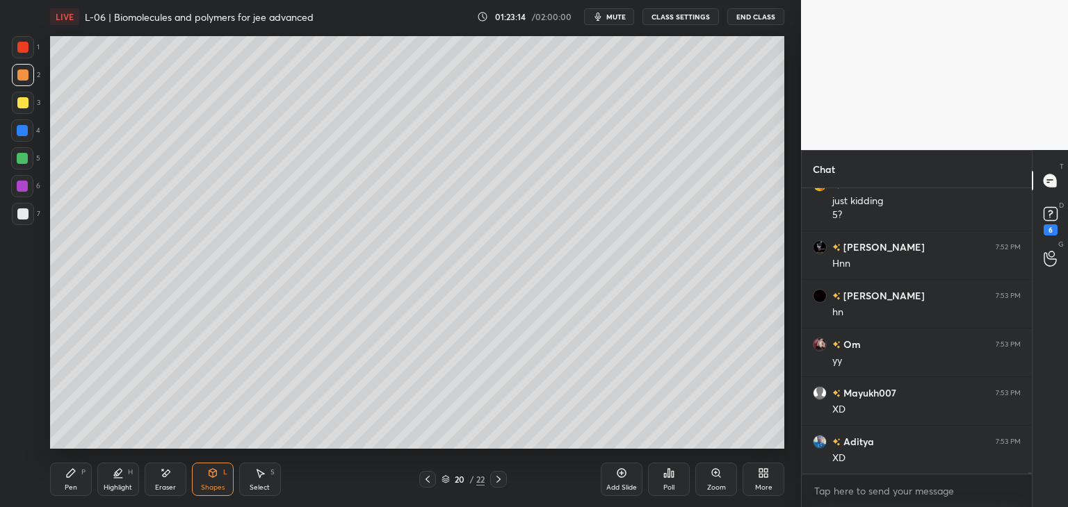
scroll to position [46849, 0]
click at [75, 478] on icon at bounding box center [70, 473] width 11 height 11
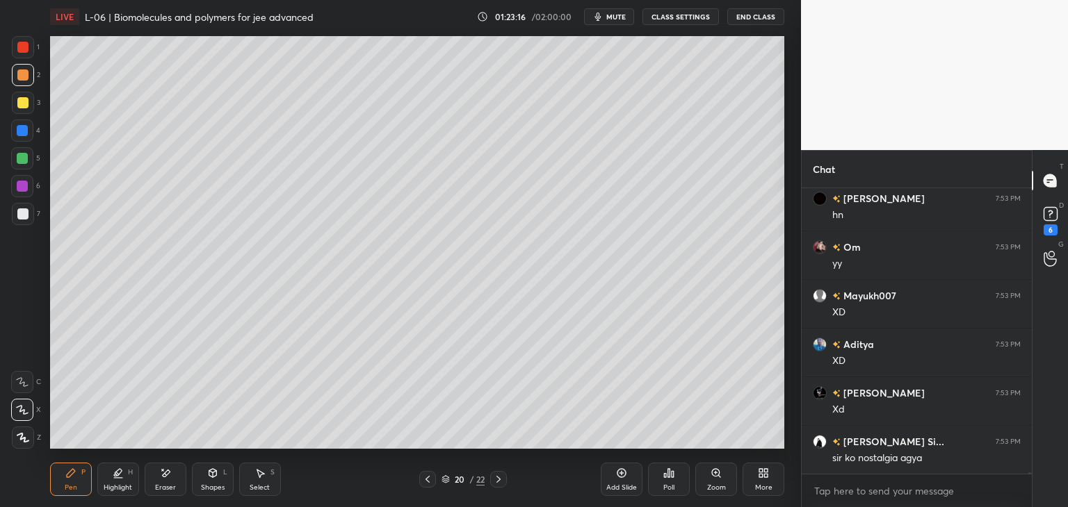
click at [20, 106] on div at bounding box center [22, 102] width 11 height 11
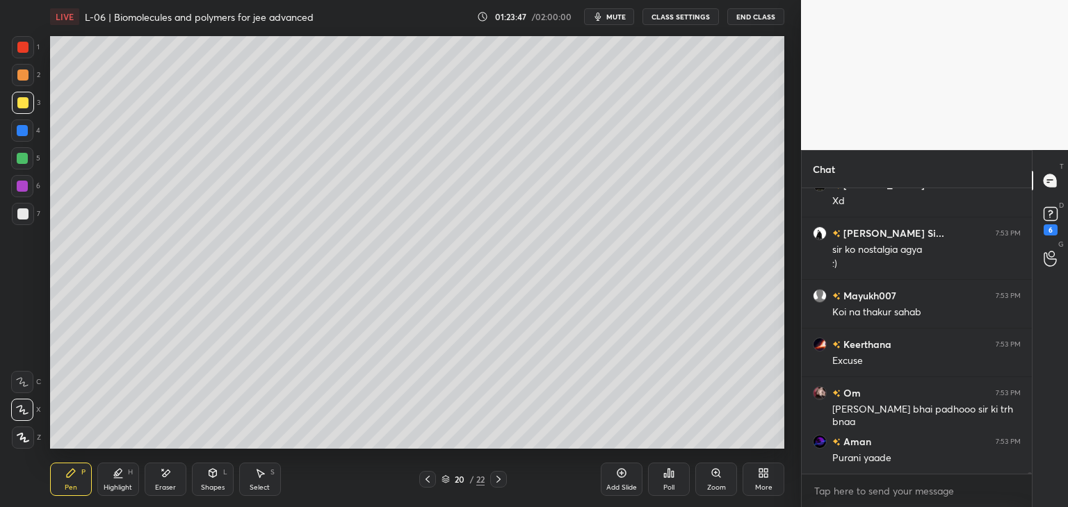
scroll to position [47155, 0]
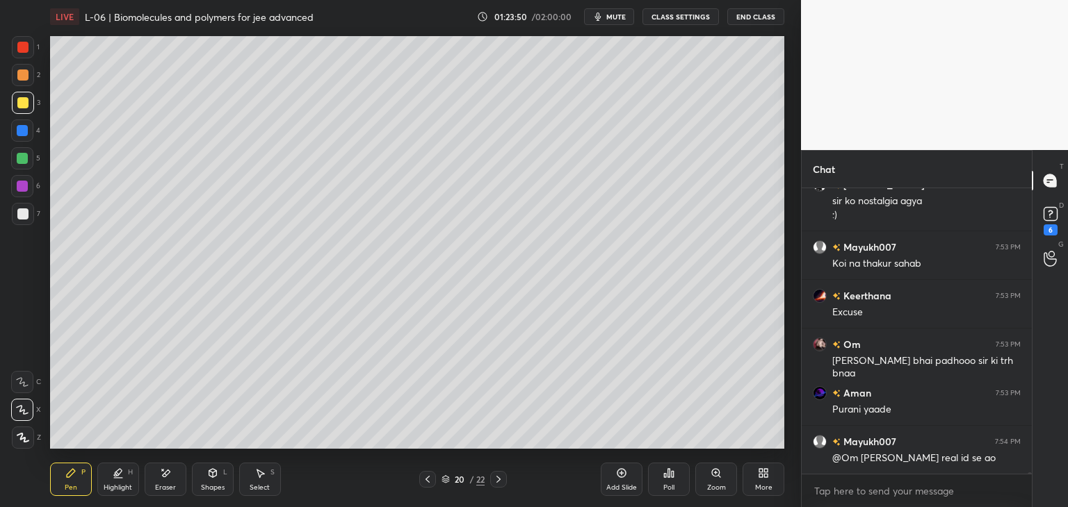
click at [261, 476] on icon at bounding box center [259, 473] width 11 height 11
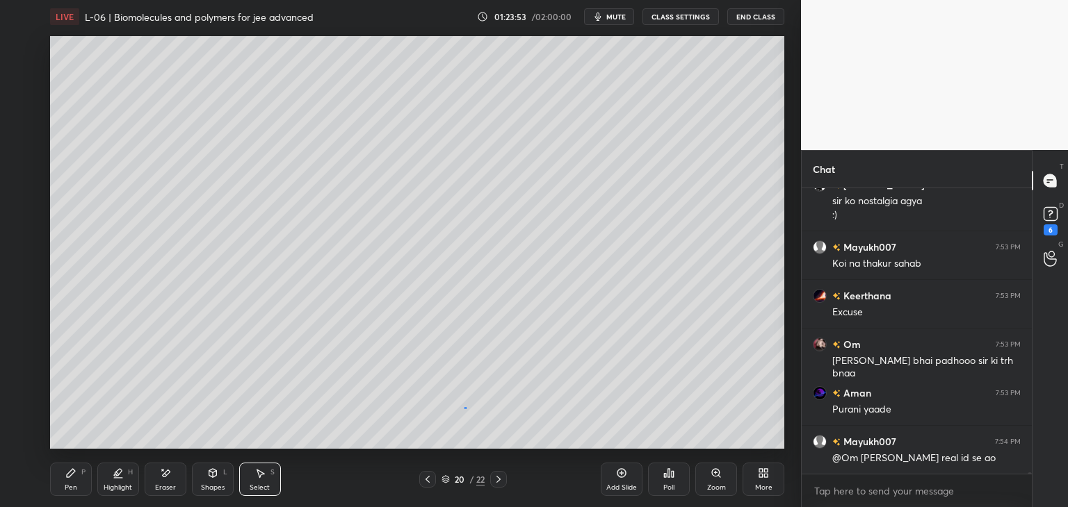
click at [466, 408] on div "0 ° Undo Copy Paste here Duplicate Duplicate to new slide Delete" at bounding box center [417, 242] width 734 height 413
click at [211, 480] on div "Shapes L" at bounding box center [213, 479] width 42 height 33
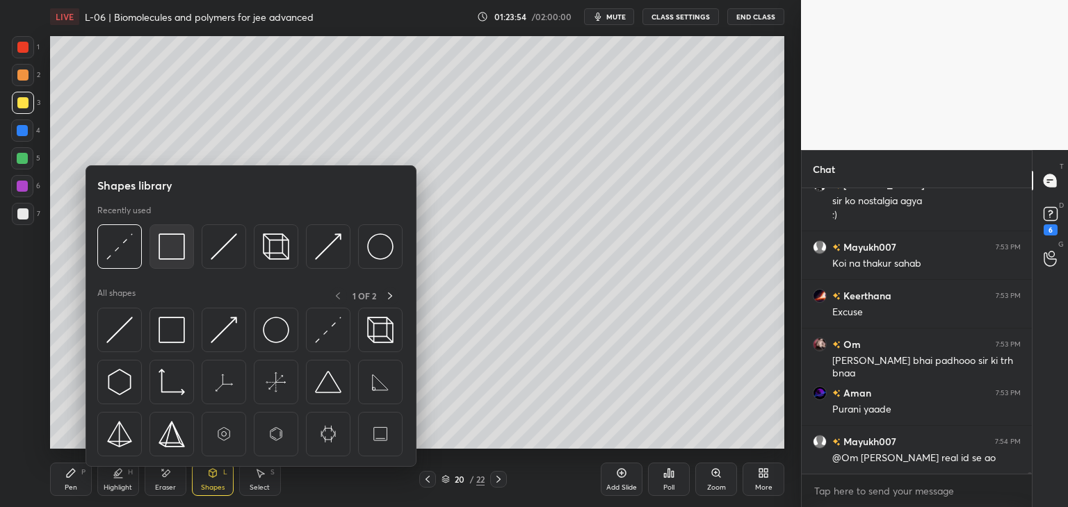
click at [170, 259] on img at bounding box center [171, 247] width 26 height 26
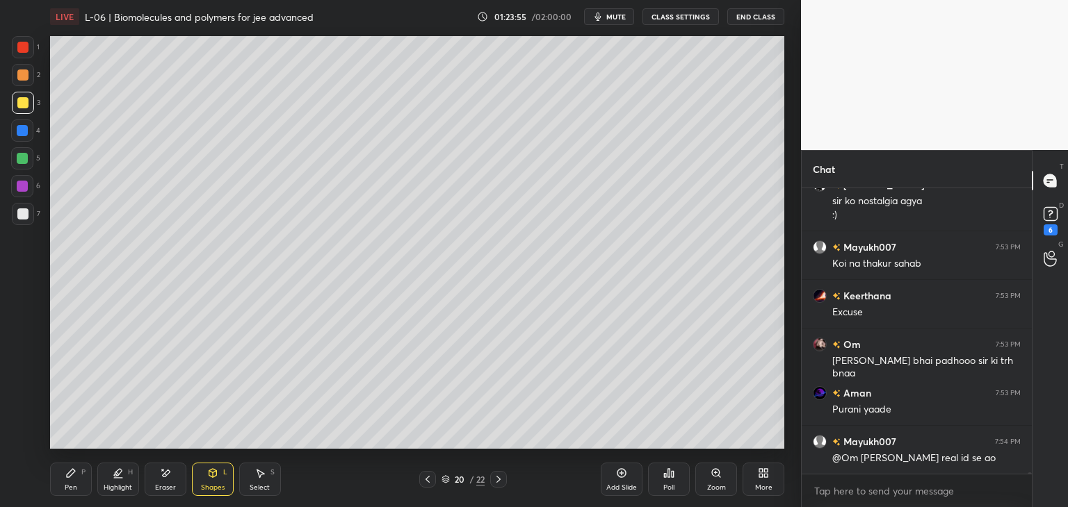
click at [11, 196] on div "6" at bounding box center [25, 186] width 29 height 22
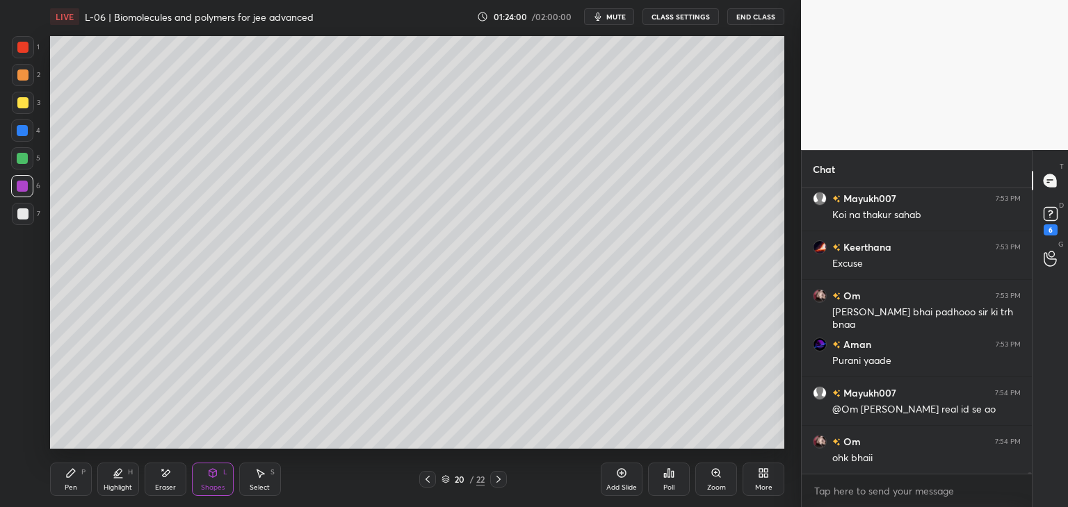
click at [15, 74] on div at bounding box center [23, 75] width 22 height 22
click at [24, 47] on div at bounding box center [22, 47] width 11 height 11
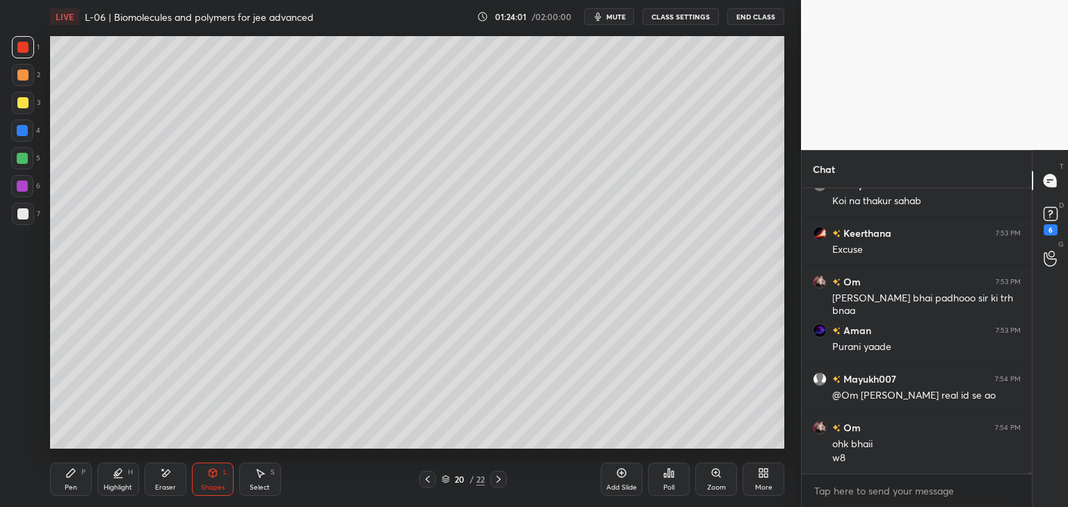
click at [86, 478] on div "Pen P" at bounding box center [71, 479] width 42 height 33
click at [22, 125] on div at bounding box center [22, 130] width 11 height 11
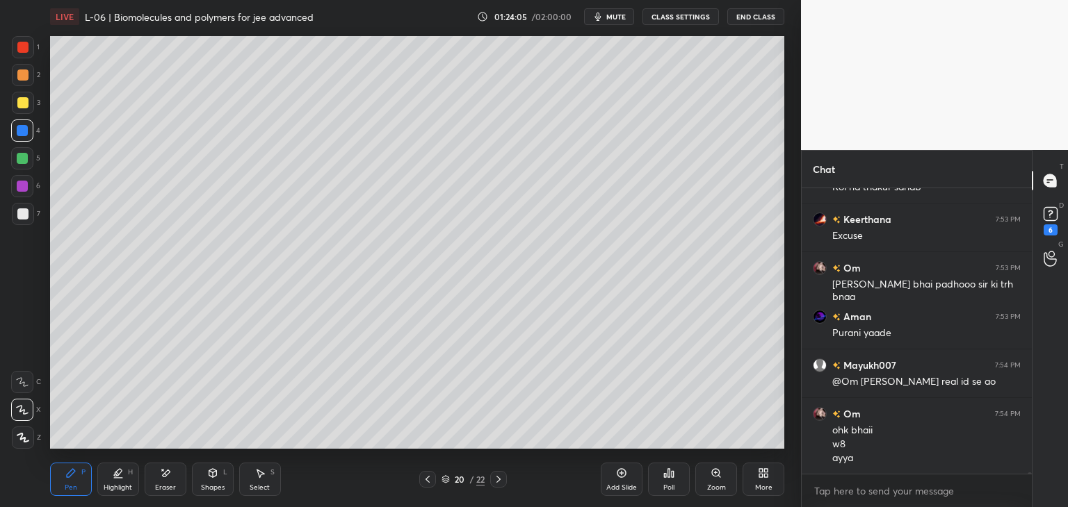
click at [21, 76] on div at bounding box center [22, 75] width 11 height 11
click at [28, 101] on div at bounding box center [23, 103] width 22 height 22
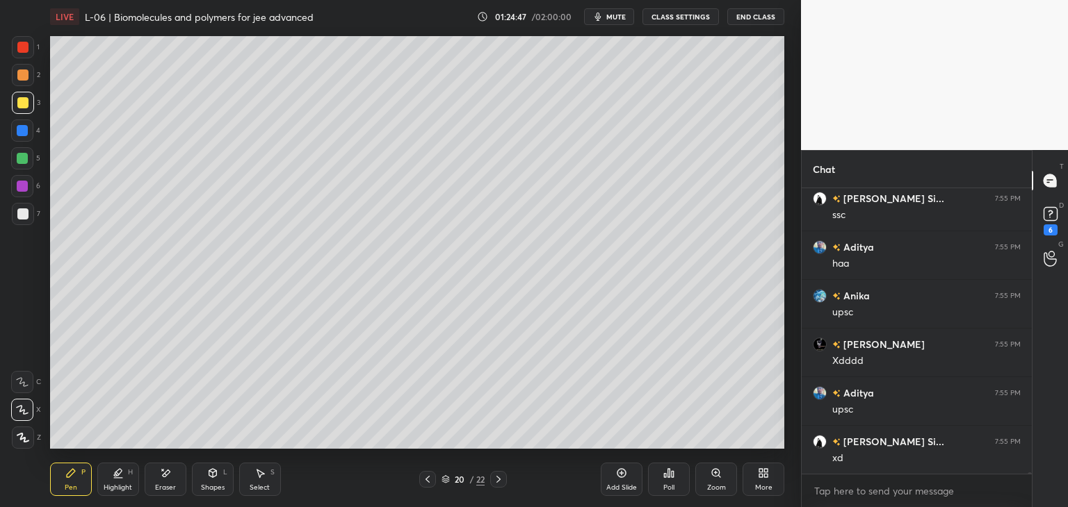
scroll to position [48594, 0]
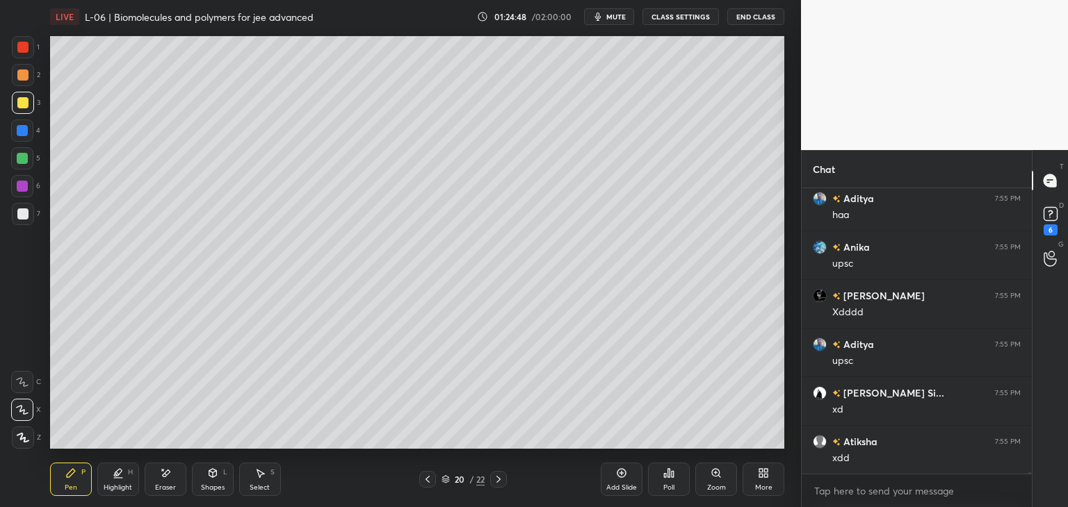
click at [16, 190] on div at bounding box center [22, 186] width 22 height 22
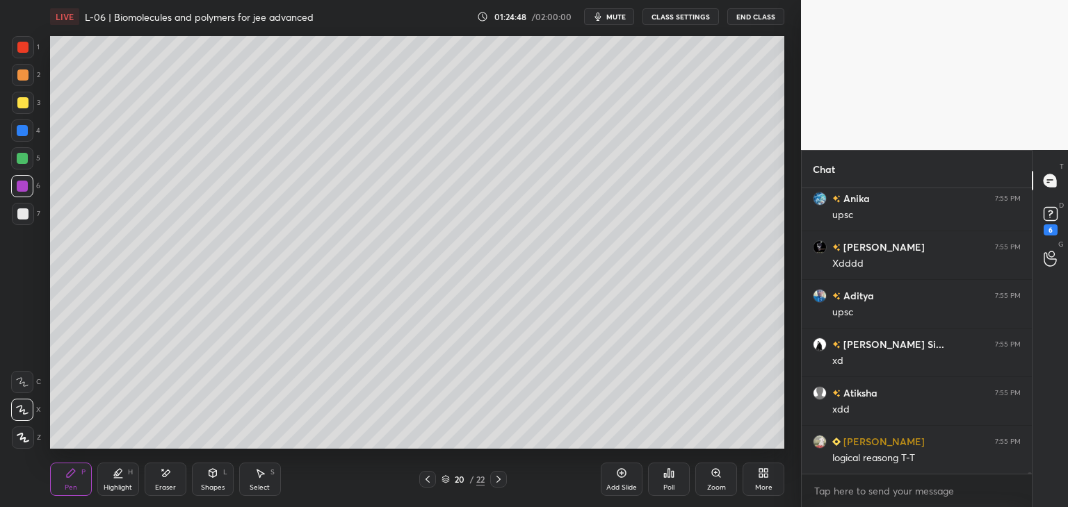
click at [22, 215] on div at bounding box center [22, 214] width 11 height 11
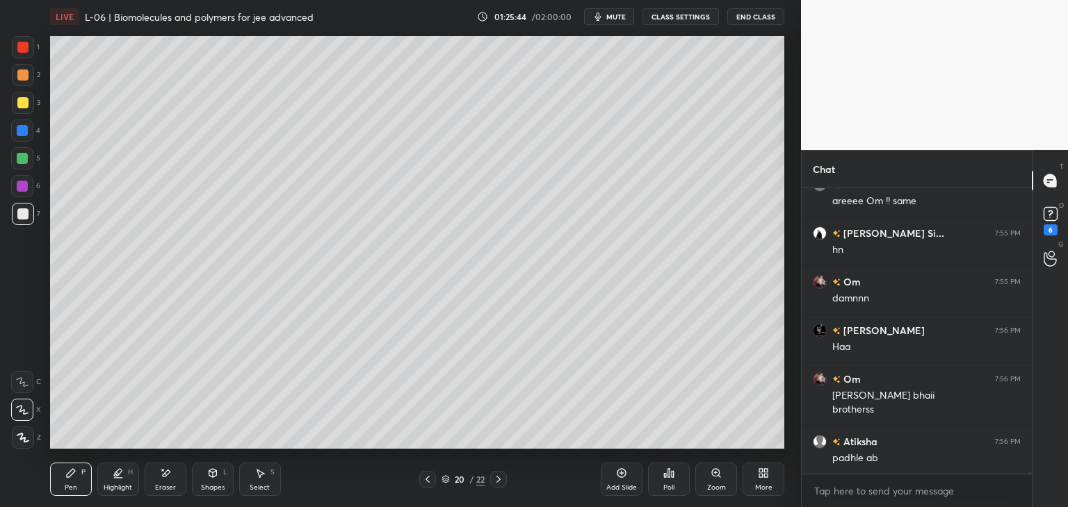
scroll to position [49753, 0]
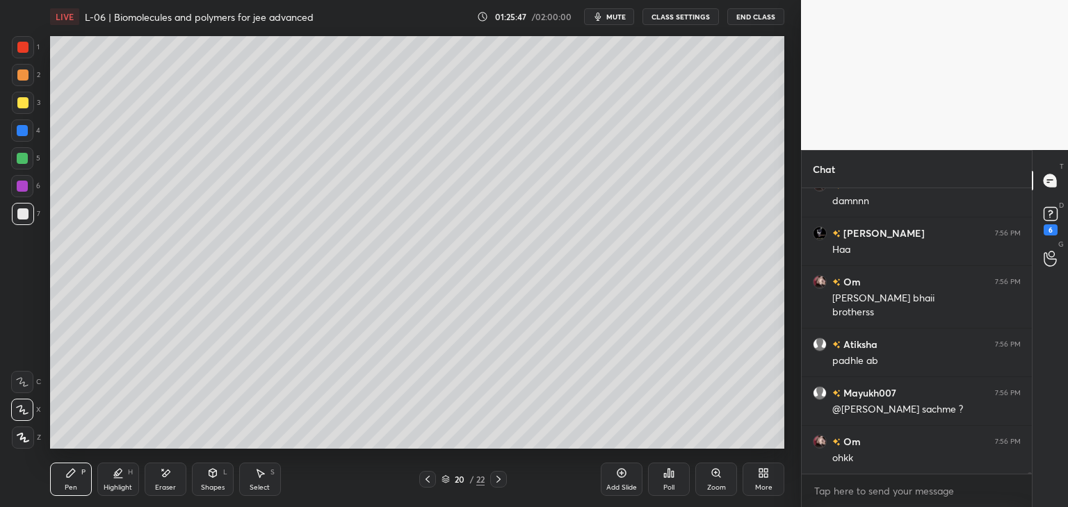
click at [427, 479] on icon at bounding box center [427, 479] width 11 height 11
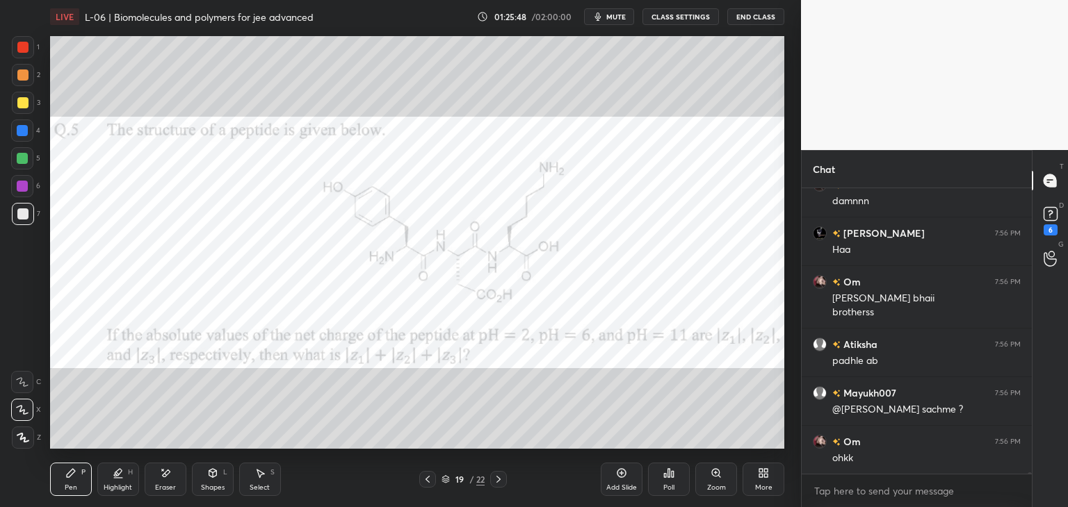
scroll to position [49851, 0]
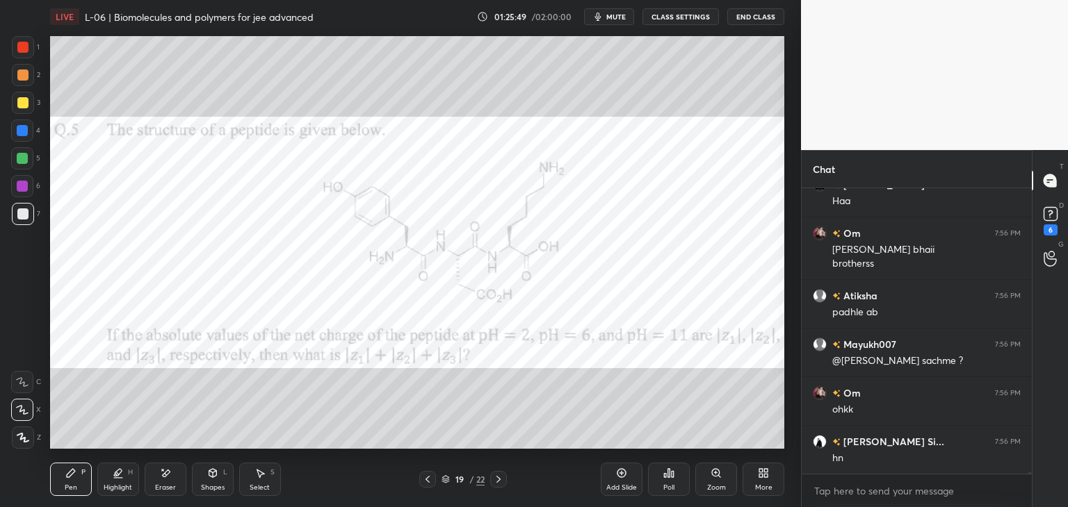
click at [24, 40] on div at bounding box center [23, 47] width 22 height 22
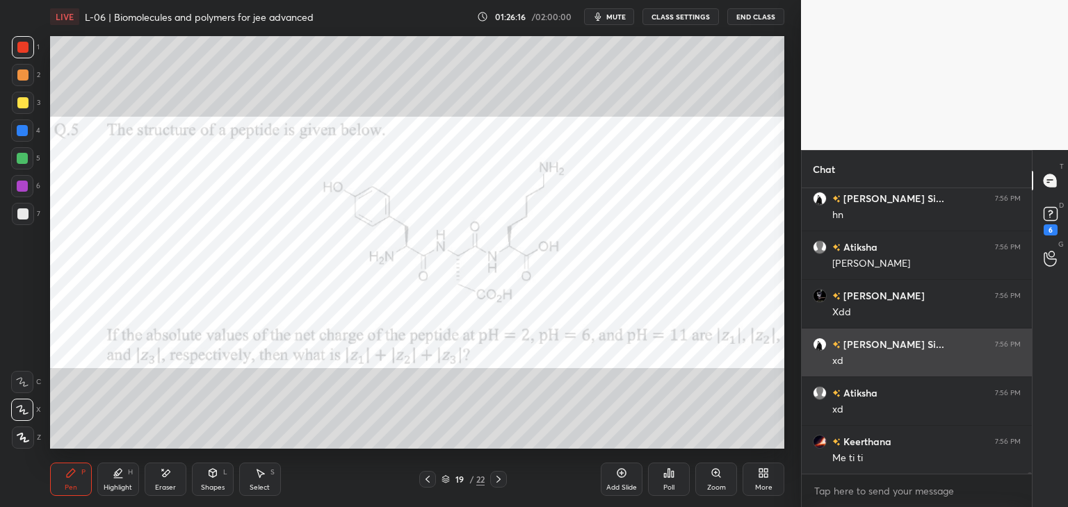
scroll to position [50142, 0]
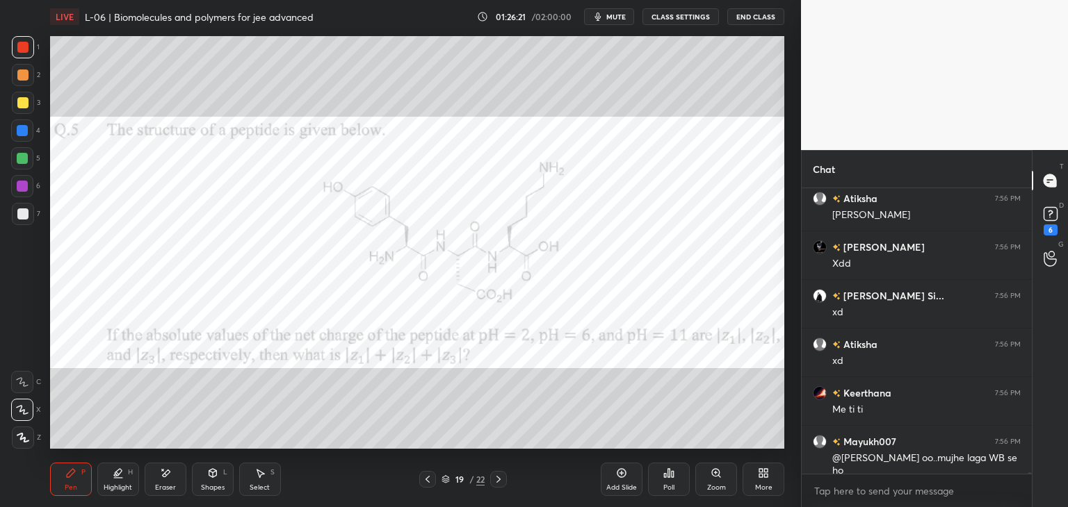
click at [256, 475] on icon at bounding box center [259, 473] width 11 height 11
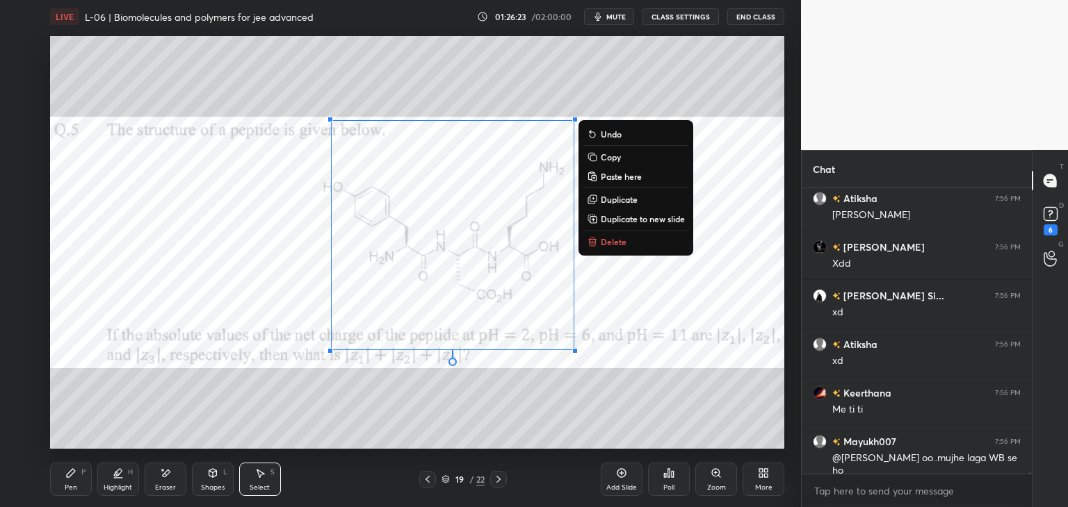
click at [614, 247] on p "Delete" at bounding box center [614, 241] width 26 height 11
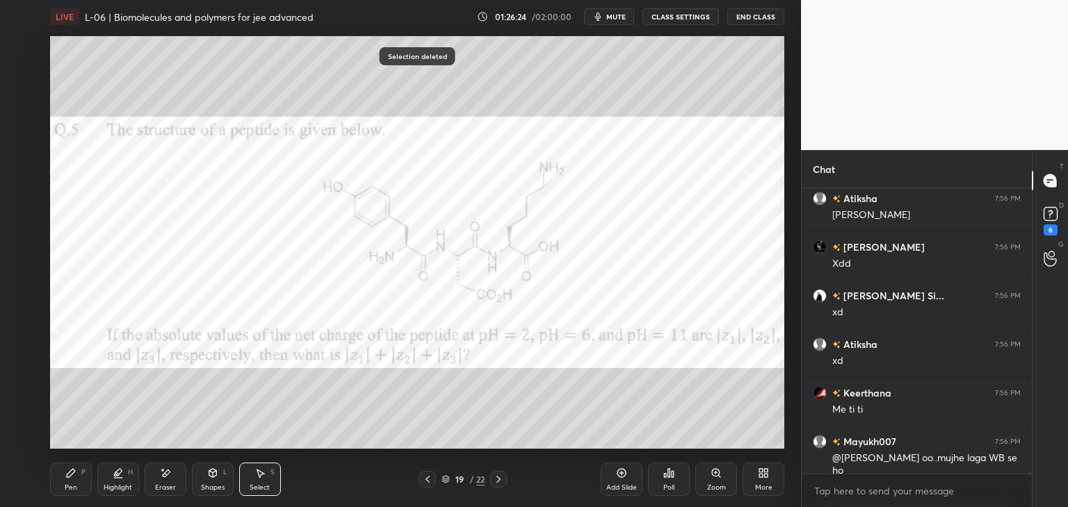
scroll to position [50191, 0]
click at [77, 487] on div "Pen P" at bounding box center [71, 479] width 42 height 33
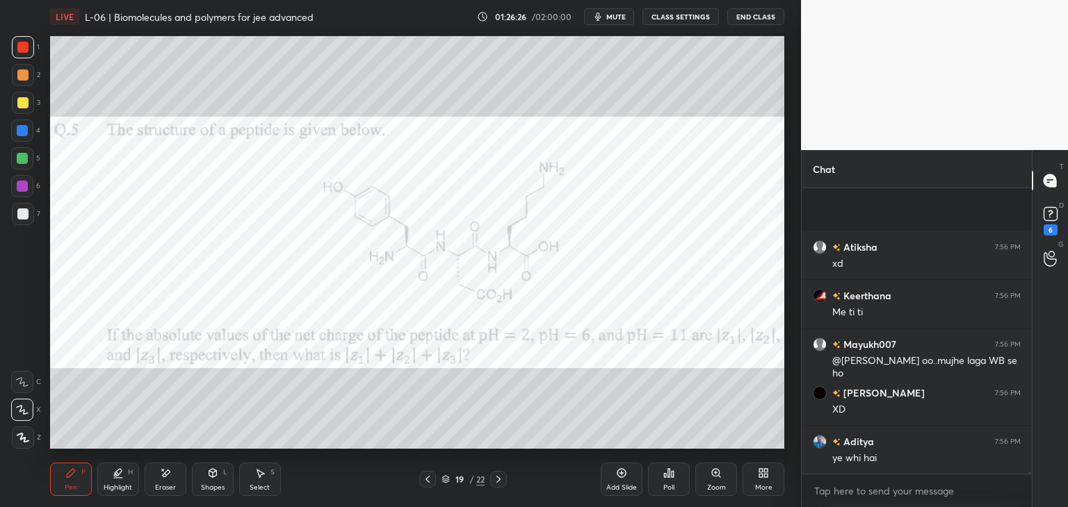
scroll to position [50337, 0]
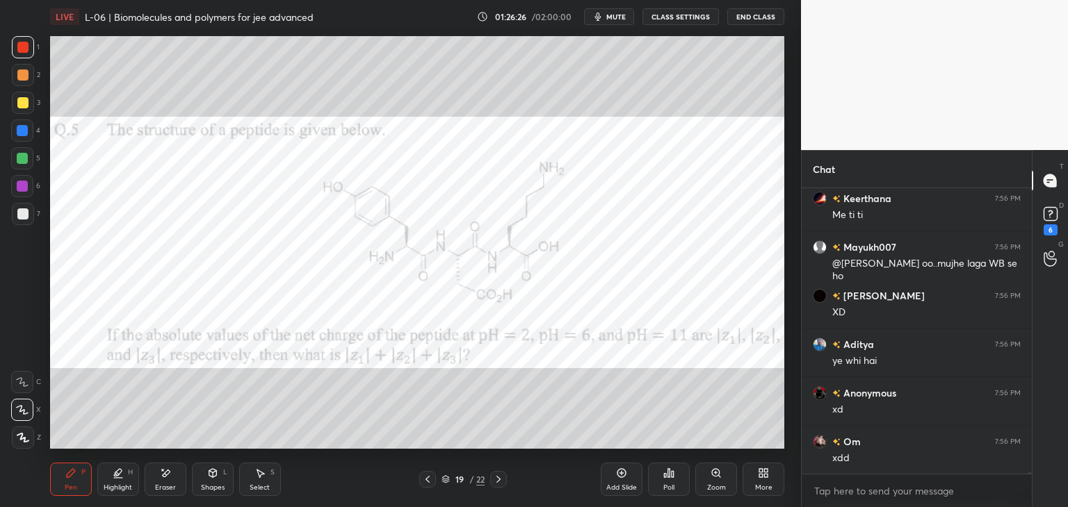
click at [254, 482] on div "Select S" at bounding box center [260, 479] width 42 height 33
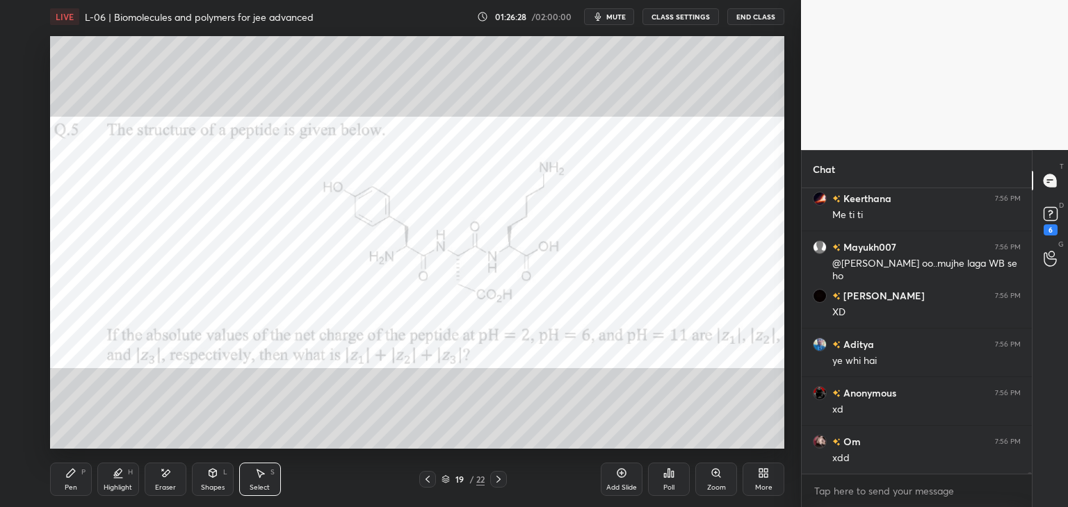
click at [158, 487] on div "Eraser" at bounding box center [165, 487] width 21 height 7
click at [64, 474] on div "Pen P" at bounding box center [71, 479] width 42 height 33
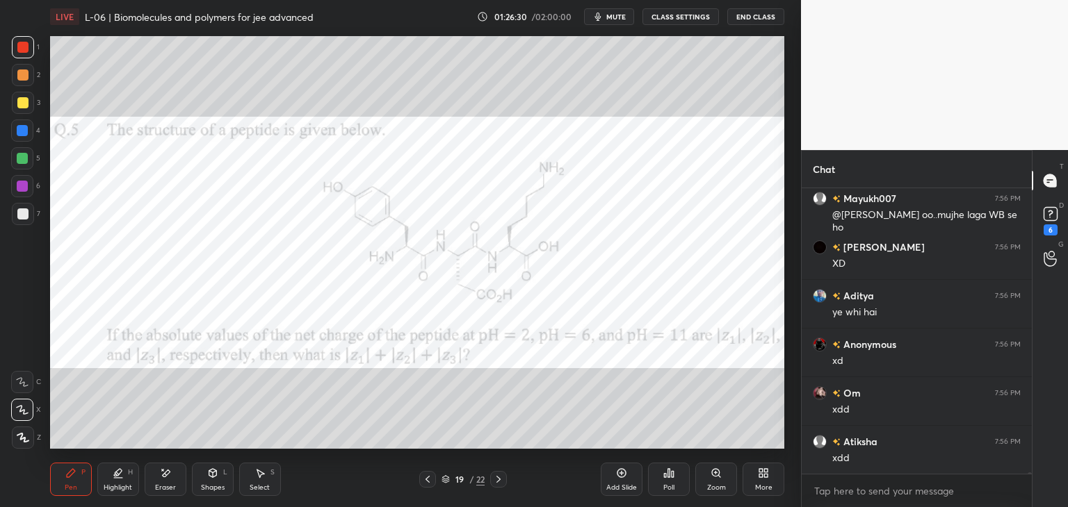
scroll to position [50434, 0]
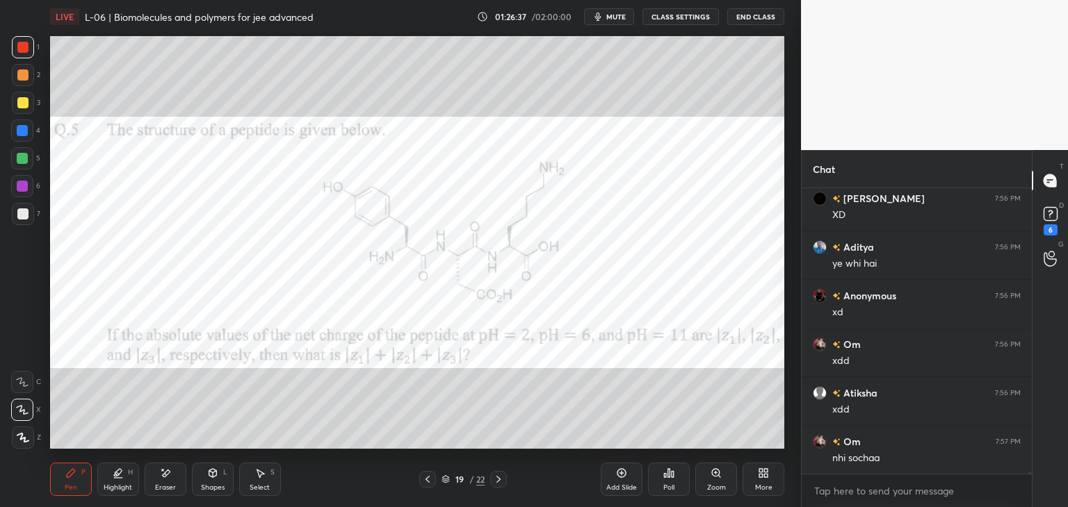
click at [498, 476] on icon at bounding box center [498, 479] width 11 height 11
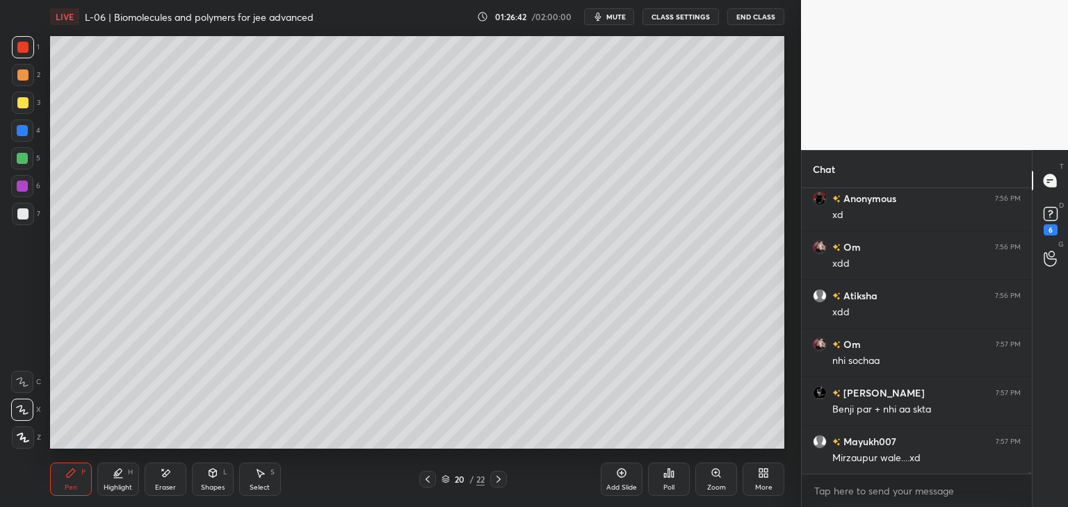
scroll to position [50580, 0]
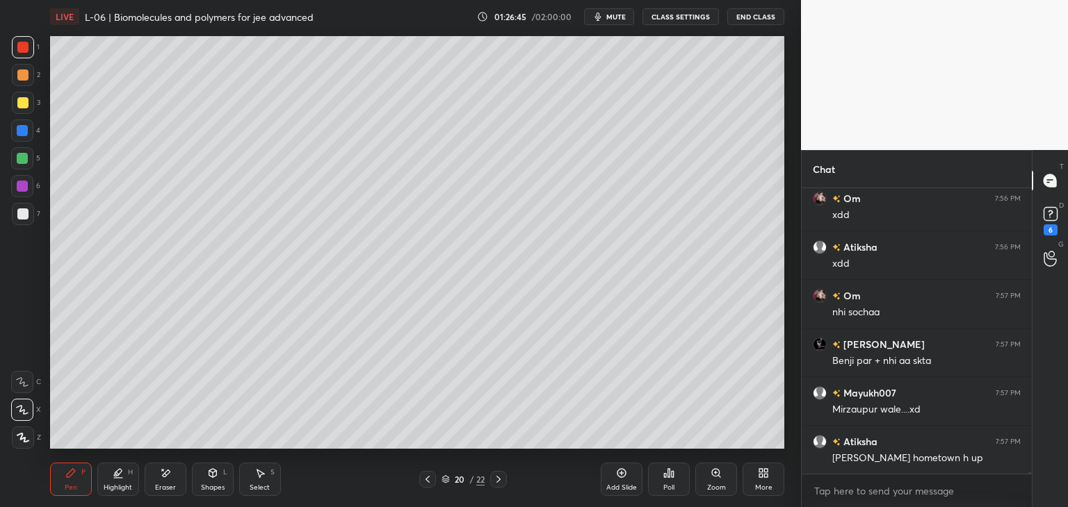
click at [434, 480] on div at bounding box center [427, 479] width 17 height 17
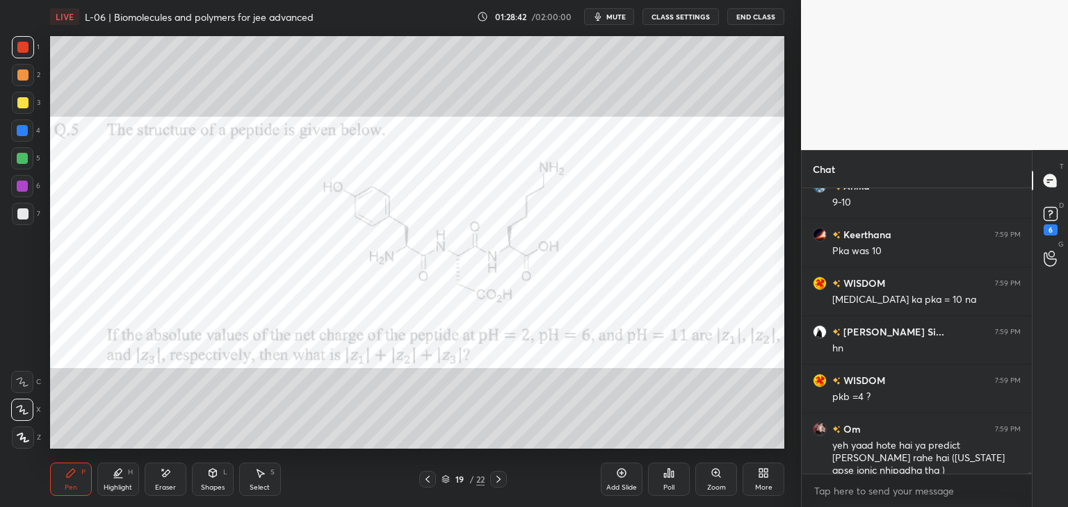
scroll to position [53526, 0]
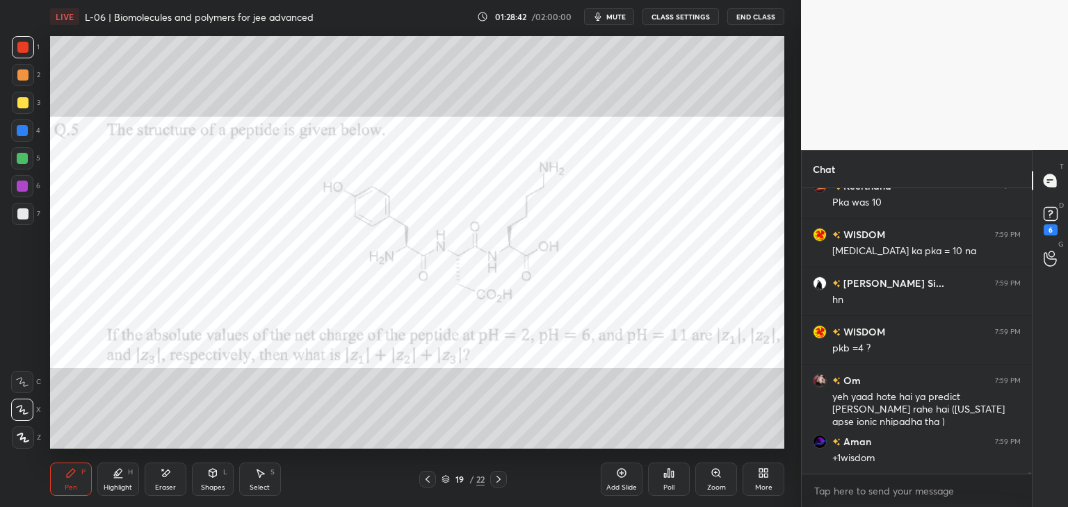
click at [623, 472] on icon at bounding box center [621, 473] width 11 height 11
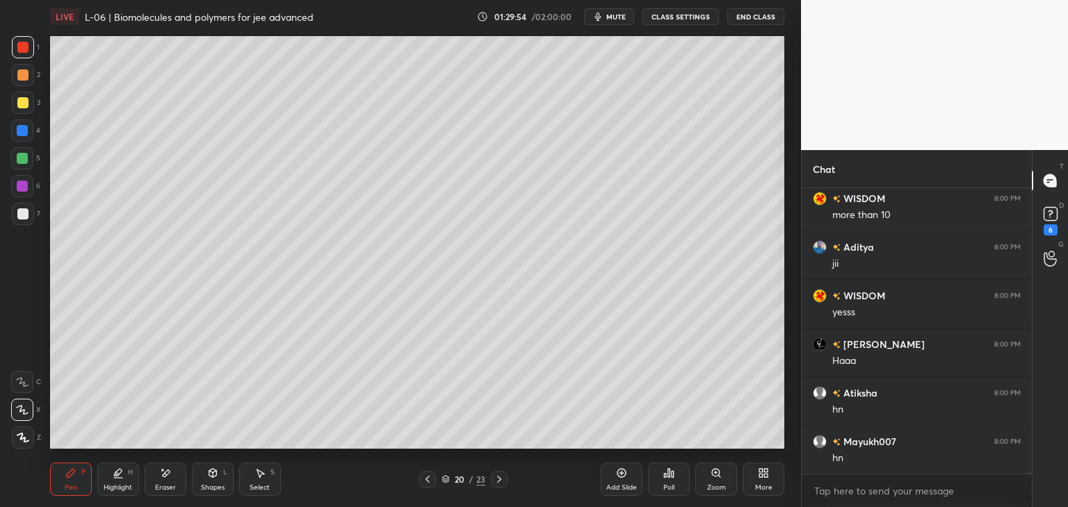
scroll to position [54353, 0]
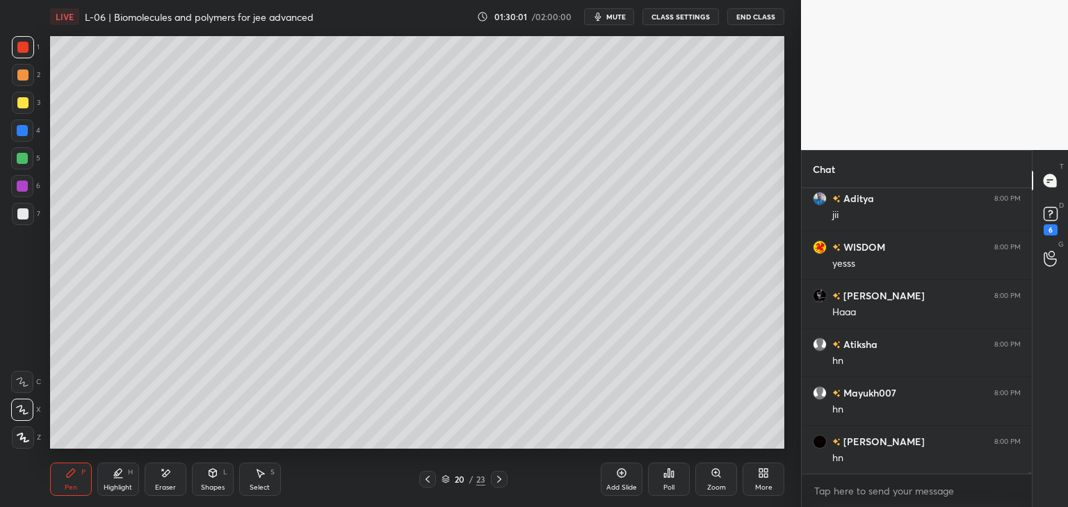
click at [428, 474] on icon at bounding box center [427, 479] width 11 height 11
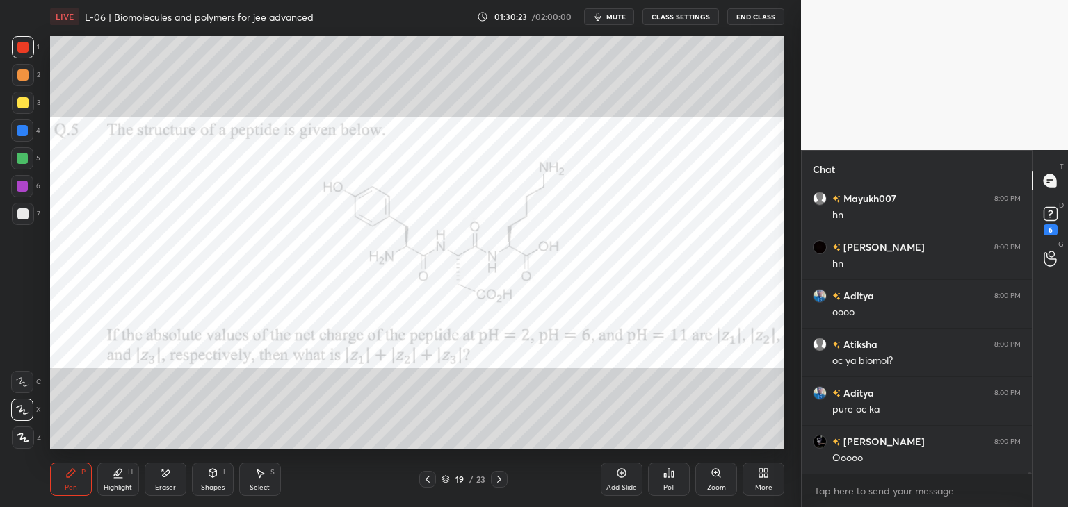
scroll to position [54597, 0]
click at [167, 483] on div "Eraser" at bounding box center [166, 479] width 42 height 33
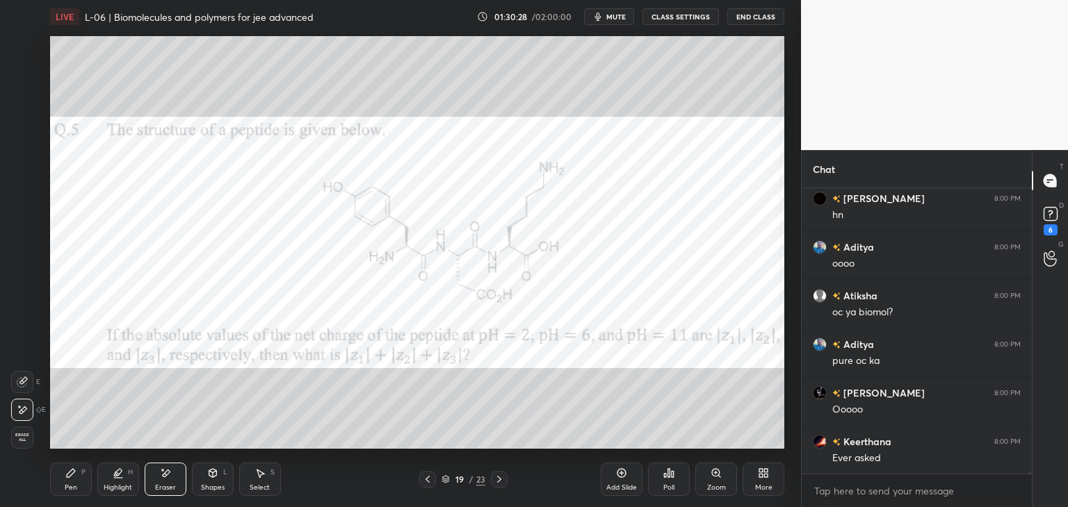
click at [263, 478] on icon at bounding box center [259, 473] width 11 height 11
click at [587, 142] on div "0 ° Undo Copy Paste here Duplicate Duplicate to new slide Delete" at bounding box center [417, 242] width 734 height 413
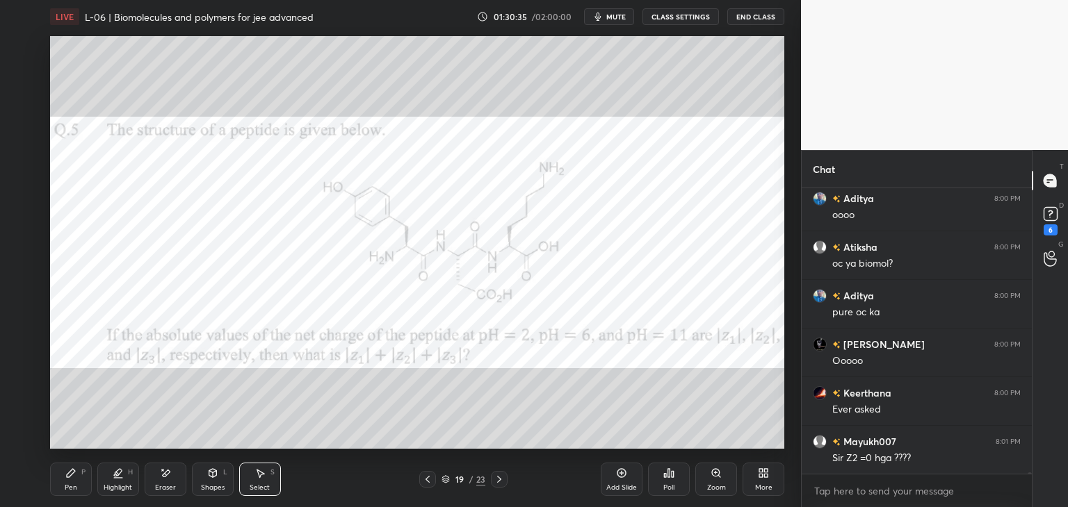
click at [81, 478] on div "Pen P" at bounding box center [71, 479] width 42 height 33
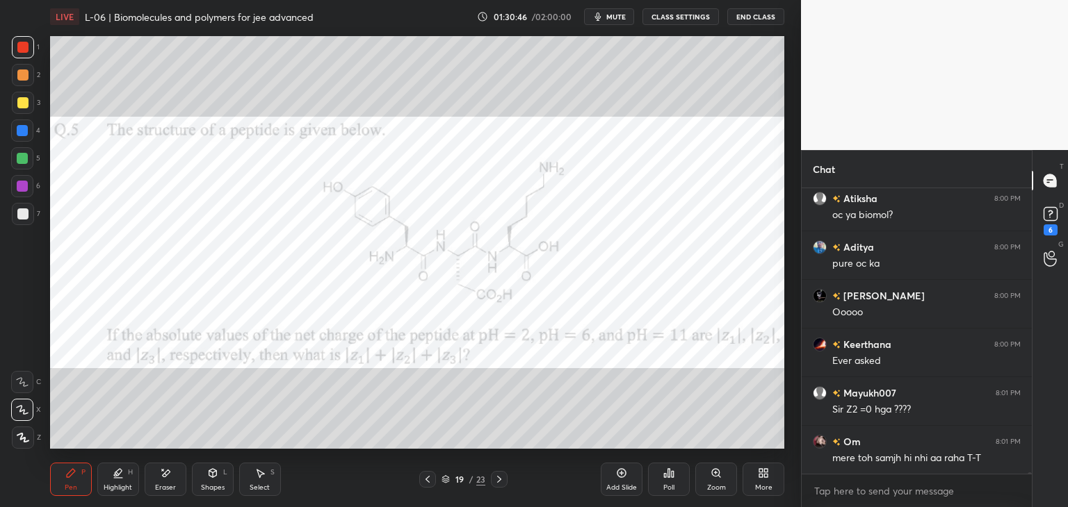
scroll to position [54743, 0]
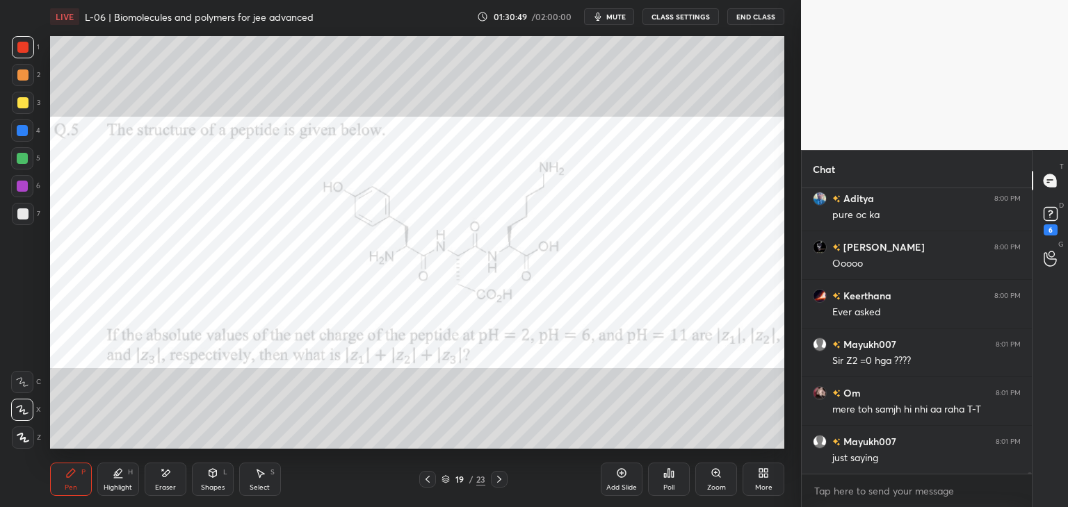
click at [261, 468] on icon at bounding box center [259, 473] width 11 height 11
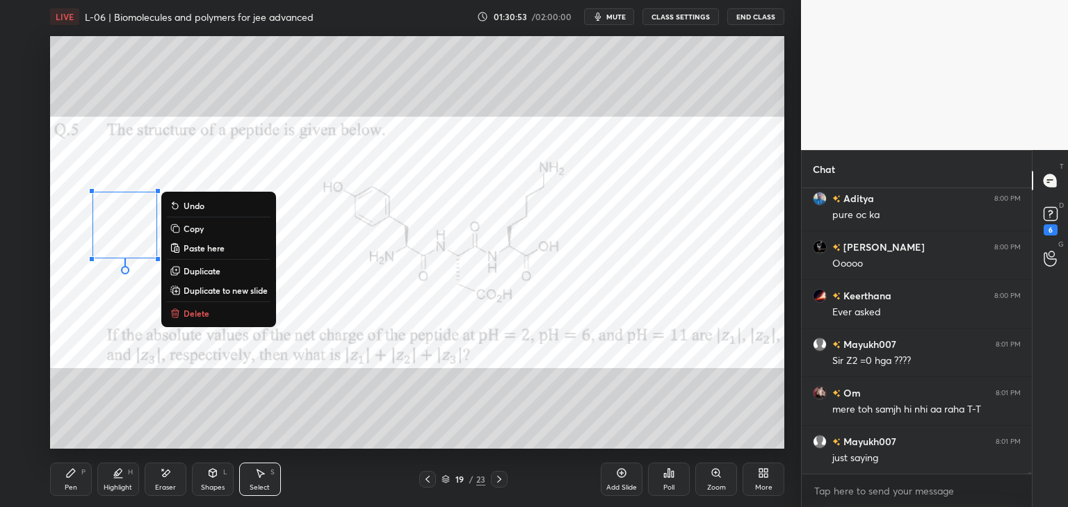
click at [328, 284] on div "0 ° Undo Copy Paste here Duplicate Duplicate to new slide Delete" at bounding box center [417, 242] width 734 height 413
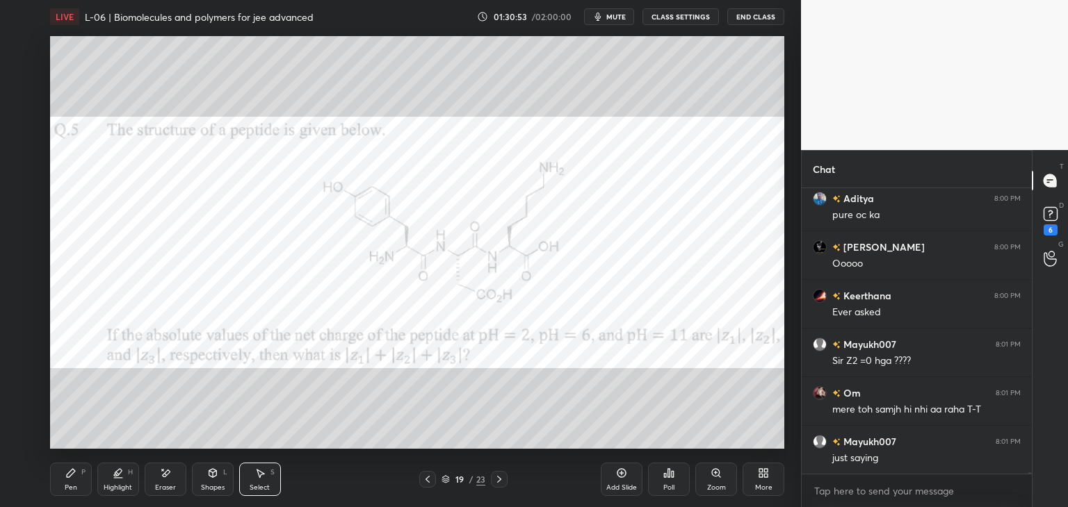
scroll to position [54791, 0]
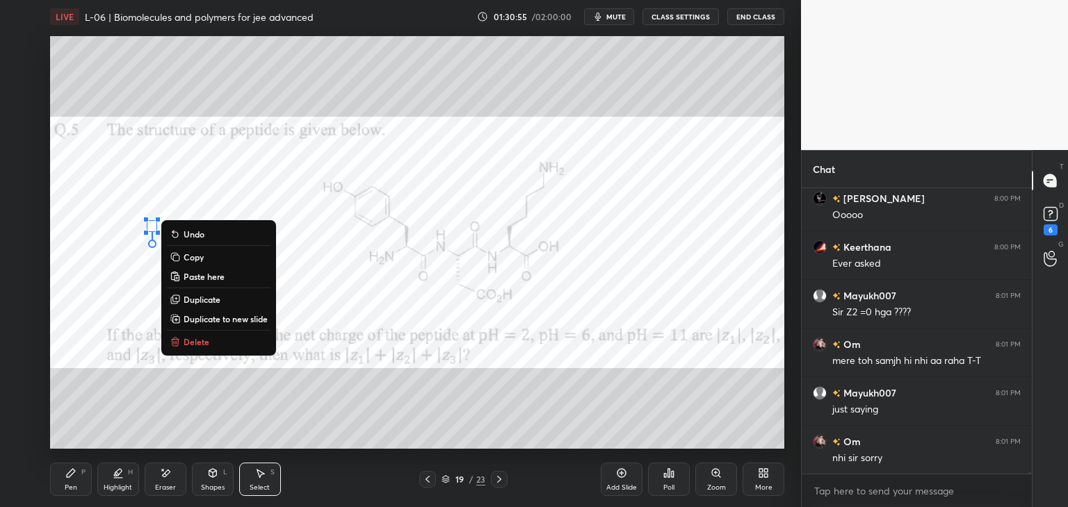
click at [198, 335] on button "Delete" at bounding box center [219, 342] width 104 height 17
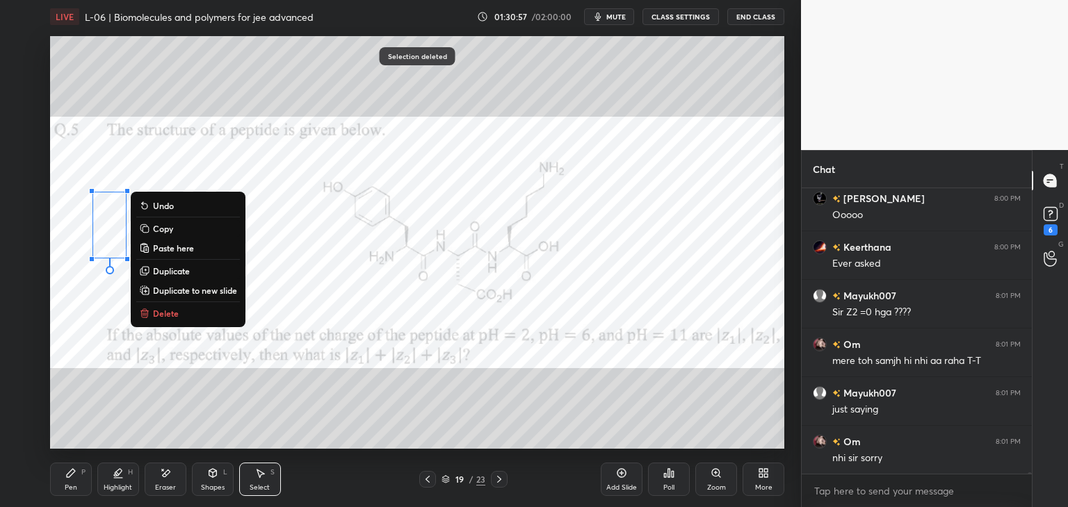
click at [167, 313] on p "Delete" at bounding box center [166, 313] width 26 height 11
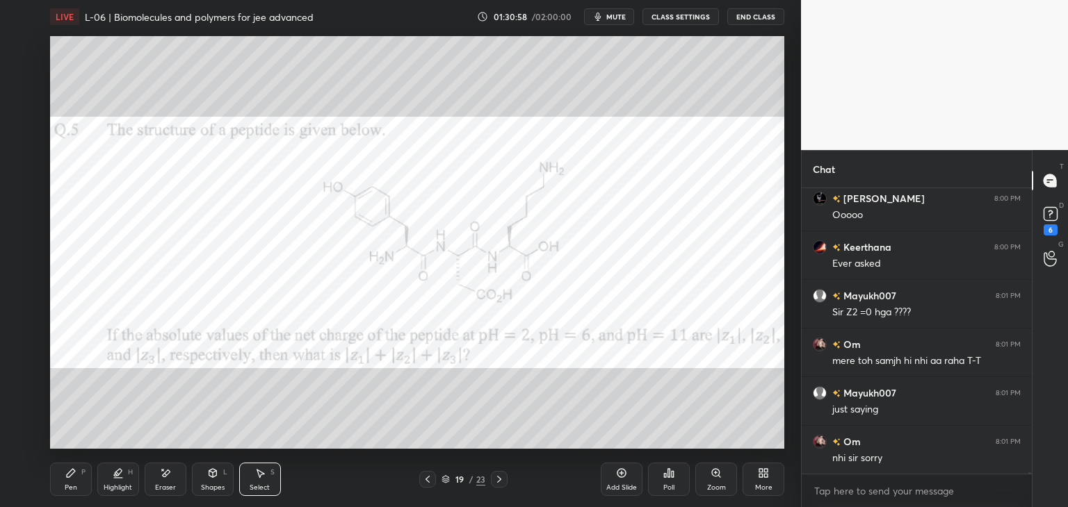
click at [495, 477] on icon at bounding box center [499, 479] width 11 height 11
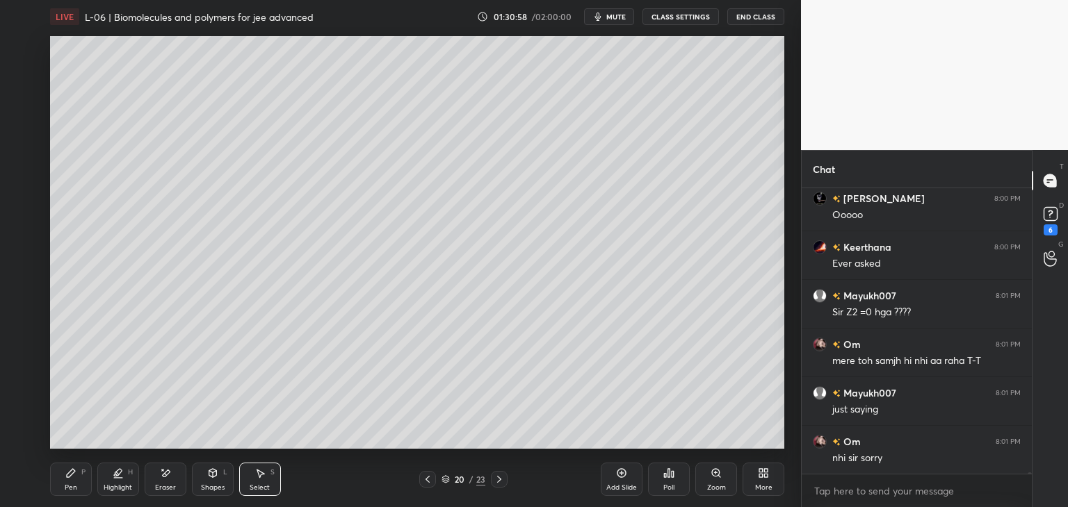
click at [494, 476] on icon at bounding box center [499, 479] width 11 height 11
click at [70, 488] on div "Pen" at bounding box center [71, 487] width 13 height 7
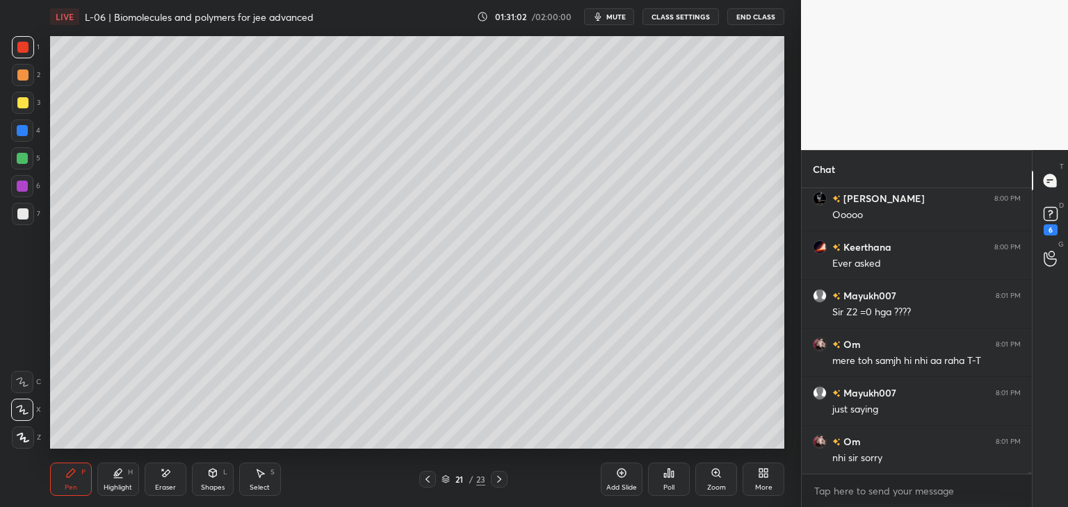
scroll to position [54805, 0]
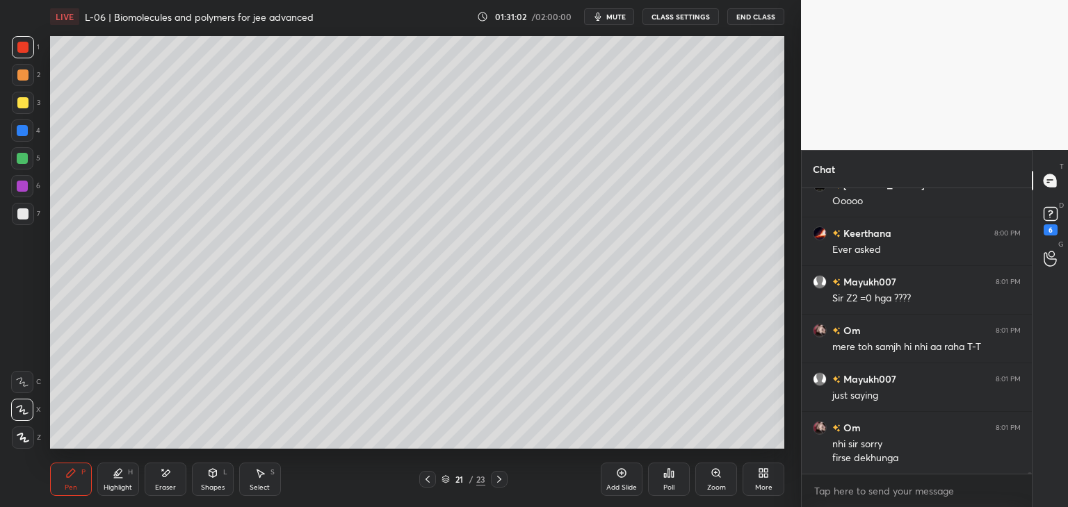
click at [24, 128] on div at bounding box center [22, 130] width 11 height 11
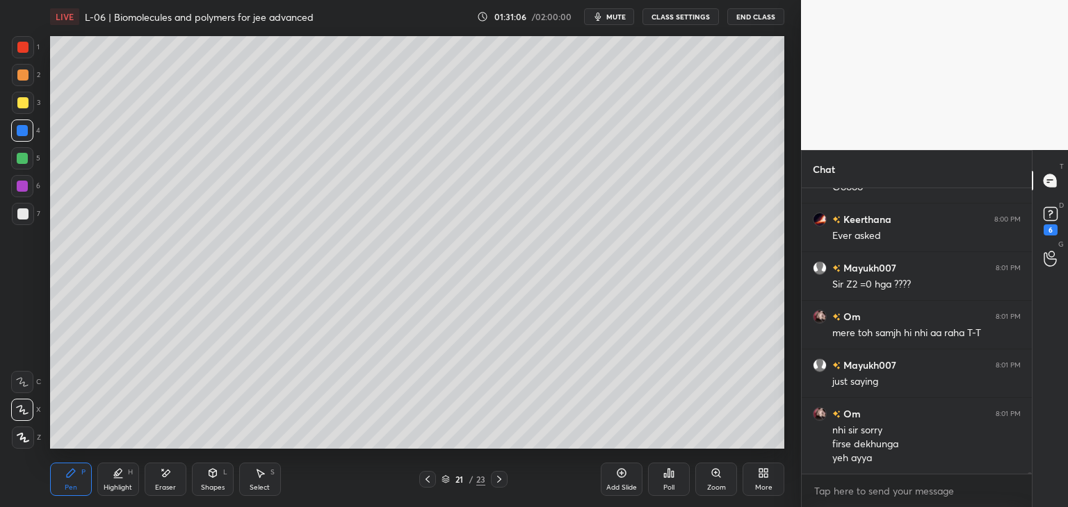
scroll to position [54868, 0]
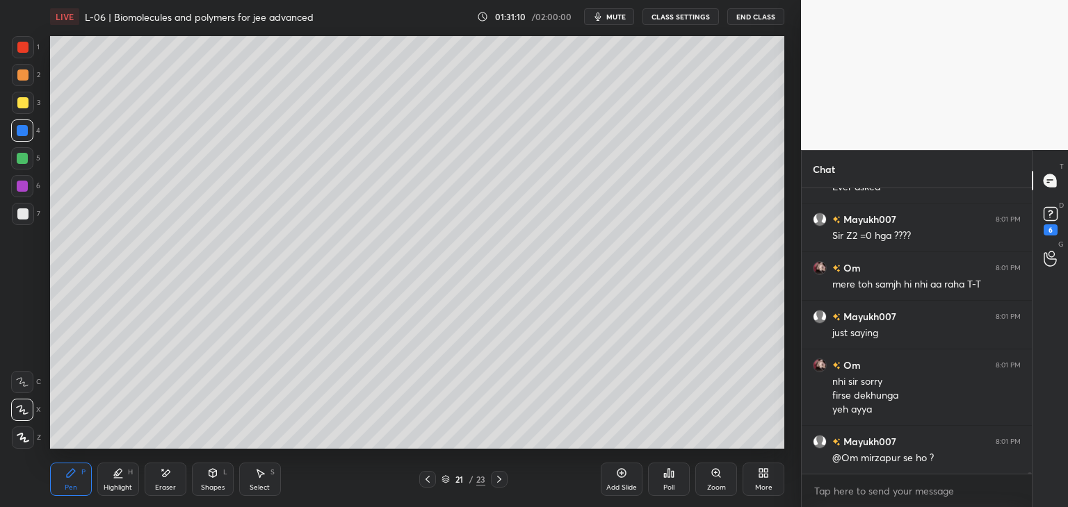
click at [26, 158] on div at bounding box center [22, 158] width 11 height 11
click at [26, 76] on div at bounding box center [22, 75] width 11 height 11
click at [20, 106] on div at bounding box center [22, 102] width 11 height 11
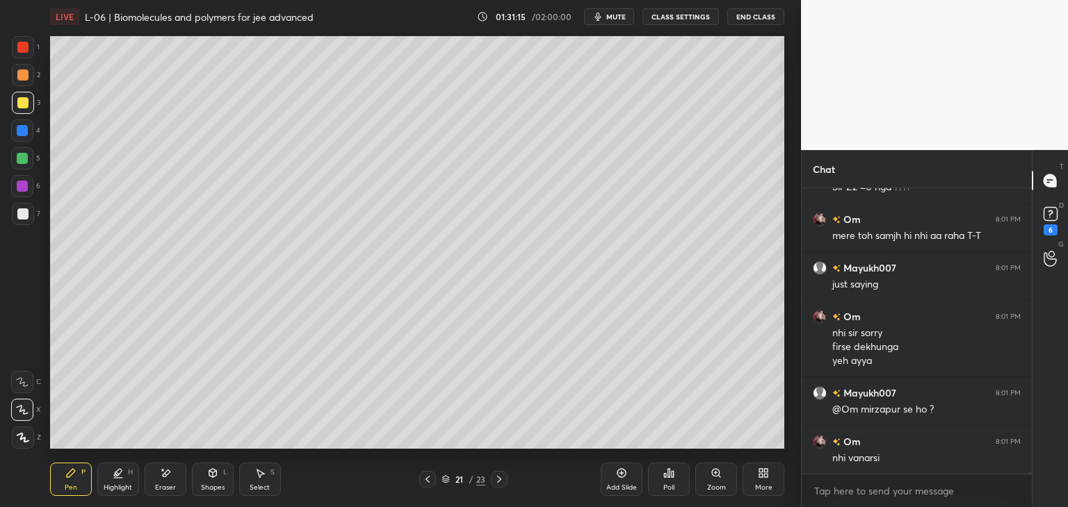
click at [24, 156] on div at bounding box center [22, 158] width 11 height 11
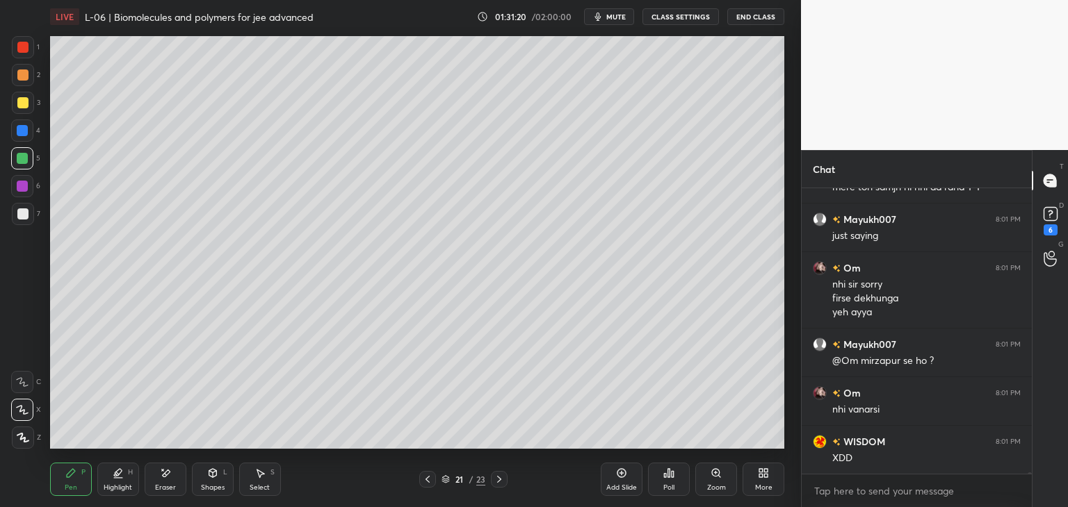
click at [170, 473] on icon at bounding box center [165, 474] width 11 height 12
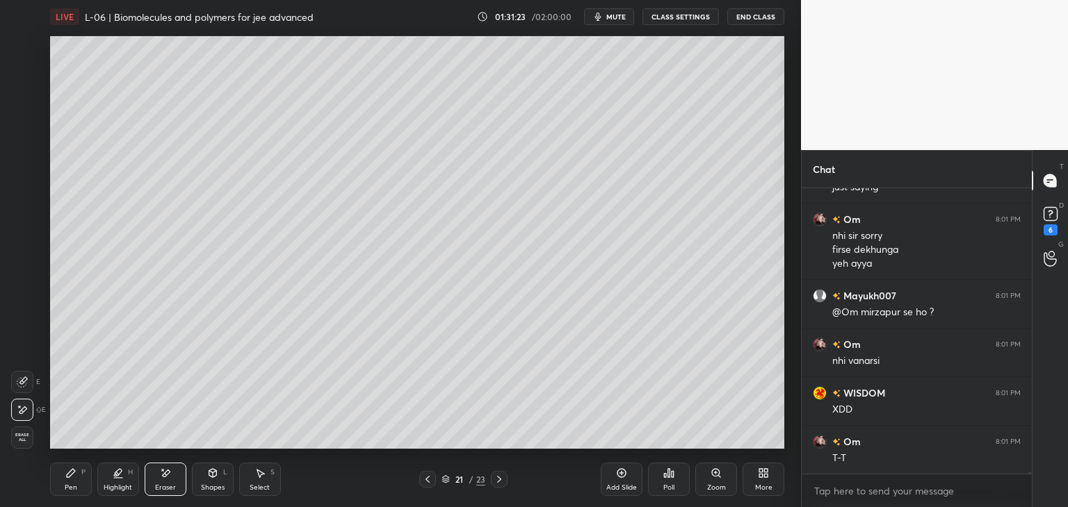
click at [71, 482] on div "Pen P" at bounding box center [71, 479] width 42 height 33
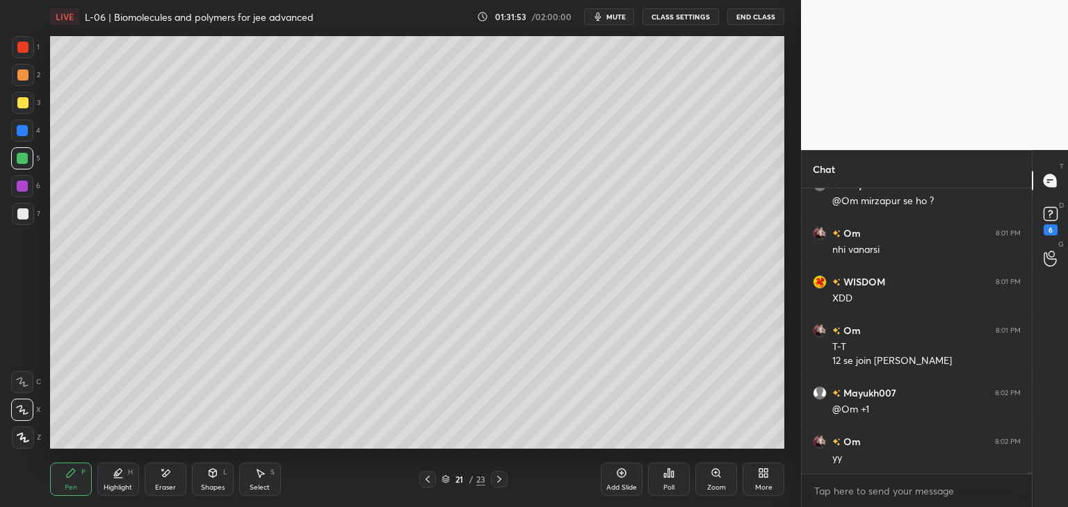
scroll to position [55139, 0]
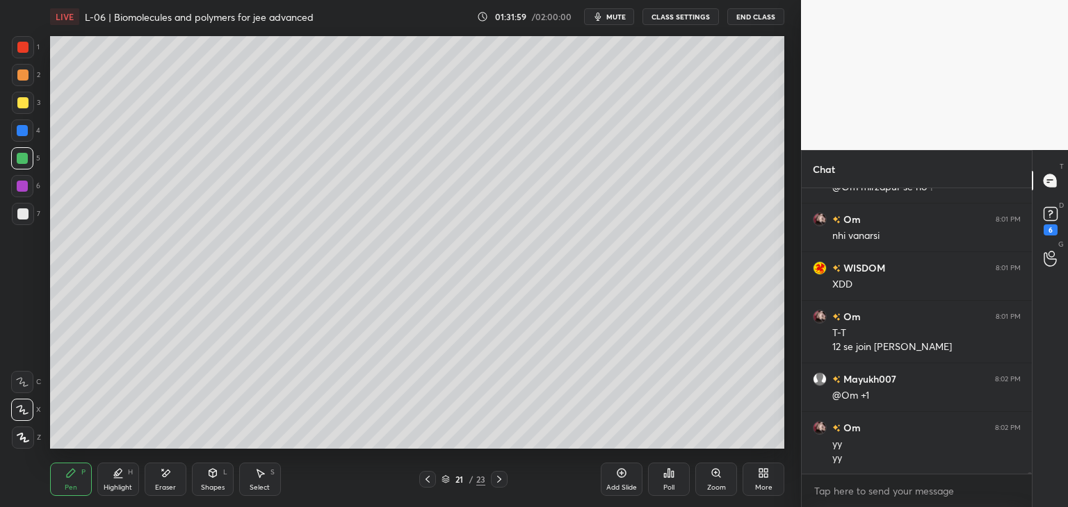
click at [421, 484] on div at bounding box center [427, 479] width 17 height 17
click at [422, 477] on icon at bounding box center [427, 479] width 11 height 11
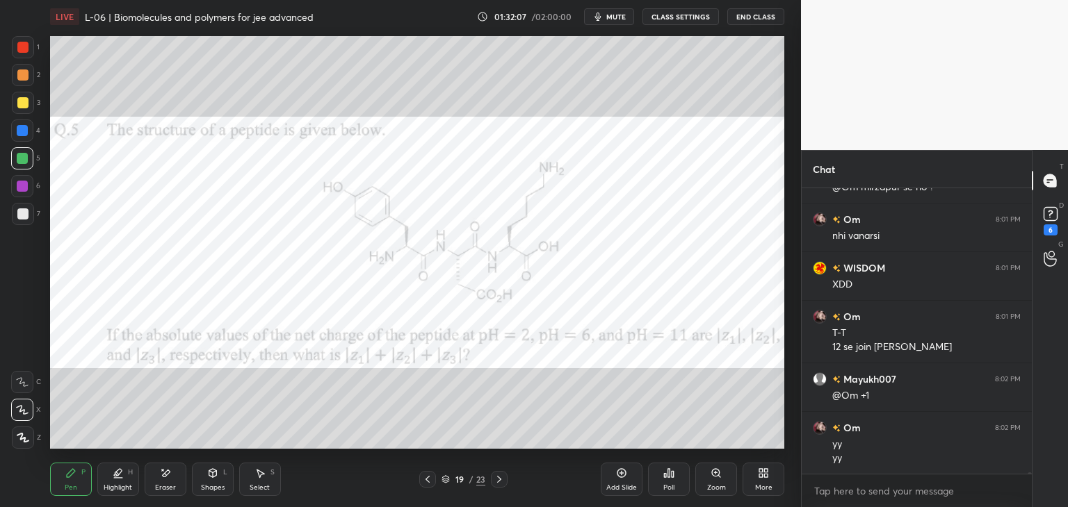
click at [25, 42] on div at bounding box center [22, 47] width 11 height 11
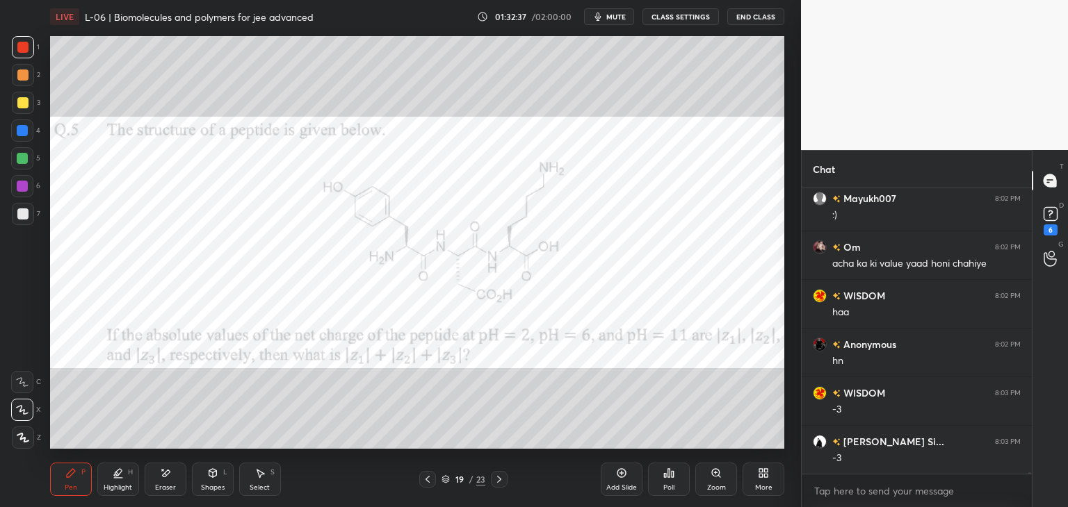
scroll to position [55479, 0]
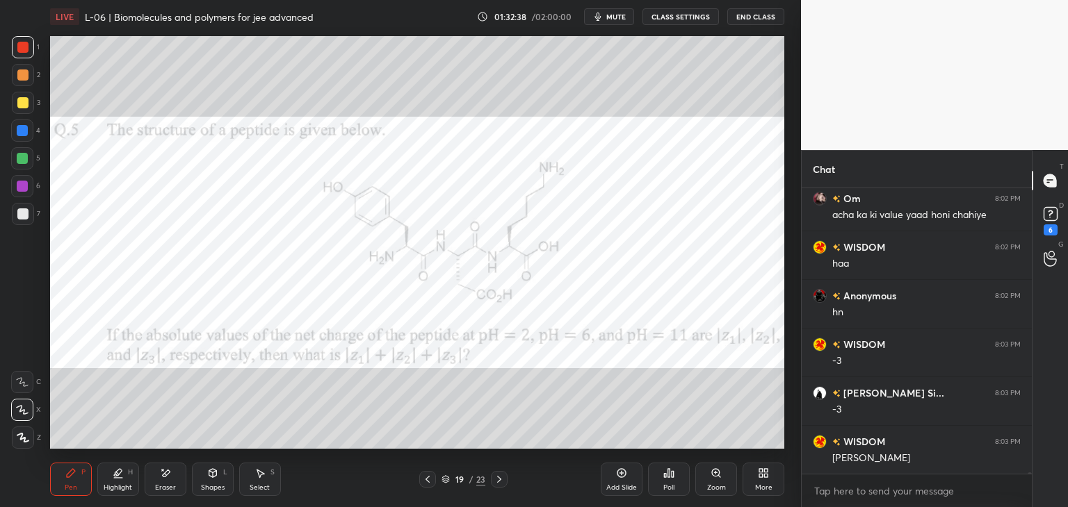
click at [168, 471] on icon at bounding box center [167, 473] width 8 height 7
click at [70, 476] on icon at bounding box center [71, 473] width 8 height 8
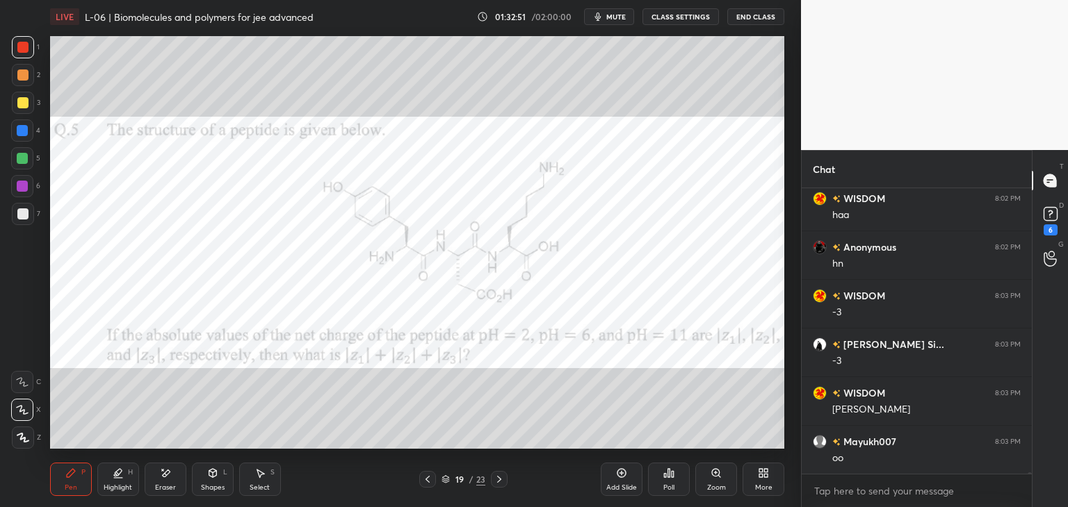
click at [173, 475] on div "Eraser" at bounding box center [166, 479] width 42 height 33
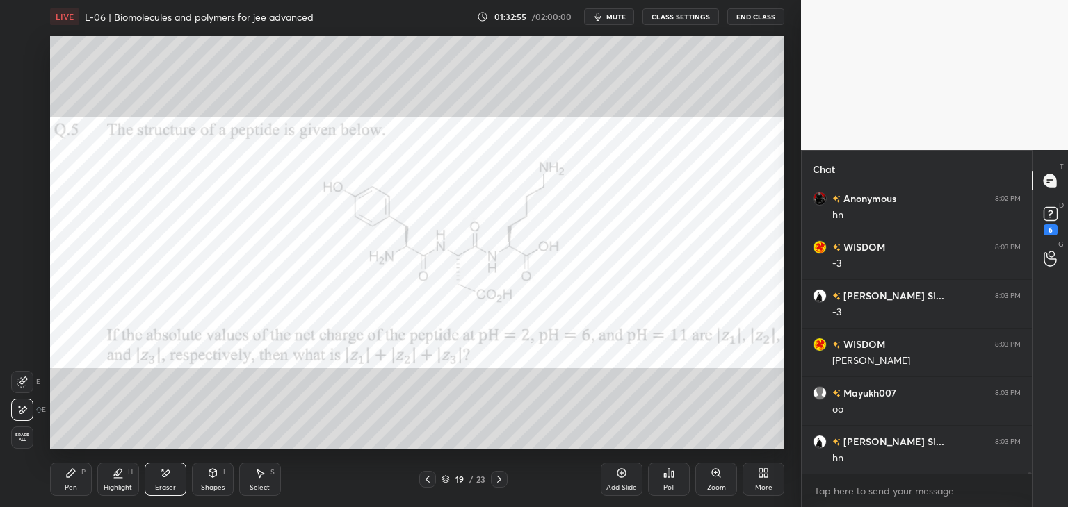
scroll to position [55625, 0]
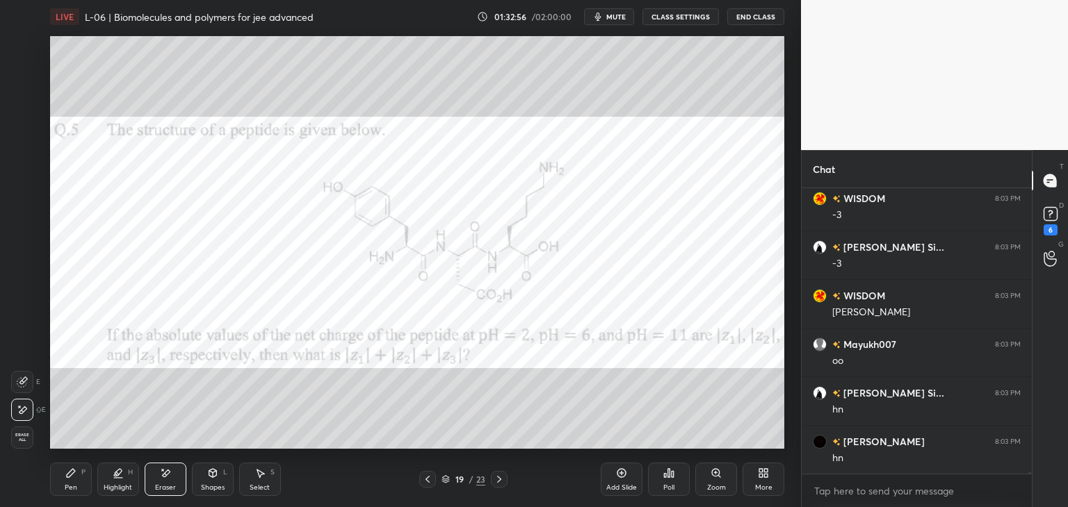
click at [74, 475] on icon at bounding box center [70, 473] width 11 height 11
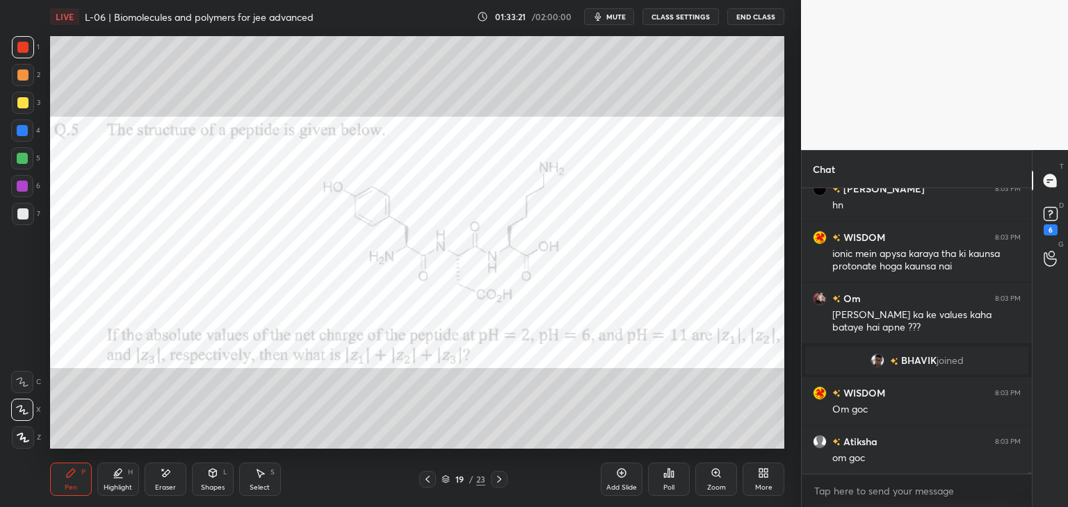
scroll to position [52613, 0]
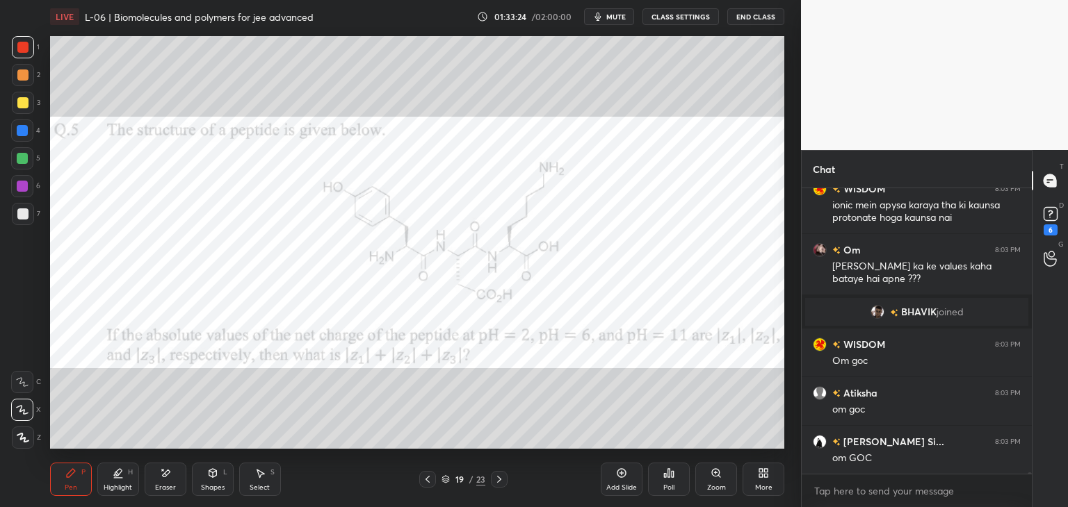
click at [166, 473] on icon at bounding box center [167, 473] width 8 height 7
click at [79, 470] on div "Pen P" at bounding box center [71, 479] width 42 height 33
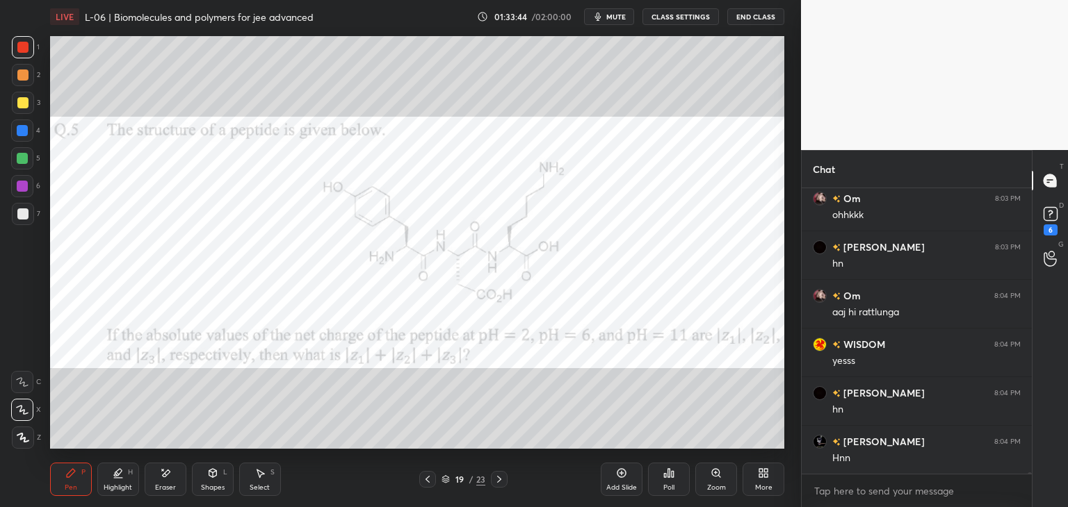
scroll to position [53002, 0]
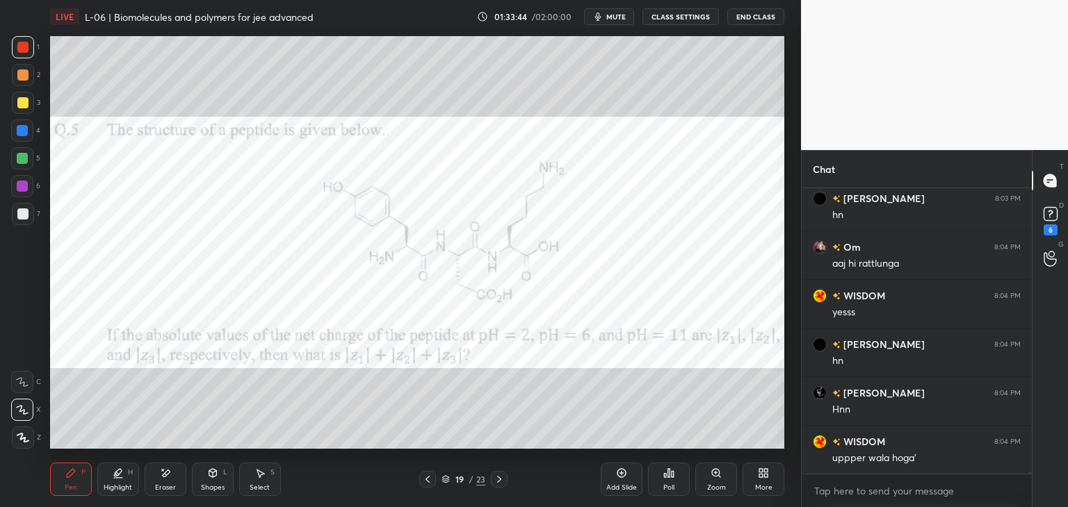
click at [261, 480] on div "Select S" at bounding box center [260, 479] width 42 height 33
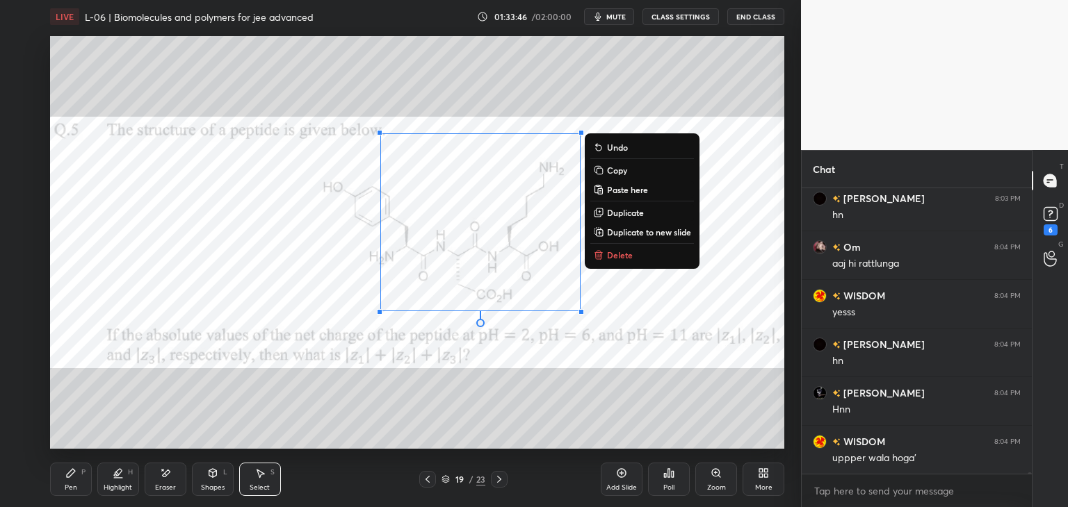
click at [634, 256] on button "Delete" at bounding box center [642, 255] width 104 height 17
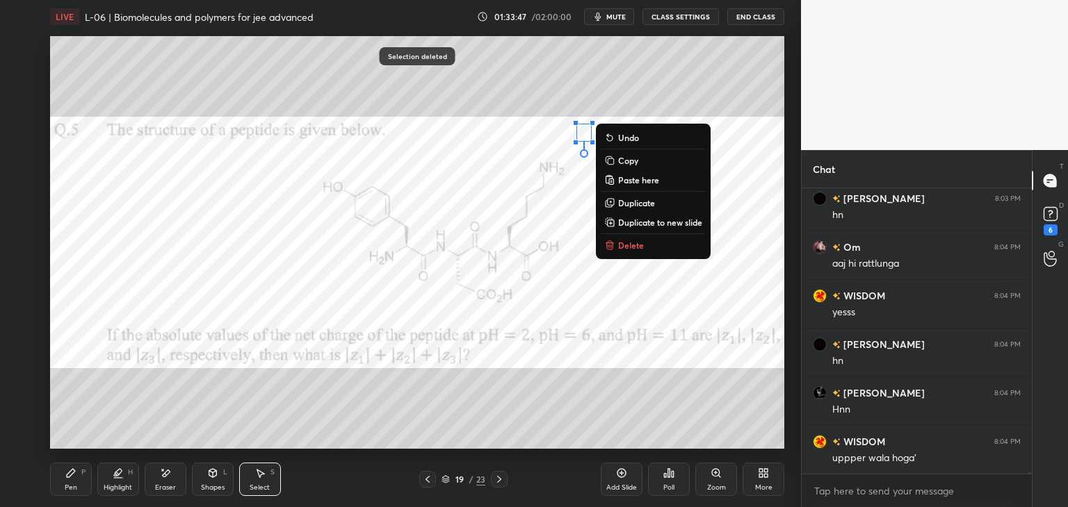
click at [626, 241] on p "Delete" at bounding box center [631, 245] width 26 height 11
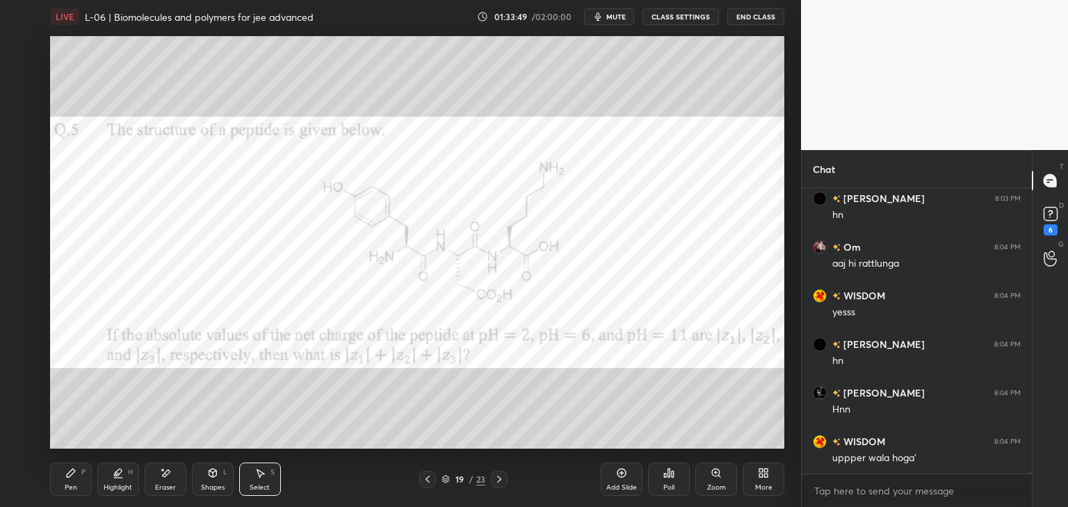
scroll to position [53016, 0]
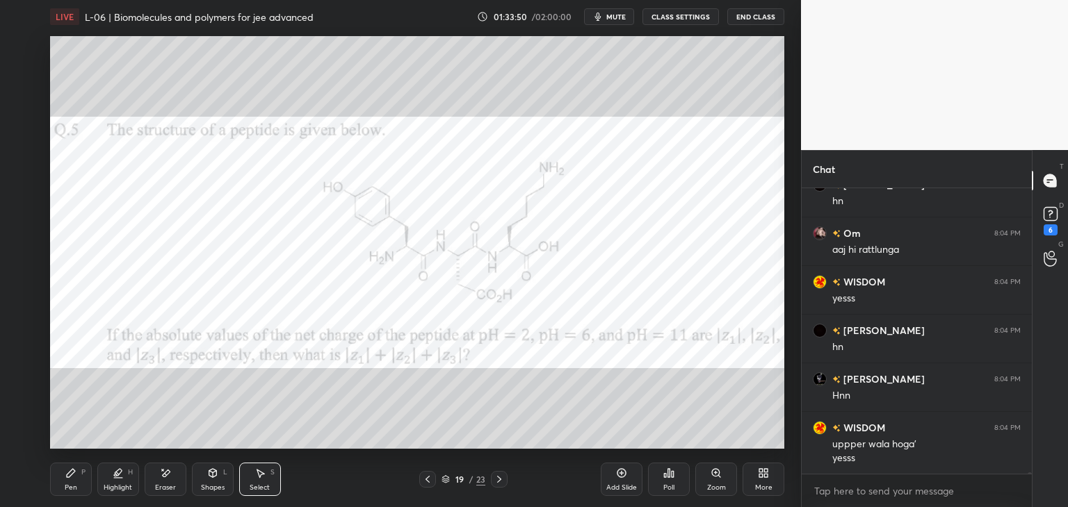
click at [77, 475] on div "Pen P" at bounding box center [71, 479] width 42 height 33
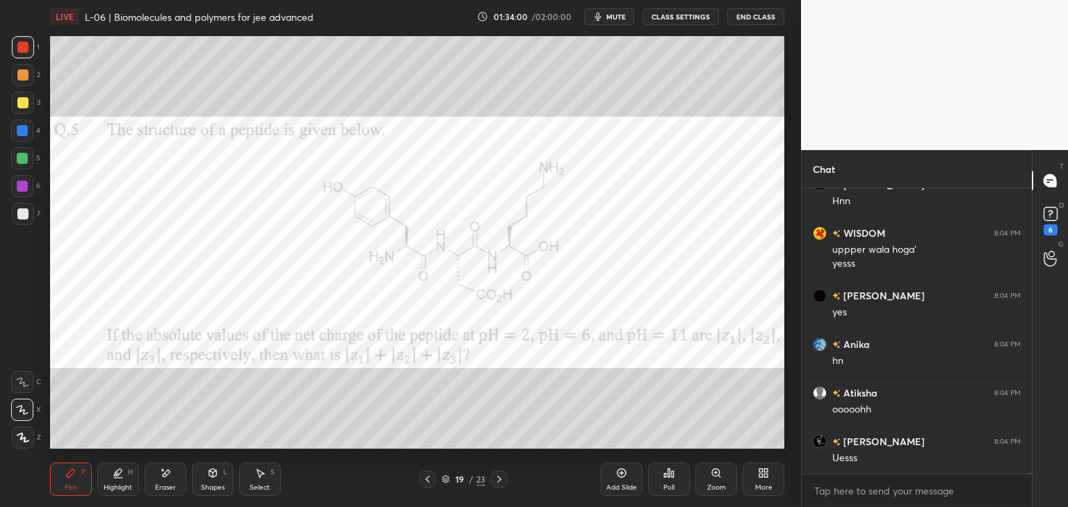
scroll to position [53259, 0]
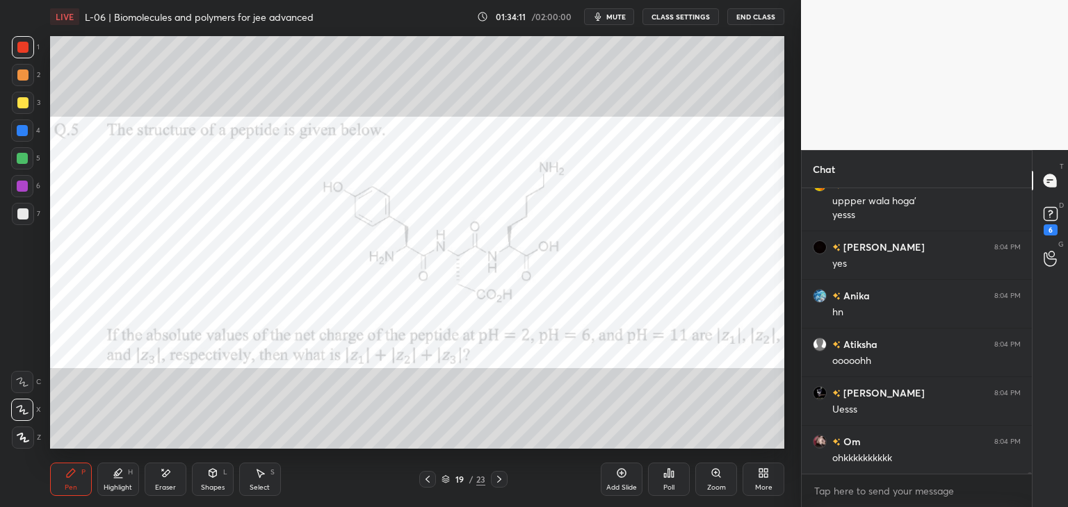
click at [163, 475] on icon at bounding box center [167, 473] width 8 height 7
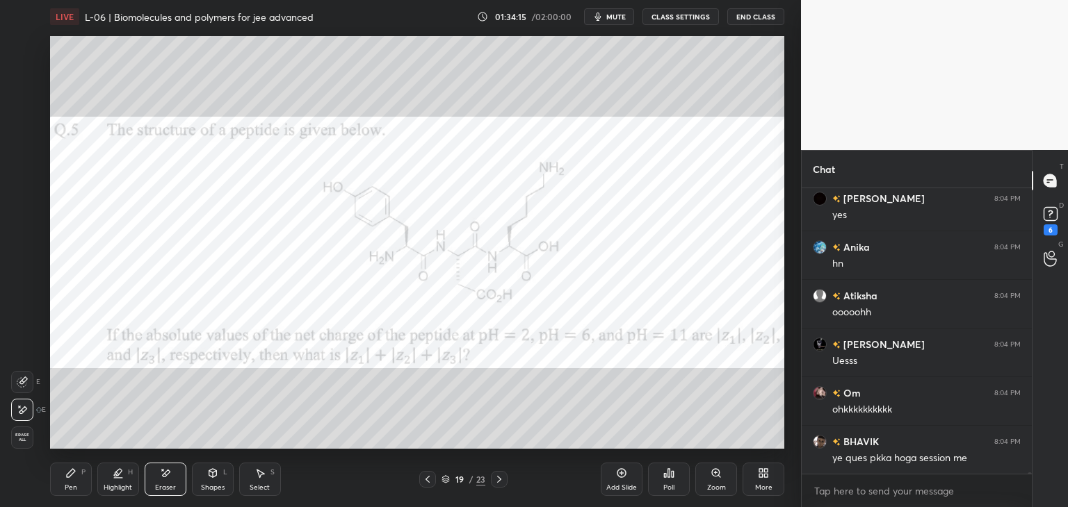
click at [78, 473] on div "Pen P" at bounding box center [71, 479] width 42 height 33
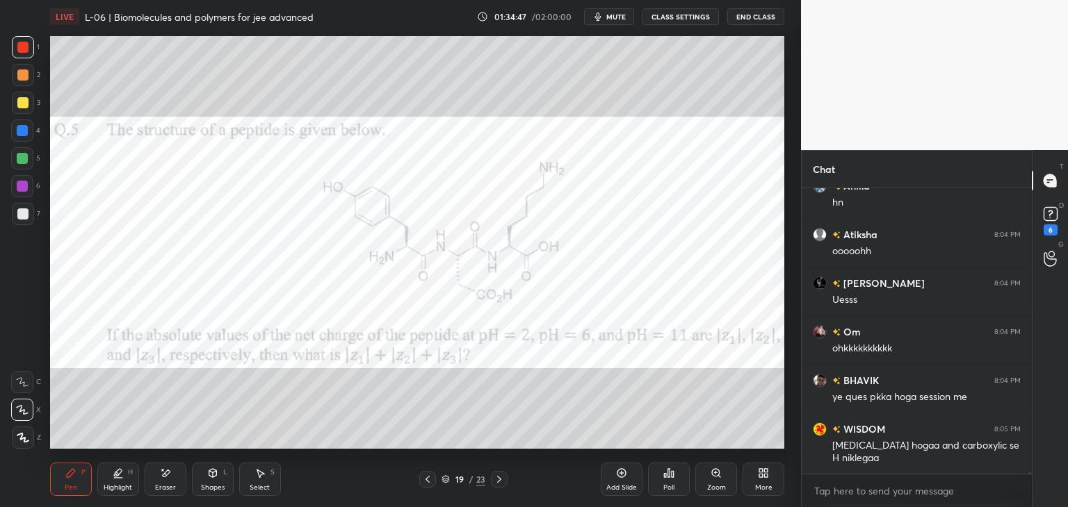
click at [72, 475] on icon at bounding box center [70, 473] width 11 height 11
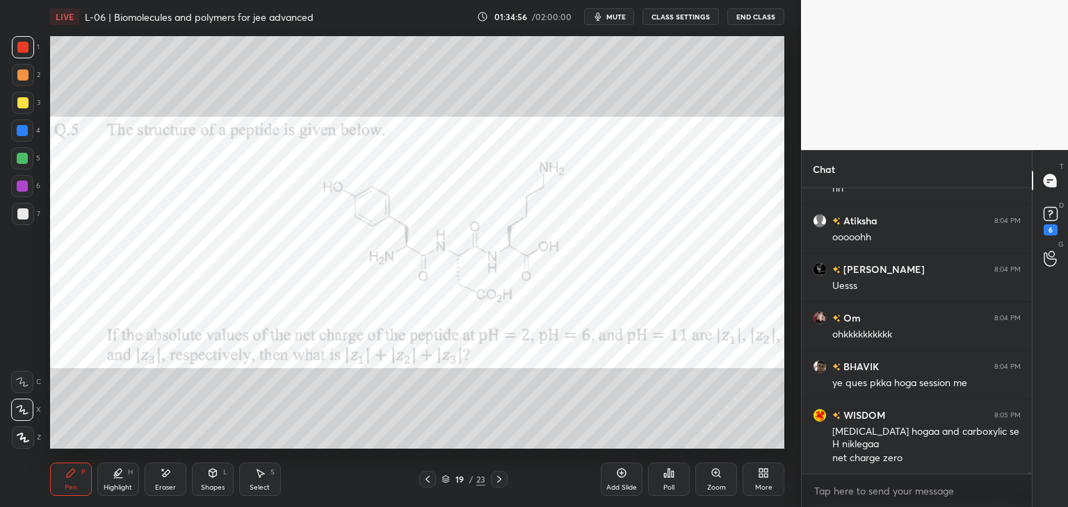
scroll to position [53432, 0]
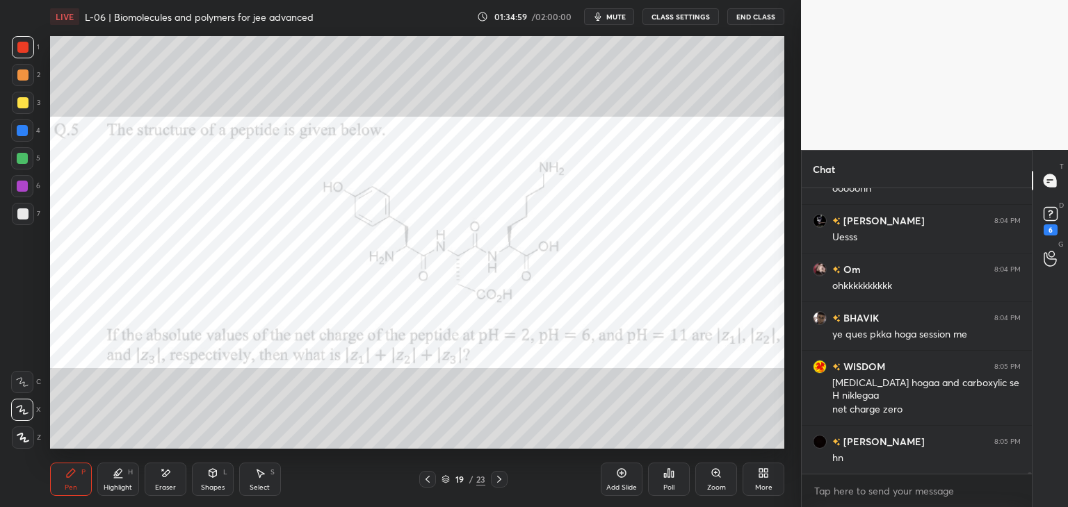
click at [164, 468] on icon at bounding box center [165, 474] width 11 height 12
click at [76, 476] on div "Pen P" at bounding box center [71, 479] width 42 height 33
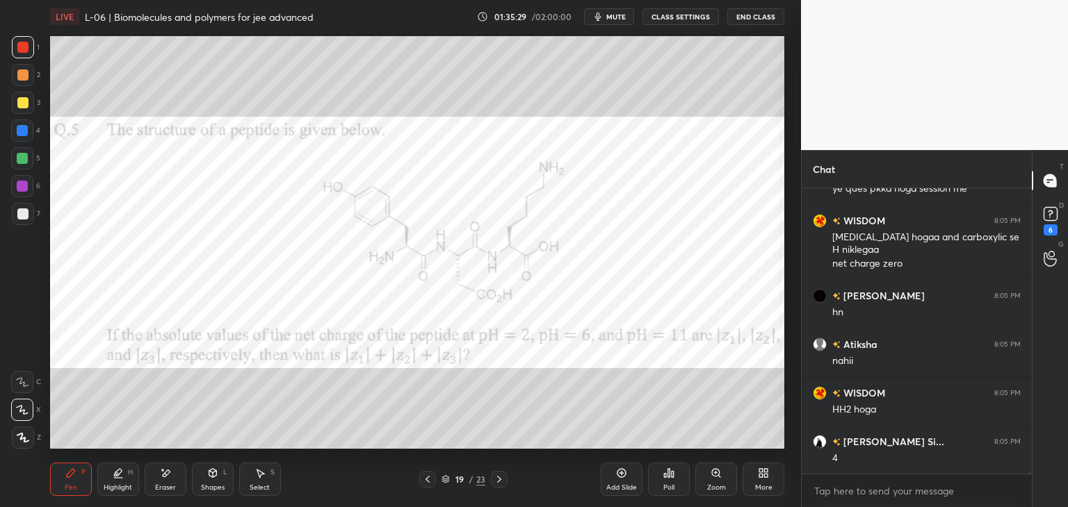
scroll to position [53626, 0]
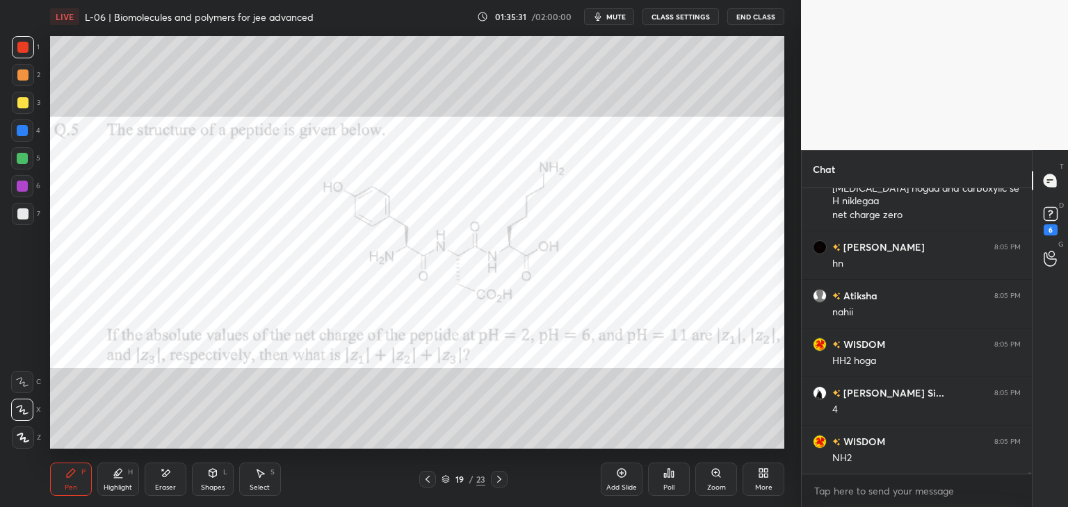
click at [607, 479] on div "Add Slide" at bounding box center [622, 479] width 42 height 33
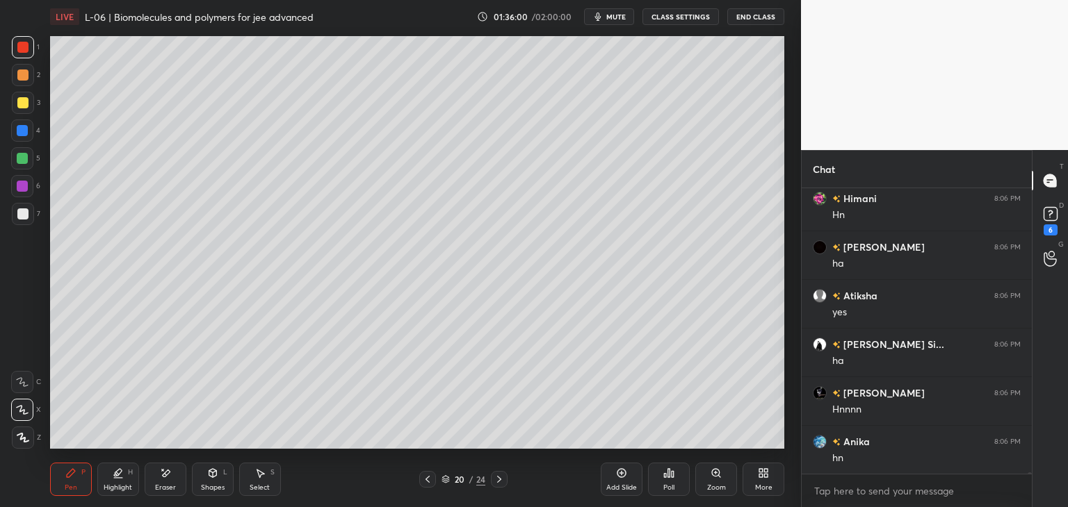
scroll to position [53967, 0]
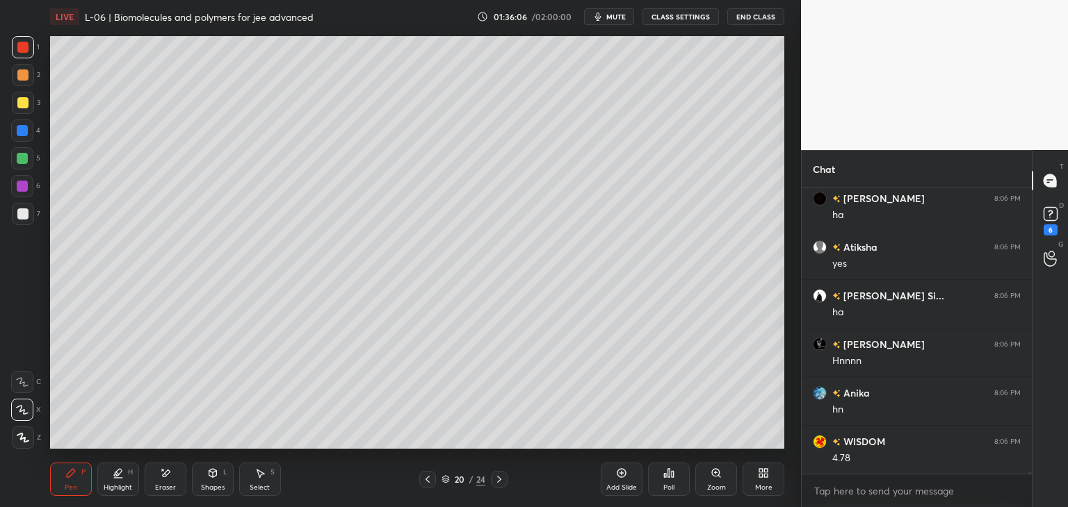
click at [423, 479] on icon at bounding box center [427, 479] width 11 height 11
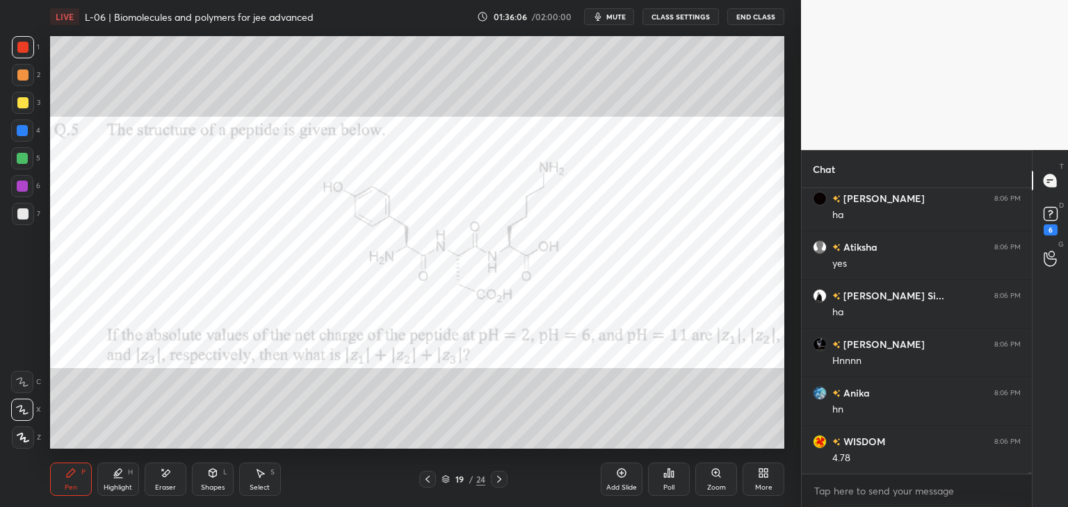
scroll to position [54015, 0]
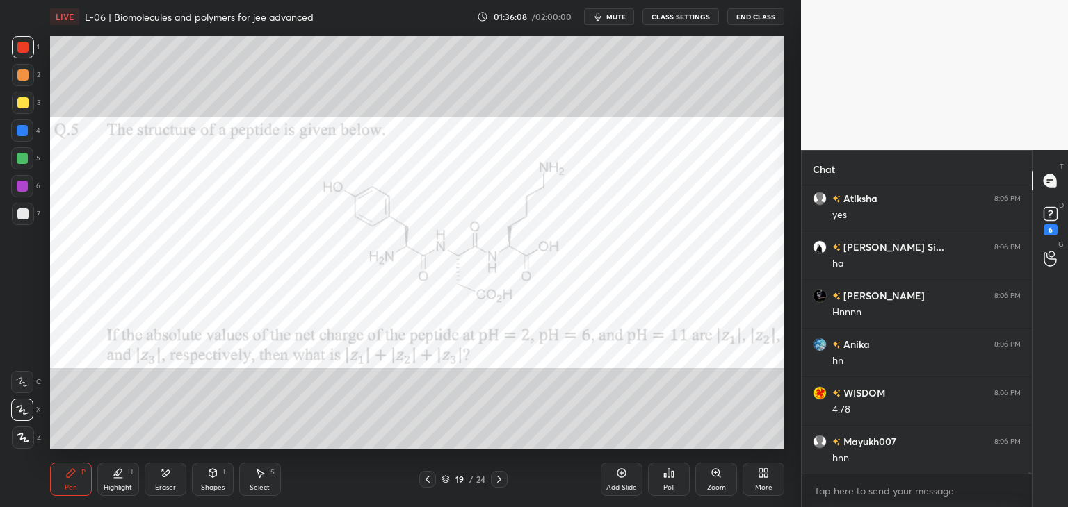
click at [72, 478] on icon at bounding box center [70, 473] width 11 height 11
click at [164, 476] on icon at bounding box center [167, 473] width 8 height 7
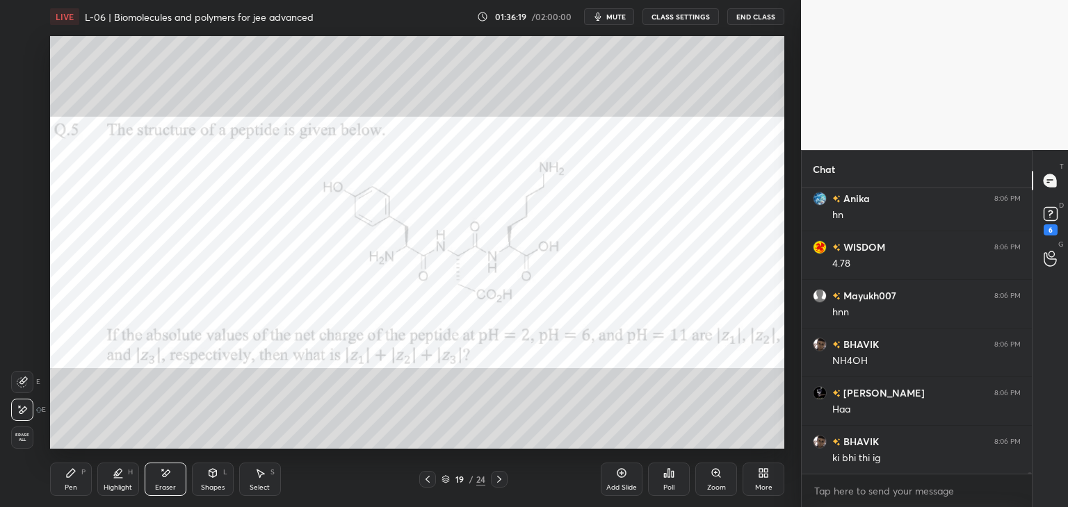
click at [83, 470] on div "P" at bounding box center [83, 472] width 4 height 7
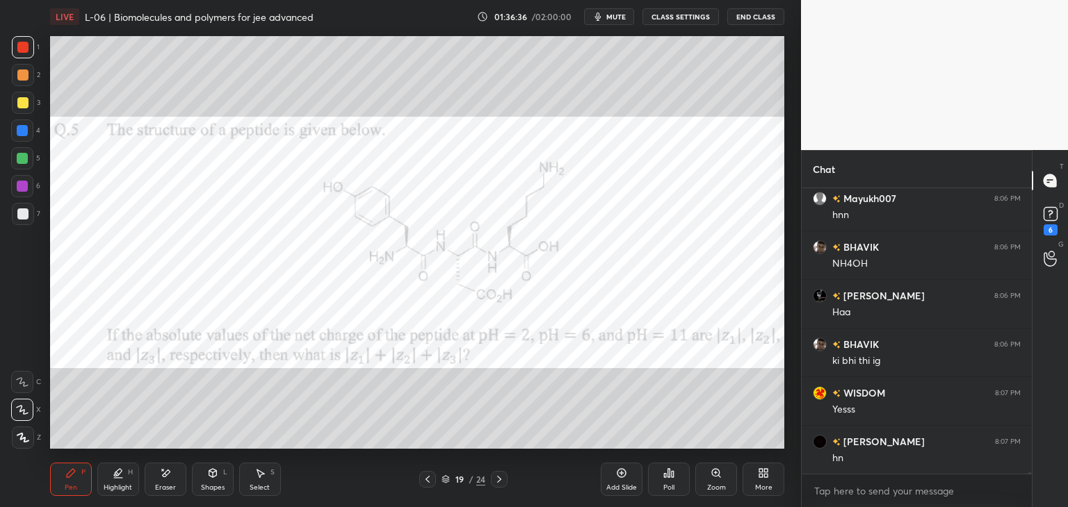
scroll to position [54307, 0]
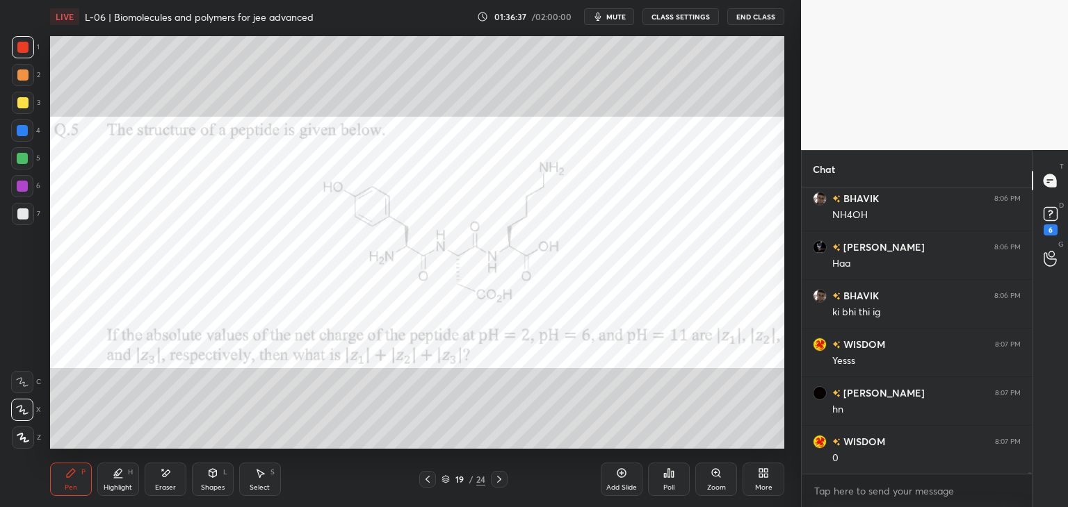
click at [495, 478] on icon at bounding box center [499, 479] width 11 height 11
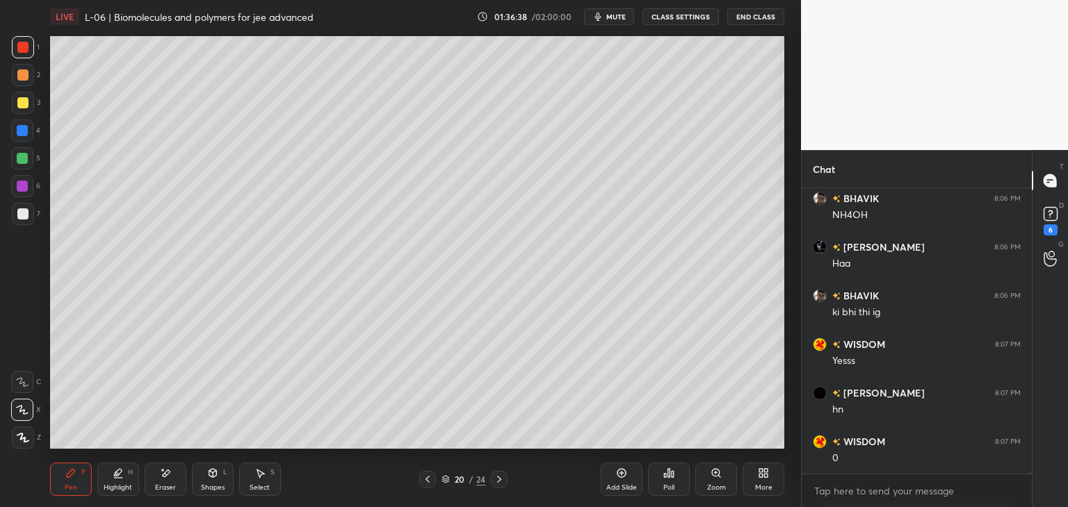
click at [498, 475] on icon at bounding box center [499, 479] width 11 height 11
click at [496, 477] on icon at bounding box center [499, 479] width 11 height 11
click at [159, 481] on div "Eraser" at bounding box center [166, 479] width 42 height 33
click at [64, 473] on div "Pen P" at bounding box center [71, 479] width 42 height 33
click at [425, 484] on icon at bounding box center [427, 479] width 11 height 11
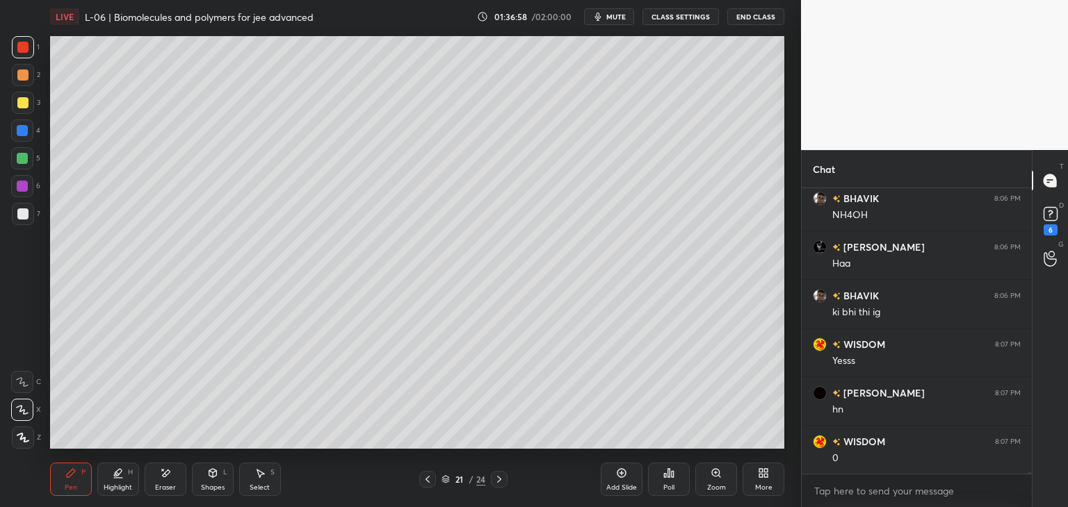
click at [424, 482] on icon at bounding box center [427, 479] width 11 height 11
click at [416, 484] on div "20 / 24" at bounding box center [462, 479] width 275 height 17
click at [420, 487] on div at bounding box center [427, 479] width 17 height 17
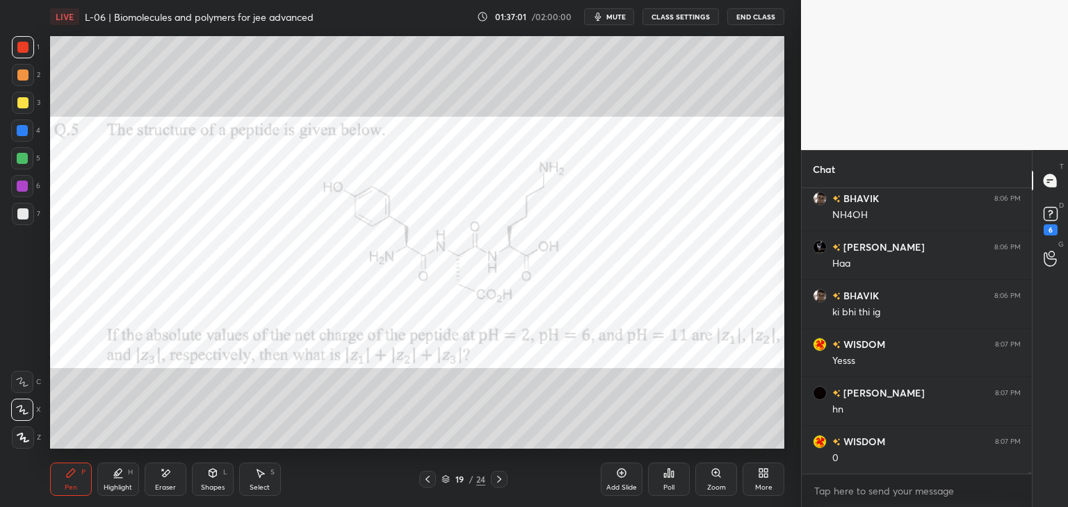
click at [253, 481] on div "Select S" at bounding box center [260, 479] width 42 height 33
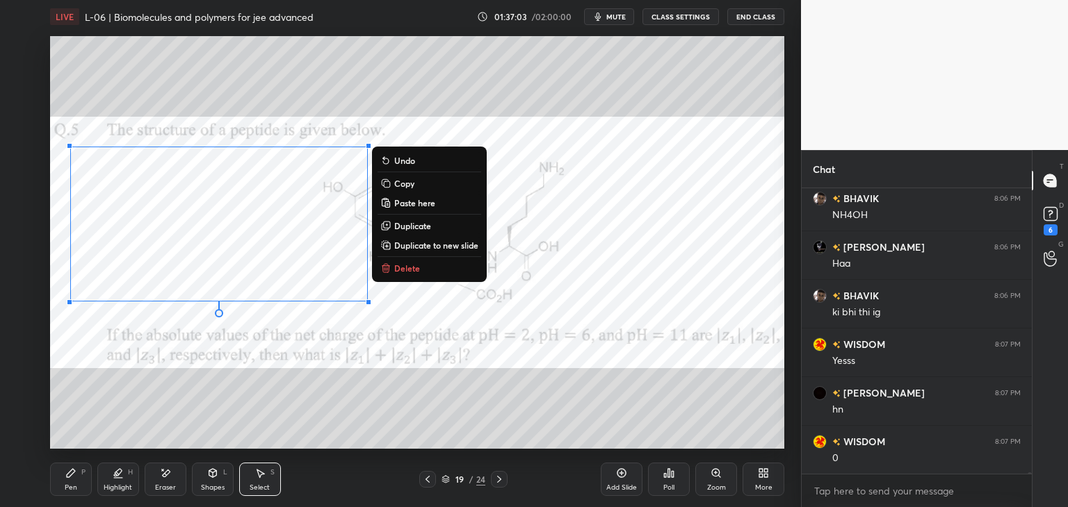
click at [411, 275] on button "Delete" at bounding box center [429, 268] width 104 height 17
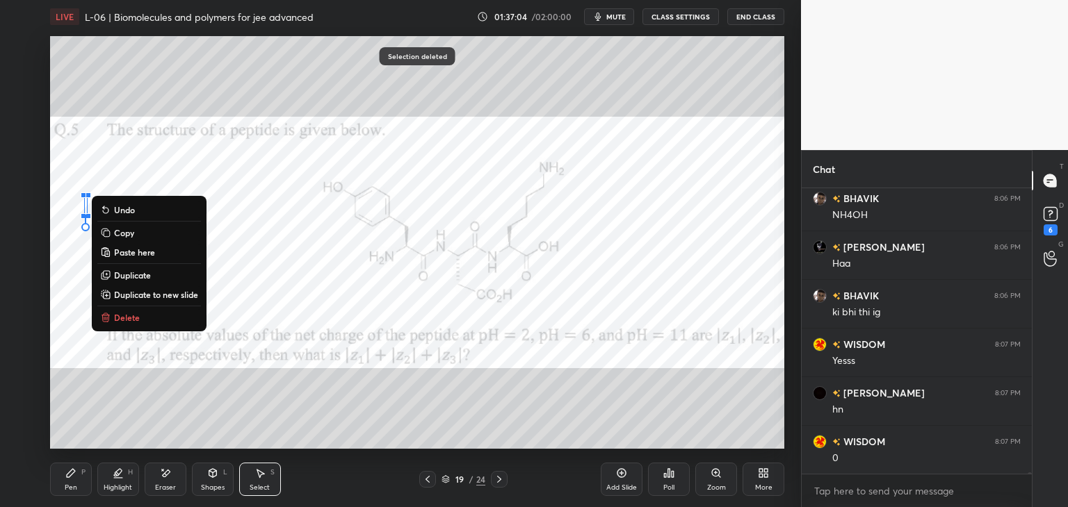
click at [156, 320] on button "Delete" at bounding box center [149, 317] width 104 height 17
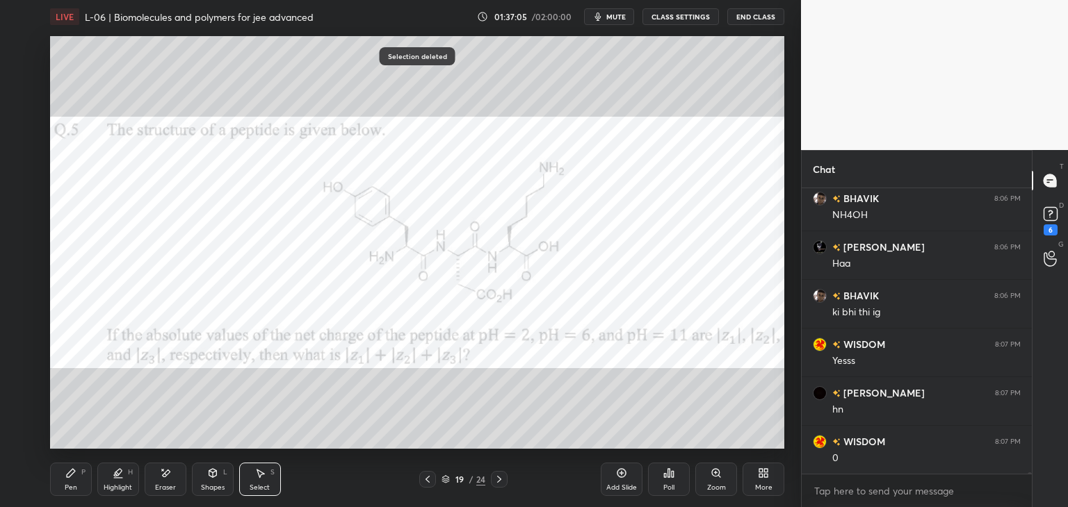
click at [76, 475] on icon at bounding box center [70, 473] width 11 height 11
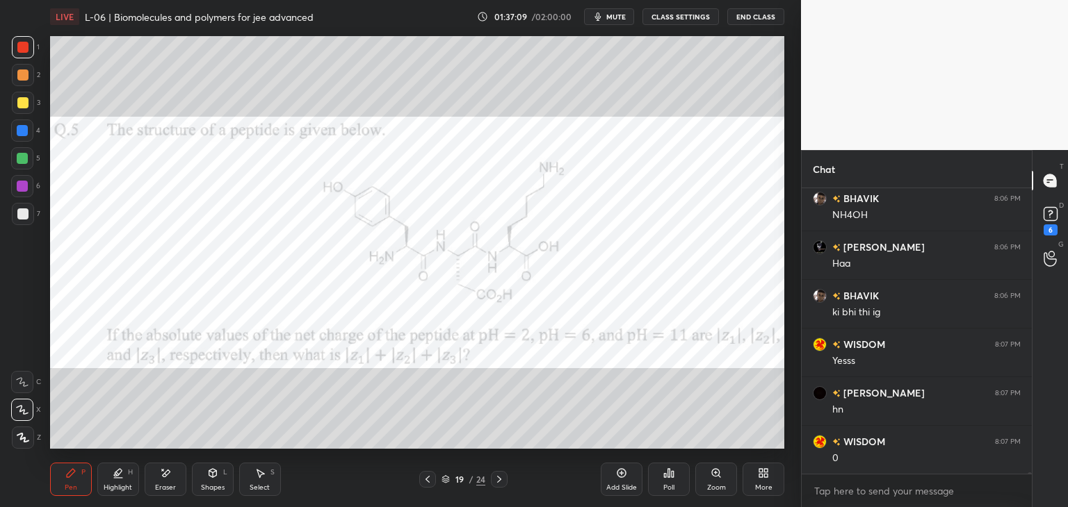
click at [503, 479] on icon at bounding box center [499, 479] width 11 height 11
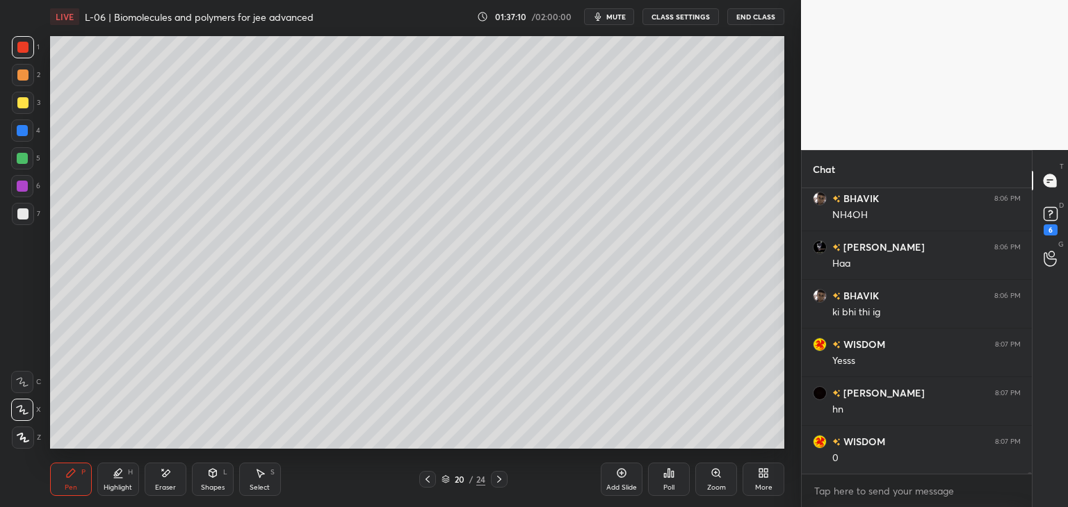
click at [503, 479] on icon at bounding box center [499, 479] width 11 height 11
click at [500, 479] on icon at bounding box center [499, 479] width 11 height 11
click at [425, 482] on icon at bounding box center [427, 479] width 11 height 11
click at [425, 481] on icon at bounding box center [427, 479] width 11 height 11
click at [425, 482] on icon at bounding box center [427, 479] width 11 height 11
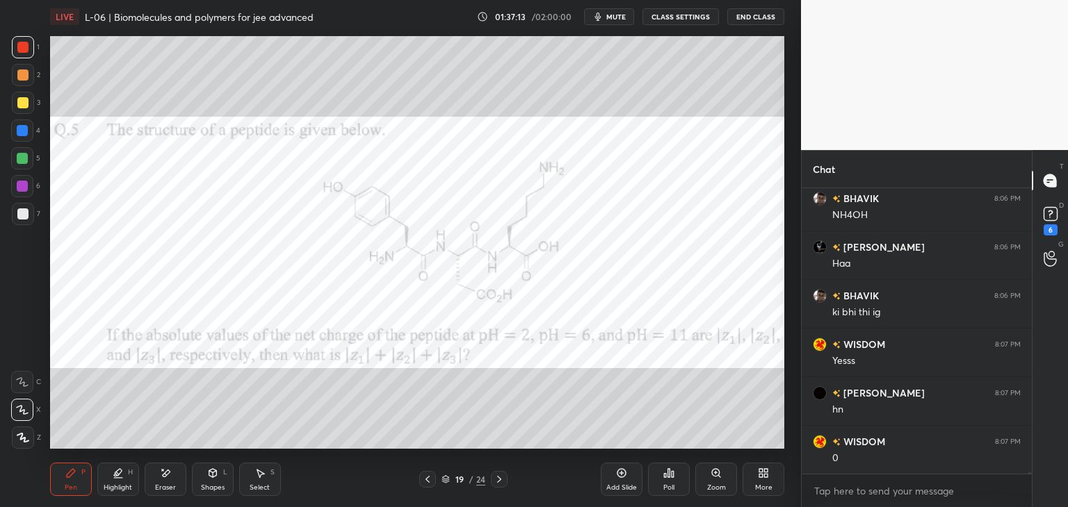
click at [424, 483] on icon at bounding box center [427, 479] width 11 height 11
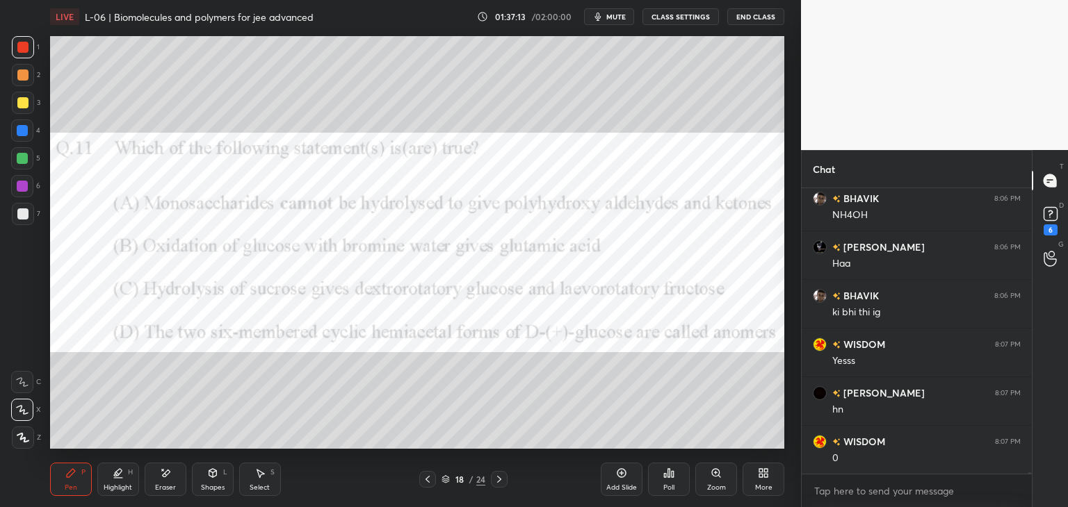
click at [503, 481] on icon at bounding box center [499, 479] width 11 height 11
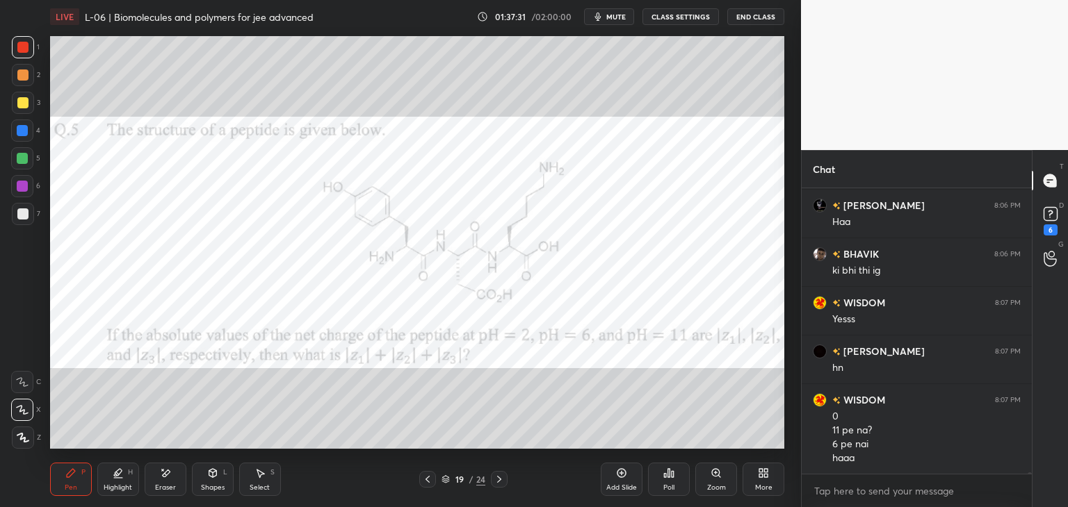
scroll to position [54398, 0]
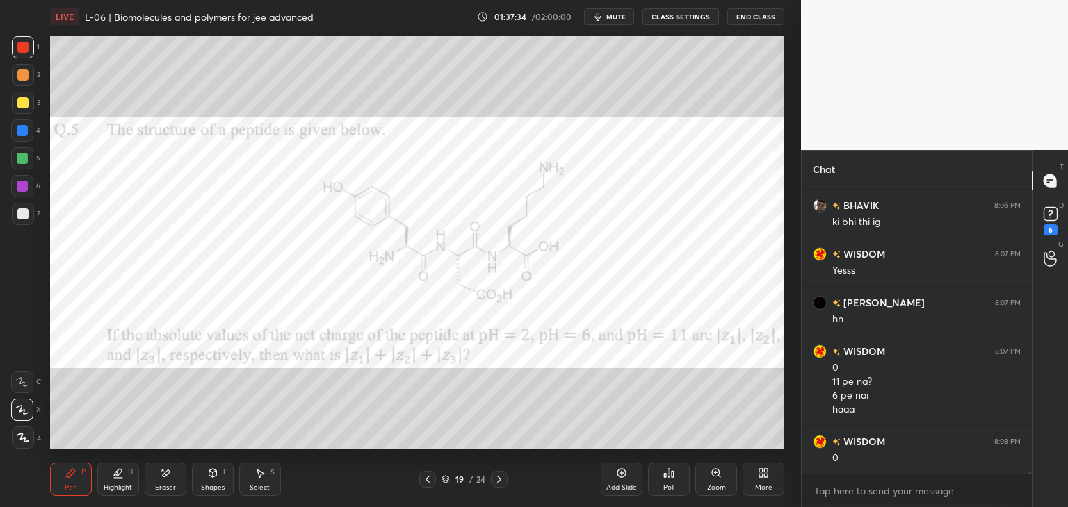
click at [266, 487] on div "Select" at bounding box center [260, 487] width 20 height 7
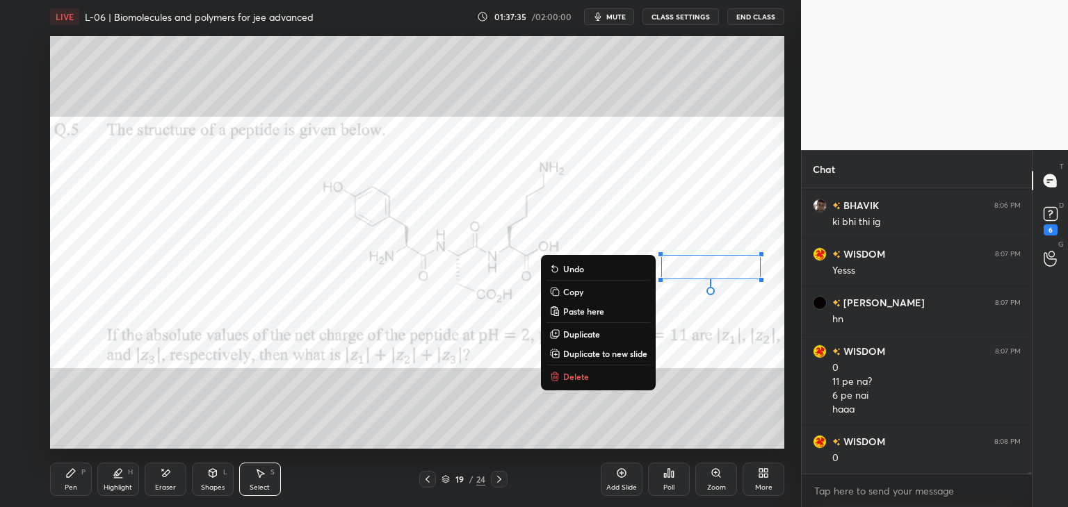
click at [582, 381] on p "Delete" at bounding box center [576, 376] width 26 height 11
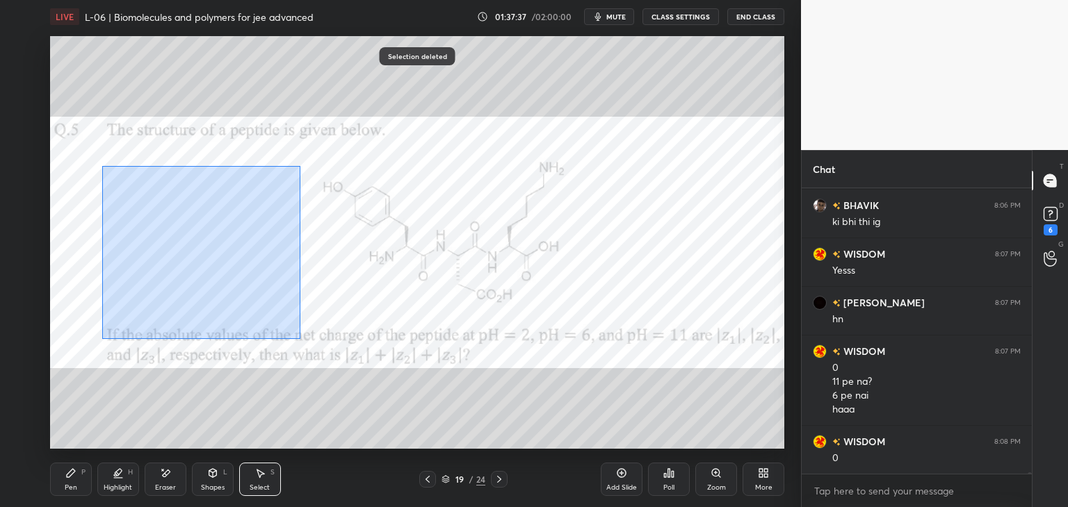
scroll to position [54446, 0]
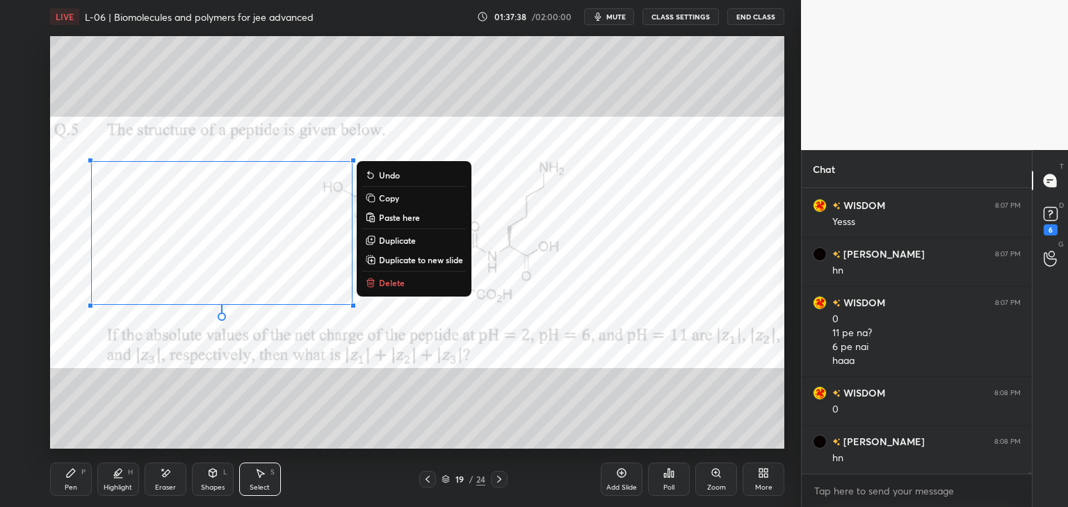
click at [379, 285] on p "Delete" at bounding box center [392, 282] width 26 height 11
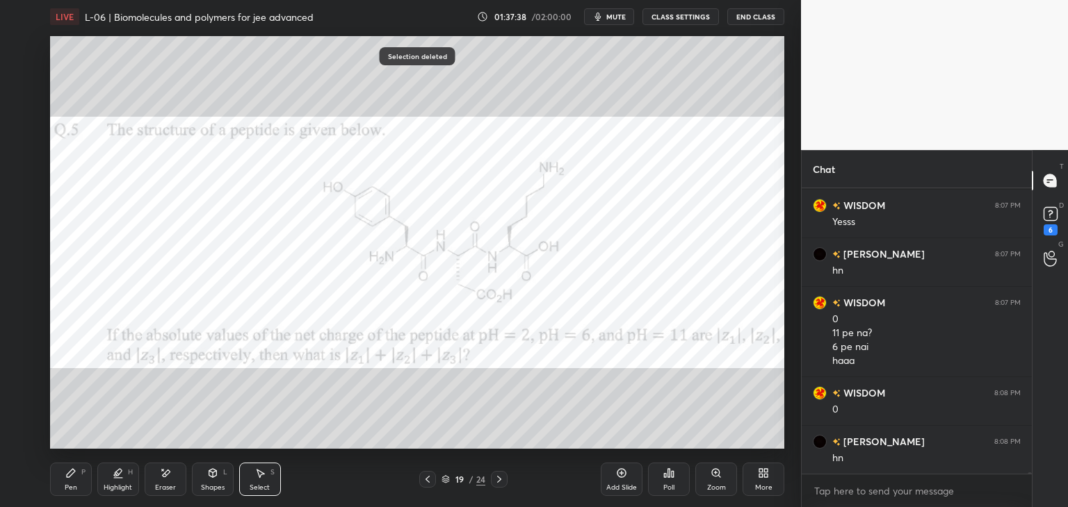
scroll to position [54495, 0]
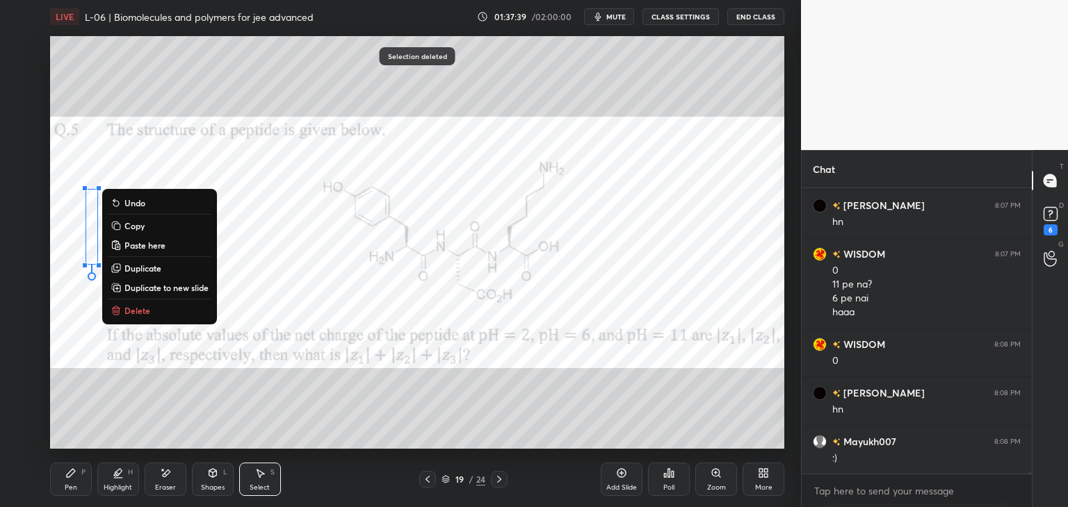
click at [153, 314] on button "Delete" at bounding box center [160, 310] width 104 height 17
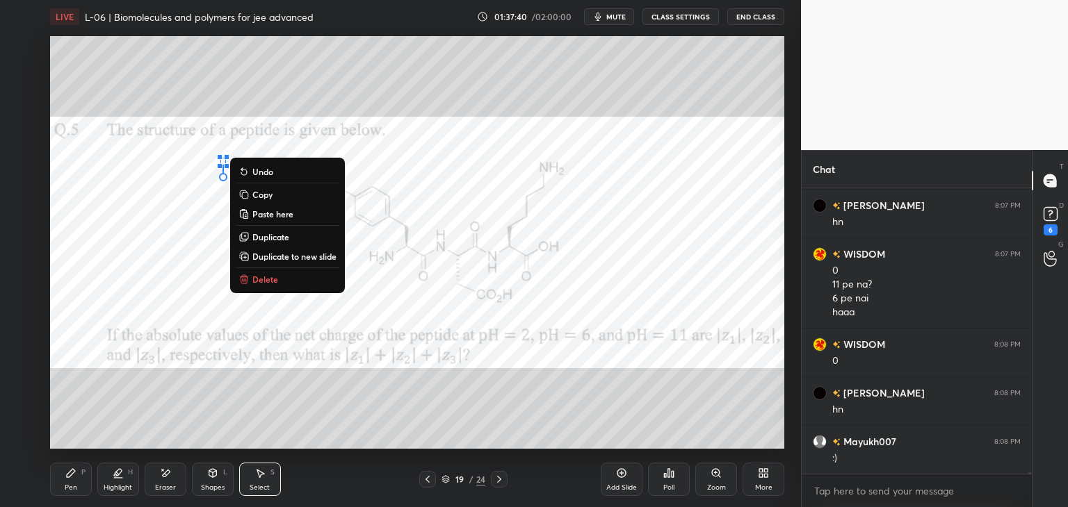
click at [284, 279] on button "Delete" at bounding box center [288, 279] width 104 height 17
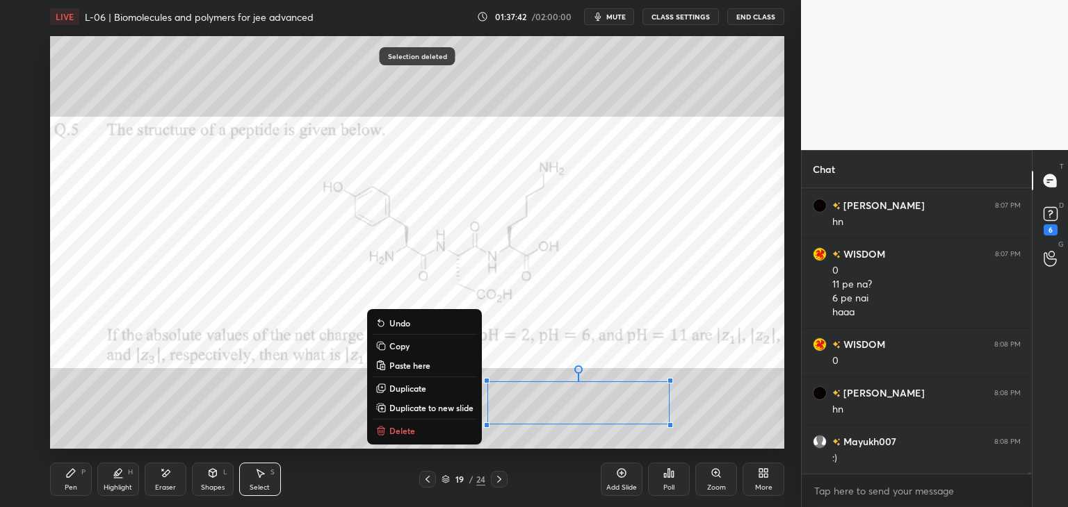
click at [398, 434] on p "Delete" at bounding box center [402, 430] width 26 height 11
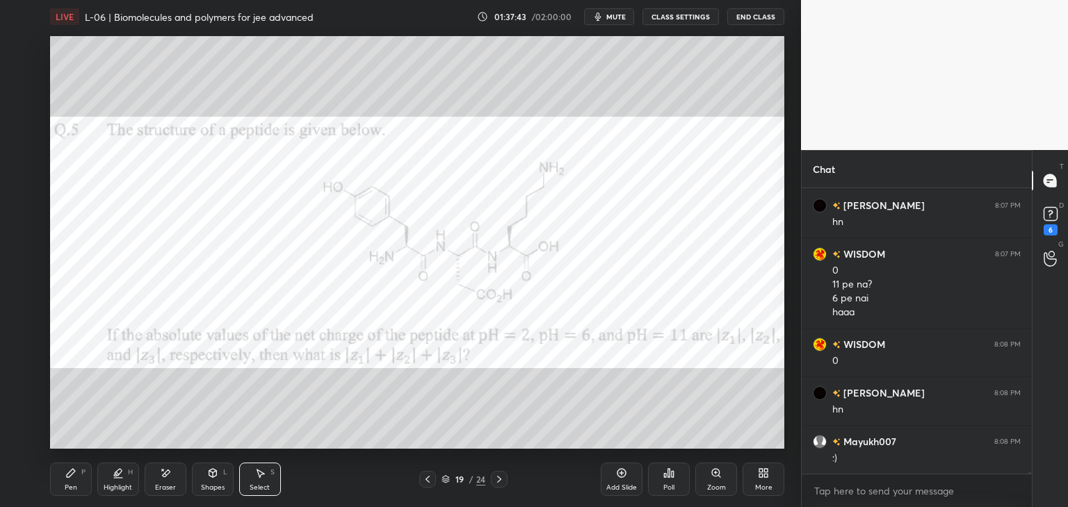
click at [72, 478] on icon at bounding box center [70, 473] width 11 height 11
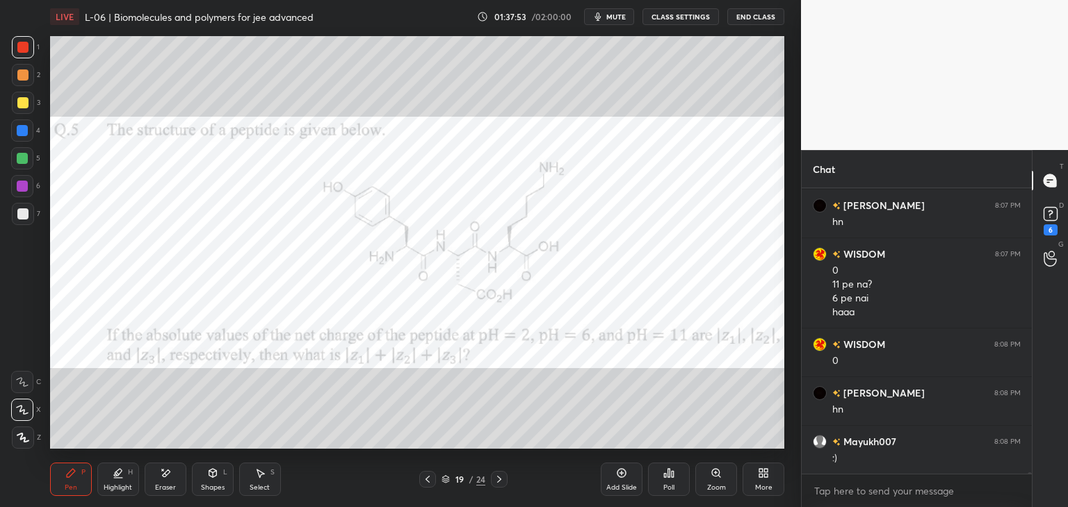
click at [168, 475] on icon at bounding box center [165, 474] width 11 height 12
click at [65, 478] on icon at bounding box center [70, 473] width 11 height 11
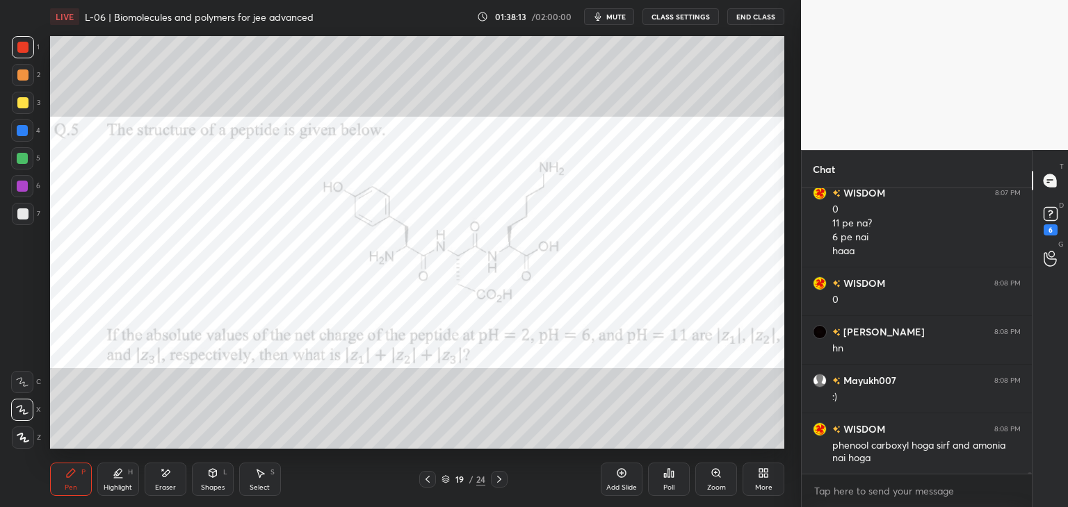
click at [172, 467] on div "Eraser" at bounding box center [166, 479] width 42 height 33
click at [77, 471] on div "Pen P" at bounding box center [71, 479] width 42 height 33
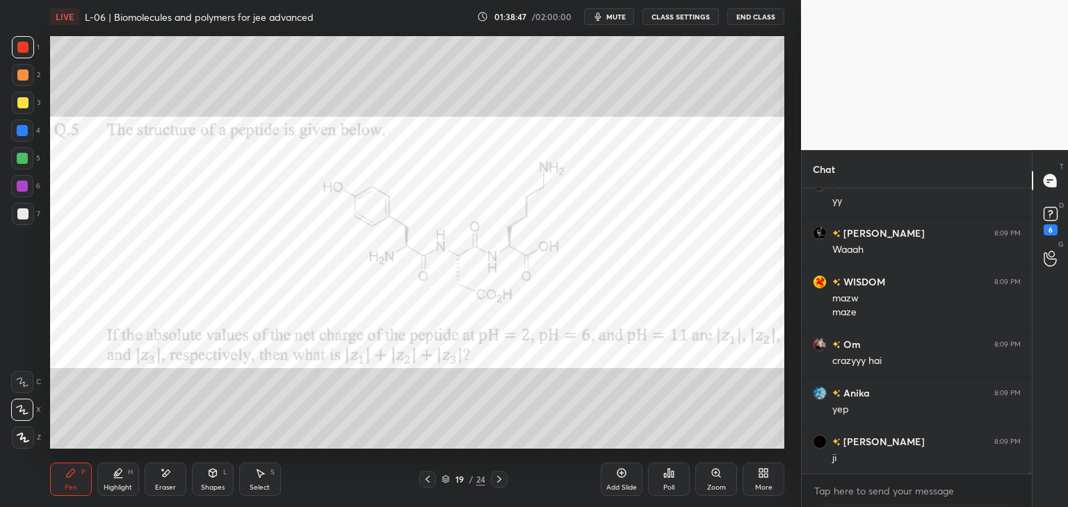
scroll to position [55071, 0]
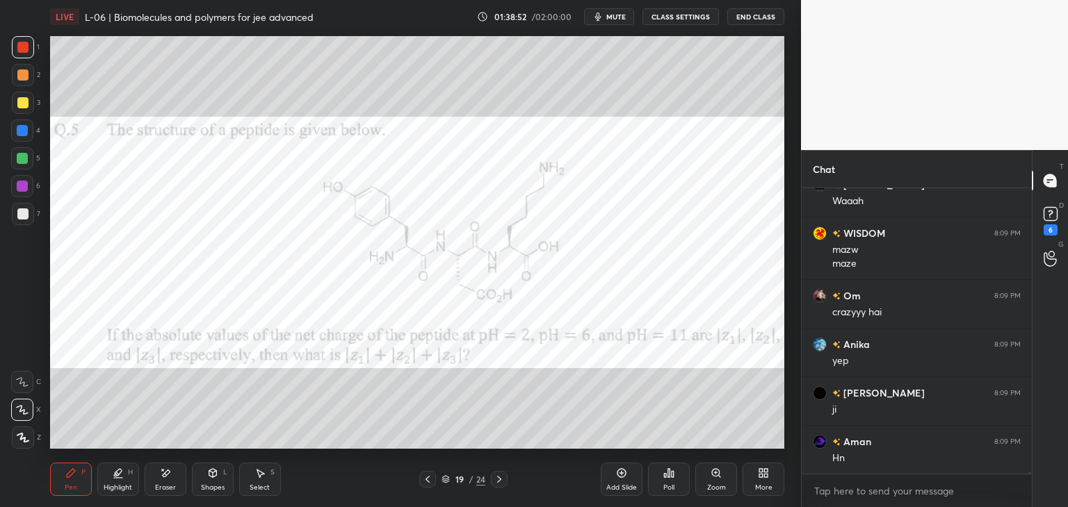
click at [27, 134] on div at bounding box center [22, 130] width 11 height 11
click at [172, 472] on div "Eraser" at bounding box center [166, 479] width 42 height 33
click at [78, 473] on div "Pen P" at bounding box center [71, 479] width 42 height 33
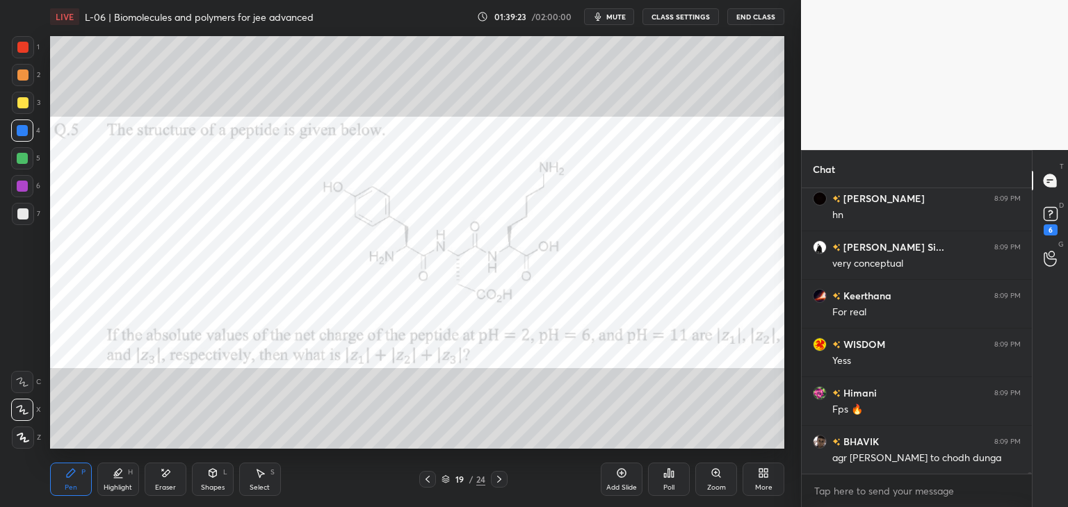
scroll to position [55764, 0]
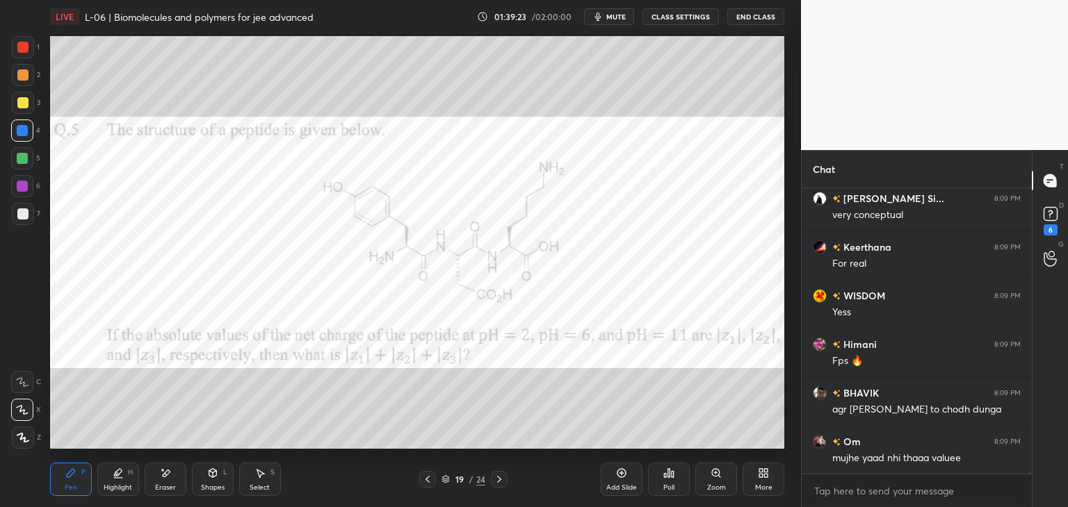
click at [498, 479] on icon at bounding box center [499, 479] width 11 height 11
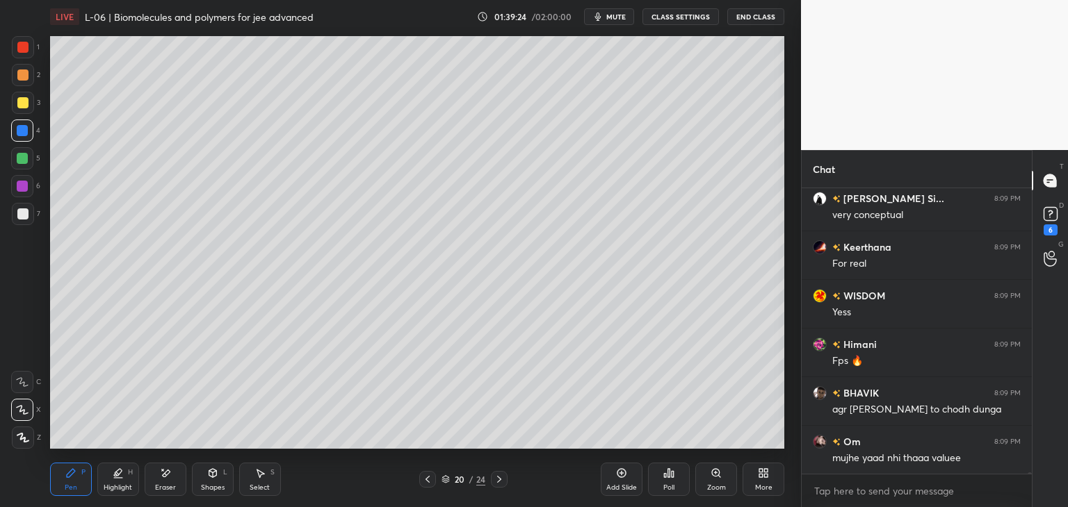
scroll to position [55813, 0]
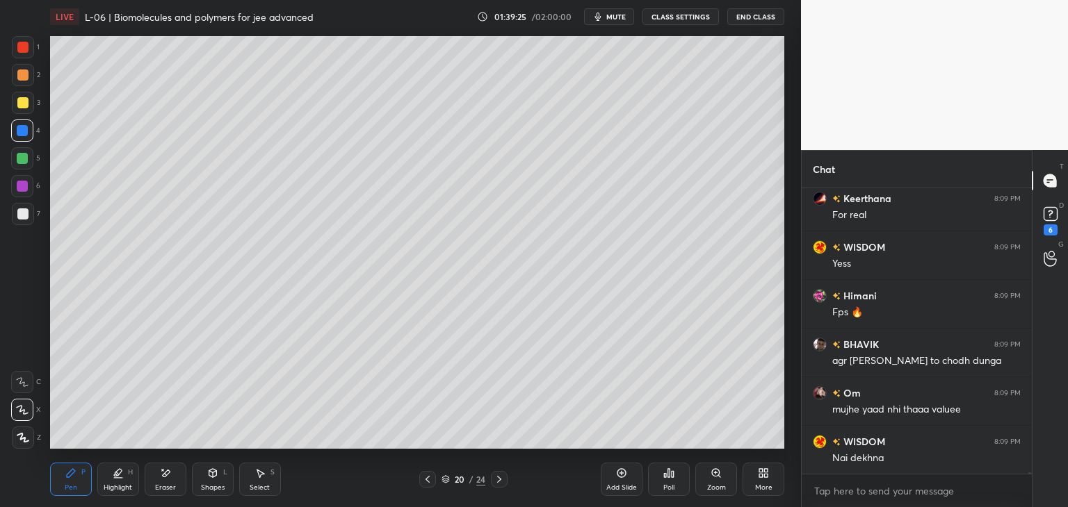
click at [498, 479] on icon at bounding box center [499, 479] width 11 height 11
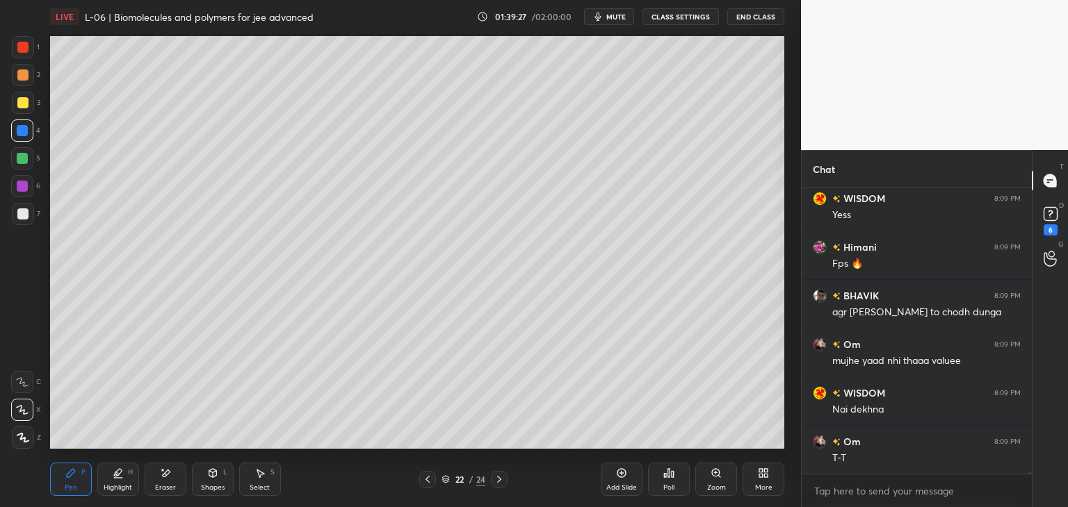
click at [496, 479] on icon at bounding box center [499, 479] width 11 height 11
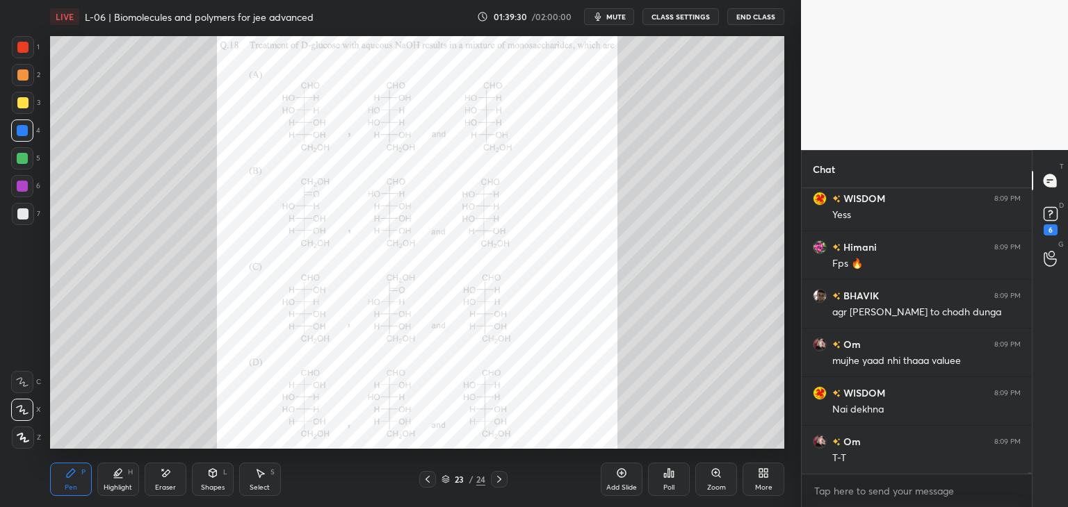
scroll to position [55910, 0]
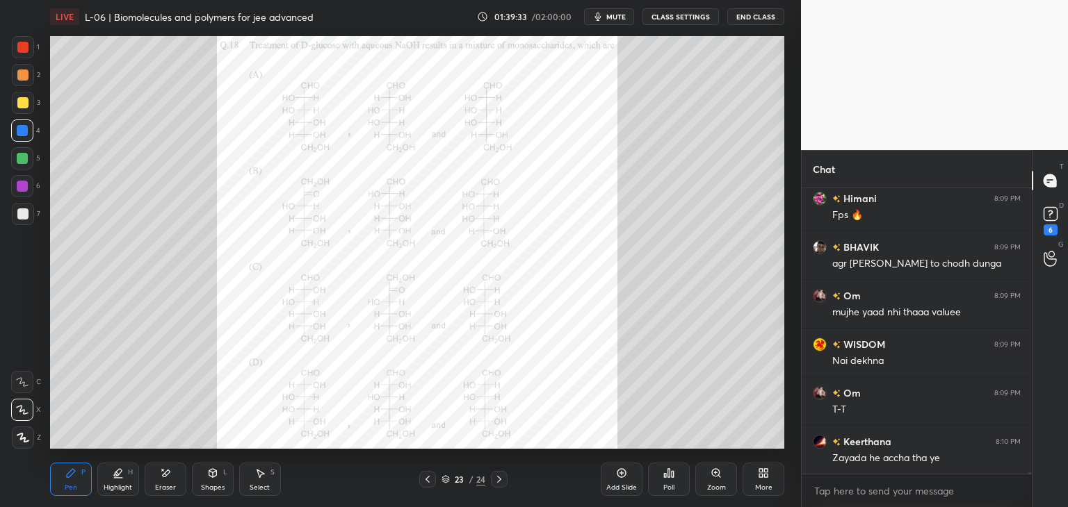
click at [422, 482] on icon at bounding box center [427, 479] width 11 height 11
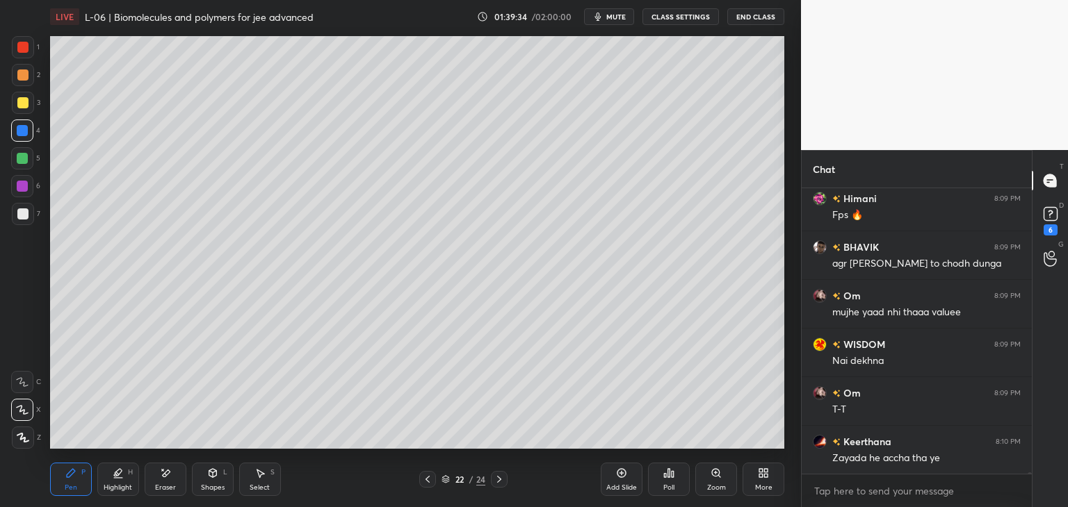
click at [502, 484] on icon at bounding box center [499, 479] width 11 height 11
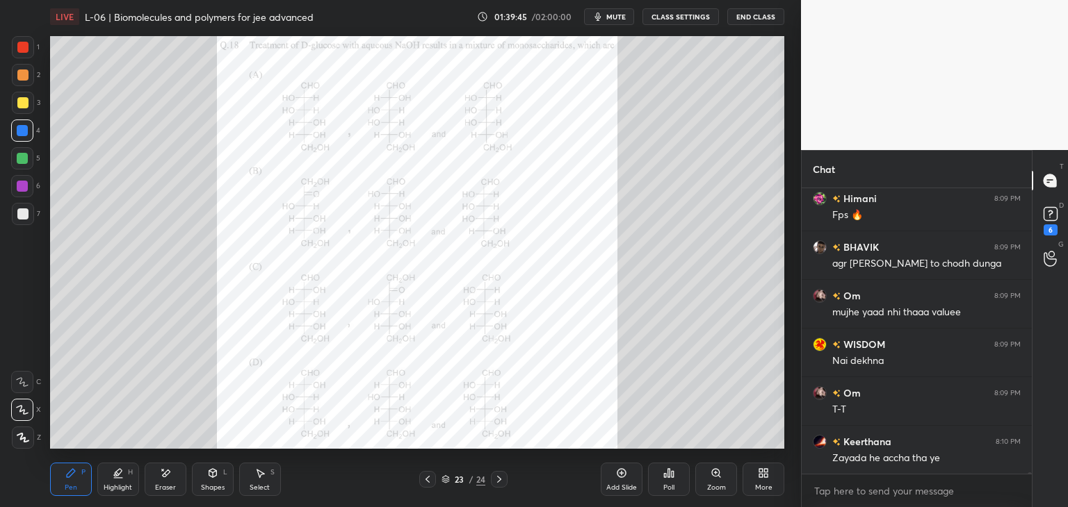
scroll to position [55959, 0]
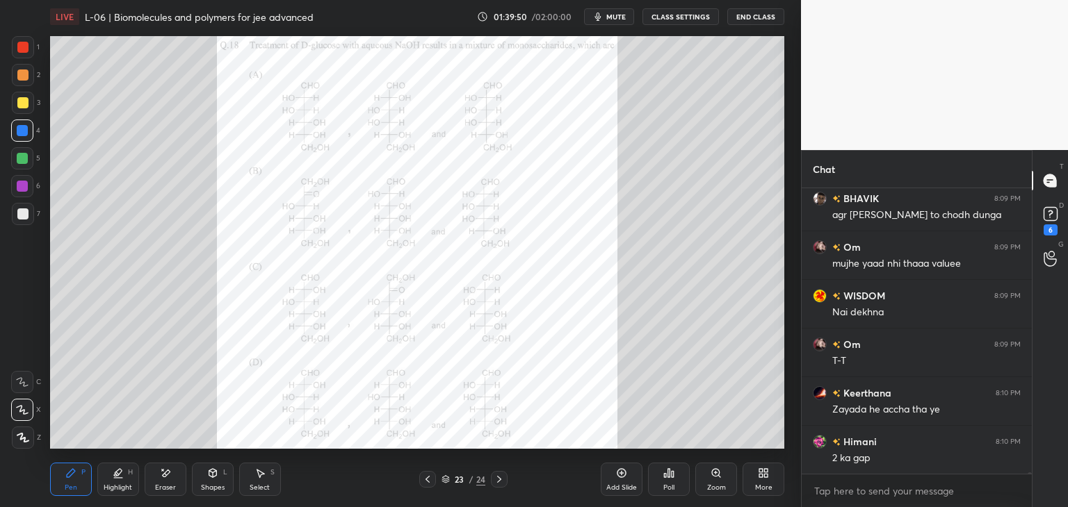
click at [665, 478] on icon at bounding box center [665, 475] width 2 height 3
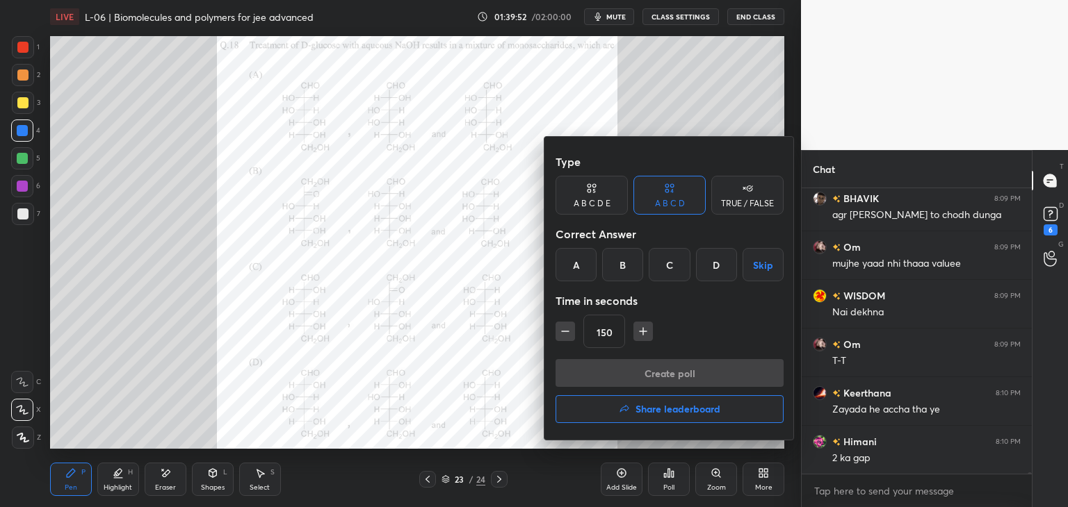
click at [668, 264] on div "C" at bounding box center [669, 264] width 41 height 33
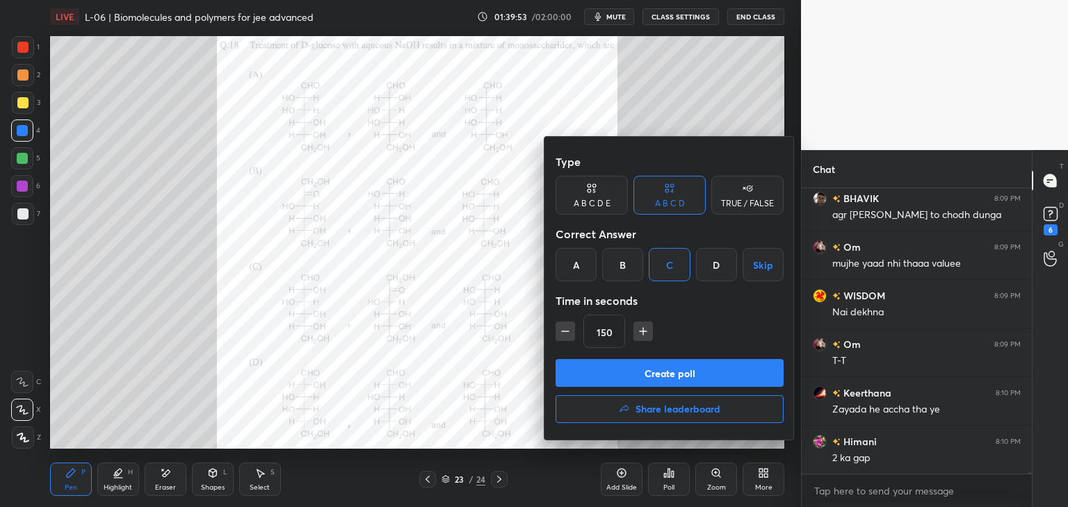
click at [636, 334] on icon "button" at bounding box center [643, 332] width 14 height 14
click at [641, 329] on icon "button" at bounding box center [643, 332] width 14 height 14
type input "180"
click at [636, 373] on button "Create poll" at bounding box center [669, 373] width 228 height 28
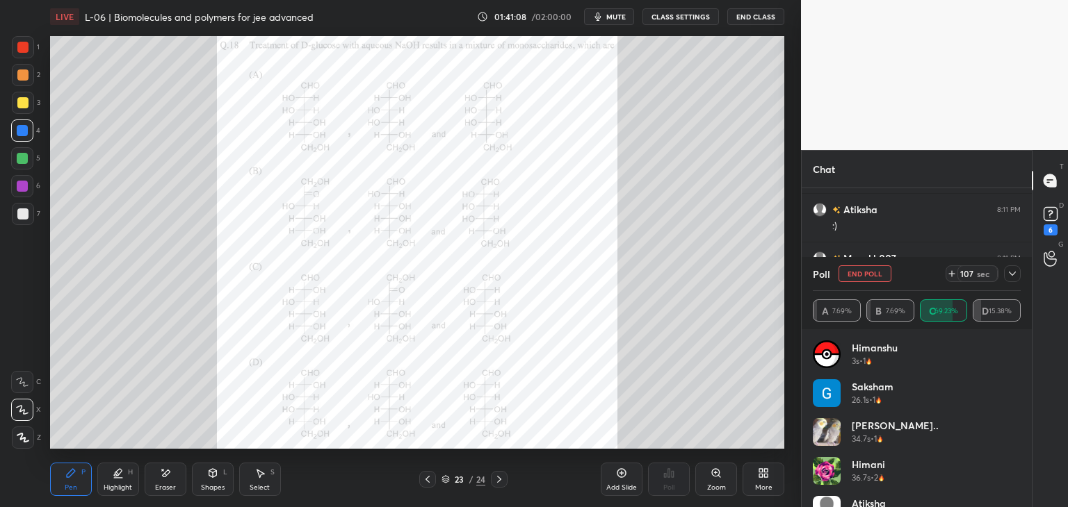
scroll to position [56414, 0]
click at [1010, 270] on icon at bounding box center [1011, 273] width 11 height 11
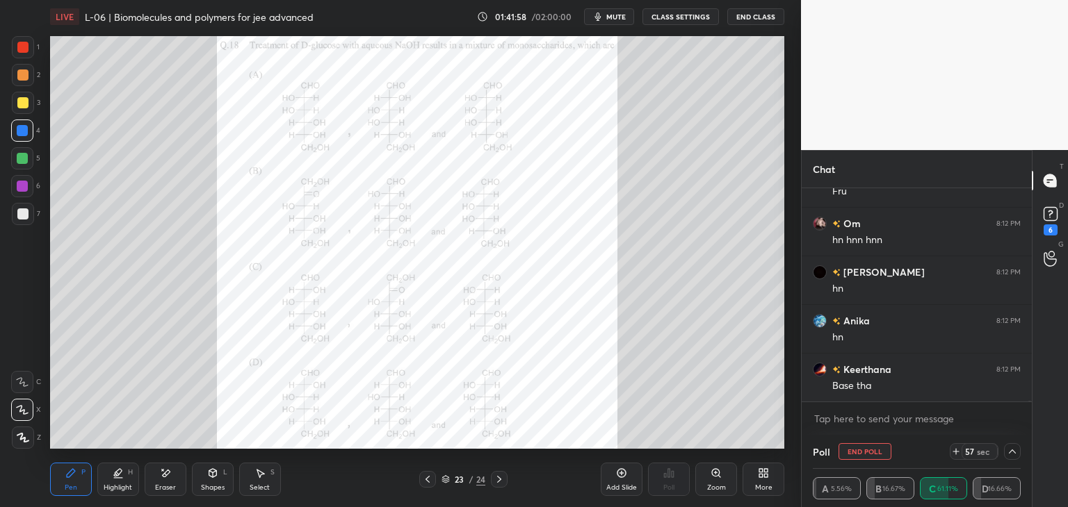
scroll to position [57011, 0]
click at [425, 484] on icon at bounding box center [427, 479] width 11 height 11
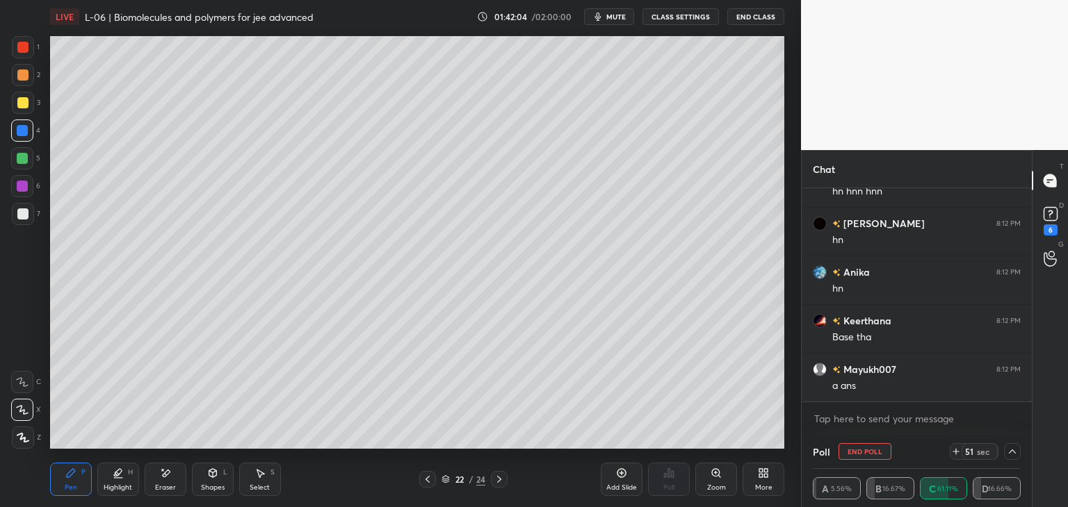
click at [423, 482] on icon at bounding box center [427, 479] width 11 height 11
click at [428, 477] on icon at bounding box center [427, 479] width 4 height 7
click at [427, 473] on div at bounding box center [427, 479] width 17 height 17
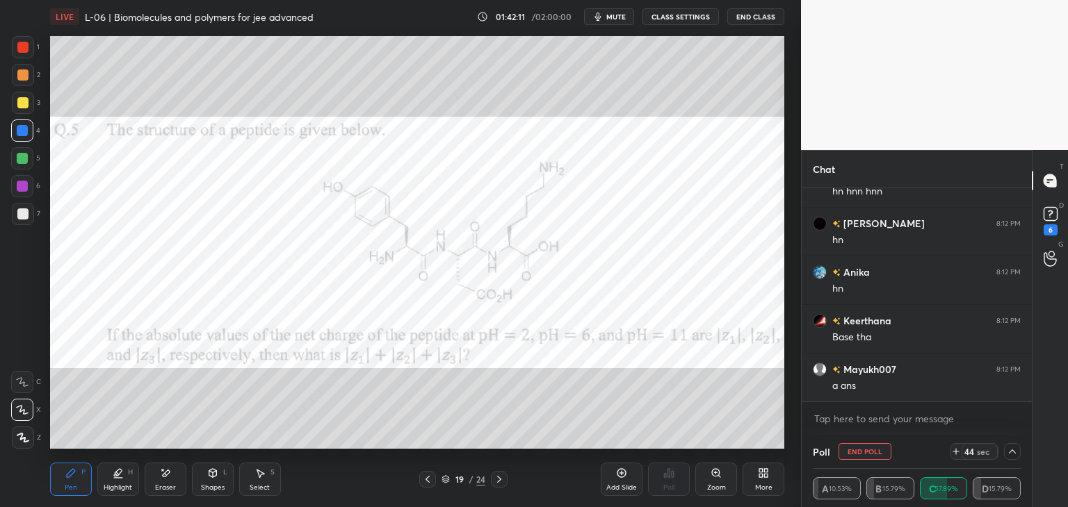
click at [425, 480] on icon at bounding box center [427, 479] width 4 height 7
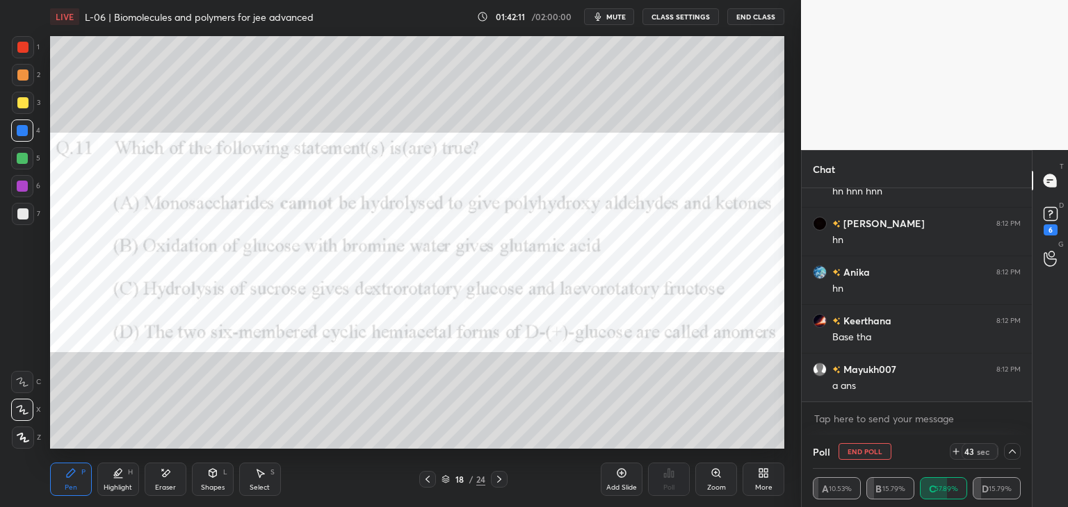
click at [427, 479] on icon at bounding box center [427, 479] width 11 height 11
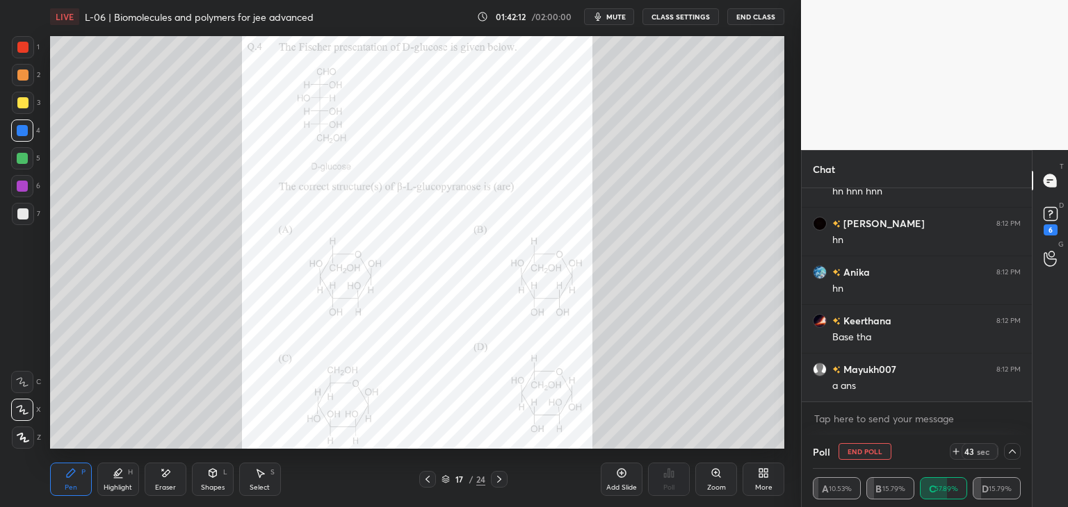
click at [496, 482] on icon at bounding box center [499, 479] width 11 height 11
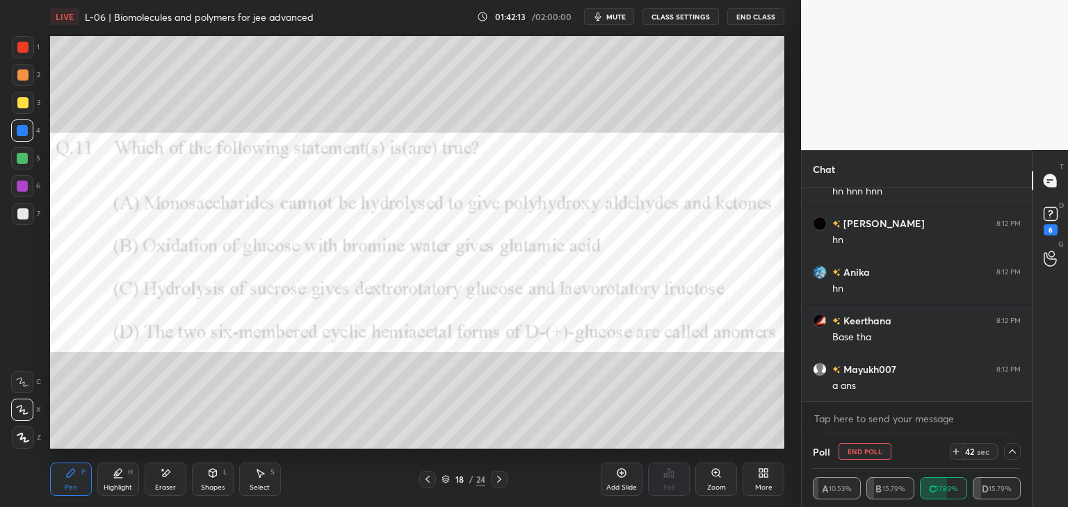
click at [425, 478] on icon at bounding box center [427, 479] width 11 height 11
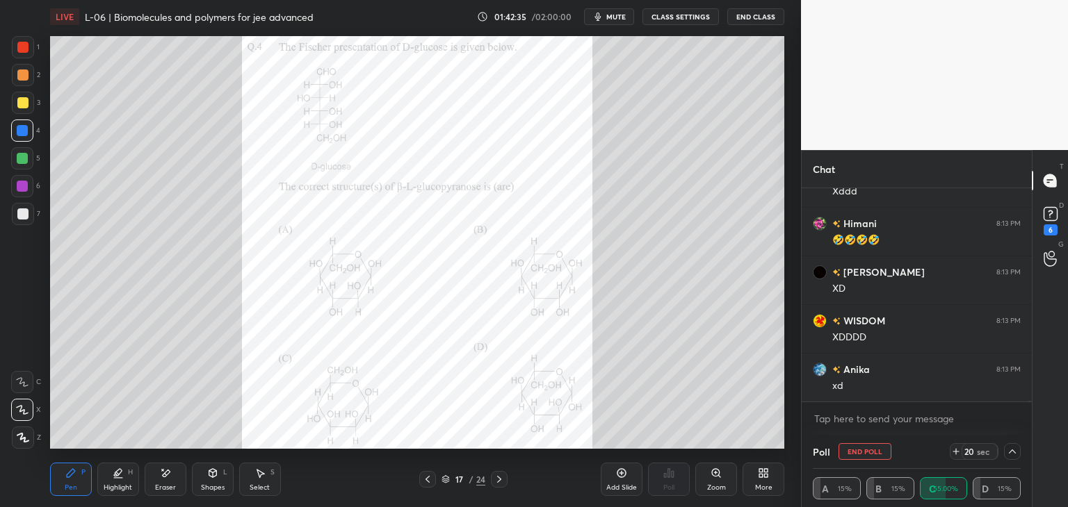
scroll to position [57498, 0]
click at [428, 486] on div at bounding box center [427, 479] width 17 height 17
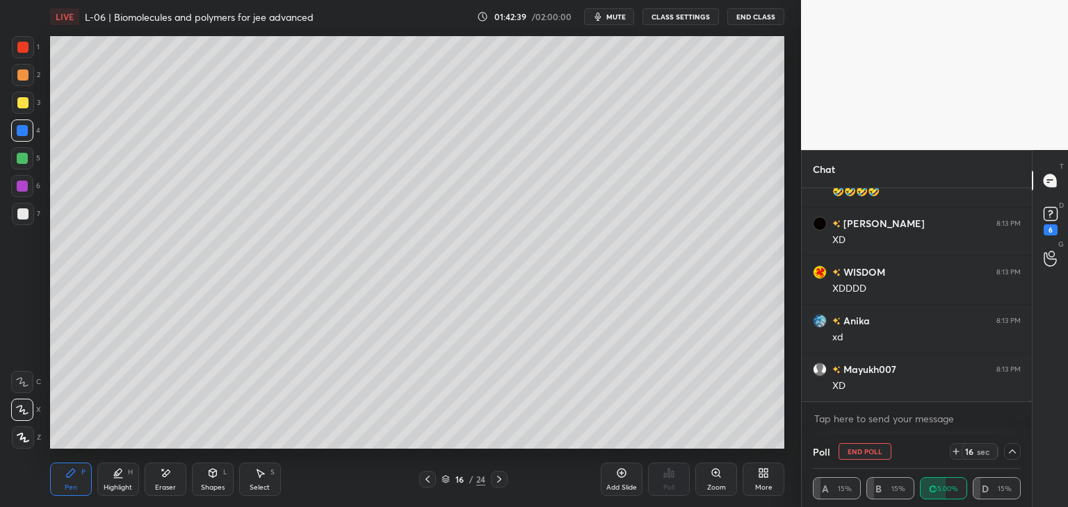
click at [431, 477] on icon at bounding box center [427, 479] width 11 height 11
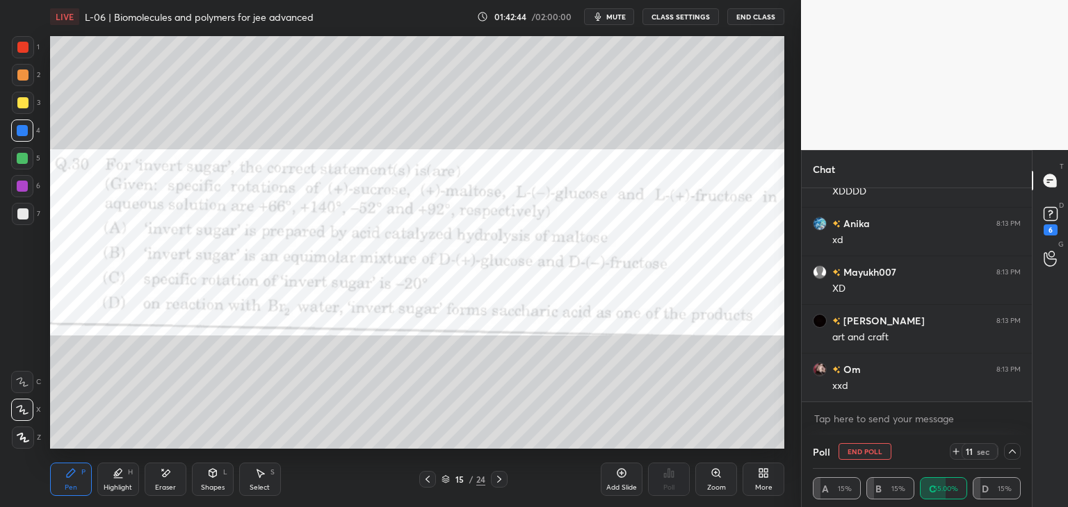
scroll to position [57644, 0]
click at [424, 483] on icon at bounding box center [427, 479] width 11 height 11
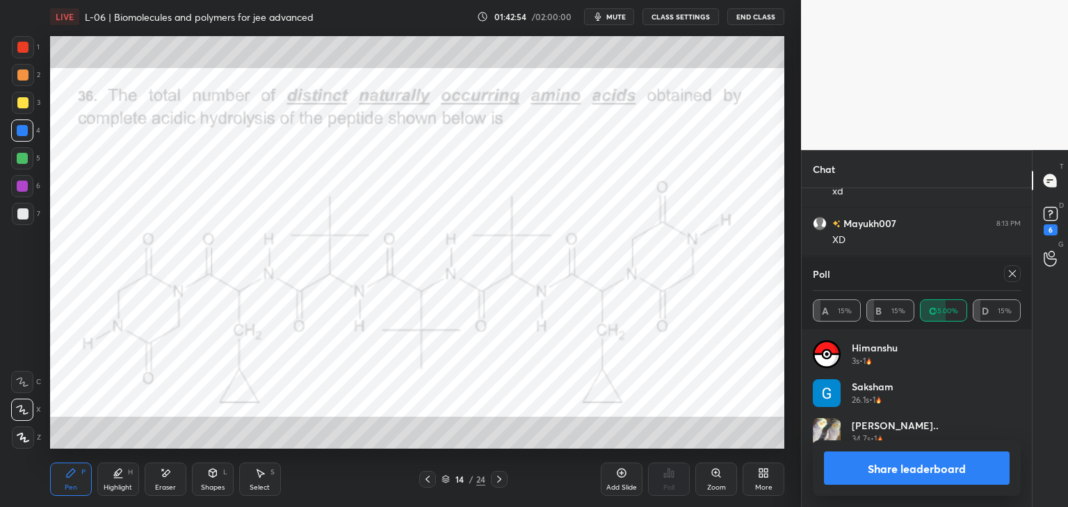
scroll to position [163, 204]
click at [503, 475] on icon at bounding box center [499, 479] width 11 height 11
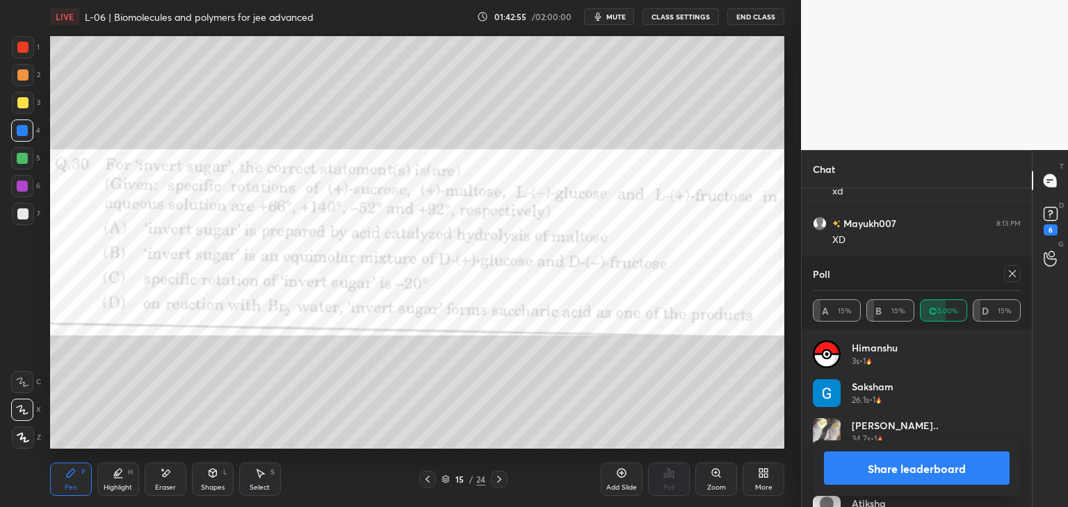
click at [502, 476] on icon at bounding box center [499, 479] width 11 height 11
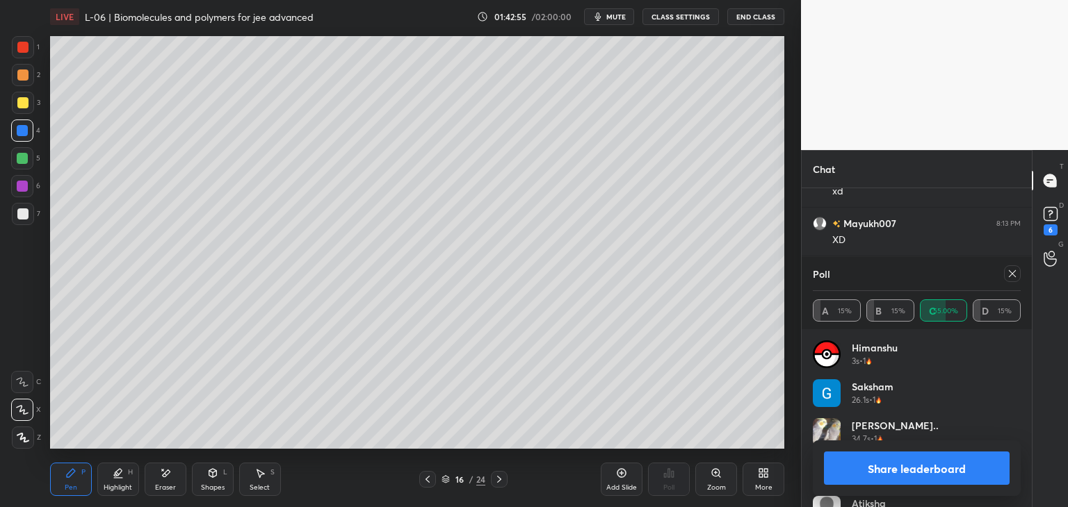
click at [501, 479] on icon at bounding box center [499, 479] width 11 height 11
click at [503, 478] on icon at bounding box center [499, 479] width 11 height 11
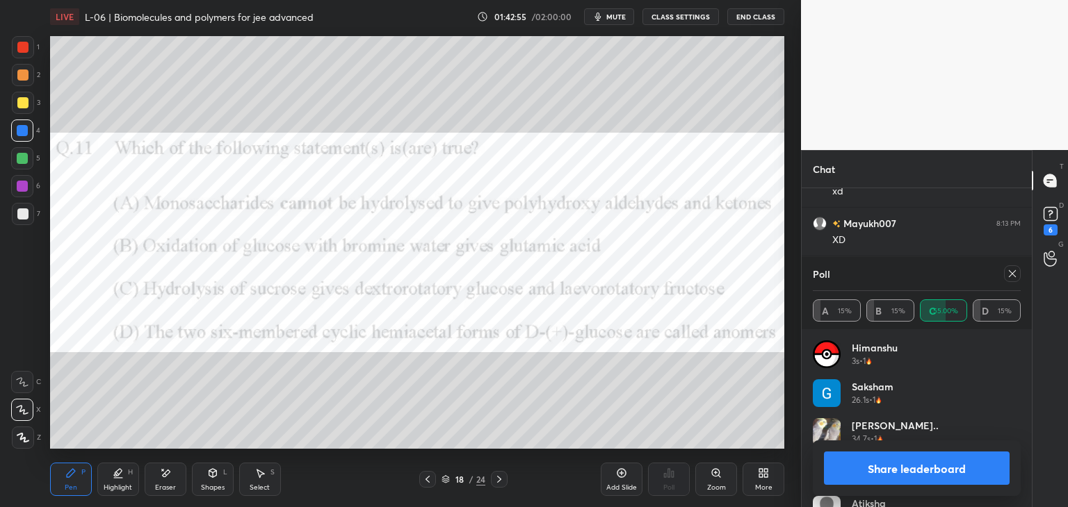
click at [503, 479] on icon at bounding box center [499, 479] width 11 height 11
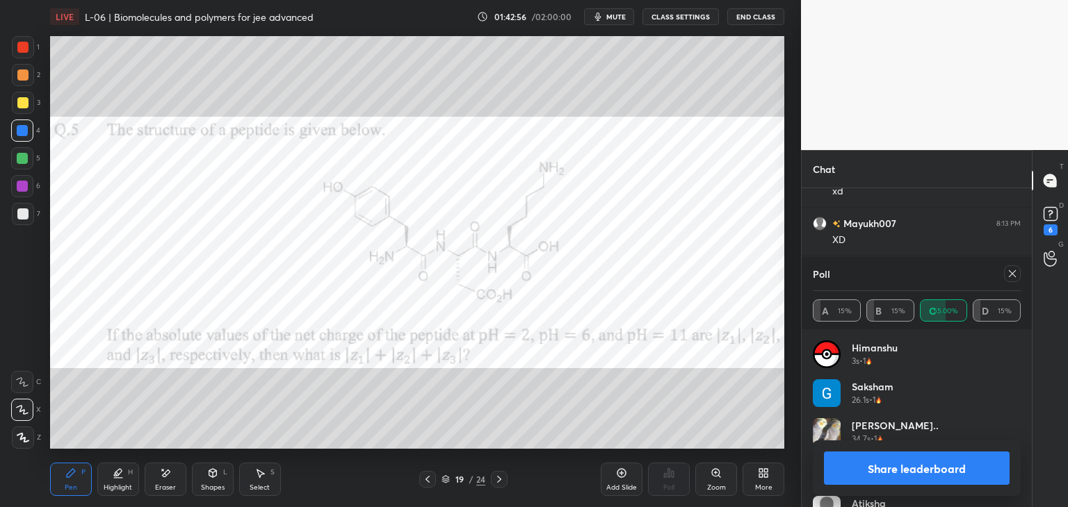
click at [503, 480] on icon at bounding box center [499, 479] width 11 height 11
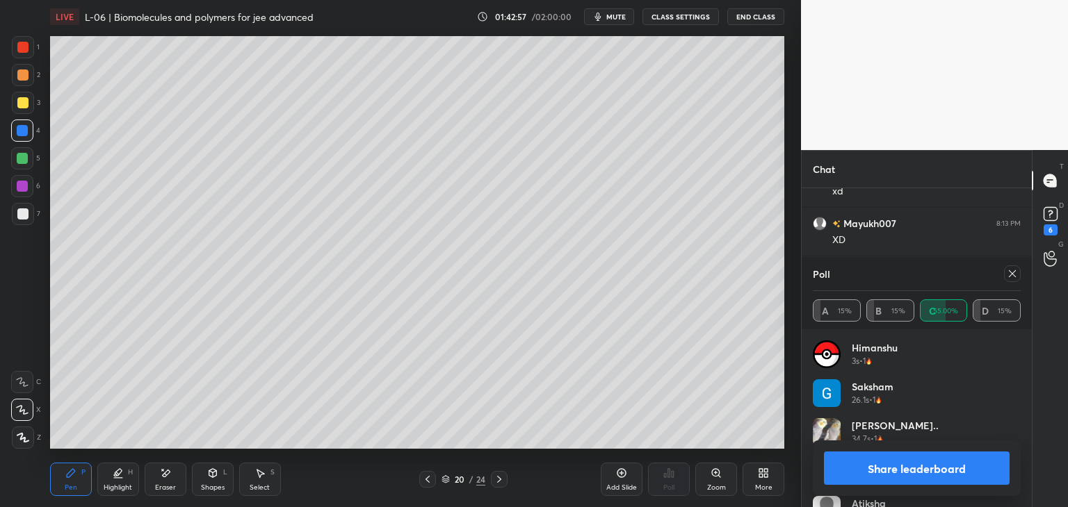
click at [1006, 268] on div at bounding box center [1012, 274] width 17 height 17
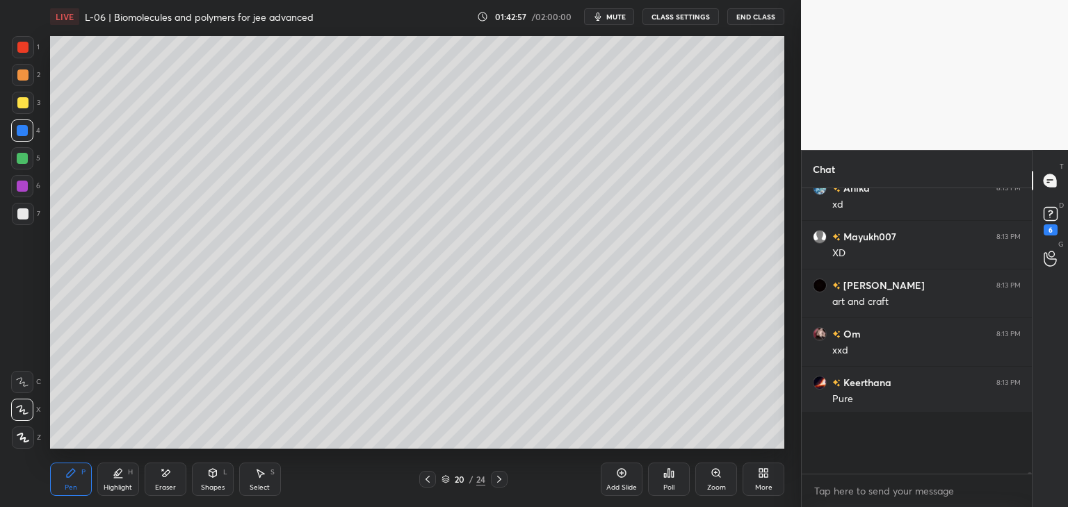
scroll to position [277, 226]
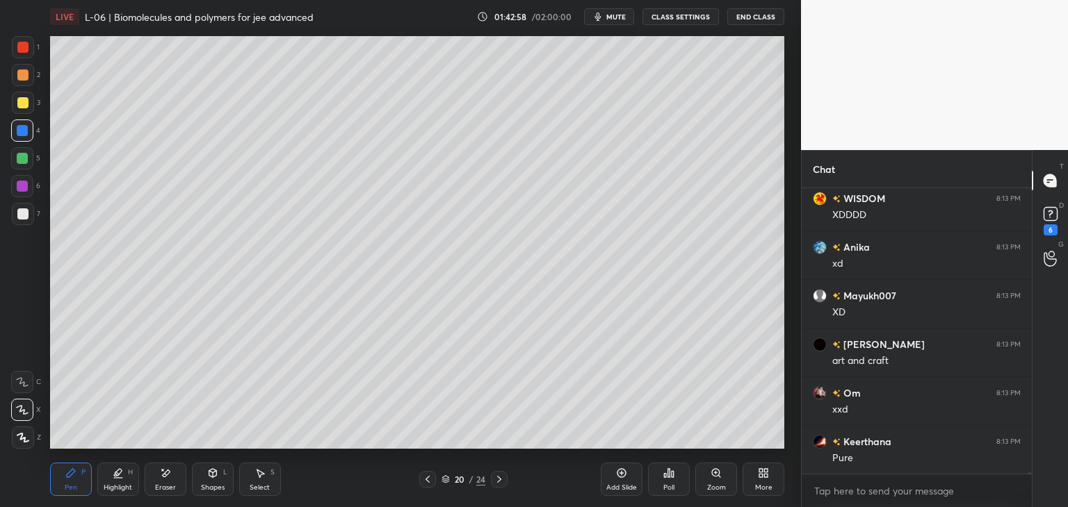
click at [498, 477] on icon at bounding box center [499, 479] width 11 height 11
click at [500, 479] on icon at bounding box center [499, 479] width 11 height 11
click at [500, 482] on icon at bounding box center [499, 479] width 11 height 11
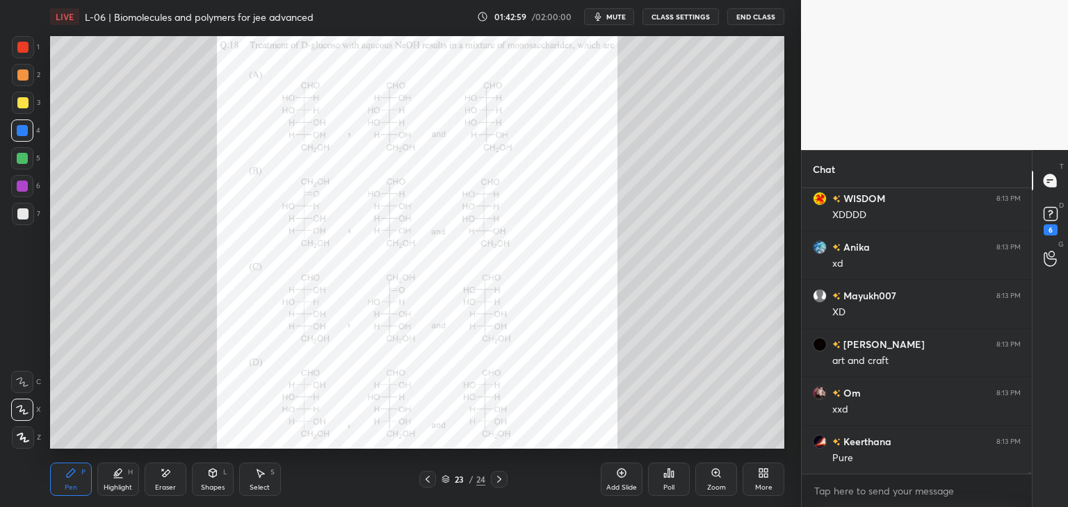
scroll to position [57585, 0]
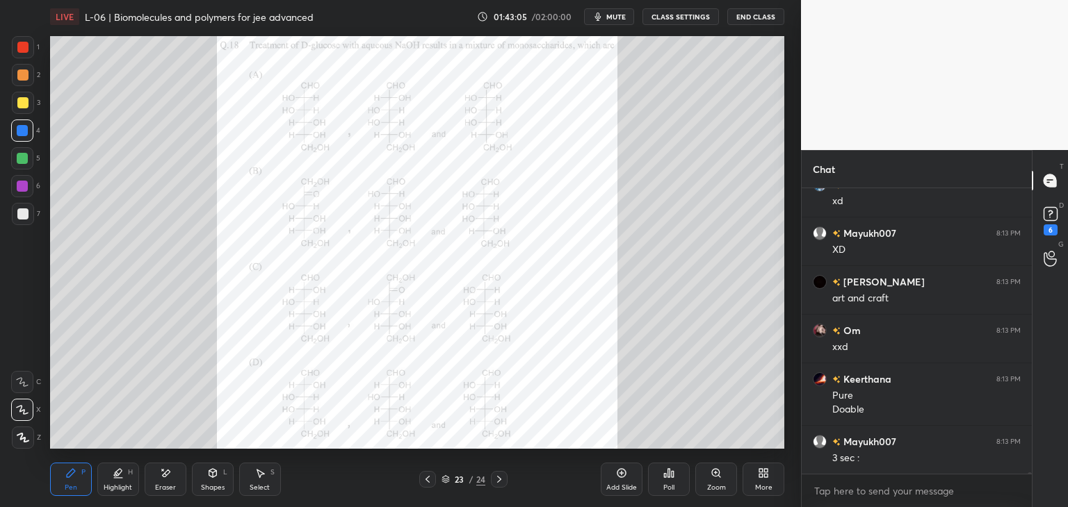
click at [172, 475] on div "Eraser" at bounding box center [166, 479] width 42 height 33
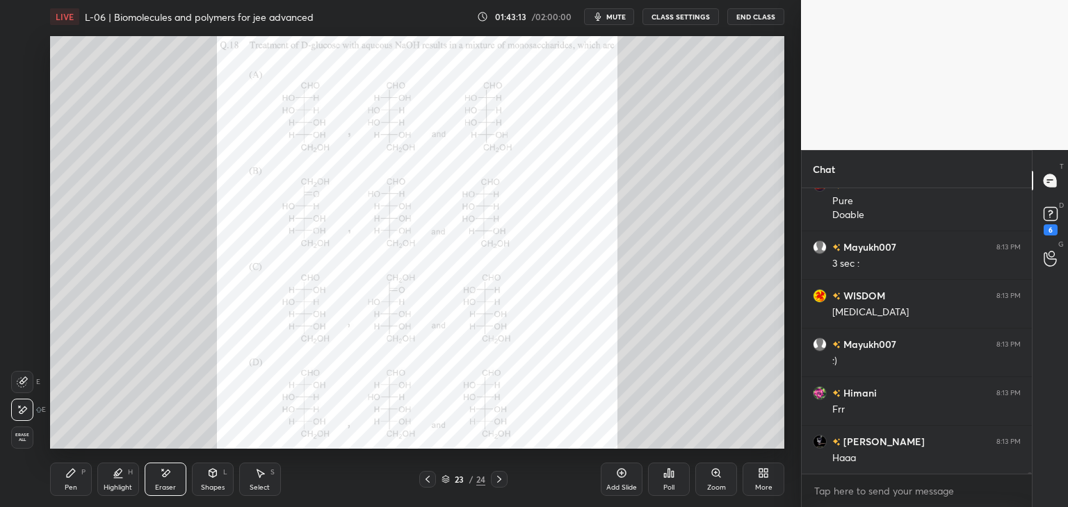
click at [70, 474] on icon at bounding box center [71, 473] width 8 height 8
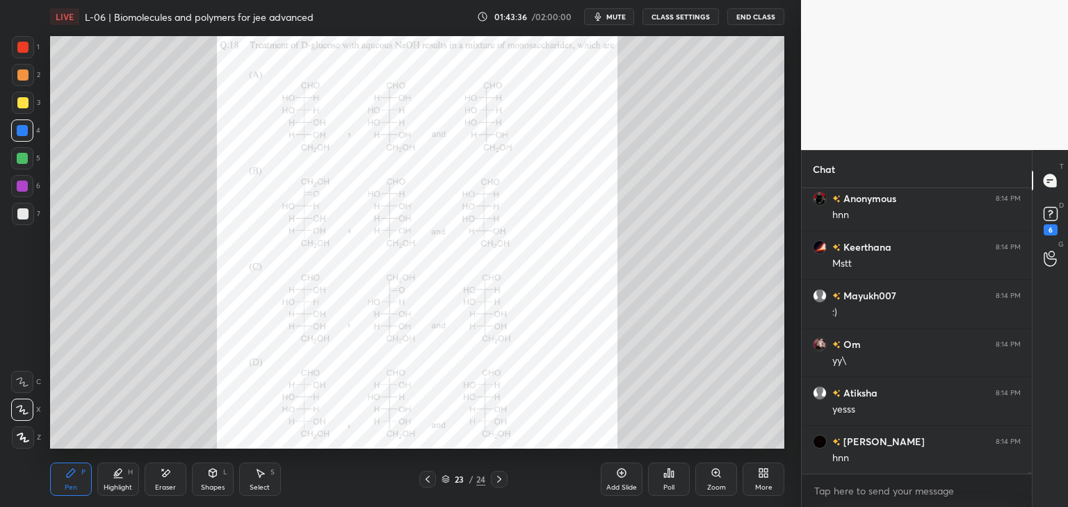
click at [503, 482] on icon at bounding box center [499, 479] width 11 height 11
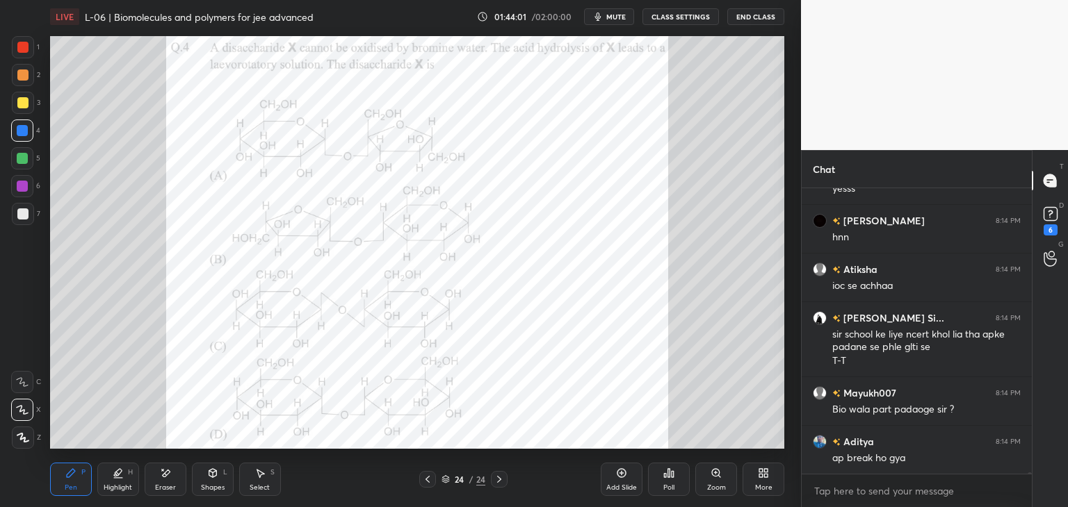
click at [667, 482] on div "Poll" at bounding box center [669, 479] width 42 height 33
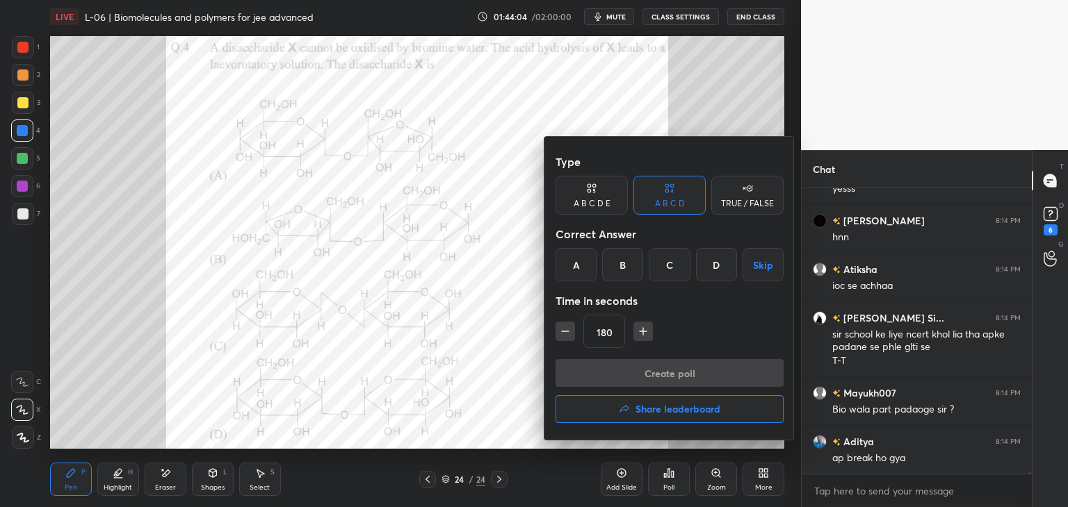
click at [574, 268] on div "A" at bounding box center [575, 264] width 41 height 33
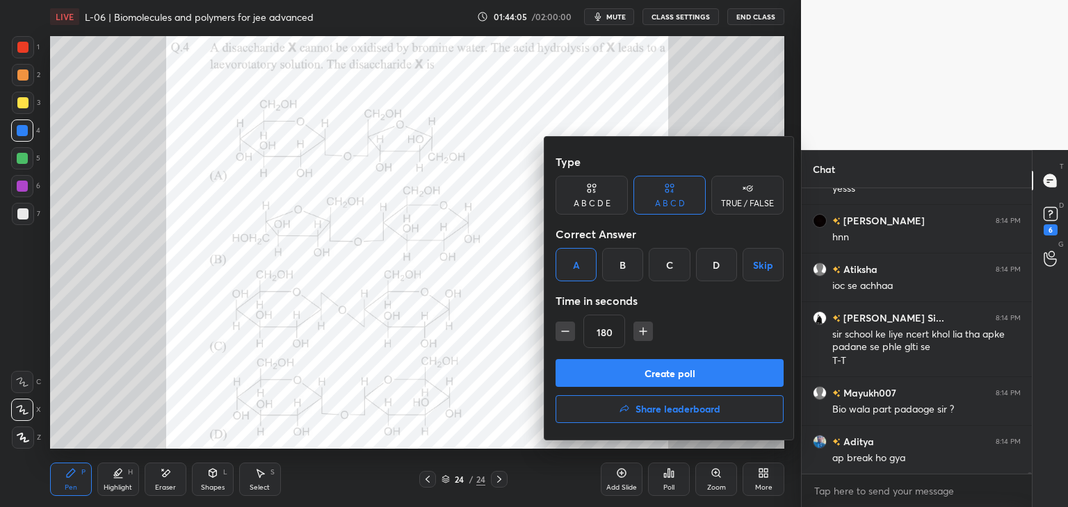
click at [630, 372] on button "Create poll" at bounding box center [669, 373] width 228 height 28
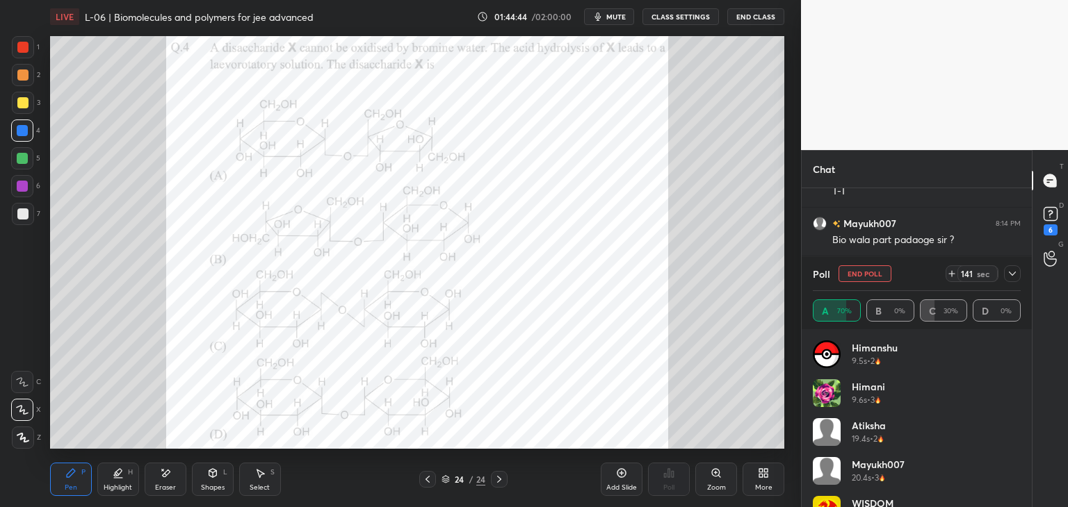
scroll to position [59047, 0]
click at [1014, 273] on icon at bounding box center [1012, 274] width 7 height 4
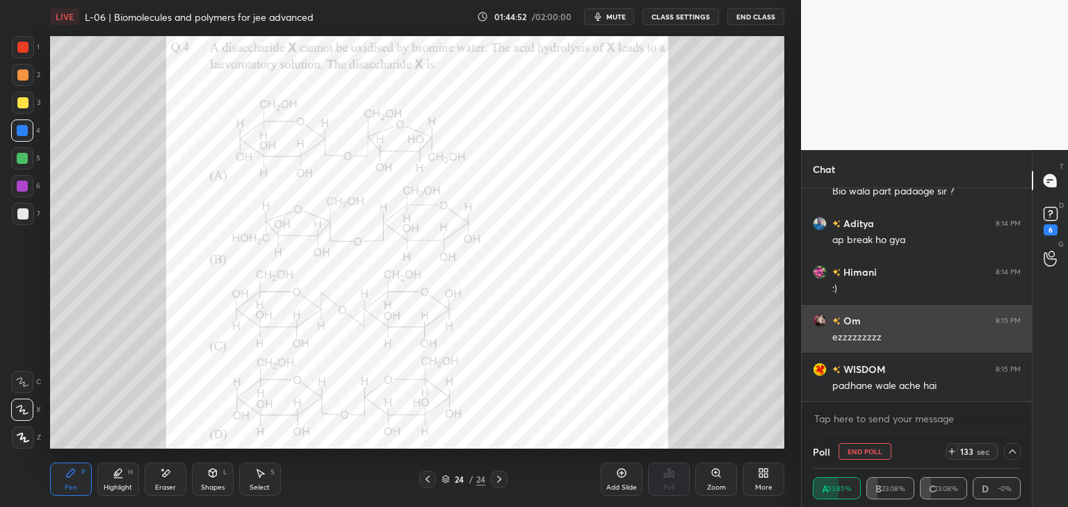
scroll to position [0, 4]
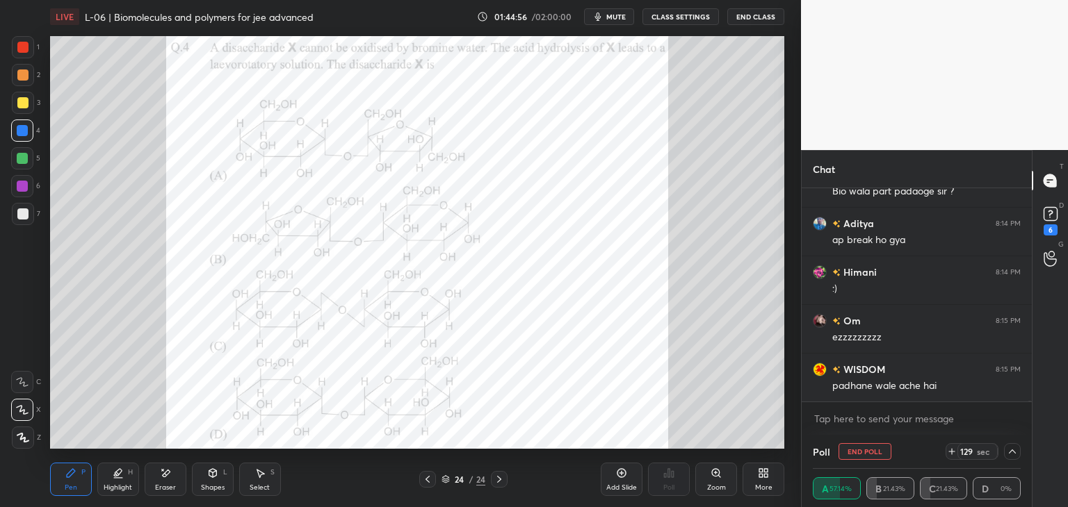
click at [161, 480] on div "Eraser" at bounding box center [166, 479] width 42 height 33
click at [72, 476] on icon at bounding box center [70, 473] width 11 height 11
click at [215, 479] on icon at bounding box center [212, 473] width 11 height 11
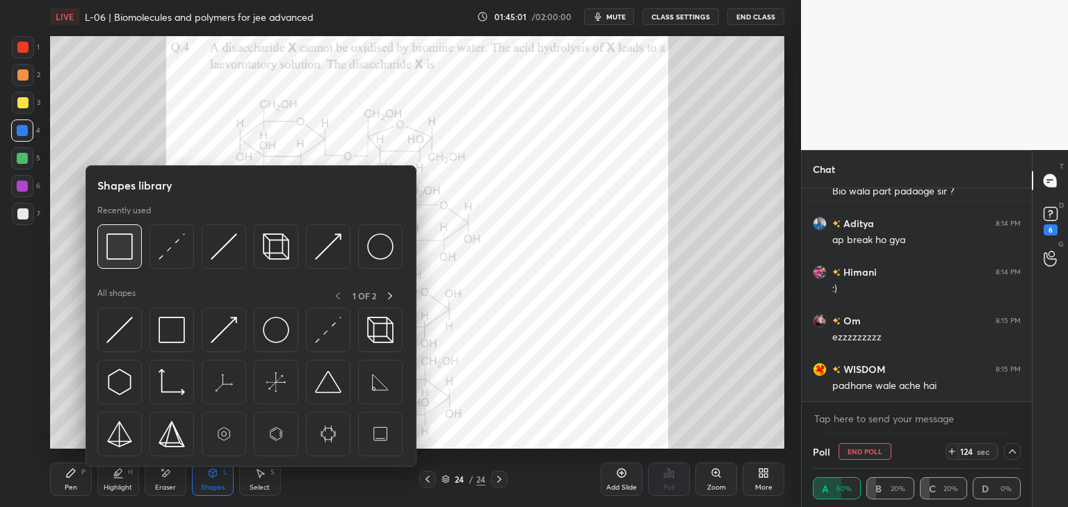
click at [115, 250] on img at bounding box center [119, 247] width 26 height 26
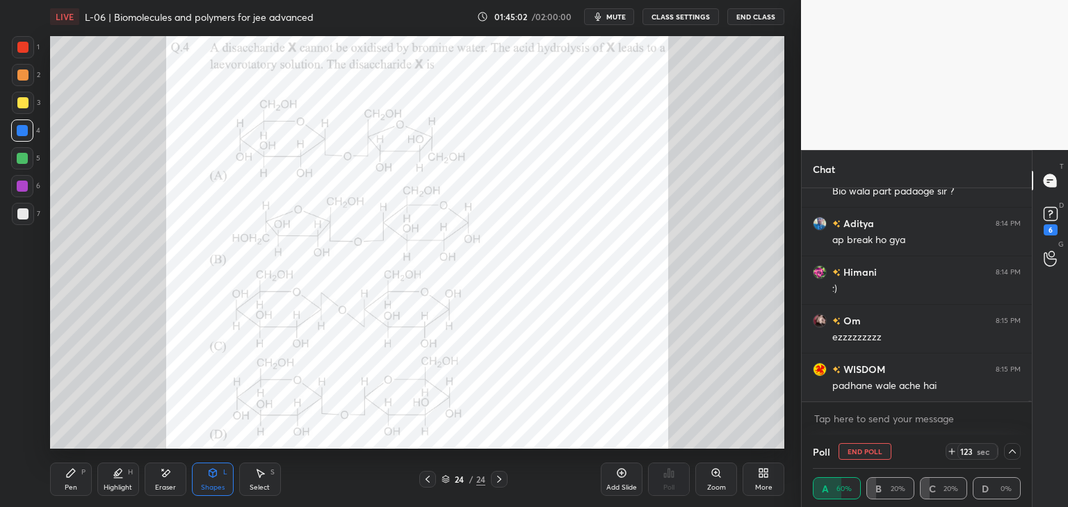
scroll to position [59095, 0]
click at [79, 483] on div "Pen P" at bounding box center [71, 479] width 42 height 33
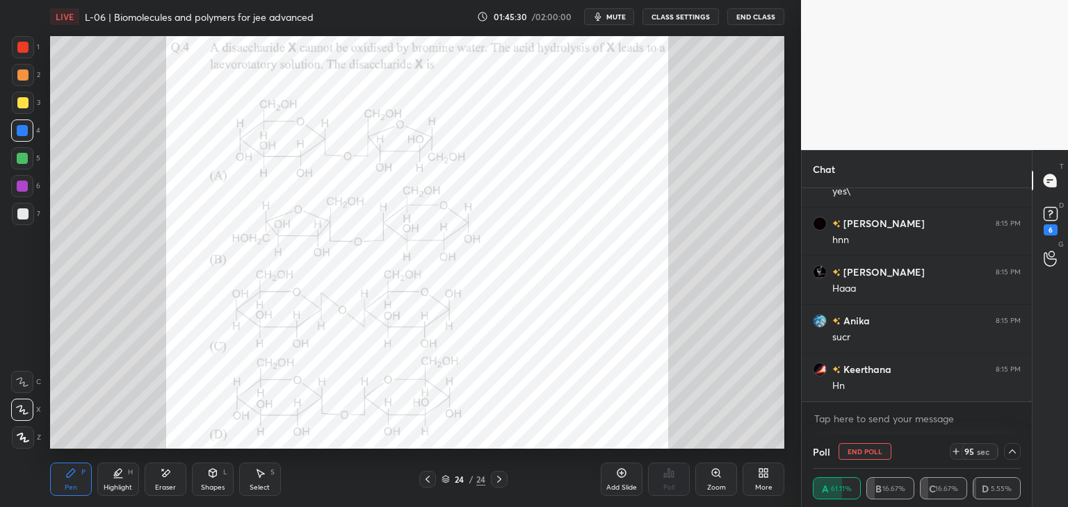
scroll to position [59511, 0]
click at [13, 42] on div at bounding box center [23, 47] width 22 height 22
click at [166, 472] on icon at bounding box center [167, 473] width 8 height 7
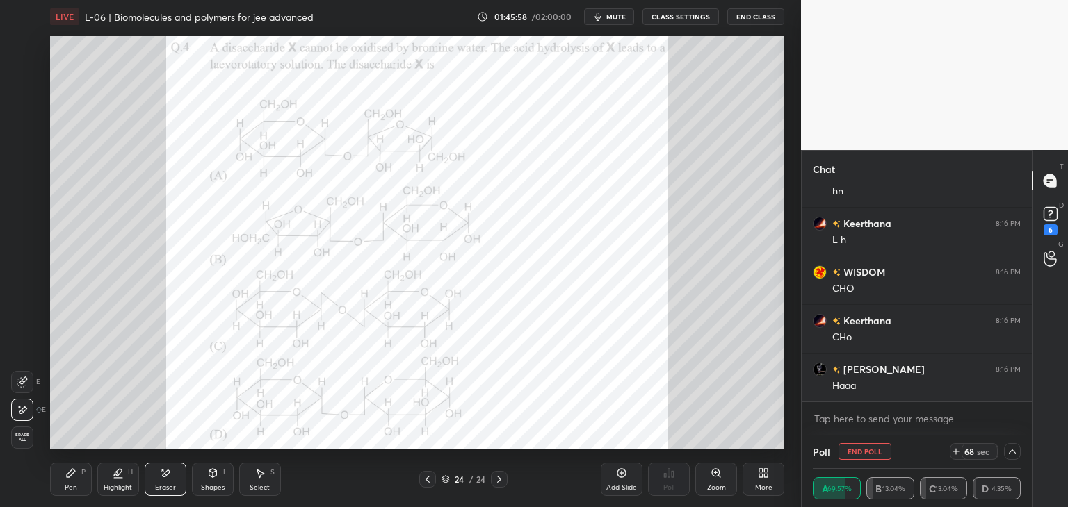
click at [72, 475] on icon at bounding box center [70, 473] width 11 height 11
click at [620, 476] on icon at bounding box center [621, 473] width 11 height 11
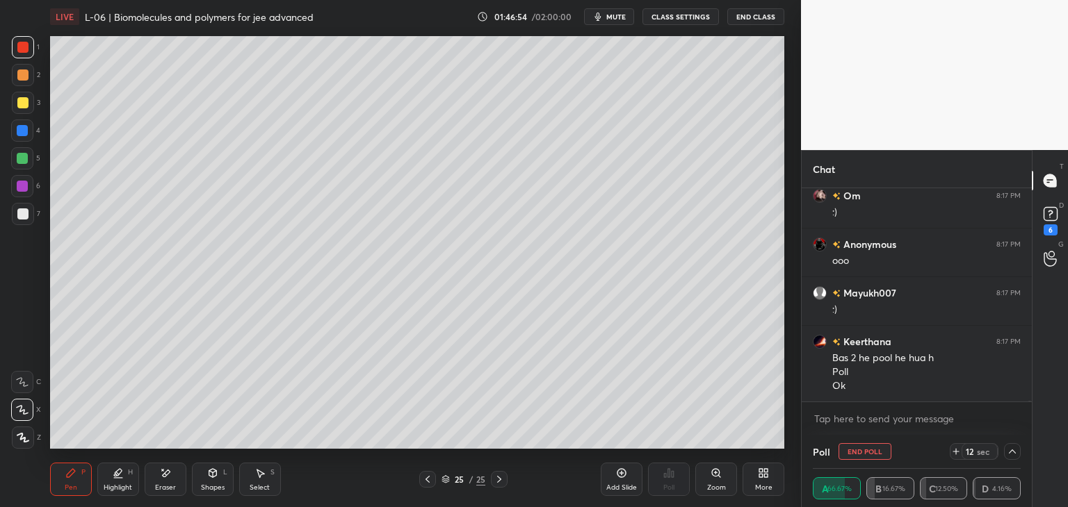
scroll to position [60317, 0]
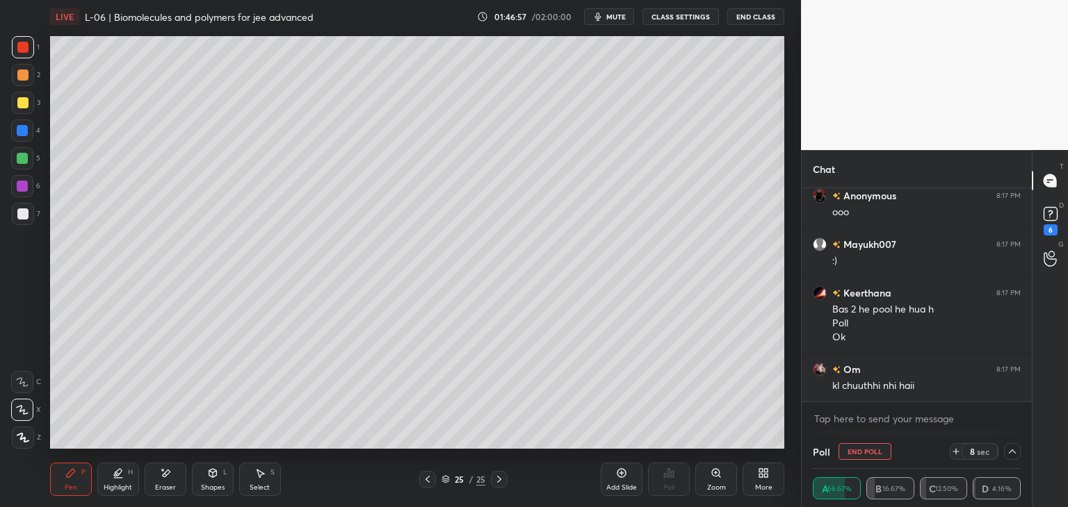
click at [17, 81] on div at bounding box center [23, 75] width 22 height 22
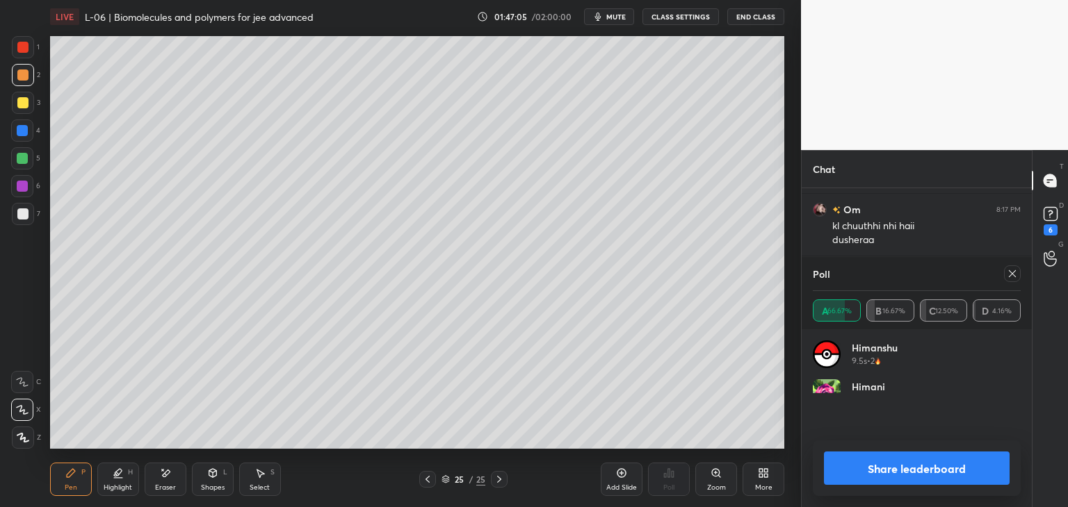
scroll to position [163, 204]
click at [259, 475] on icon at bounding box center [261, 474] width 8 height 8
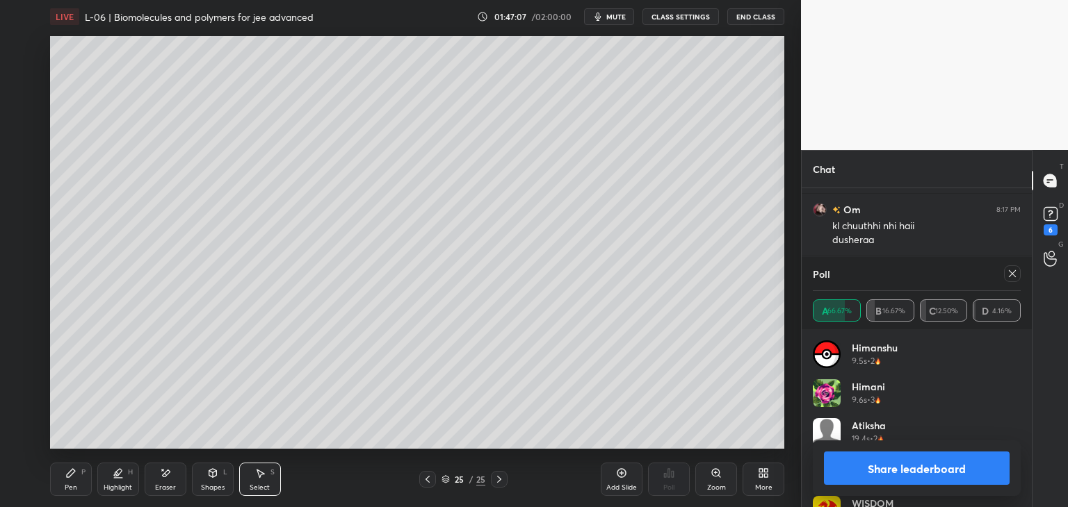
click at [1004, 275] on div at bounding box center [1012, 274] width 17 height 17
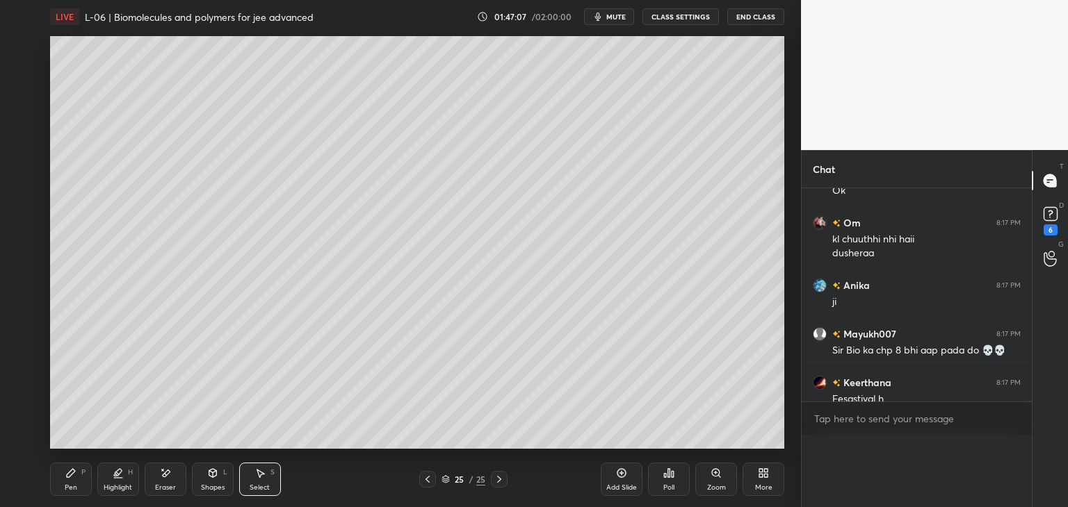
scroll to position [252, 226]
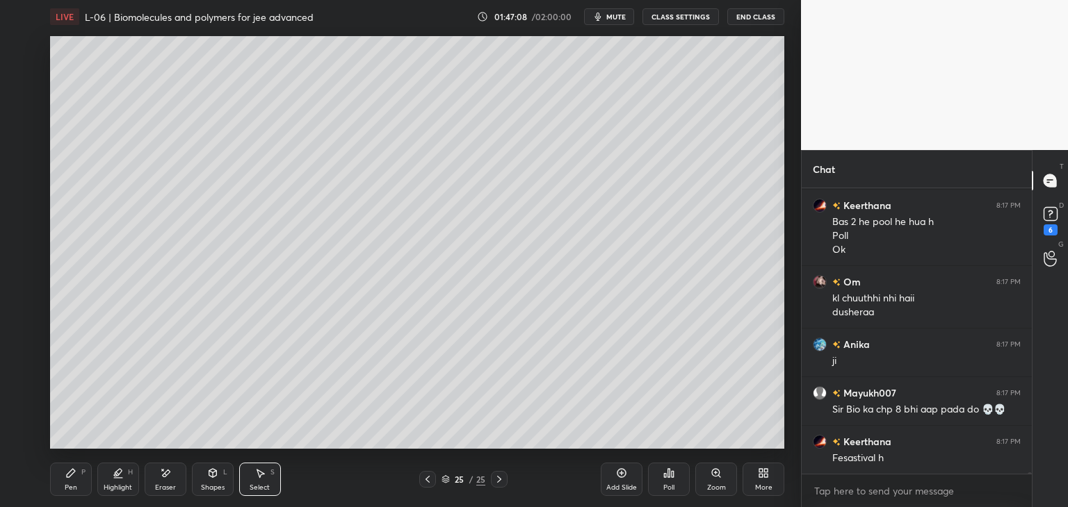
click at [252, 467] on div "Select S" at bounding box center [260, 479] width 42 height 33
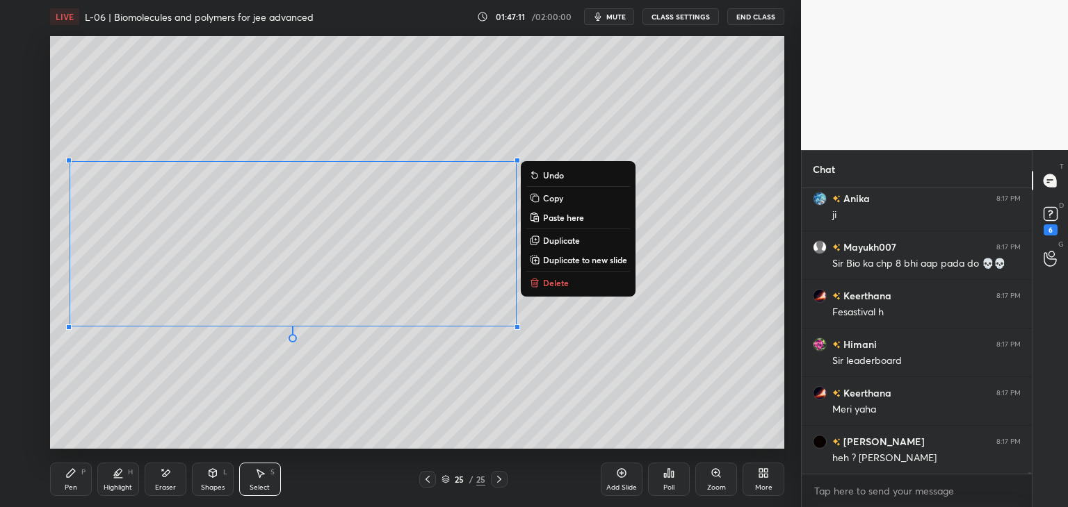
click at [503, 397] on div "0 ° Undo Copy Paste here Duplicate Duplicate to new slide Delete" at bounding box center [417, 242] width 734 height 413
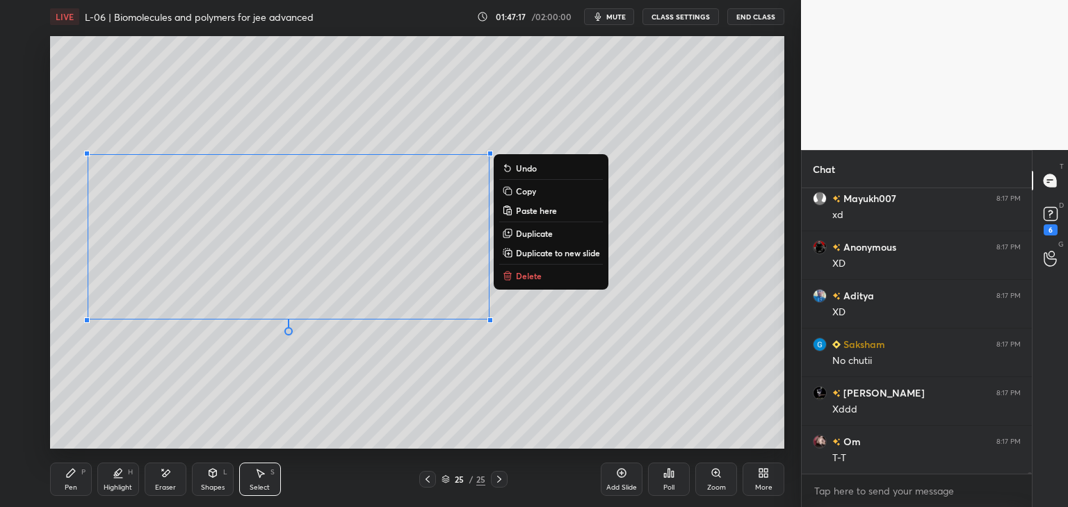
click at [370, 388] on div "0 ° Undo Copy Paste here Duplicate Duplicate to new slide Delete" at bounding box center [417, 242] width 734 height 413
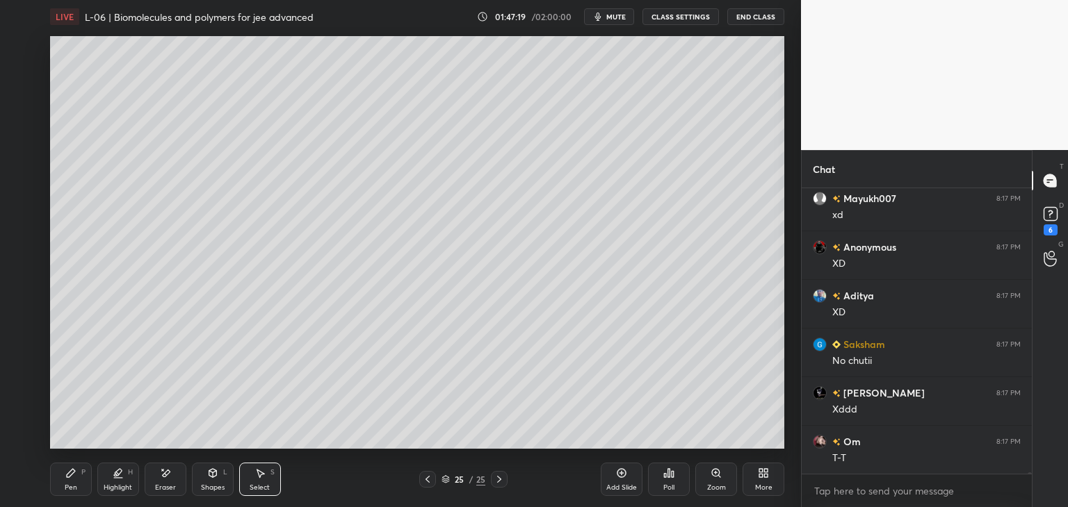
click at [65, 482] on div "Pen P" at bounding box center [71, 479] width 42 height 33
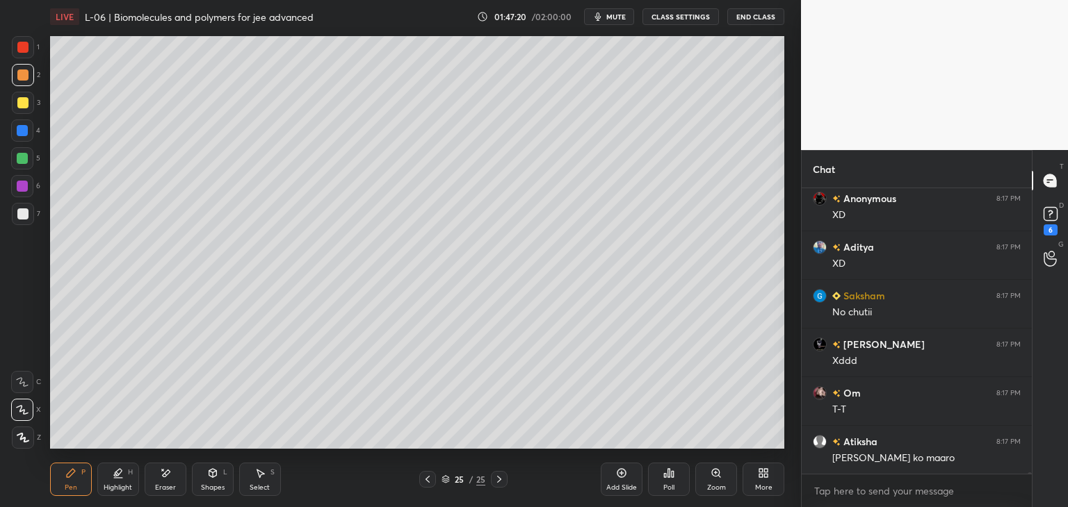
click at [28, 106] on div at bounding box center [23, 103] width 22 height 22
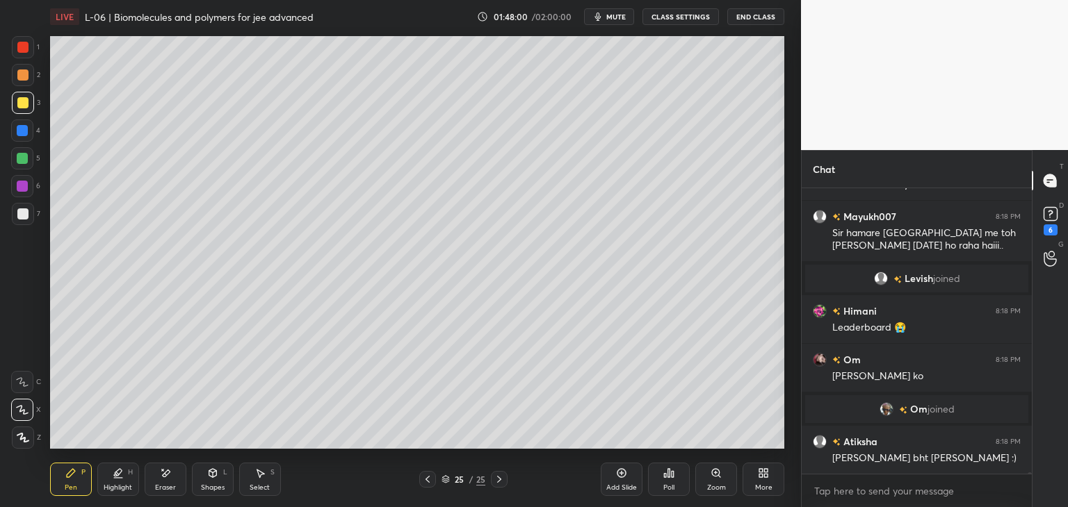
click at [669, 478] on icon at bounding box center [669, 473] width 2 height 8
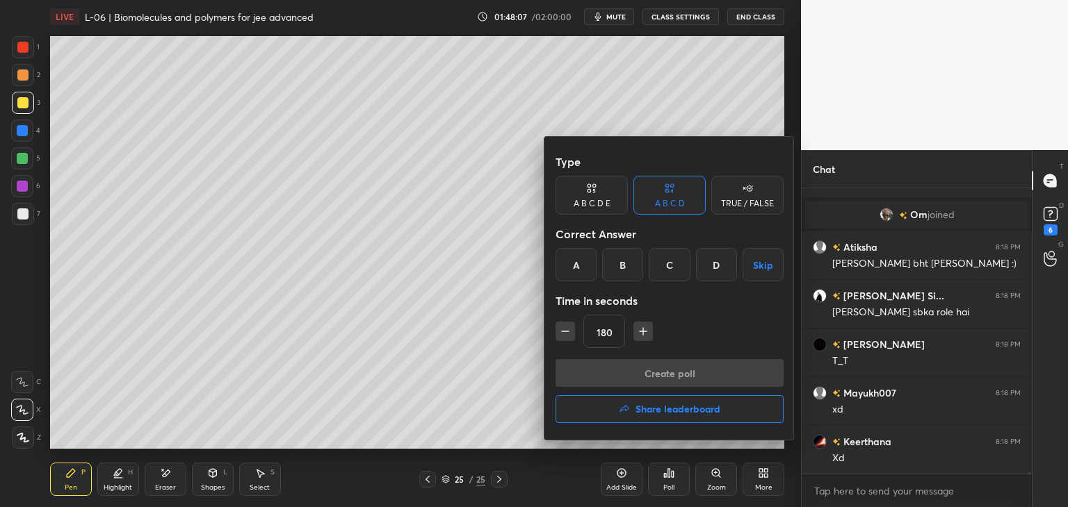
scroll to position [59529, 0]
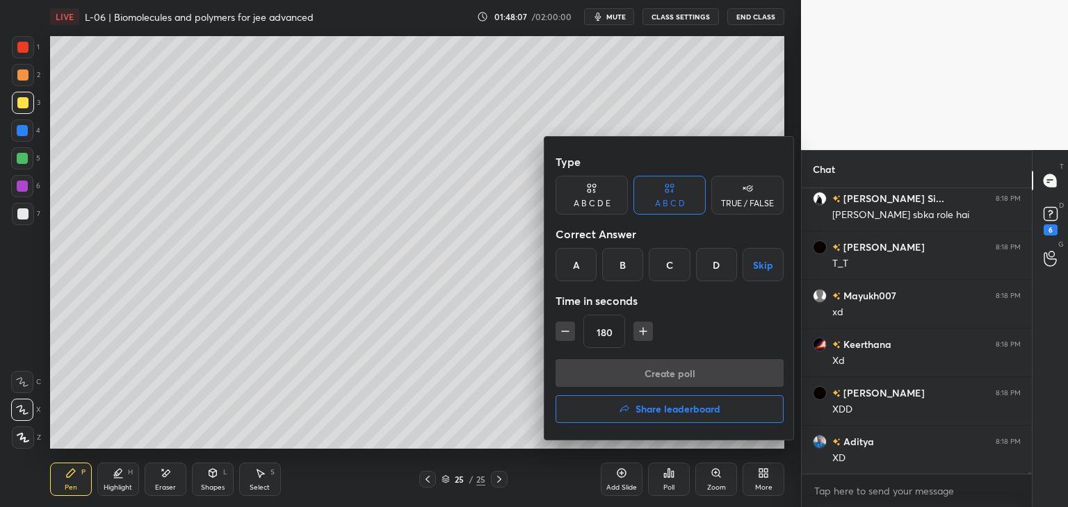
click at [153, 359] on div at bounding box center [534, 253] width 1068 height 507
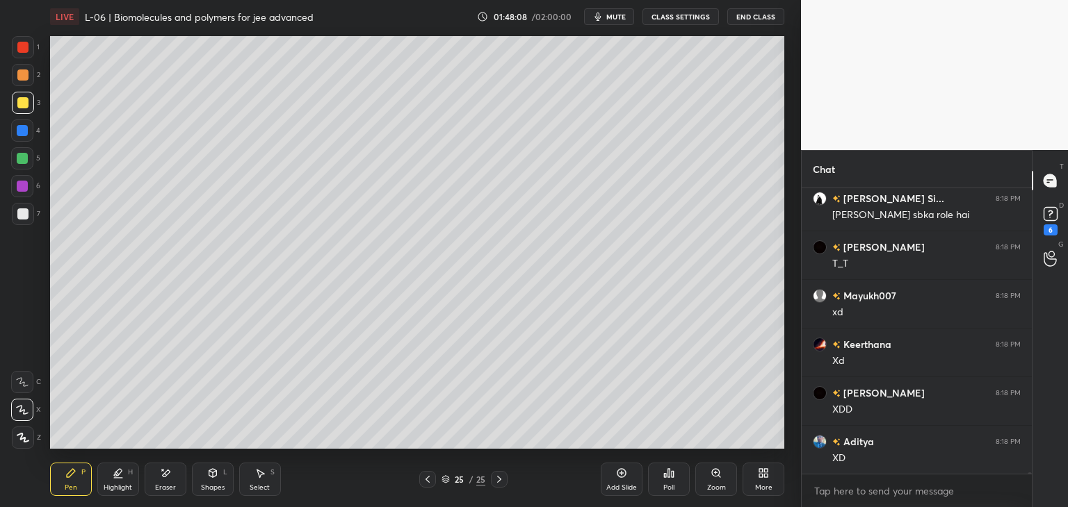
click at [152, 359] on div "Type A B C D E A B C D TRUE / FALSE Correct Answer A B C D Skip Time in seconds…" at bounding box center [534, 253] width 1068 height 507
click at [669, 476] on icon at bounding box center [669, 473] width 2 height 8
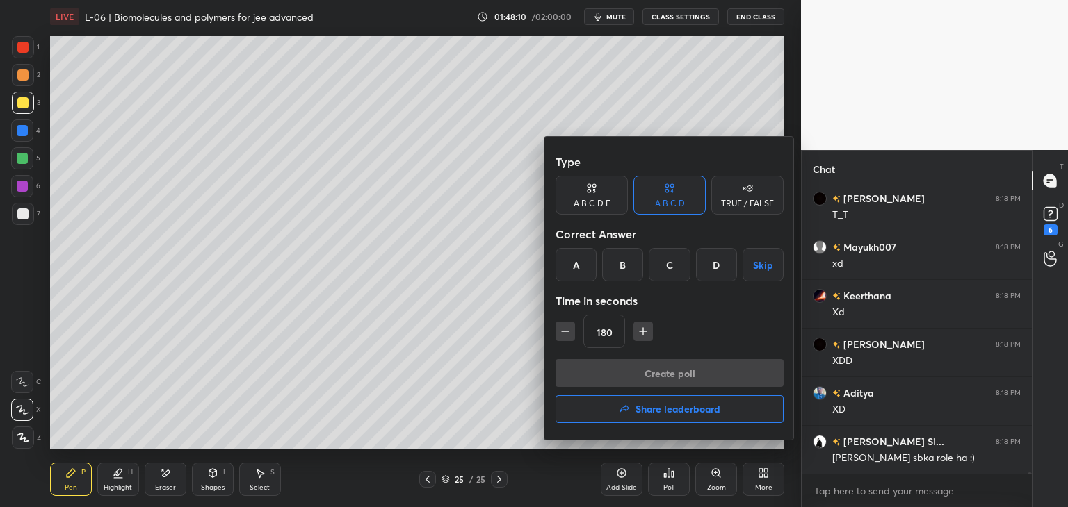
scroll to position [59772, 0]
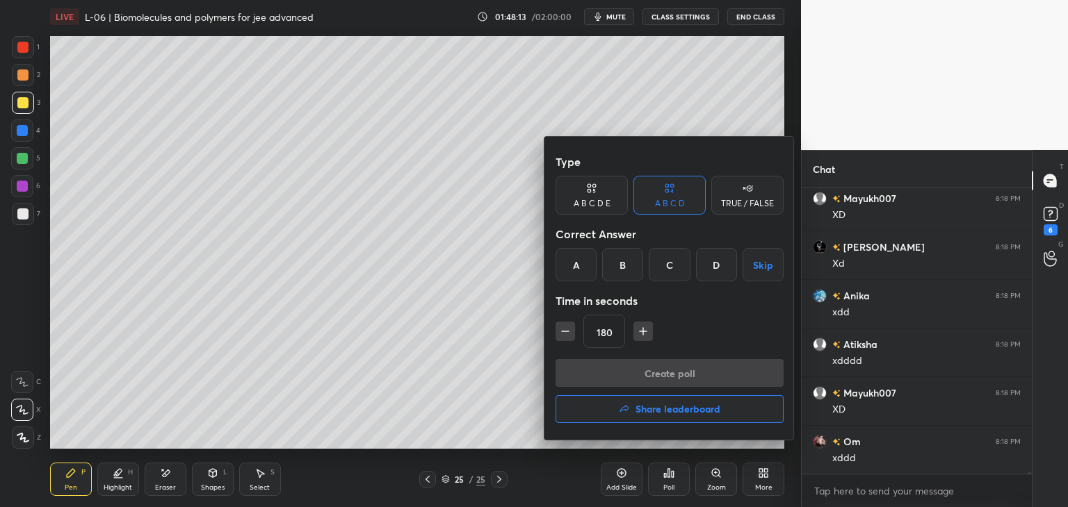
click at [420, 407] on div at bounding box center [534, 253] width 1068 height 507
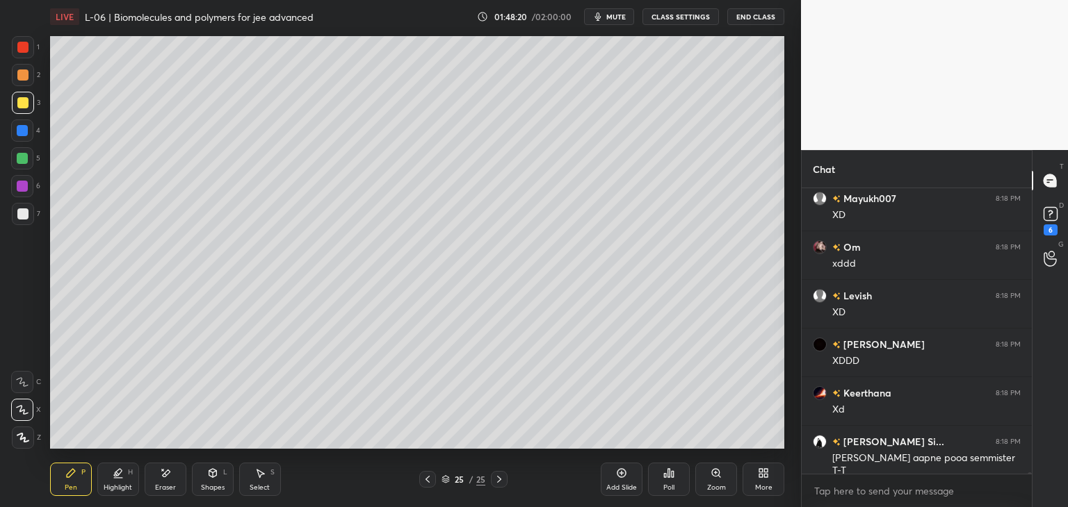
scroll to position [60113, 0]
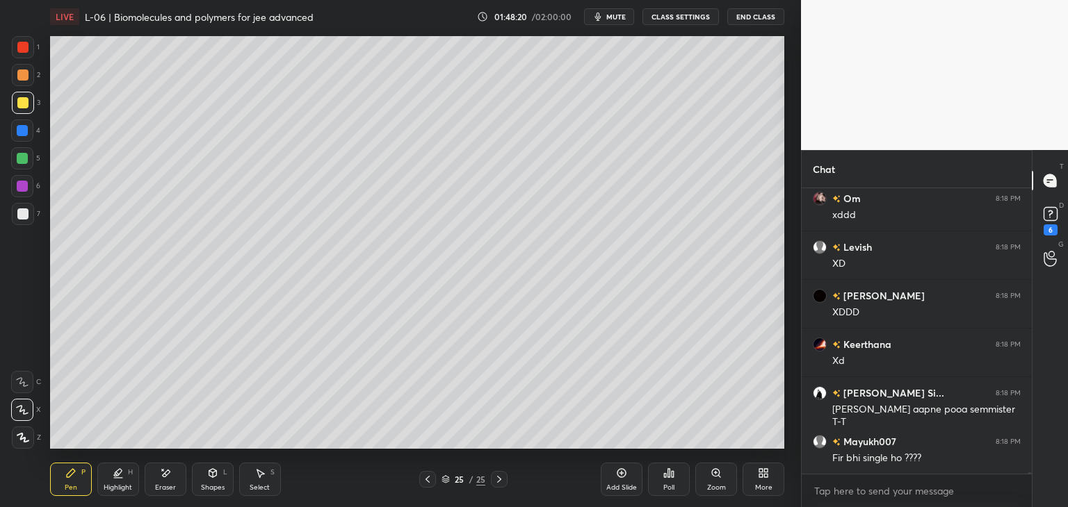
click at [666, 479] on div "Poll" at bounding box center [669, 479] width 42 height 33
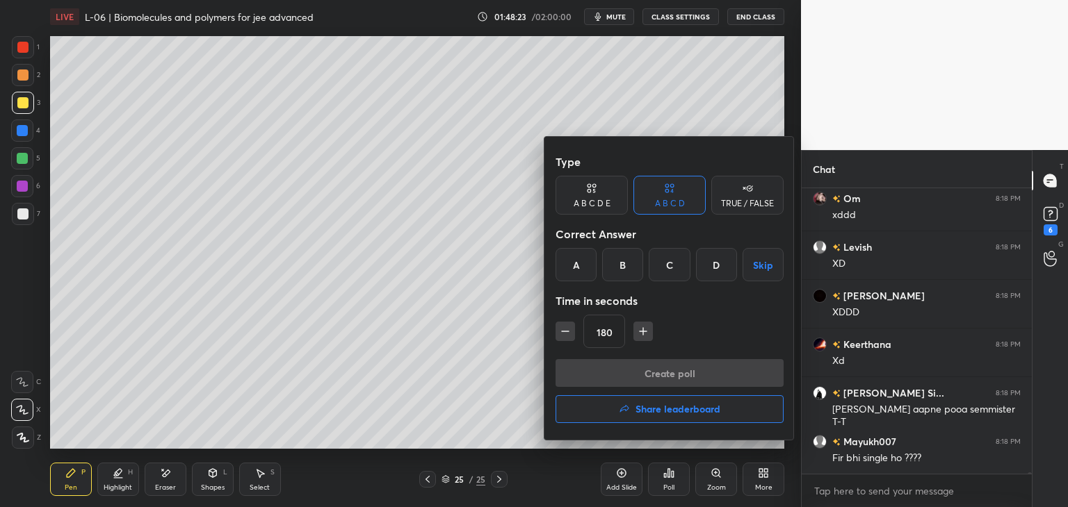
click at [659, 406] on h4 "Share leaderboard" at bounding box center [677, 410] width 85 height 10
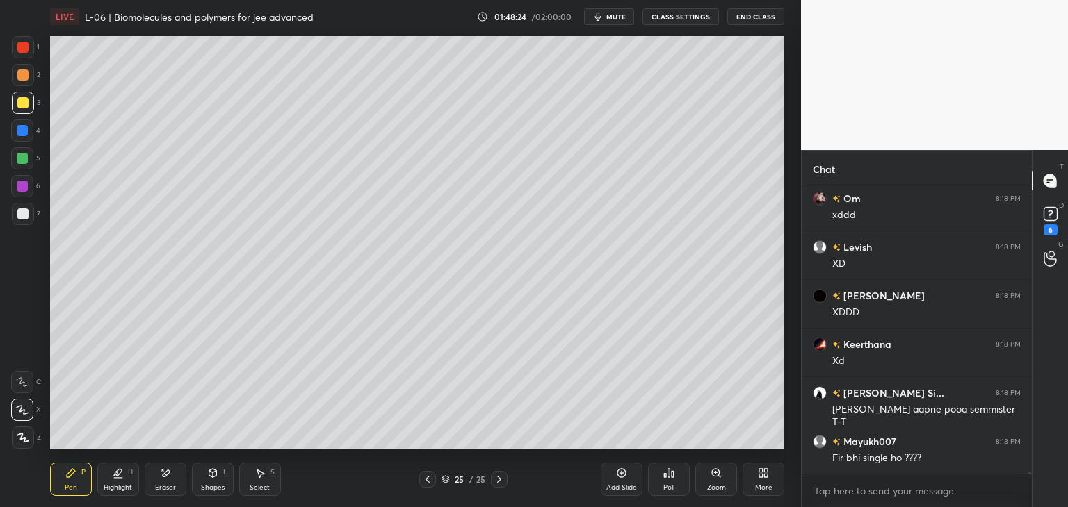
scroll to position [60161, 0]
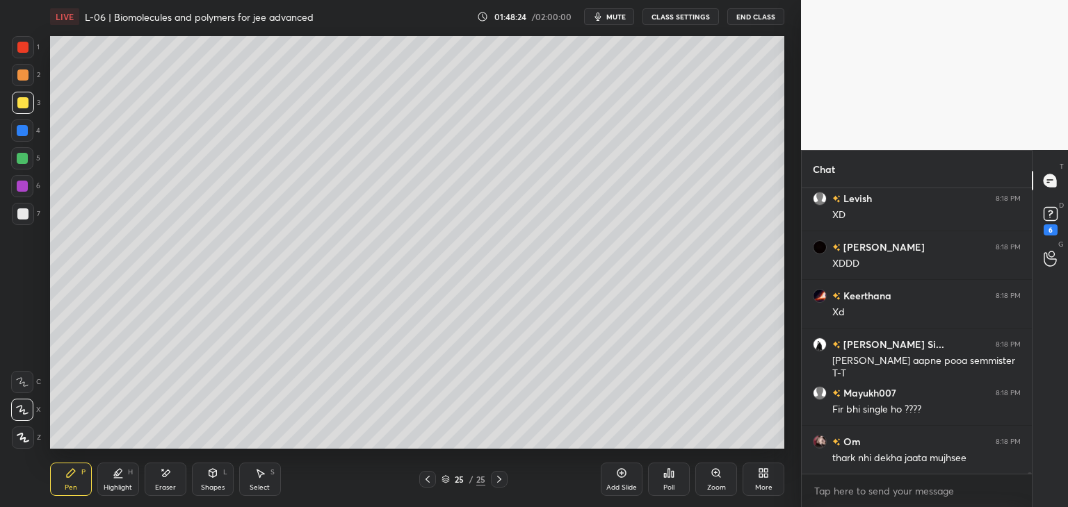
click at [662, 473] on div "Poll" at bounding box center [669, 479] width 42 height 33
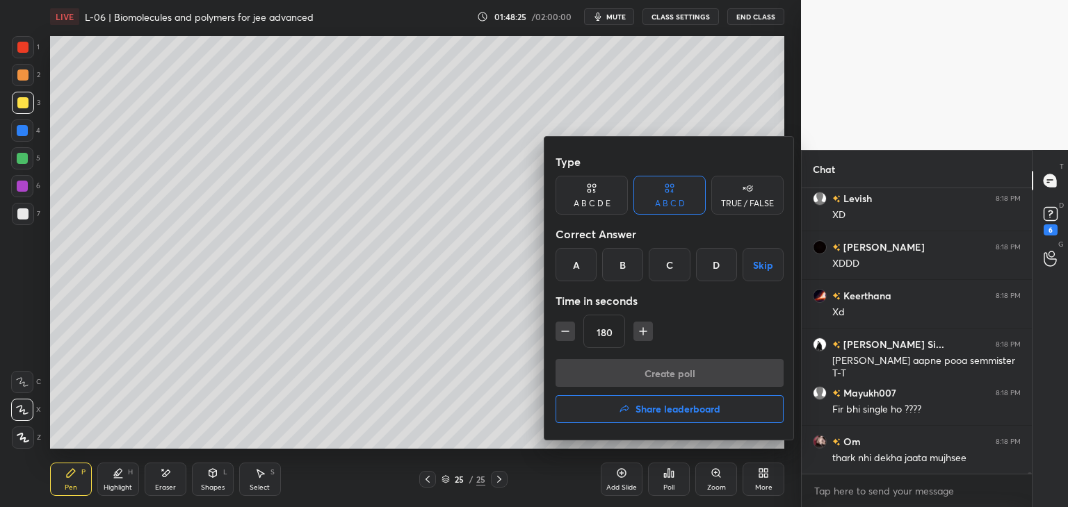
click at [670, 408] on h4 "Share leaderboard" at bounding box center [677, 410] width 85 height 10
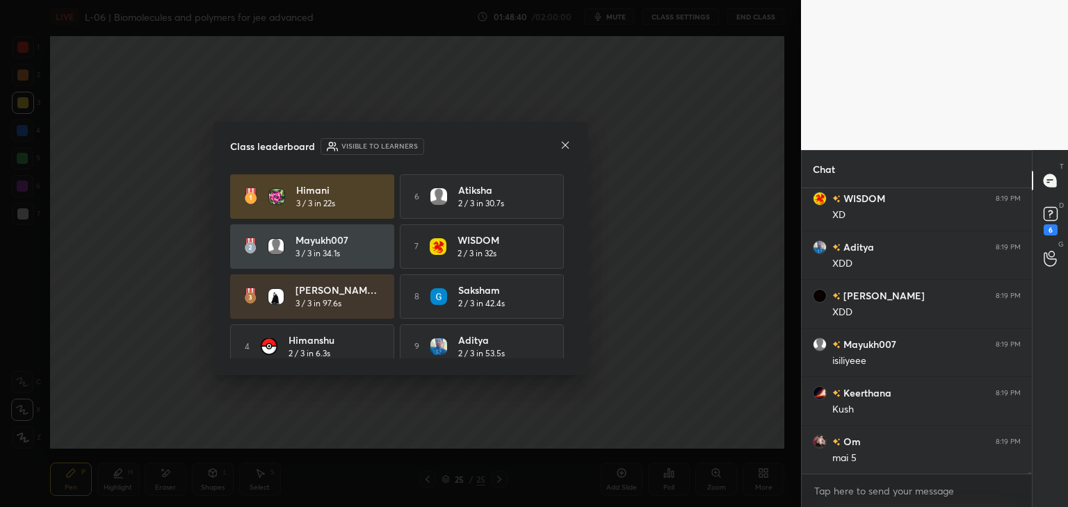
scroll to position [64, 0]
click at [564, 142] on icon at bounding box center [565, 145] width 11 height 11
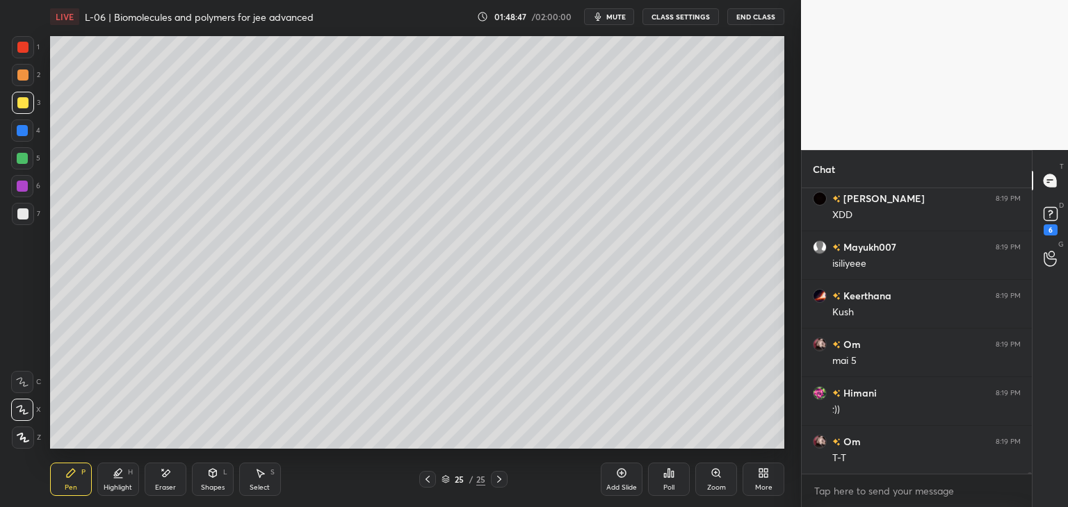
click at [67, 472] on icon at bounding box center [70, 473] width 11 height 11
click at [29, 131] on div at bounding box center [22, 131] width 22 height 22
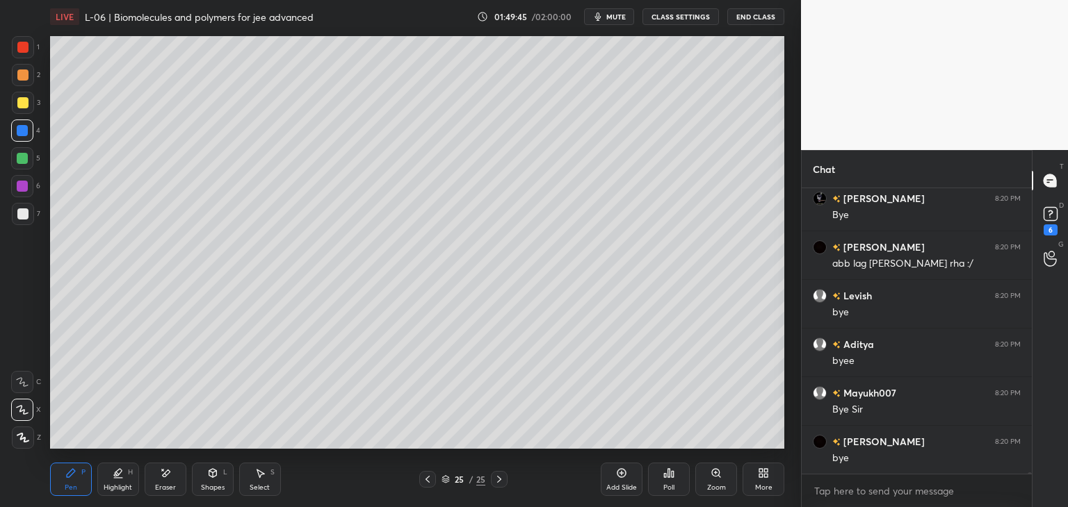
scroll to position [63109, 0]
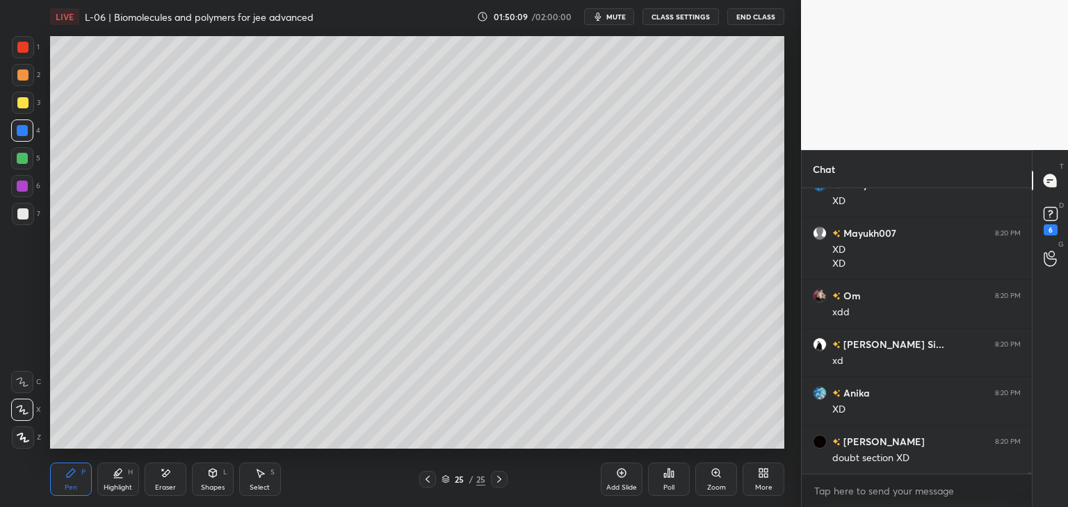
click at [162, 482] on div "Eraser" at bounding box center [166, 479] width 42 height 33
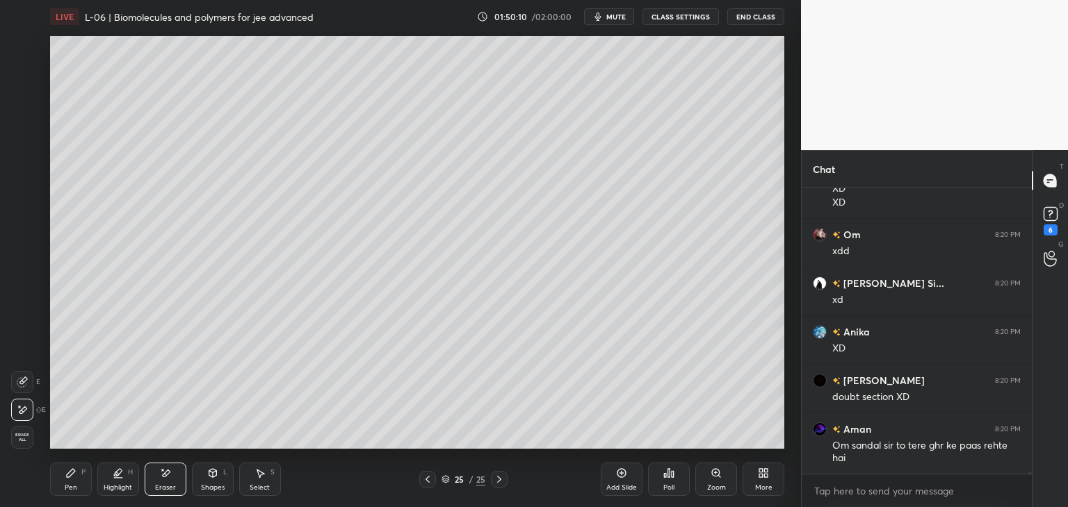
click at [72, 468] on icon at bounding box center [70, 473] width 11 height 11
click at [115, 487] on div "Highlight" at bounding box center [118, 487] width 28 height 7
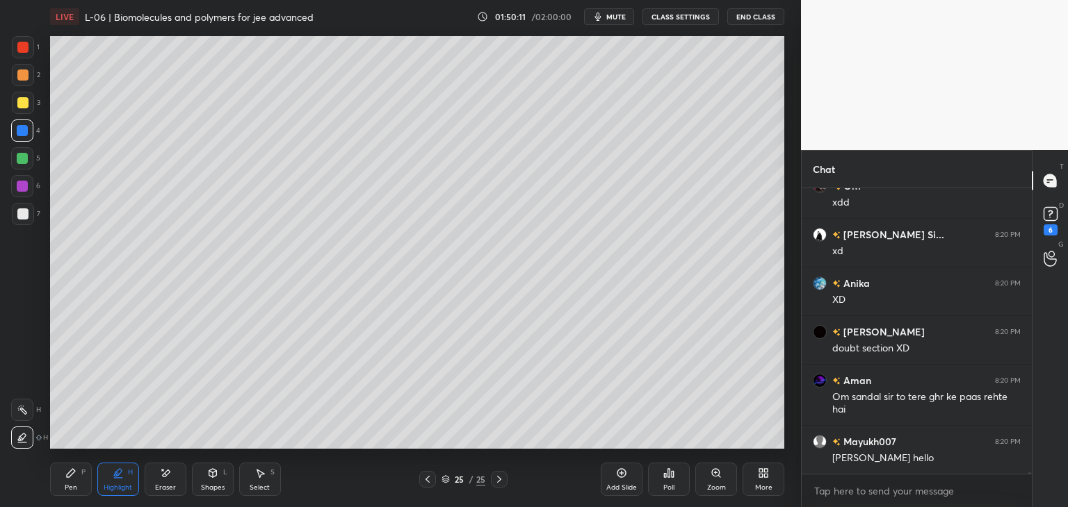
click at [78, 478] on div "Pen P" at bounding box center [71, 479] width 42 height 33
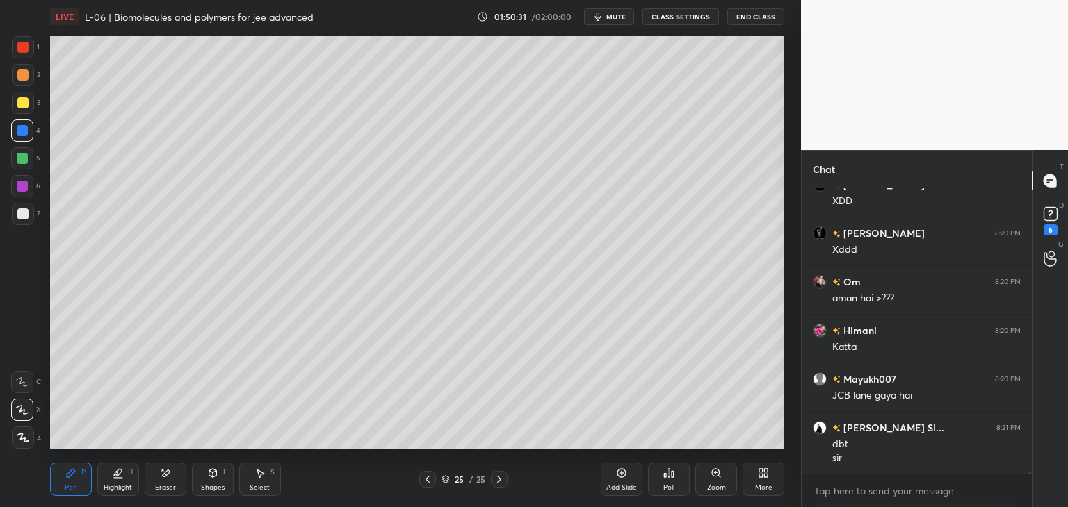
click at [753, 19] on button "End Class" at bounding box center [755, 16] width 57 height 17
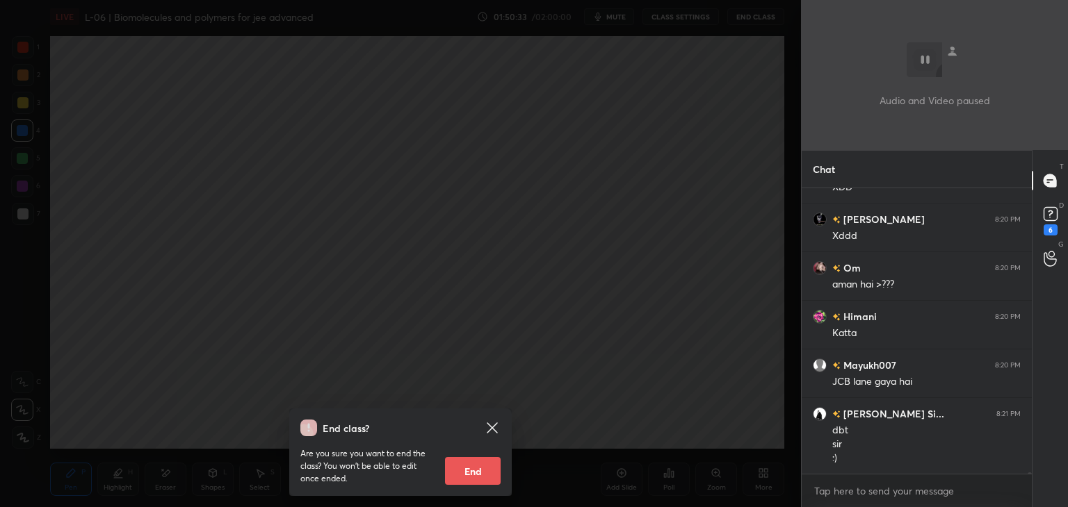
click at [484, 466] on button "End" at bounding box center [473, 471] width 56 height 28
type textarea "x"
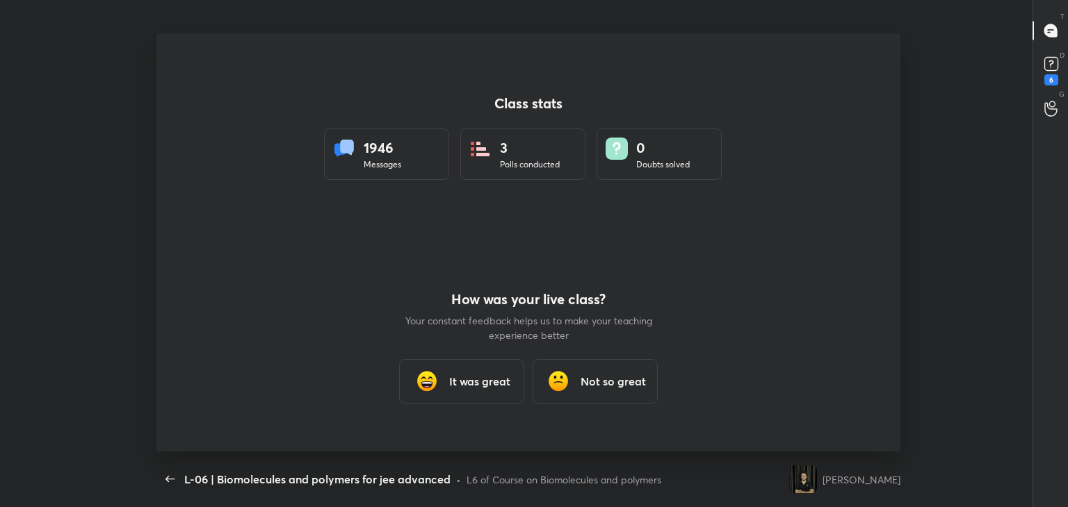
click at [478, 384] on h3 "It was great" at bounding box center [479, 381] width 61 height 17
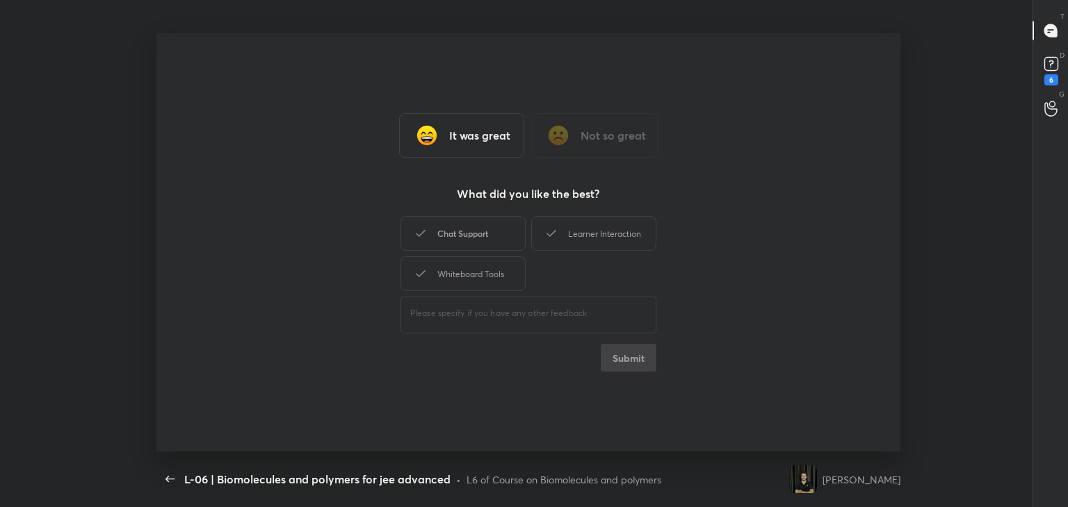
click at [507, 223] on div "Chat Support" at bounding box center [462, 233] width 125 height 35
click at [581, 229] on div "Learner Interaction" at bounding box center [593, 233] width 125 height 35
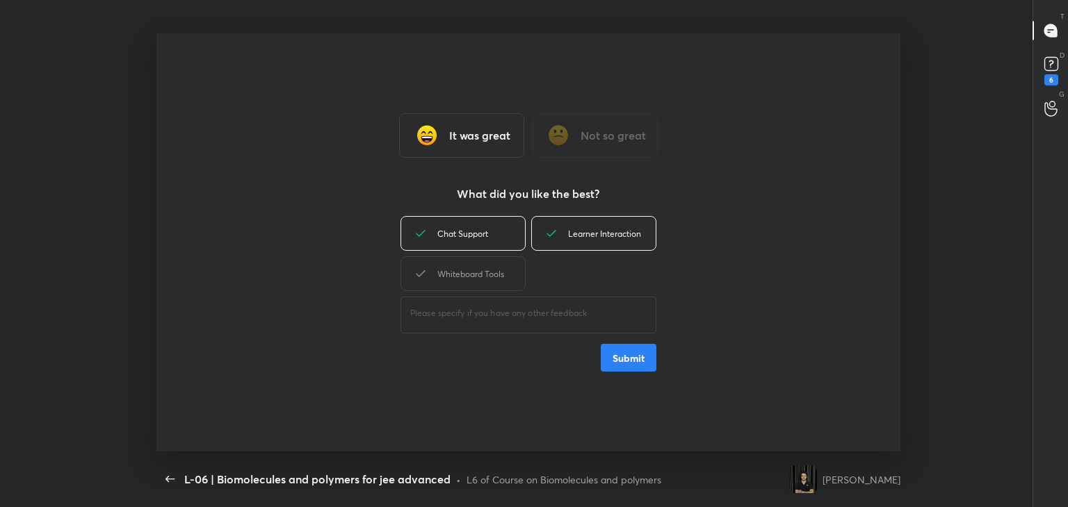
click at [509, 269] on div "Whiteboard Tools" at bounding box center [462, 273] width 125 height 35
click at [622, 366] on button "Submit" at bounding box center [629, 358] width 56 height 28
